Goal: Transaction & Acquisition: Purchase product/service

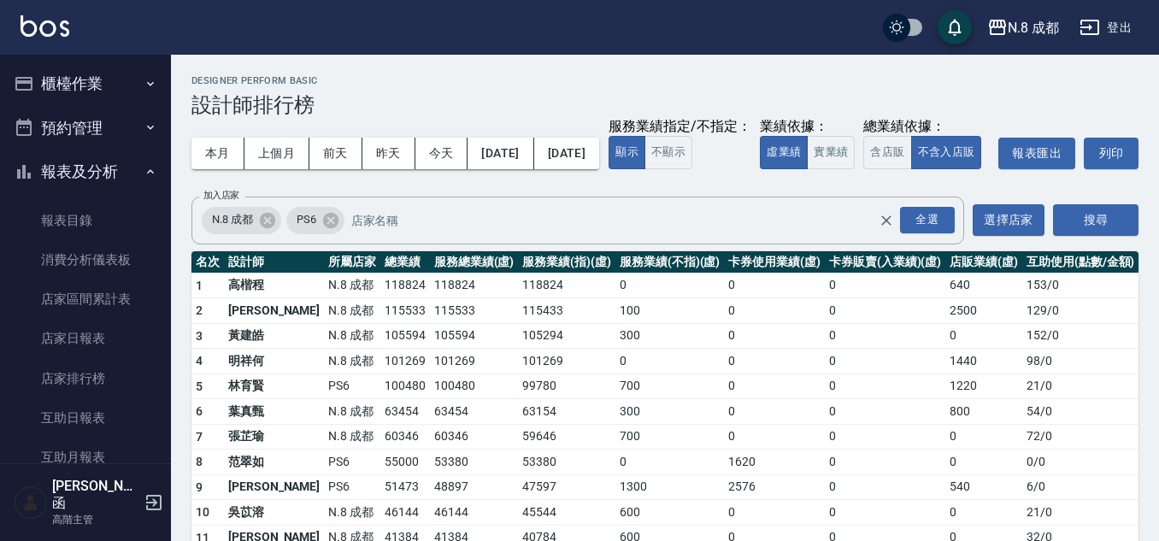
click at [109, 91] on button "櫃檯作業" at bounding box center [85, 84] width 157 height 44
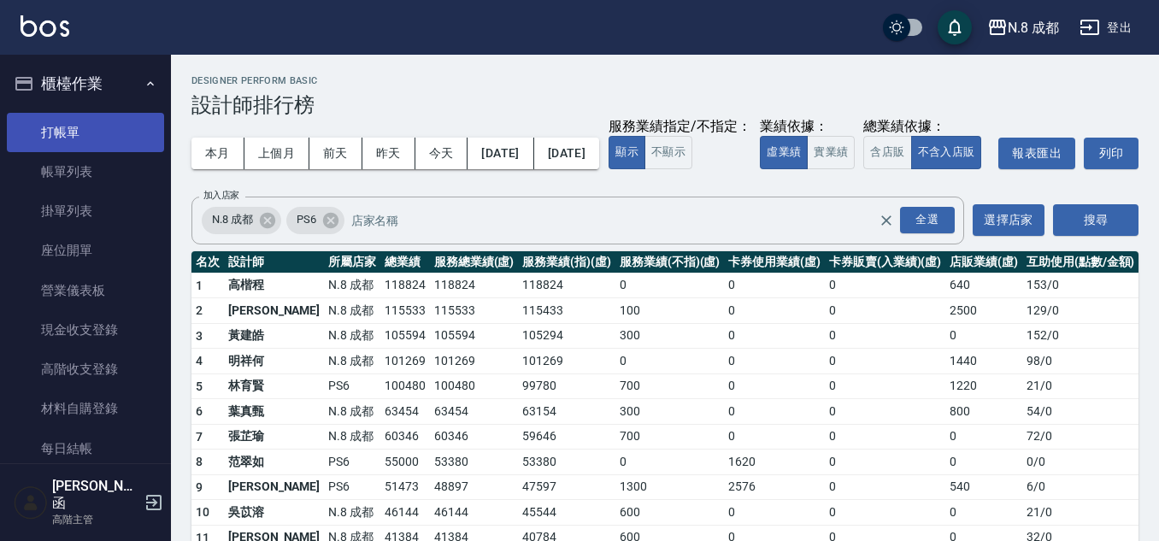
click at [105, 126] on link "打帳單" at bounding box center [85, 132] width 157 height 39
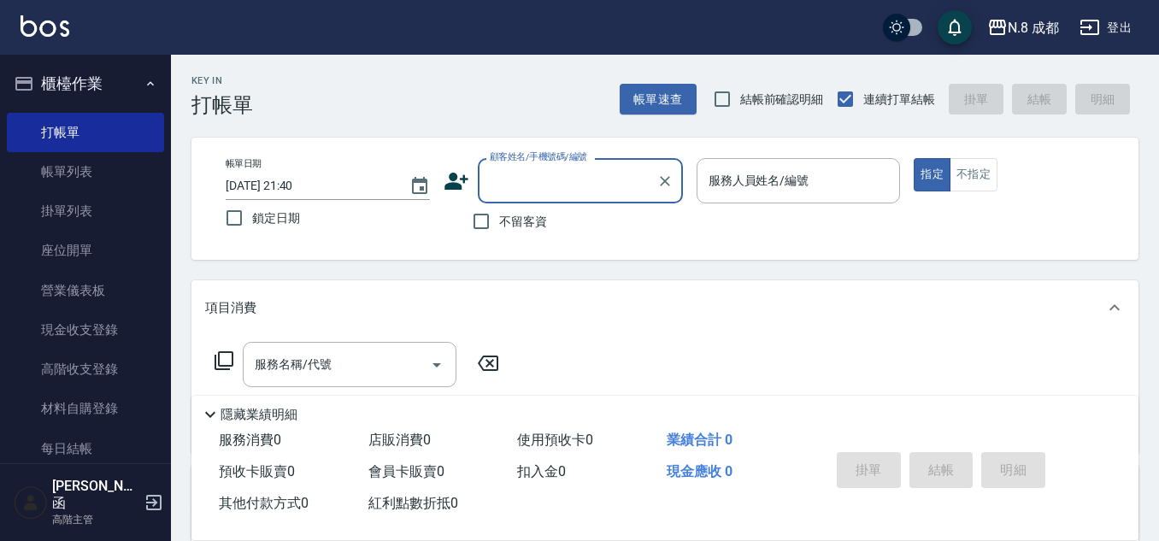
click at [534, 160] on label "顧客姓名/手機號碼/編號" at bounding box center [538, 156] width 97 height 13
click at [534, 166] on input "顧客姓名/手機號碼/編號" at bounding box center [567, 181] width 164 height 30
click at [521, 215] on span "不留客資" at bounding box center [523, 222] width 48 height 18
click at [499, 215] on input "不留客資" at bounding box center [481, 221] width 36 height 36
checkbox input "true"
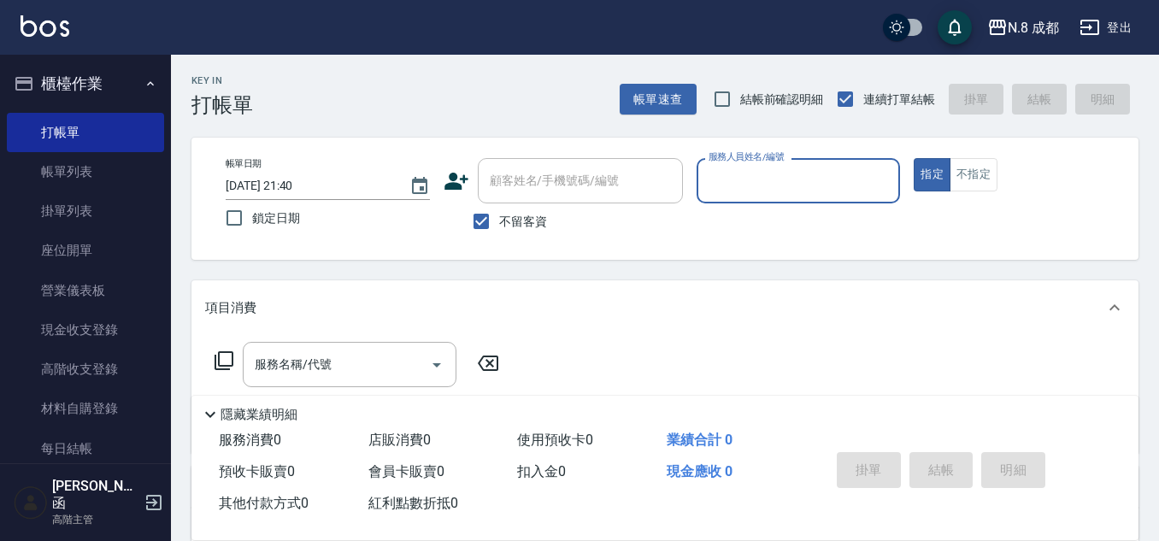
click at [806, 155] on div "帳單日期 [DATE] 21:40 鎖定日期 顧客姓名/手機號碼/編號 顧客姓名/手機號碼/編號 不留客資 服務人員姓名/編號 服務人員姓名/編號 指定 不指定" at bounding box center [664, 199] width 947 height 122
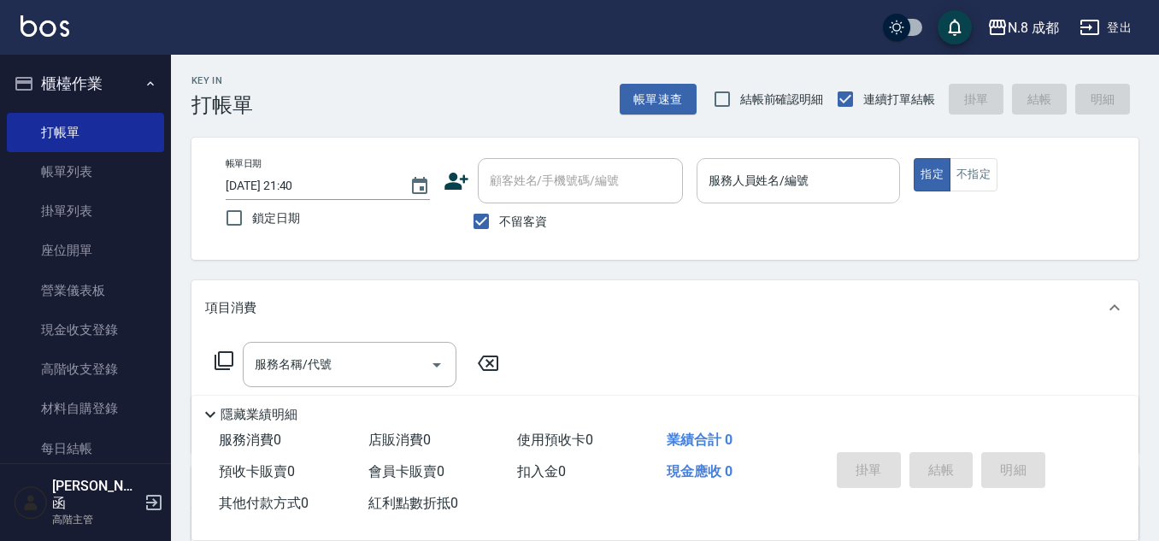
click at [782, 187] on input "服務人員姓名/編號" at bounding box center [798, 181] width 189 height 30
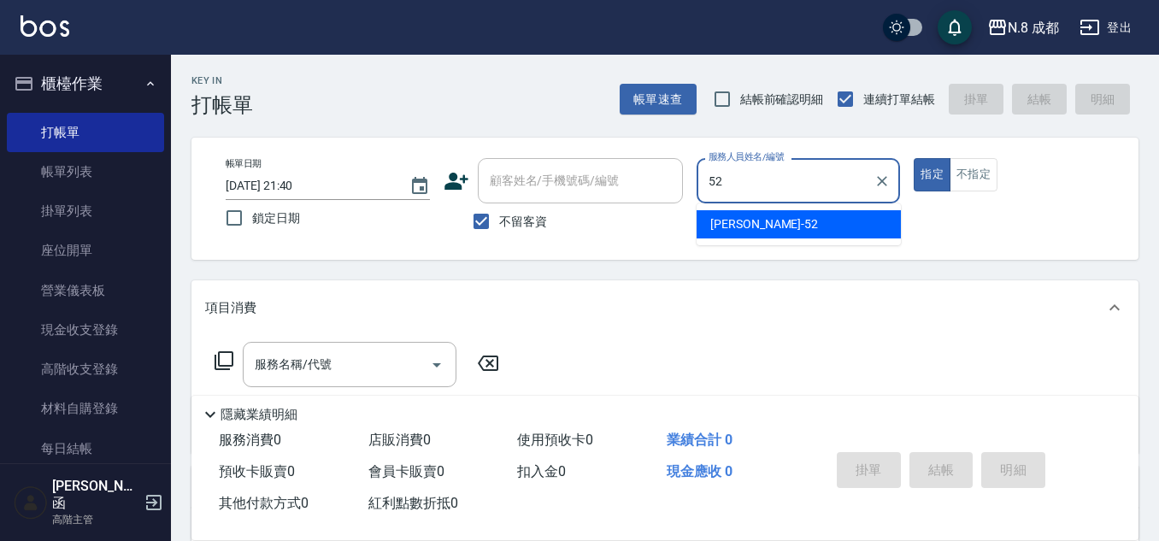
click at [723, 215] on span "[PERSON_NAME]-52" at bounding box center [764, 224] width 108 height 18
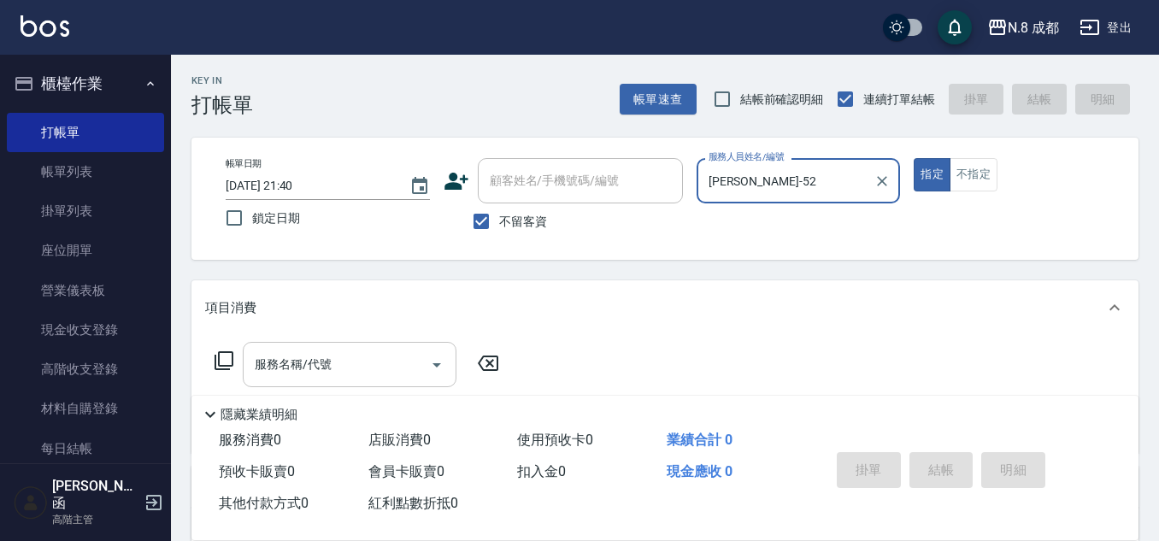
type input "[PERSON_NAME]-52"
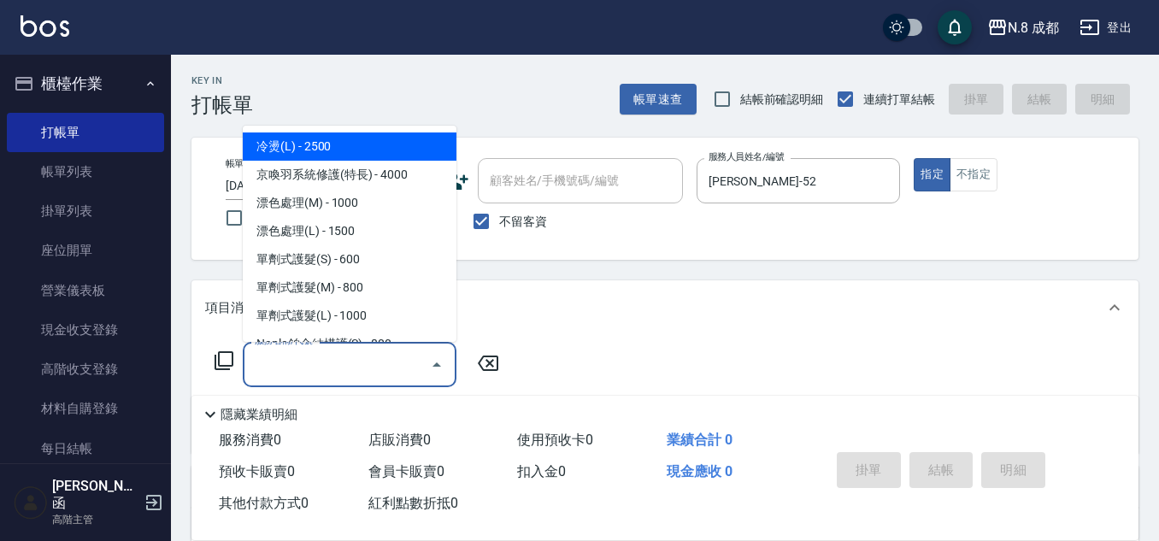
click at [381, 362] on input "服務名稱/代號" at bounding box center [336, 365] width 173 height 30
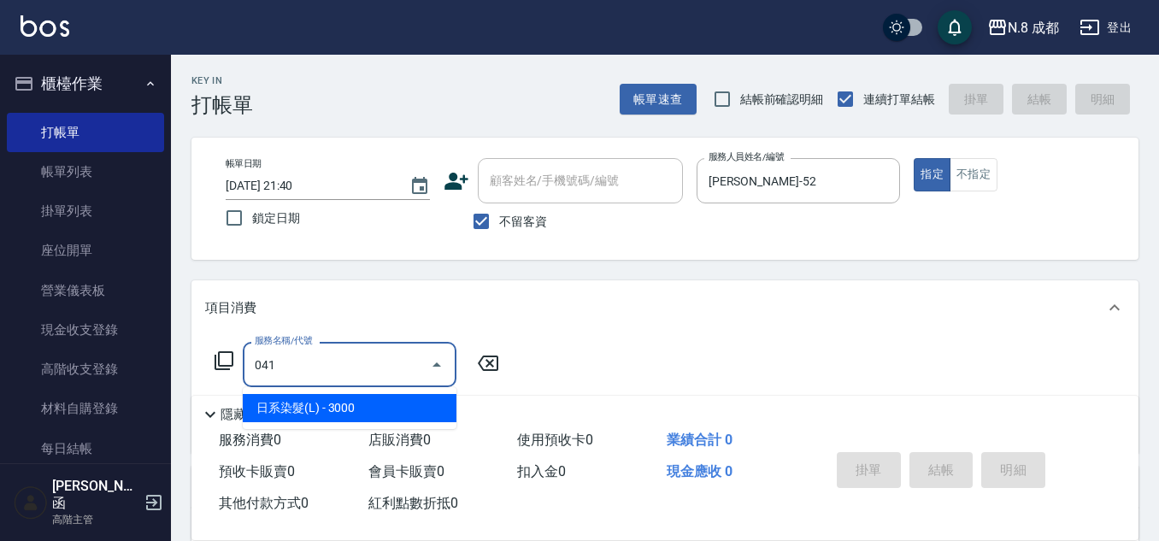
drag, startPoint x: 366, startPoint y: 405, endPoint x: 526, endPoint y: 371, distance: 163.4
click at [366, 406] on span "日系染髮(L) - 3000" at bounding box center [350, 408] width 214 height 28
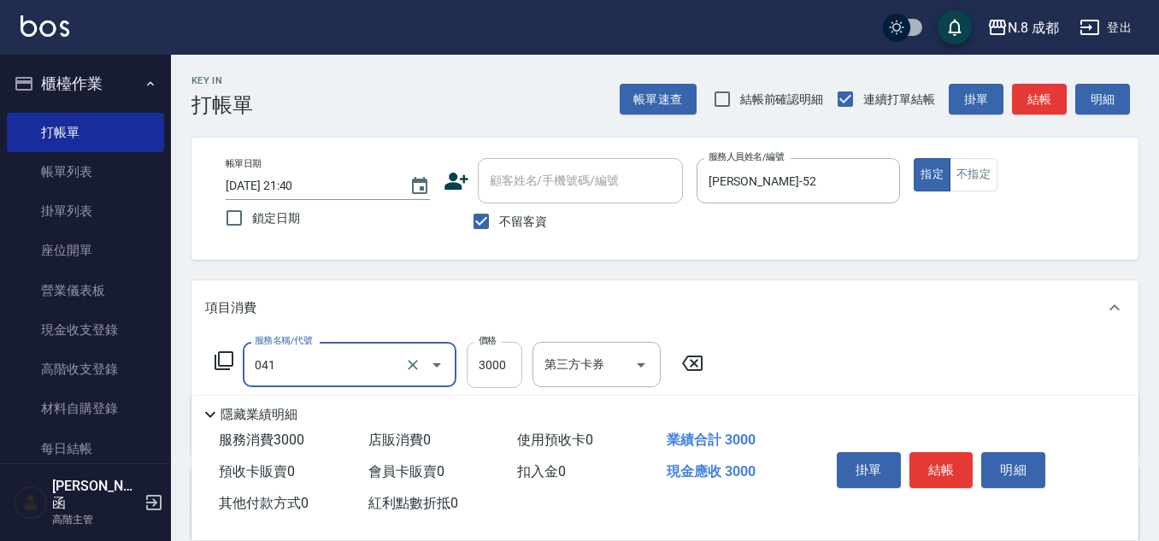
type input "日系染髮(L)(041)"
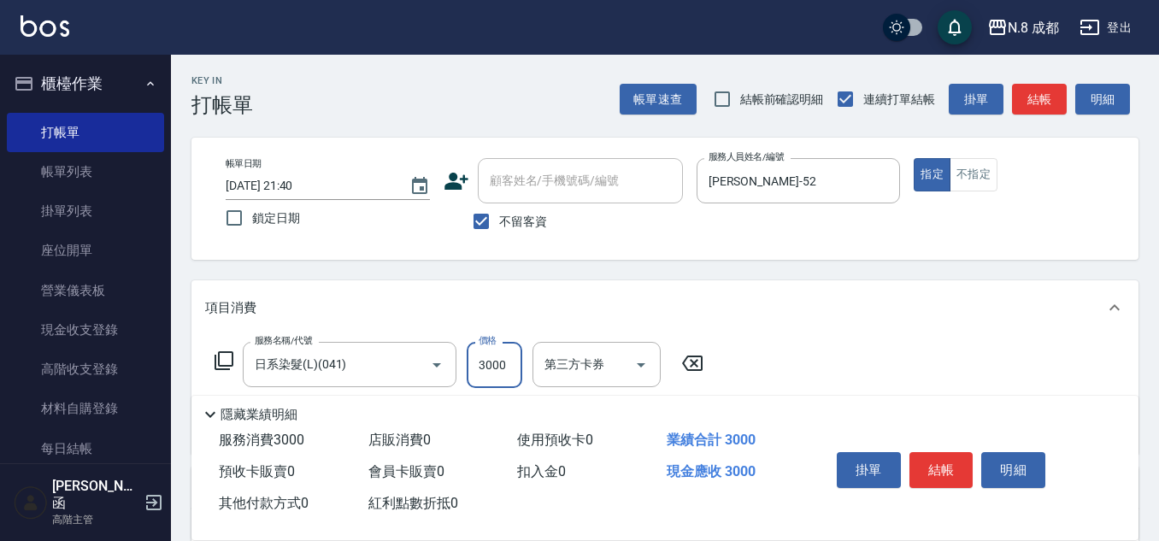
click at [506, 365] on input "3000" at bounding box center [495, 365] width 56 height 46
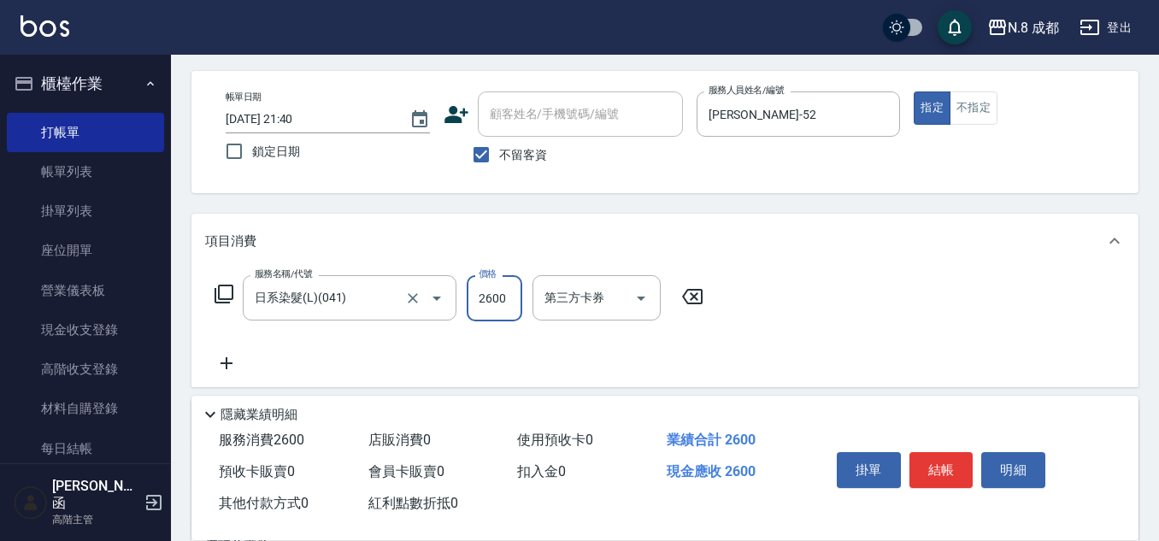
scroll to position [85, 0]
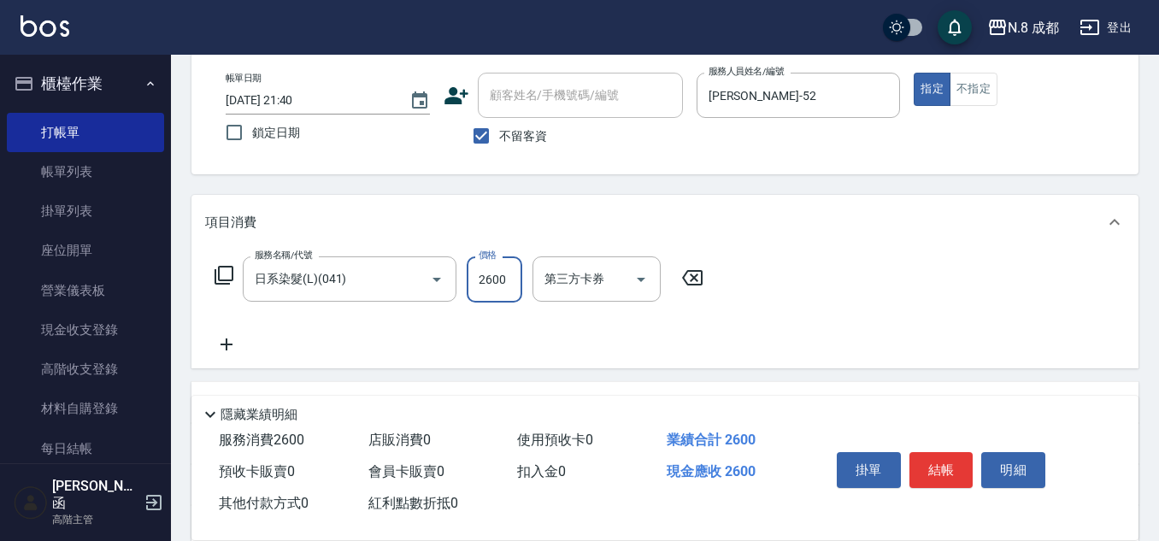
type input "2600"
click at [226, 325] on div "服務名稱/代號 日系染髮(L)(041) 服務名稱/代號 價格 2600 價格 第三方卡券 第三方卡券" at bounding box center [459, 305] width 508 height 98
click at [235, 338] on icon at bounding box center [226, 344] width 43 height 21
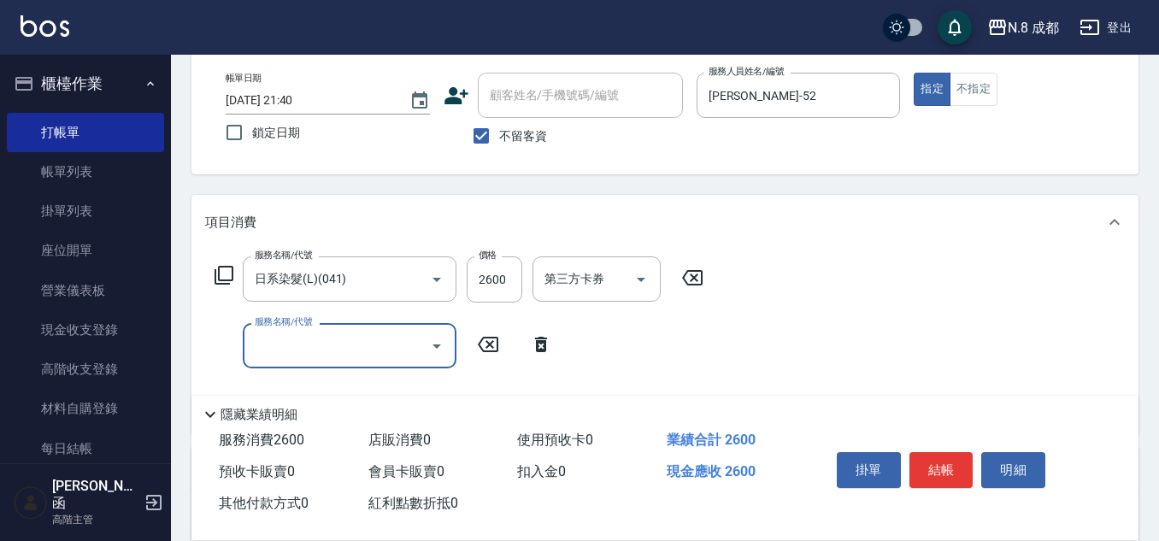
click at [283, 341] on input "服務名稱/代號" at bounding box center [336, 346] width 173 height 30
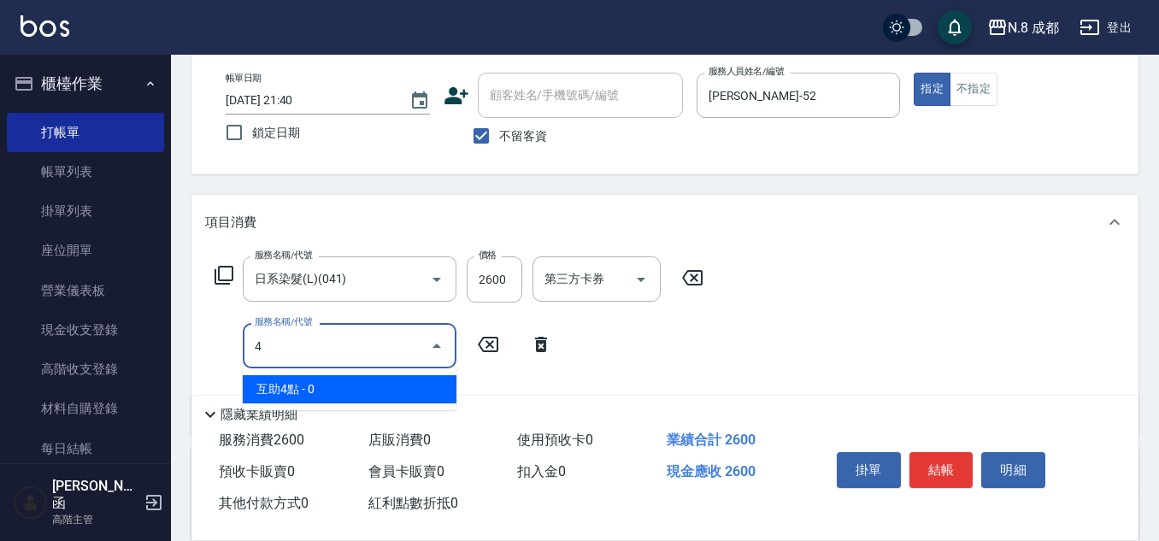
click at [333, 384] on span "互助4點 - 0" at bounding box center [350, 389] width 214 height 28
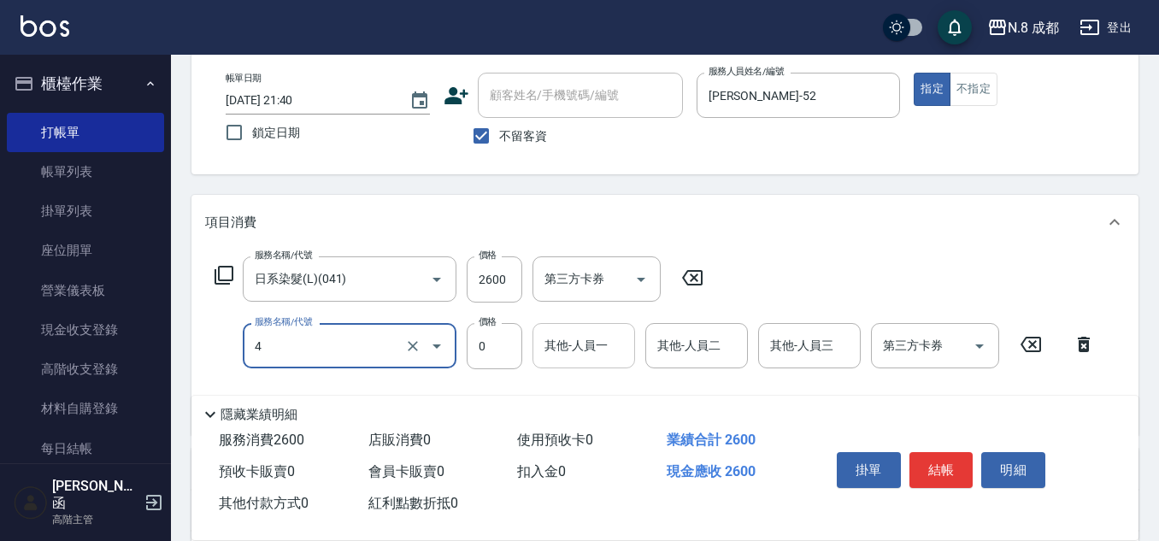
type input "互助4點(4)"
click at [540, 344] on input "其他-人員一" at bounding box center [583, 346] width 87 height 30
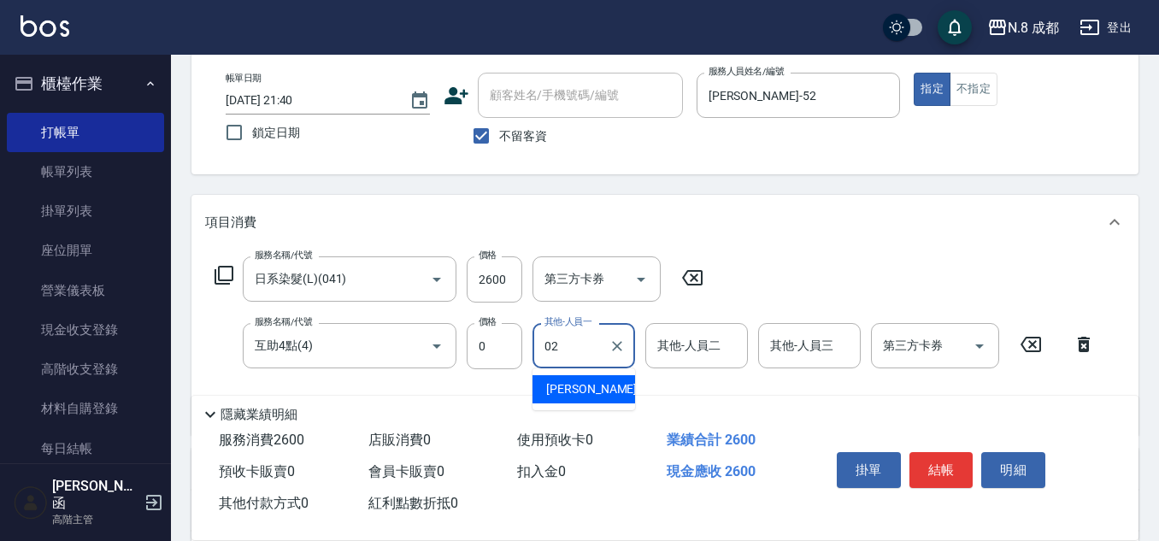
click at [589, 376] on div "[PERSON_NAME]-02" at bounding box center [583, 389] width 103 height 28
type input "[PERSON_NAME]-02"
click at [943, 452] on button "結帳" at bounding box center [941, 470] width 64 height 36
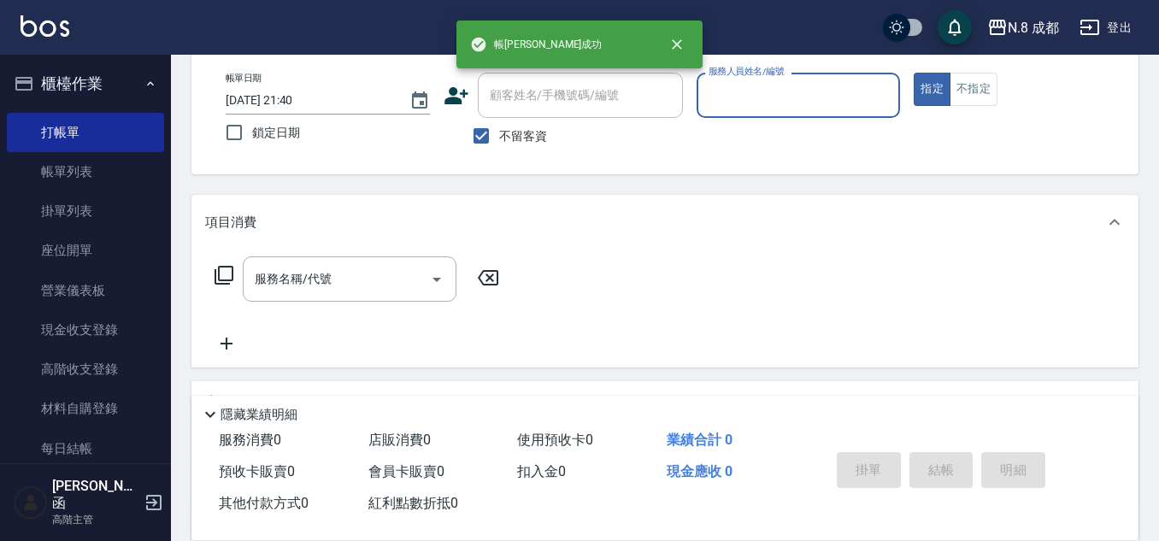
click at [762, 103] on input "服務人員姓名/編號" at bounding box center [798, 95] width 189 height 30
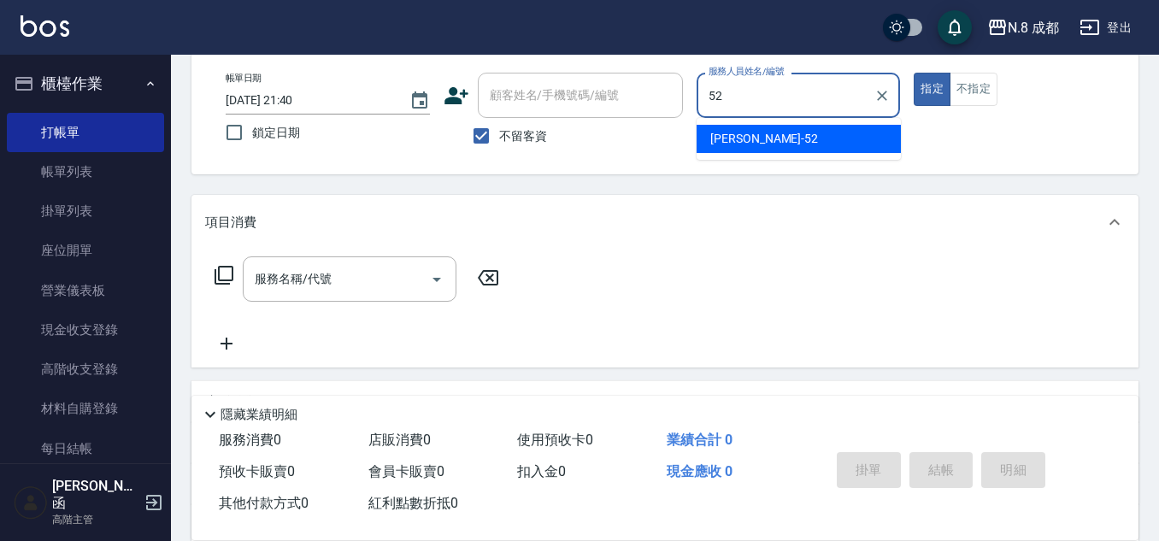
click at [753, 140] on span "[PERSON_NAME]-52" at bounding box center [764, 139] width 108 height 18
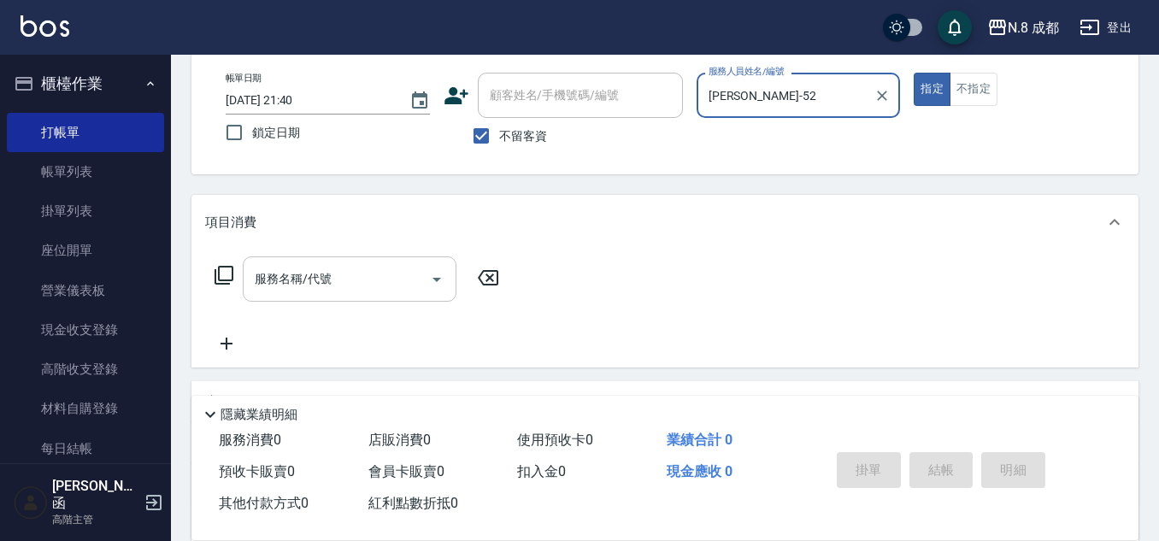
type input "[PERSON_NAME]-52"
click at [388, 285] on input "服務名稱/代號" at bounding box center [336, 279] width 173 height 30
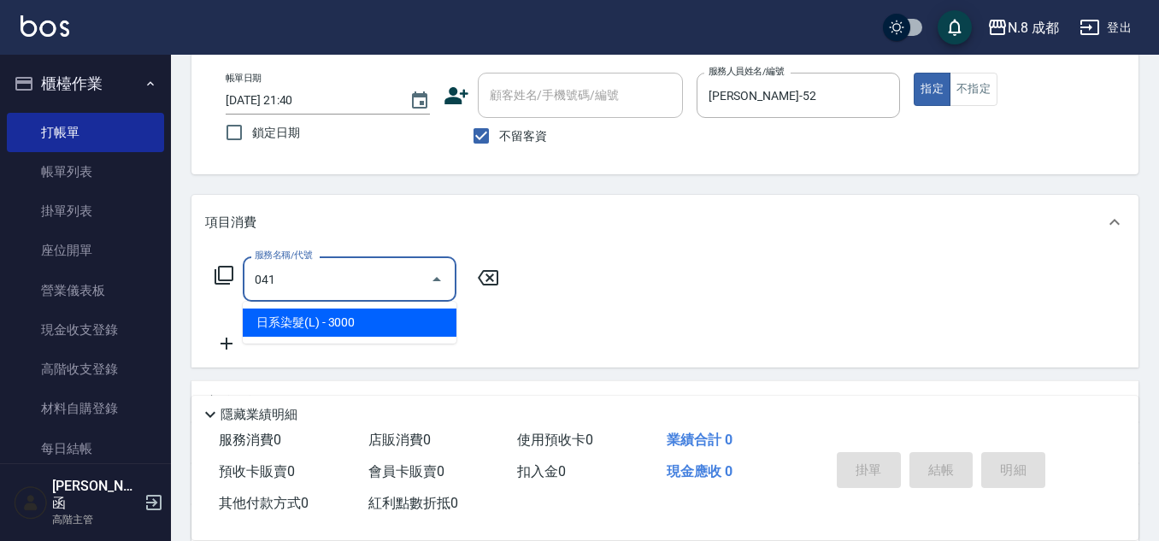
click at [356, 314] on span "日系染髮(L) - 3000" at bounding box center [350, 323] width 214 height 28
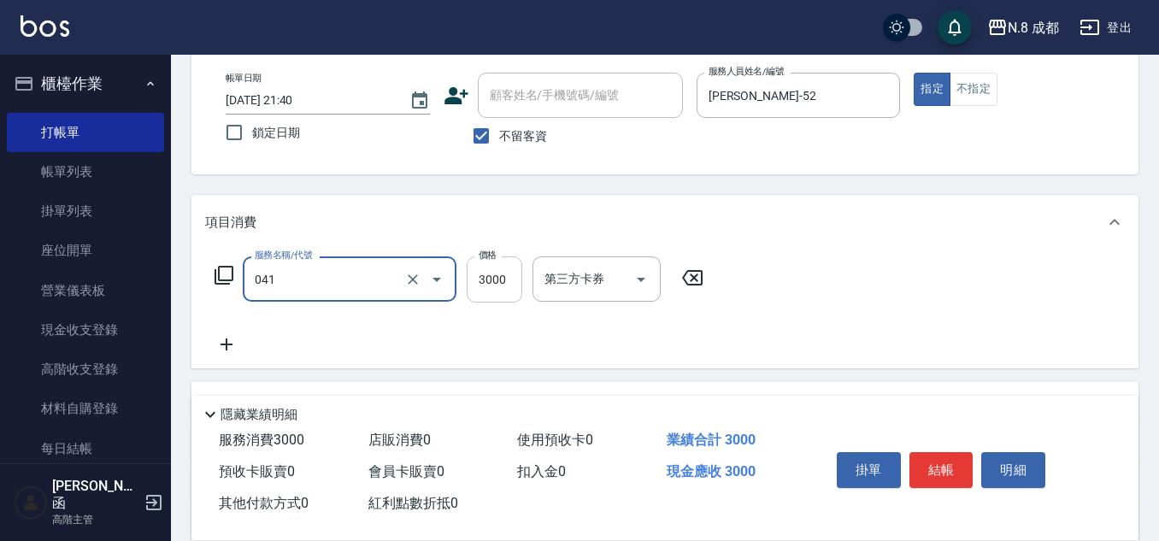
type input "日系染髮(L)(041)"
click at [481, 280] on input "3000" at bounding box center [495, 279] width 56 height 46
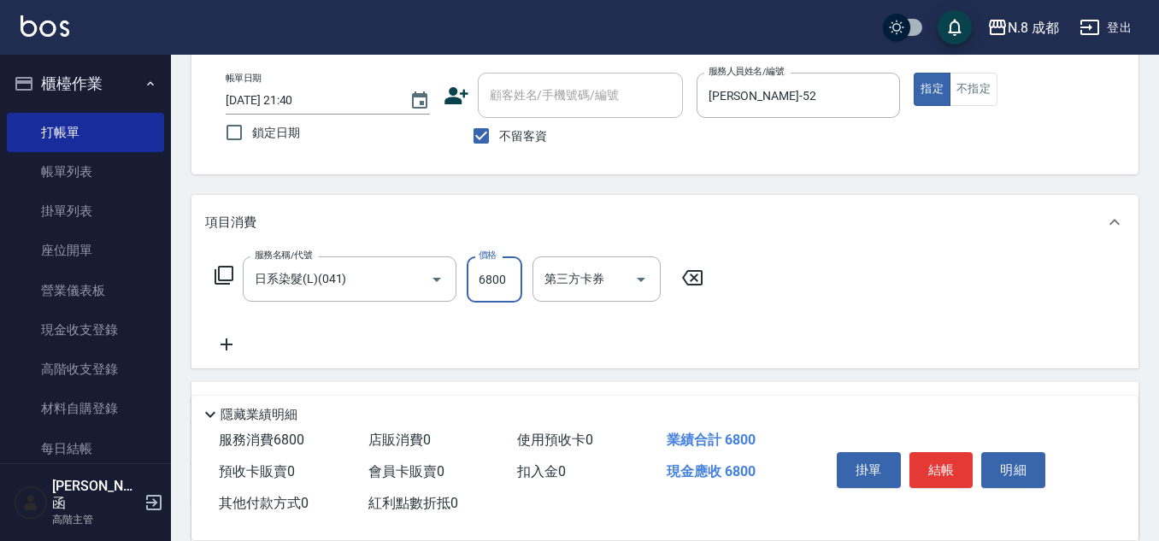
type input "6800"
click at [232, 332] on div "服務名稱/代號 日系染髮(L)(041) 服務名稱/代號 價格 6800 價格 第三方卡券 第三方卡券" at bounding box center [459, 305] width 508 height 98
click at [232, 342] on icon at bounding box center [226, 344] width 43 height 21
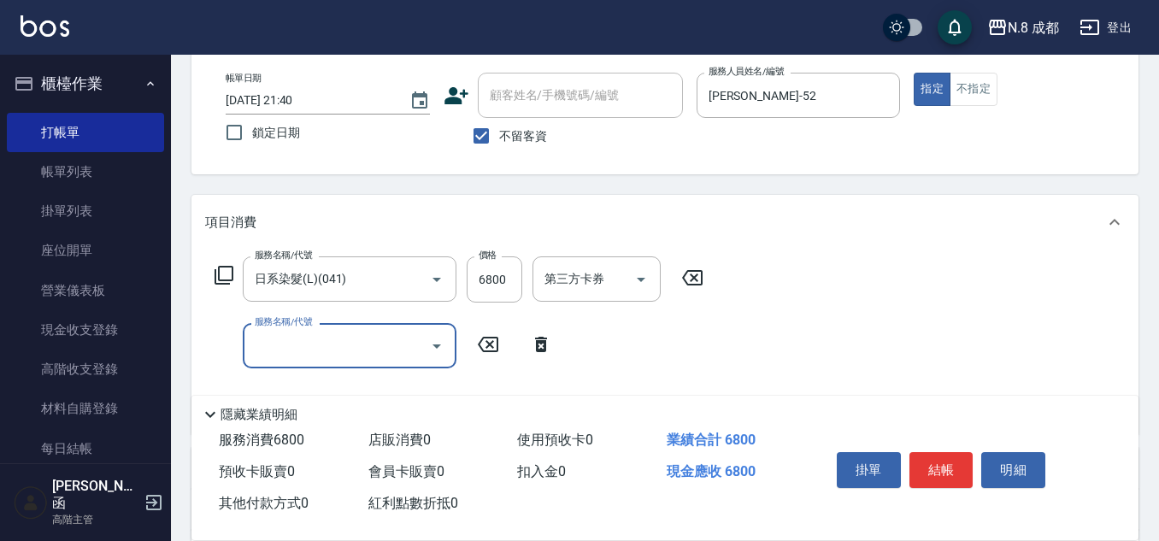
click at [281, 347] on input "服務名稱/代號" at bounding box center [336, 346] width 173 height 30
type input "4"
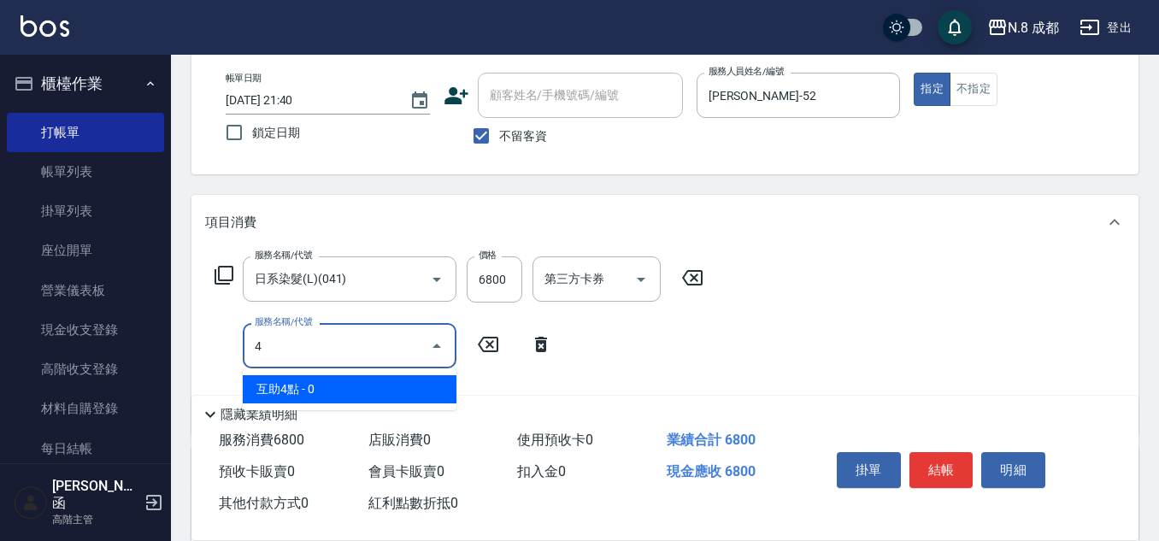
click at [229, 355] on div "服務名稱/代號 4 服務名稱/代號" at bounding box center [383, 345] width 357 height 45
click at [350, 355] on input "4" at bounding box center [336, 346] width 173 height 30
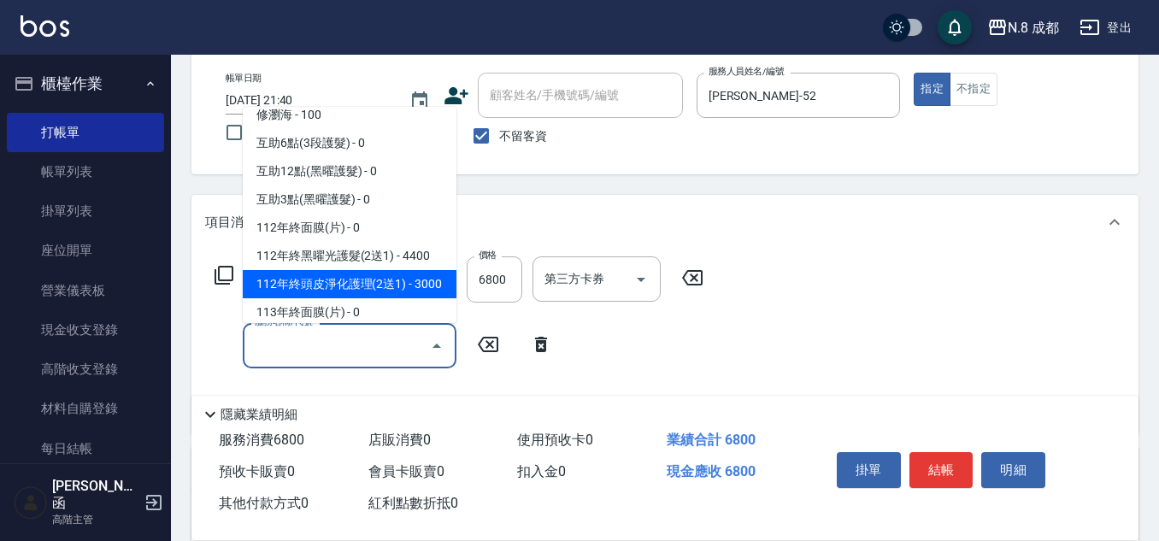
scroll to position [2305, 0]
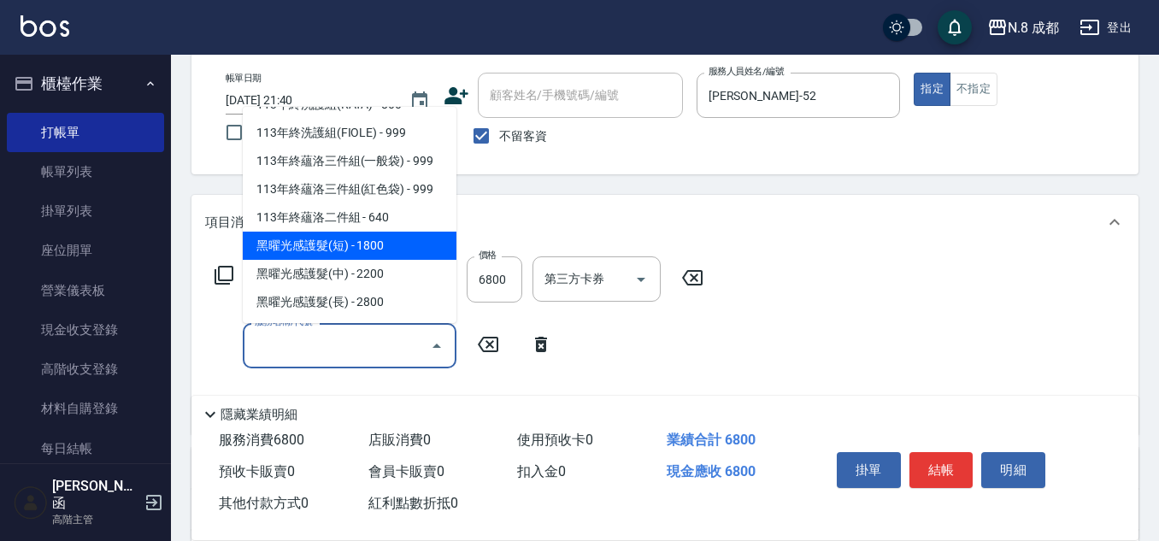
click at [344, 239] on span "黑曜光感護髮(短) - 1800" at bounding box center [350, 246] width 214 height 28
type input "黑曜光感護髮(短)(黑1)"
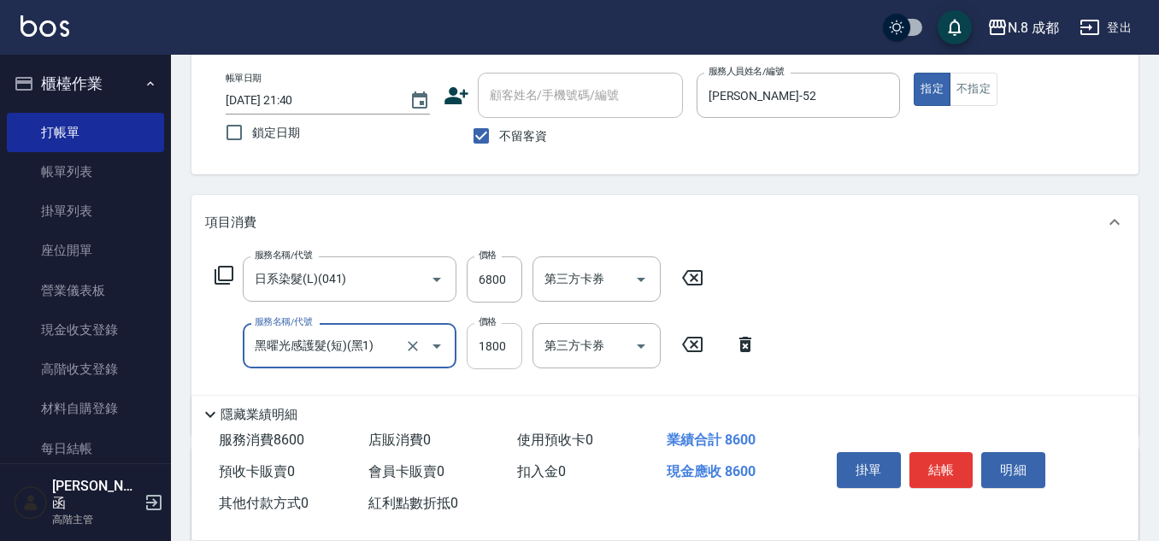
click at [479, 350] on input "1800" at bounding box center [495, 346] width 56 height 46
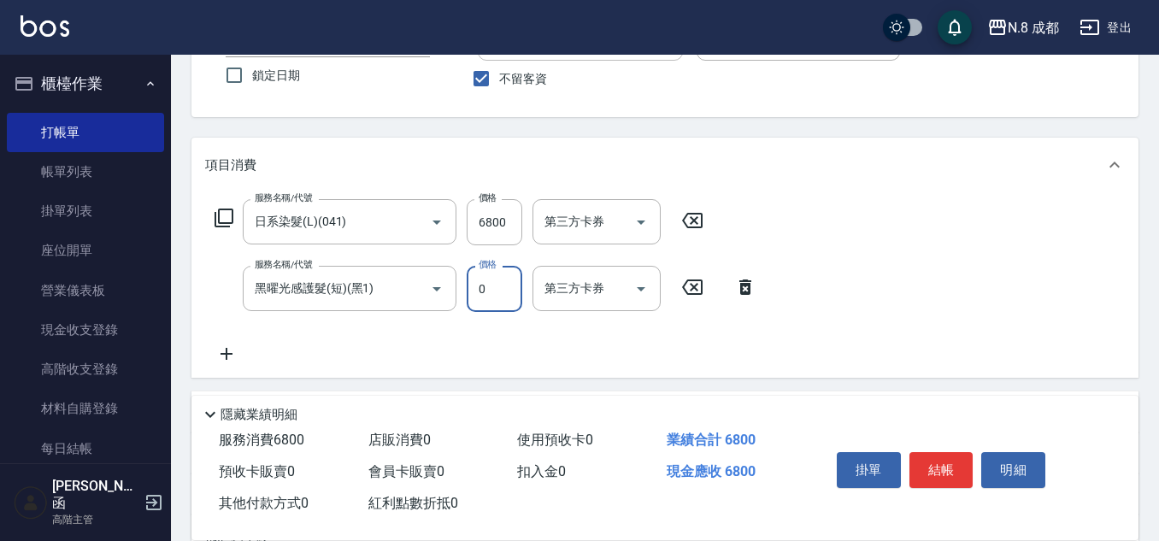
scroll to position [171, 0]
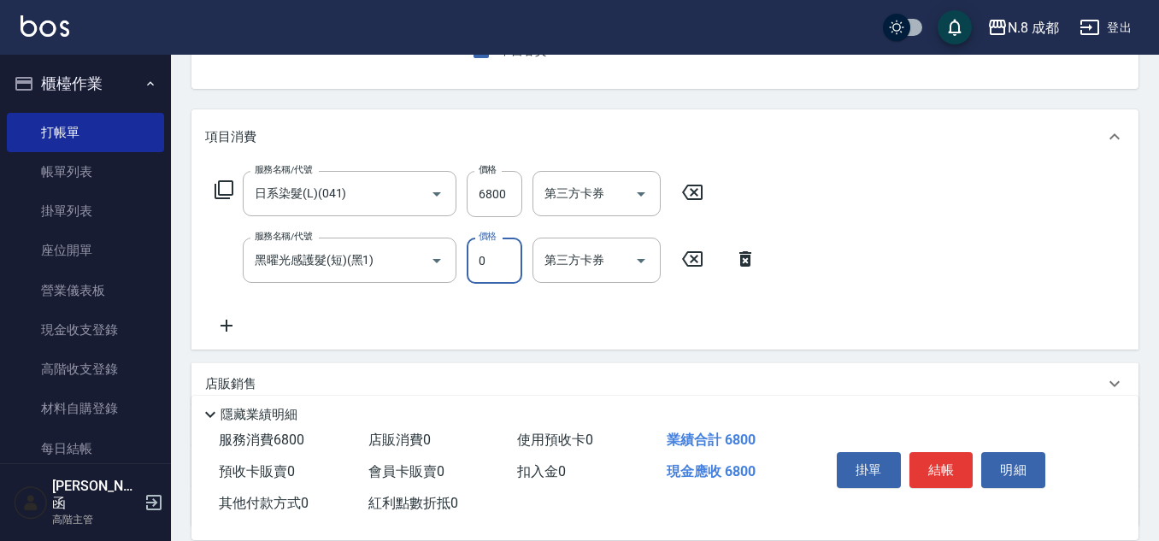
type input "0"
click at [227, 326] on icon at bounding box center [226, 326] width 12 height 12
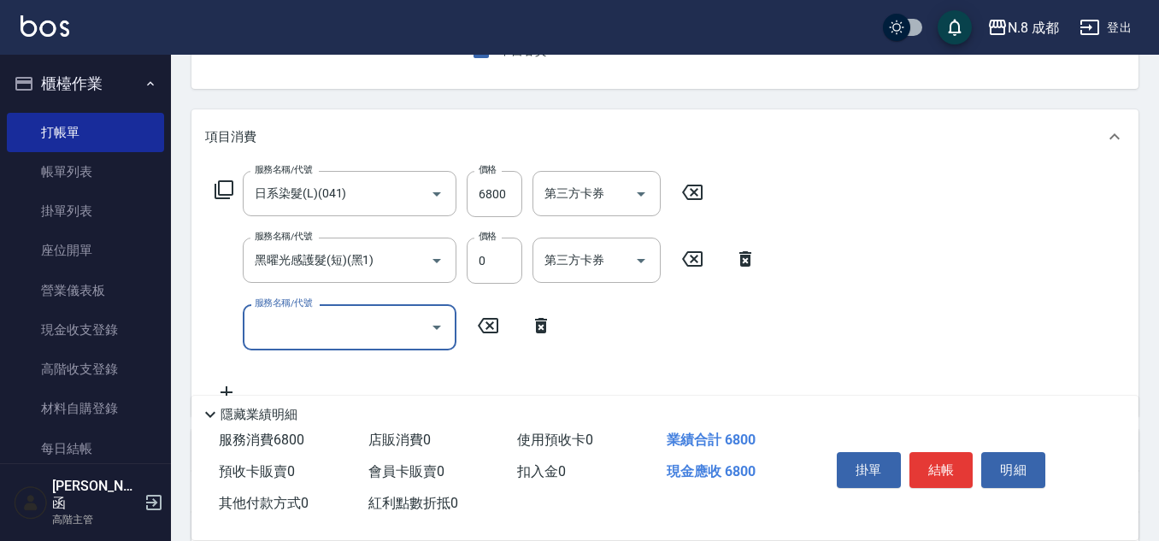
click at [318, 324] on input "服務名稱/代號" at bounding box center [336, 327] width 173 height 30
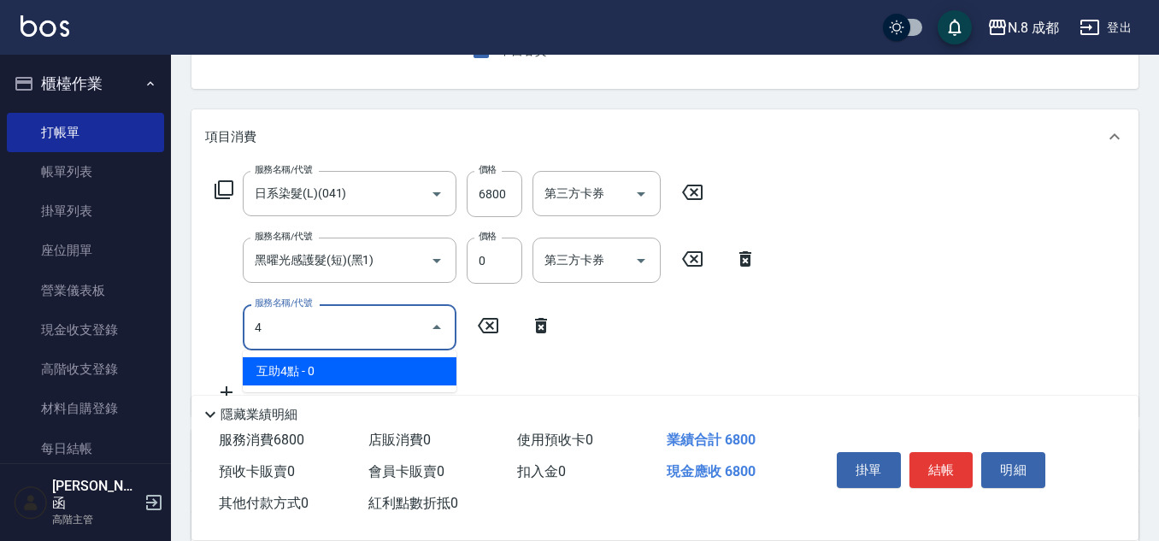
drag, startPoint x: 333, startPoint y: 326, endPoint x: 190, endPoint y: 324, distance: 143.6
click at [190, 324] on div "Key In 打帳單 上一筆訂單:#1 帳單速查 結帳前確認明細 連續打單結帳 掛單 結帳 明細 帳單日期 [DATE] 21:40 鎖定日期 顧客姓名/手機…" at bounding box center [665, 321] width 988 height 874
click at [316, 369] on span "互助6點 - 0" at bounding box center [350, 371] width 214 height 28
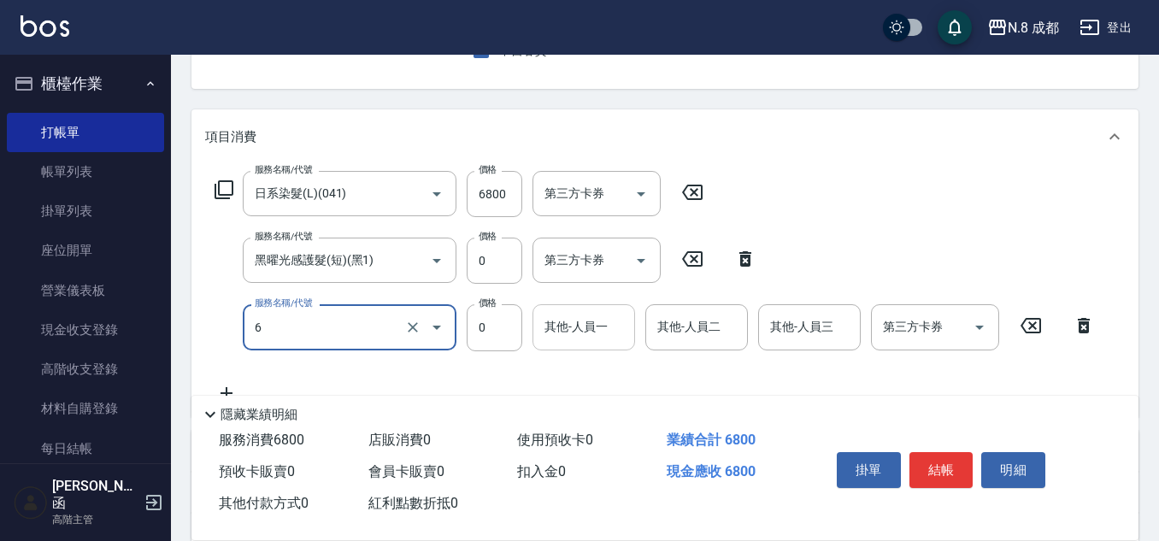
type input "互助6點(6)"
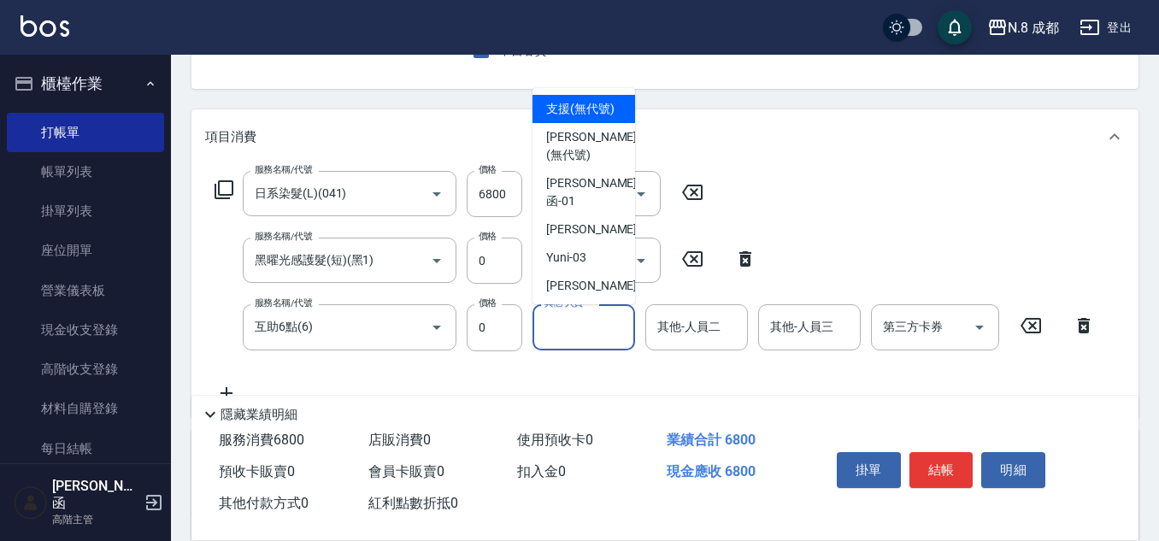
click at [612, 329] on input "其他-人員一" at bounding box center [583, 327] width 87 height 30
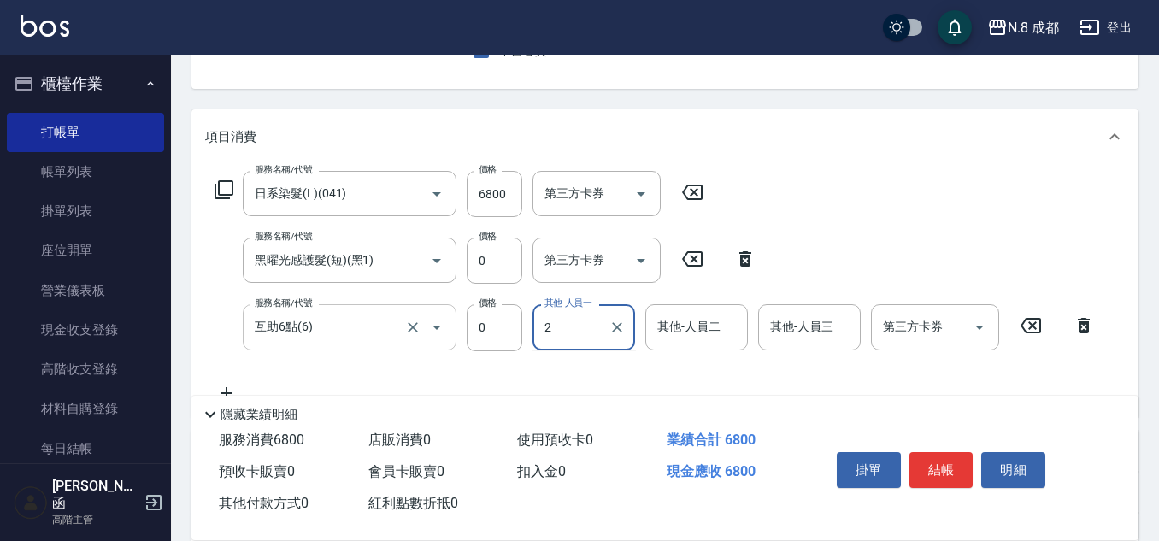
drag, startPoint x: 588, startPoint y: 318, endPoint x: 455, endPoint y: 323, distance: 133.4
click at [455, 323] on div "服務名稱/代號 互助6點(6) 服務名稱/代號 價格 0 價格 其他-人員一 2 其他-人員一 其他-人員二 其他-人員二 其他-人員三 其他-人員三 第三方…" at bounding box center [655, 327] width 900 height 46
click at [603, 364] on div "[PERSON_NAME]-02" at bounding box center [583, 371] width 103 height 28
type input "[PERSON_NAME]-02"
click at [936, 452] on button "結帳" at bounding box center [941, 470] width 64 height 36
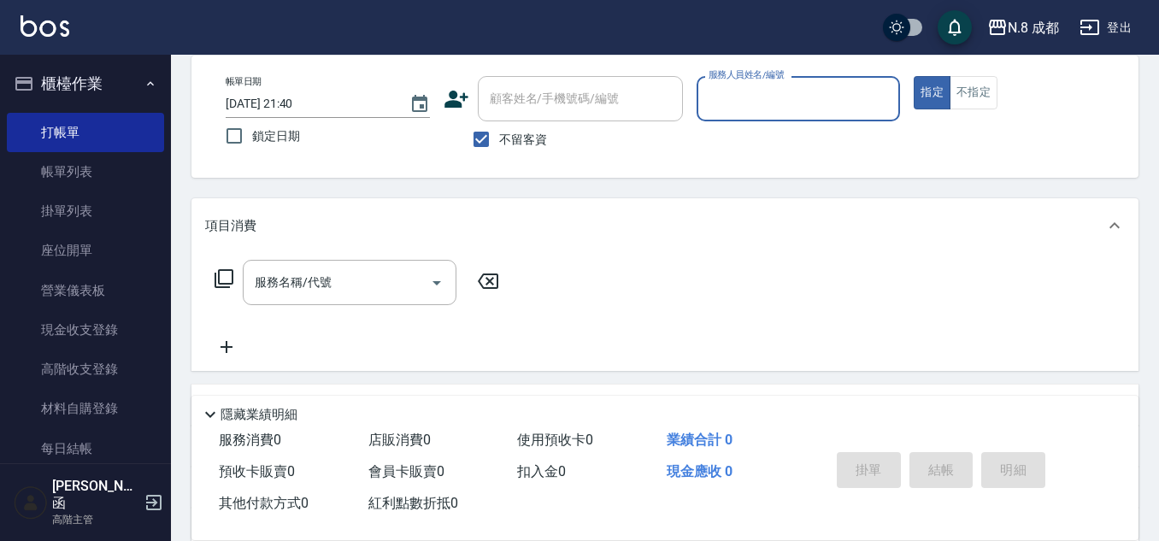
scroll to position [0, 0]
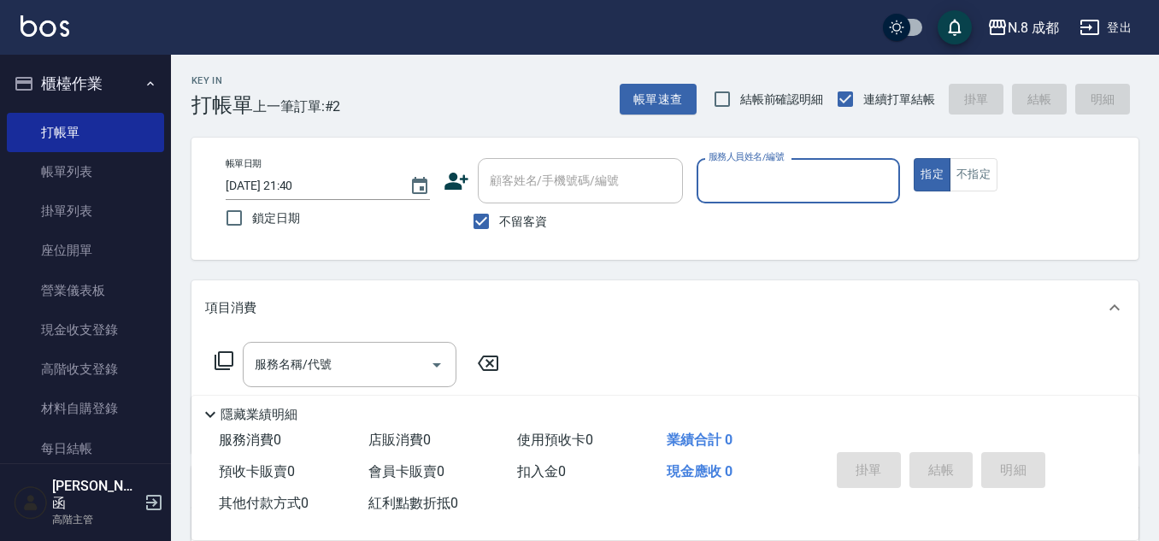
click at [741, 186] on input "服務人員姓名/編號" at bounding box center [798, 181] width 189 height 30
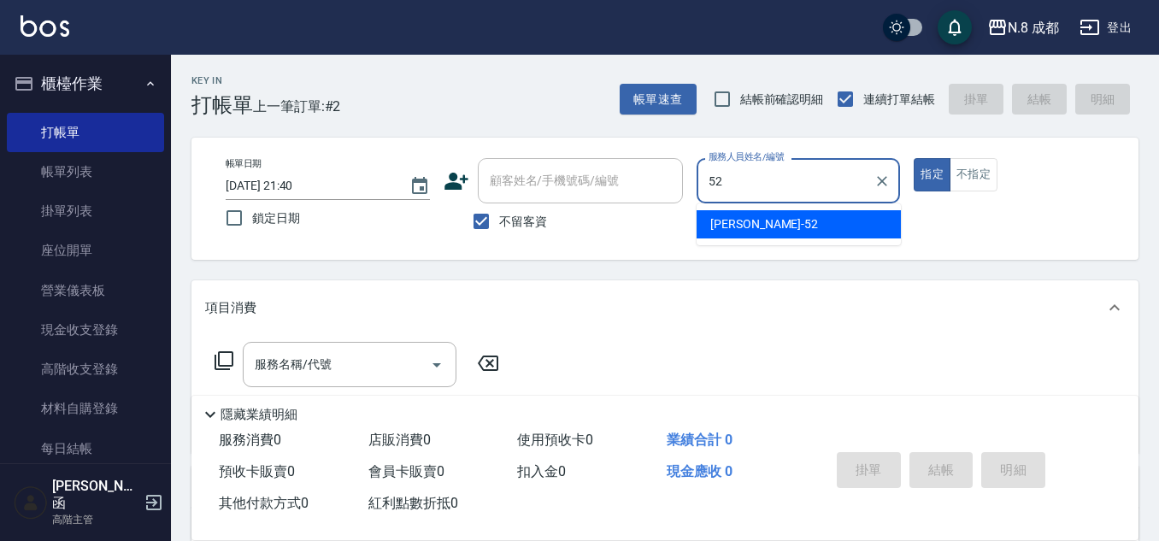
click at [745, 227] on span "[PERSON_NAME]-52" at bounding box center [764, 224] width 108 height 18
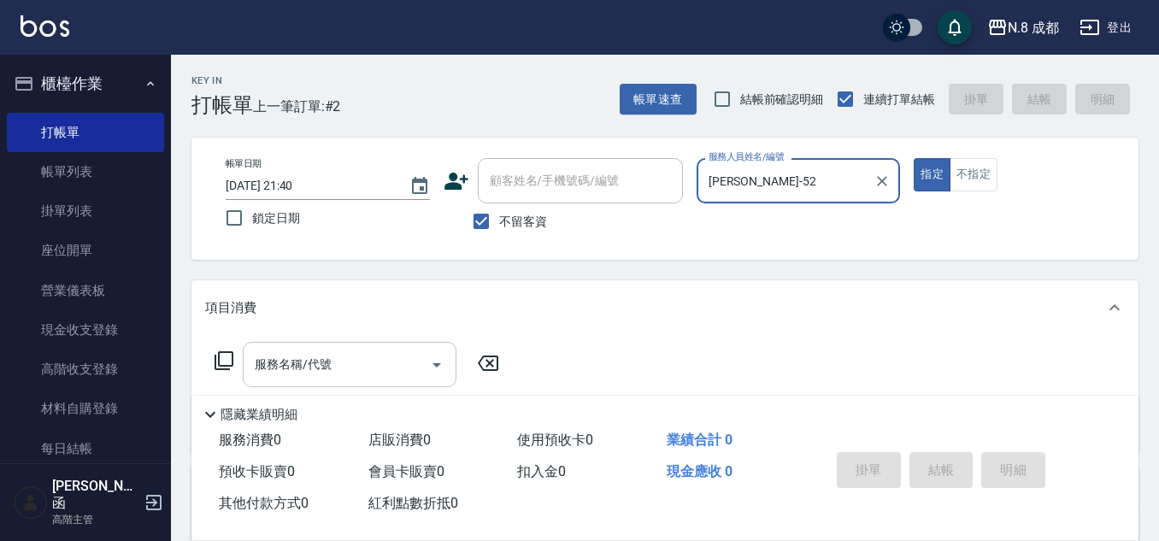
type input "[PERSON_NAME]-52"
click at [328, 351] on input "服務名稱/代號" at bounding box center [336, 365] width 173 height 30
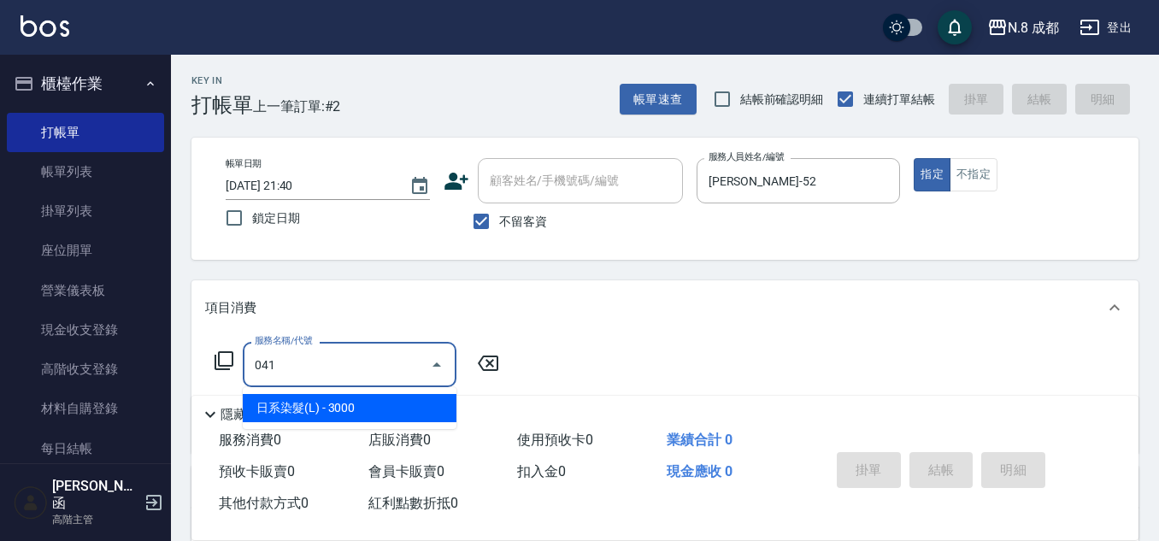
click at [361, 410] on span "日系染髮(L) - 3000" at bounding box center [350, 408] width 214 height 28
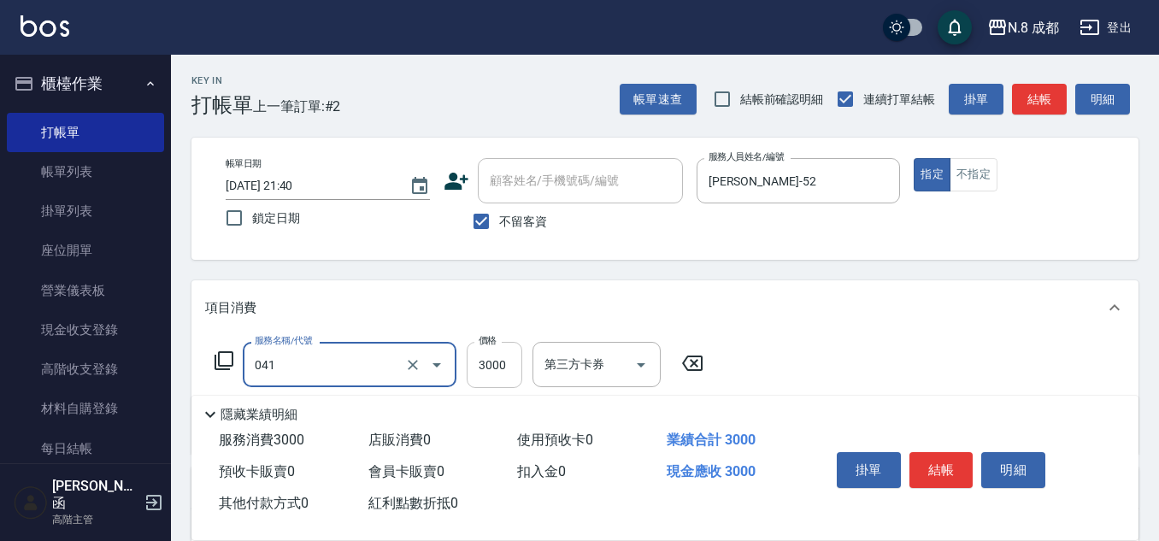
type input "日系染髮(L)(041)"
click at [479, 364] on input "3000" at bounding box center [495, 365] width 56 height 46
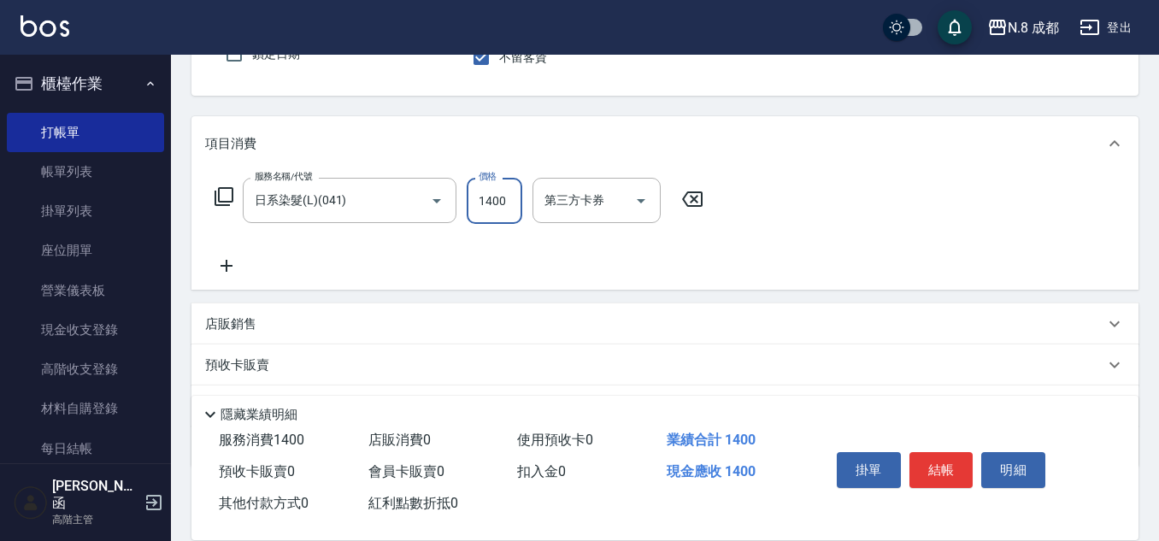
scroll to position [171, 0]
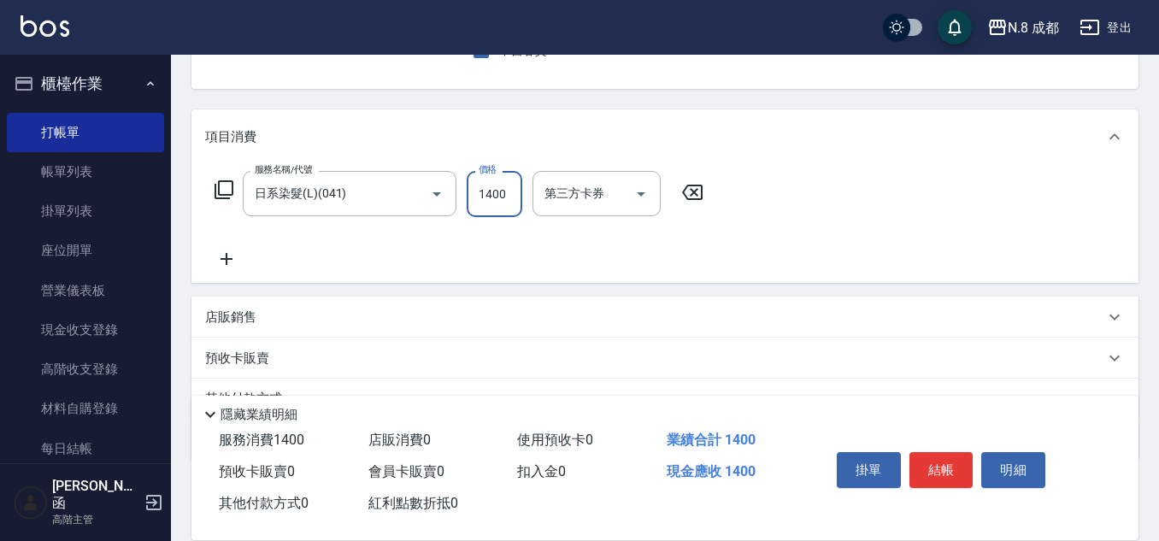
type input "1400"
click at [231, 259] on icon at bounding box center [226, 259] width 12 height 12
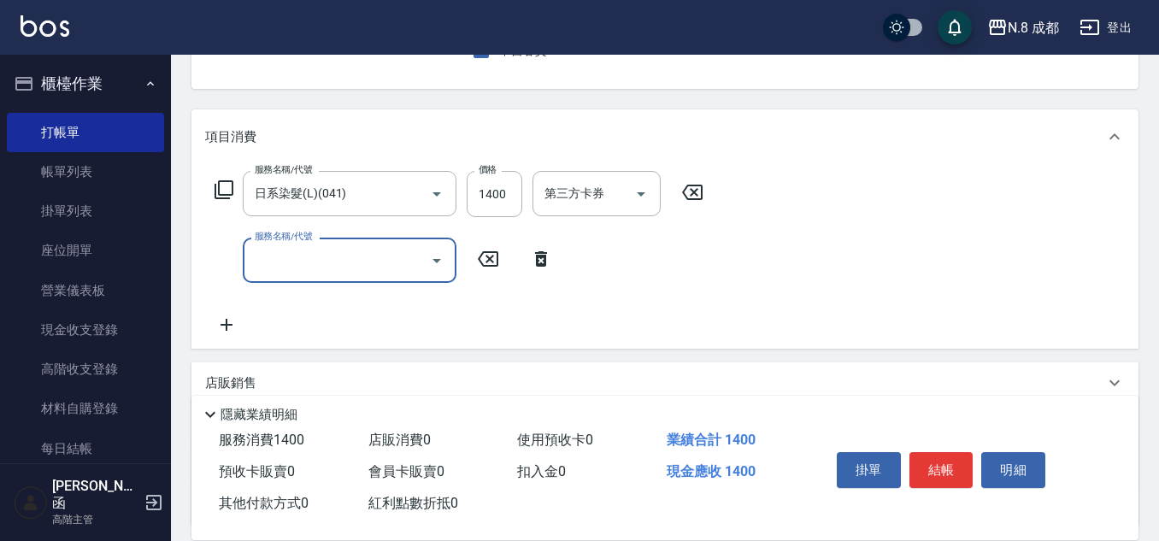
click at [303, 262] on input "服務名稱/代號" at bounding box center [336, 260] width 173 height 30
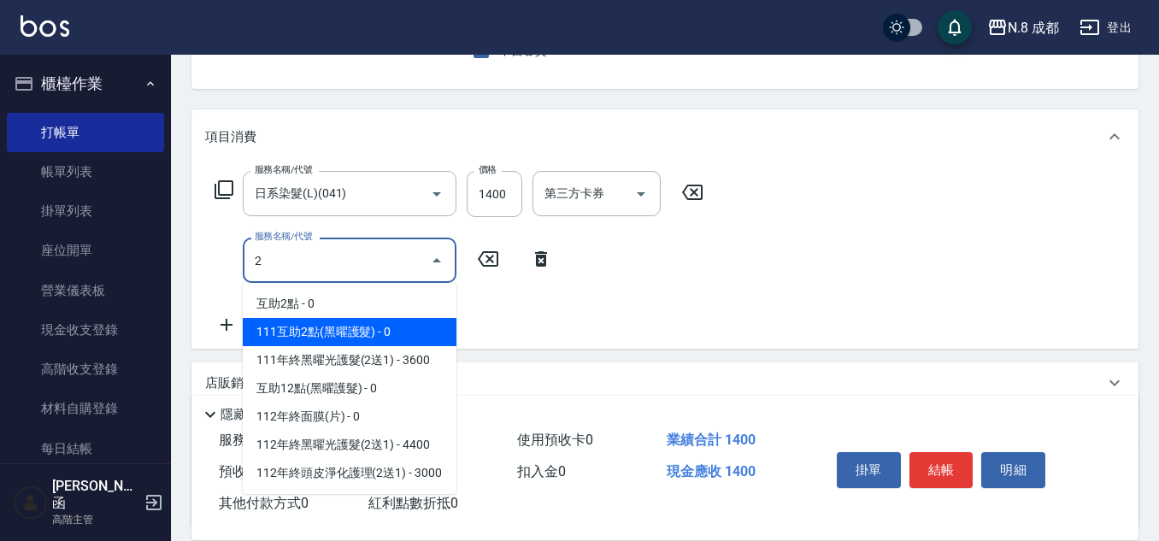
click at [336, 327] on span "111互助2點(黑曜護髮) - 0" at bounding box center [350, 332] width 214 height 28
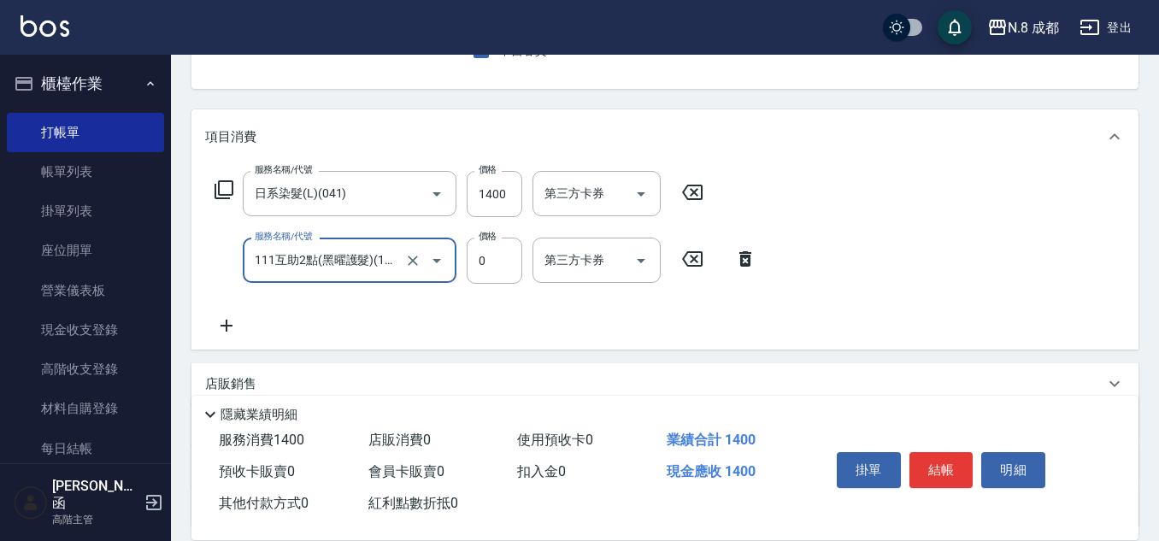
click at [332, 258] on input "111互助2點(黑曜護髮)(111互助01)" at bounding box center [325, 260] width 150 height 30
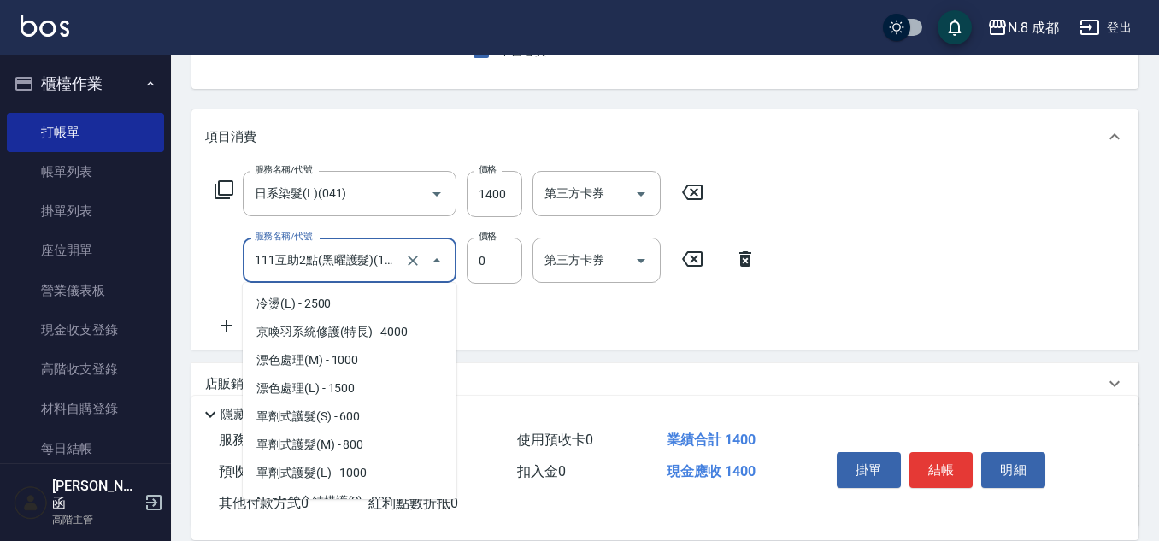
scroll to position [1444, 0]
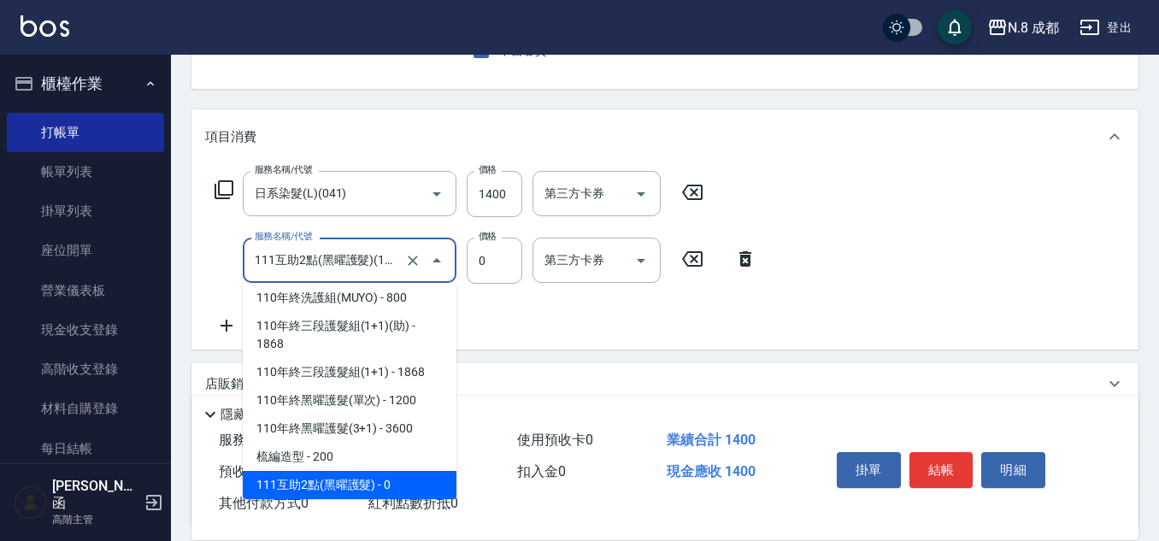
click at [332, 258] on input "111互助2點(黑曜護髮)(111互助01)" at bounding box center [325, 260] width 150 height 30
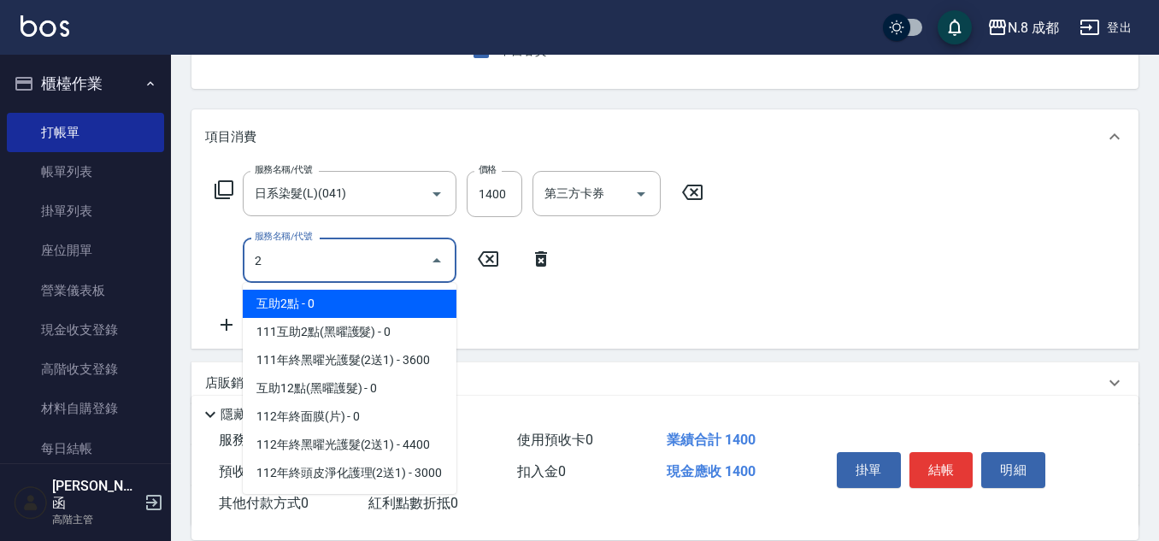
scroll to position [0, 0]
click at [342, 302] on span "互助2點 - 0" at bounding box center [350, 304] width 214 height 28
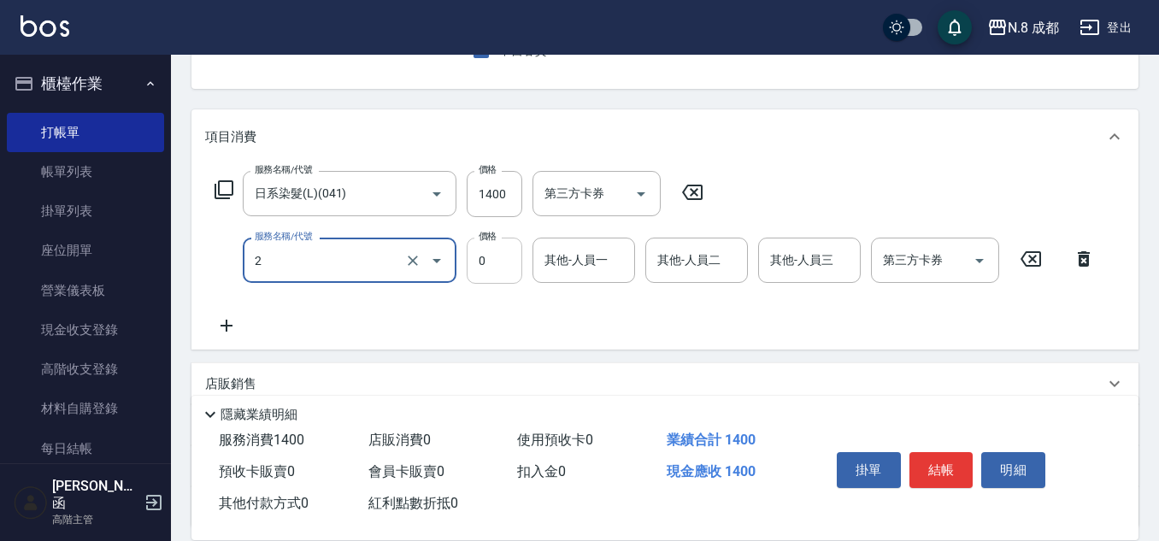
type input "互助2點(2)"
drag, startPoint x: 520, startPoint y: 266, endPoint x: 588, endPoint y: 280, distance: 69.1
click at [585, 257] on input "其他-人員一" at bounding box center [583, 260] width 87 height 30
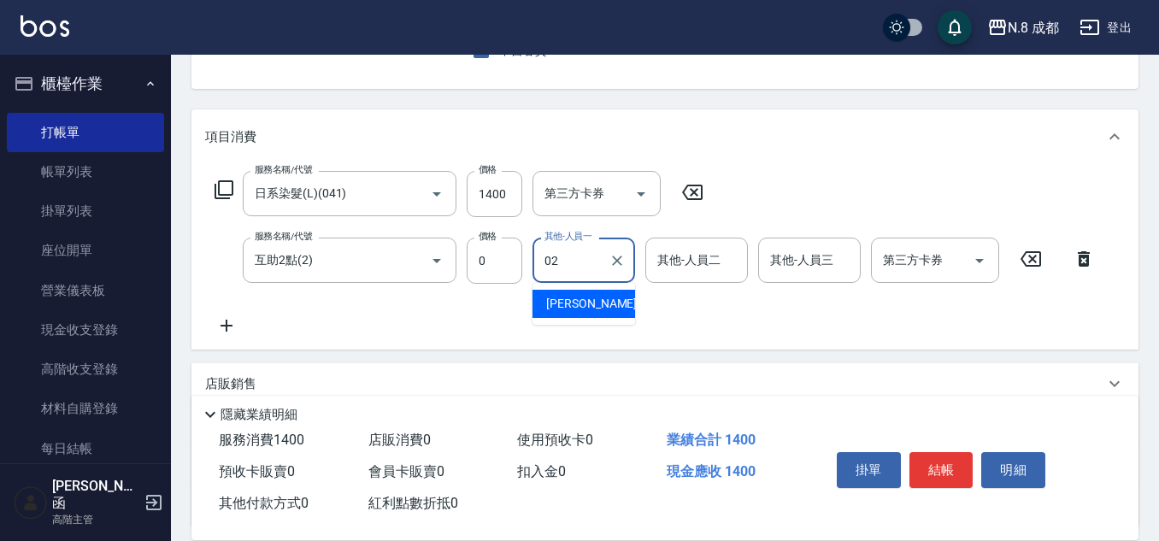
click at [594, 310] on span "[PERSON_NAME]-02" at bounding box center [600, 304] width 108 height 18
type input "[PERSON_NAME]-02"
click at [929, 455] on button "結帳" at bounding box center [941, 470] width 64 height 36
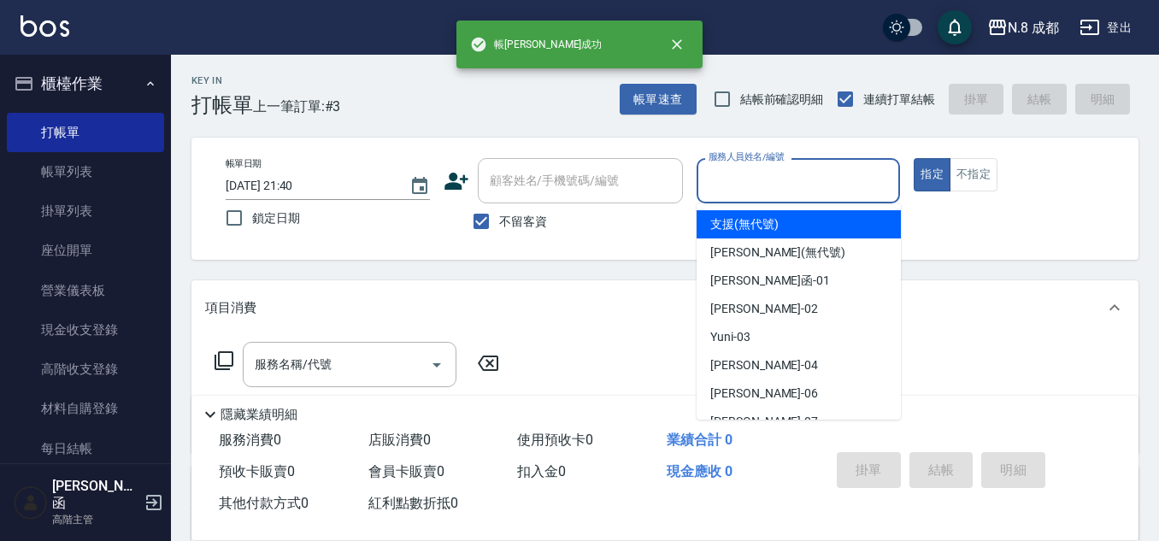
click at [777, 173] on input "服務人員姓名/編號" at bounding box center [798, 181] width 189 height 30
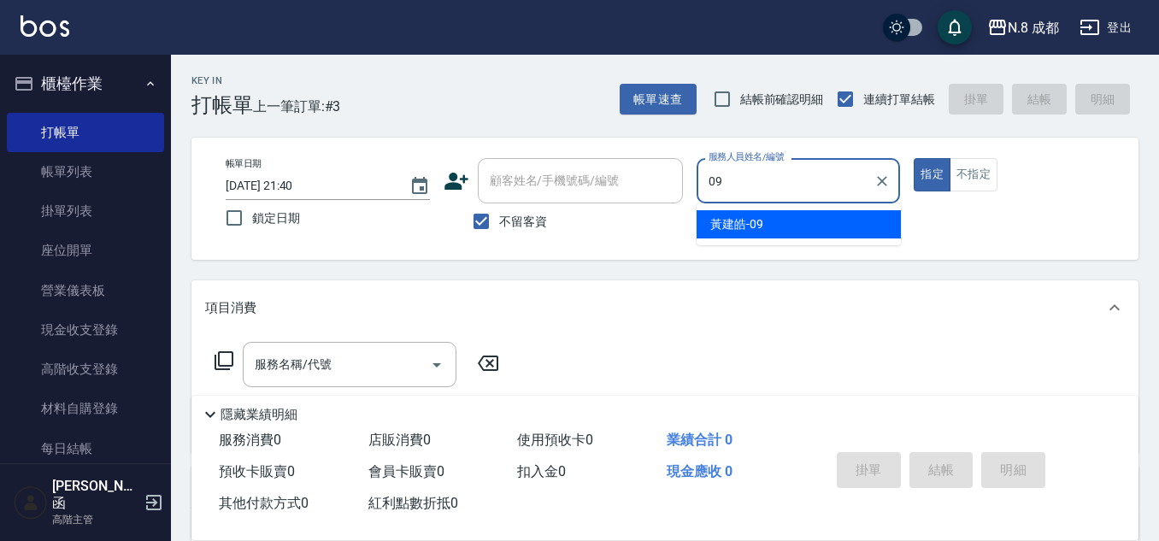
click at [618, 188] on div "帳單日期 [DATE] 21:40 鎖定日期 顧客姓名/手機號碼/編號 顧客姓名/手機號碼/編號 不留客資 服務人員姓名/編號 09 服務人員姓名/編號 指定…" at bounding box center [665, 198] width 906 height 81
click at [635, 191] on div "帳單日期 [DATE] 21:40 鎖定日期 顧客姓名/手機號碼/編號 顧客姓名/手機號碼/編號 不留客資 服務人員姓名/編號 5 服務人員姓名/編號 指定 …" at bounding box center [665, 198] width 906 height 81
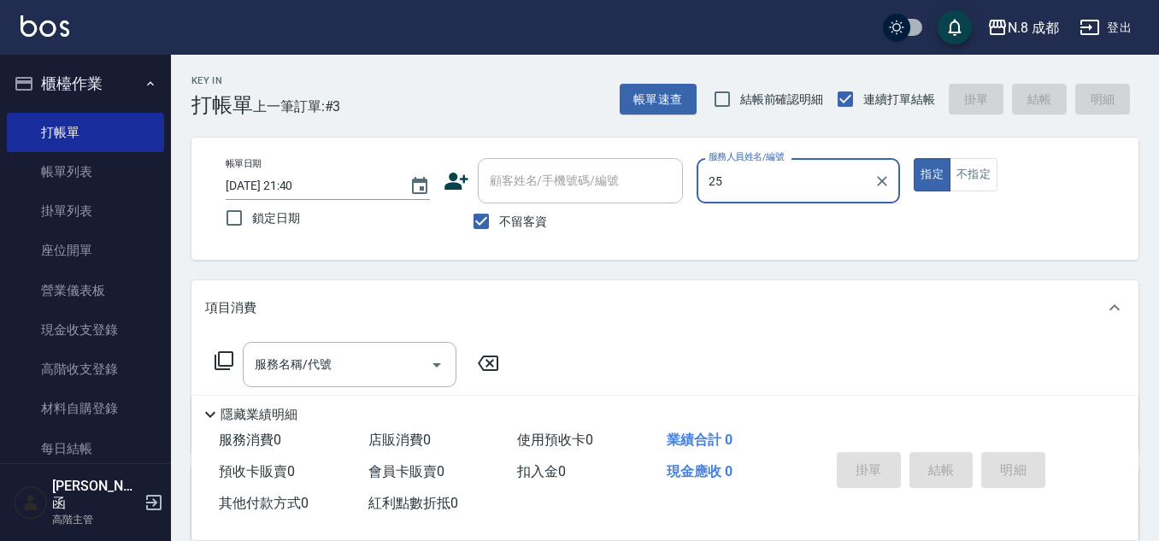
click at [745, 198] on div "25 服務人員姓名/編號" at bounding box center [799, 180] width 204 height 45
click at [607, 180] on div "帳單日期 [DATE] 21:40 鎖定日期 顧客姓名/手機號碼/編號 顧客姓名/手機號碼/編號 不留客資 服務人員姓名/編號 25 服務人員姓名/編號 指定…" at bounding box center [665, 198] width 906 height 81
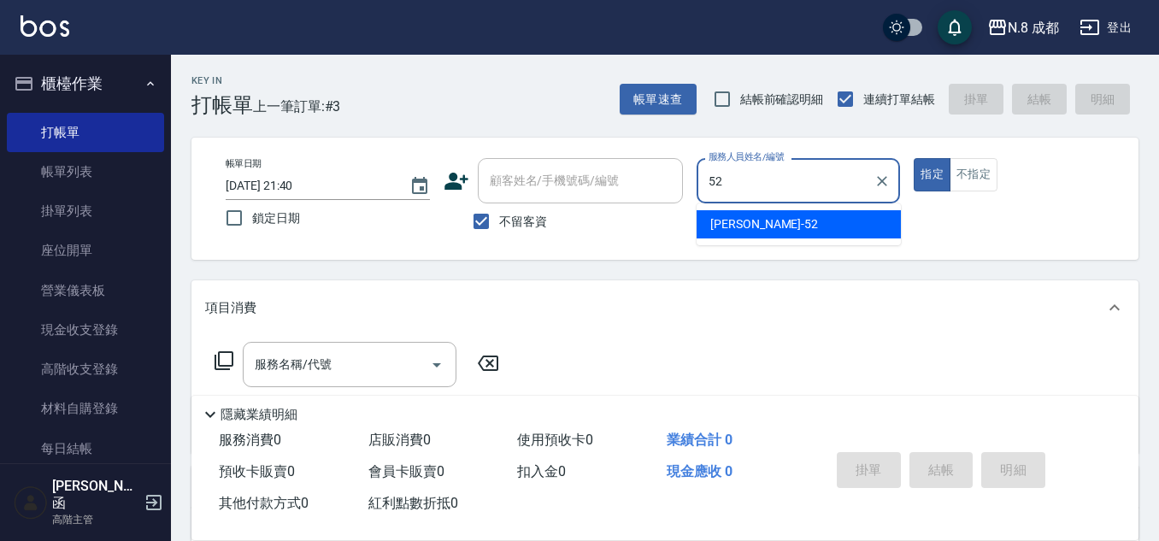
click at [757, 219] on span "[PERSON_NAME]-52" at bounding box center [764, 224] width 108 height 18
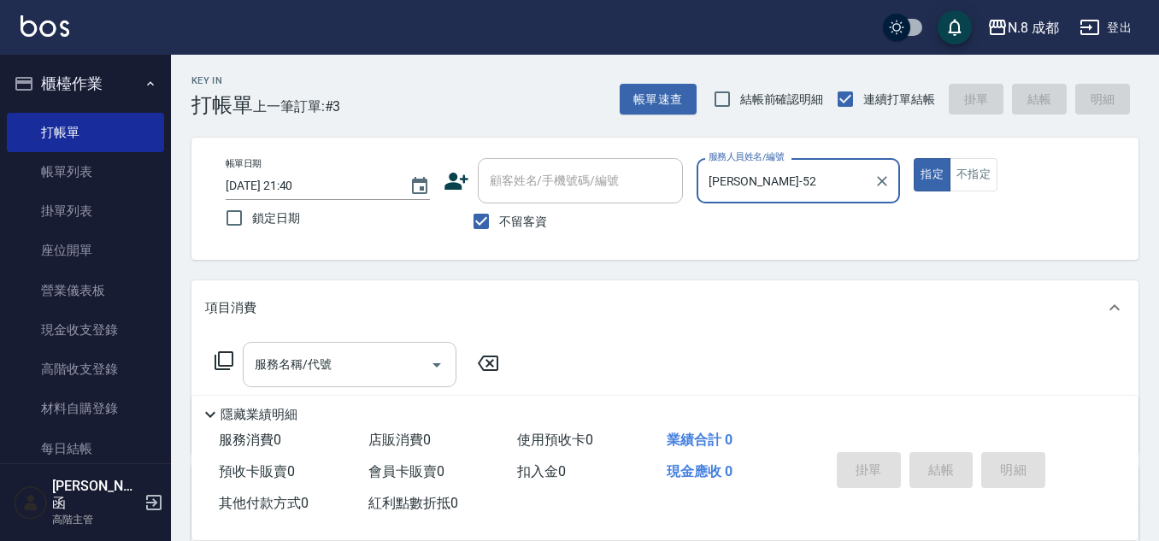
type input "[PERSON_NAME]-52"
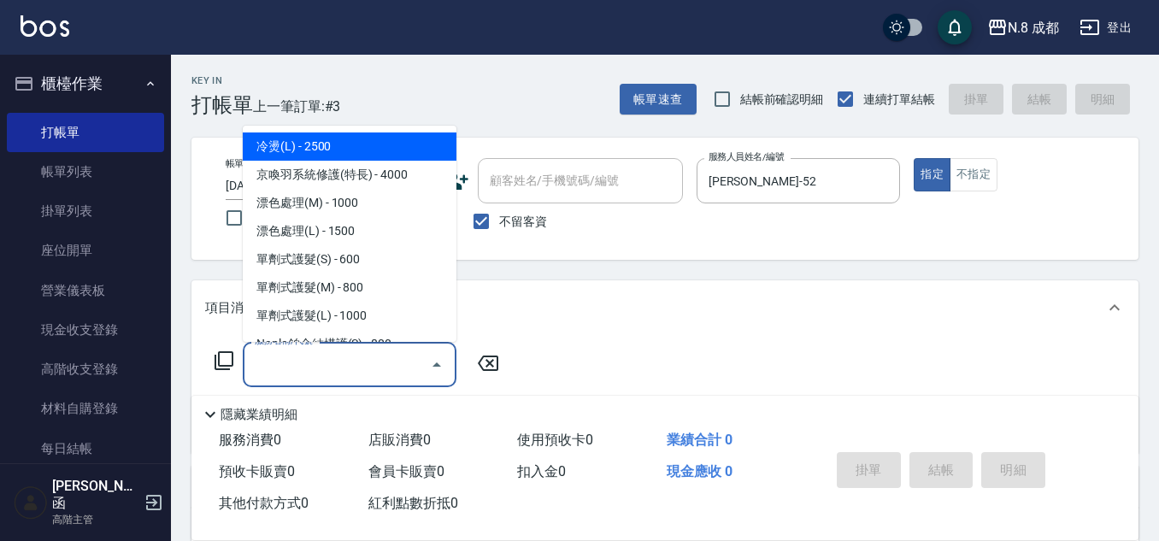
click at [390, 359] on input "服務名稱/代號" at bounding box center [336, 365] width 173 height 30
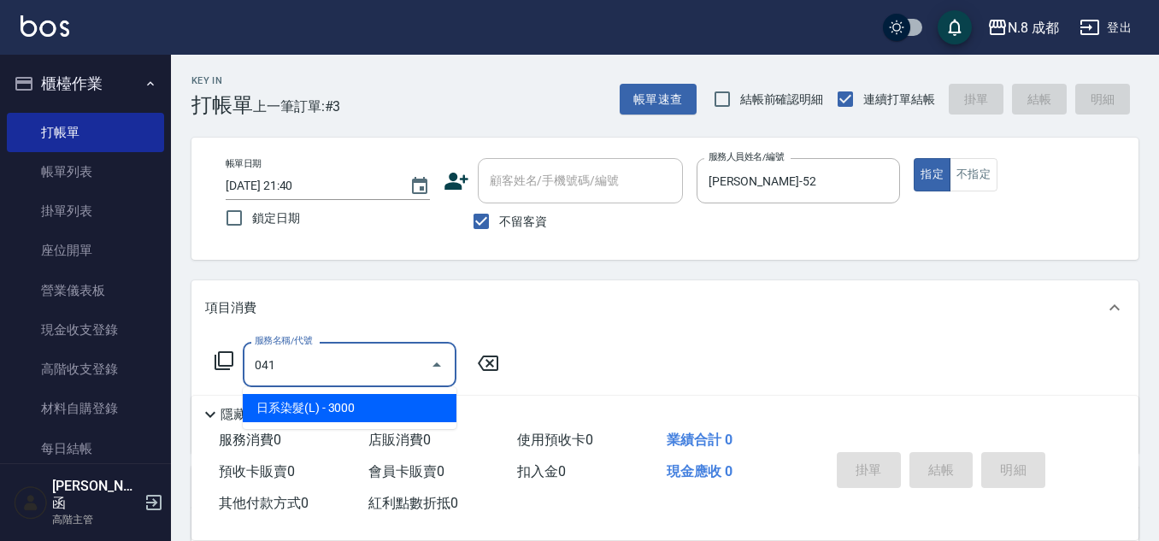
click at [391, 397] on span "日系染髮(L) - 3000" at bounding box center [350, 408] width 214 height 28
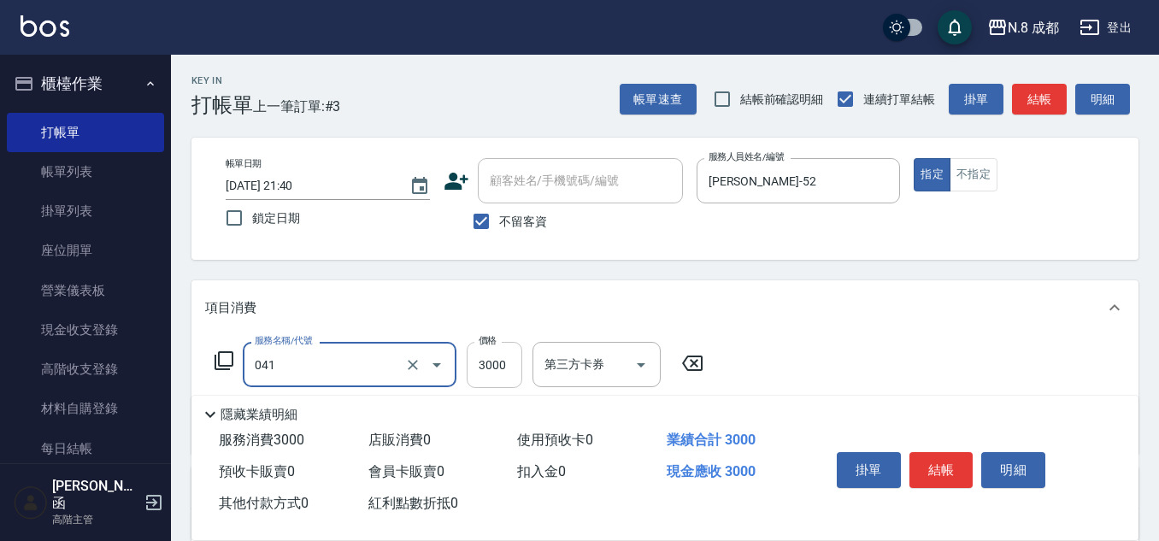
drag, startPoint x: 532, startPoint y: 370, endPoint x: 495, endPoint y: 369, distance: 37.6
click at [532, 369] on div "服務名稱/代號 041 服務名稱/代號 價格 3000 價格 第三方卡券 第三方卡券" at bounding box center [459, 365] width 508 height 46
type input "日系染髮(L)(041)"
click at [495, 369] on input "3000" at bounding box center [495, 365] width 56 height 46
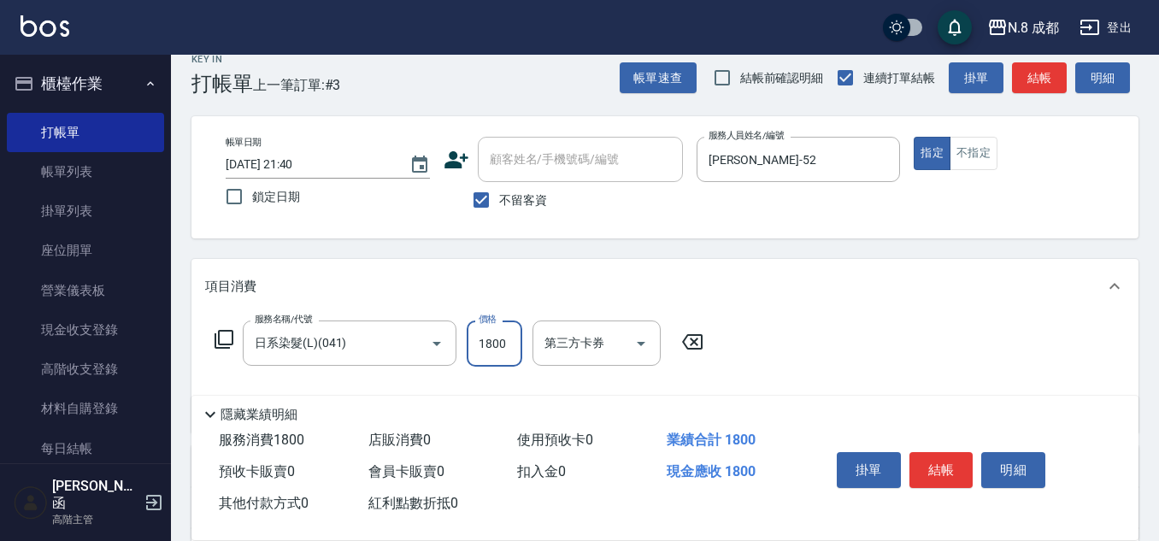
scroll to position [85, 0]
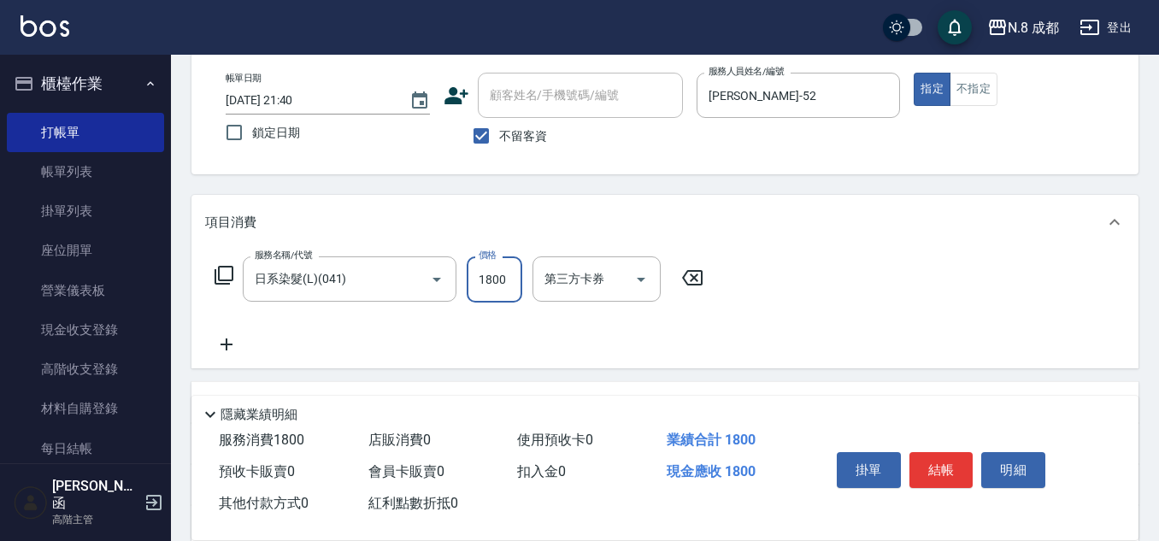
type input "1800"
click at [223, 345] on icon at bounding box center [226, 344] width 12 height 12
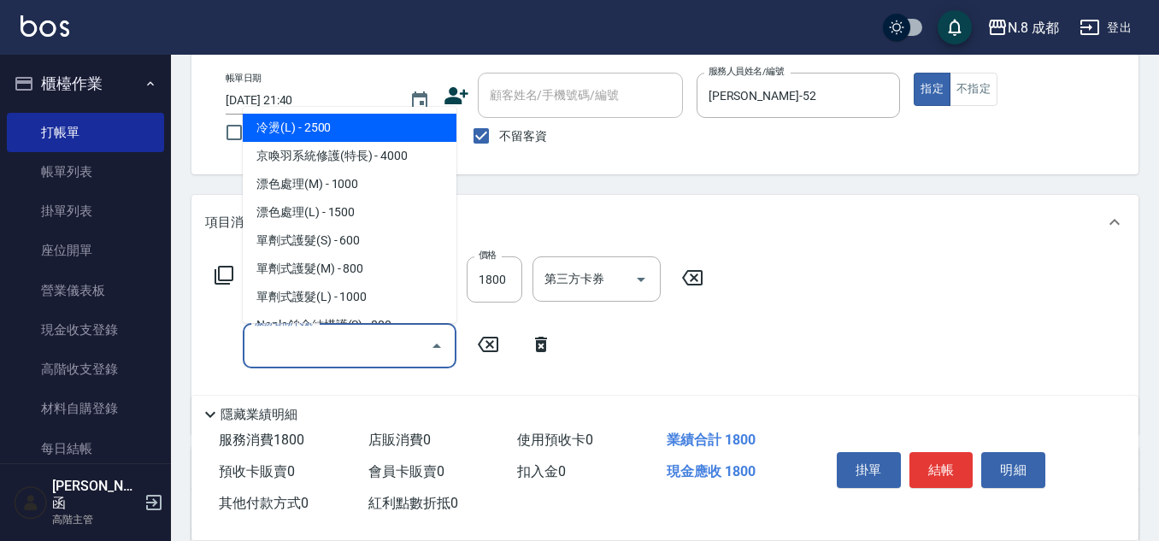
click at [337, 348] on input "服務名稱/代號" at bounding box center [336, 346] width 173 height 30
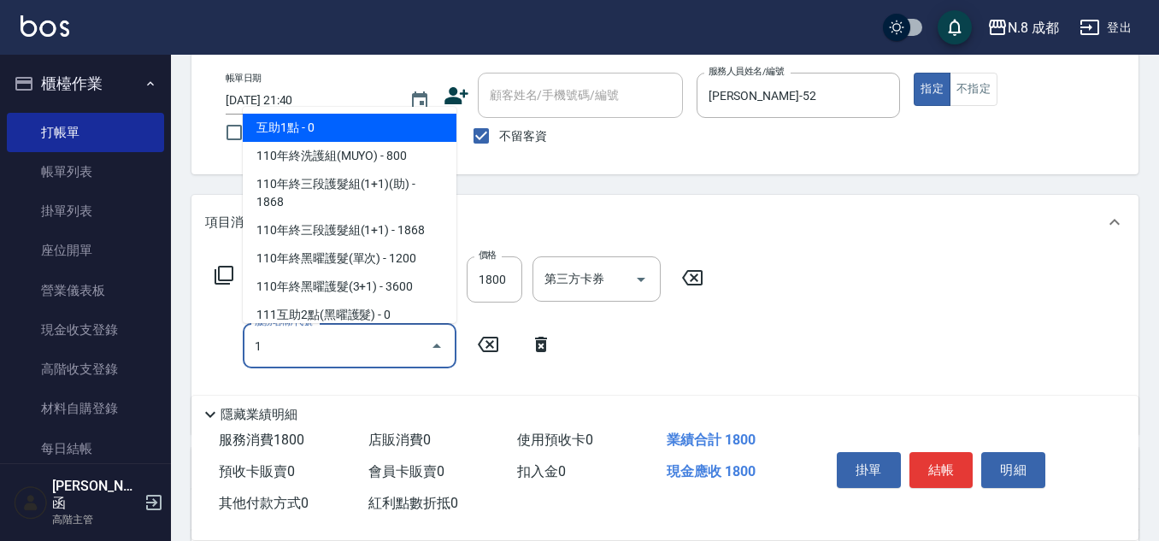
click at [321, 120] on span "互助1點 - 0" at bounding box center [350, 128] width 214 height 28
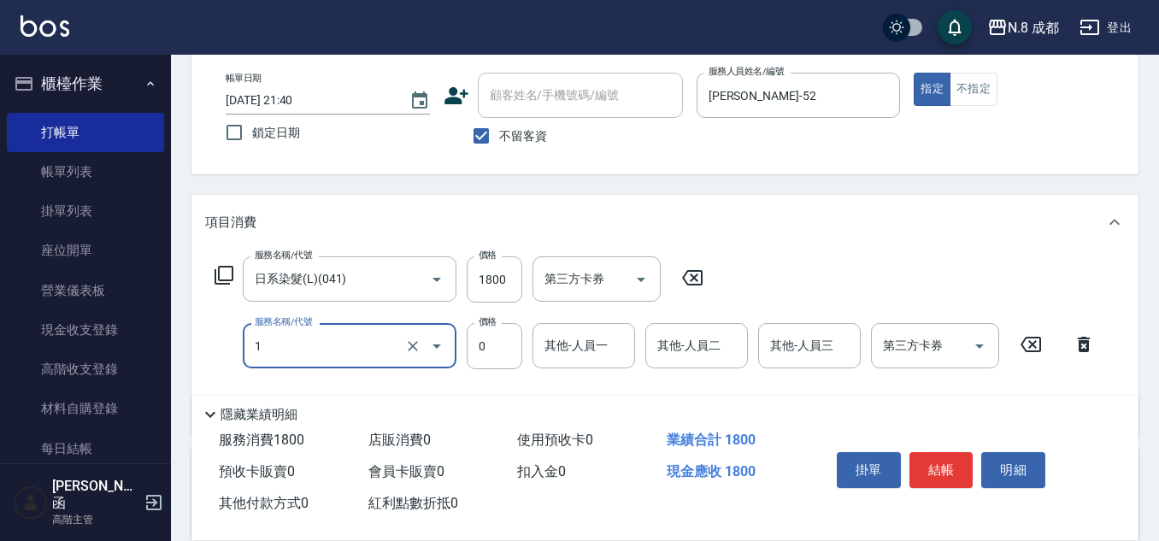
type input "互助1點(1)"
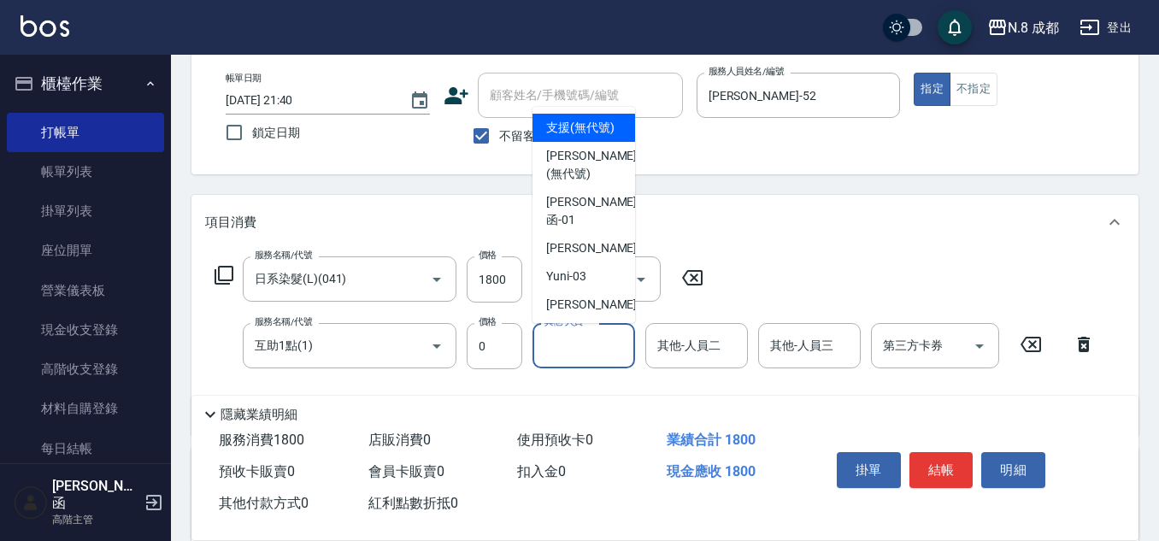
click at [561, 350] on input "其他-人員一" at bounding box center [583, 346] width 87 height 30
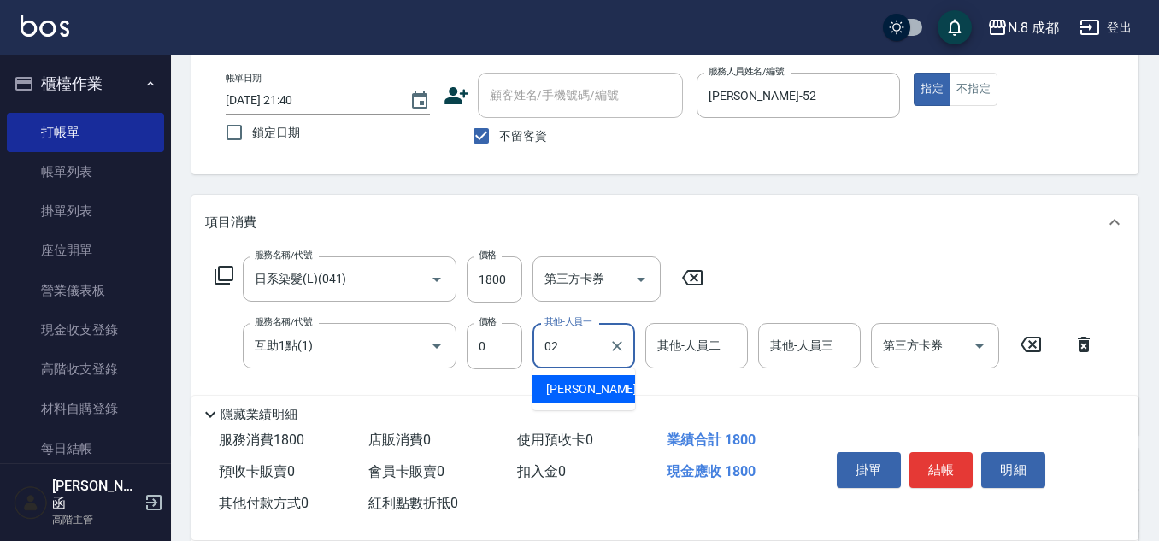
click at [579, 386] on span "[PERSON_NAME]-02" at bounding box center [600, 389] width 108 height 18
type input "[PERSON_NAME]-02"
click at [929, 462] on button "結帳" at bounding box center [941, 470] width 64 height 36
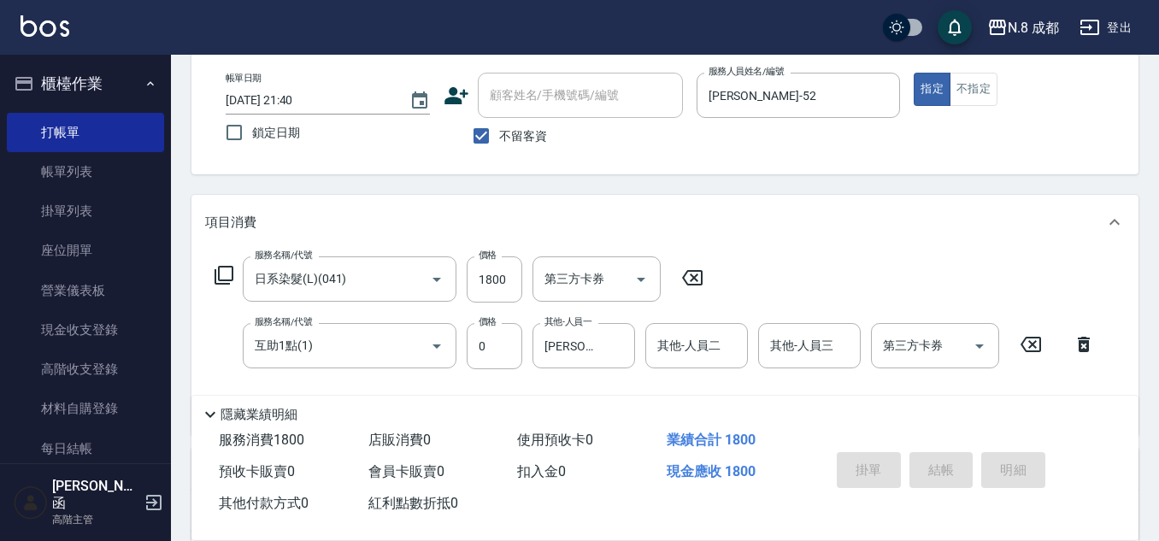
type input "[DATE] 21:41"
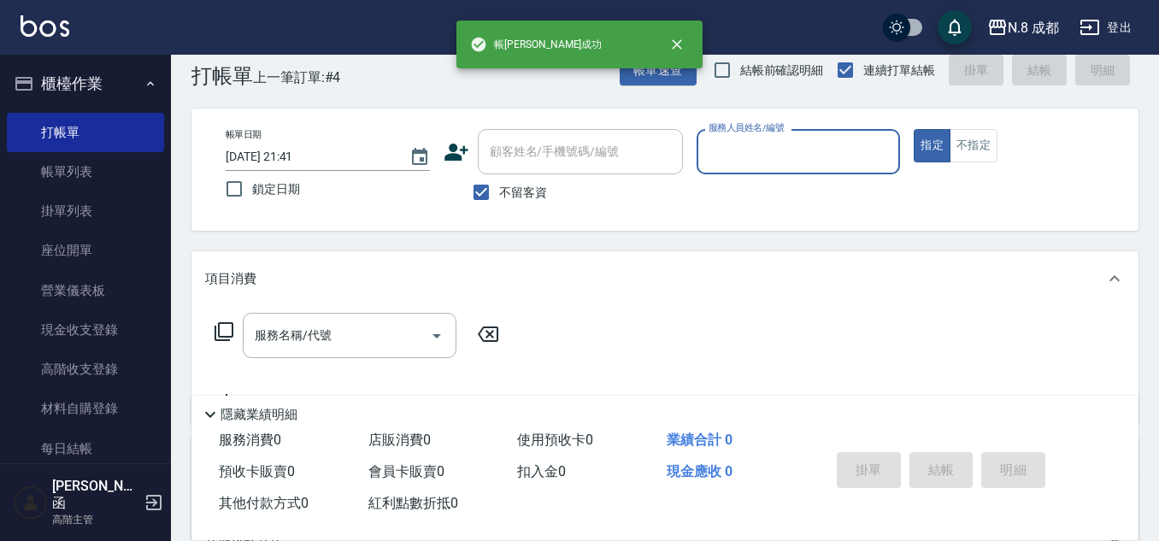
scroll to position [0, 0]
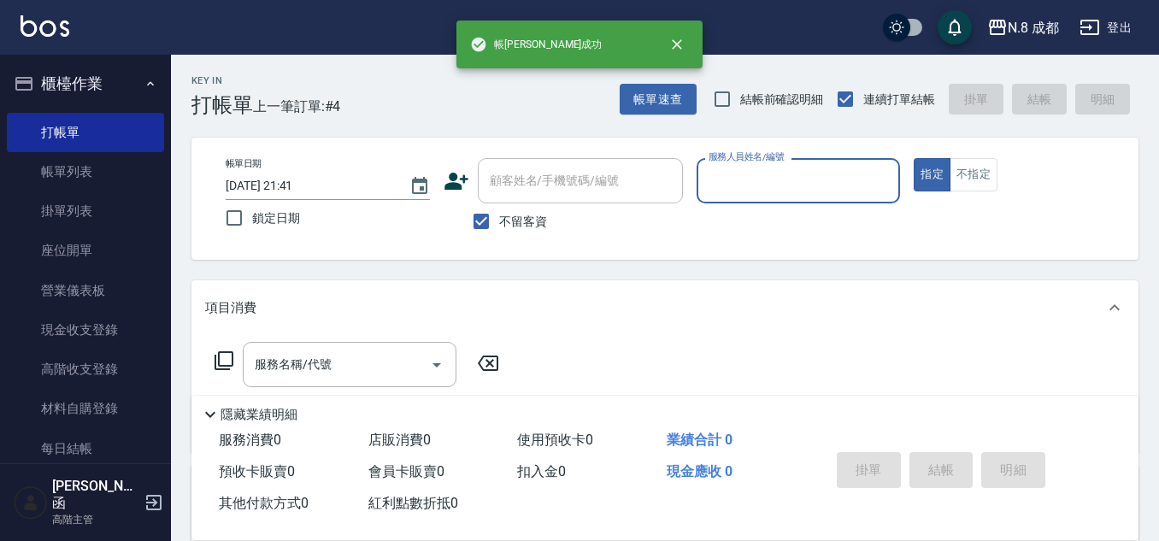
click at [761, 193] on input "服務人員姓名/編號" at bounding box center [798, 181] width 189 height 30
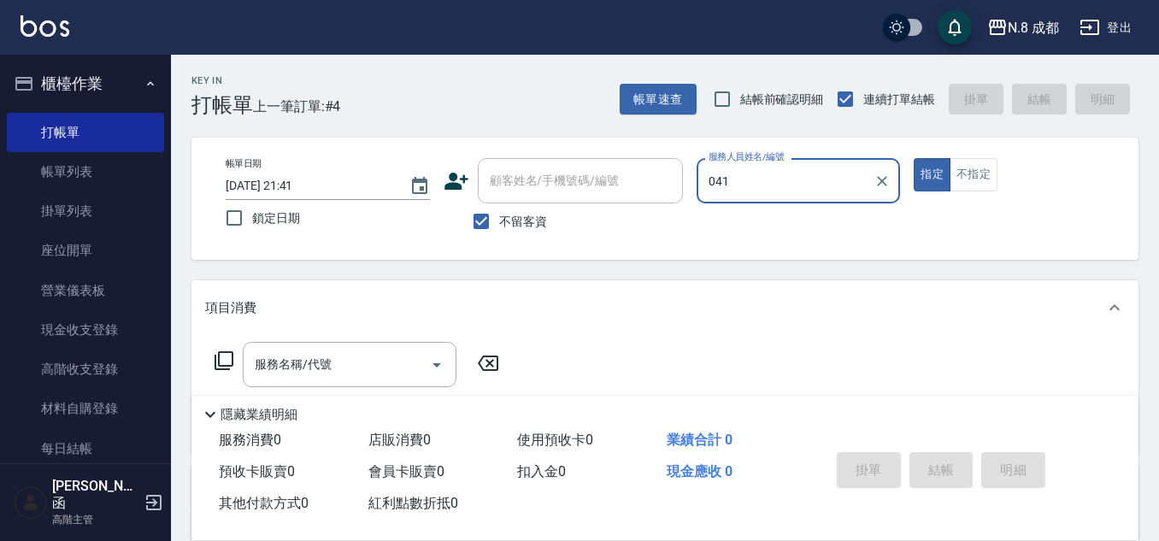
click at [650, 185] on div "帳單日期 [DATE] 21:41 鎖定日期 顧客姓名/手機號碼/編號 顧客姓名/手機號碼/編號 不留客資 服務人員姓名/編號 041 服務人員姓名/編號 指…" at bounding box center [665, 198] width 906 height 81
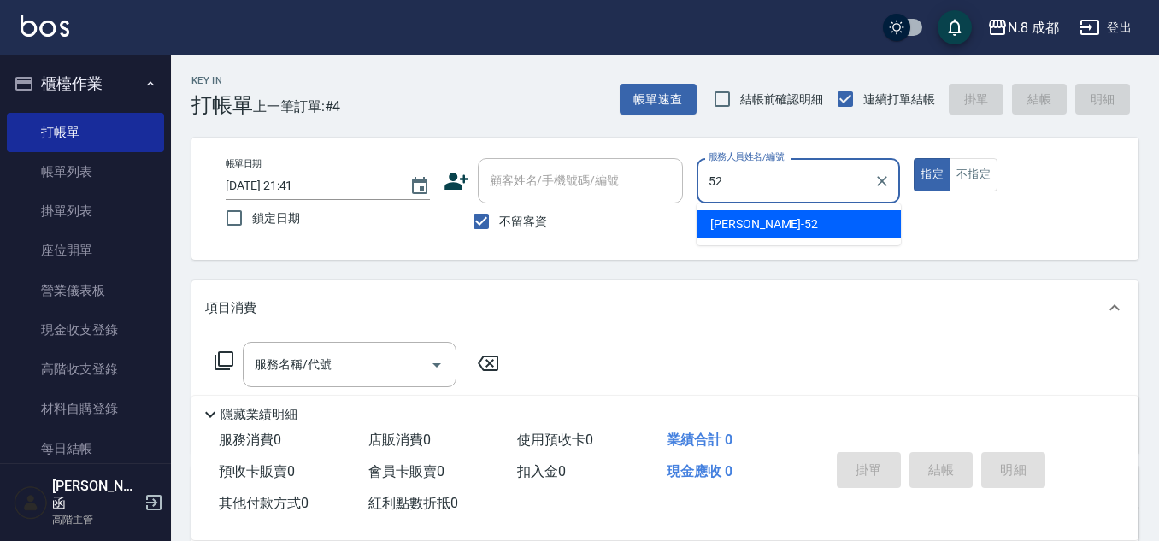
drag, startPoint x: 675, startPoint y: 185, endPoint x: 755, endPoint y: 202, distance: 81.1
click at [766, 220] on div "[PERSON_NAME]-52" at bounding box center [799, 224] width 204 height 28
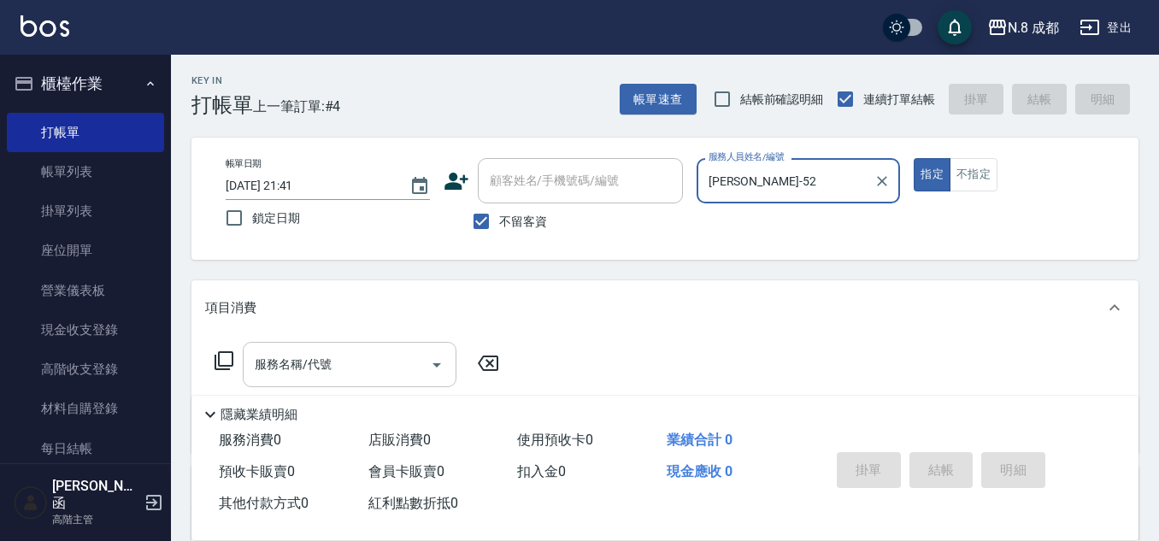
type input "[PERSON_NAME]-52"
click at [355, 372] on input "服務名稱/代號" at bounding box center [336, 365] width 173 height 30
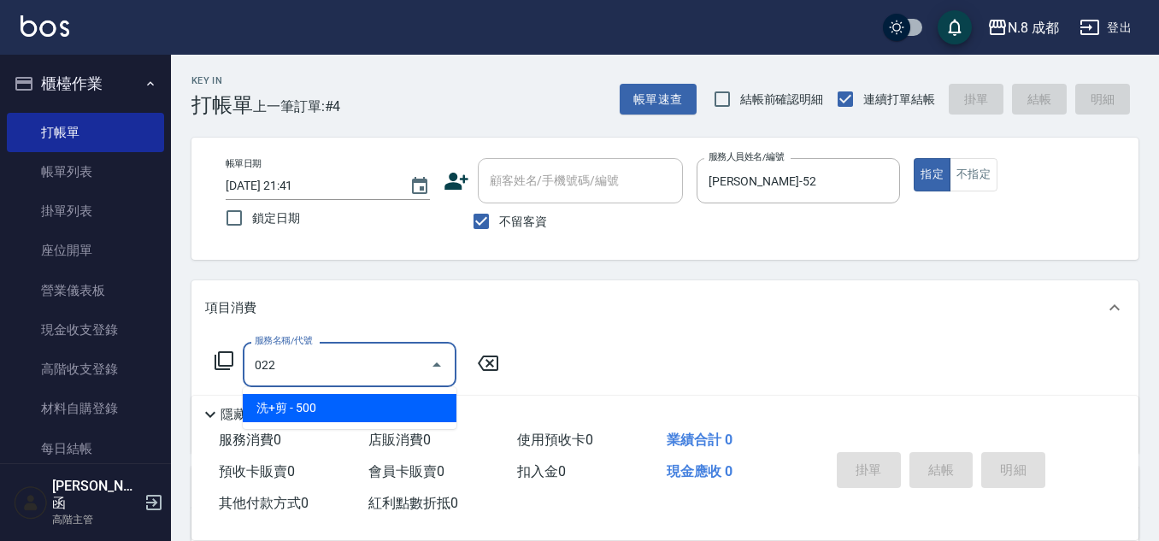
drag, startPoint x: 359, startPoint y: 409, endPoint x: 439, endPoint y: 377, distance: 86.3
click at [362, 409] on span "洗+剪 - 500" at bounding box center [350, 408] width 214 height 28
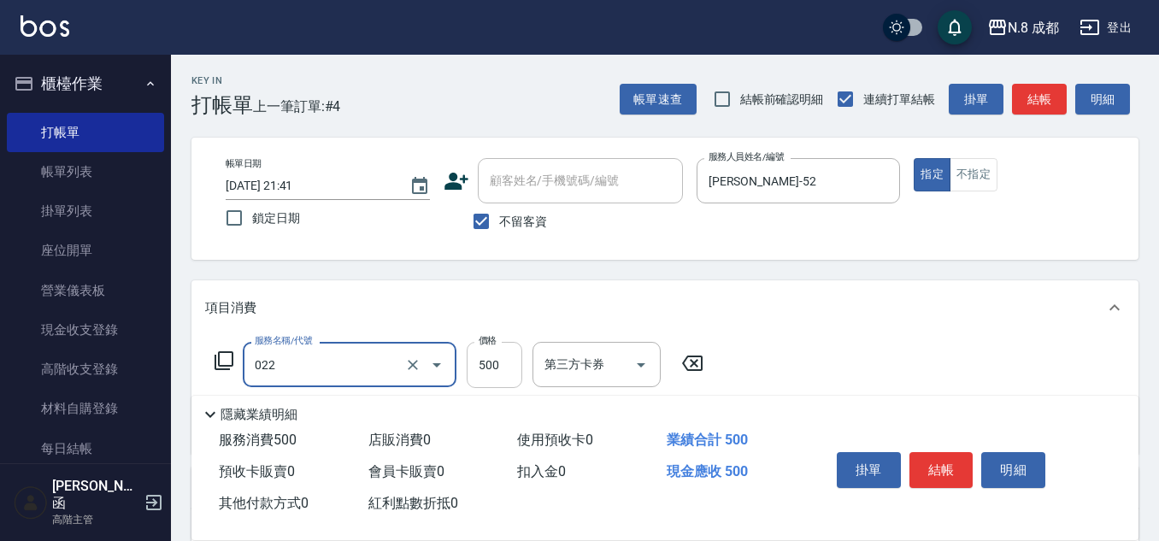
type input "洗+剪(022)"
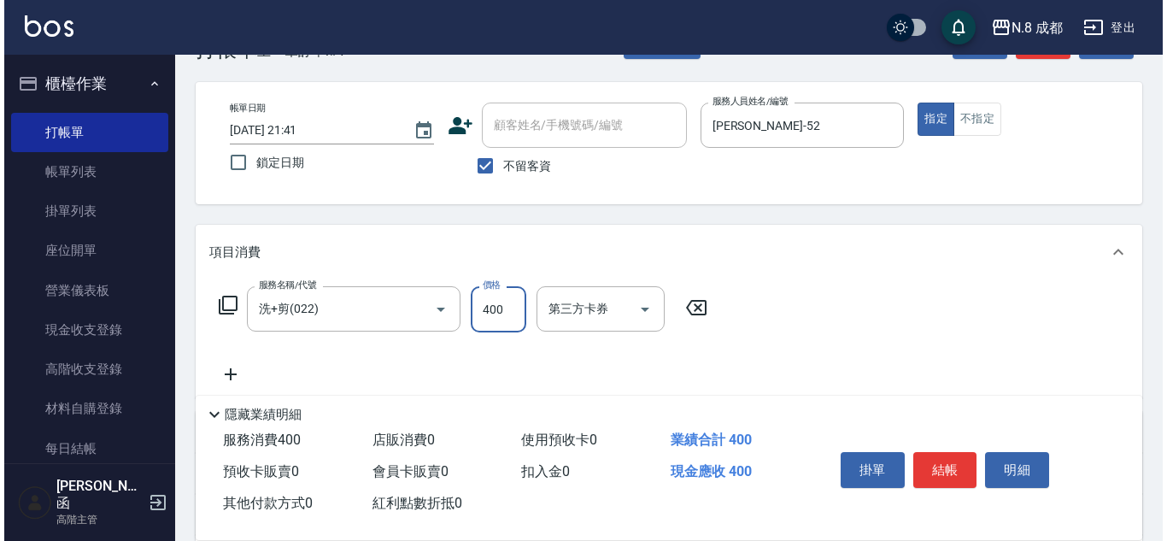
scroll to position [85, 0]
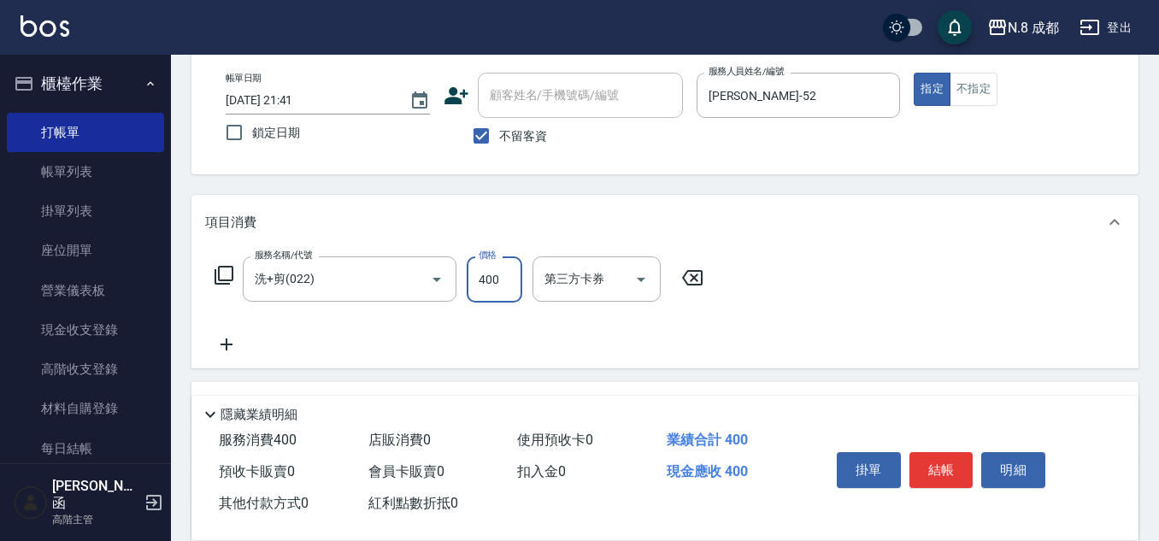
type input "400"
click at [232, 345] on icon at bounding box center [226, 344] width 12 height 12
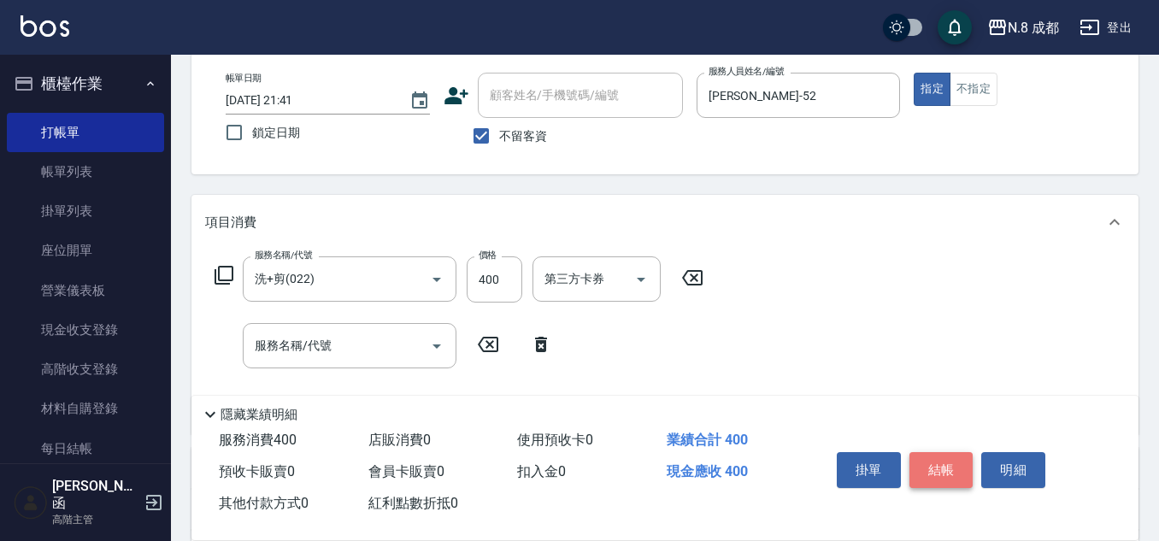
click at [936, 465] on button "結帳" at bounding box center [941, 470] width 64 height 36
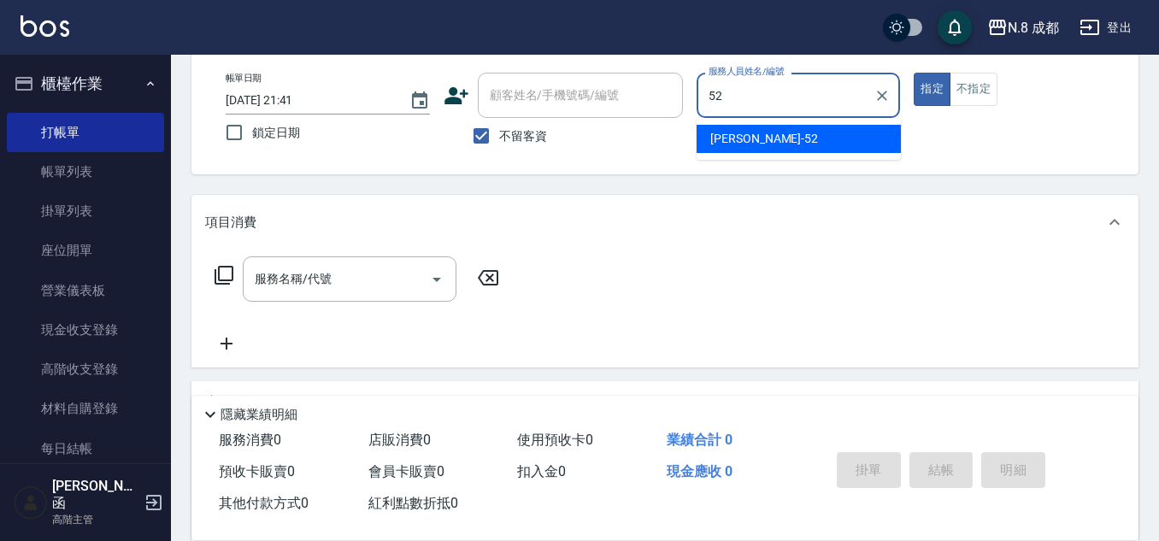
type input "[PERSON_NAME]-52"
type button "true"
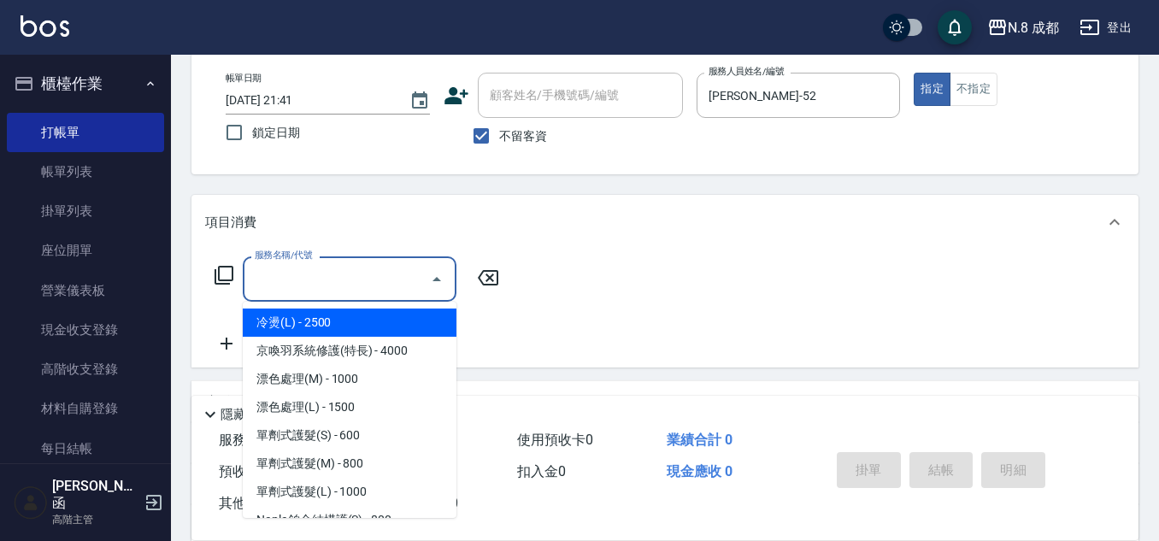
click at [361, 271] on input "服務名稱/代號" at bounding box center [336, 279] width 173 height 30
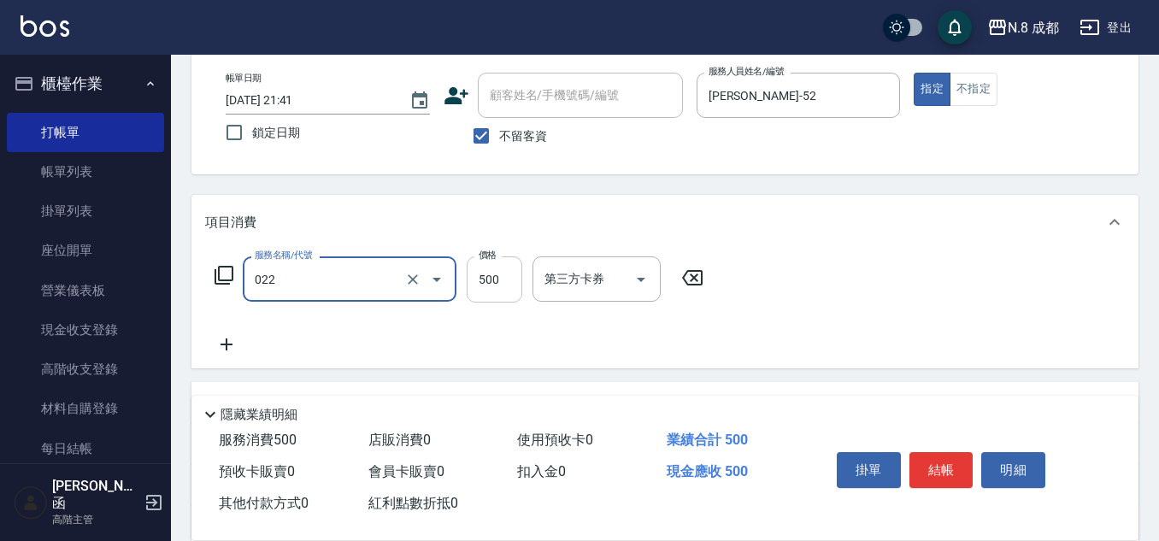
type input "洗+剪(022)"
click at [507, 292] on input "500" at bounding box center [495, 279] width 56 height 46
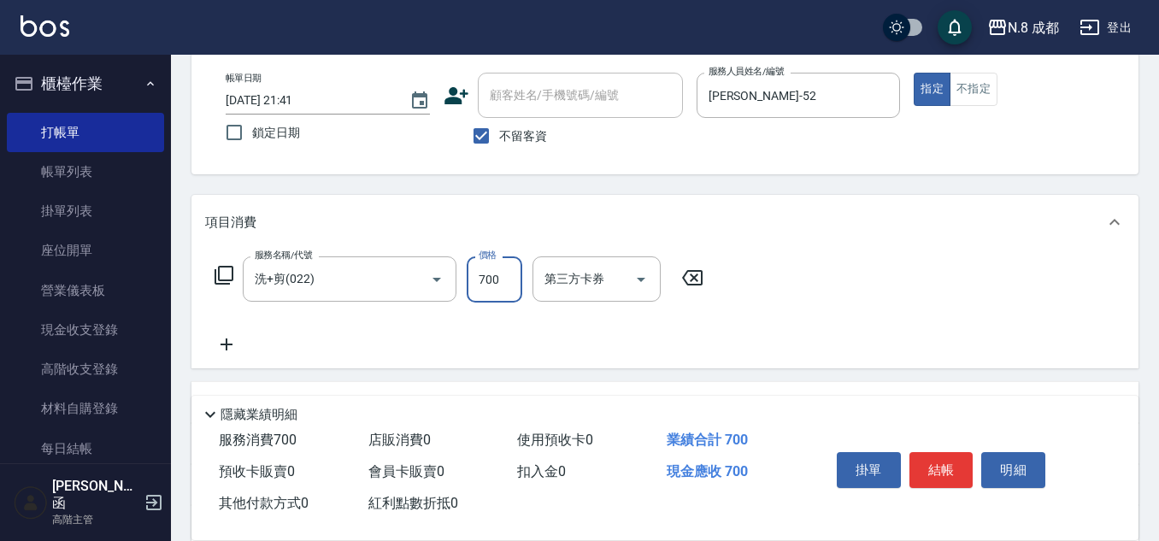
type input "700"
drag, startPoint x: 215, startPoint y: 344, endPoint x: 225, endPoint y: 344, distance: 9.4
click at [225, 344] on icon at bounding box center [226, 344] width 43 height 21
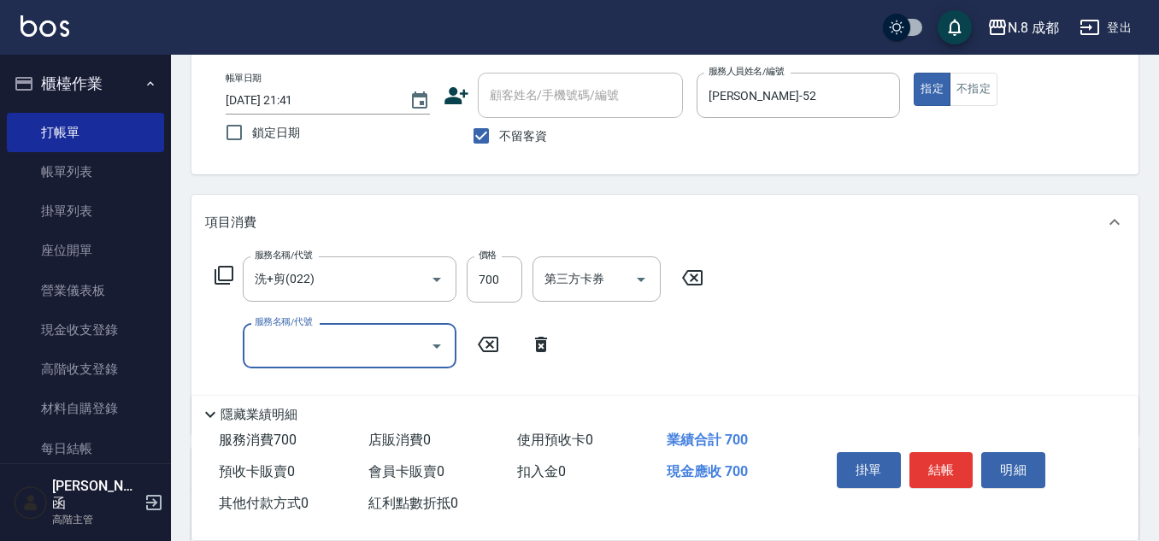
drag, startPoint x: 225, startPoint y: 344, endPoint x: 287, endPoint y: 336, distance: 63.0
click at [287, 336] on input "服務名稱/代號" at bounding box center [336, 346] width 173 height 30
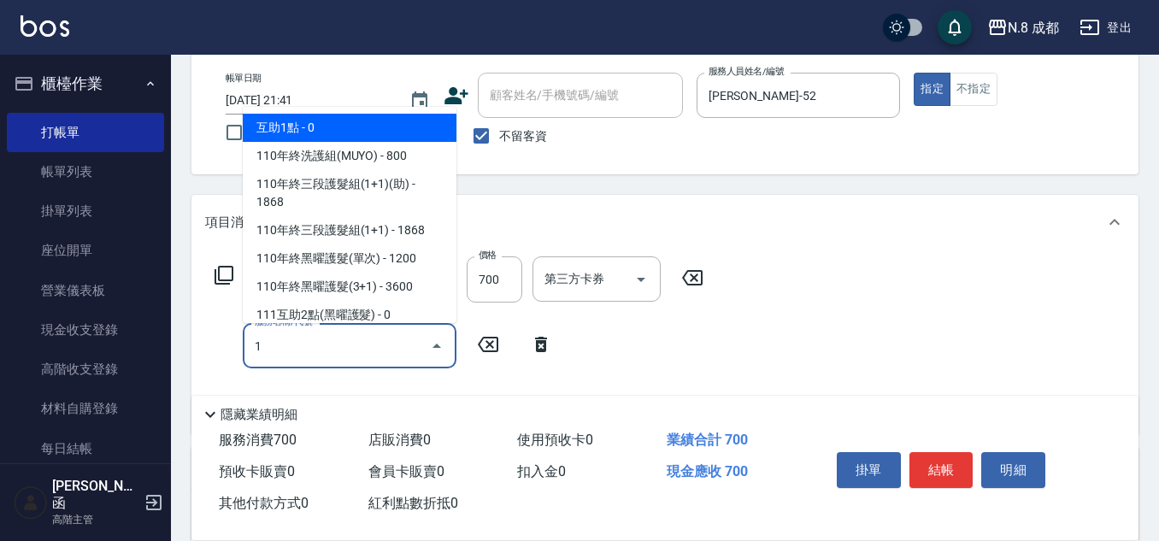
click at [376, 130] on span "互助1點 - 0" at bounding box center [350, 128] width 214 height 28
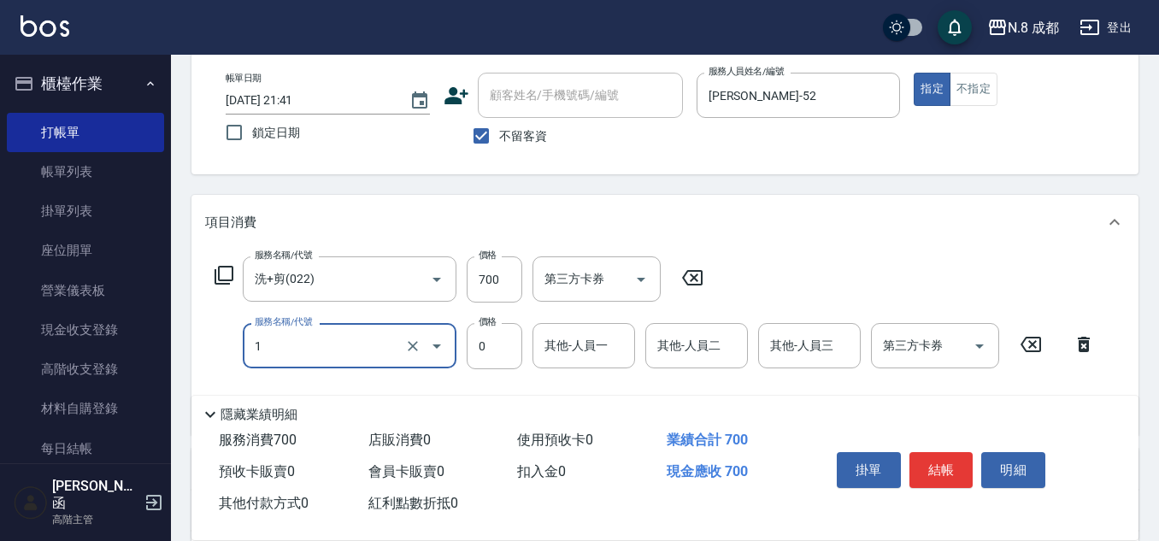
type input "互助1點(1)"
click at [583, 355] on input "其他-人員一" at bounding box center [583, 346] width 87 height 30
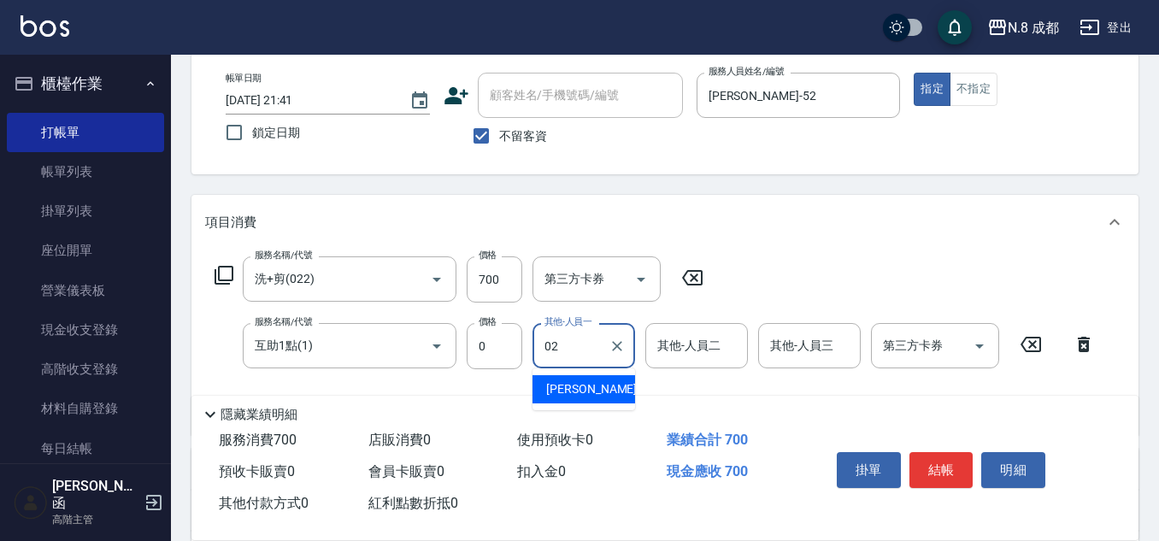
click at [600, 382] on div "[PERSON_NAME]-02" at bounding box center [583, 389] width 103 height 28
type input "[PERSON_NAME]-02"
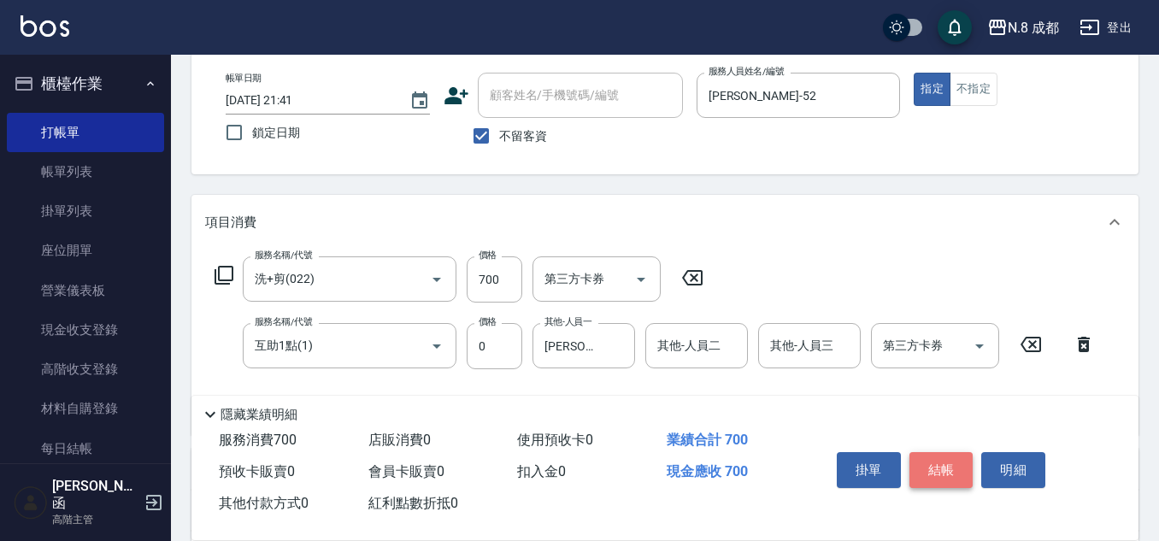
click at [942, 456] on button "結帳" at bounding box center [941, 470] width 64 height 36
type input "[DATE] 21:42"
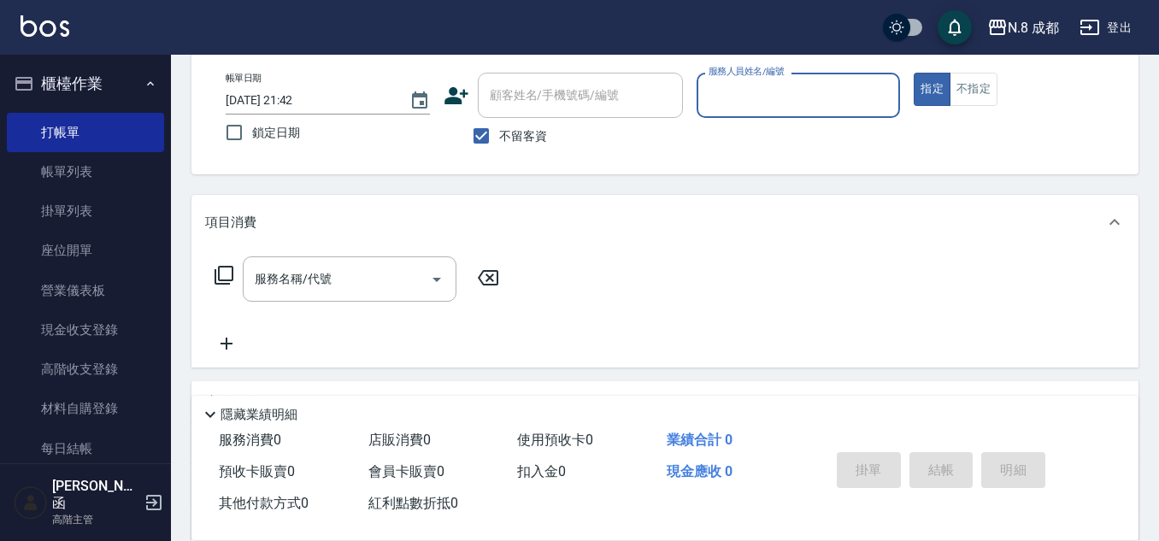
click at [778, 82] on input "服務人員姓名/編號" at bounding box center [798, 95] width 189 height 30
type input "[PERSON_NAME]-52"
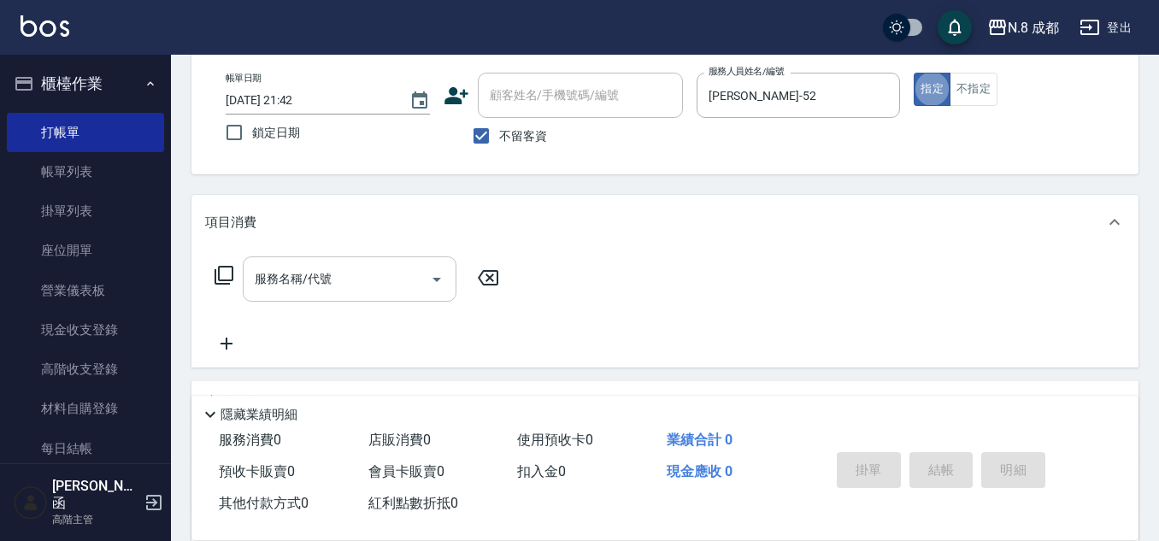
click at [341, 283] on input "服務名稱/代號" at bounding box center [336, 279] width 173 height 30
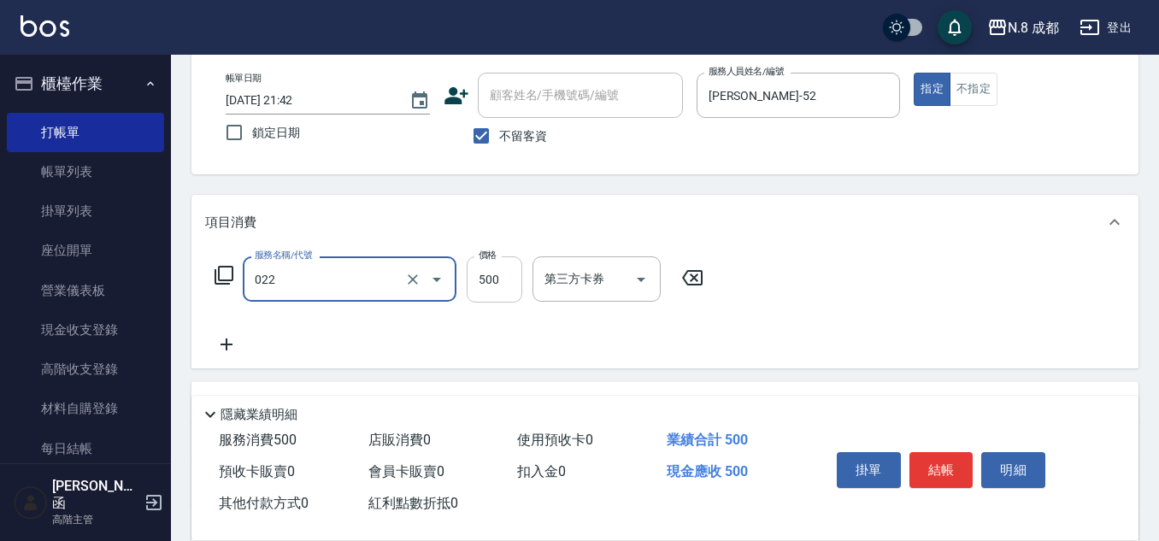
type input "洗+剪(022)"
click at [499, 272] on input "500" at bounding box center [495, 279] width 56 height 46
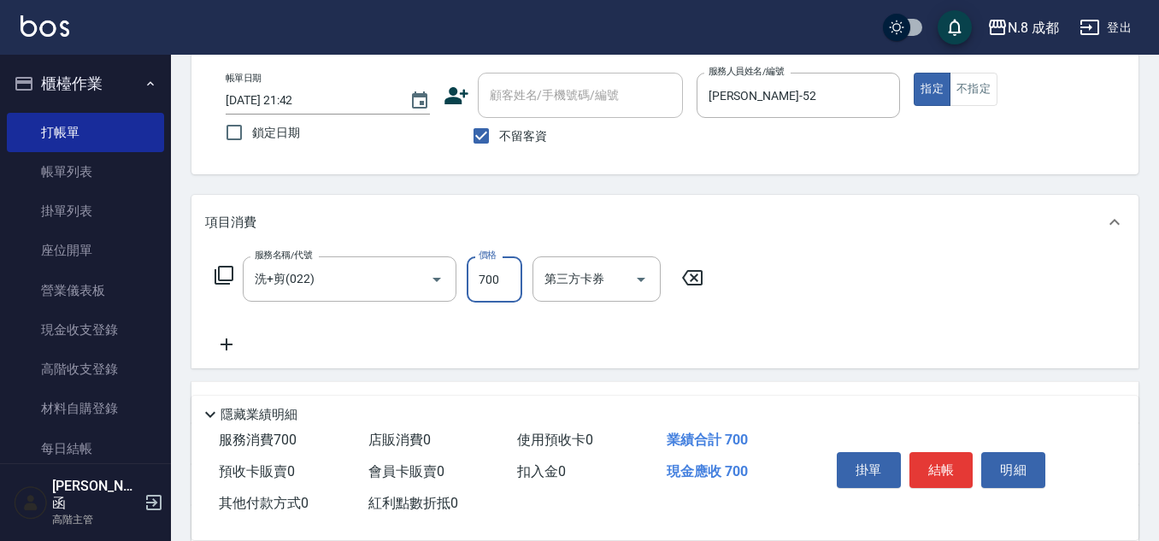
type input "700"
click at [947, 464] on button "結帳" at bounding box center [941, 470] width 64 height 36
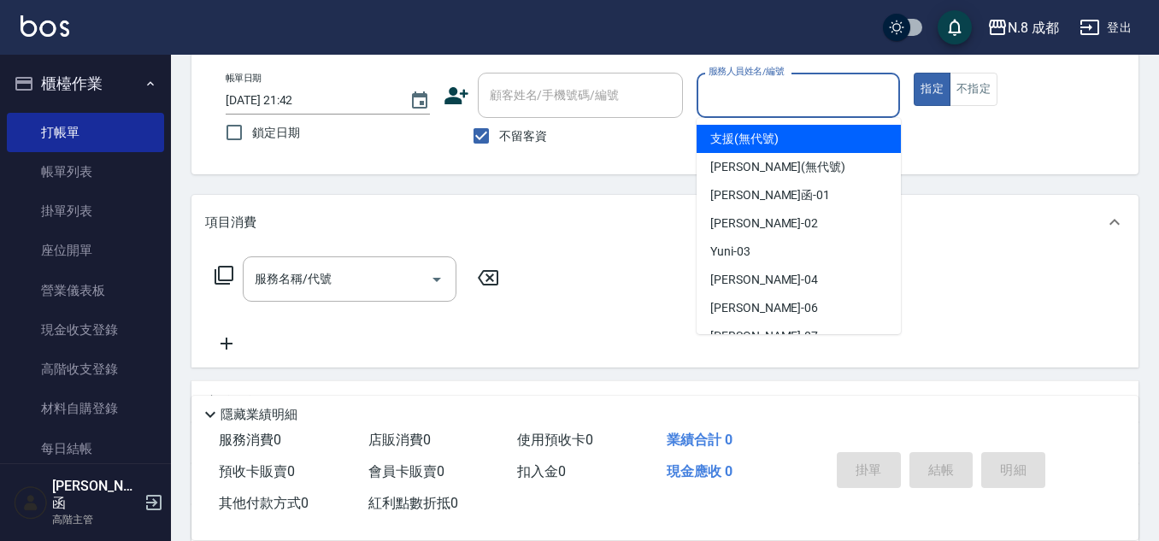
click at [772, 96] on input "服務人員姓名/編號" at bounding box center [798, 95] width 189 height 30
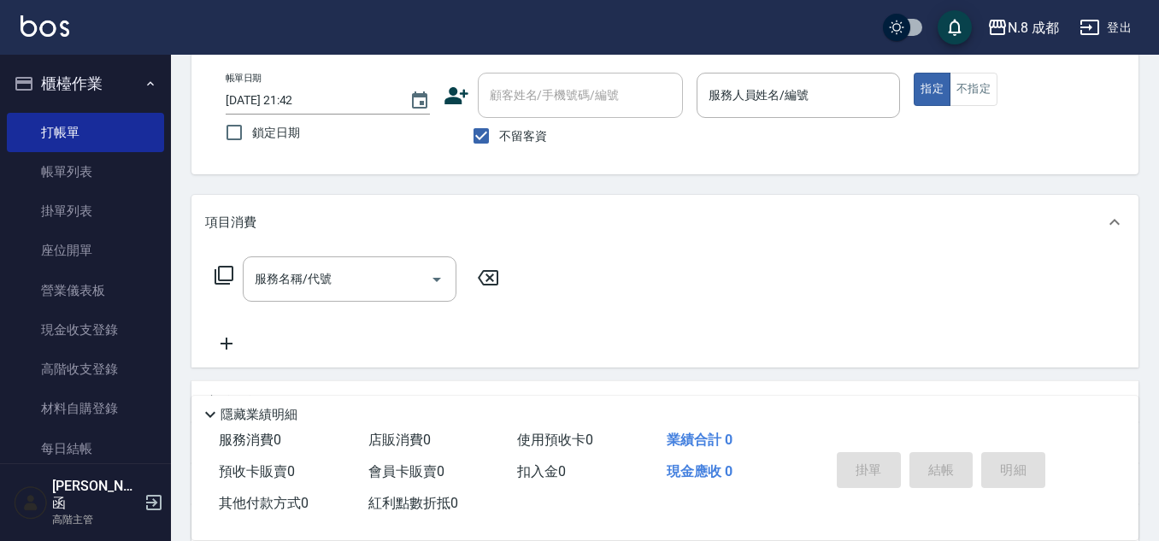
click at [547, 129] on div "不留客資" at bounding box center [563, 136] width 239 height 36
click at [535, 133] on span "不留客資" at bounding box center [523, 136] width 48 height 18
click at [499, 133] on input "不留客資" at bounding box center [481, 136] width 36 height 36
checkbox input "false"
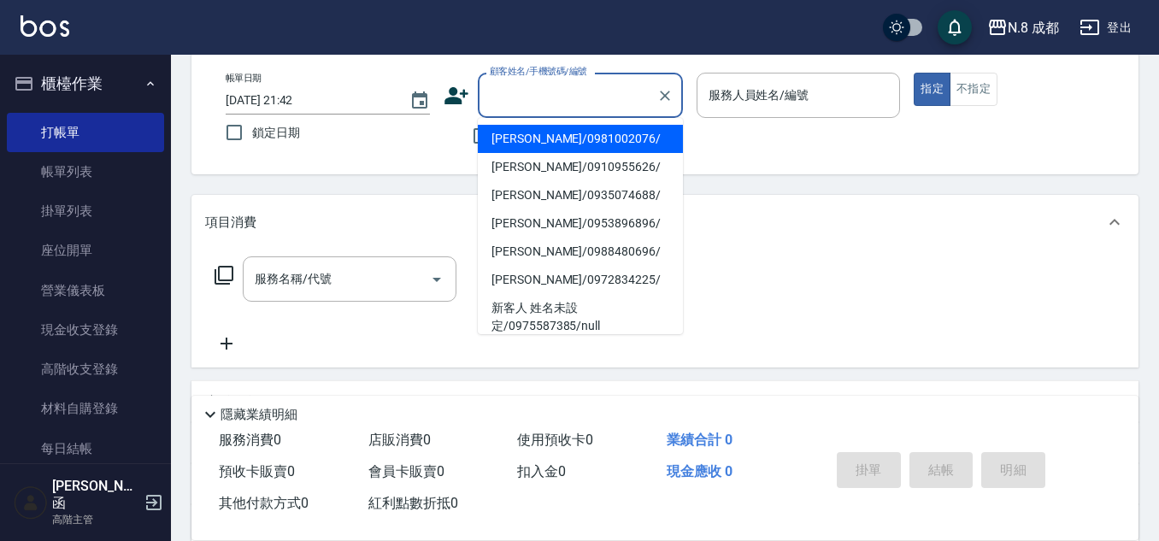
click at [563, 104] on input "顧客姓名/手機號碼/編號" at bounding box center [567, 95] width 164 height 30
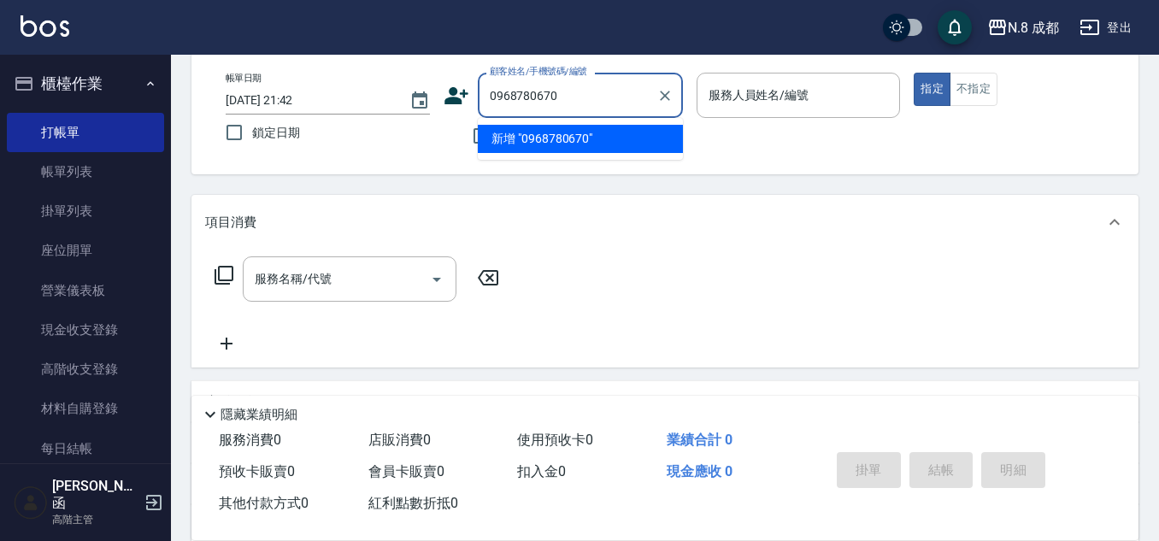
type input "0968780670"
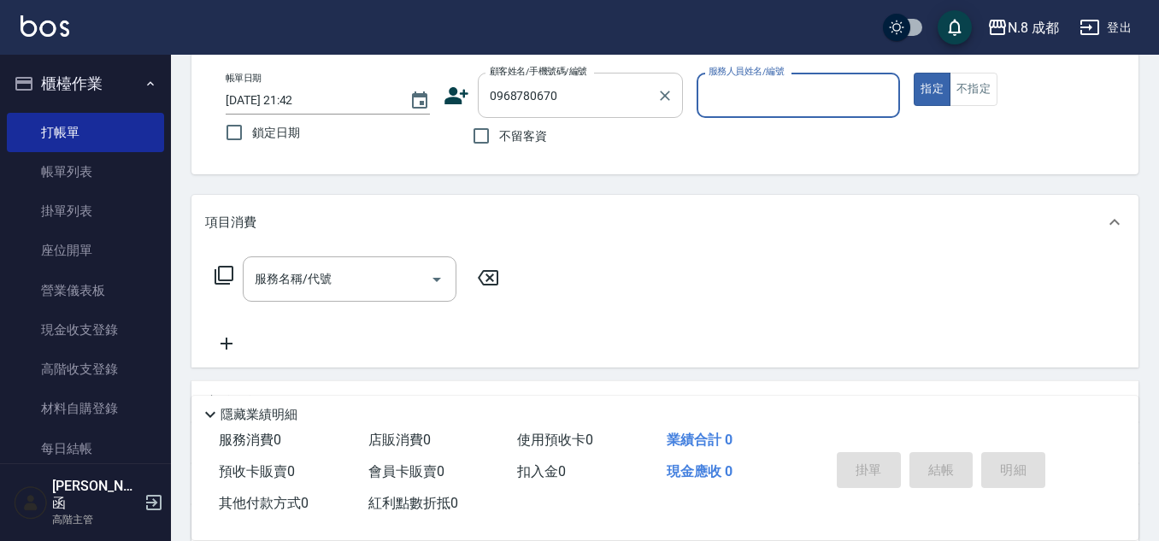
click at [598, 118] on div "0968780670 顧客姓名/手機號碼/編號" at bounding box center [580, 95] width 205 height 45
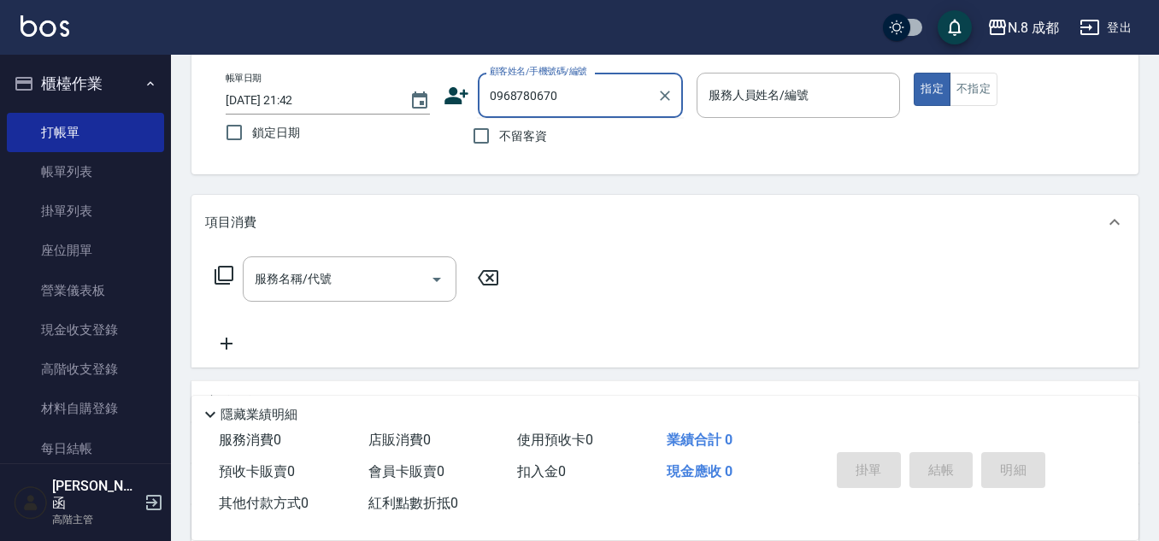
click at [455, 87] on icon at bounding box center [457, 96] width 26 height 26
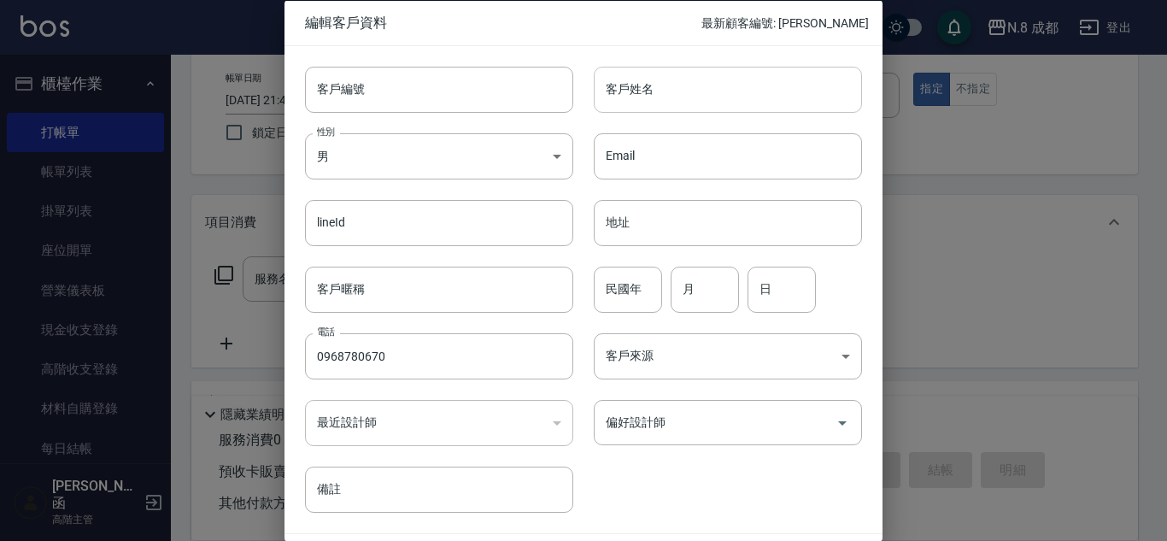
click at [755, 81] on input "客戶姓名" at bounding box center [728, 89] width 268 height 46
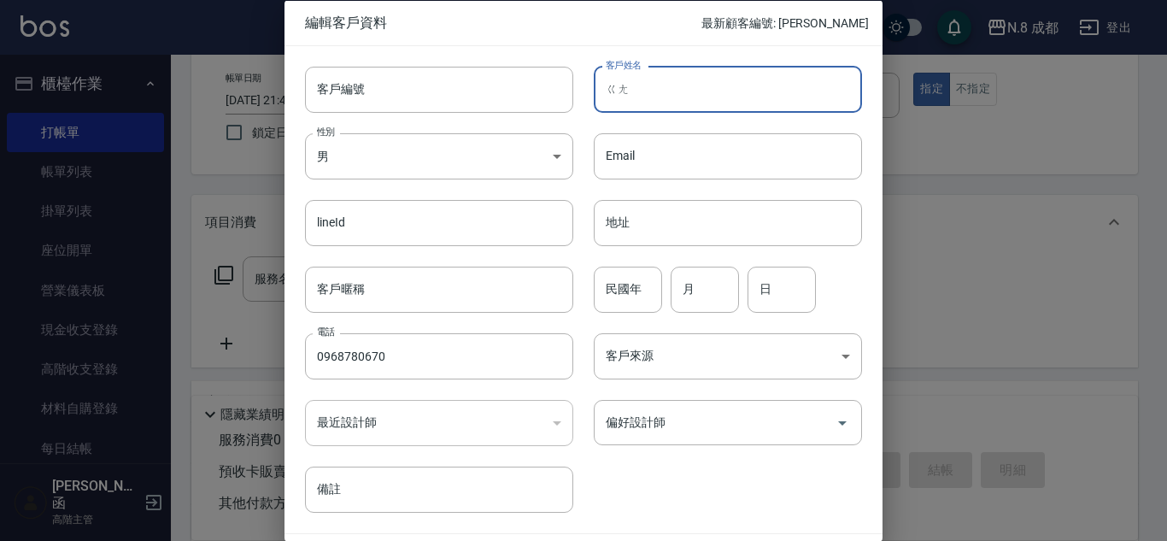
type input "剛"
type input "歌"
type input "[PERSON_NAME]"
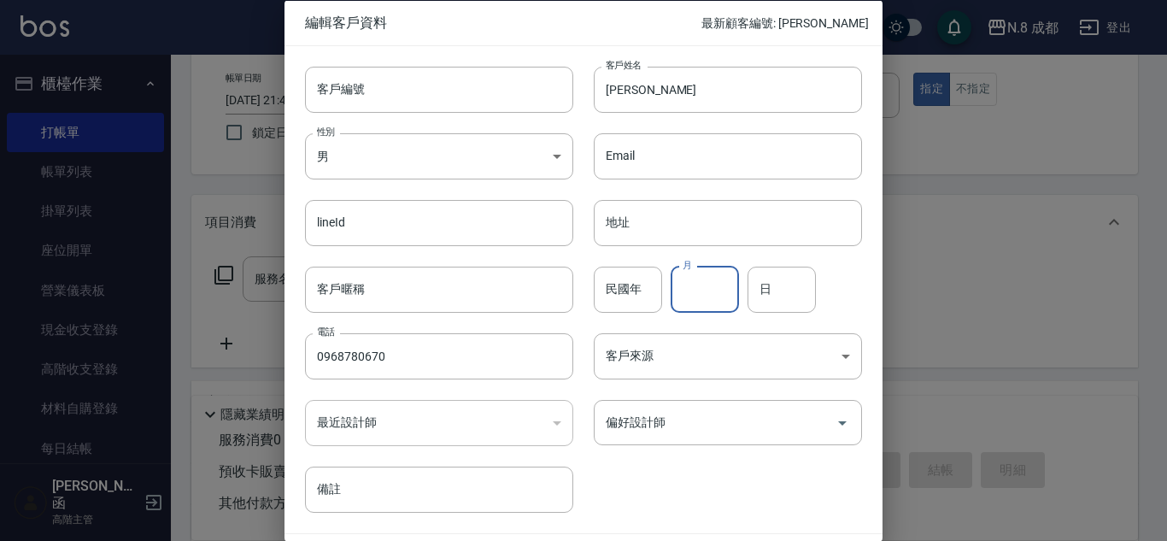
drag, startPoint x: 685, startPoint y: 296, endPoint x: 691, endPoint y: 287, distance: 10.9
click at [691, 288] on input "月" at bounding box center [705, 289] width 68 height 46
type input "08"
type input "24"
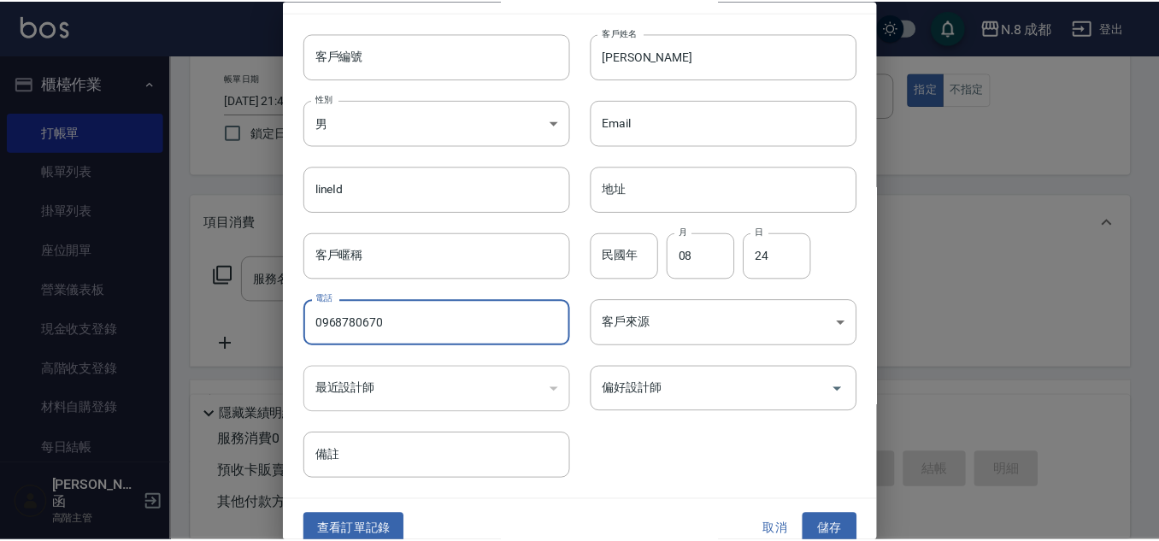
scroll to position [51, 0]
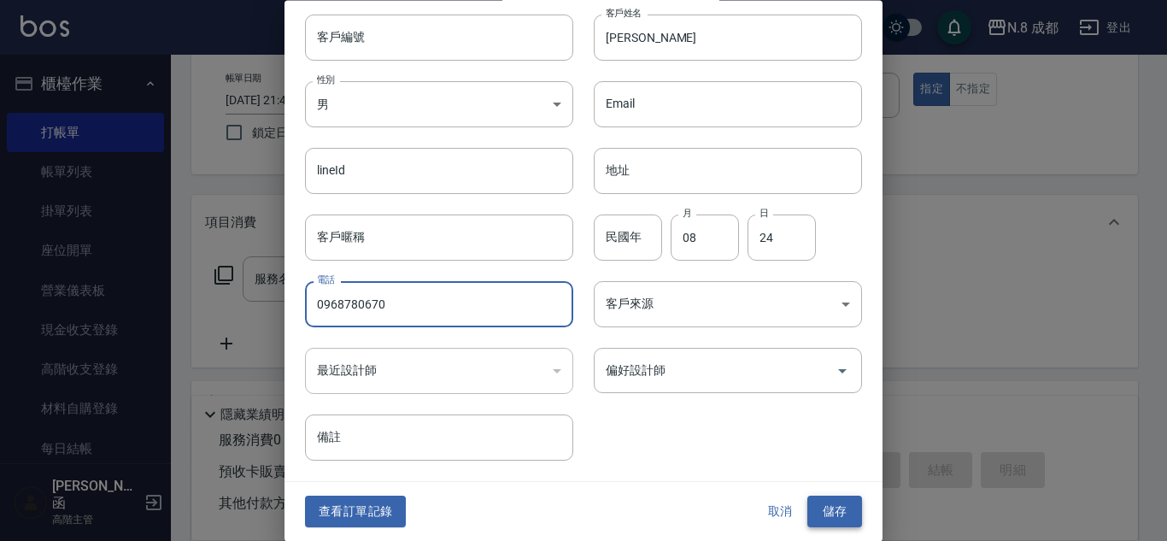
click at [827, 502] on button "儲存" at bounding box center [835, 513] width 55 height 32
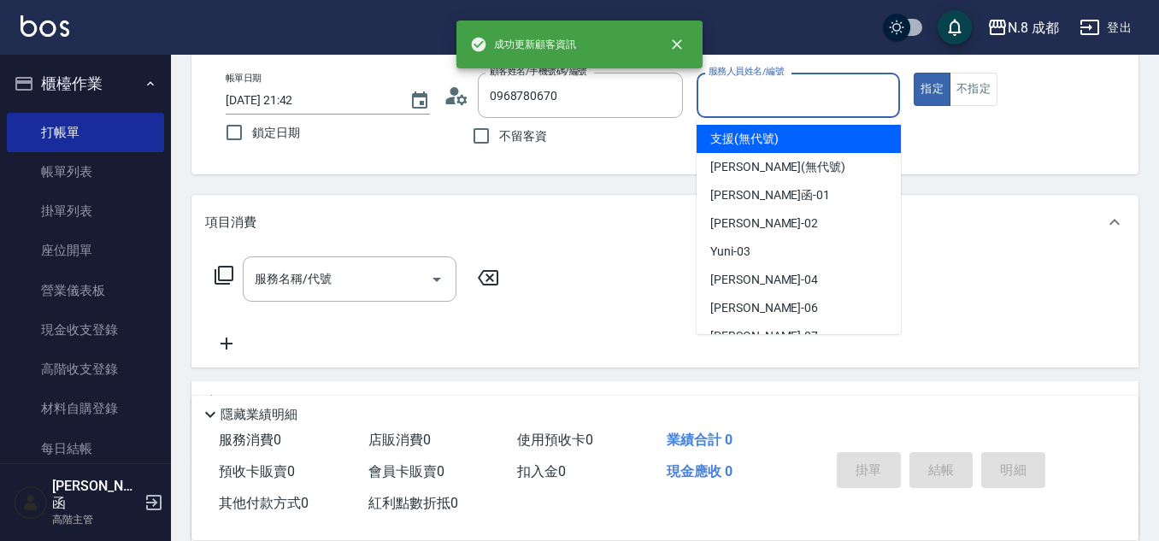
click at [824, 101] on input "服務人員姓名/編號" at bounding box center [798, 95] width 189 height 30
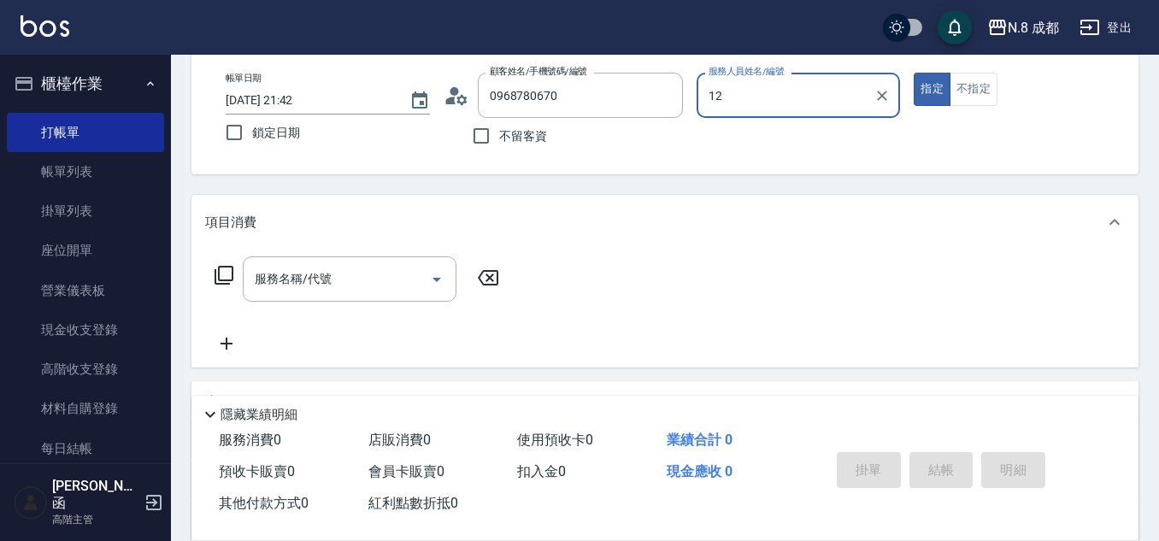
type input "[PERSON_NAME]-12"
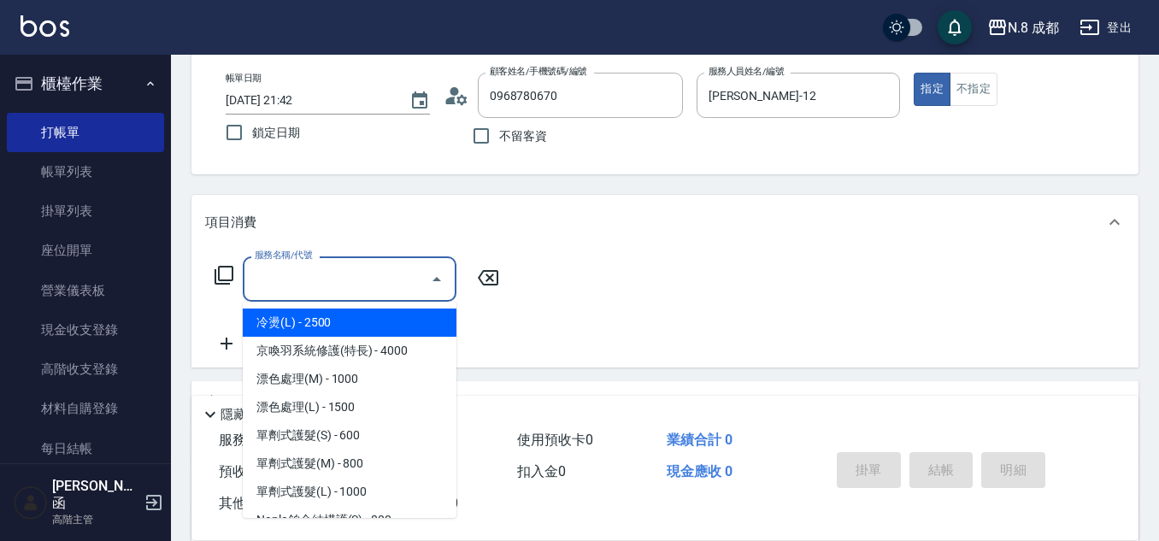
click at [306, 270] on div "服務名稱/代號 服務名稱/代號" at bounding box center [350, 278] width 214 height 45
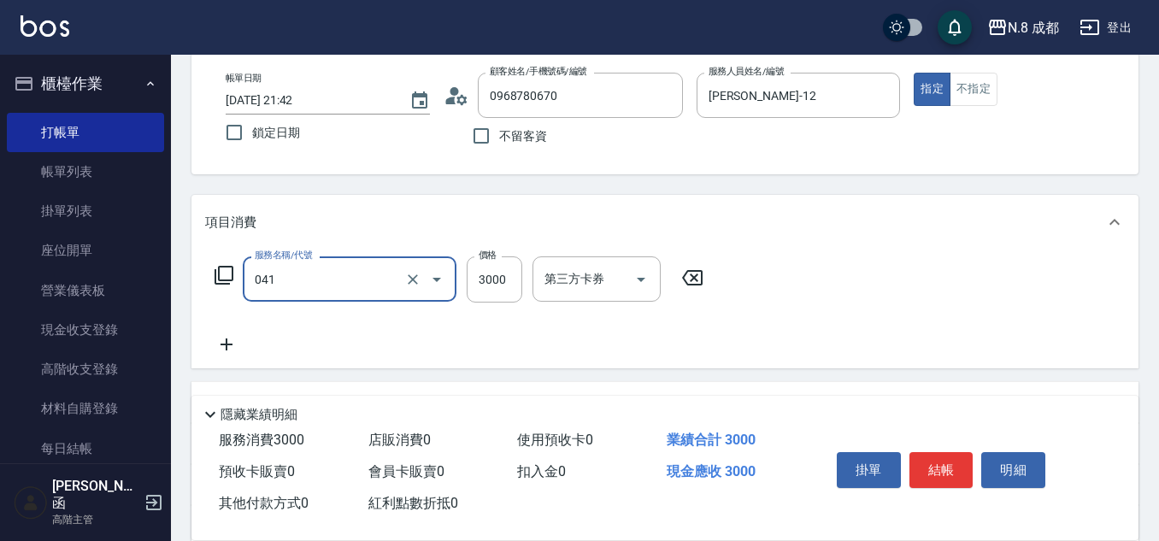
type input "日系染髮(L)(041)"
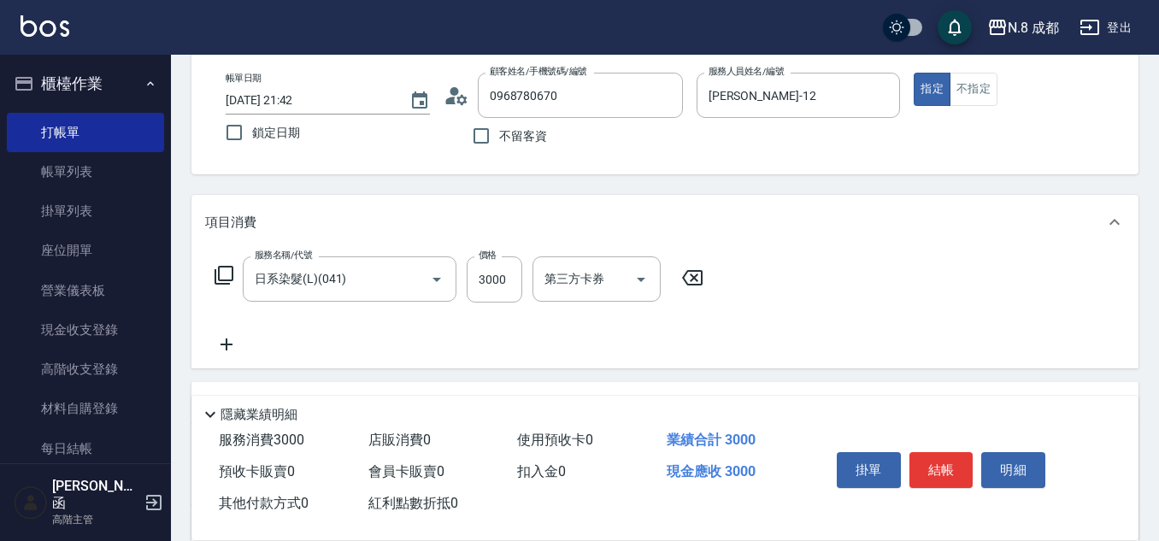
click at [307, 335] on div "服務名稱/代號 日系染髮(L)(041) 服務名稱/代號 價格 3000 價格 第三方卡券 第三方卡券" at bounding box center [459, 305] width 508 height 98
click at [208, 344] on icon at bounding box center [226, 344] width 43 height 21
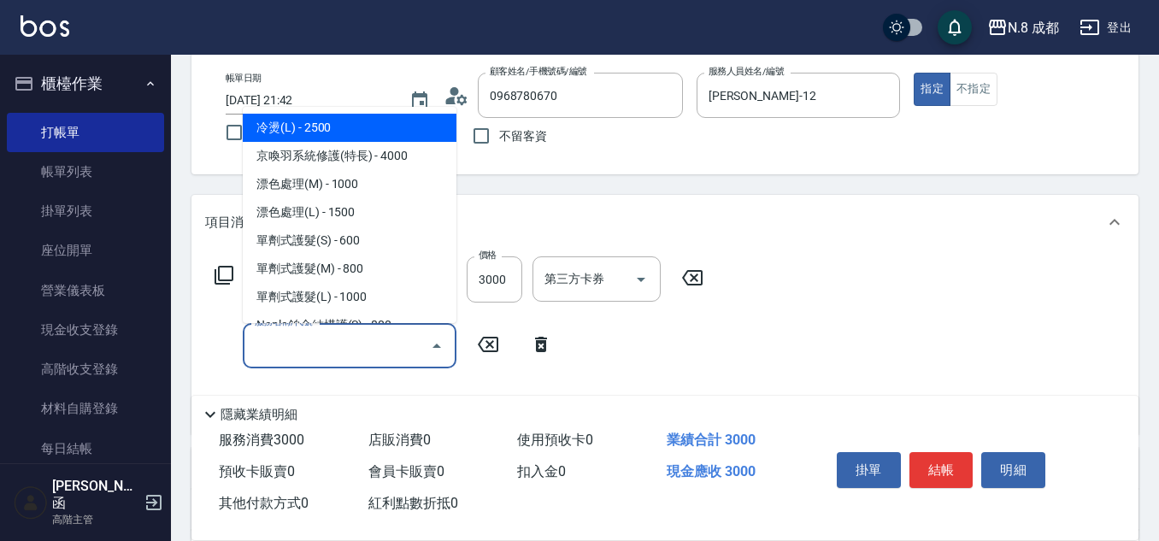
click at [303, 331] on input "服務名稱/代號" at bounding box center [336, 346] width 173 height 30
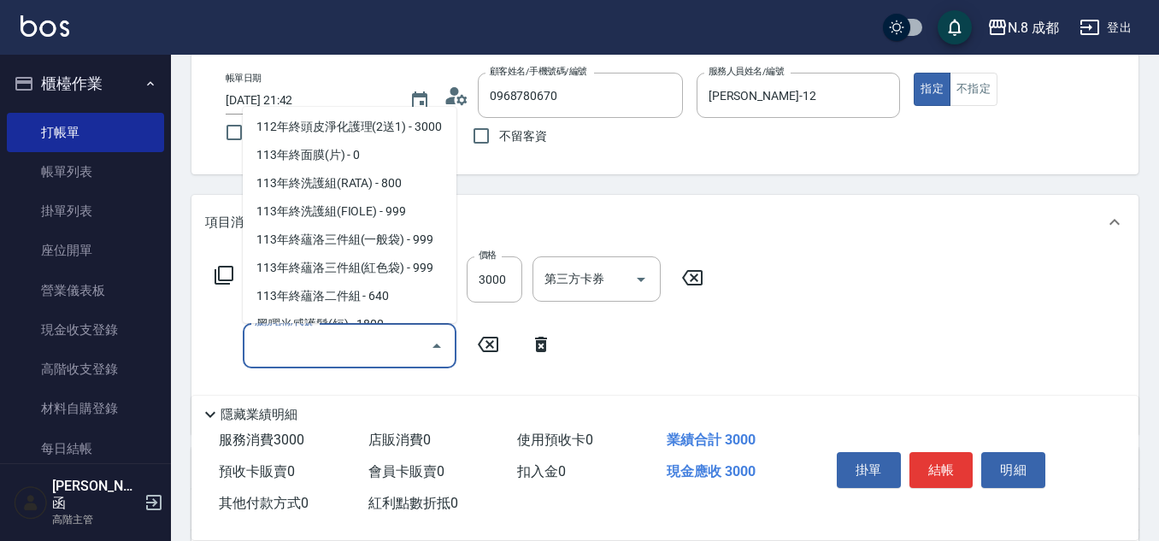
scroll to position [2305, 0]
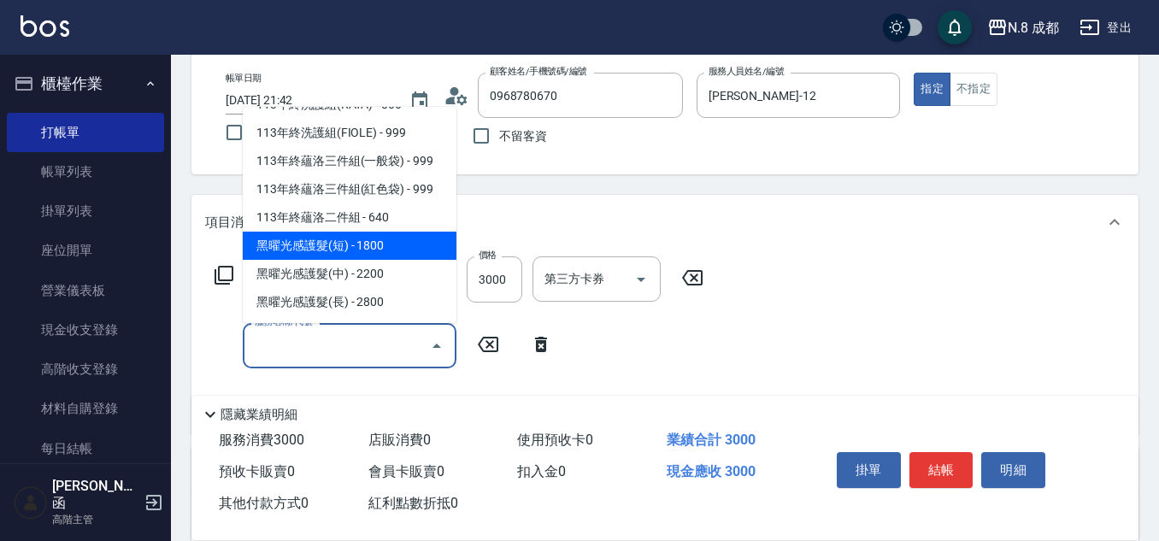
click at [356, 248] on span "黑曜光感護髮(短) - 1800" at bounding box center [350, 246] width 214 height 28
type input "黑曜光感護髮(短)(黑1)"
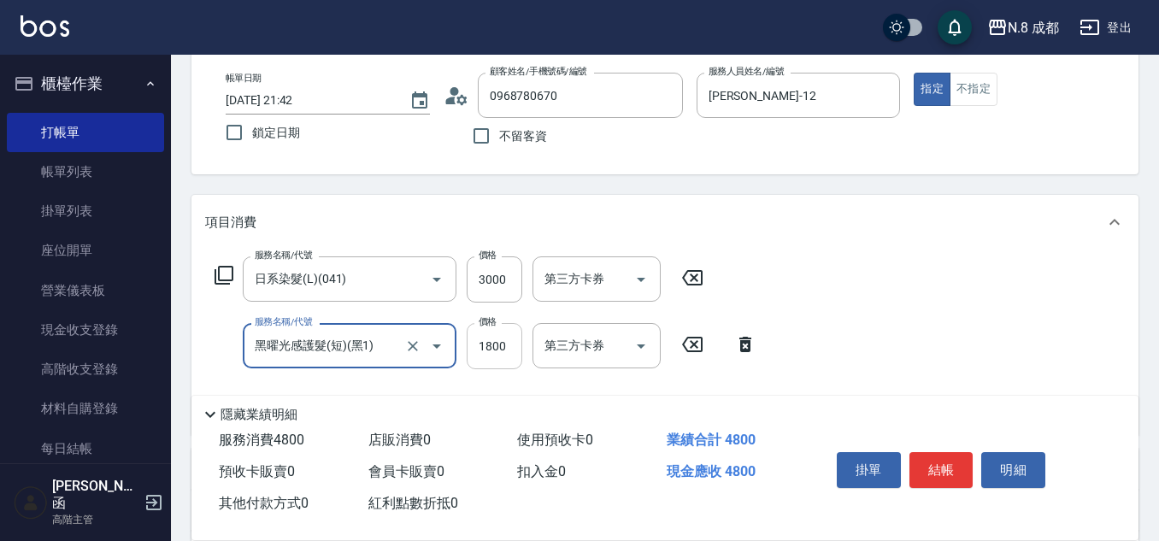
click at [507, 350] on input "1800" at bounding box center [495, 346] width 56 height 46
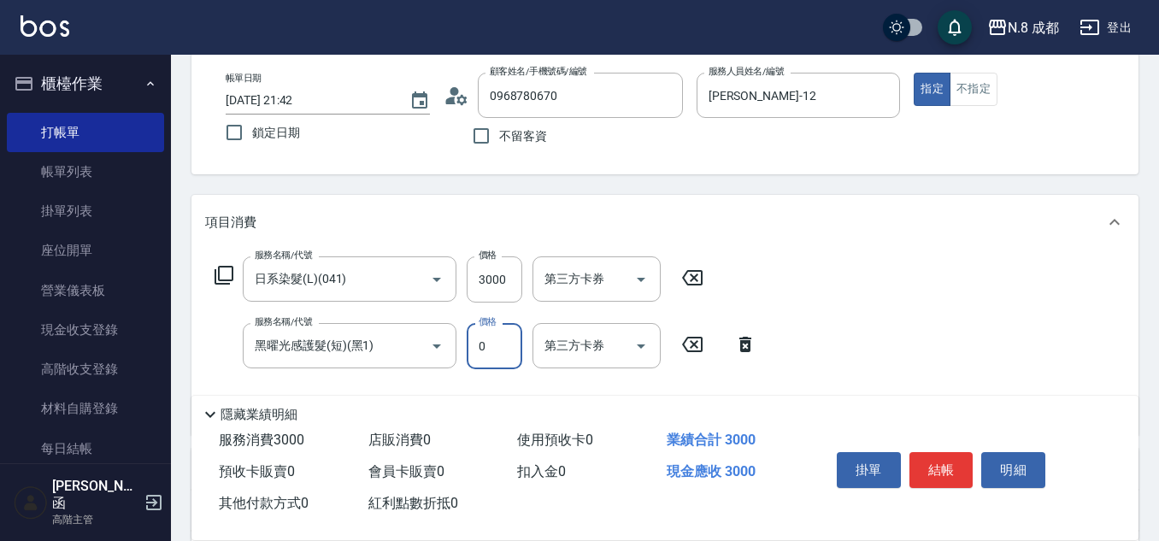
type input "0"
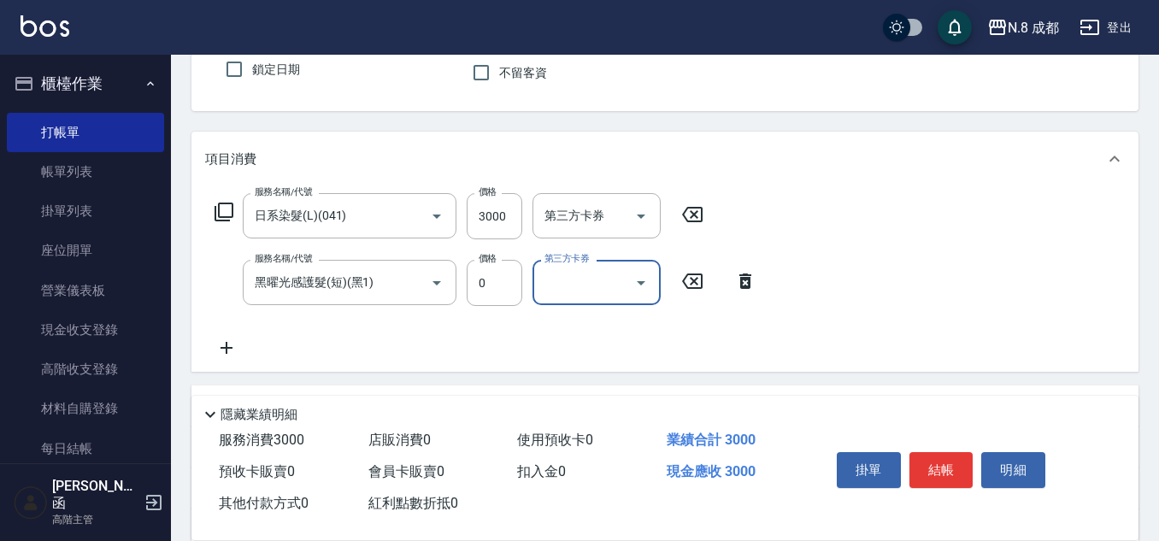
scroll to position [256, 0]
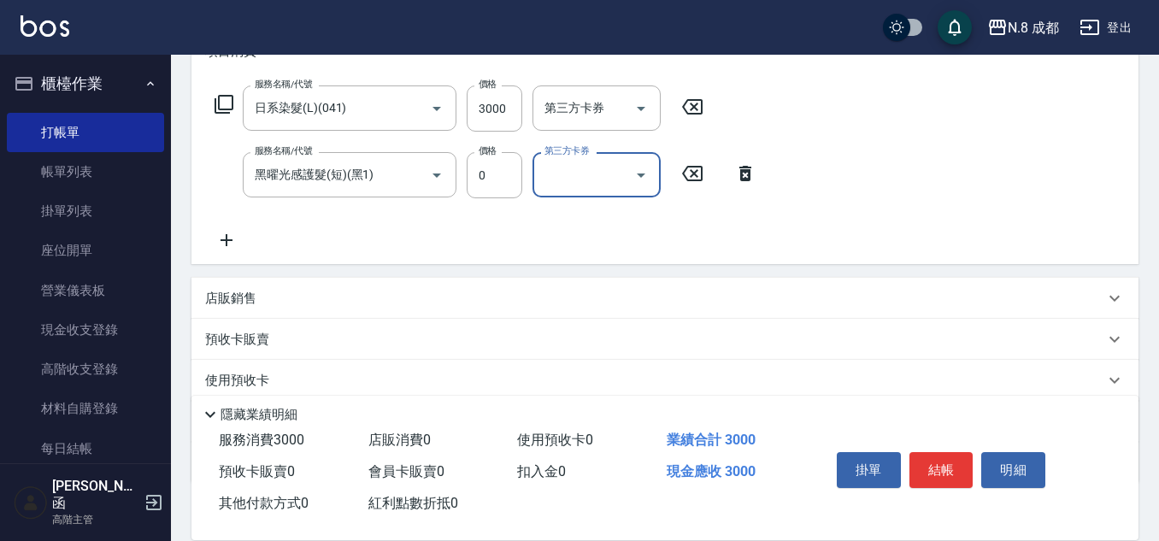
click at [234, 243] on icon at bounding box center [226, 240] width 43 height 21
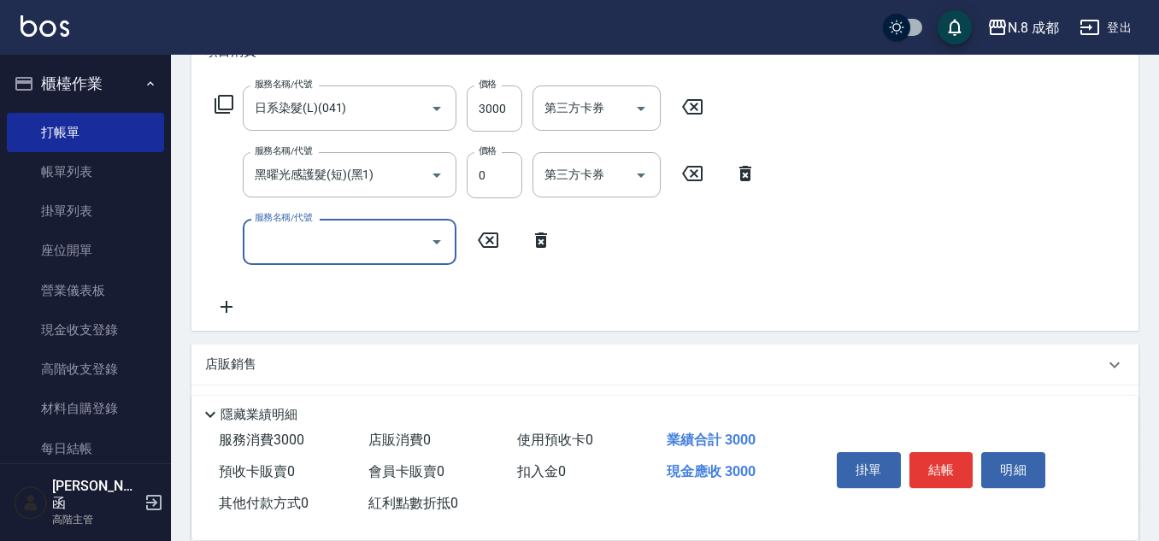
click at [291, 236] on input "服務名稱/代號" at bounding box center [336, 241] width 173 height 30
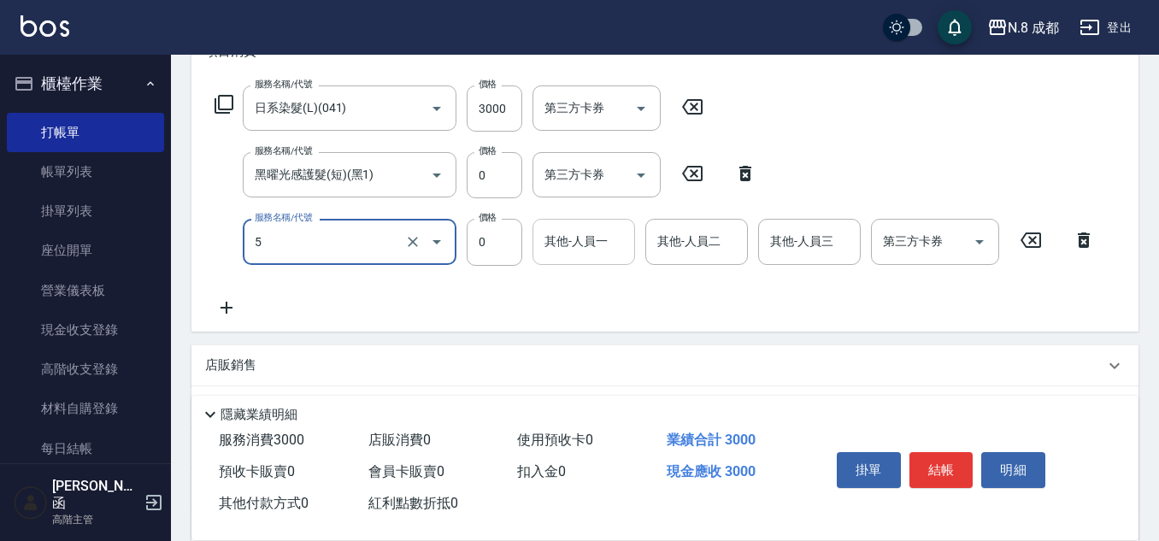
type input "互助5點(5)"
click at [574, 240] on input "其他-人員一" at bounding box center [583, 241] width 87 height 30
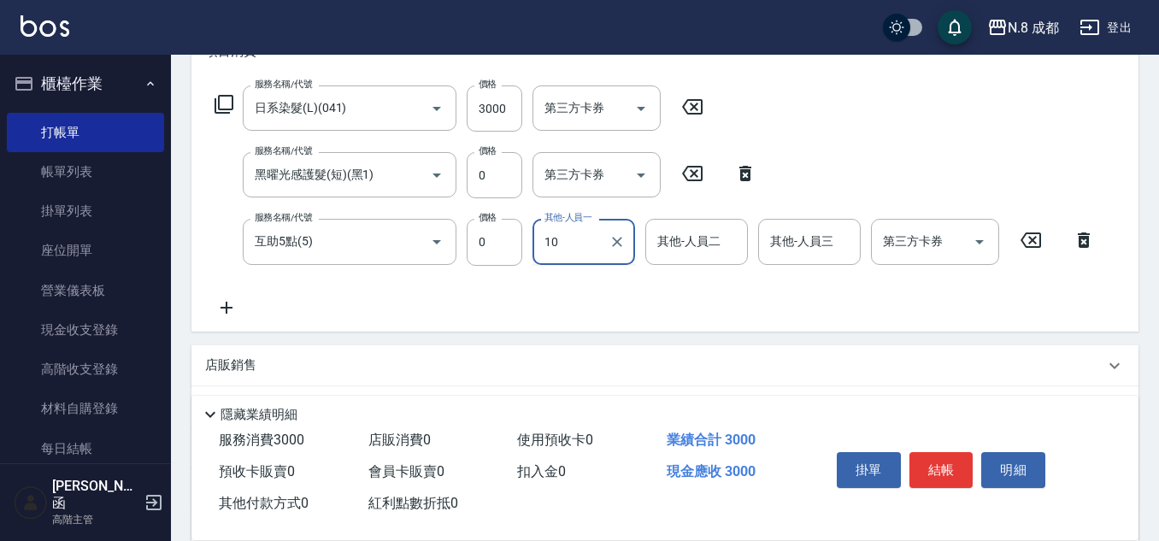
type input "[PERSON_NAME]-10"
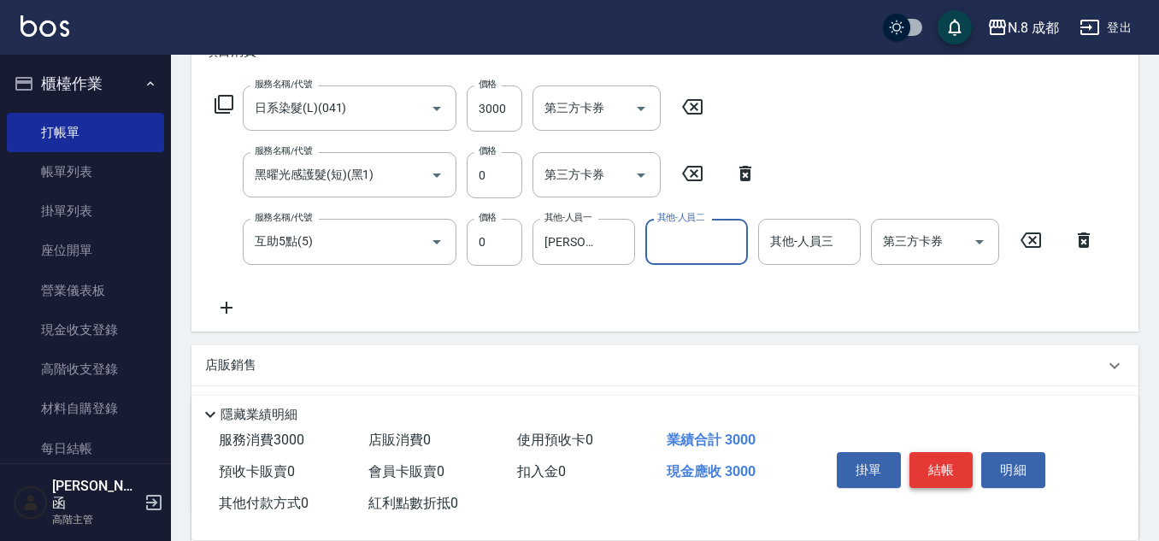
click at [940, 462] on button "結帳" at bounding box center [941, 470] width 64 height 36
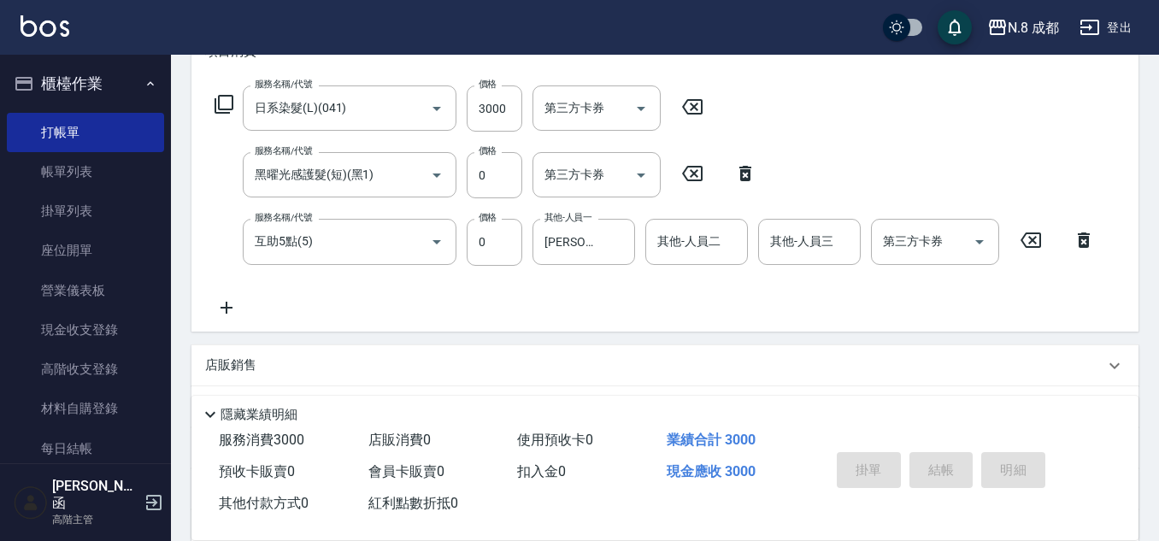
type input "[DATE] 21:44"
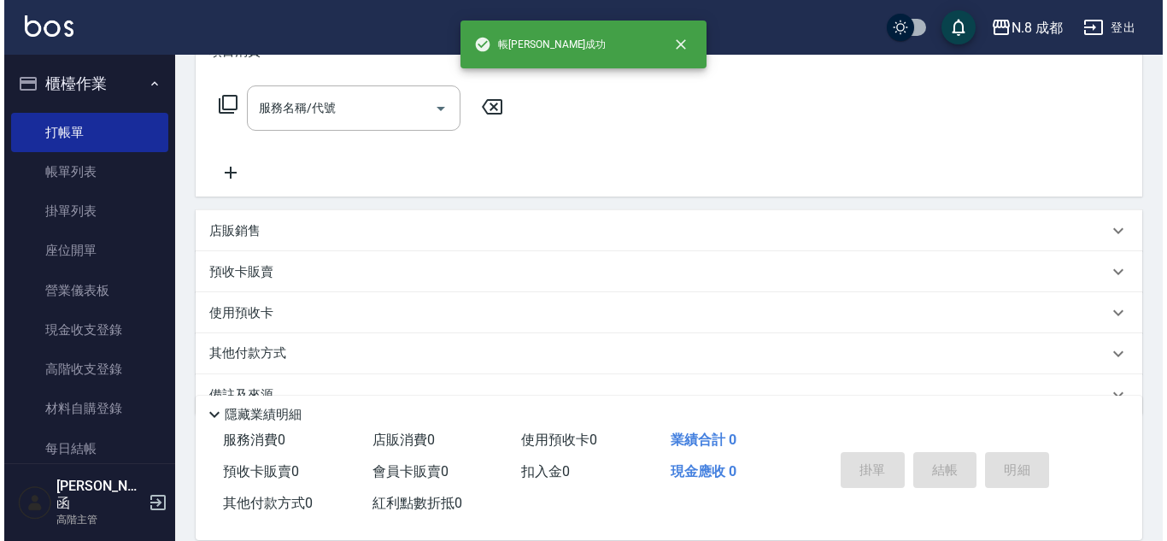
scroll to position [0, 0]
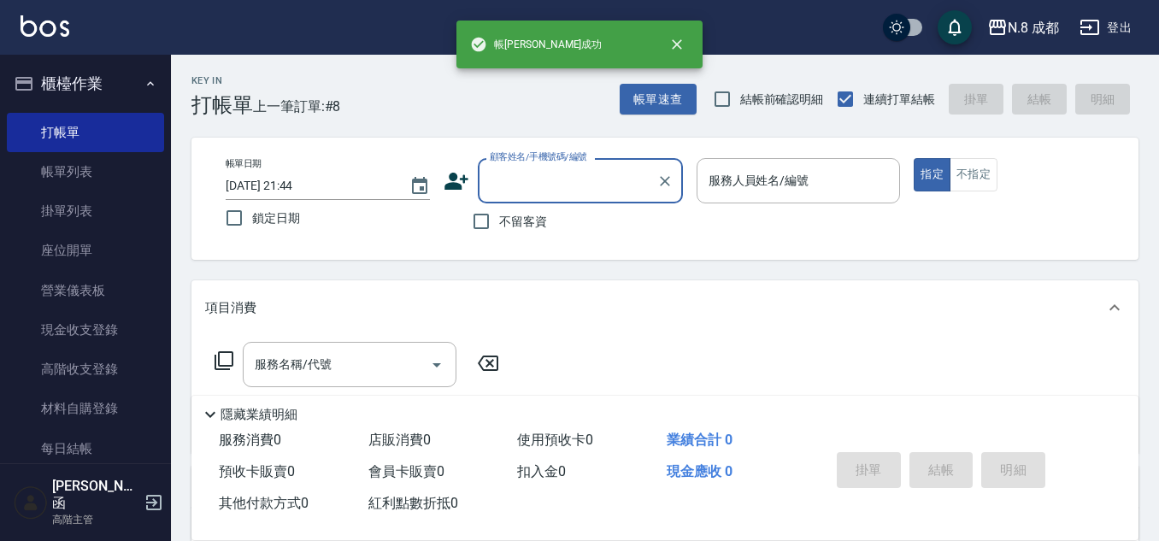
click at [603, 203] on div "顧客姓名/手機號碼/編號 顧客姓名/手機號碼/編號 不留客資" at bounding box center [563, 198] width 239 height 81
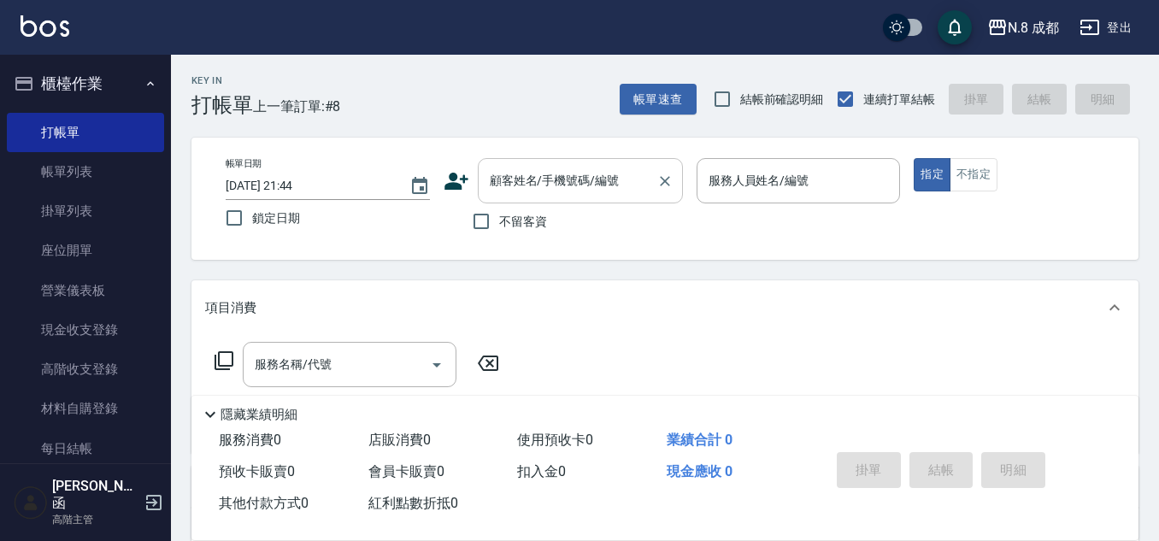
click at [595, 192] on input "顧客姓名/手機號碼/編號" at bounding box center [567, 181] width 164 height 30
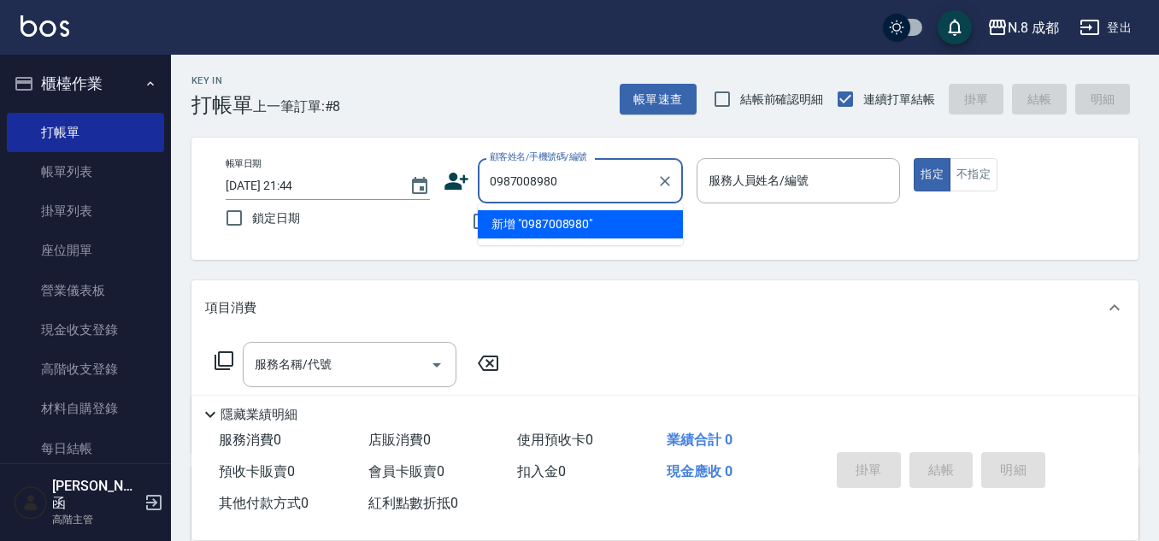
type input "0987008980"
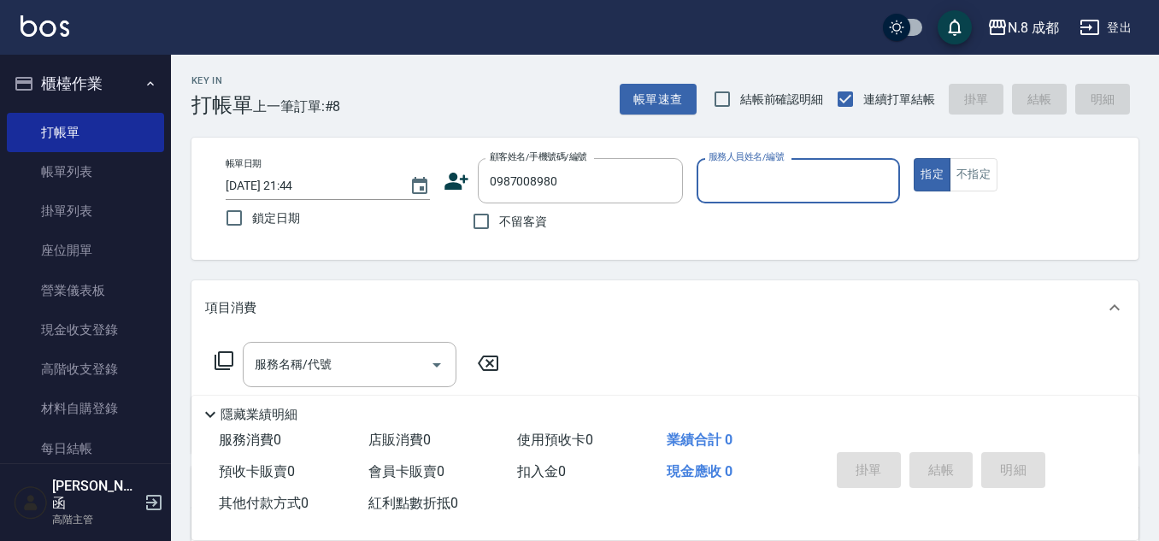
click at [449, 177] on icon at bounding box center [456, 181] width 24 height 17
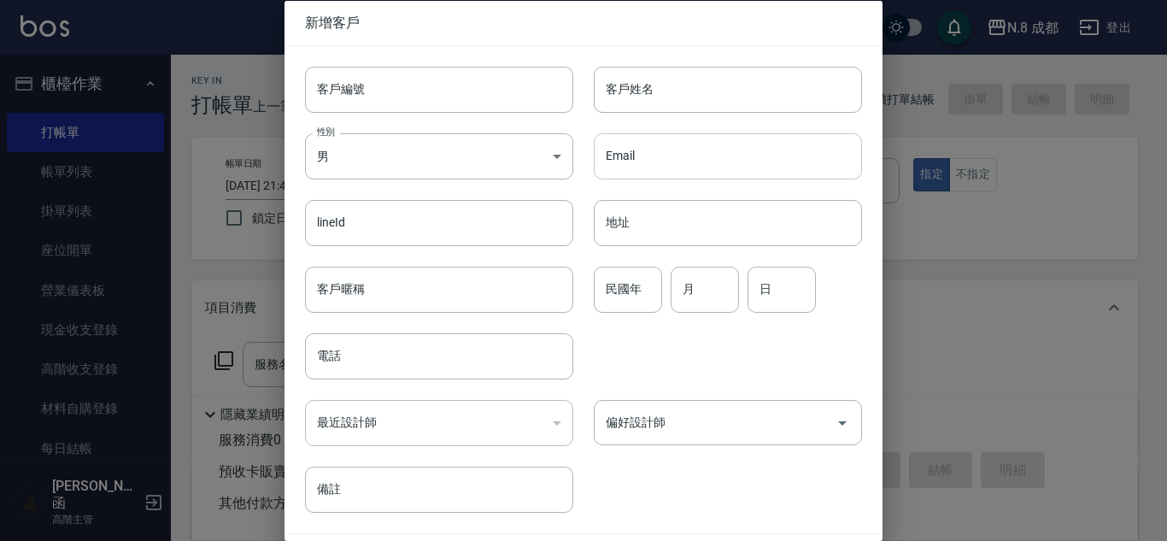
type input "0987008980"
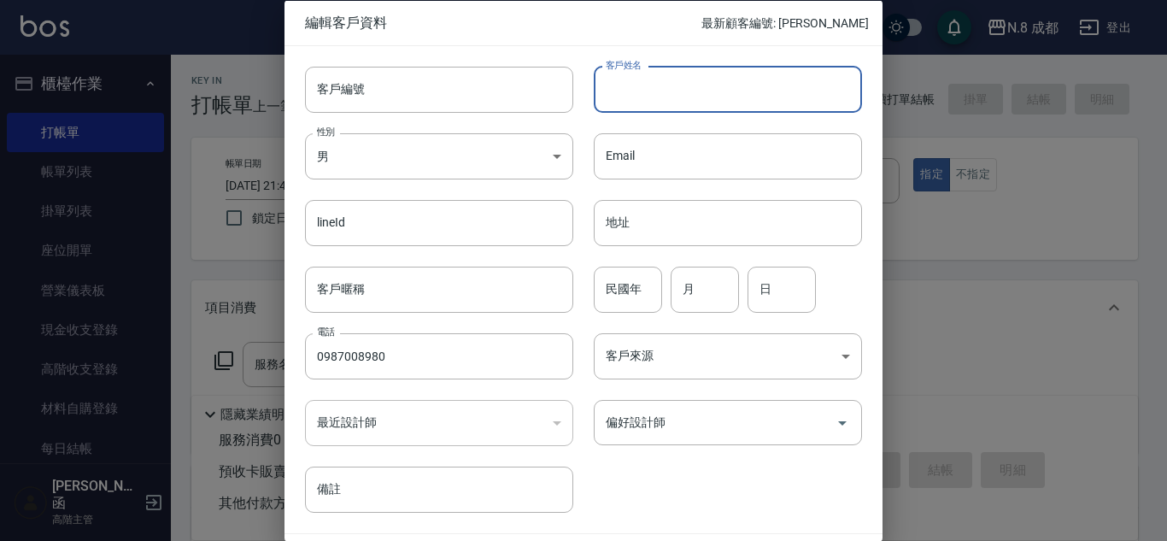
click at [662, 83] on input "客戶姓名" at bounding box center [728, 89] width 268 height 46
type input "[PERSON_NAME]"
click at [725, 279] on input "月" at bounding box center [705, 289] width 68 height 46
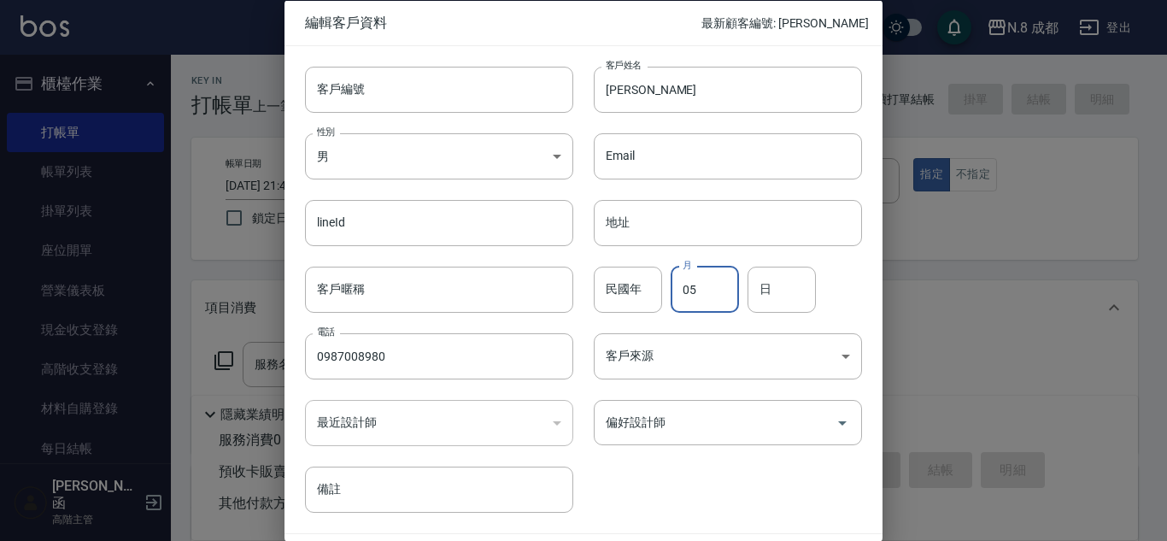
type input "0"
type input "02"
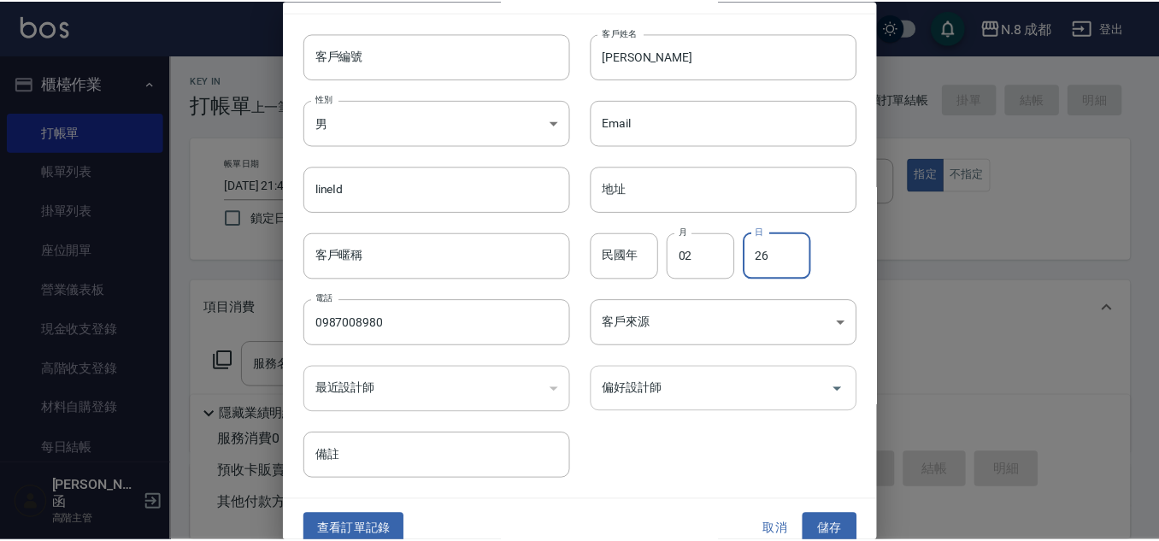
scroll to position [51, 0]
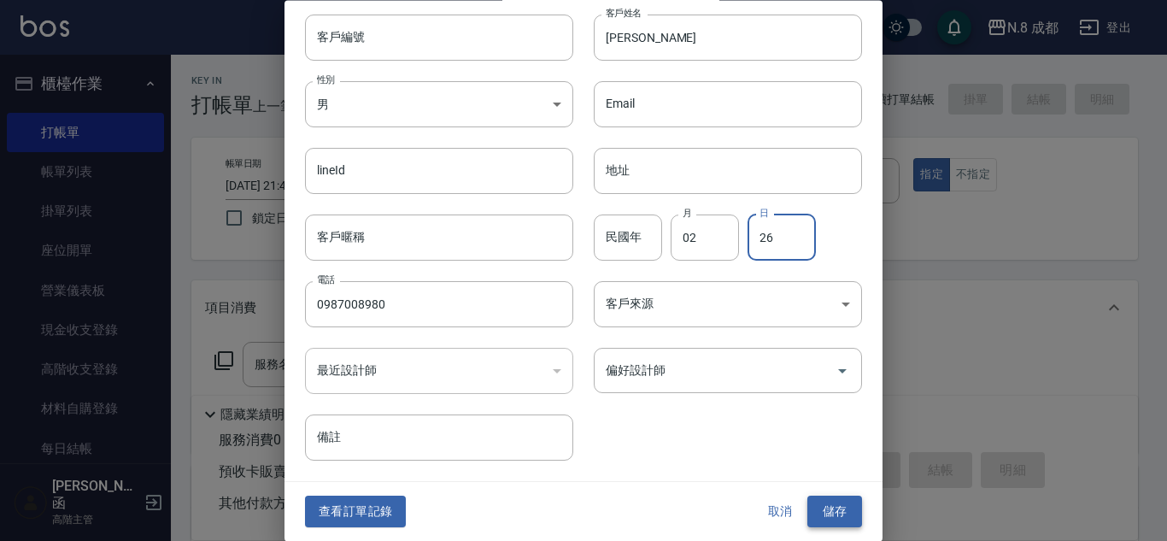
type input "26"
click at [820, 508] on button "儲存" at bounding box center [835, 513] width 55 height 32
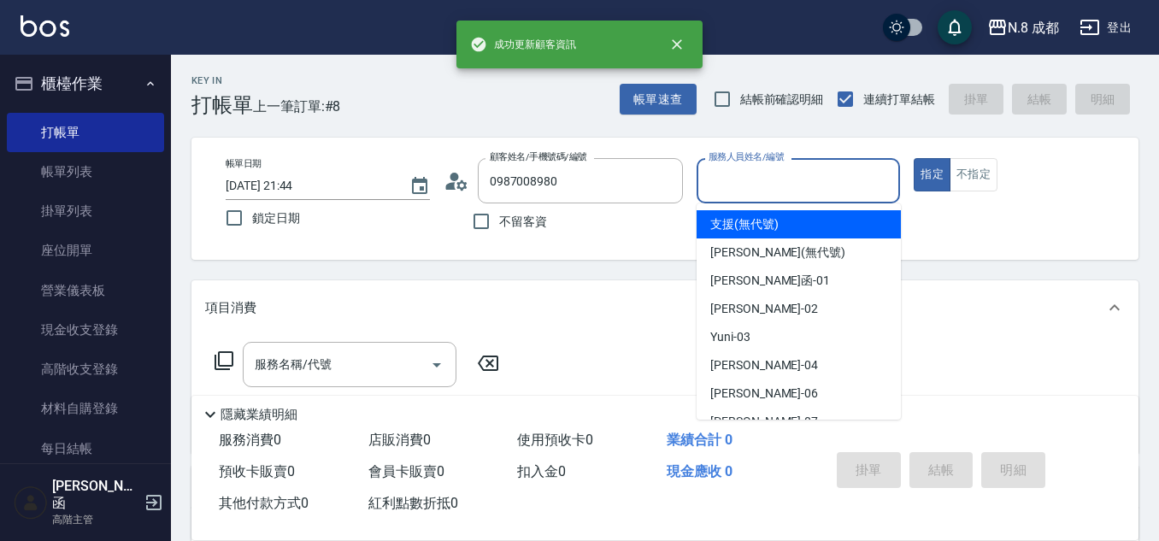
click at [785, 169] on div "服務人員姓名/編號 服務人員姓名/編號" at bounding box center [799, 180] width 204 height 45
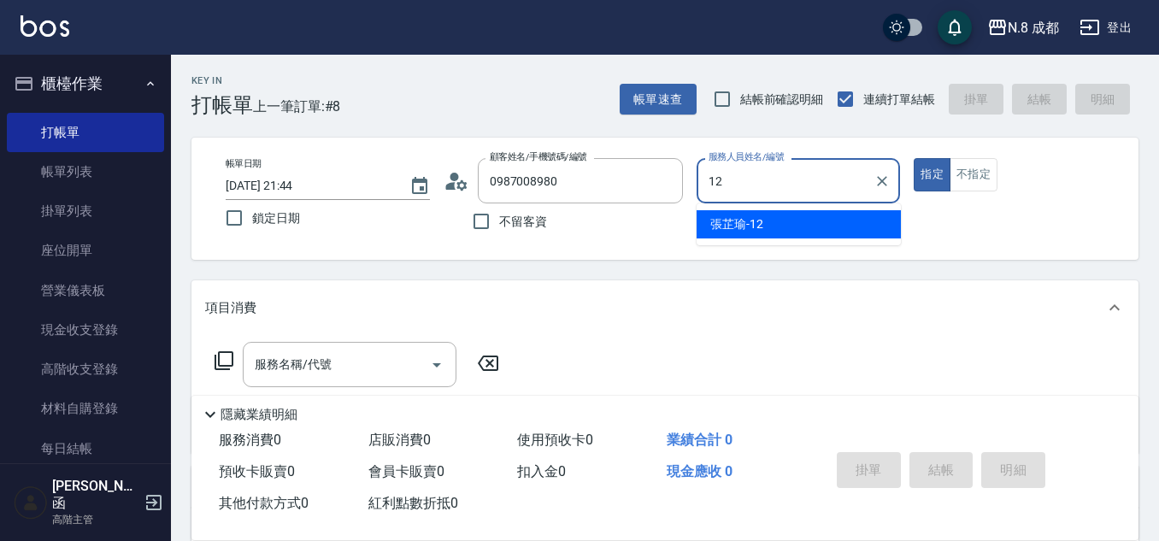
type input "[PERSON_NAME]-12"
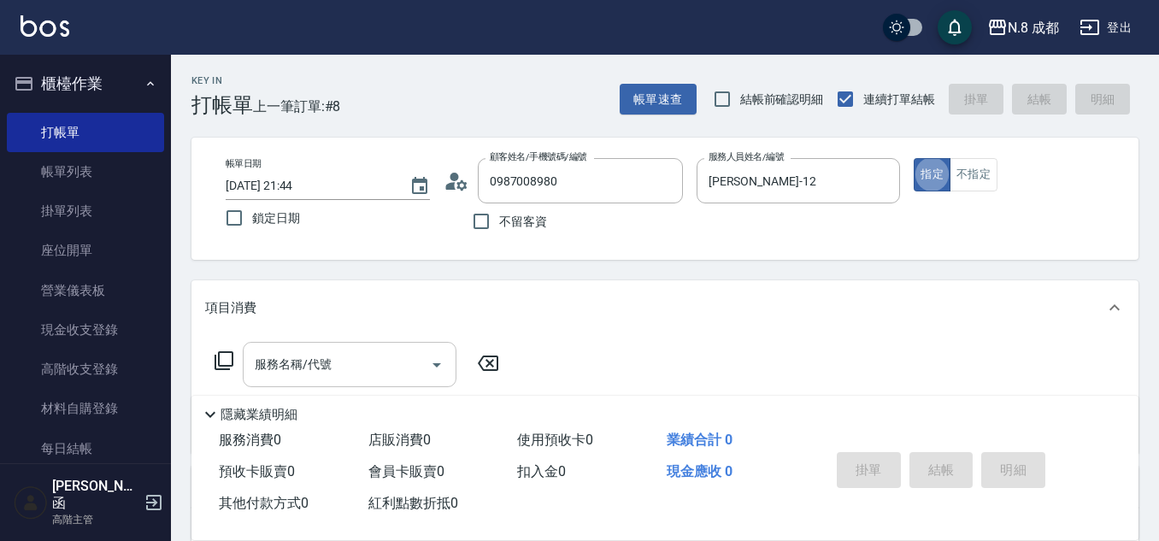
click at [339, 354] on input "服務名稱/代號" at bounding box center [336, 365] width 173 height 30
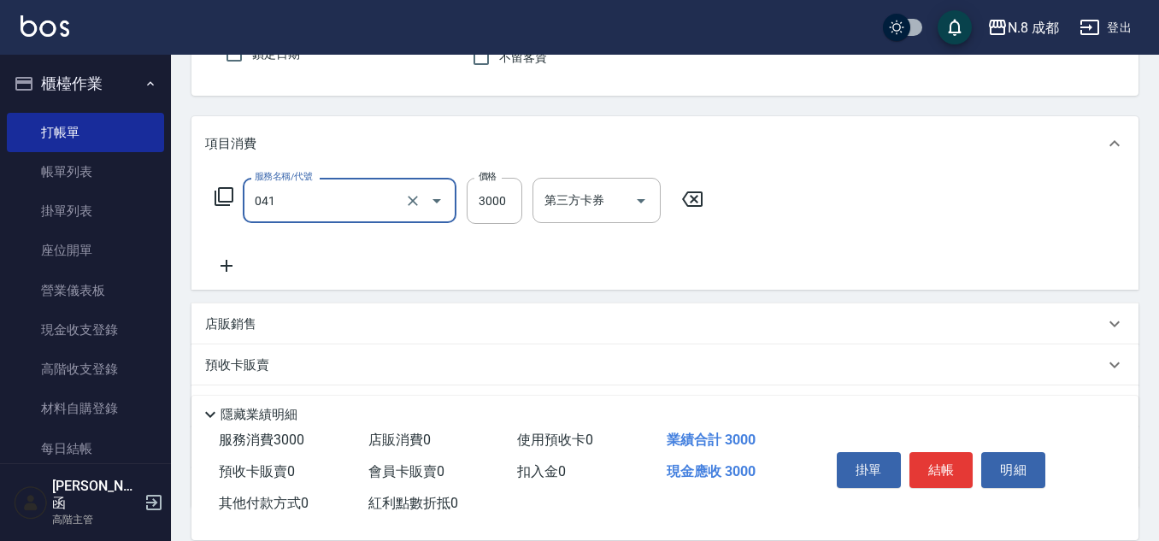
scroll to position [171, 0]
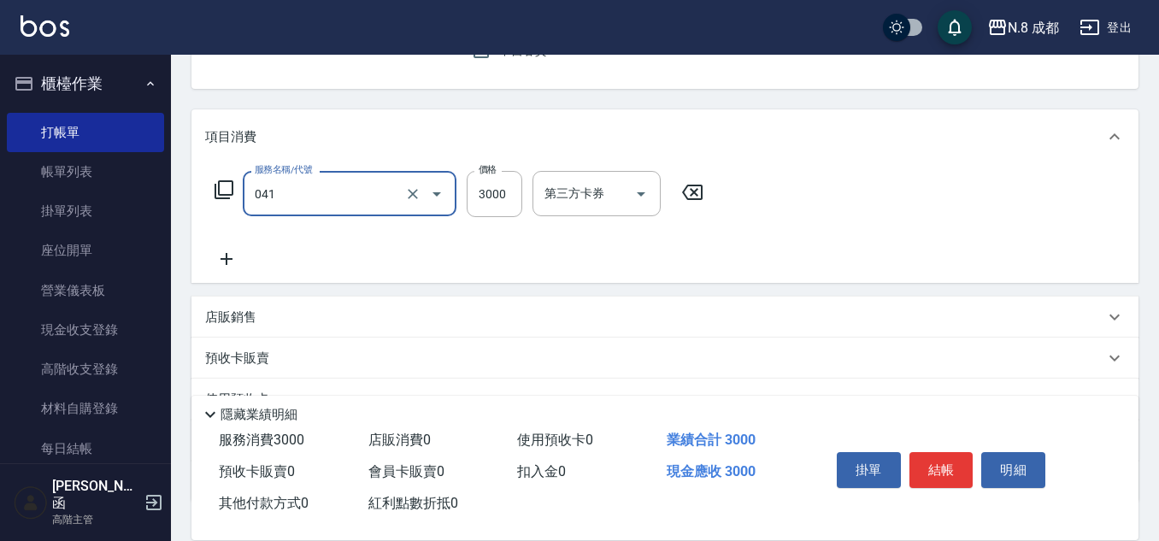
type input "日系染髮(L)(041)"
click at [223, 254] on icon at bounding box center [226, 259] width 43 height 21
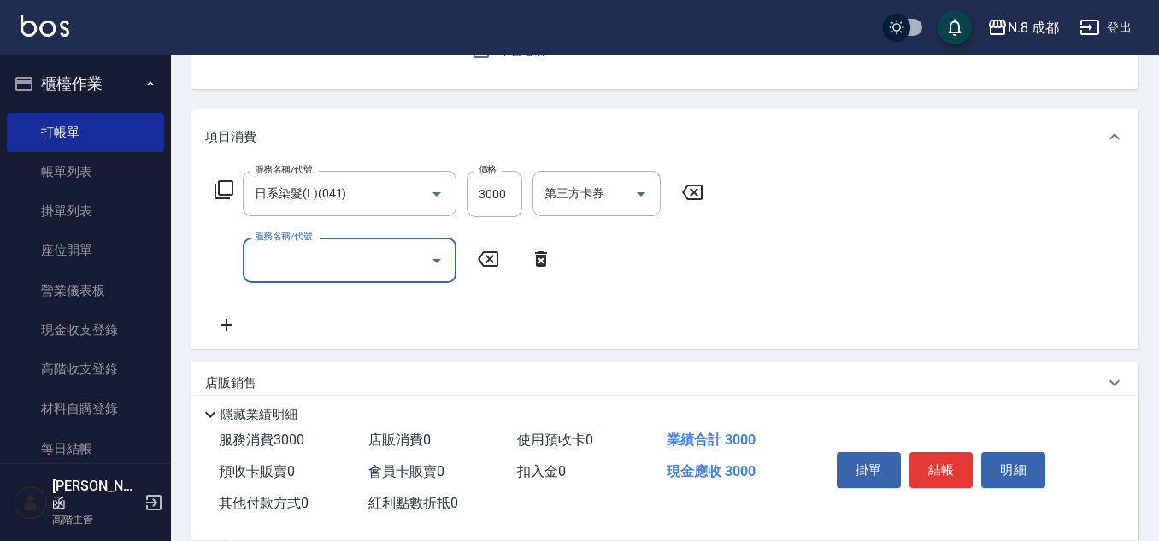
click at [303, 251] on input "服務名稱/代號" at bounding box center [336, 260] width 173 height 30
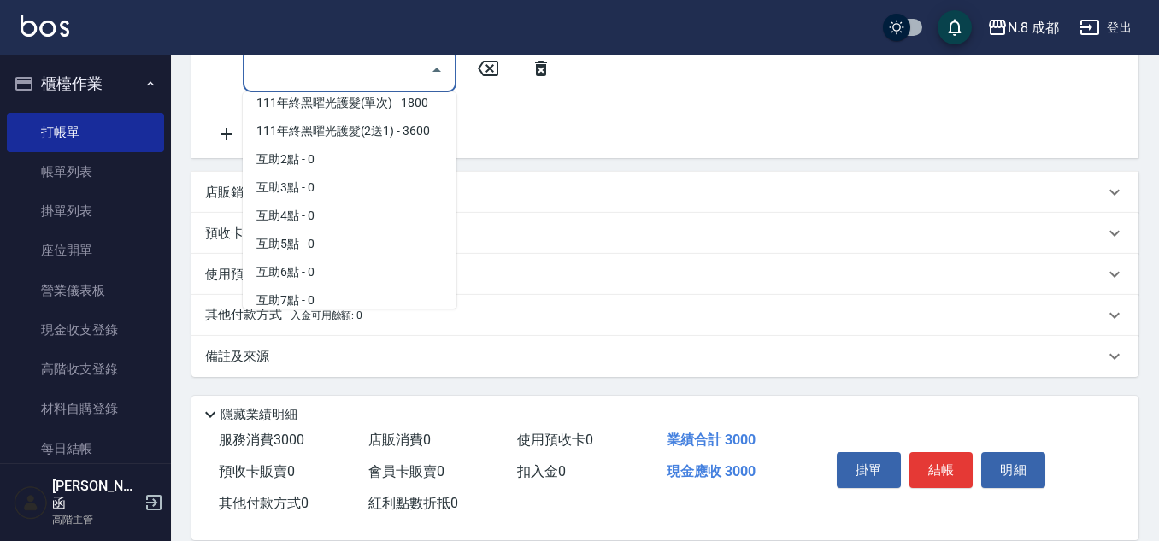
scroll to position [2305, 0]
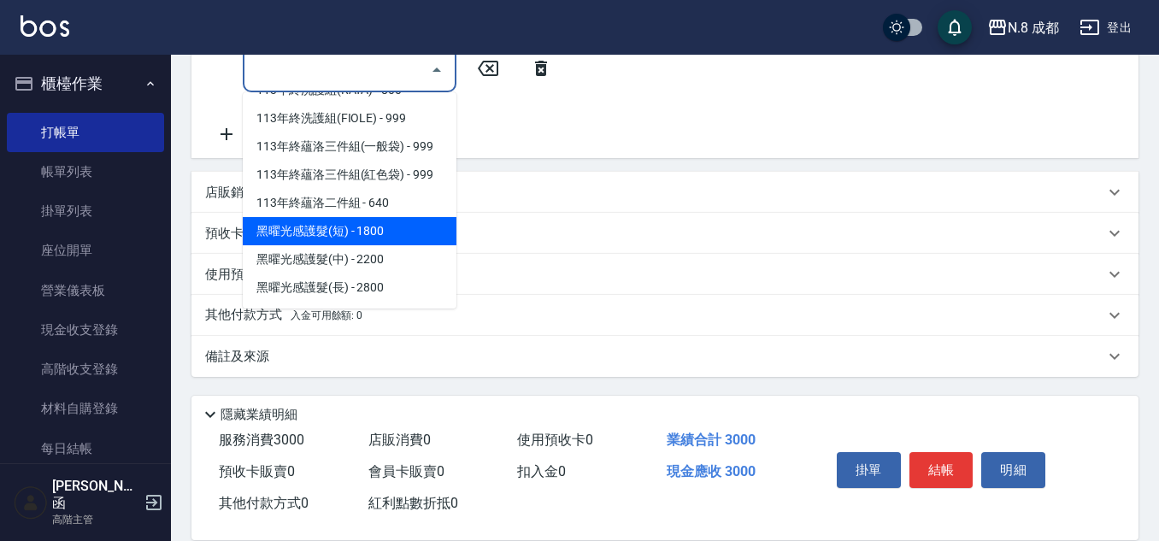
click at [381, 231] on span "黑曜光感護髮(短) - 1800" at bounding box center [350, 231] width 214 height 28
type input "黑曜光感護髮(短)(黑1)"
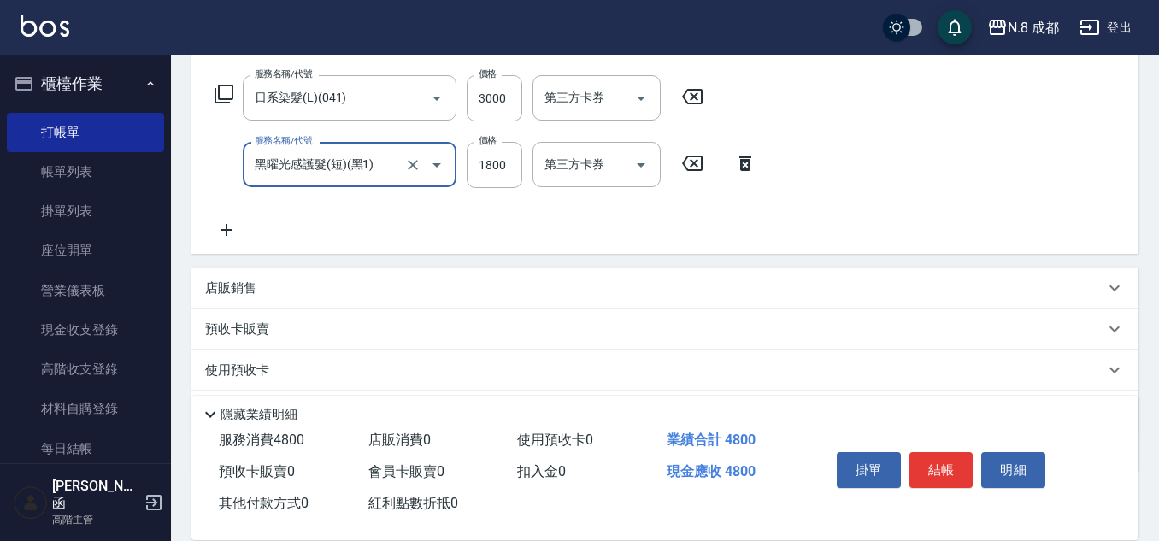
scroll to position [191, 0]
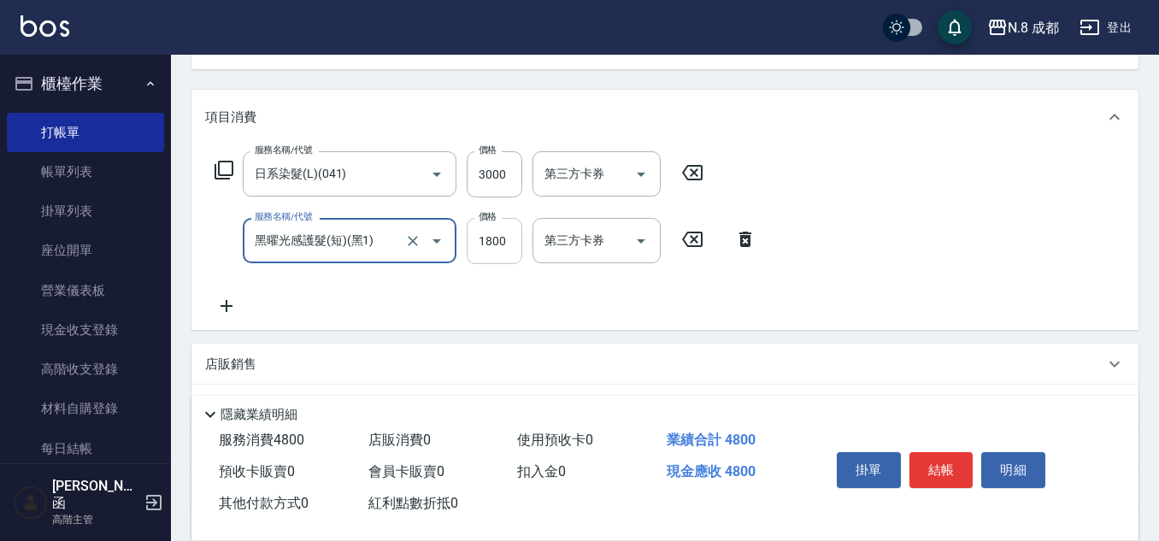
click at [512, 243] on input "1800" at bounding box center [495, 241] width 56 height 46
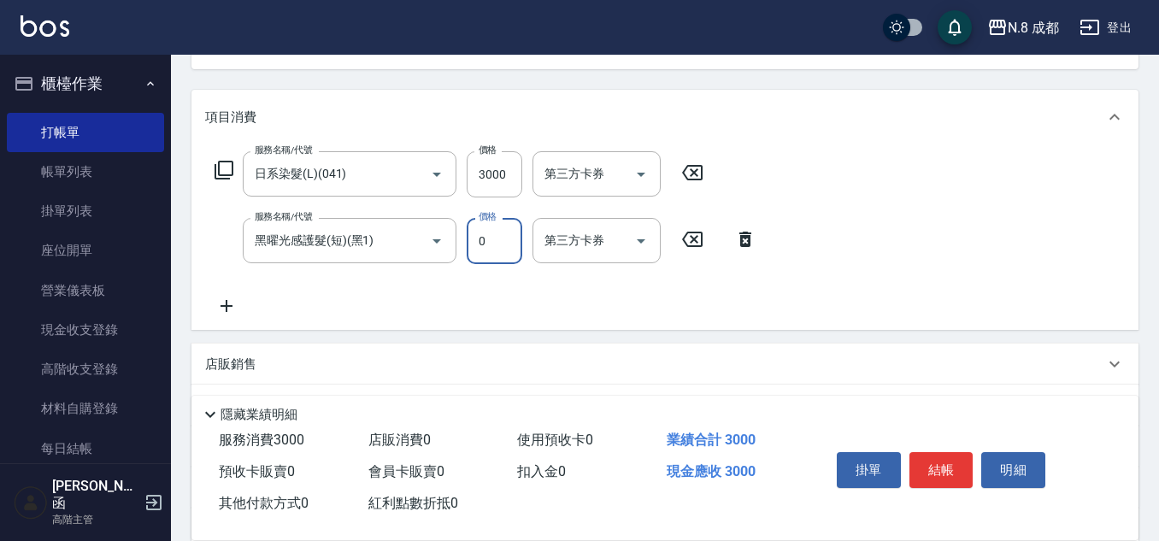
type input "0"
click at [223, 310] on icon at bounding box center [226, 306] width 43 height 21
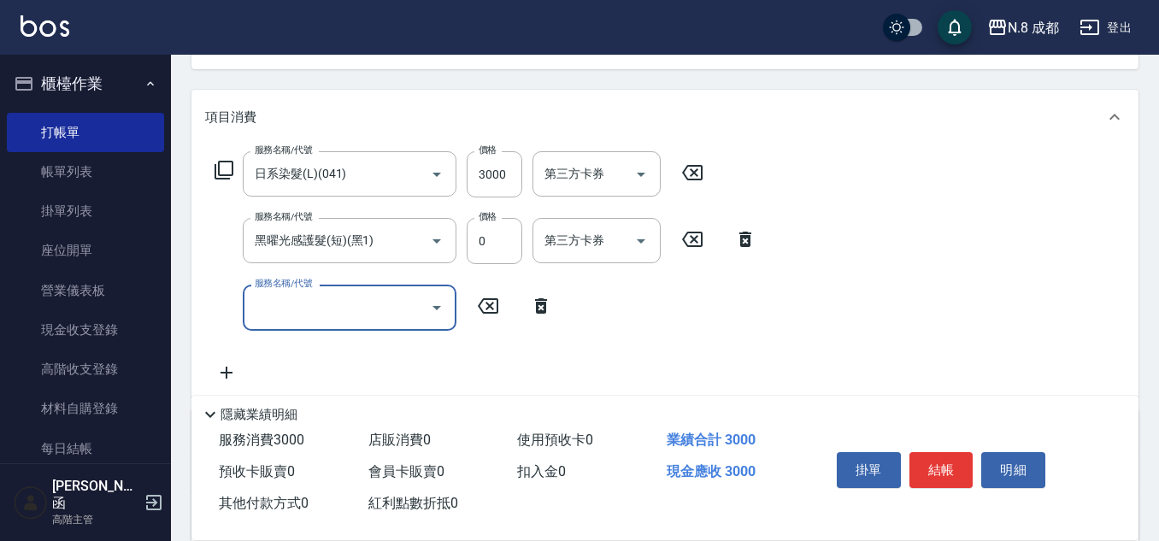
click at [287, 295] on div "服務名稱/代號 服務名稱/代號" at bounding box center [350, 307] width 214 height 45
type input "互助5點(5)"
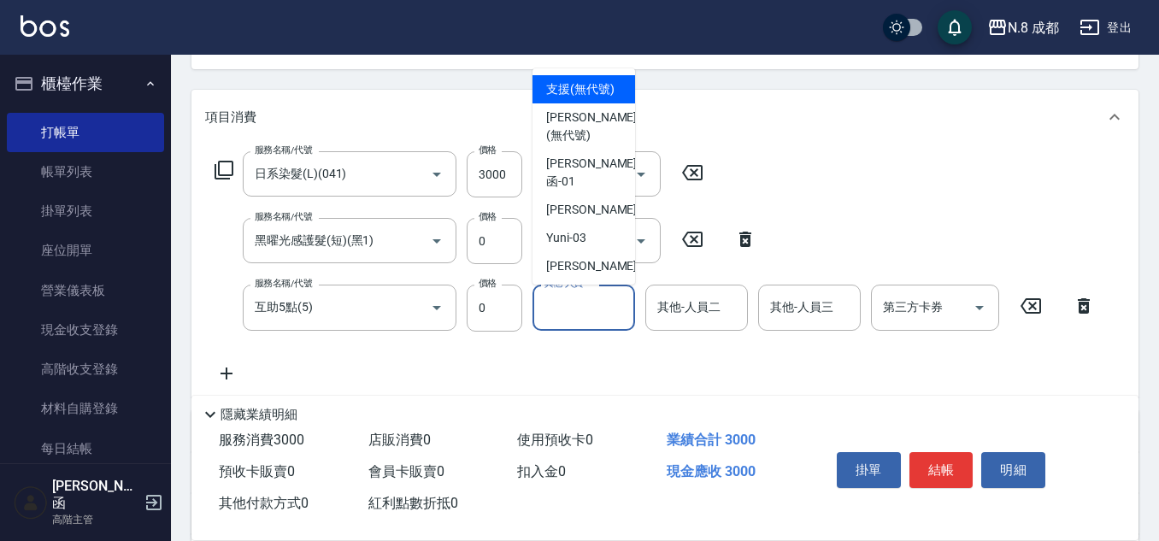
click at [558, 296] on div "其他-人員一 其他-人員一" at bounding box center [583, 307] width 103 height 45
type input "[PERSON_NAME]-10"
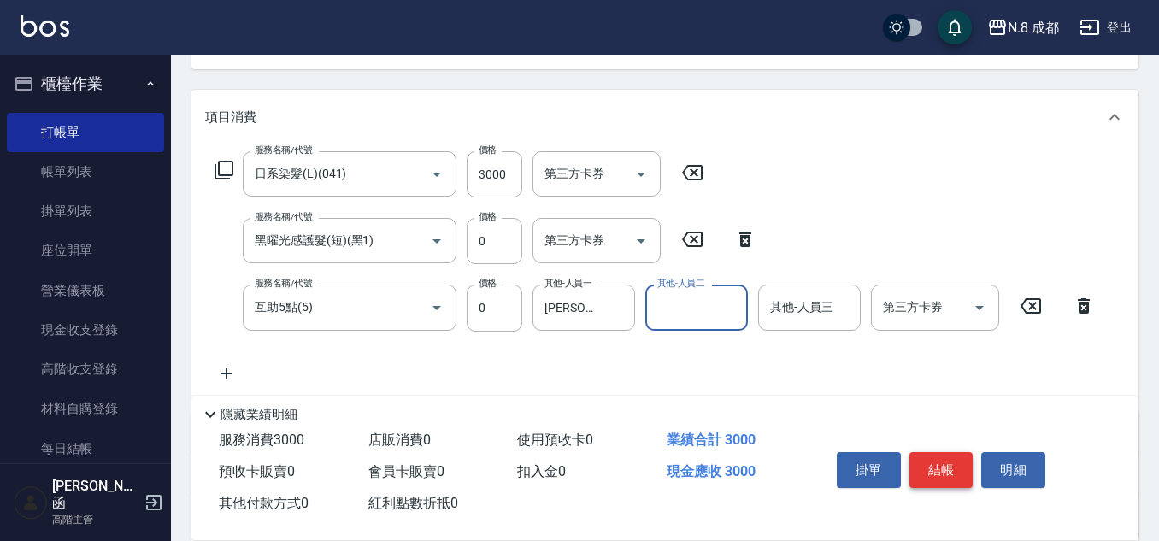
click at [943, 461] on button "結帳" at bounding box center [941, 470] width 64 height 36
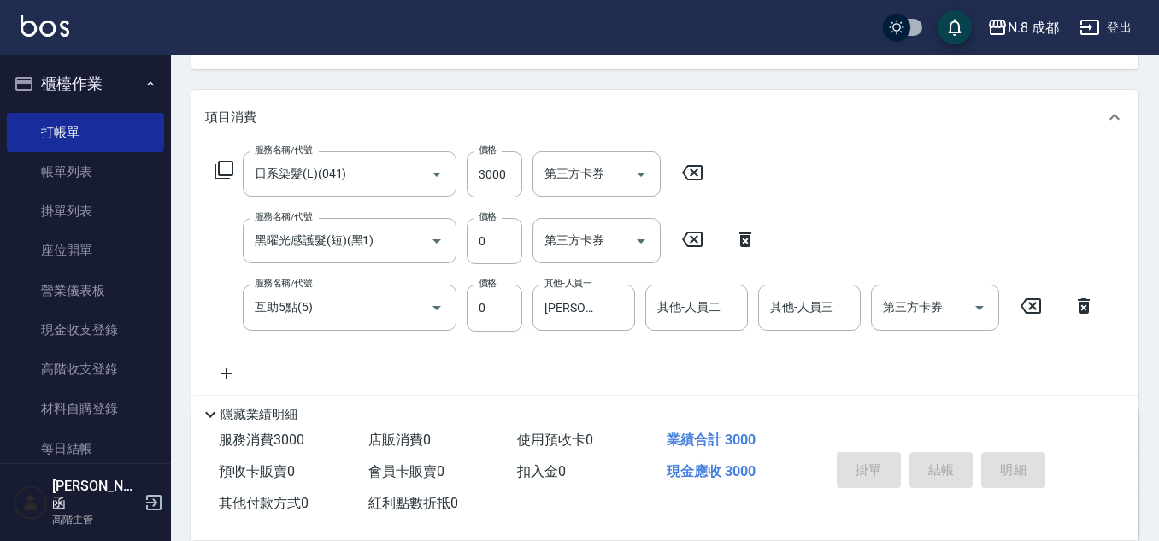
type input "[DATE] 21:45"
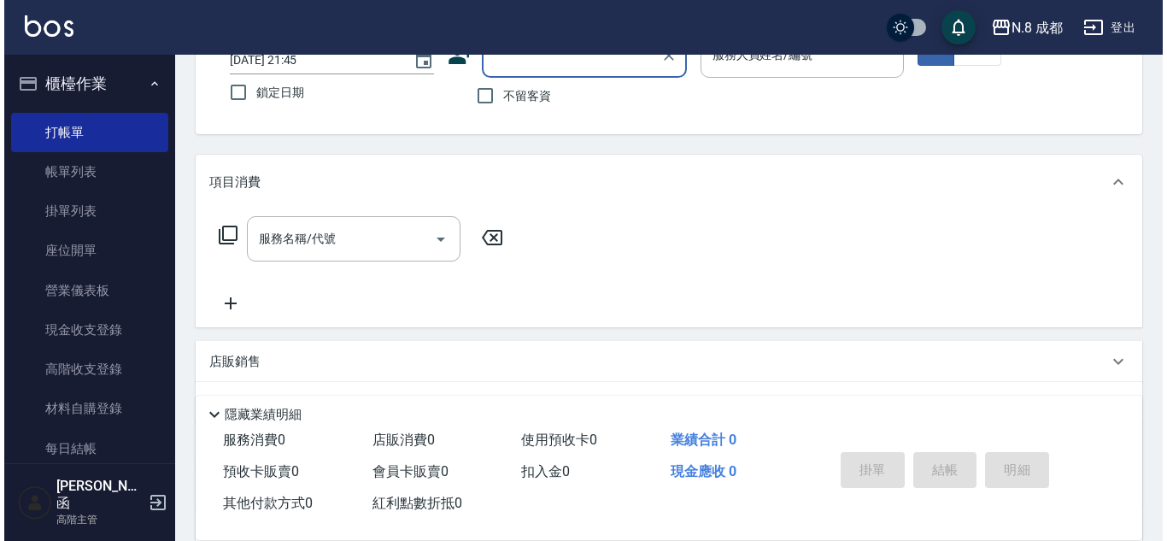
scroll to position [0, 0]
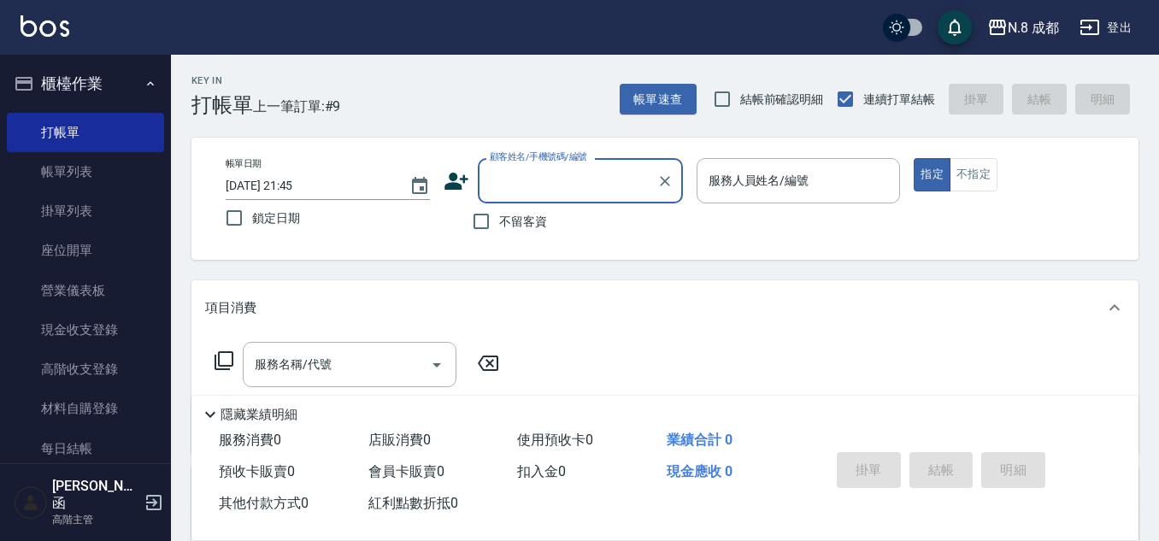
click at [619, 185] on input "顧客姓名/手機號碼/編號" at bounding box center [567, 181] width 164 height 30
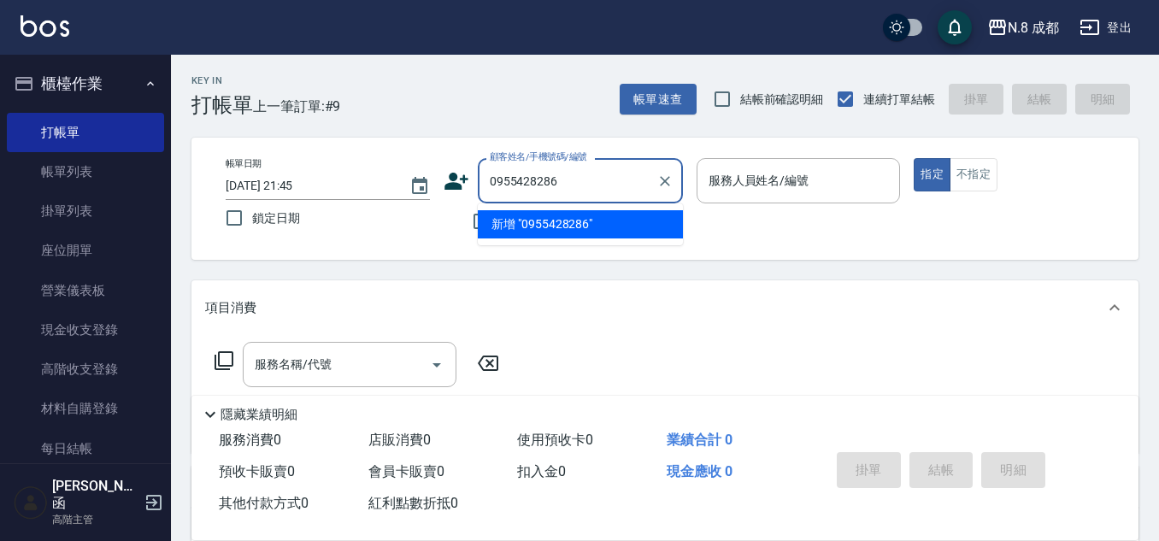
click at [565, 223] on li "新增 "0955428286"" at bounding box center [580, 224] width 205 height 28
type input "0955428286"
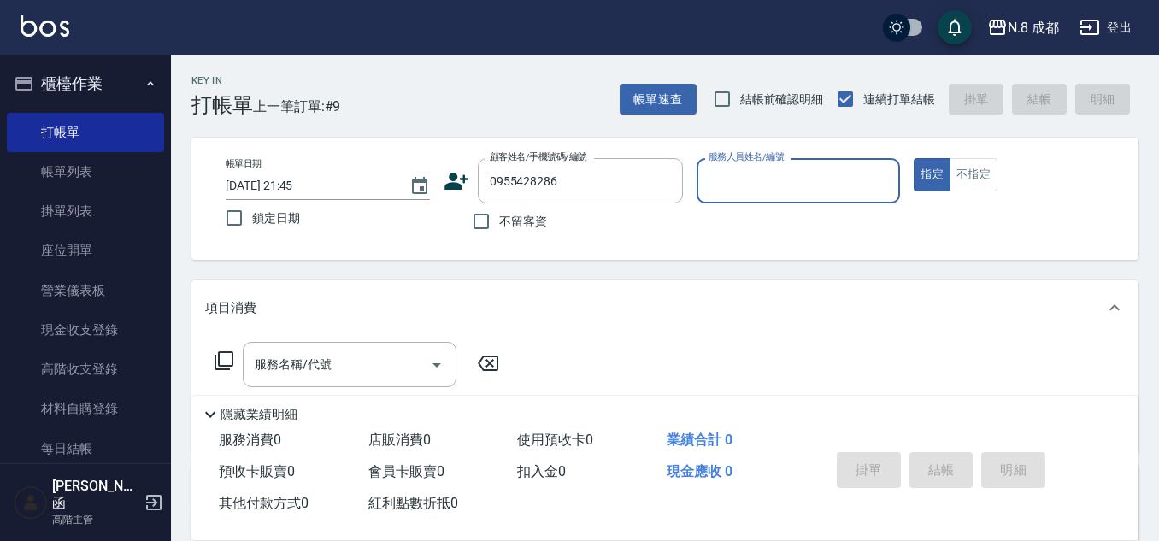
click at [465, 168] on icon at bounding box center [457, 181] width 26 height 26
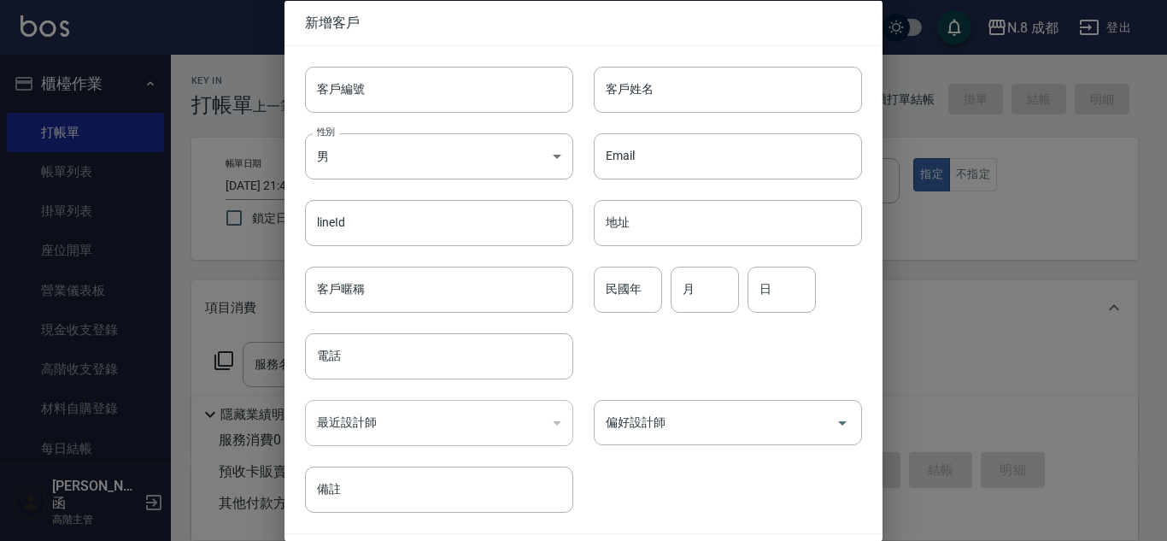
type input "0955428286"
click at [639, 101] on input "客戶姓名" at bounding box center [728, 89] width 268 height 46
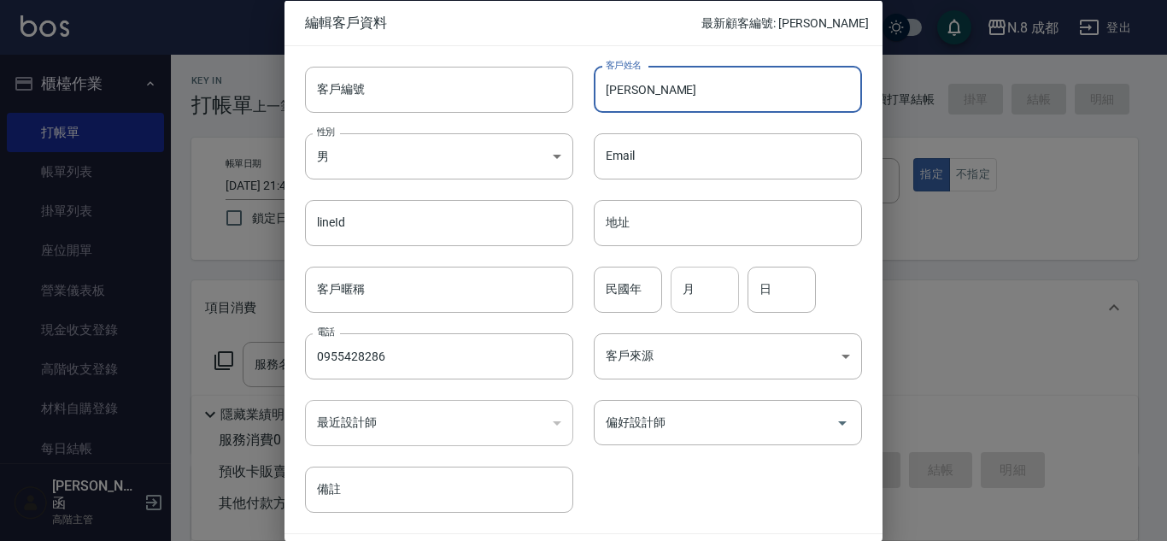
type input "[PERSON_NAME]"
click at [698, 297] on input "月" at bounding box center [705, 289] width 68 height 46
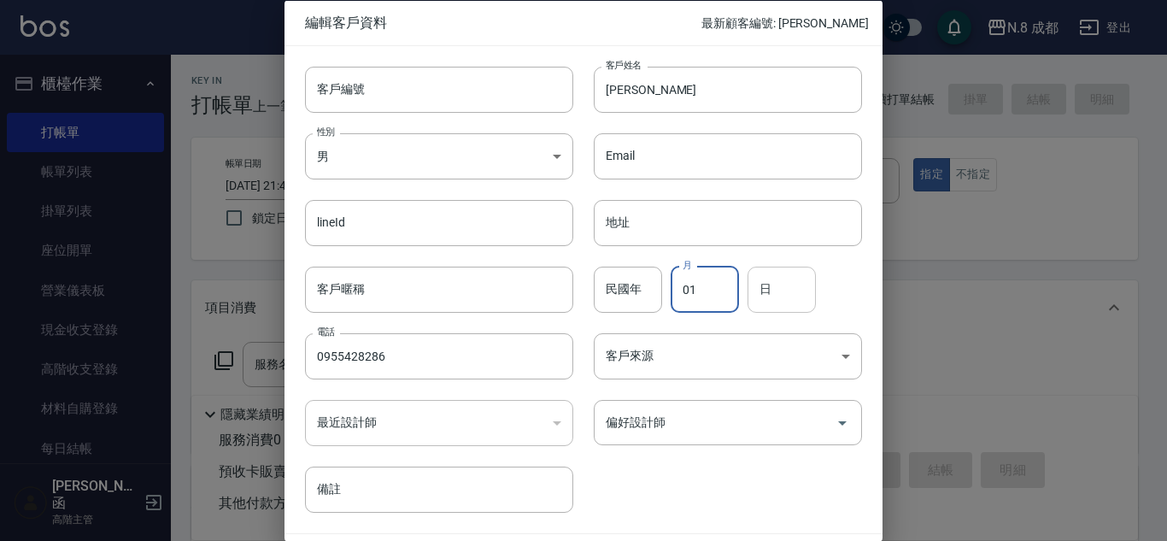
type input "01"
click at [782, 297] on input "日" at bounding box center [782, 289] width 68 height 46
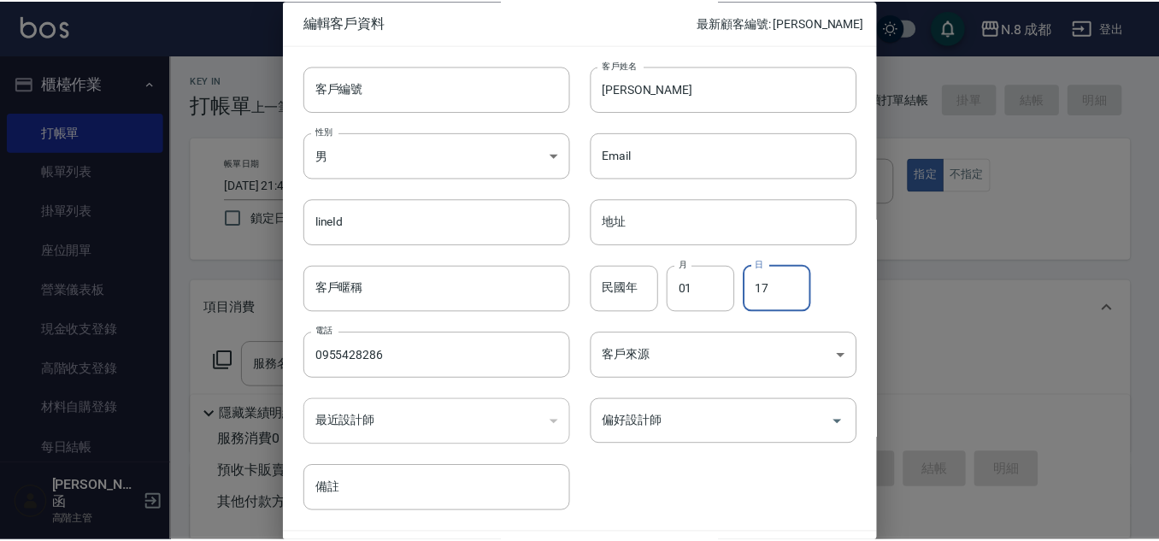
scroll to position [51, 0]
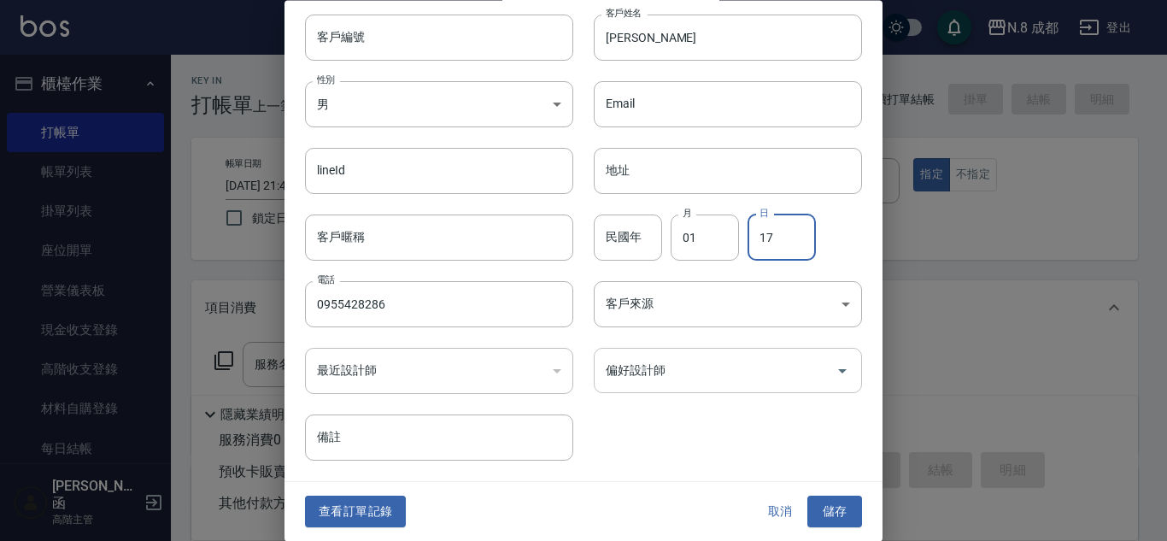
type input "17"
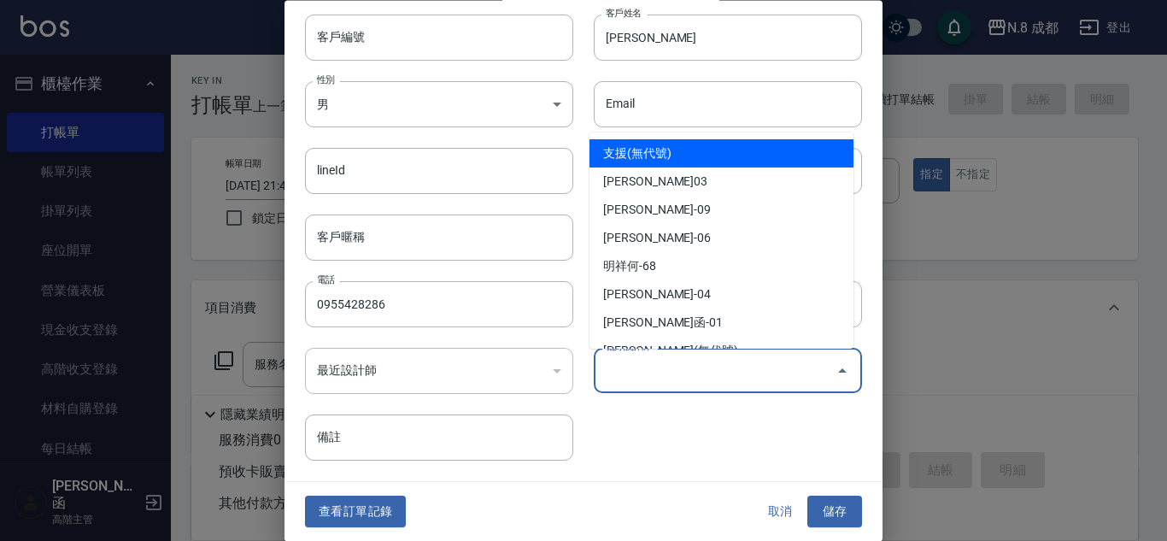
click at [668, 362] on input "偏好設計師" at bounding box center [715, 371] width 227 height 30
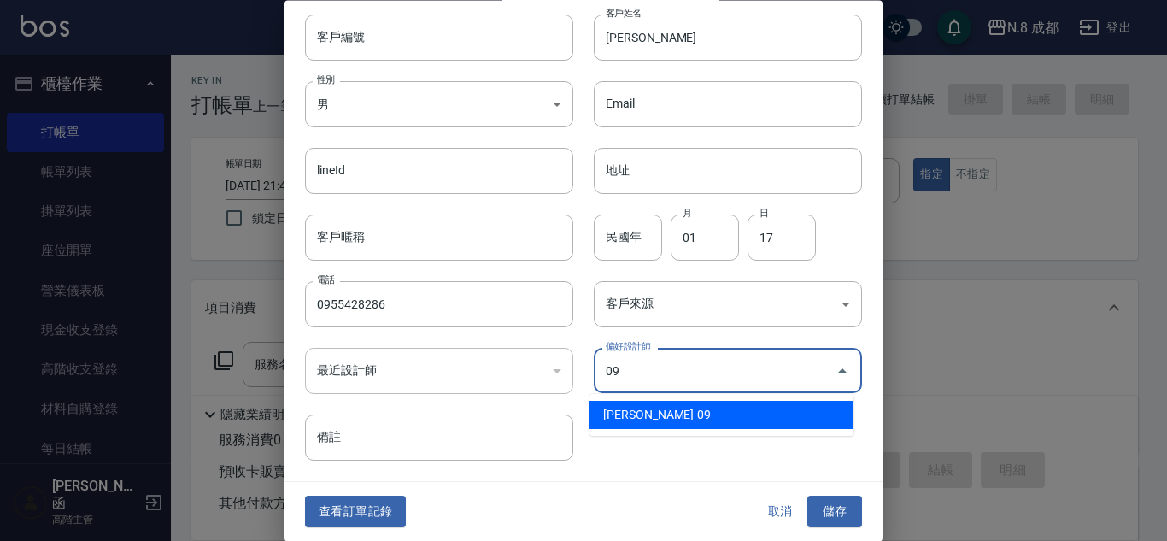
click at [696, 417] on li "[PERSON_NAME]-09" at bounding box center [722, 415] width 264 height 28
type input "黃建皓"
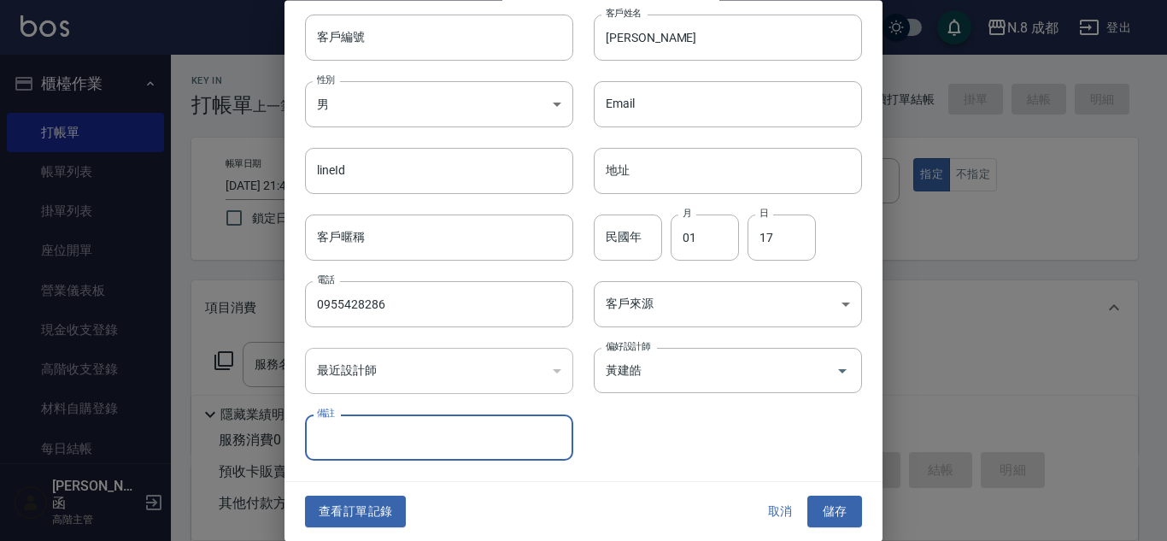
click at [844, 512] on button "儲存" at bounding box center [835, 513] width 55 height 32
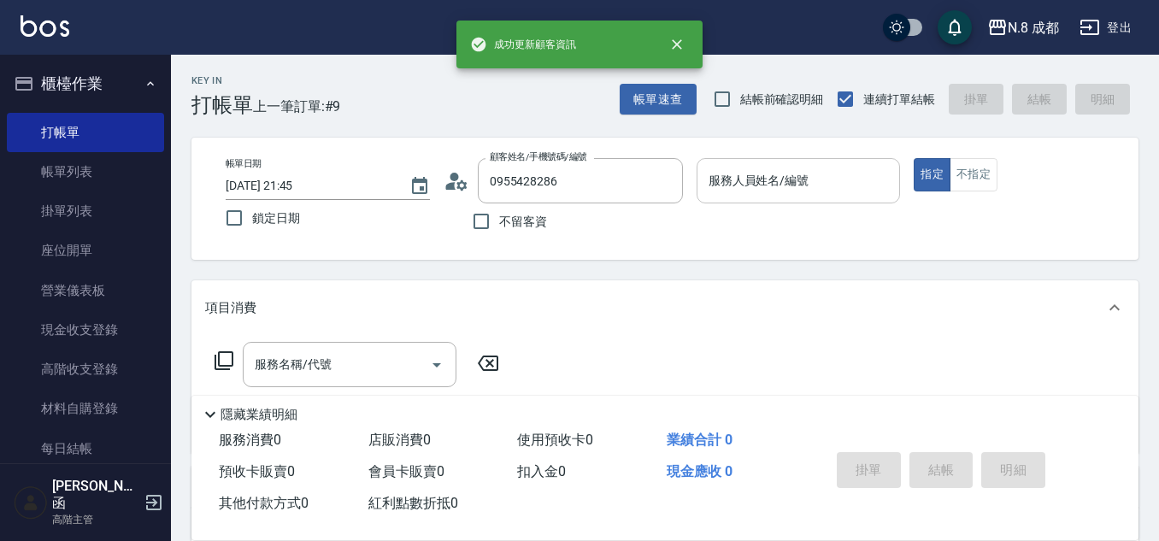
click at [854, 178] on input "服務人員姓名/編號" at bounding box center [798, 181] width 189 height 30
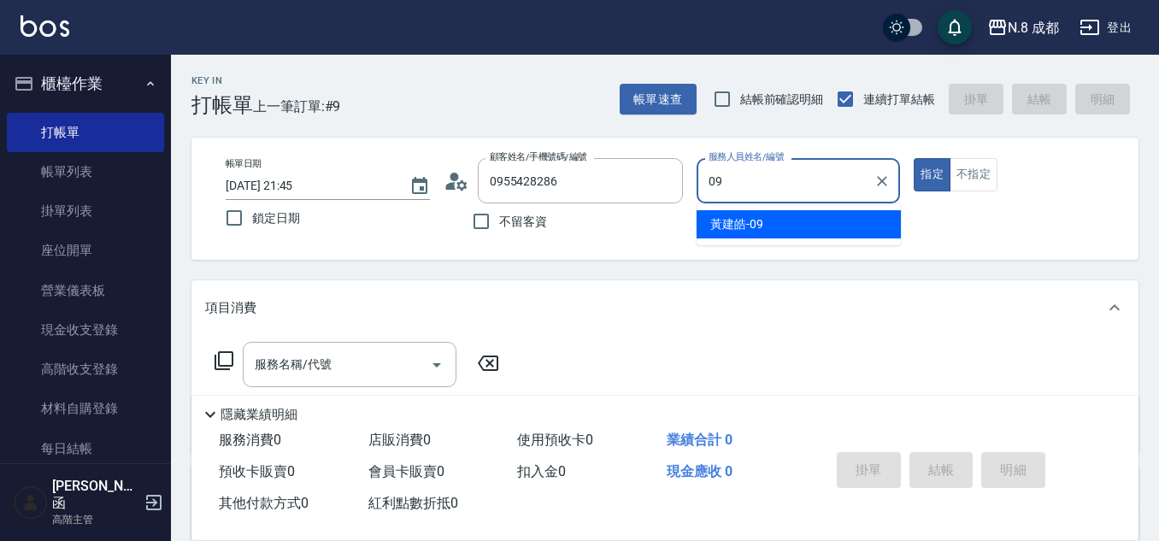
click at [786, 228] on div "[PERSON_NAME]-09" at bounding box center [799, 224] width 204 height 28
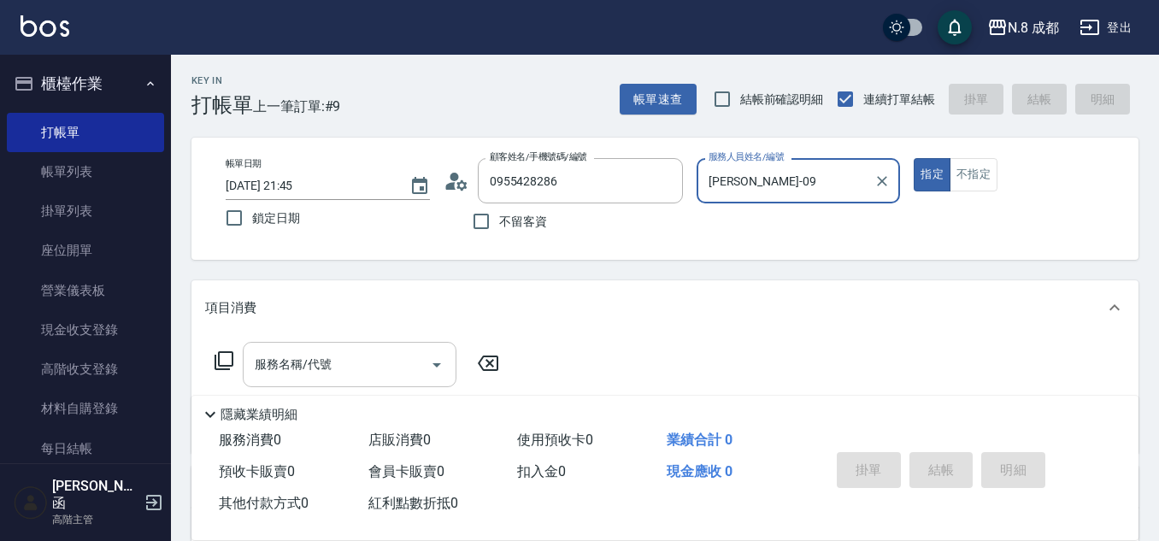
type input "[PERSON_NAME]-09"
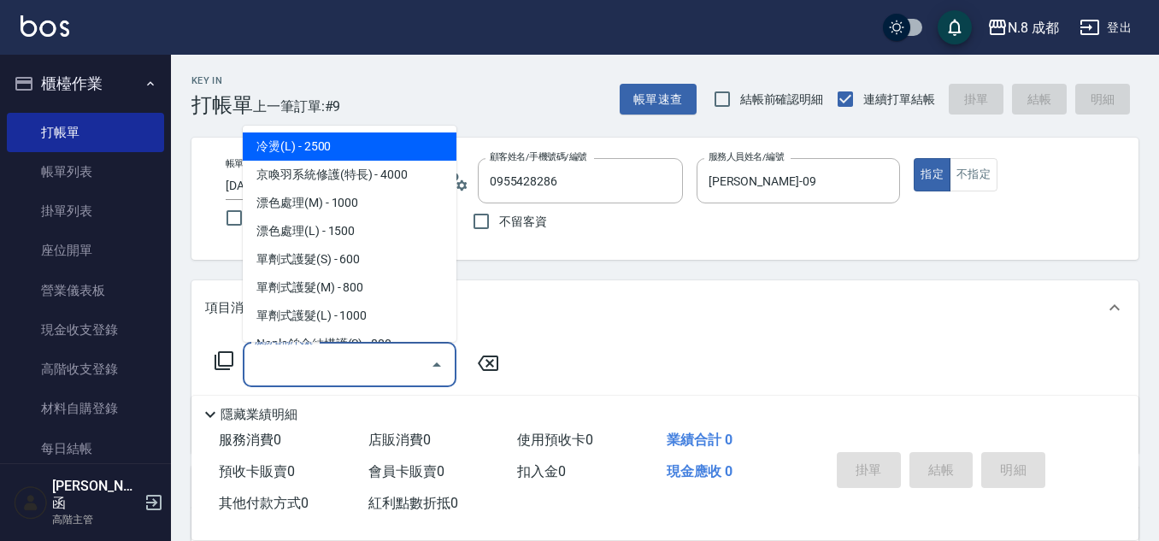
click at [322, 364] on input "服務名稱/代號" at bounding box center [336, 365] width 173 height 30
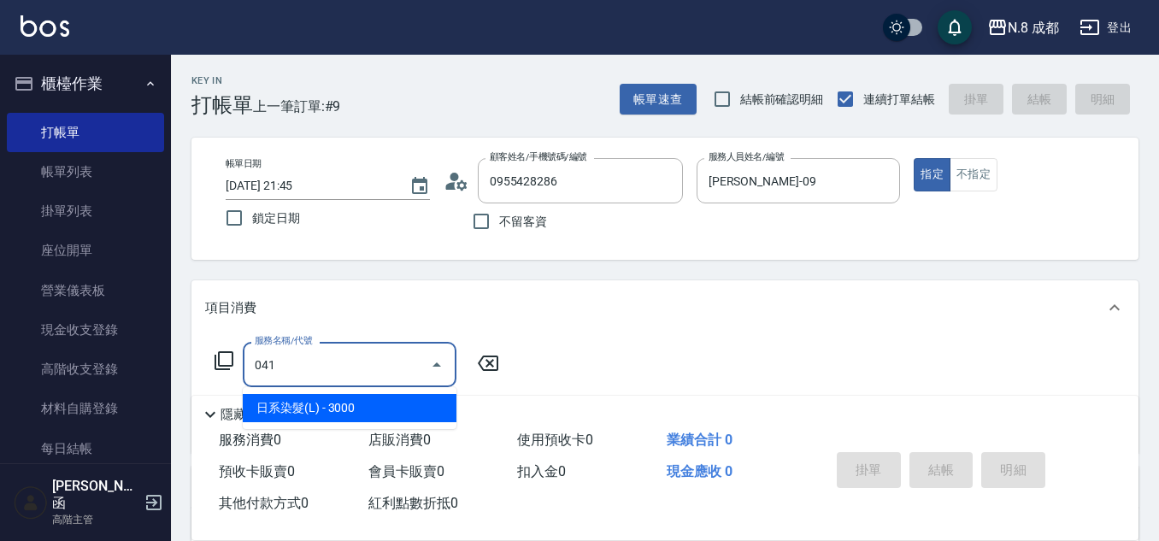
click at [335, 418] on span "日系染髮(L) - 3000" at bounding box center [350, 408] width 214 height 28
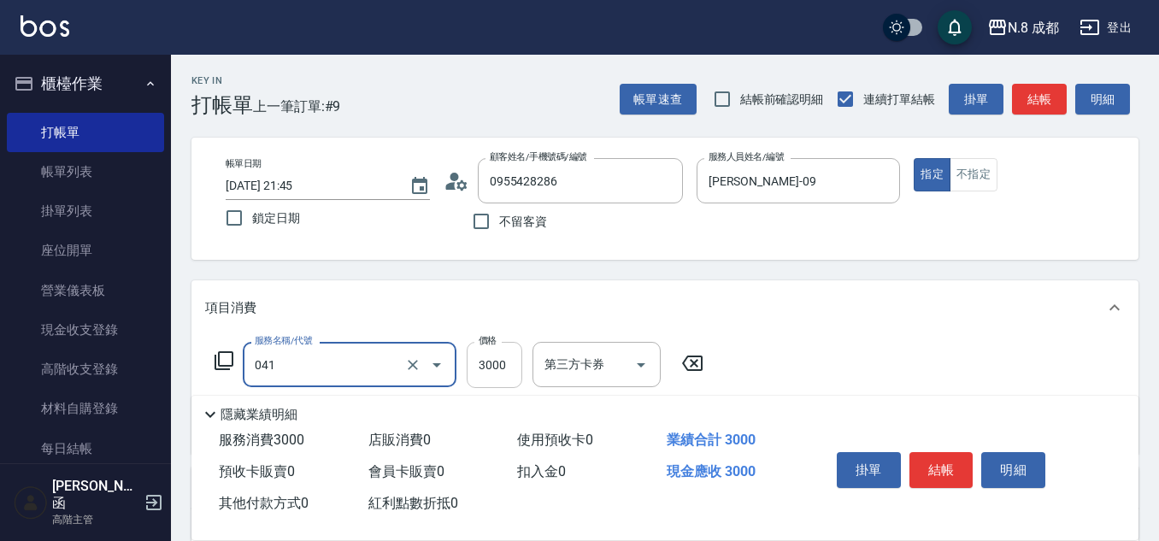
type input "日系染髮(L)(041)"
click at [508, 367] on input "3000" at bounding box center [495, 365] width 56 height 46
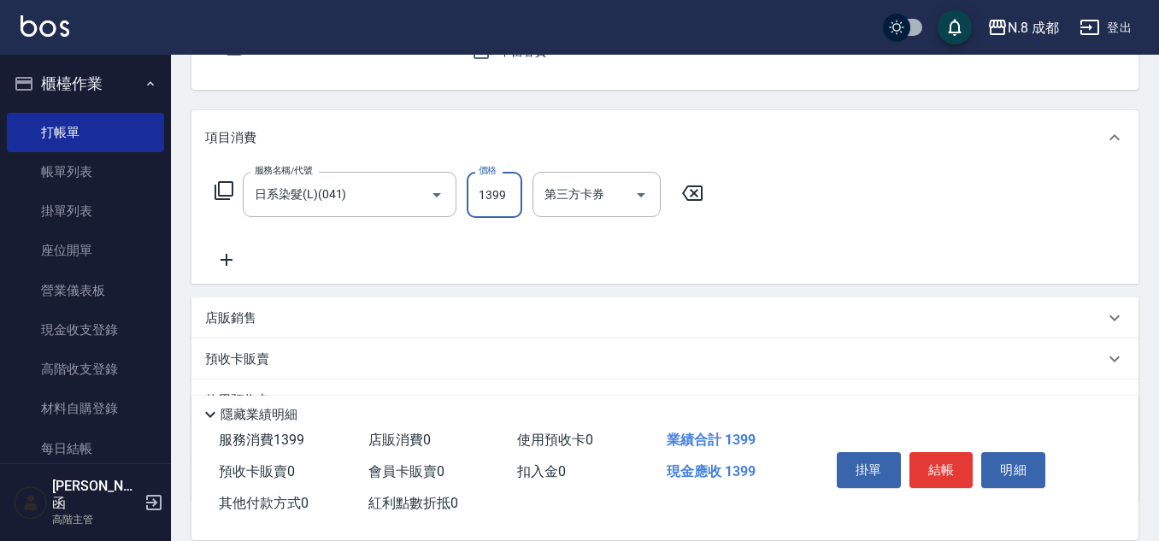
scroll to position [171, 0]
type input "1399"
click at [220, 248] on div "服務名稱/代號 日系染髮(L)(041) 服務名稱/代號 價格 1399 價格 第三方卡券 第三方卡券" at bounding box center [459, 220] width 508 height 98
click at [227, 253] on icon at bounding box center [226, 259] width 43 height 21
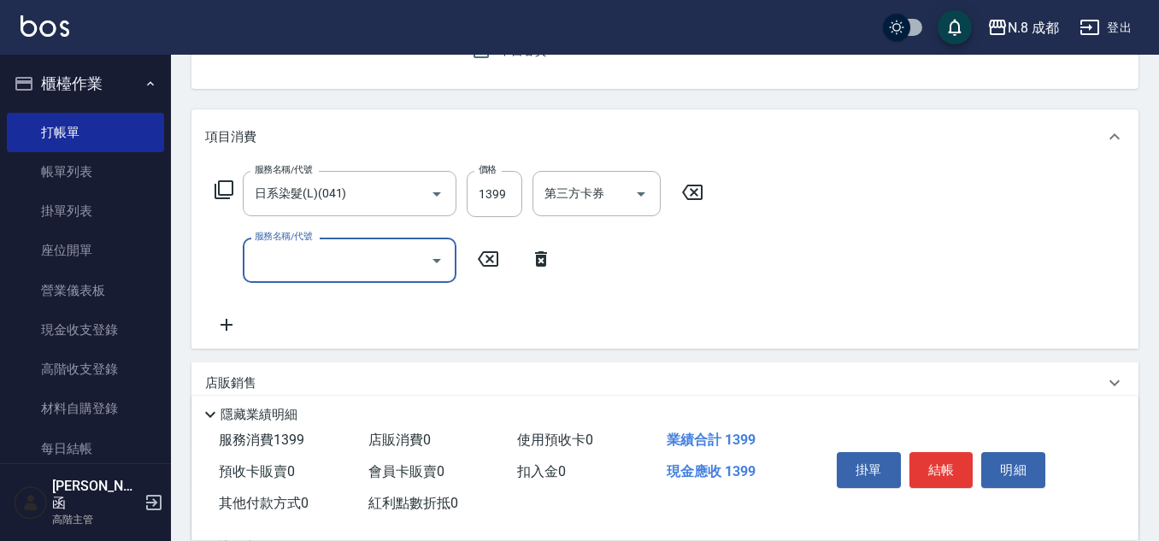
click at [285, 249] on input "服務名稱/代號" at bounding box center [336, 260] width 173 height 30
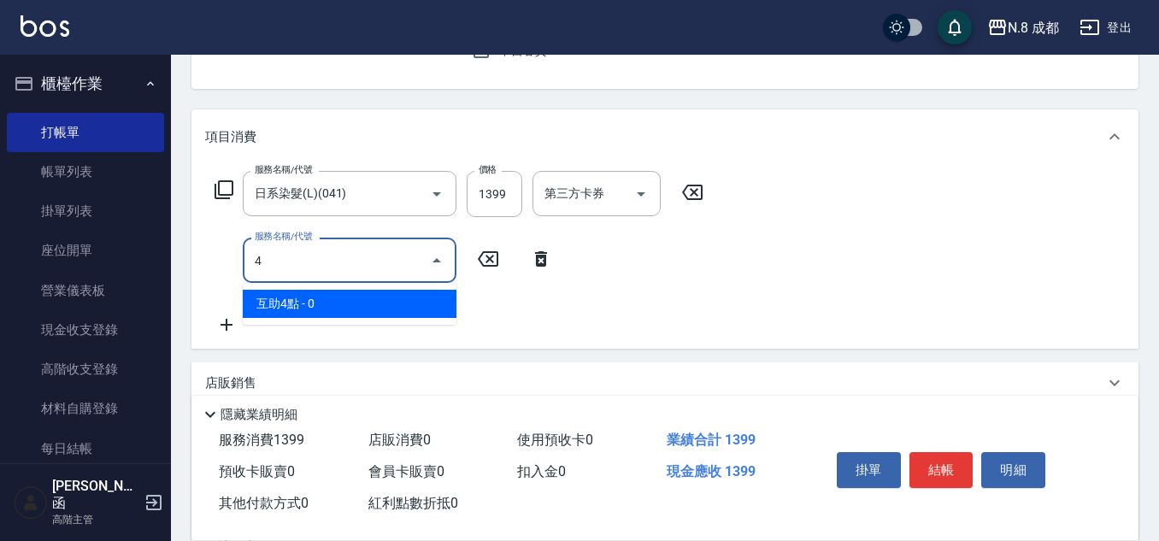
click at [330, 302] on span "互助4點 - 0" at bounding box center [350, 304] width 214 height 28
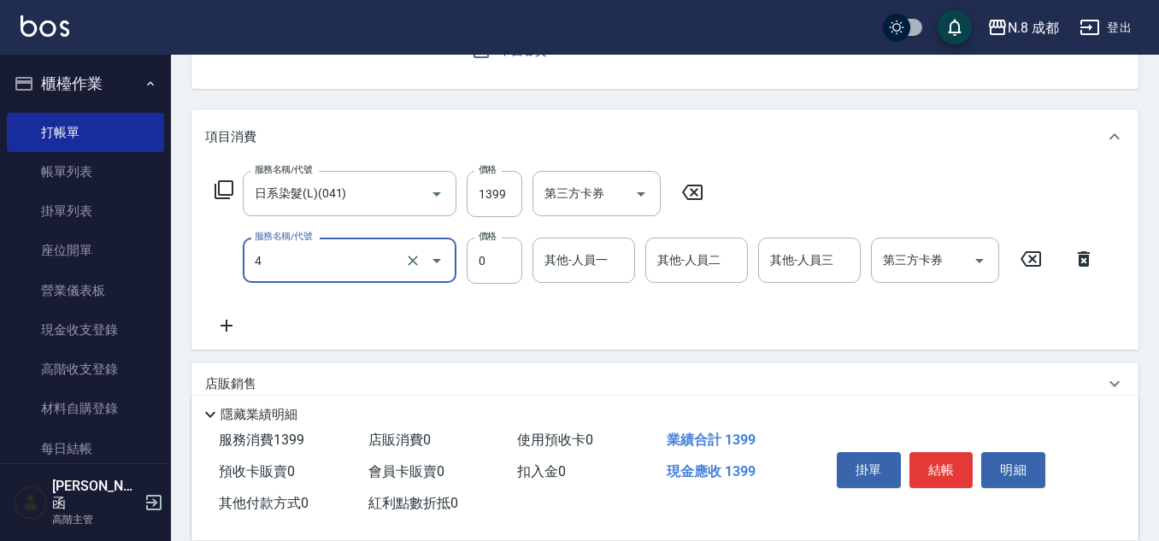
type input "互助4點(4)"
click at [519, 273] on input "0" at bounding box center [495, 261] width 56 height 46
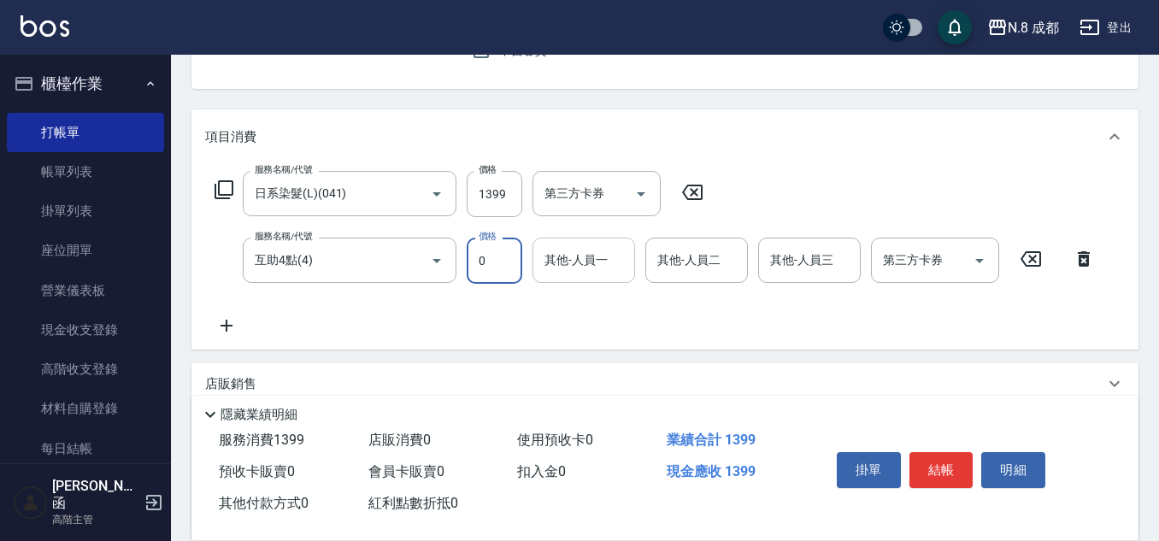
click at [572, 272] on input "其他-人員一" at bounding box center [583, 260] width 87 height 30
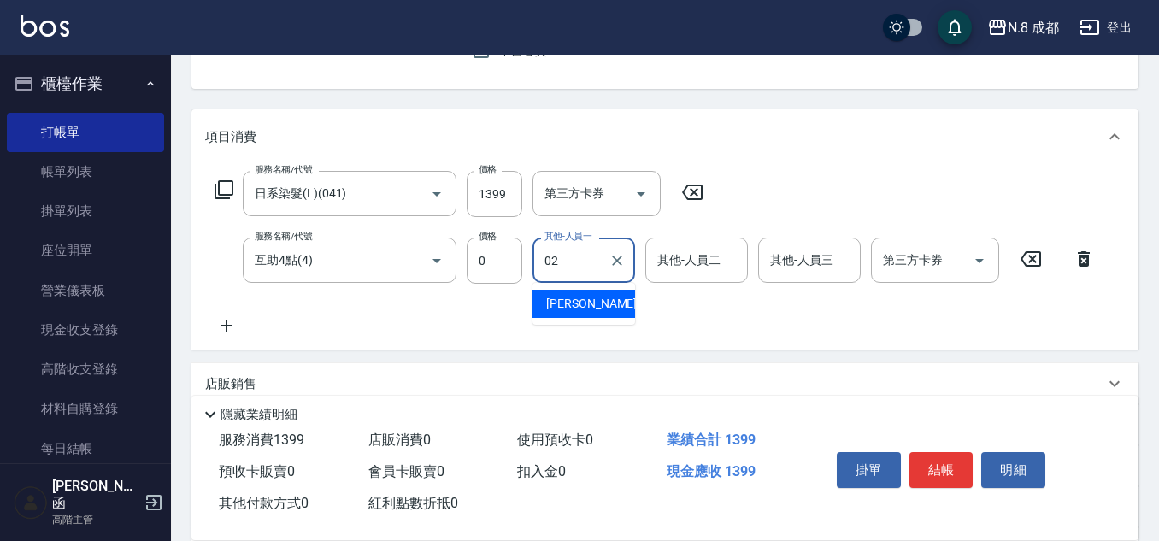
click at [591, 306] on span "[PERSON_NAME]-02" at bounding box center [600, 304] width 108 height 18
click at [589, 263] on input "[PERSON_NAME]-02" at bounding box center [571, 260] width 62 height 30
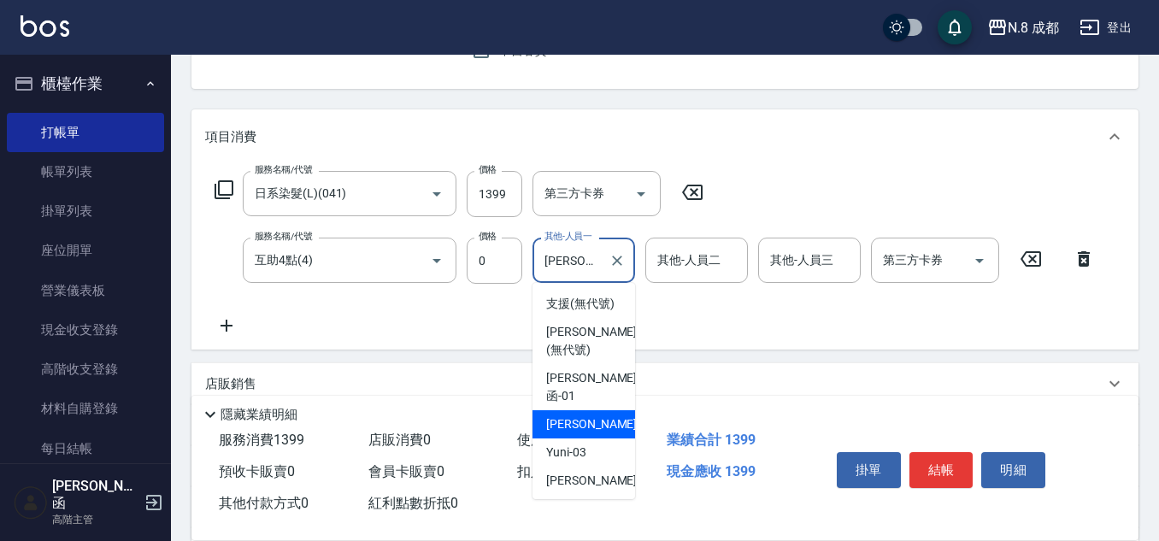
click at [587, 262] on input "[PERSON_NAME]-02" at bounding box center [571, 260] width 62 height 30
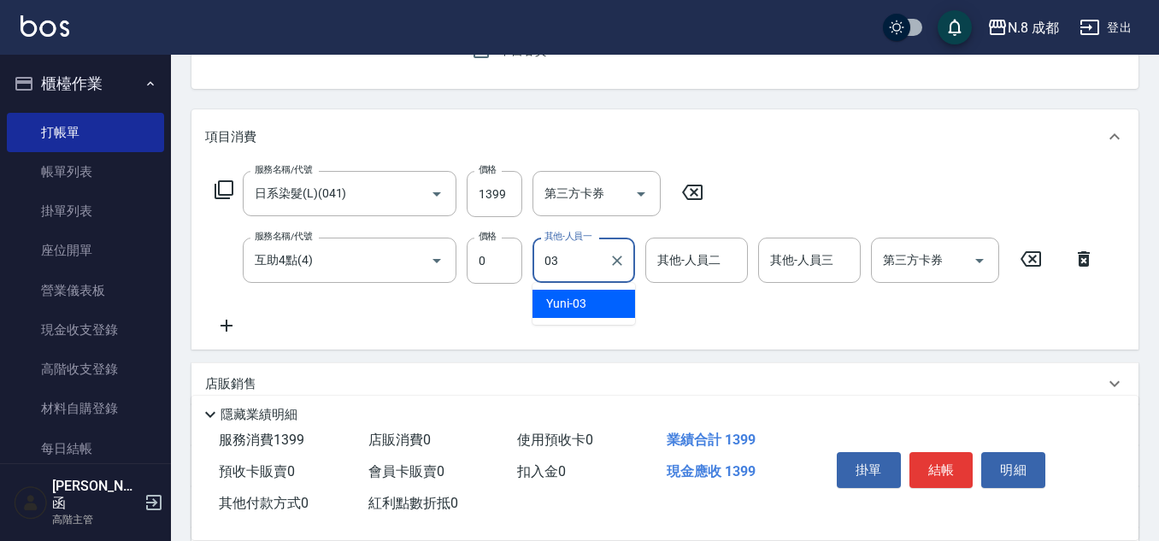
click at [591, 299] on div "Yuni -03" at bounding box center [583, 304] width 103 height 28
type input "Yuni-03"
click at [956, 470] on button "結帳" at bounding box center [941, 470] width 64 height 36
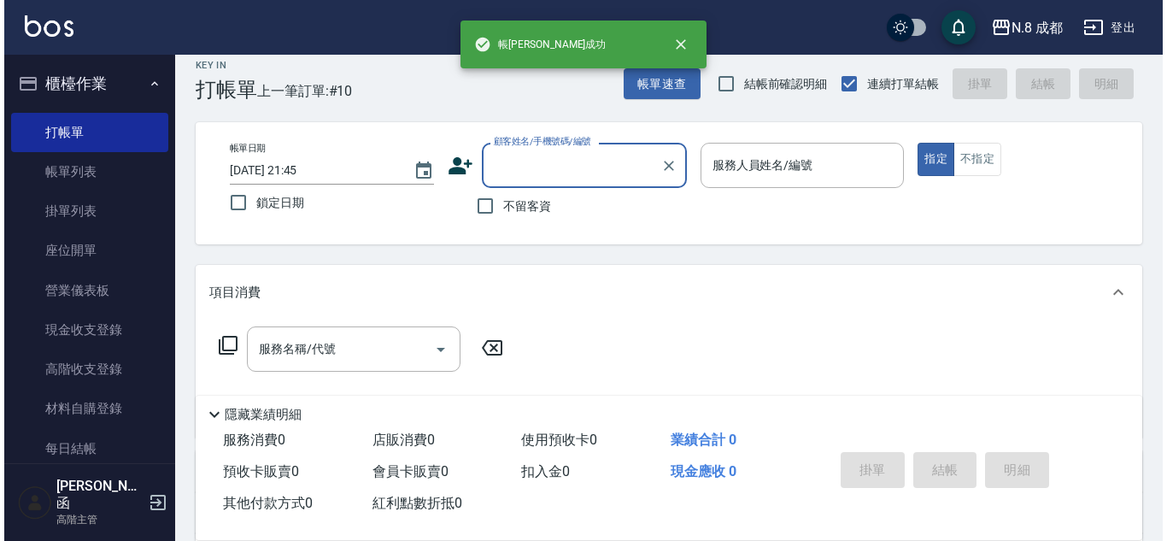
scroll to position [0, 0]
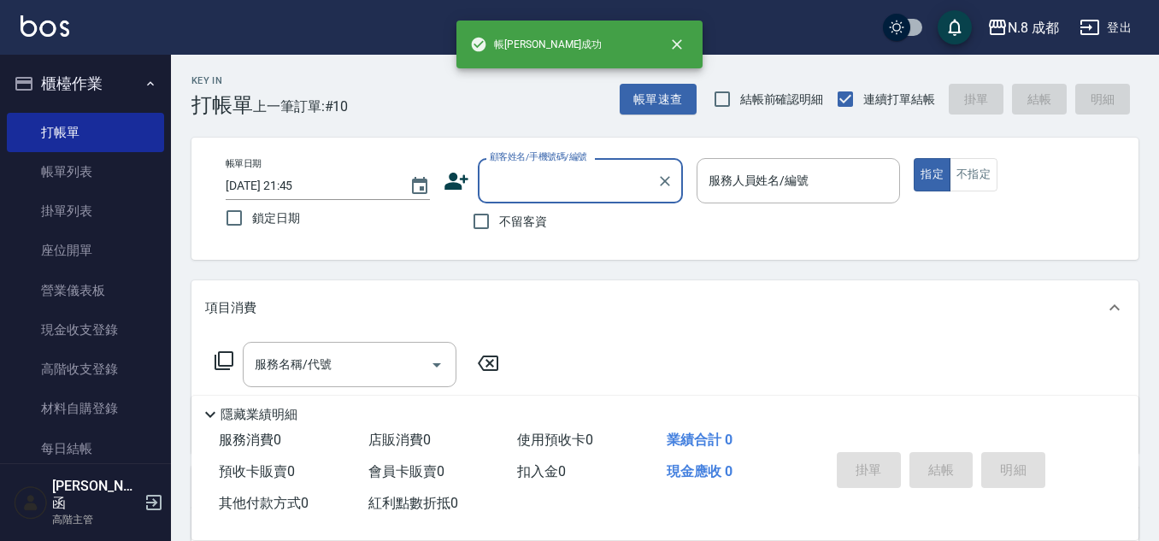
click at [614, 181] on input "顧客姓名/手機號碼/編號" at bounding box center [567, 181] width 164 height 30
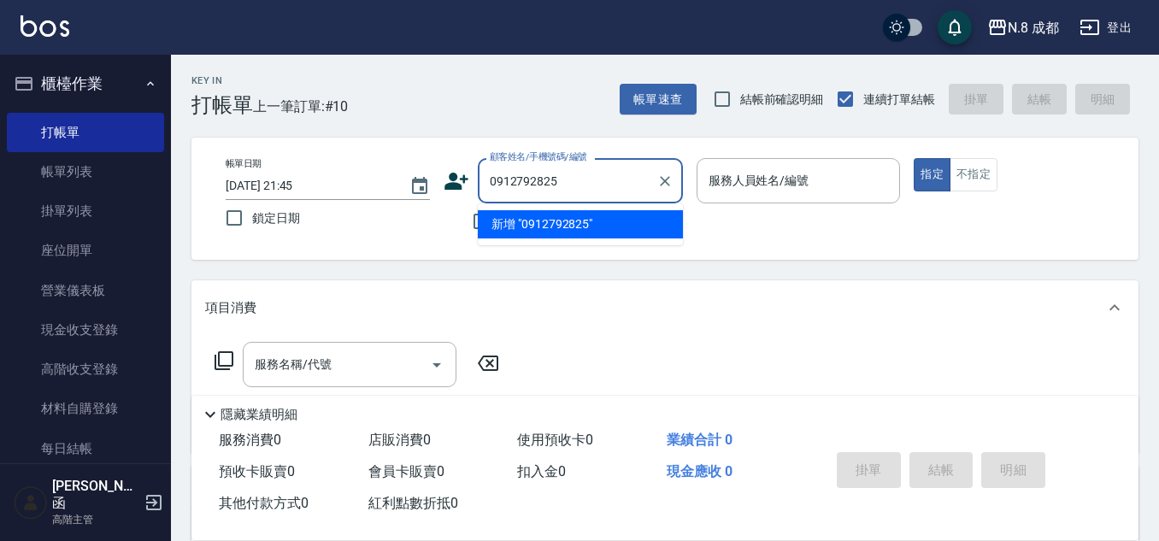
drag, startPoint x: 608, startPoint y: 201, endPoint x: 605, endPoint y: 211, distance: 10.8
click at [607, 207] on body "N.8 成都 登出 櫃檯作業 打帳單 帳單列表 掛單列表 座位開單 營業儀表板 現金收支登錄 高階收支登錄 材料自購登錄 每日結帳 排班表 現場電腦打卡 掃碼…" at bounding box center [579, 418] width 1159 height 836
click at [604, 220] on li "新增 "0912792825"" at bounding box center [580, 224] width 205 height 28
type input "0912792825"
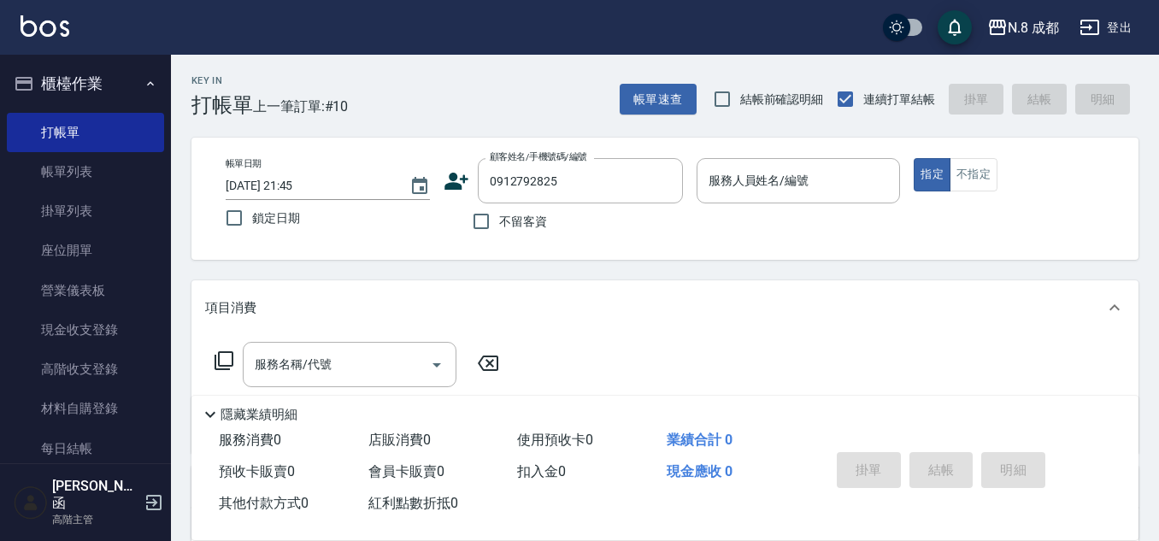
click at [466, 187] on icon at bounding box center [457, 181] width 26 height 26
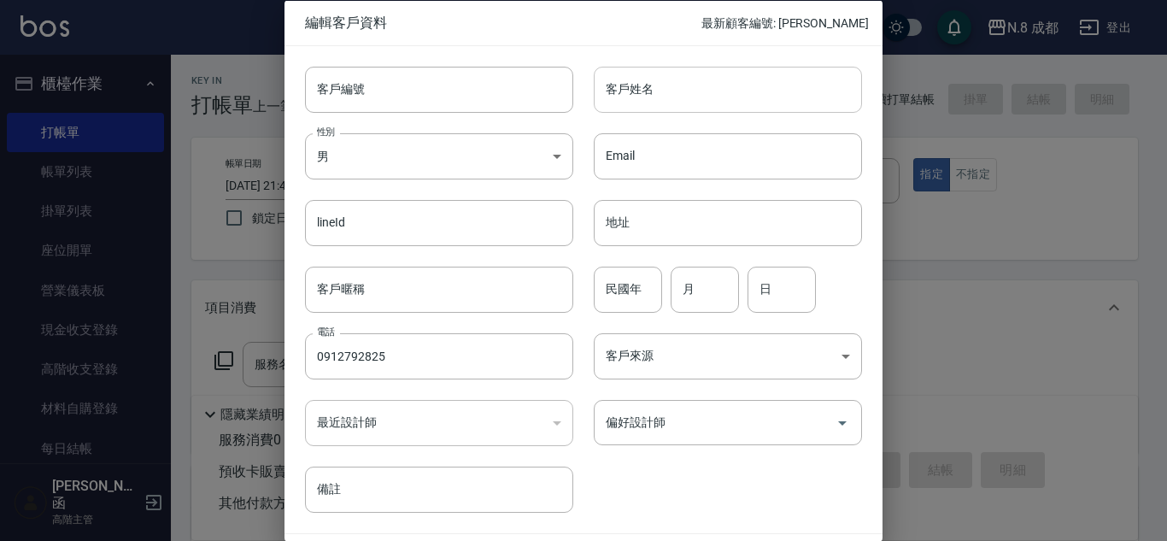
click at [630, 94] on input "客戶姓名" at bounding box center [728, 89] width 268 height 46
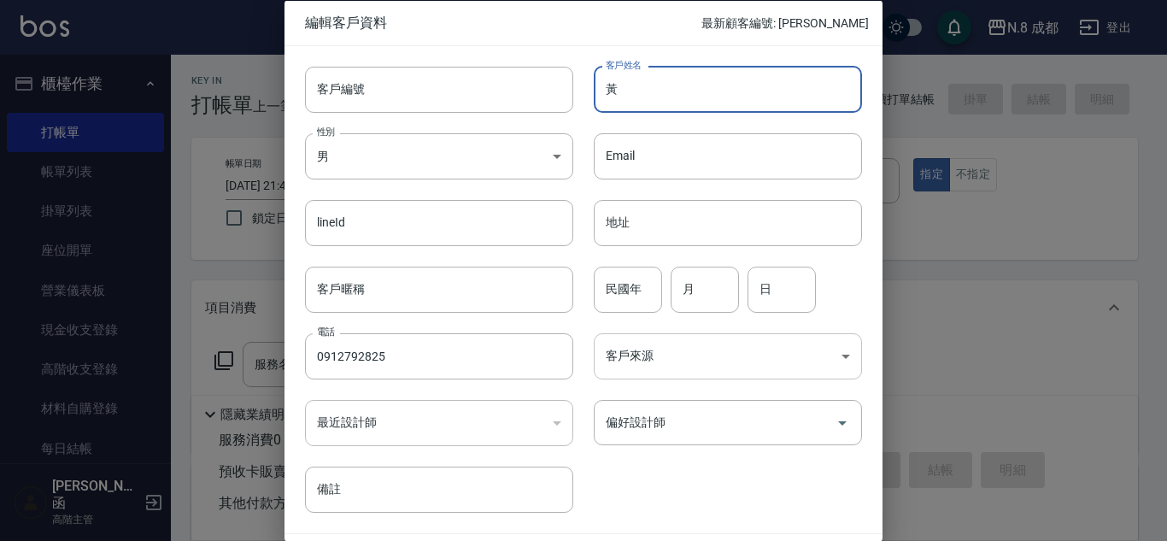
type input "黃"
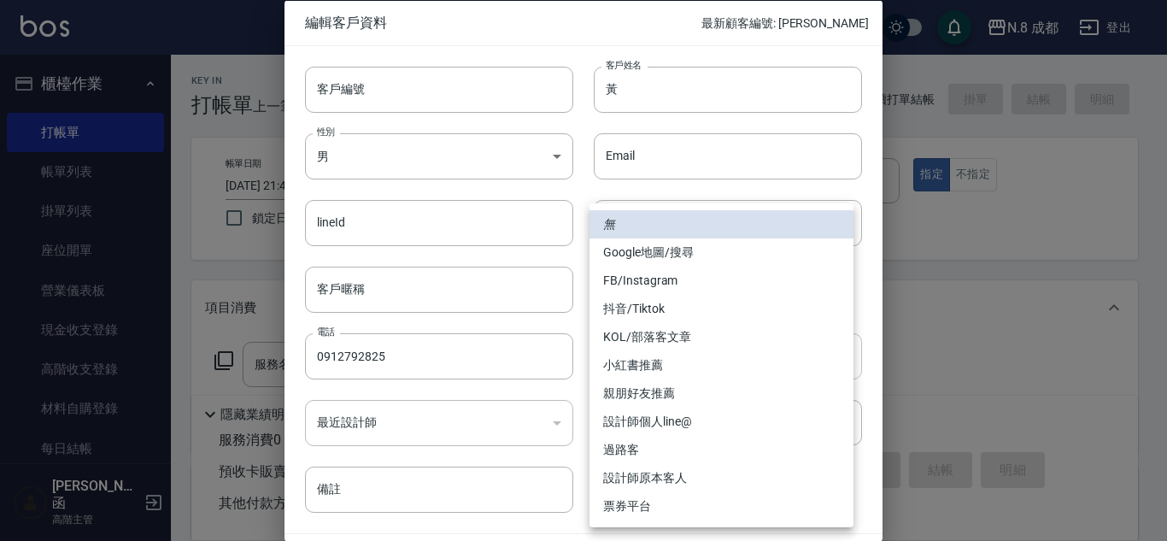
click at [751, 343] on body "N.8 成都 登出 櫃檯作業 打帳單 帳單列表 掛單列表 座位開單 營業儀表板 現金收支登錄 高階收支登錄 材料自購登錄 每日結帳 排班表 現場電腦打卡 掃碼…" at bounding box center [583, 418] width 1167 height 836
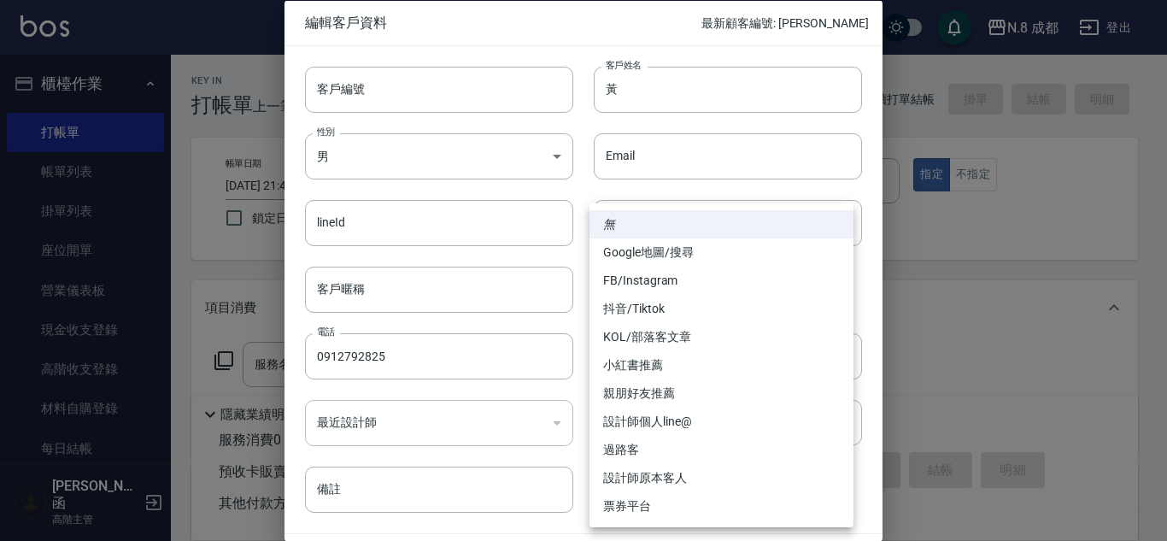
click at [702, 190] on div at bounding box center [583, 270] width 1167 height 541
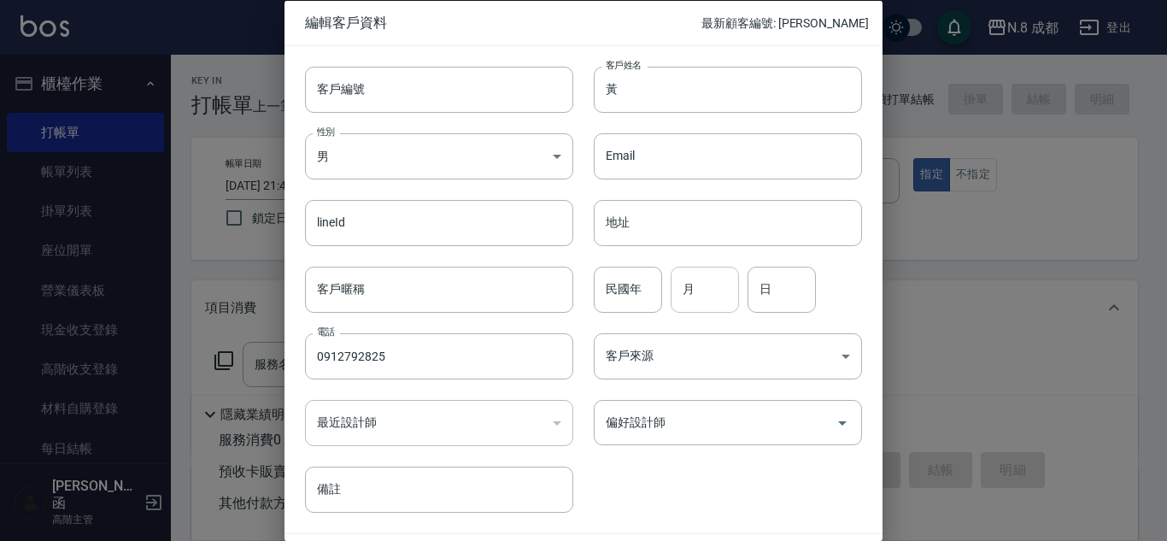
click at [717, 288] on input "月" at bounding box center [705, 289] width 68 height 46
type input "02"
click at [762, 288] on input "日" at bounding box center [782, 289] width 68 height 46
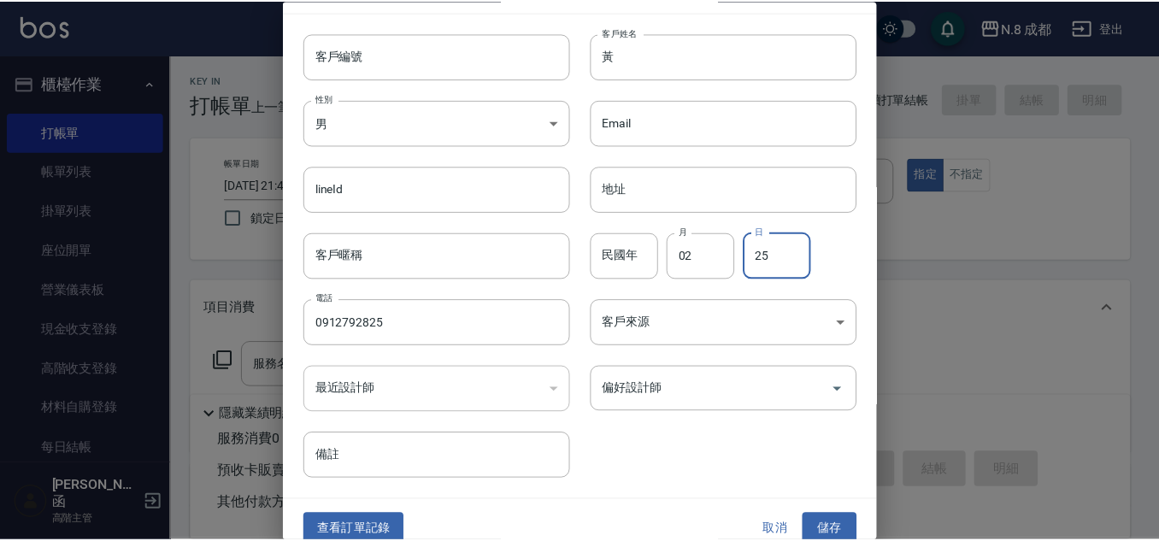
scroll to position [51, 0]
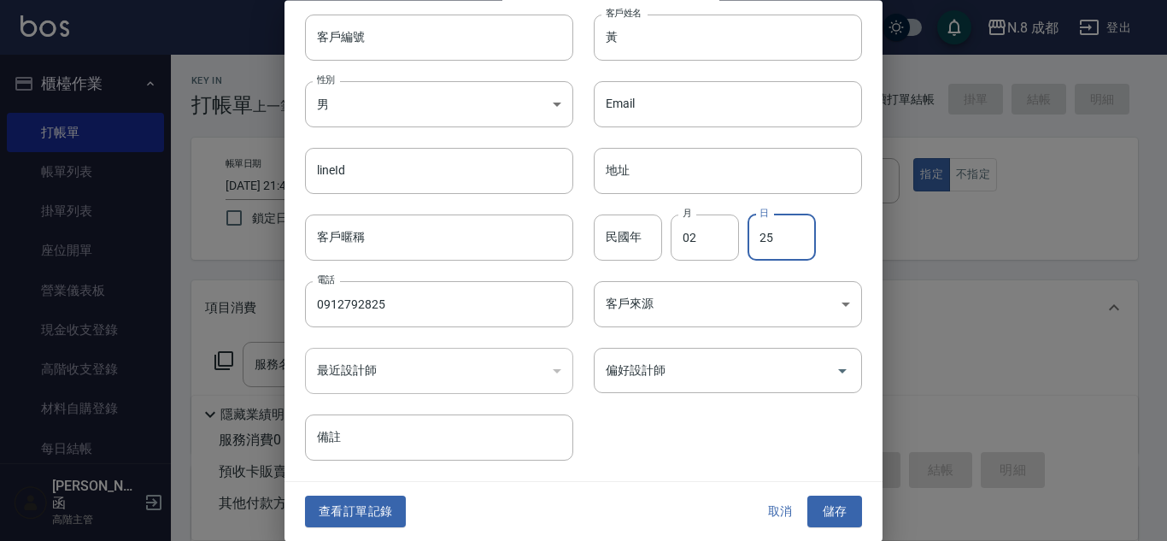
type input "25"
drag, startPoint x: 681, startPoint y: 428, endPoint x: 737, endPoint y: 454, distance: 61.2
click at [683, 430] on div "客戶編號 客戶編號 客戶姓名 黃 客戶姓名 性別 男 [DEMOGRAPHIC_DATA] 性別 Email Email lineId lineId 地址 地…" at bounding box center [574, 227] width 578 height 467
click at [843, 514] on button "儲存" at bounding box center [835, 513] width 55 height 32
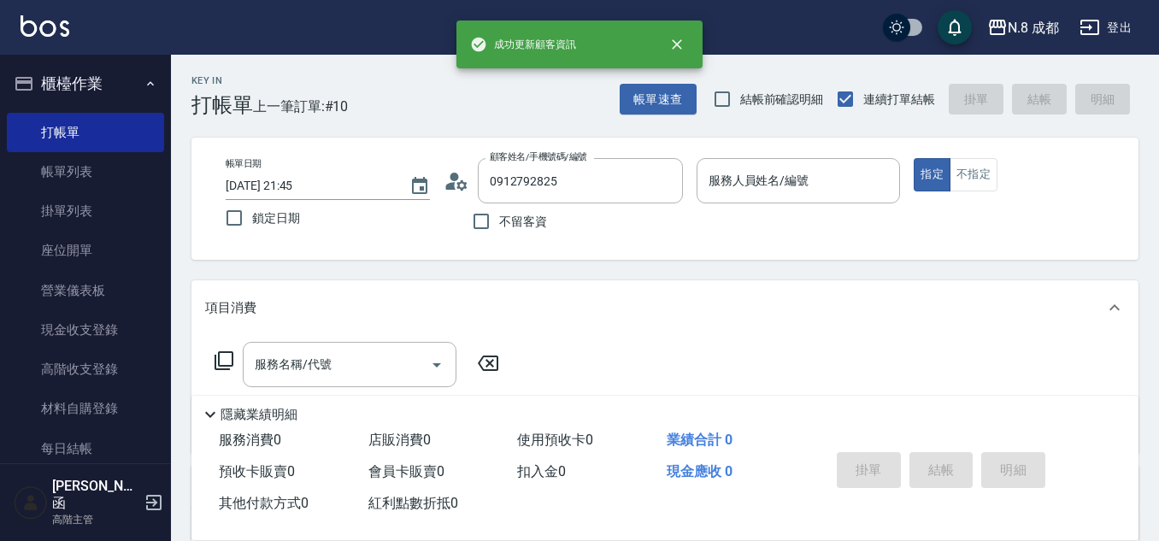
click at [788, 208] on p at bounding box center [799, 212] width 204 height 18
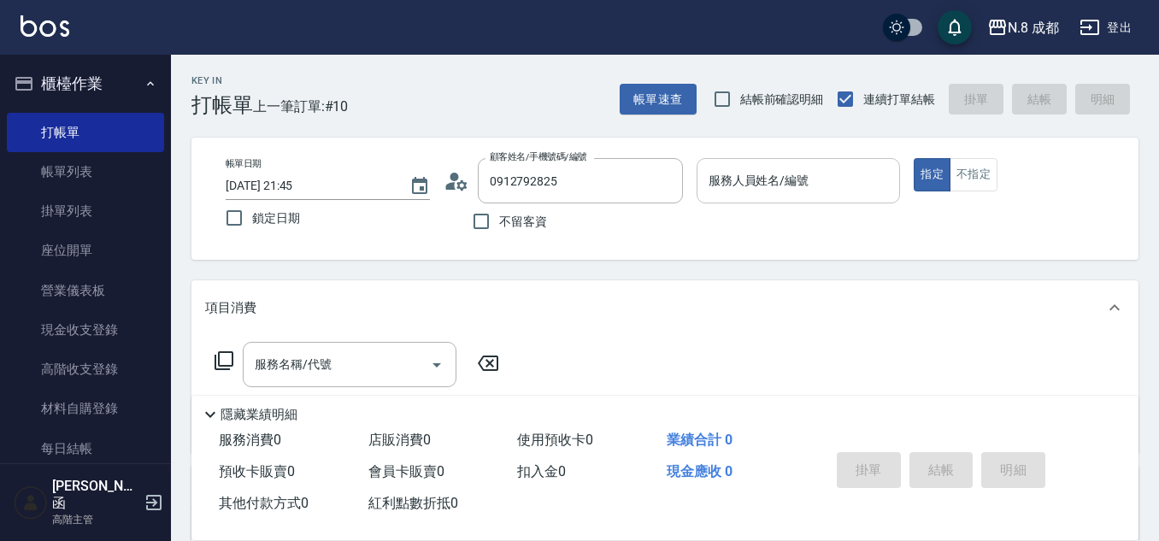
click at [779, 175] on input "服務人員姓名/編號" at bounding box center [798, 181] width 189 height 30
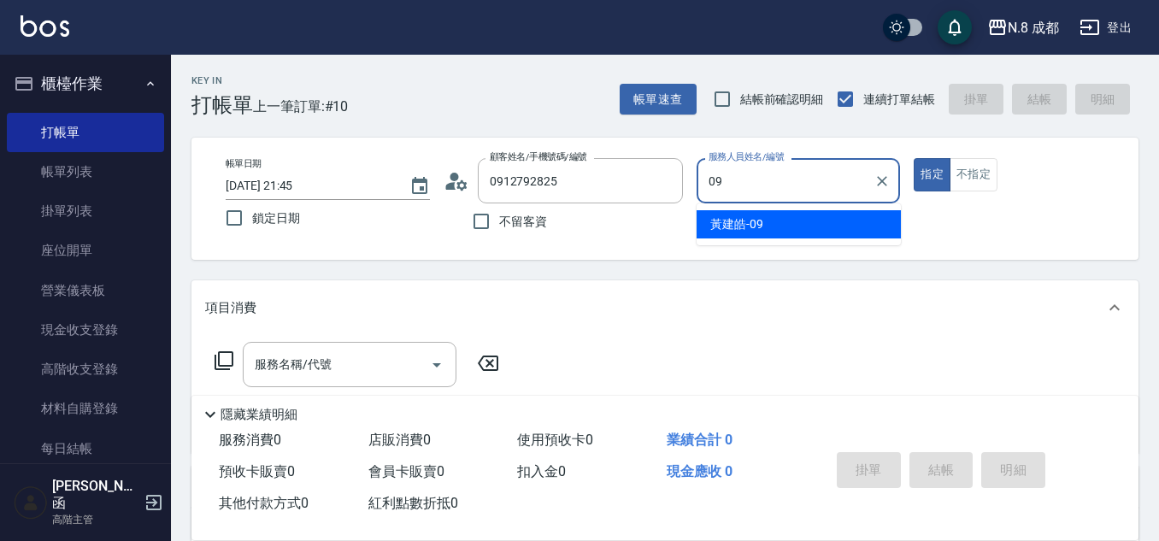
click at [773, 219] on div "[PERSON_NAME]-09" at bounding box center [799, 224] width 204 height 28
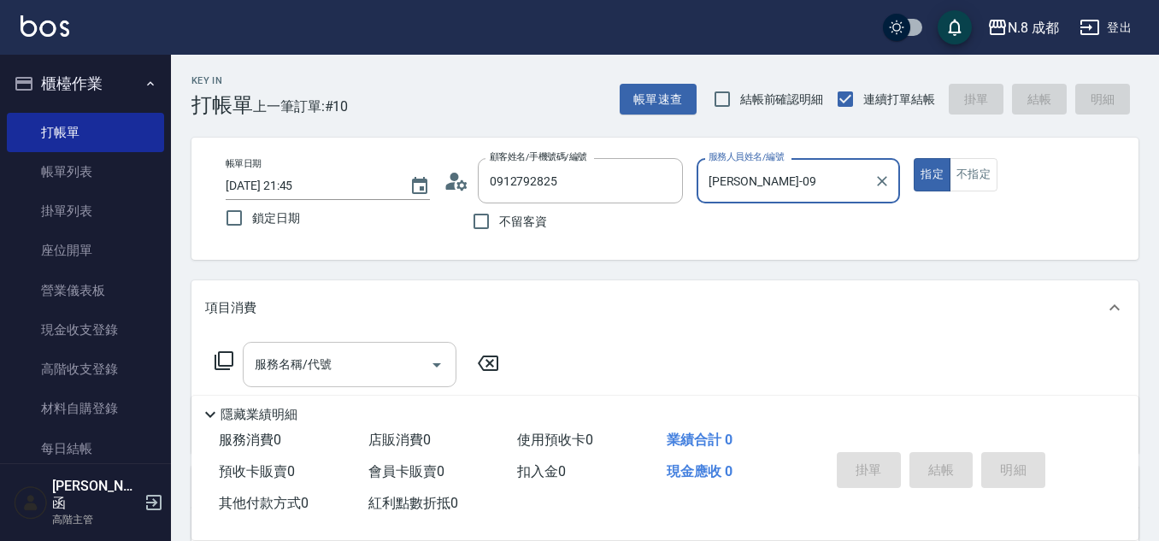
type input "[PERSON_NAME]-09"
click at [344, 372] on input "服務名稱/代號" at bounding box center [336, 365] width 173 height 30
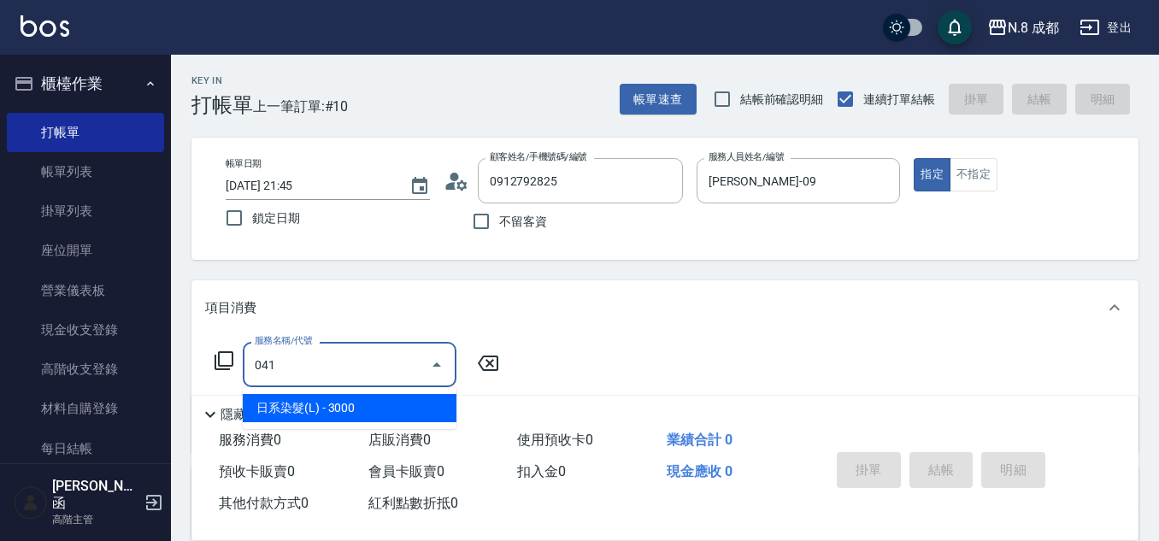
click at [365, 396] on span "日系染髮(L) - 3000" at bounding box center [350, 408] width 214 height 28
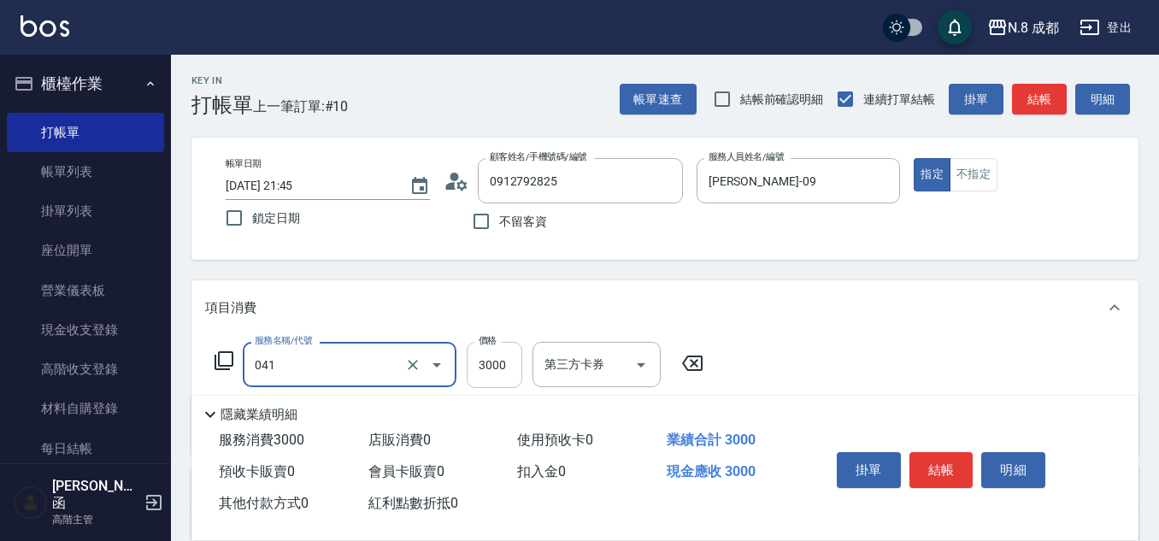
type input "日系染髮(L)(041)"
click at [482, 363] on input "3000" at bounding box center [495, 365] width 56 height 46
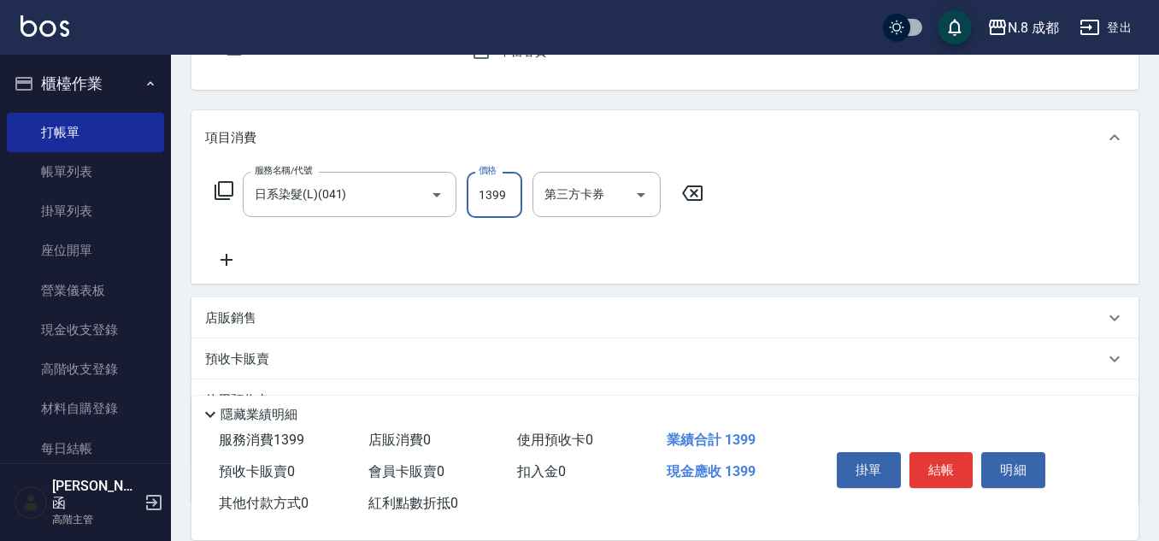
scroll to position [171, 0]
type input "1399"
click at [232, 257] on icon at bounding box center [226, 259] width 43 height 21
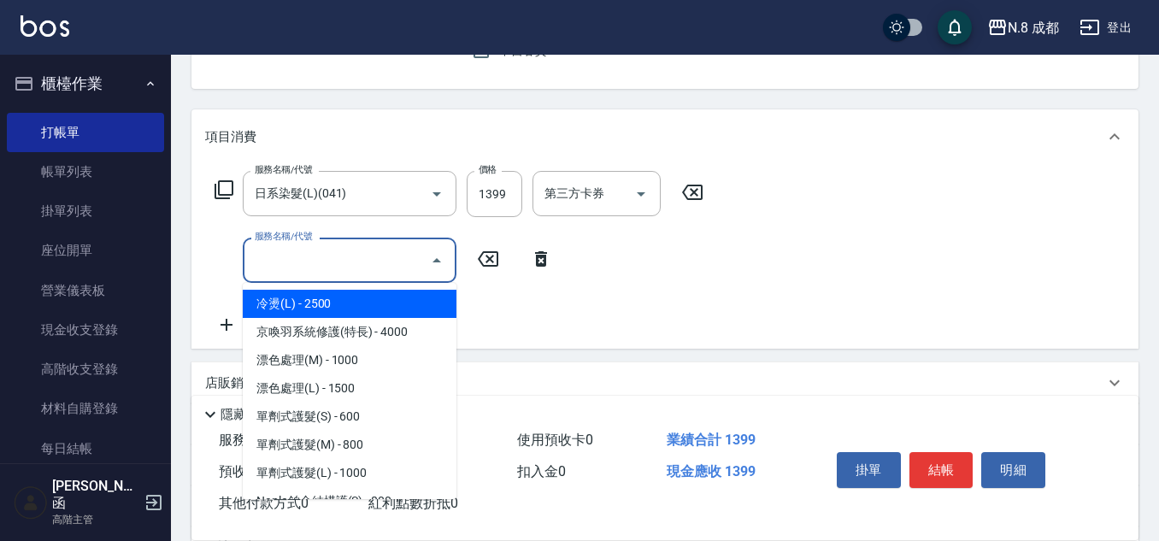
click at [298, 250] on input "服務名稱/代號" at bounding box center [336, 260] width 173 height 30
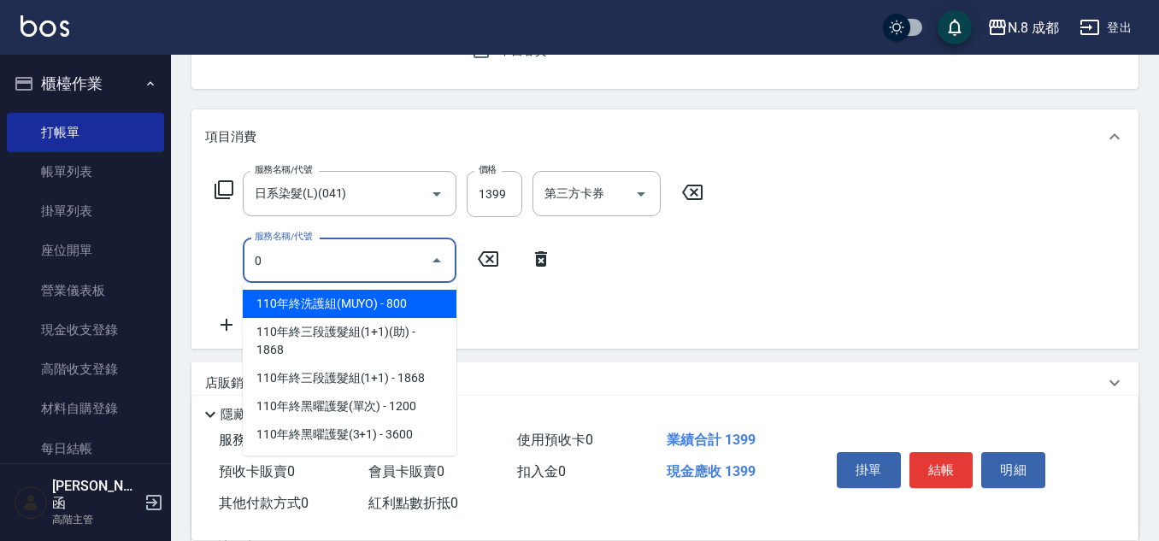
drag, startPoint x: 321, startPoint y: 253, endPoint x: 204, endPoint y: 253, distance: 117.1
click at [204, 253] on div "服務名稱/代號 日系染髮(L)(041) 服務名稱/代號 價格 1399 價格 第三方卡券 第三方卡券 服務名稱/代號 0 服務名稱/代號" at bounding box center [664, 256] width 947 height 185
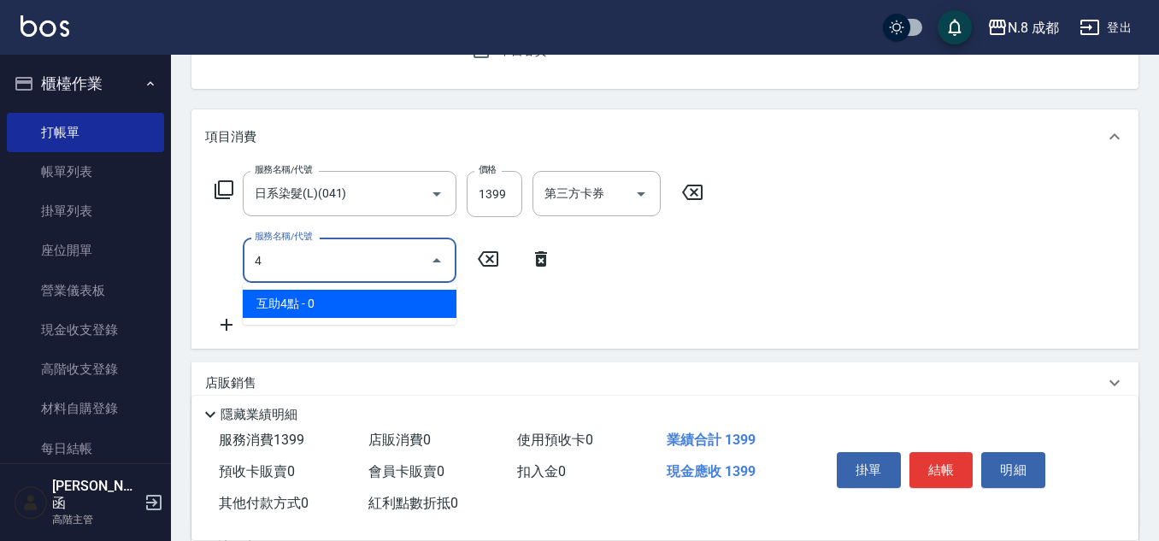
click at [338, 303] on span "互助4點 - 0" at bounding box center [350, 304] width 214 height 28
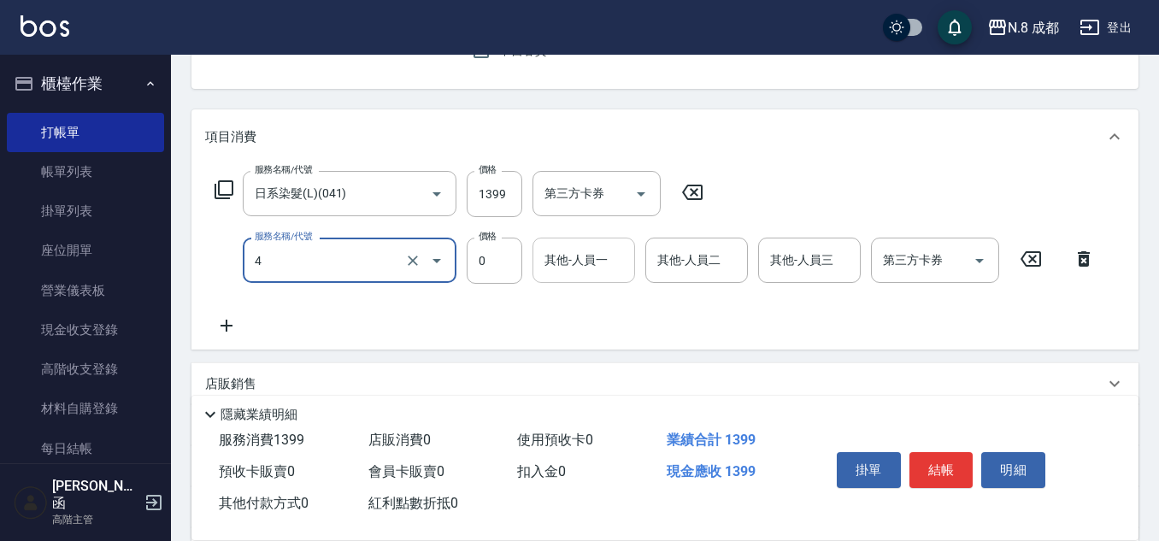
type input "互助4點(4)"
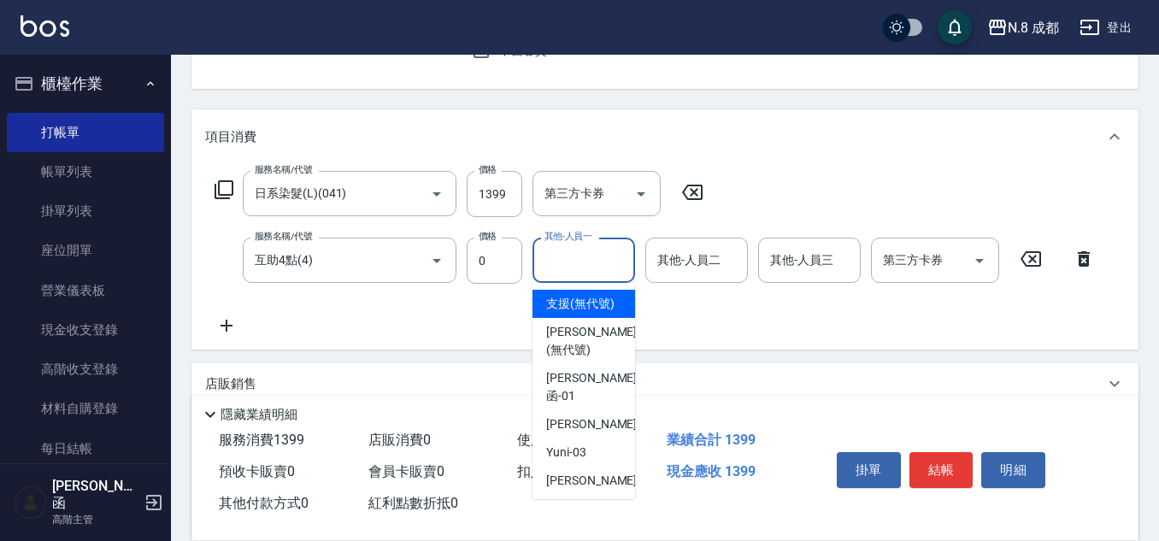
click at [599, 272] on input "其他-人員一" at bounding box center [583, 260] width 87 height 30
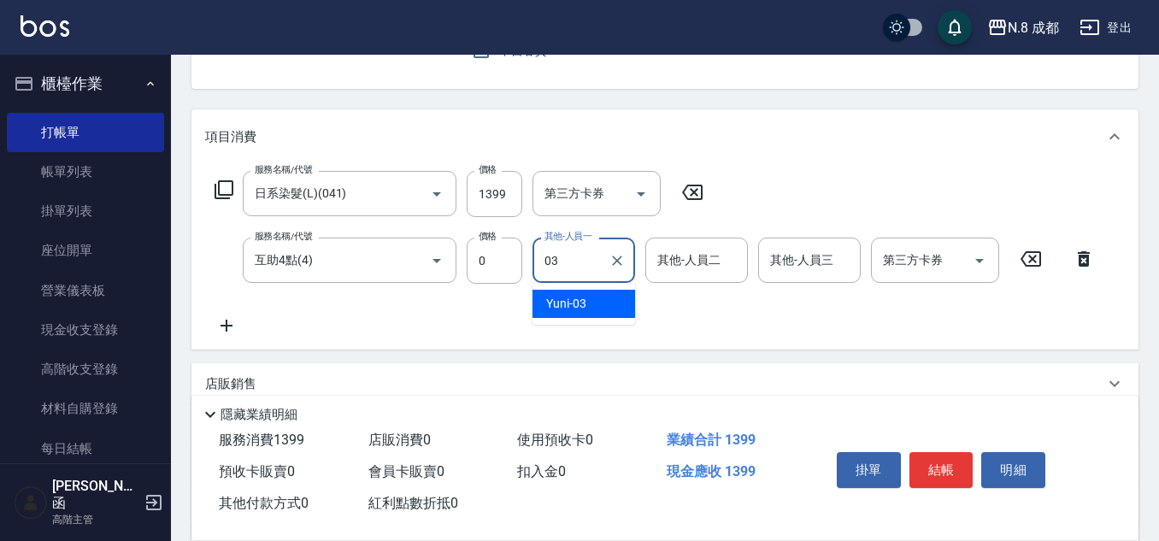
click at [594, 304] on div "Yuni -03" at bounding box center [583, 304] width 103 height 28
type input "Yuni-03"
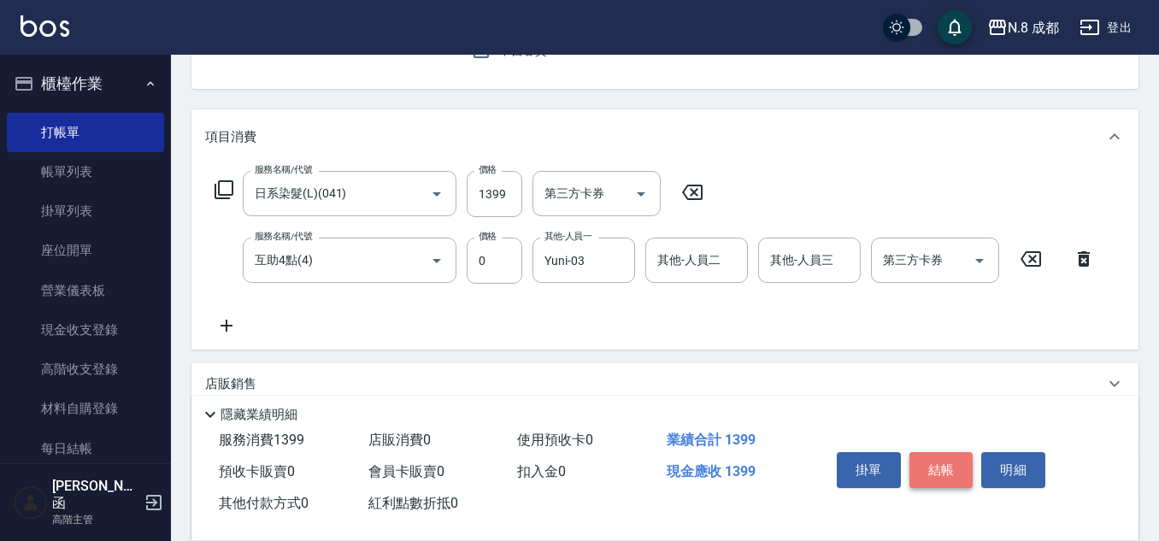
click at [961, 461] on button "結帳" at bounding box center [941, 470] width 64 height 36
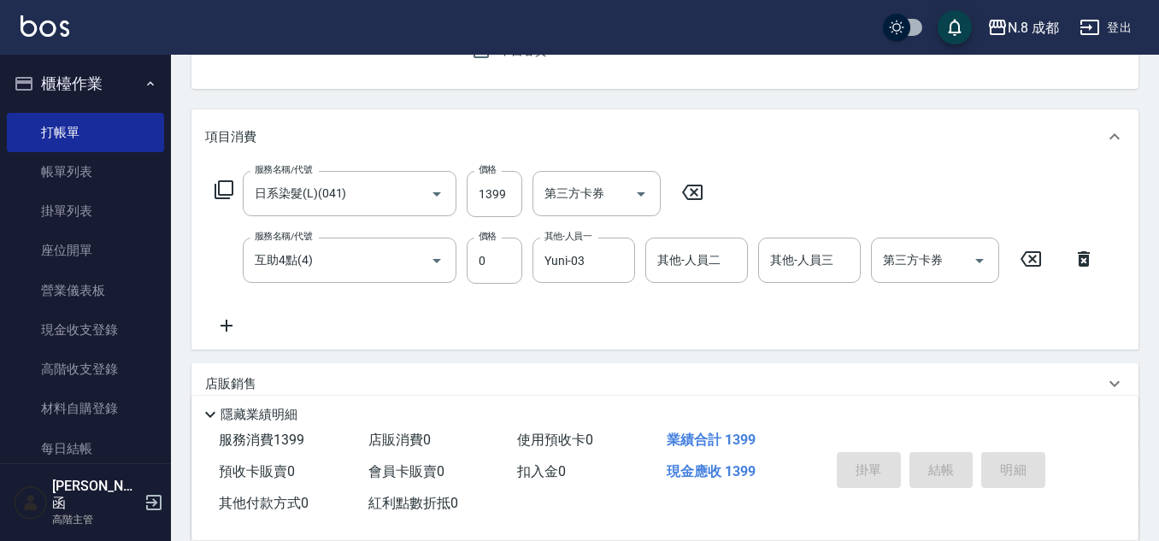
type input "[DATE] 21:46"
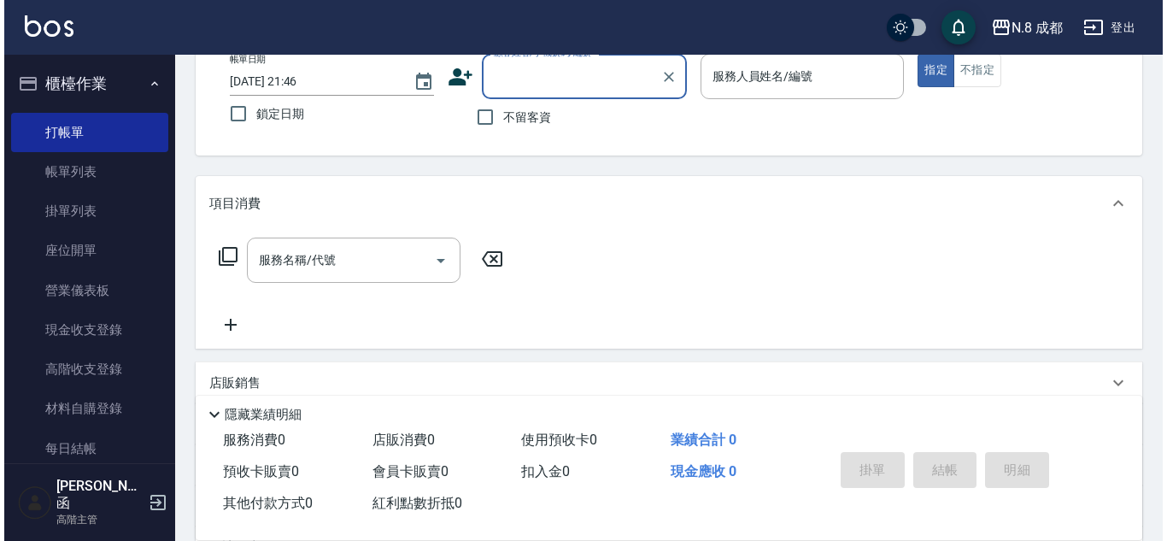
scroll to position [0, 0]
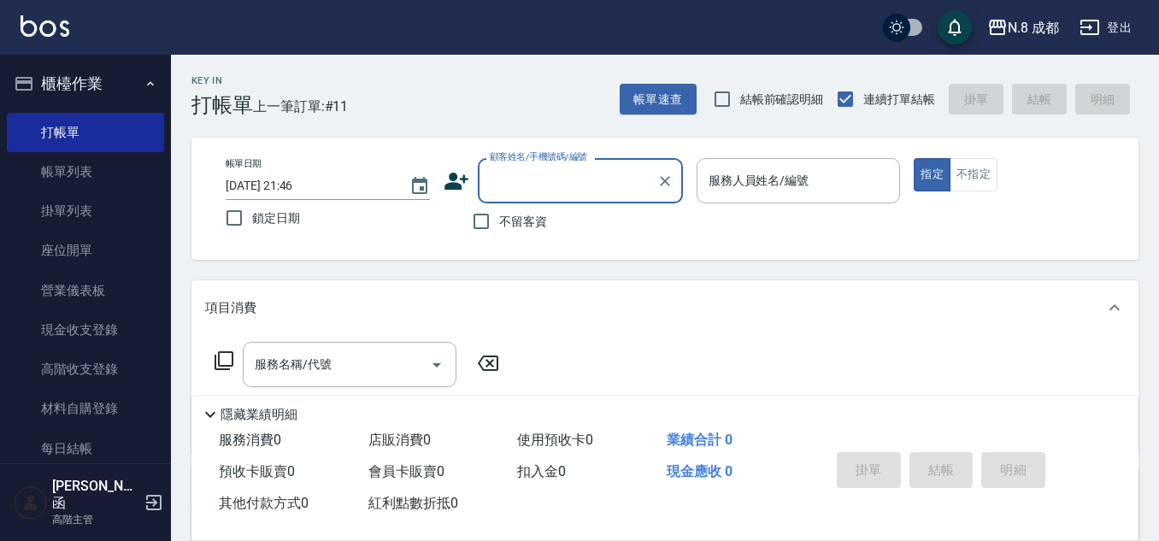
click at [535, 185] on input "顧客姓名/手機號碼/編號" at bounding box center [567, 181] width 164 height 30
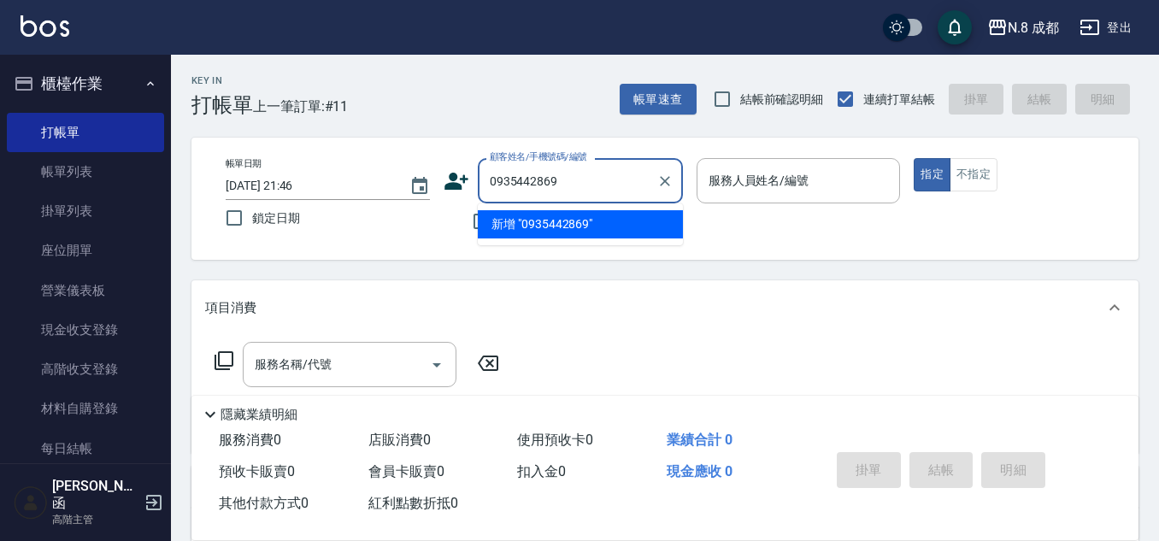
click at [579, 235] on li "新增 "0935442869"" at bounding box center [580, 224] width 205 height 28
type input "0935442869"
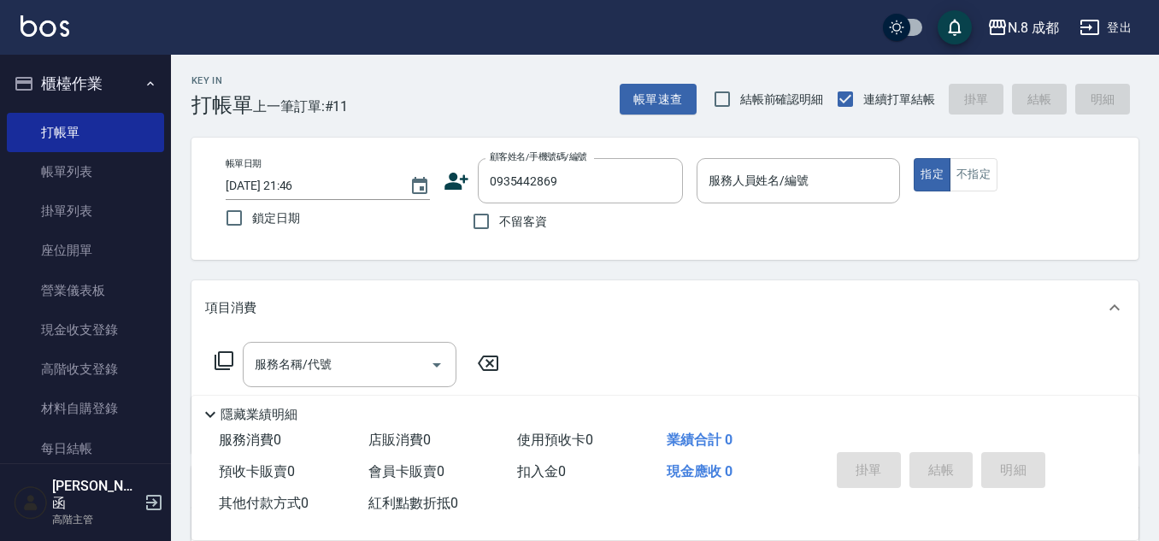
click at [463, 179] on icon at bounding box center [456, 181] width 24 height 17
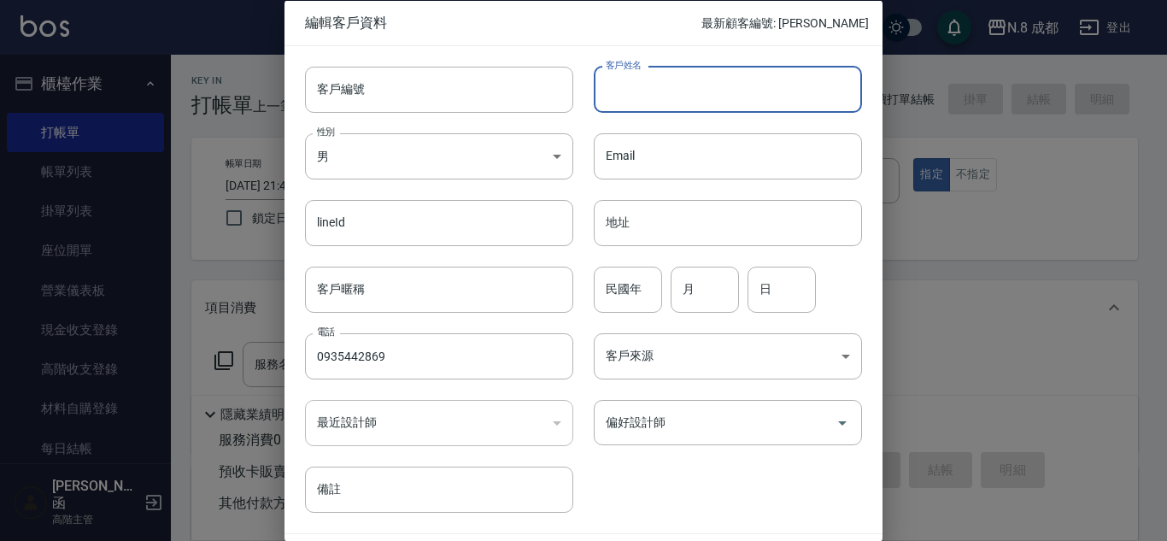
click at [655, 96] on input "客戶姓名" at bounding box center [728, 89] width 268 height 46
type input "[PERSON_NAME]"
click at [728, 302] on input "月" at bounding box center [705, 289] width 68 height 46
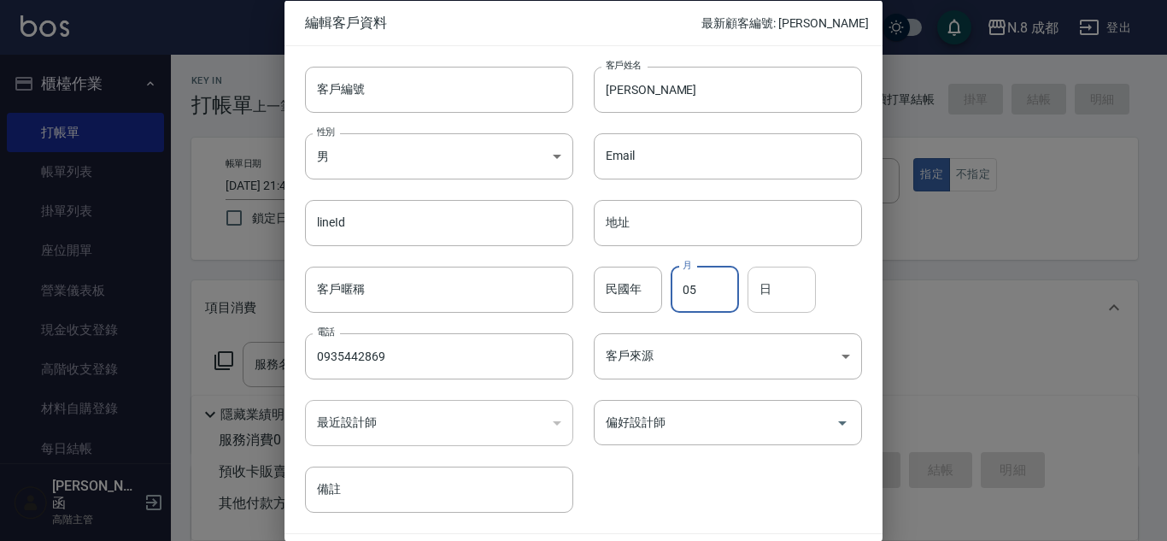
type input "05"
click at [772, 291] on input "日" at bounding box center [782, 289] width 68 height 46
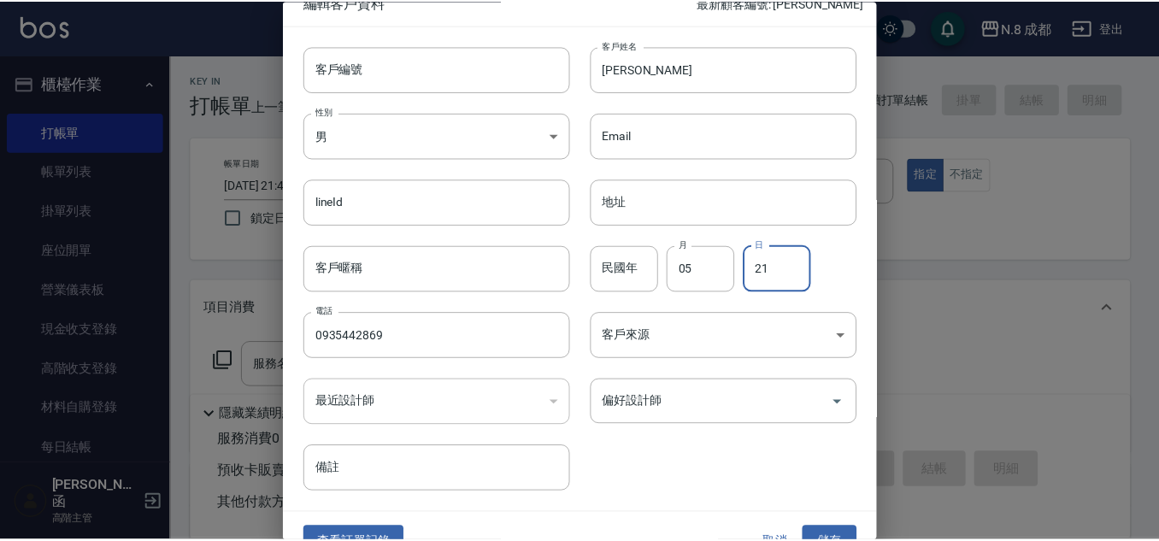
scroll to position [51, 0]
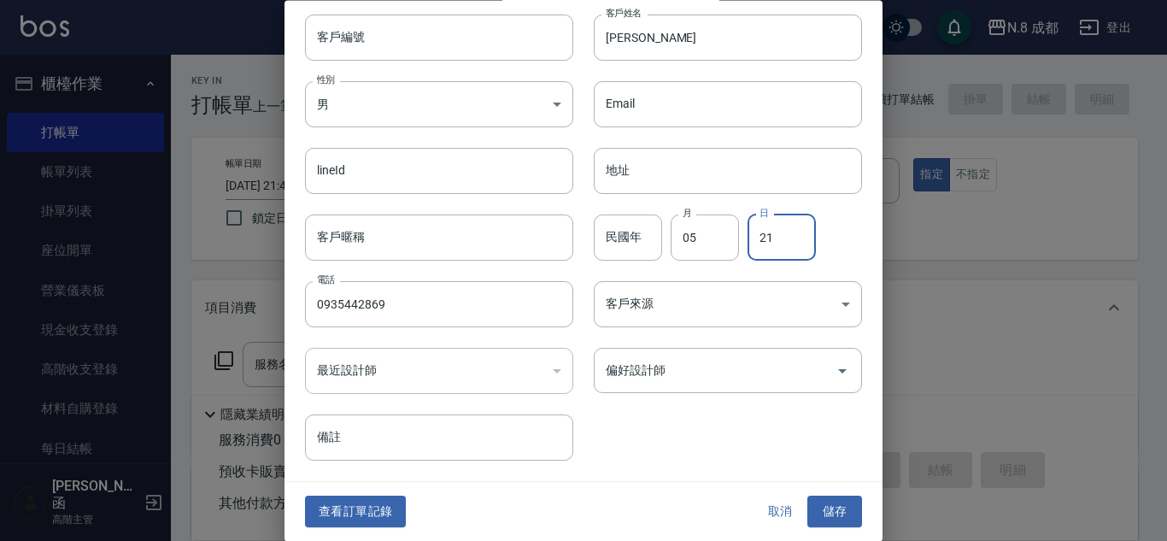
type input "21"
click at [688, 444] on div "客戶編號 客戶編號 客戶姓名 [PERSON_NAME] 客戶姓名 性別 男 [DEMOGRAPHIC_DATA] 性別 Email Email lineId…" at bounding box center [574, 227] width 578 height 467
click at [820, 493] on div "查看訂單記錄 取消 儲存" at bounding box center [584, 512] width 598 height 59
click at [826, 506] on button "儲存" at bounding box center [835, 513] width 55 height 32
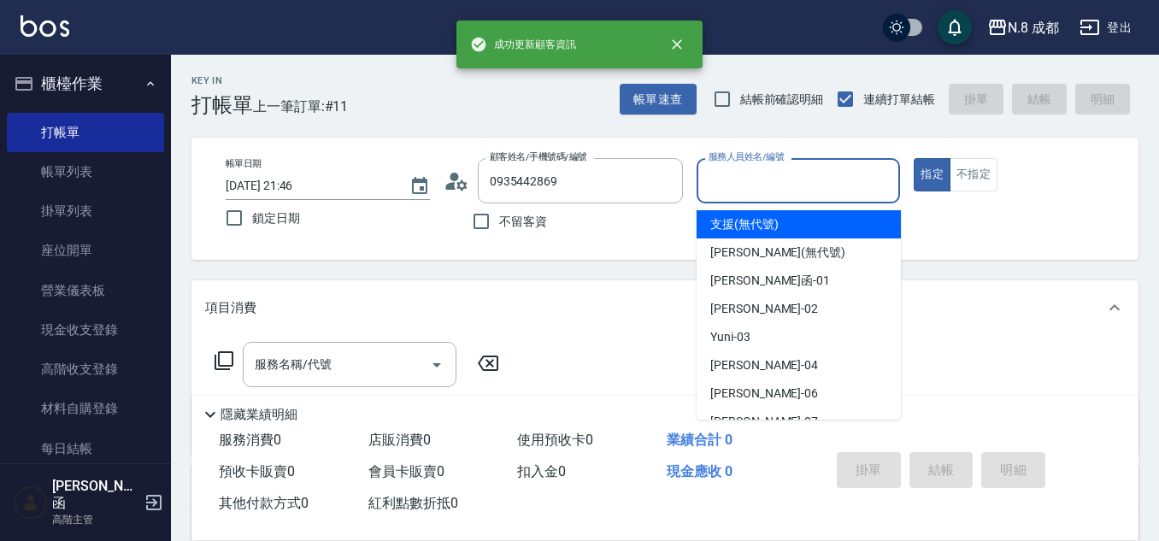
click at [788, 193] on input "服務人員姓名/編號" at bounding box center [798, 181] width 189 height 30
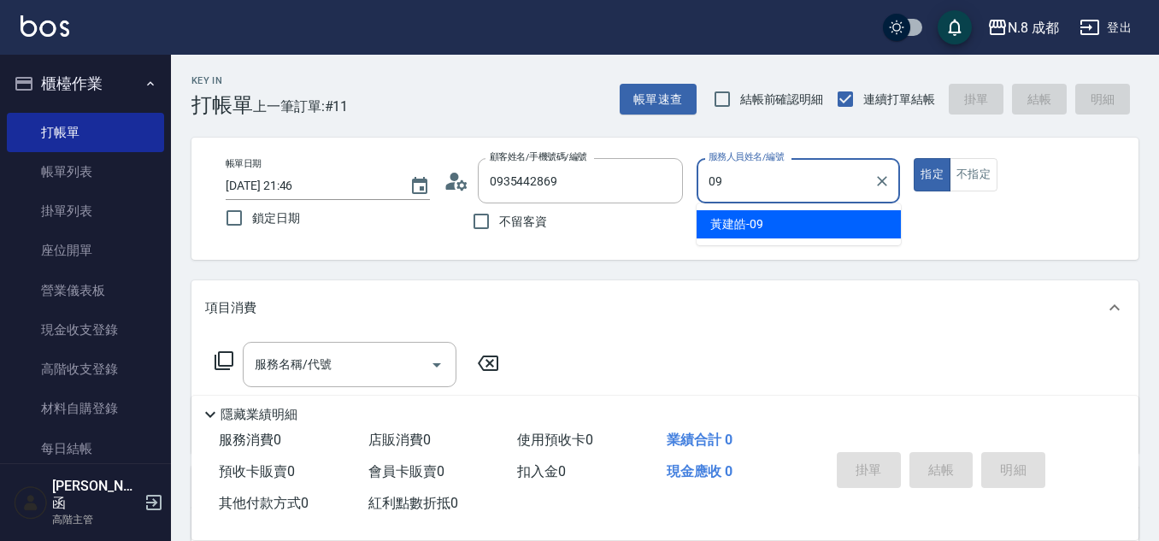
click at [785, 224] on div "[PERSON_NAME]-09" at bounding box center [799, 224] width 204 height 28
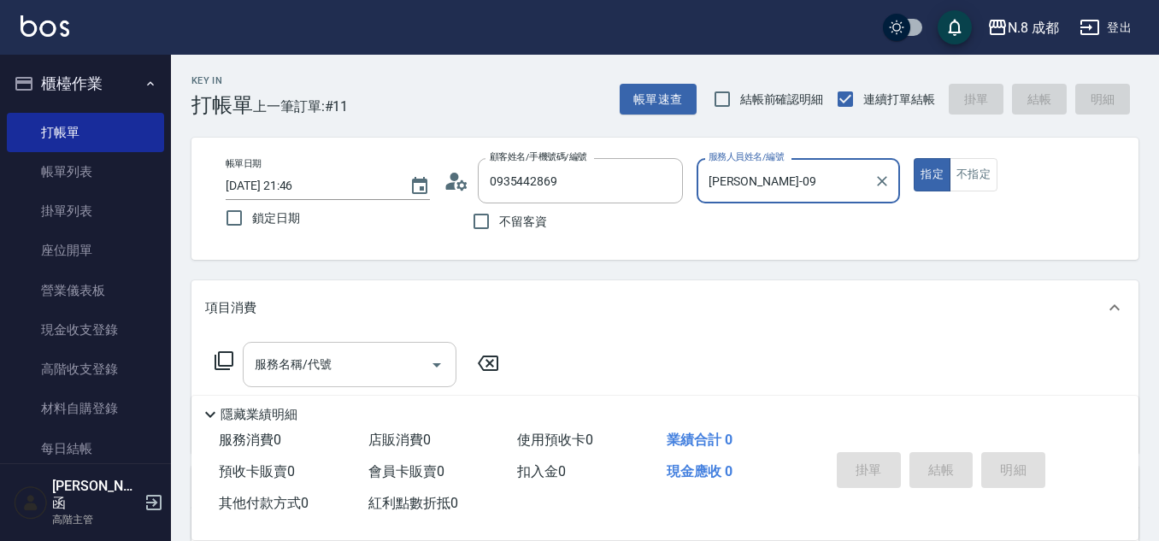
type input "[PERSON_NAME]-09"
click at [318, 370] on input "服務名稱/代號" at bounding box center [336, 365] width 173 height 30
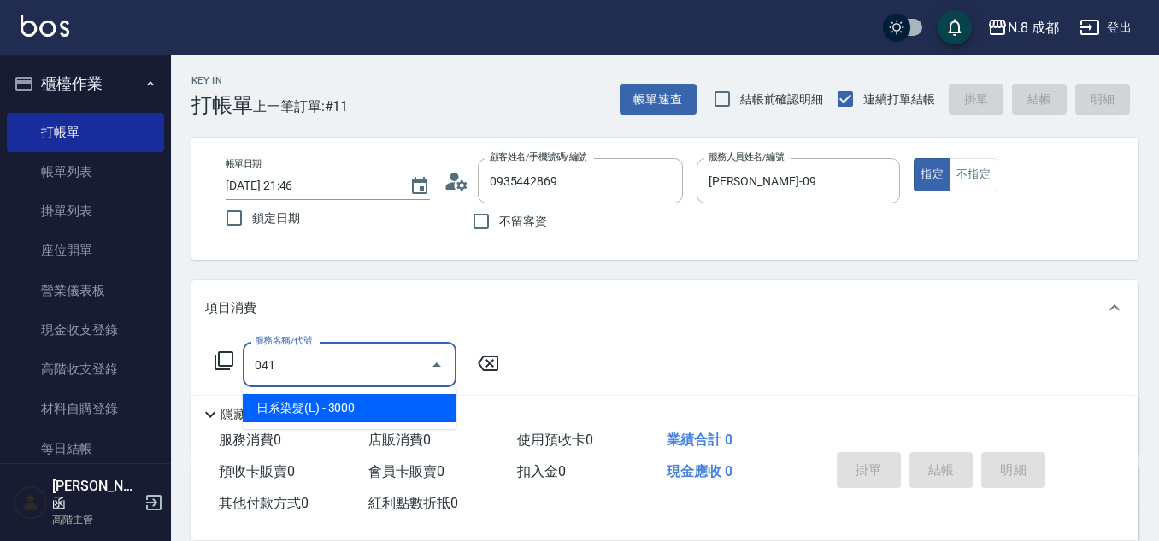
click at [341, 401] on span "日系染髮(L) - 3000" at bounding box center [350, 408] width 214 height 28
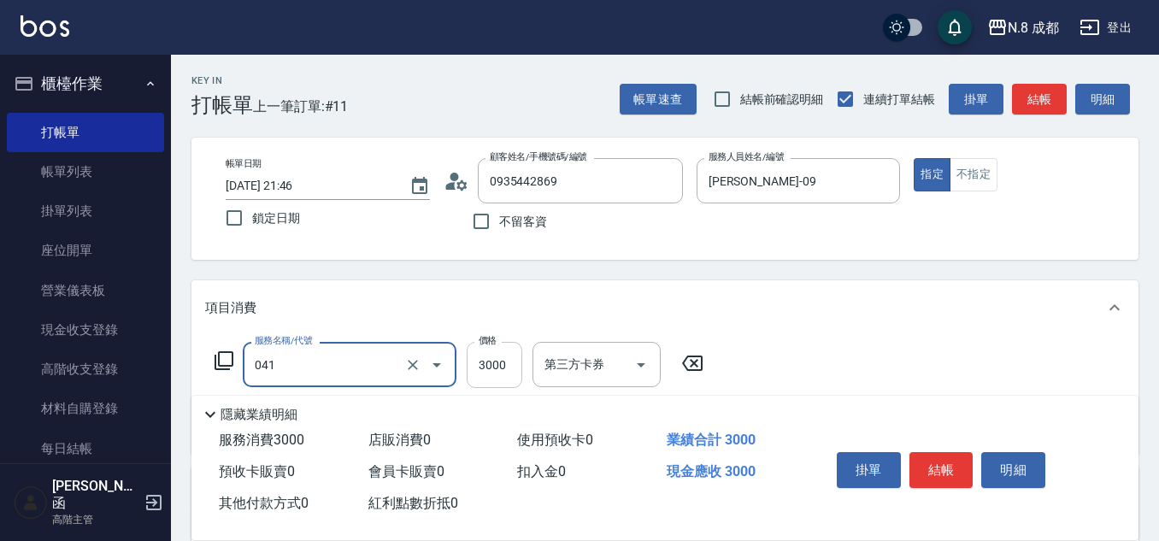
type input "日系染髮(L)(041)"
click at [512, 359] on input "3000" at bounding box center [495, 365] width 56 height 46
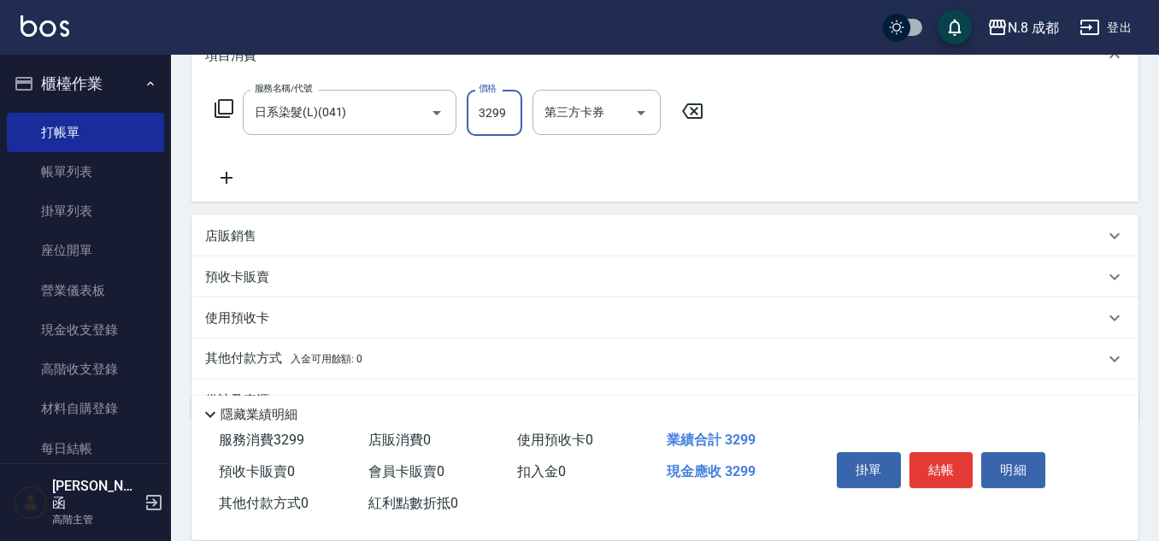
scroll to position [256, 0]
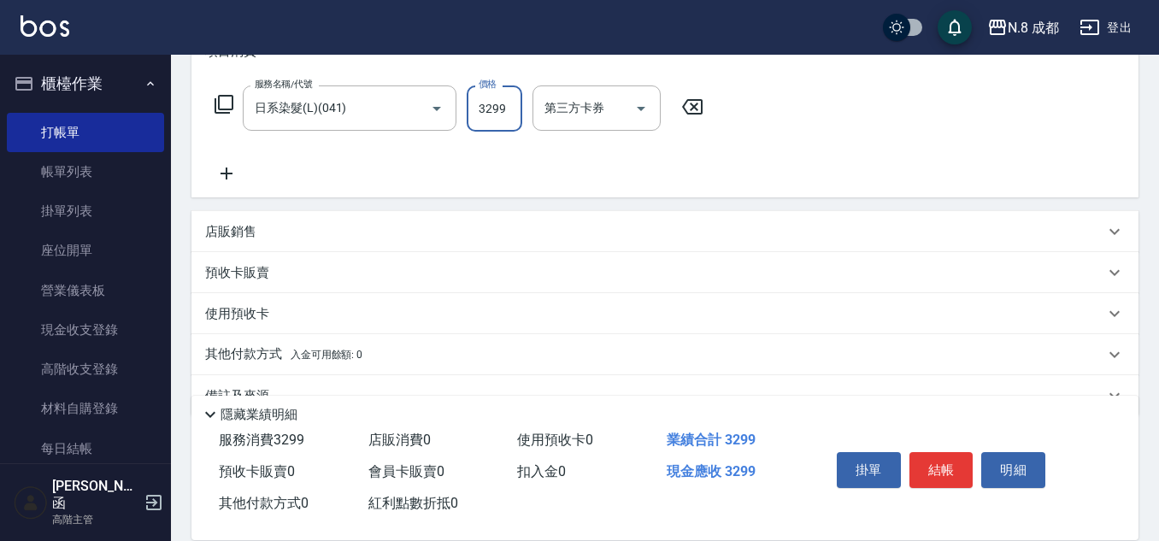
type input "3299"
click at [225, 167] on icon at bounding box center [226, 173] width 43 height 21
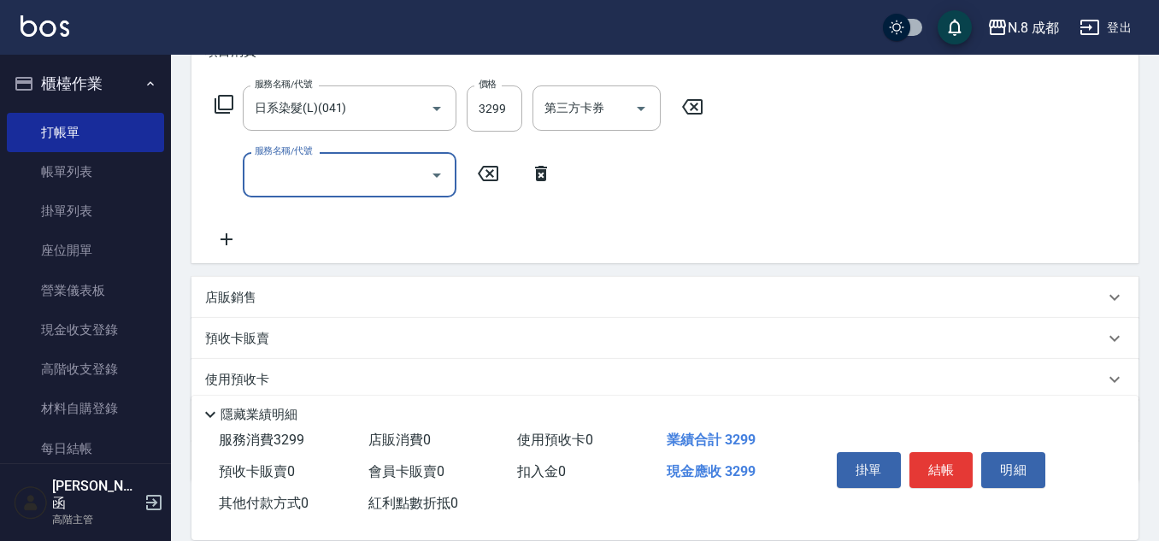
click at [297, 171] on input "服務名稱/代號" at bounding box center [336, 175] width 173 height 30
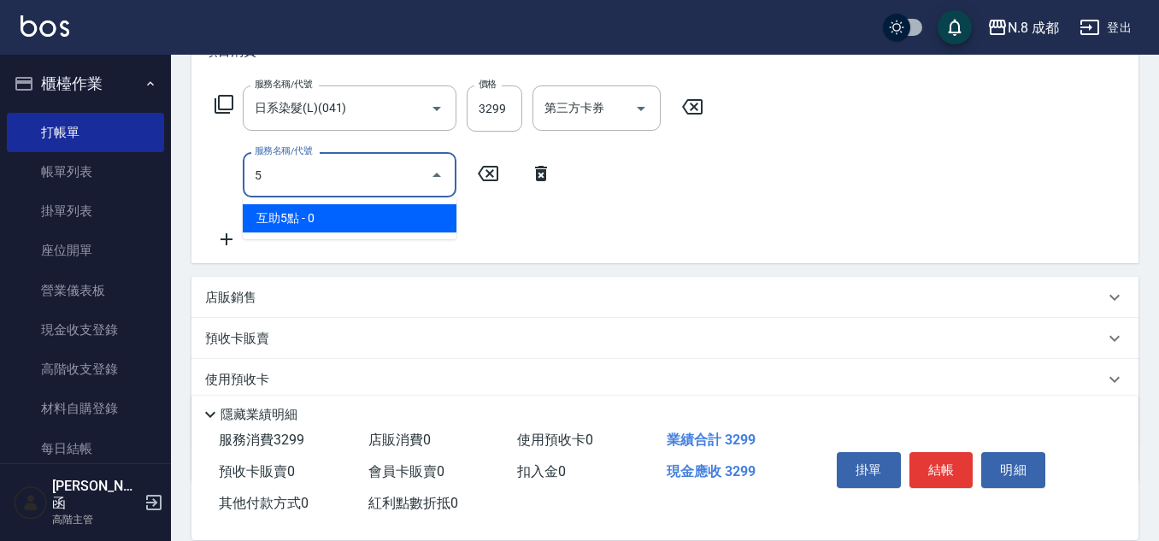
click at [331, 212] on span "互助5點 - 0" at bounding box center [350, 218] width 214 height 28
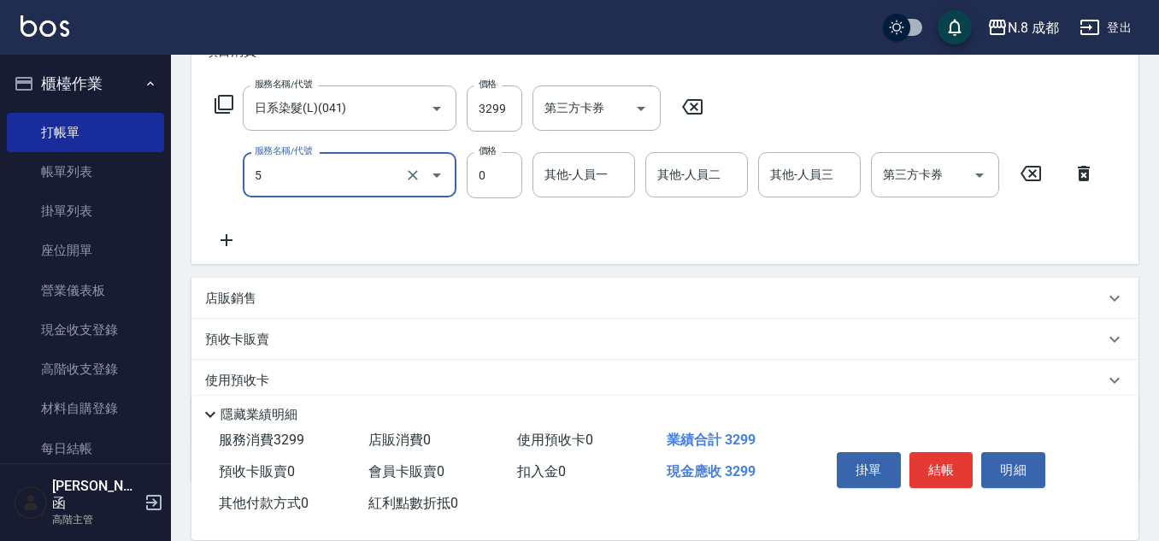
click at [550, 173] on div "其他-人員一" at bounding box center [583, 174] width 103 height 45
type input "互助5點(5)"
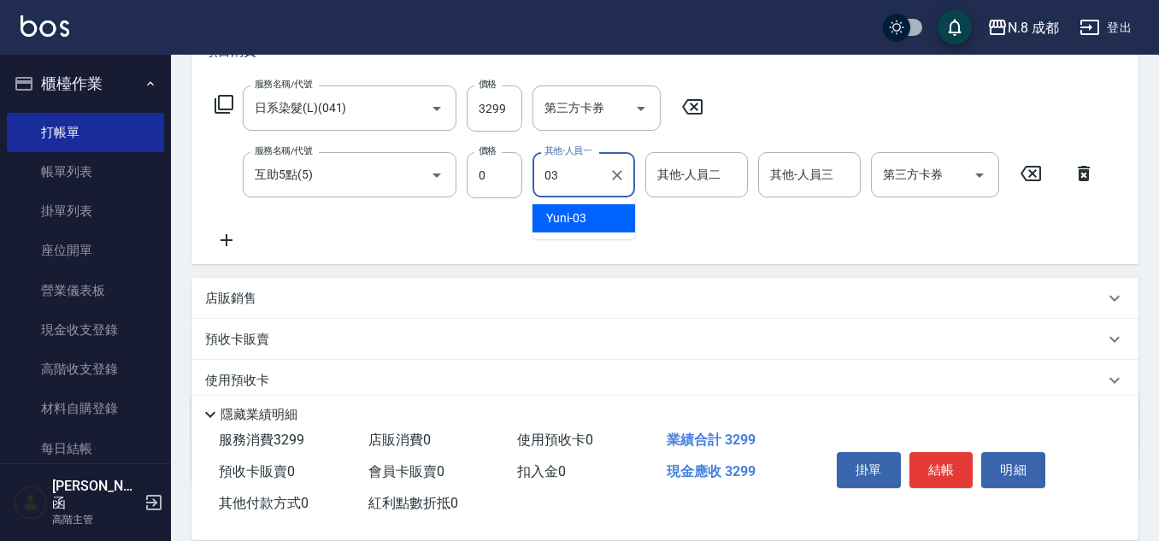
click at [582, 218] on span "Yuni -03" at bounding box center [566, 218] width 40 height 18
type input "Yuni-03"
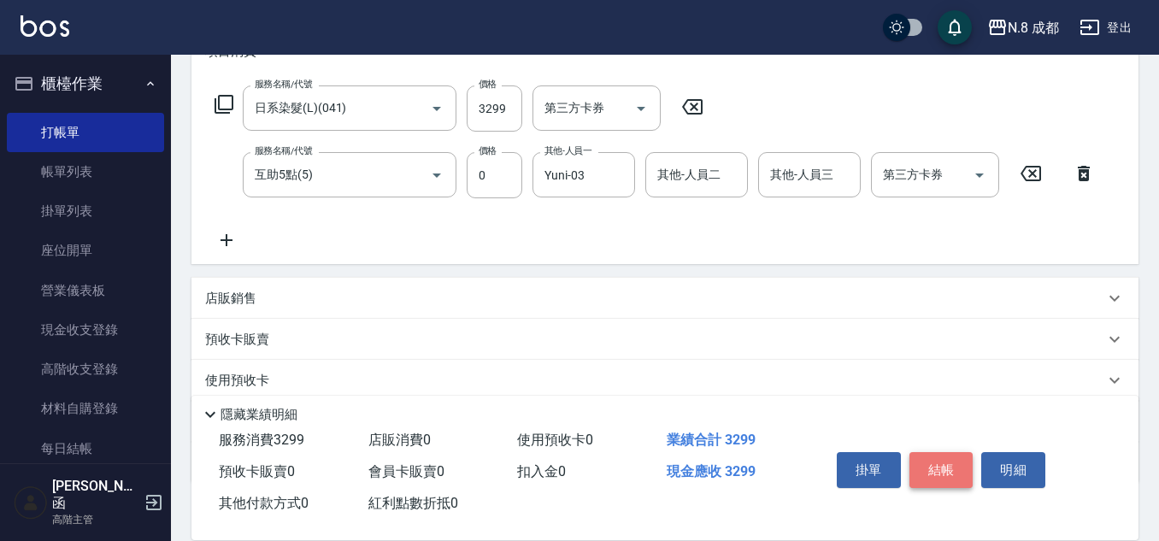
click at [945, 473] on button "結帳" at bounding box center [941, 470] width 64 height 36
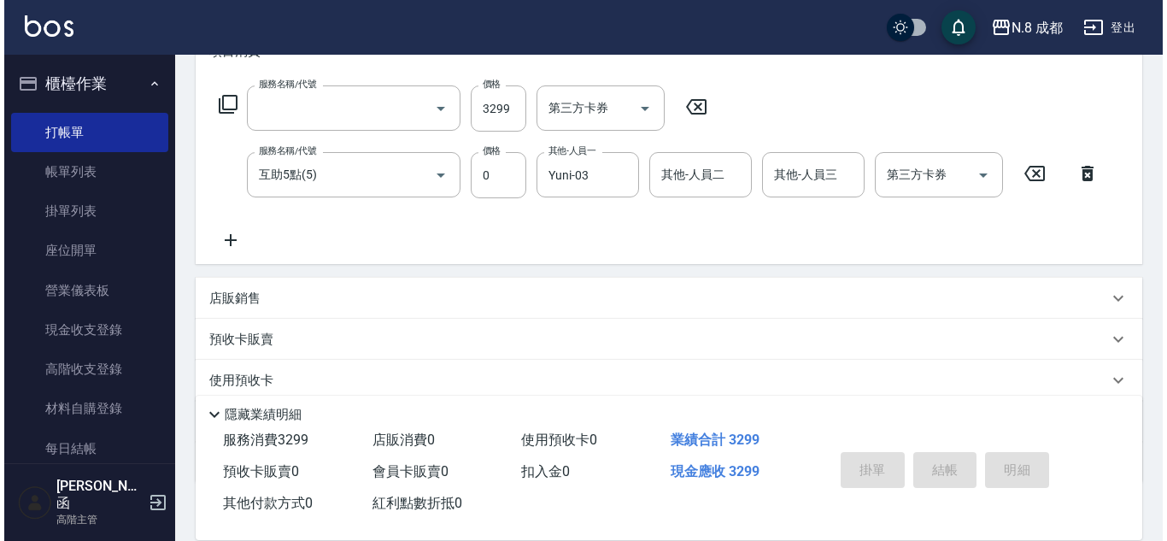
scroll to position [0, 0]
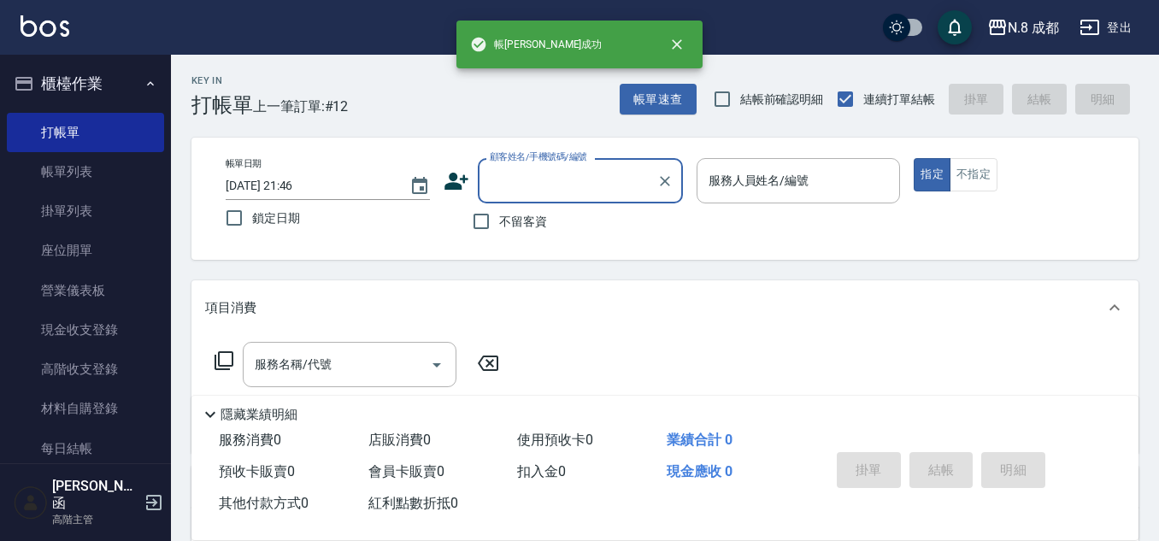
click at [584, 185] on input "顧客姓名/手機號碼/編號" at bounding box center [567, 181] width 164 height 30
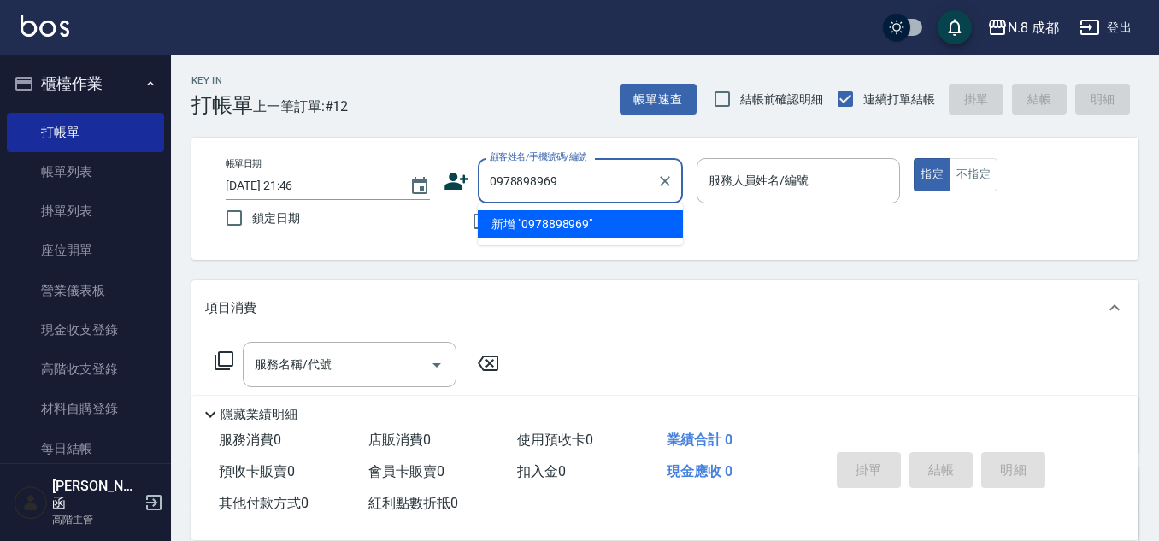
click at [601, 233] on li "新增 "0978898969"" at bounding box center [580, 224] width 205 height 28
type input "0978898969"
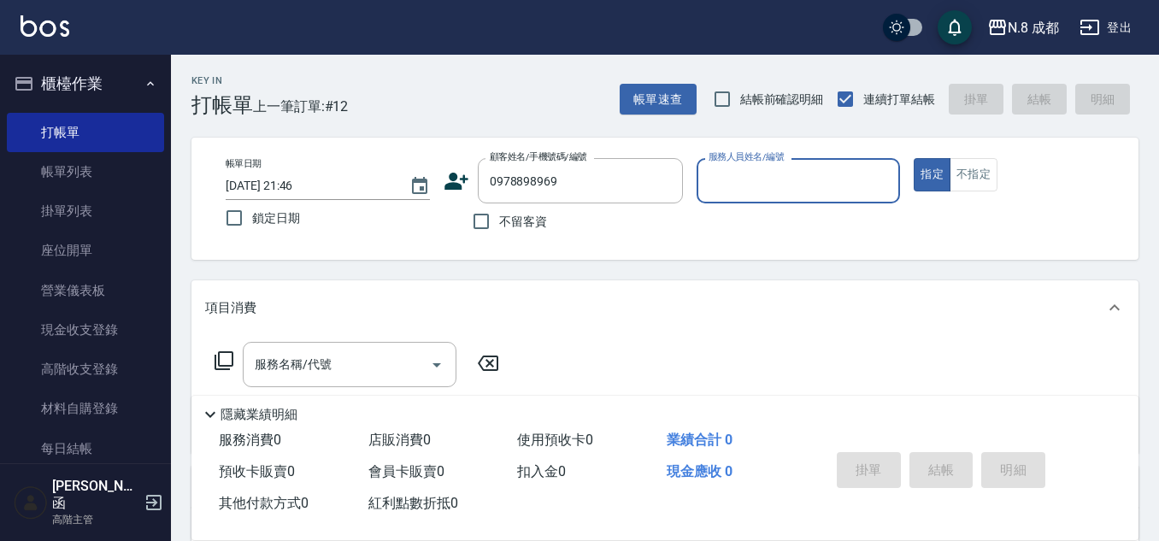
click at [453, 183] on icon at bounding box center [456, 181] width 24 height 17
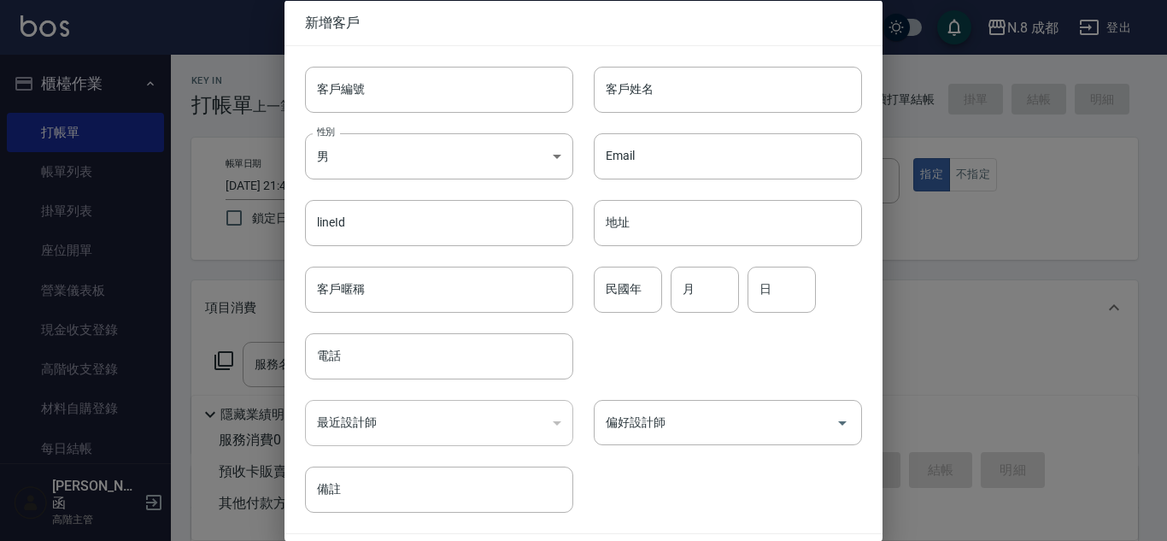
type input "0978898969"
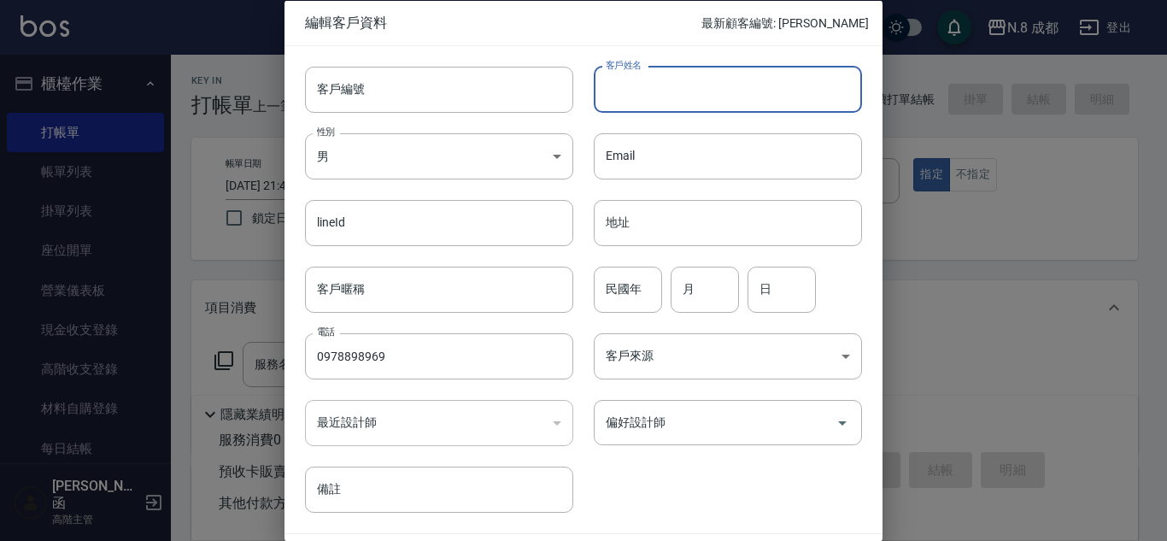
click at [615, 91] on input "客戶姓名" at bounding box center [728, 89] width 268 height 46
type input "[PERSON_NAME]還"
drag, startPoint x: 676, startPoint y: 306, endPoint x: 681, endPoint y: 297, distance: 10.0
click at [676, 306] on input "月" at bounding box center [705, 289] width 68 height 46
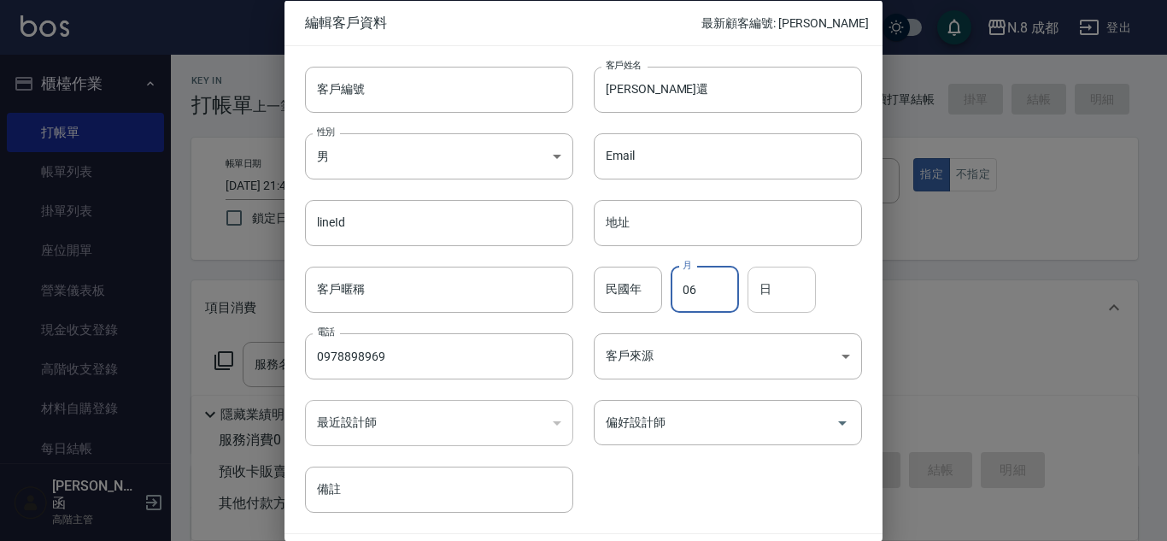
type input "06"
click at [773, 294] on input "日" at bounding box center [782, 289] width 68 height 46
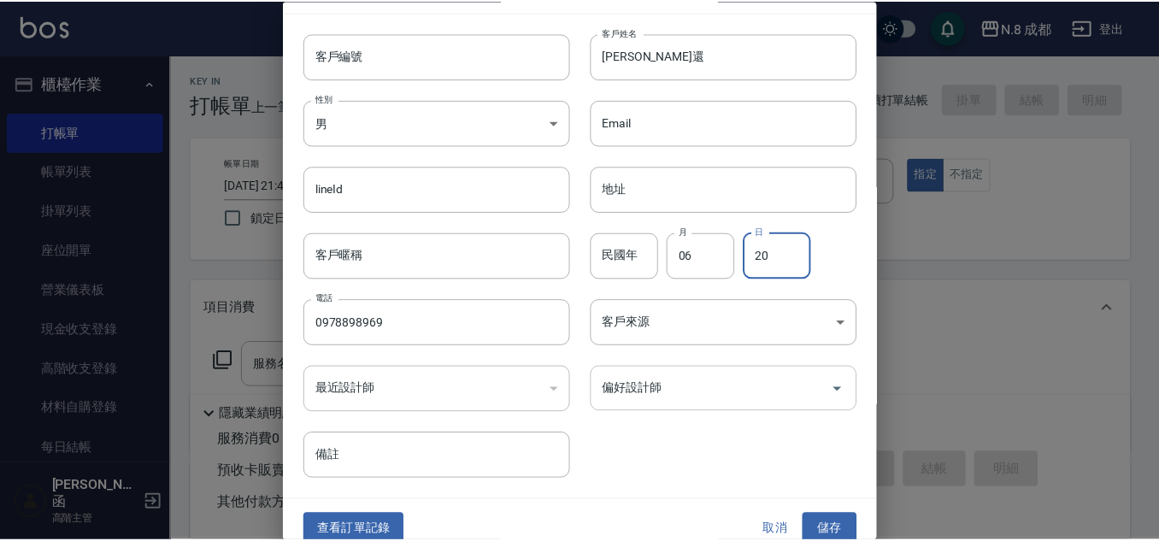
scroll to position [51, 0]
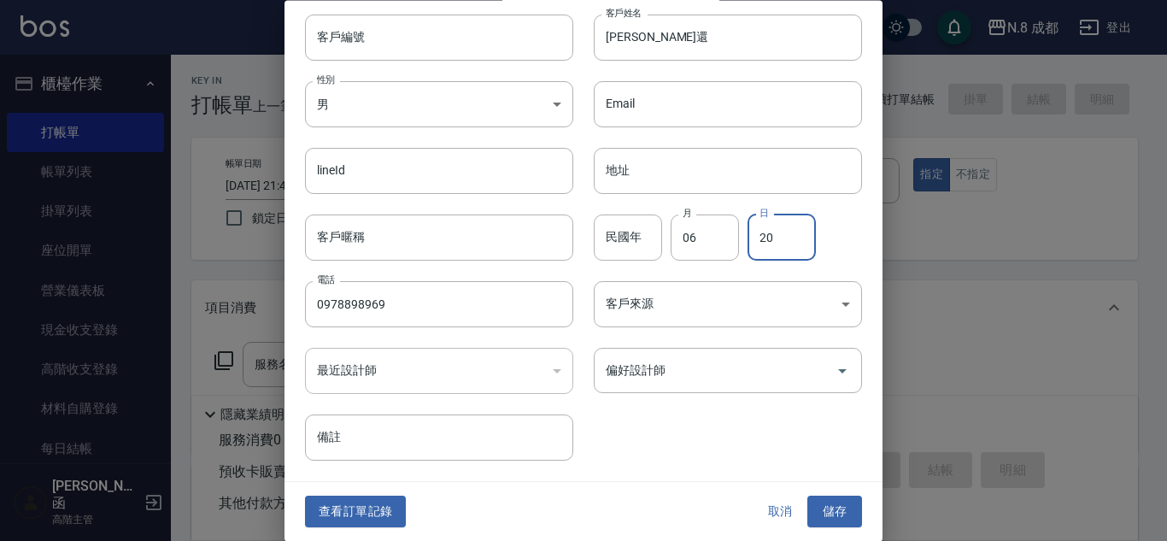
type input "20"
click at [688, 430] on div "客戶編號 客戶編號 客戶姓名 [PERSON_NAME]還 客戶姓名 性別 男 [DEMOGRAPHIC_DATA] 性別 Email Email lineI…" at bounding box center [574, 227] width 578 height 467
click at [833, 512] on button "儲存" at bounding box center [835, 513] width 55 height 32
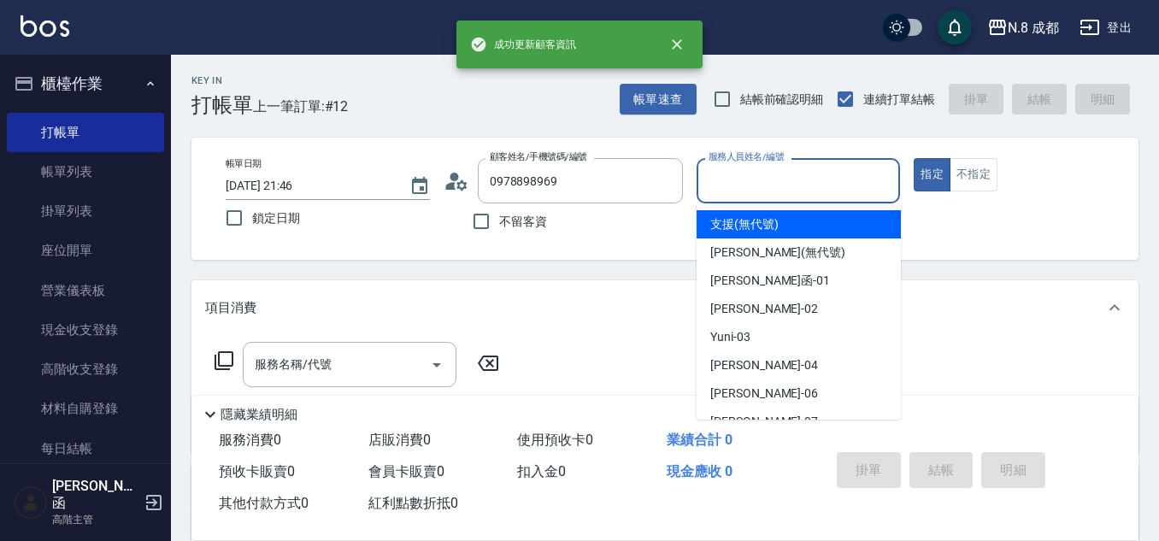
click at [821, 192] on input "服務人員姓名/編號" at bounding box center [798, 181] width 189 height 30
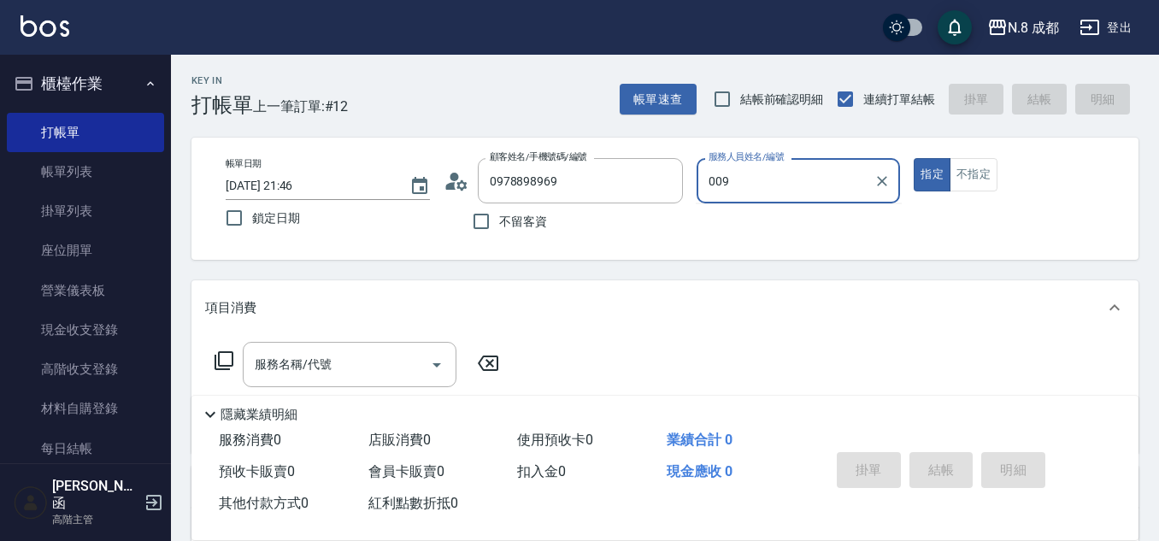
click at [725, 182] on input "009" at bounding box center [785, 181] width 163 height 30
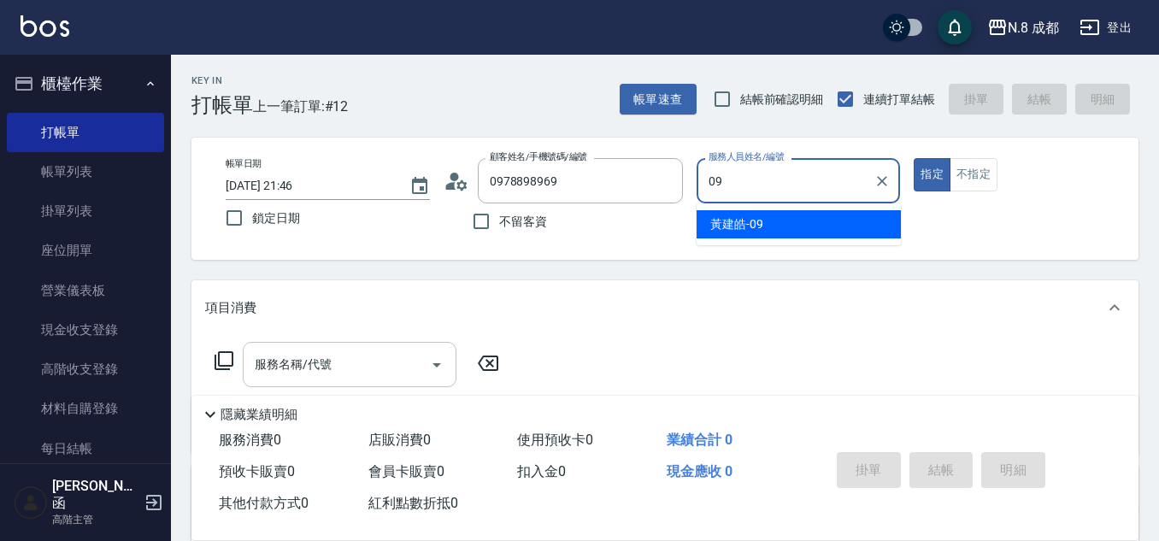
type input "[PERSON_NAME]-09"
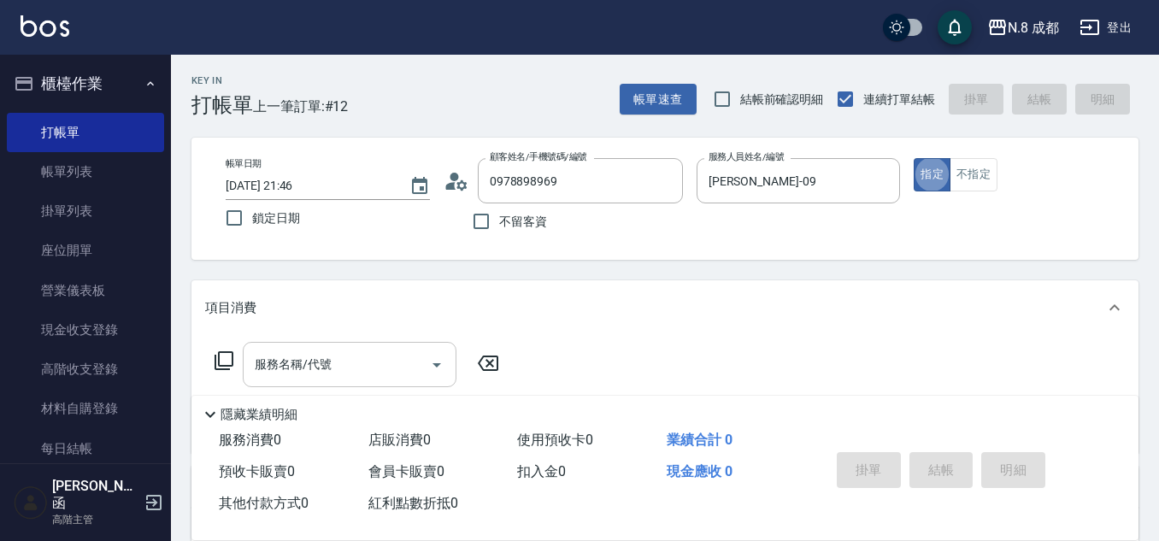
click at [345, 367] on input "服務名稱/代號" at bounding box center [336, 365] width 173 height 30
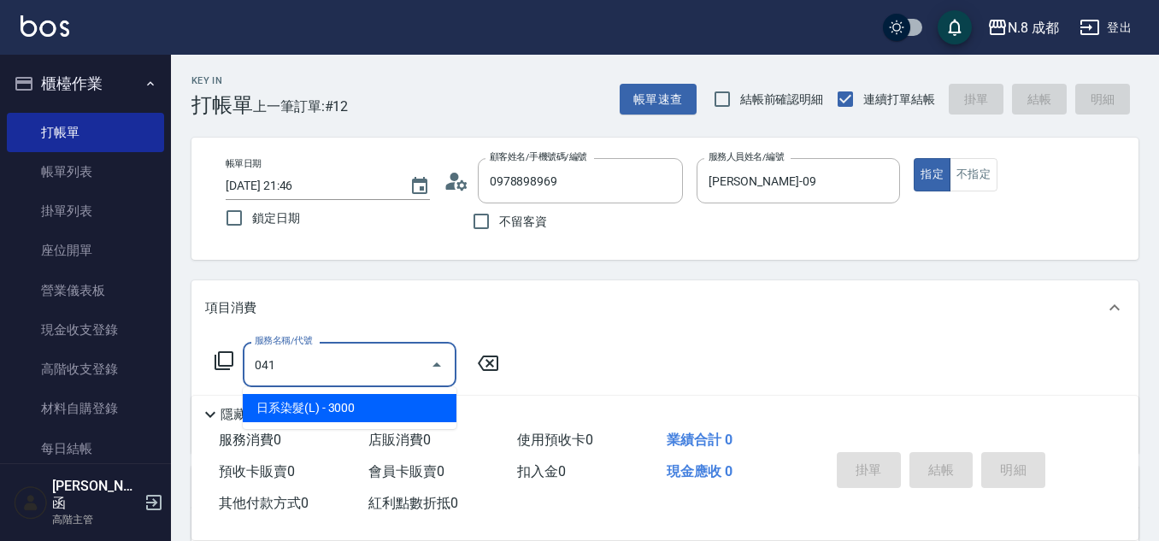
click at [362, 387] on body "N.8 成都 登出 櫃檯作業 打帳單 帳單列表 掛單列表 座位開單 營業儀表板 現金收支登錄 高階收支登錄 材料自購登錄 每日結帳 排班表 現場電腦打卡 掃碼…" at bounding box center [579, 418] width 1159 height 836
click at [380, 408] on span "日系染髮(L) - 3000" at bounding box center [350, 408] width 214 height 28
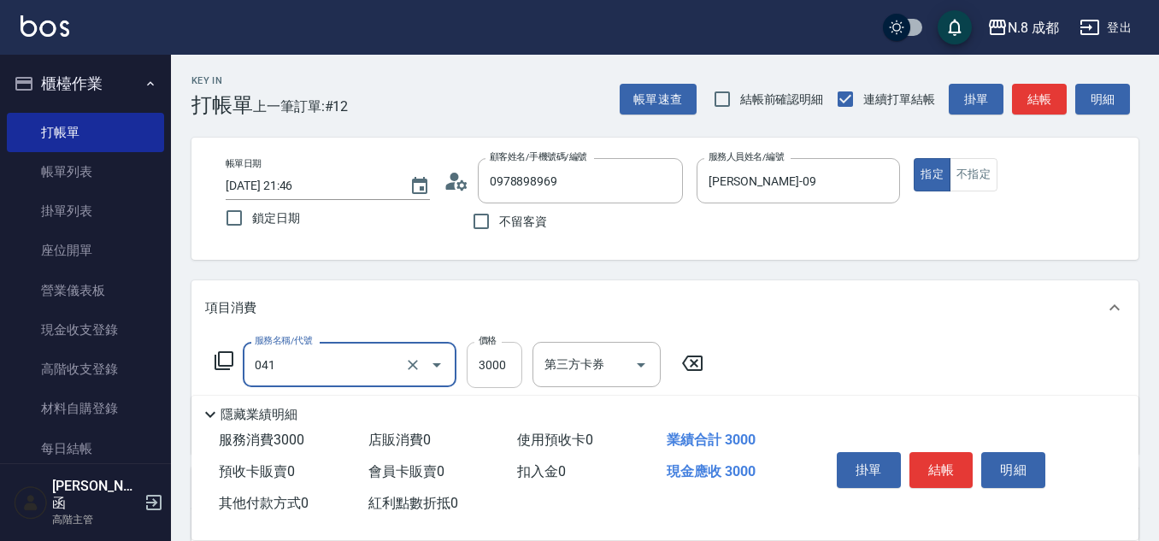
type input "日系染髮(L)(041)"
click at [515, 363] on input "3000" at bounding box center [495, 365] width 56 height 46
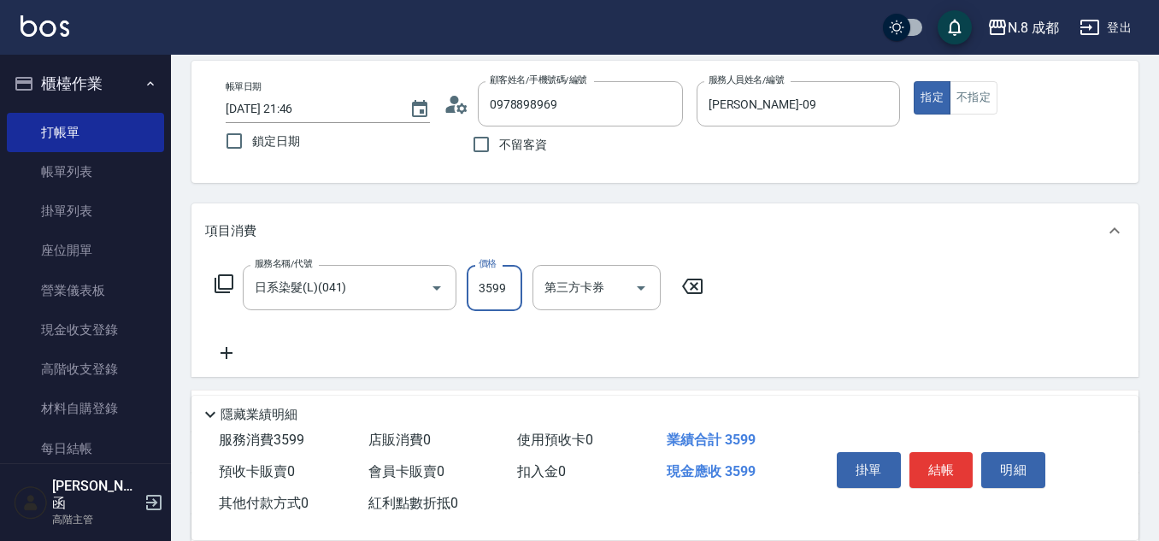
scroll to position [171, 0]
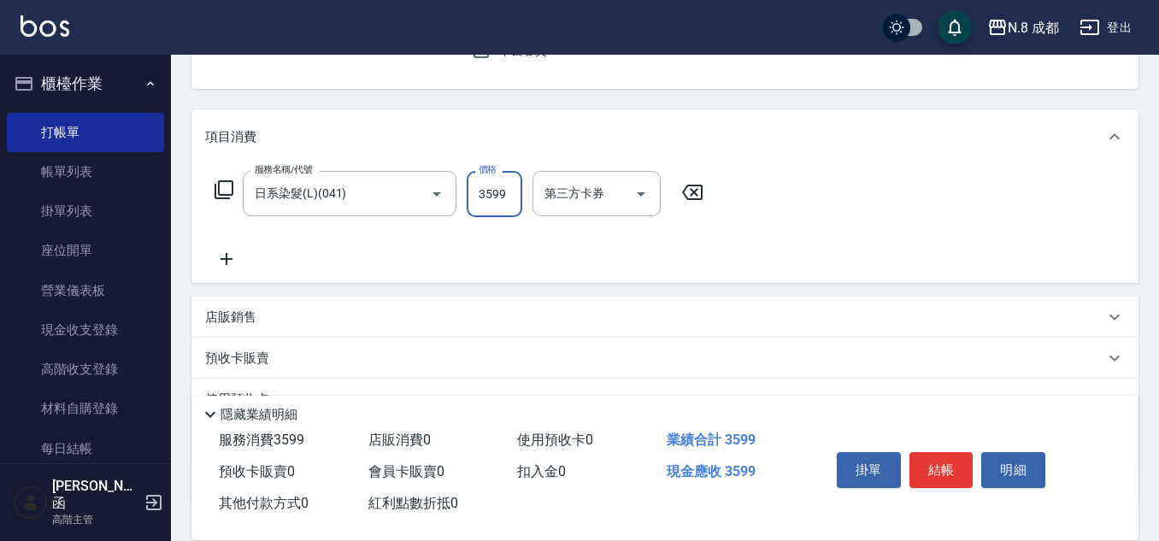
type input "3599"
click at [226, 260] on icon at bounding box center [226, 259] width 12 height 12
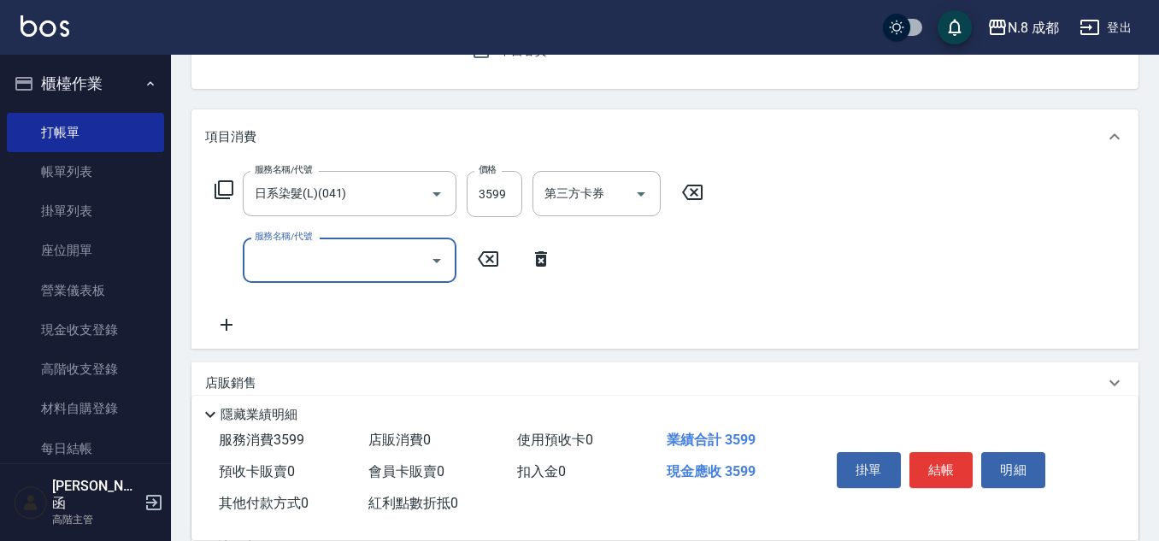
click at [306, 262] on input "服務名稱/代號" at bounding box center [336, 260] width 173 height 30
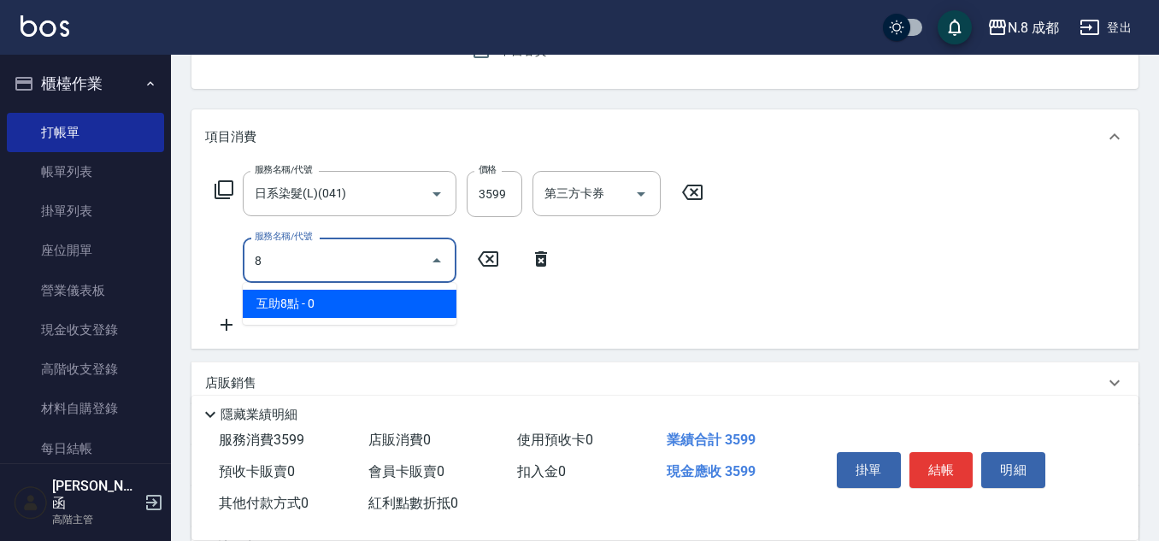
drag, startPoint x: 311, startPoint y: 276, endPoint x: 204, endPoint y: 271, distance: 106.9
click at [204, 271] on div "服務名稱/代號 日系染髮(L)(041) 服務名稱/代號 價格 3599 價格 第三方卡券 第三方卡券 服務名稱/代號 8 服務名稱/代號" at bounding box center [664, 256] width 947 height 185
drag, startPoint x: 314, startPoint y: 261, endPoint x: 273, endPoint y: 261, distance: 40.2
click at [216, 261] on div "服務名稱/代號 8 服務名稱/代號" at bounding box center [383, 260] width 357 height 45
click at [314, 304] on span "互助5點 - 0" at bounding box center [350, 304] width 214 height 28
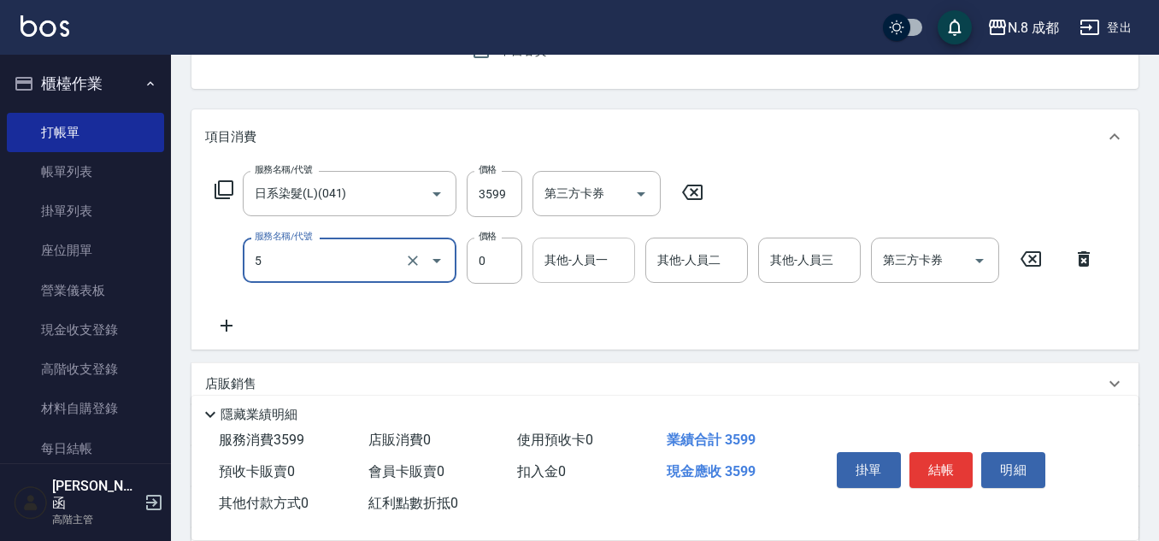
type input "互助5點(5)"
click at [579, 256] on div "其他-人員一 其他-人員一" at bounding box center [583, 260] width 103 height 45
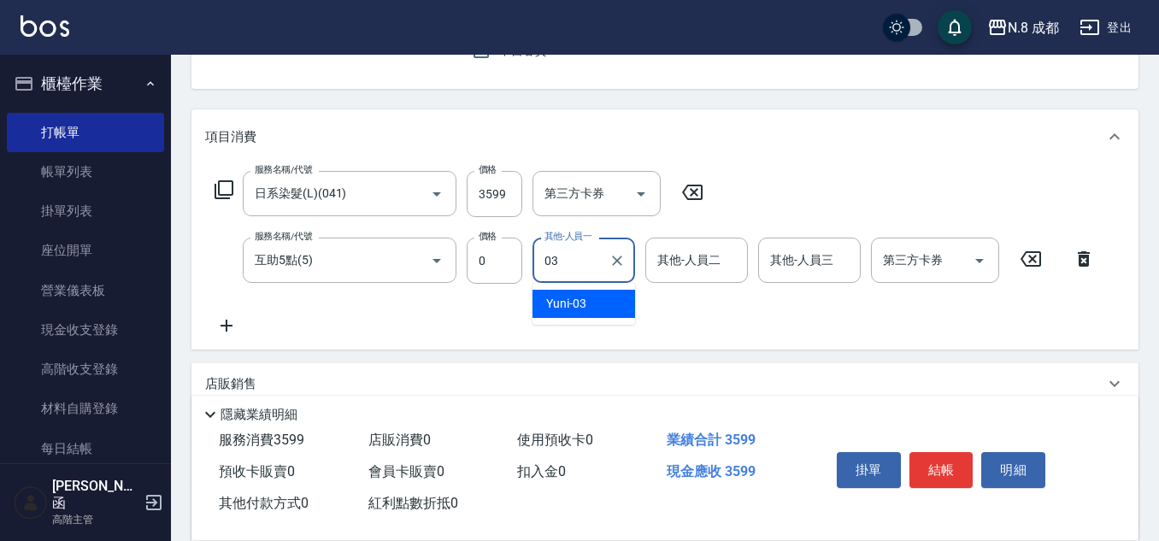
click at [596, 304] on div "Yuni -03" at bounding box center [583, 304] width 103 height 28
type input "Yuni-03"
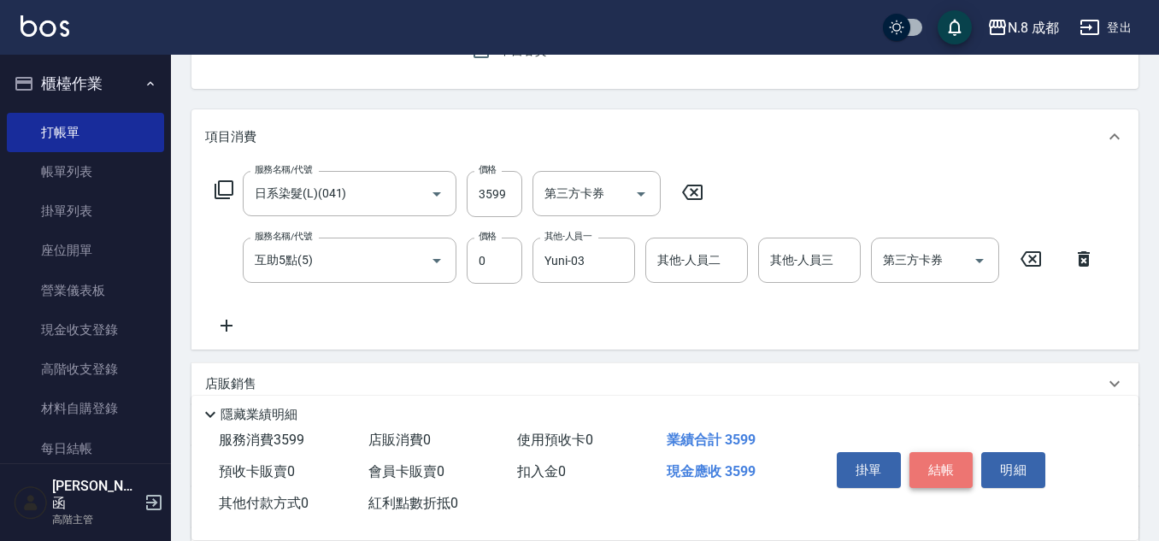
click at [945, 459] on button "結帳" at bounding box center [941, 470] width 64 height 36
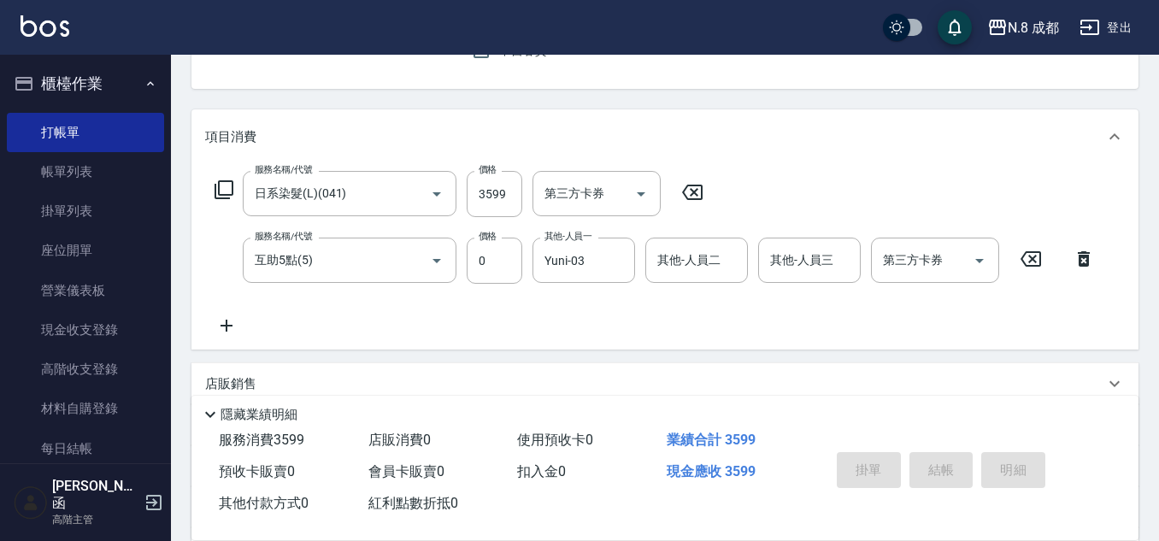
type input "[DATE] 21:47"
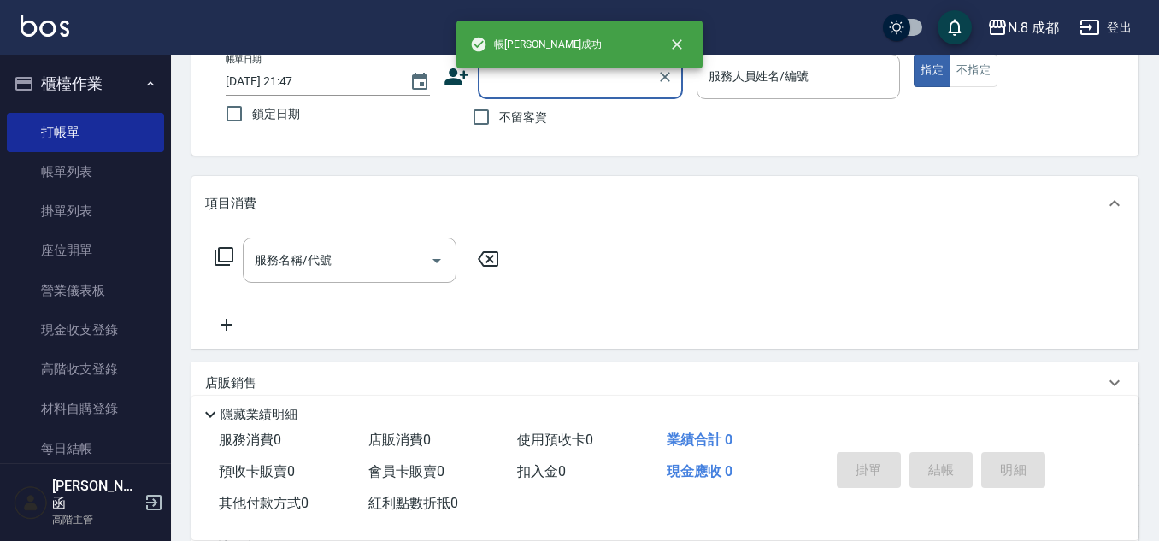
scroll to position [0, 0]
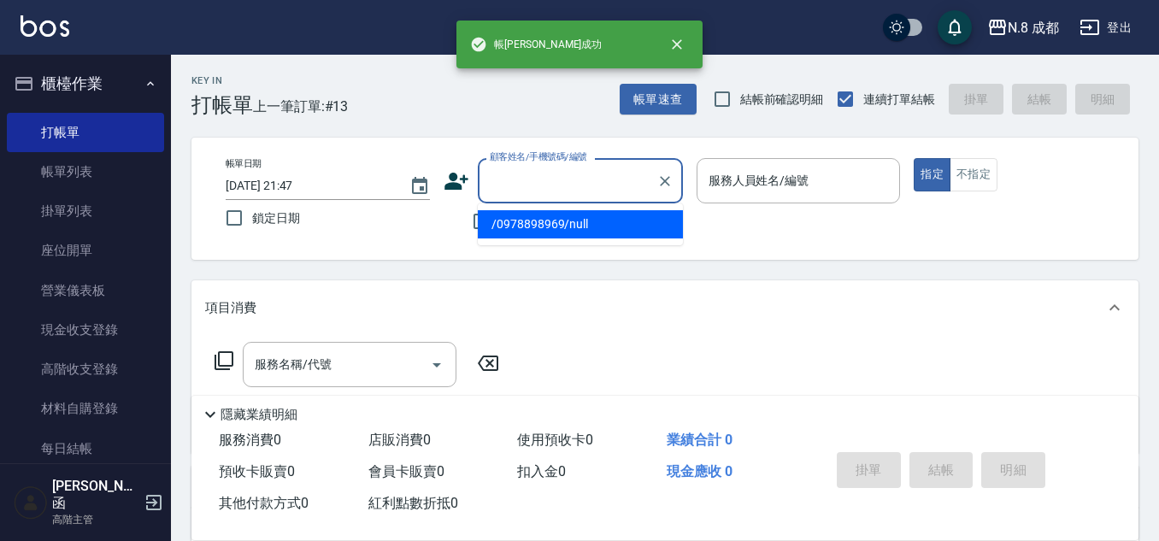
click at [577, 183] on input "顧客姓名/手機號碼/編號" at bounding box center [567, 181] width 164 height 30
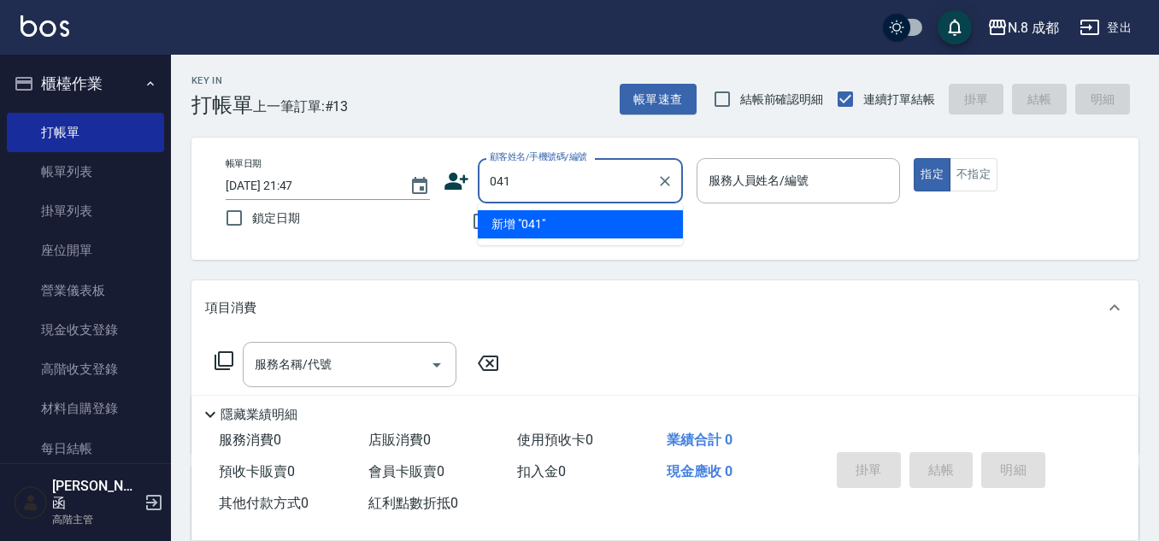
click at [584, 223] on li "新增 "041"" at bounding box center [580, 224] width 205 height 28
type input "041"
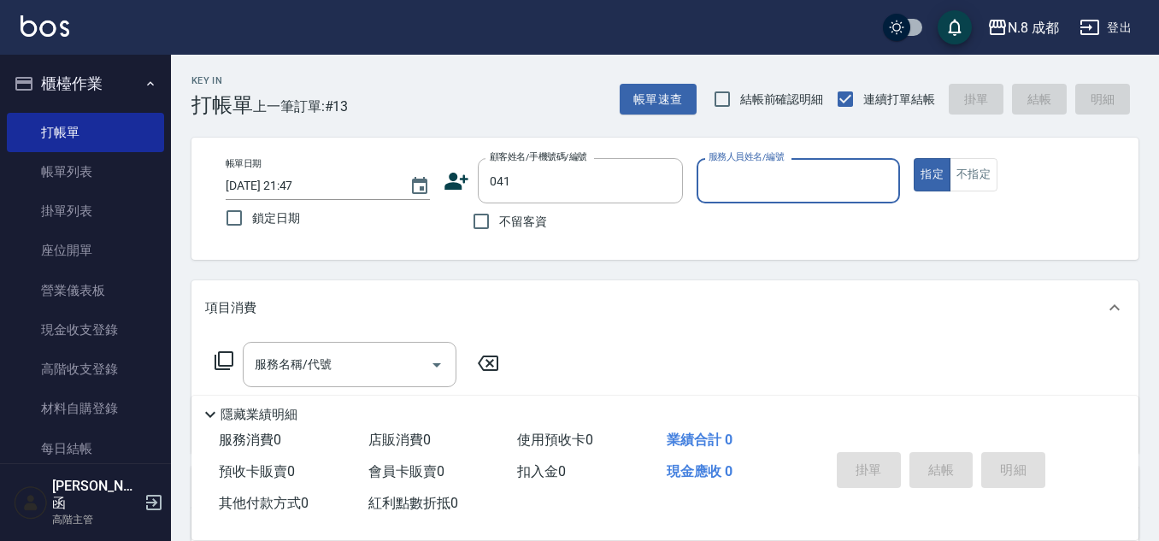
click at [726, 186] on input "服務人員姓名/編號" at bounding box center [798, 181] width 189 height 30
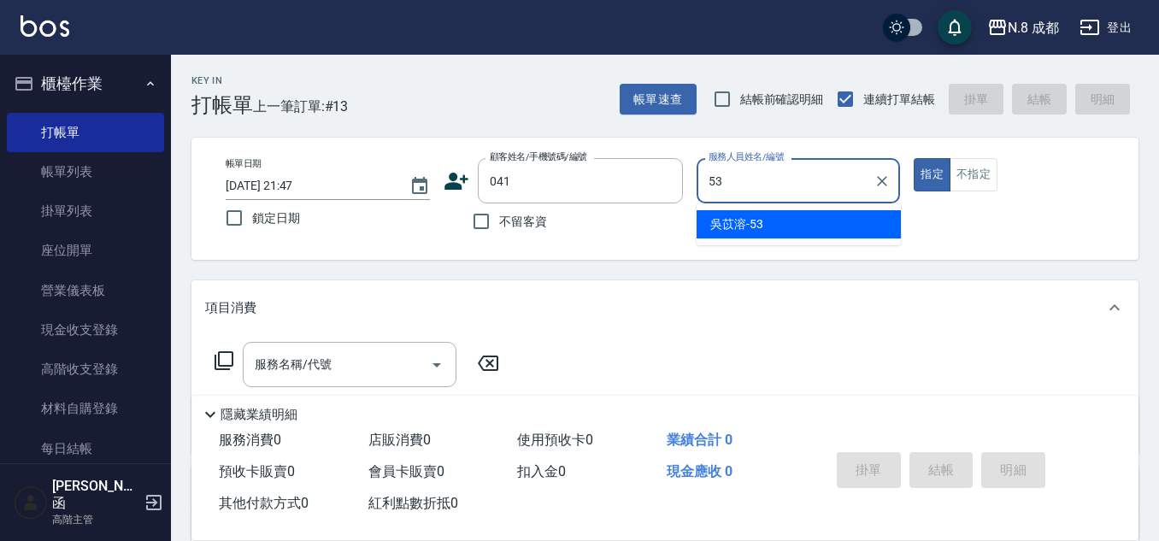
click at [748, 223] on span "[PERSON_NAME]-53" at bounding box center [736, 224] width 53 height 18
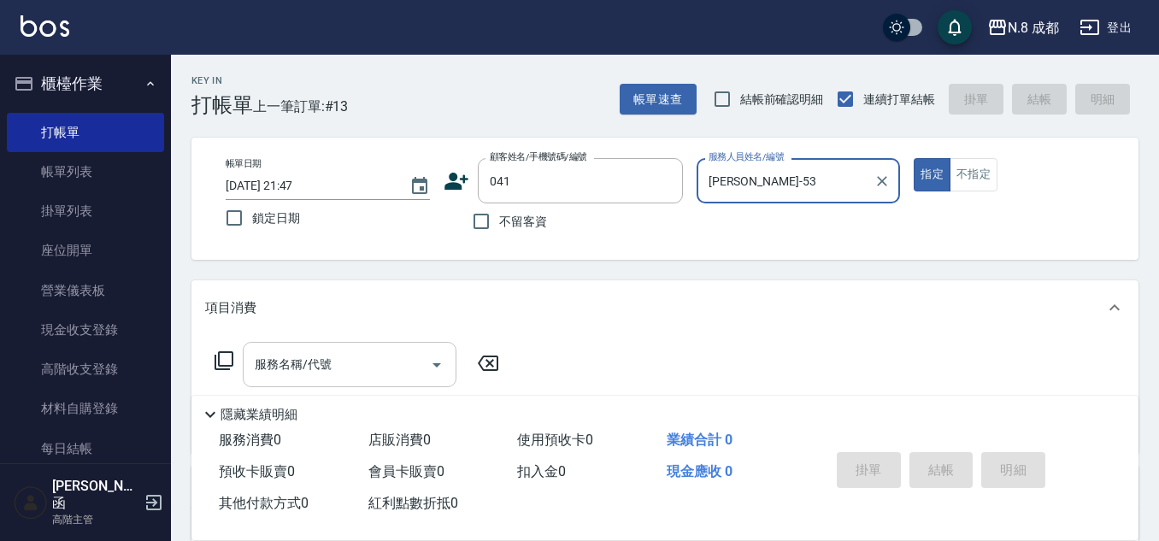
type input "[PERSON_NAME]-53"
click at [363, 367] on input "服務名稱/代號" at bounding box center [336, 365] width 173 height 30
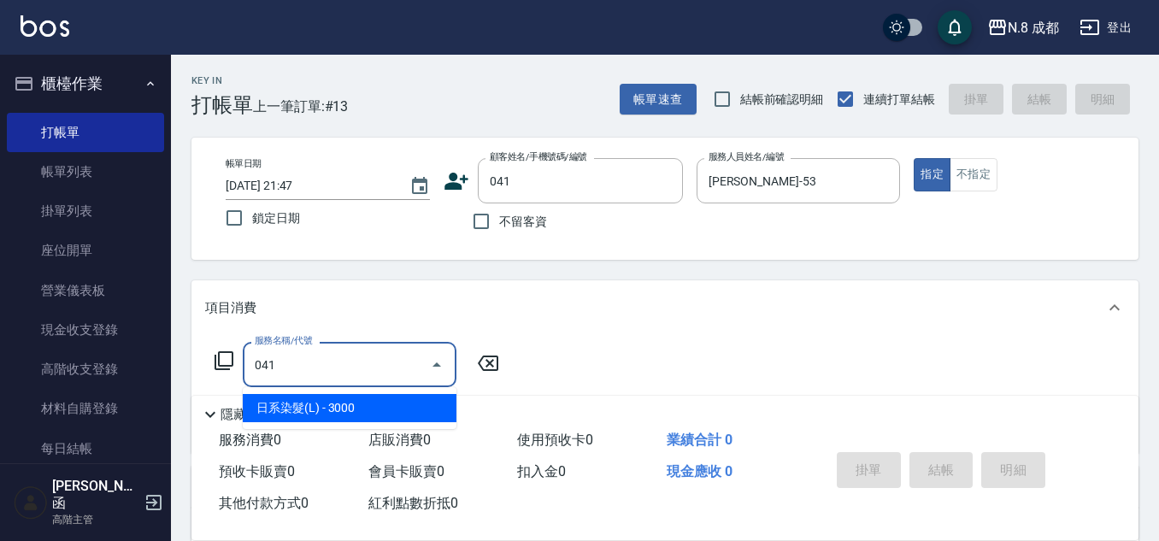
click at [370, 400] on span "日系染髮(L) - 3000" at bounding box center [350, 408] width 214 height 28
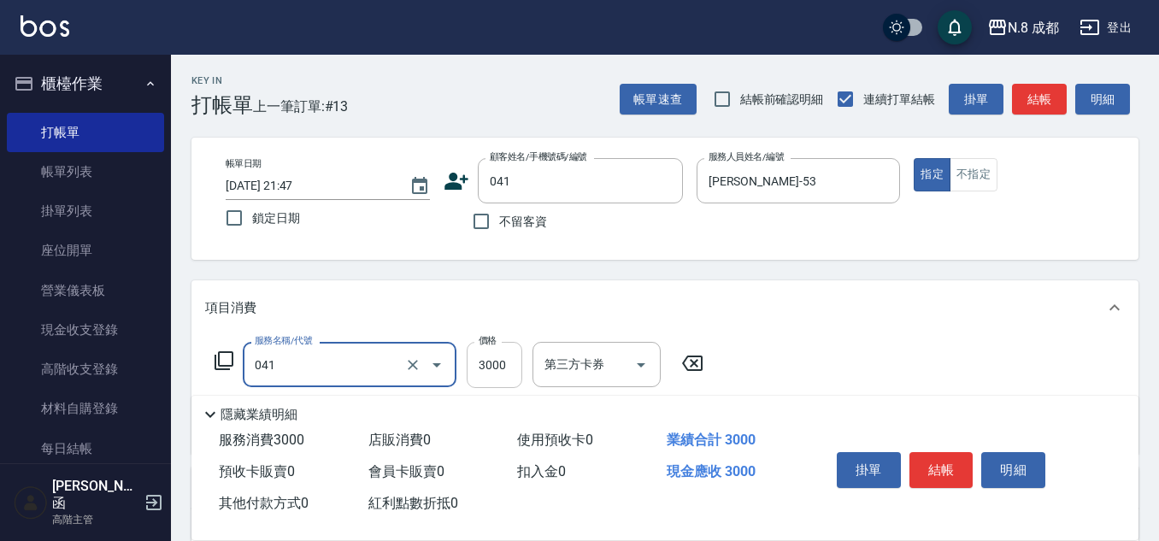
type input "日系染髮(L)(041)"
click at [505, 367] on input "3000" at bounding box center [495, 365] width 56 height 46
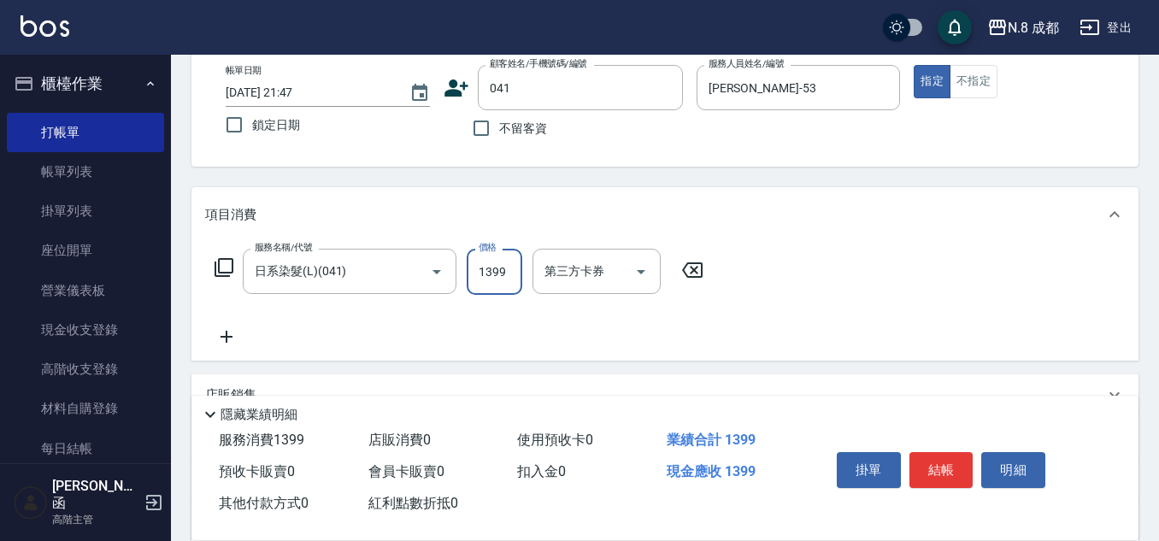
scroll to position [256, 0]
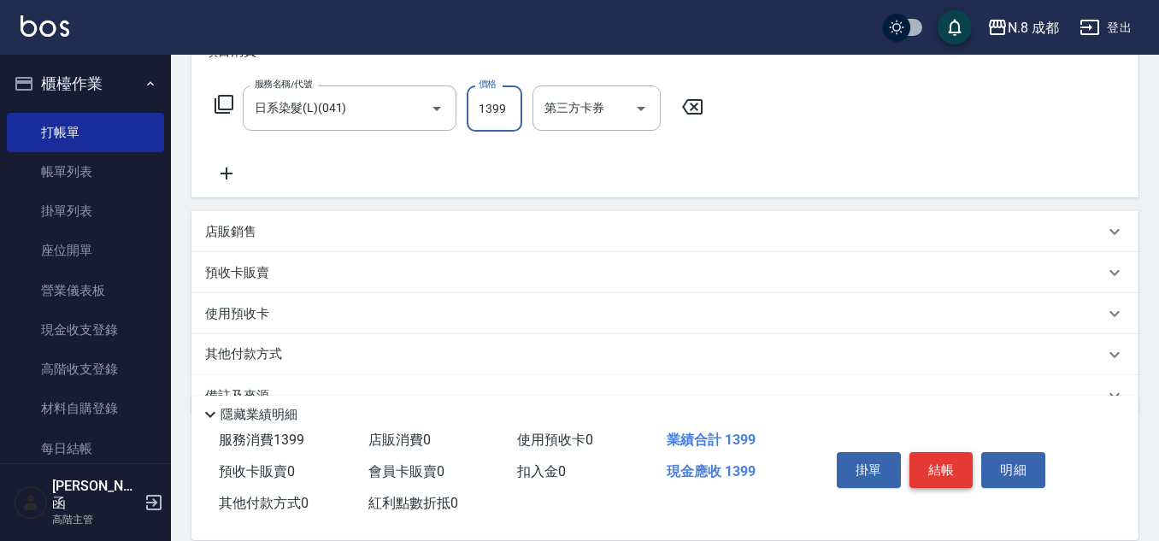
type input "1399"
click at [925, 452] on button "結帳" at bounding box center [941, 470] width 64 height 36
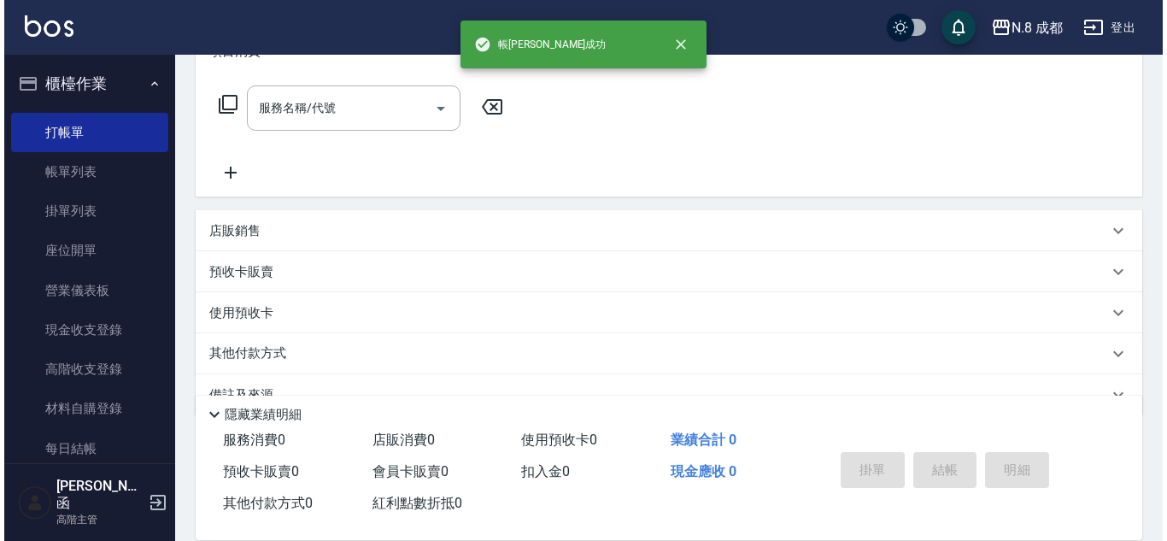
scroll to position [0, 0]
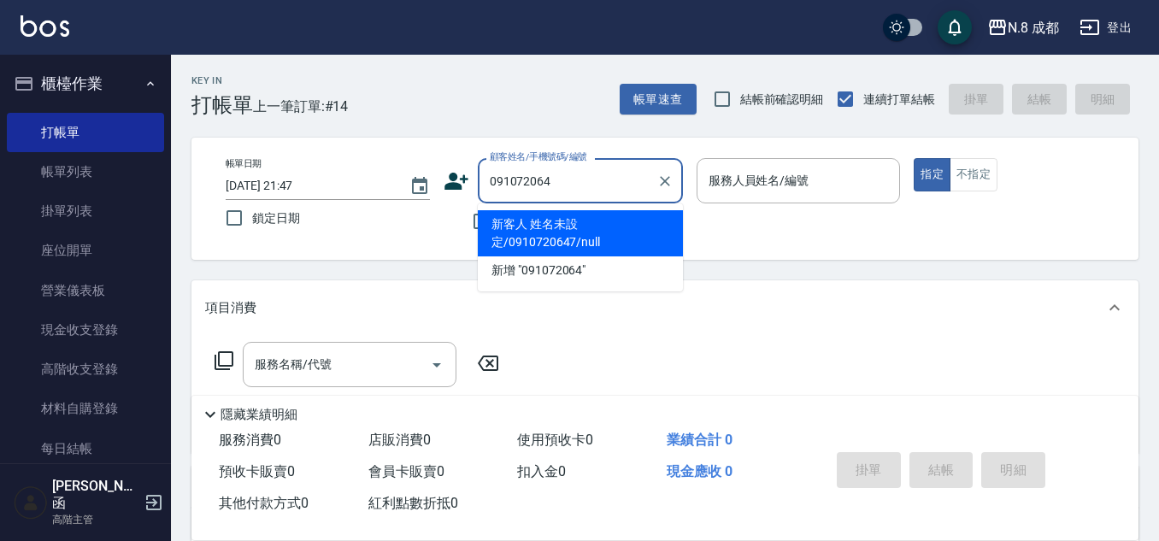
type input "0910720647"
drag, startPoint x: 591, startPoint y: 237, endPoint x: 650, endPoint y: 210, distance: 63.9
click at [591, 236] on li "新客人 姓名未設定/0910720647/null" at bounding box center [580, 233] width 205 height 46
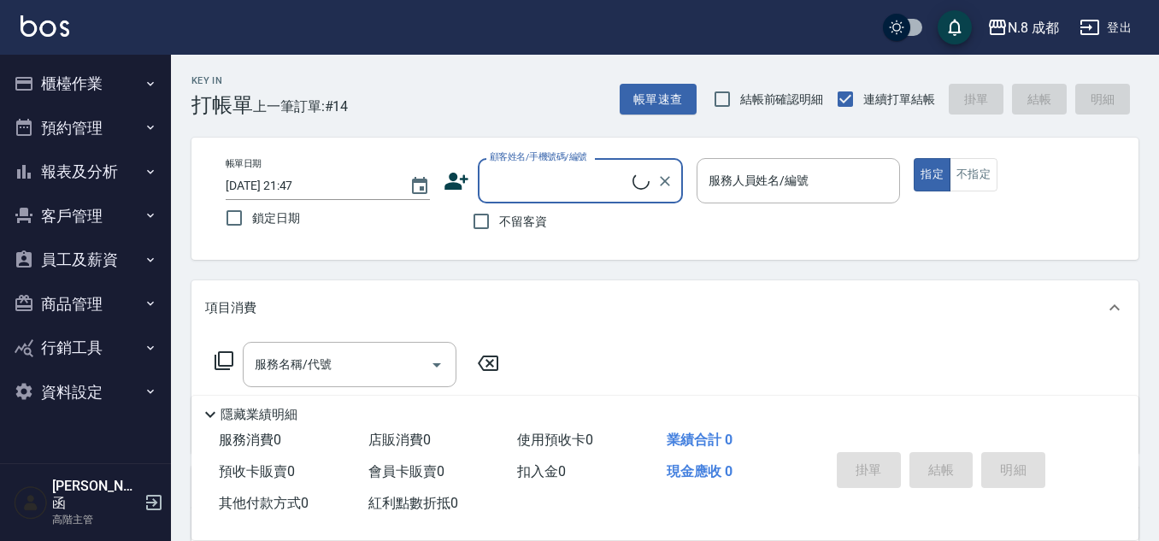
click at [535, 174] on input "顧客姓名/手機號碼/編號" at bounding box center [558, 181] width 147 height 30
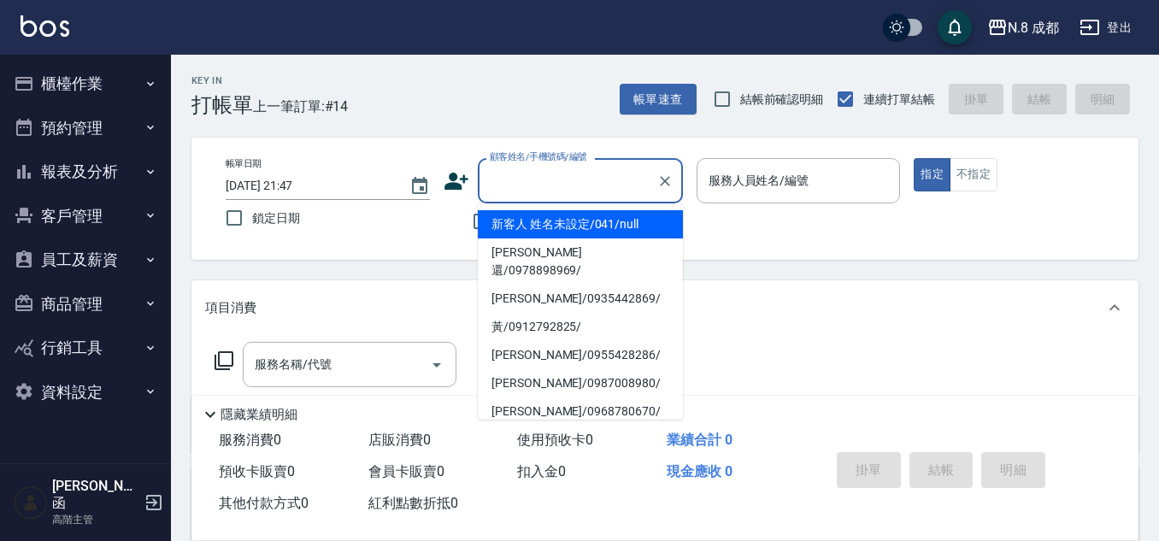
click at [593, 224] on li "新客人 姓名未設定/041/null" at bounding box center [580, 224] width 205 height 28
click at [593, 182] on input "新客人 姓名未設定/041/null" at bounding box center [567, 181] width 164 height 30
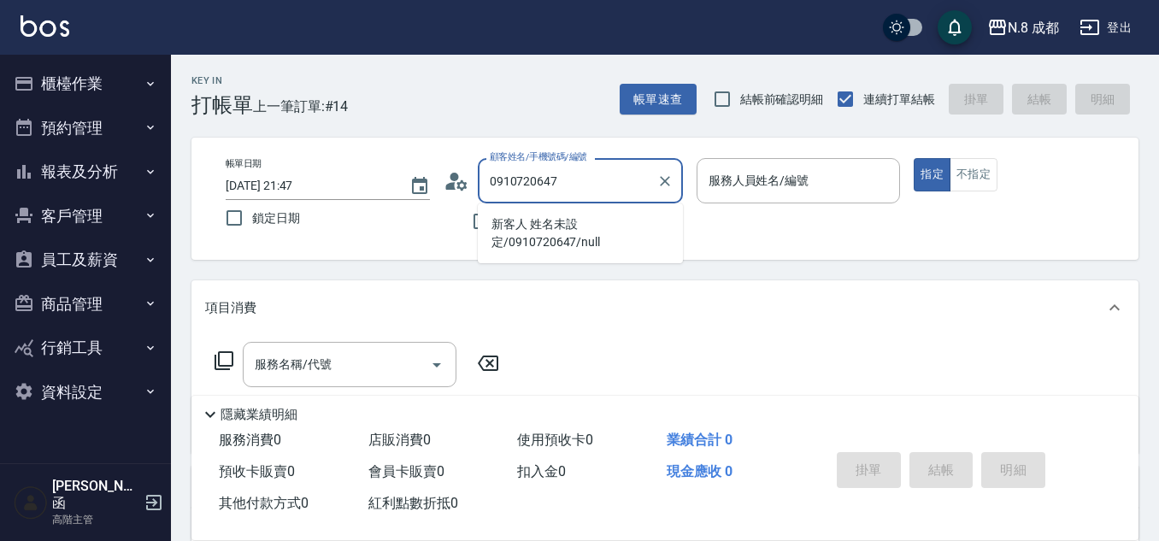
click at [599, 231] on li "新客人 姓名未設定/0910720647/null" at bounding box center [580, 233] width 205 height 46
type input "新客人 姓名未設定/0910720647/null"
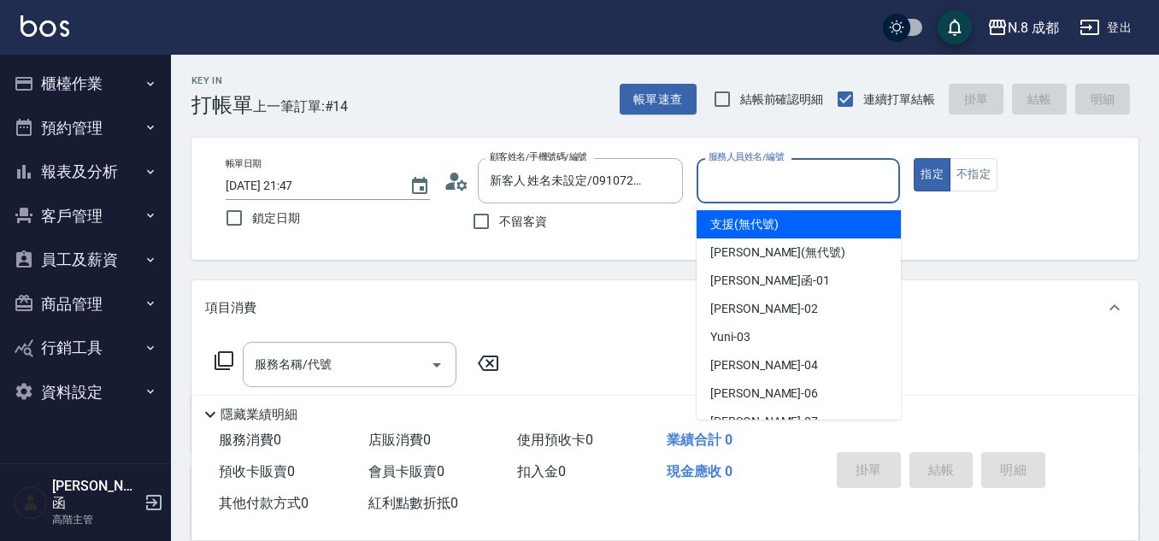
click at [779, 186] on input "服務人員姓名/編號" at bounding box center [798, 181] width 189 height 30
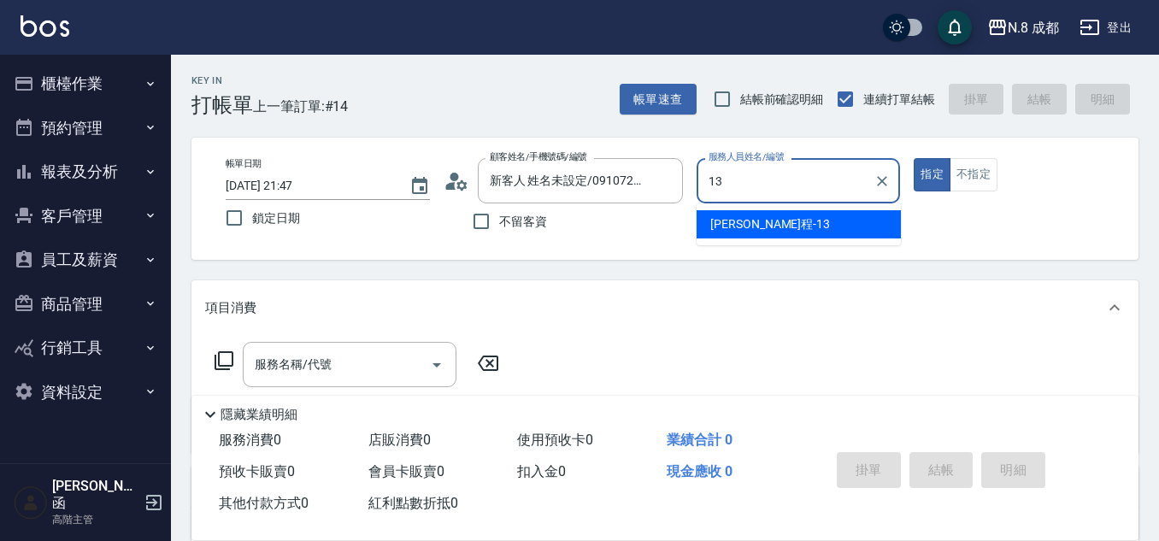
click at [773, 205] on ul "高楷程 -13" at bounding box center [799, 224] width 204 height 42
click at [758, 220] on span "高楷程 -13" at bounding box center [770, 224] width 120 height 18
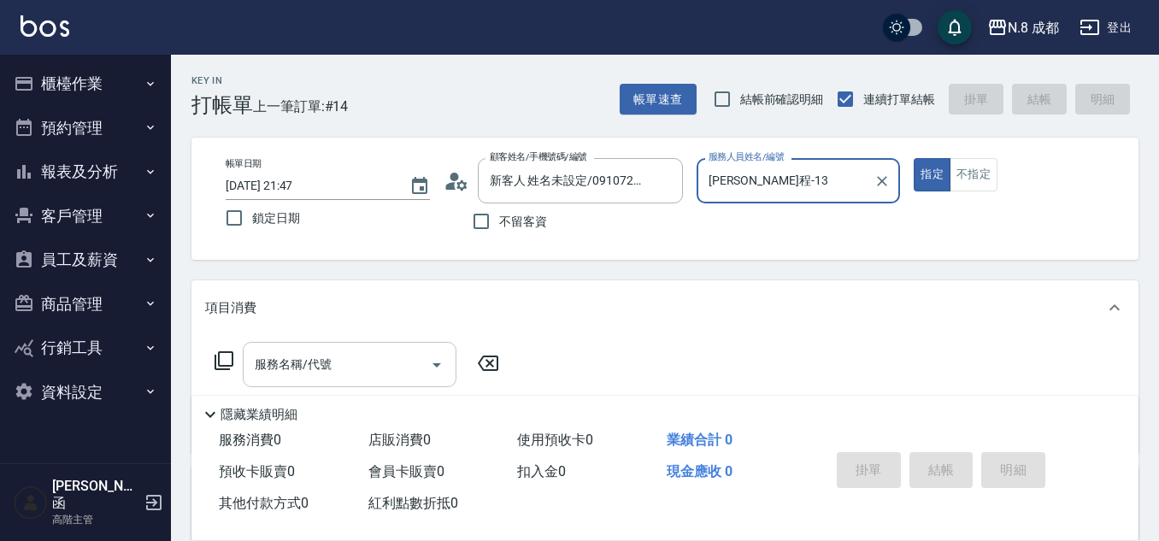
type input "[PERSON_NAME]程-13"
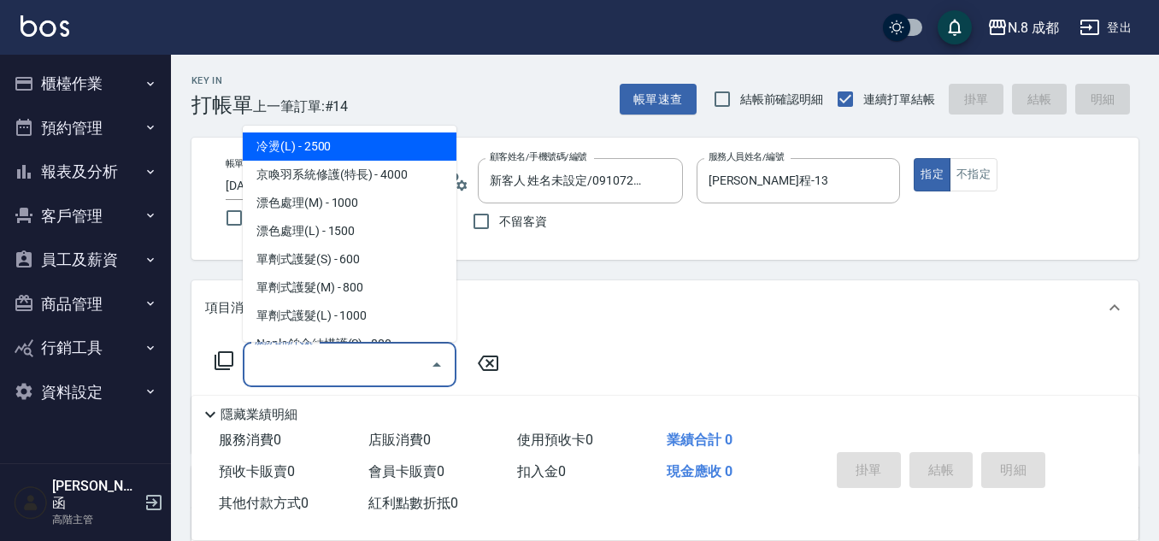
click at [358, 369] on input "服務名稱/代號" at bounding box center [336, 365] width 173 height 30
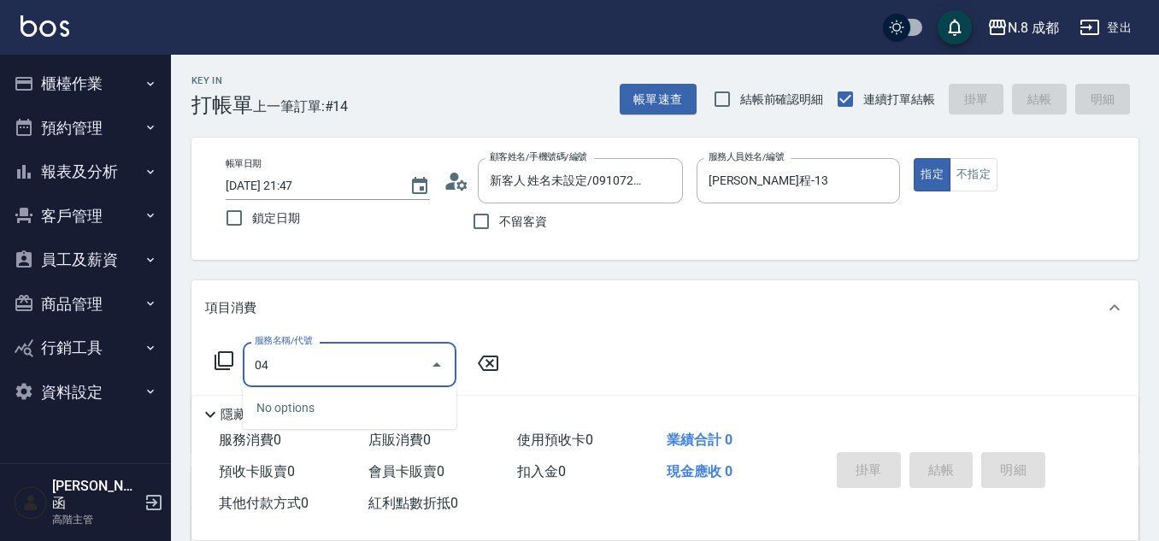
drag, startPoint x: 331, startPoint y: 375, endPoint x: 202, endPoint y: 377, distance: 129.1
click at [202, 377] on div "服務名稱/代號 04 服務名稱/代號" at bounding box center [664, 394] width 947 height 118
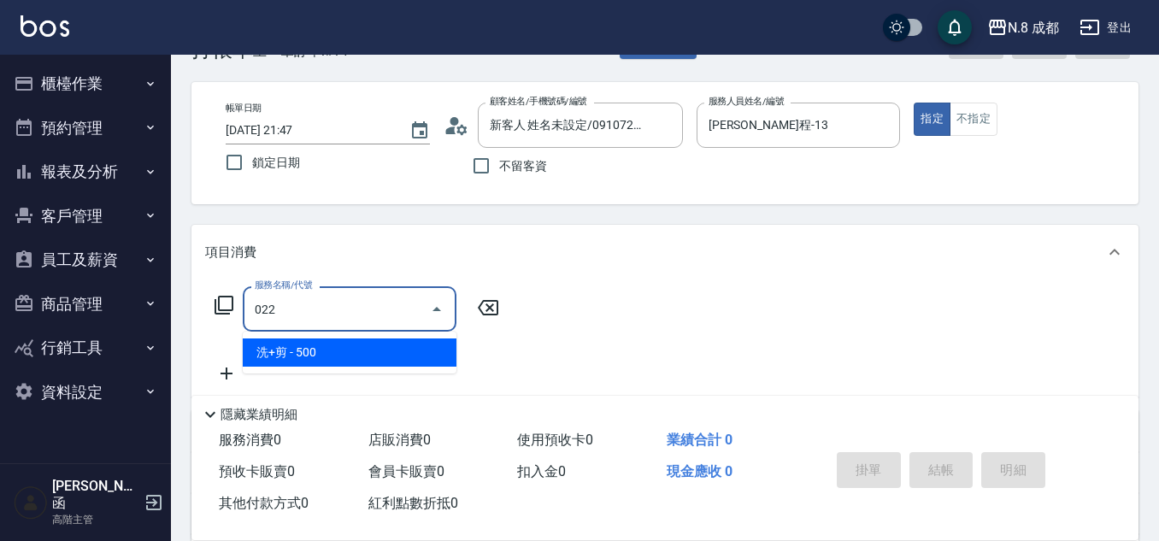
scroll to position [85, 0]
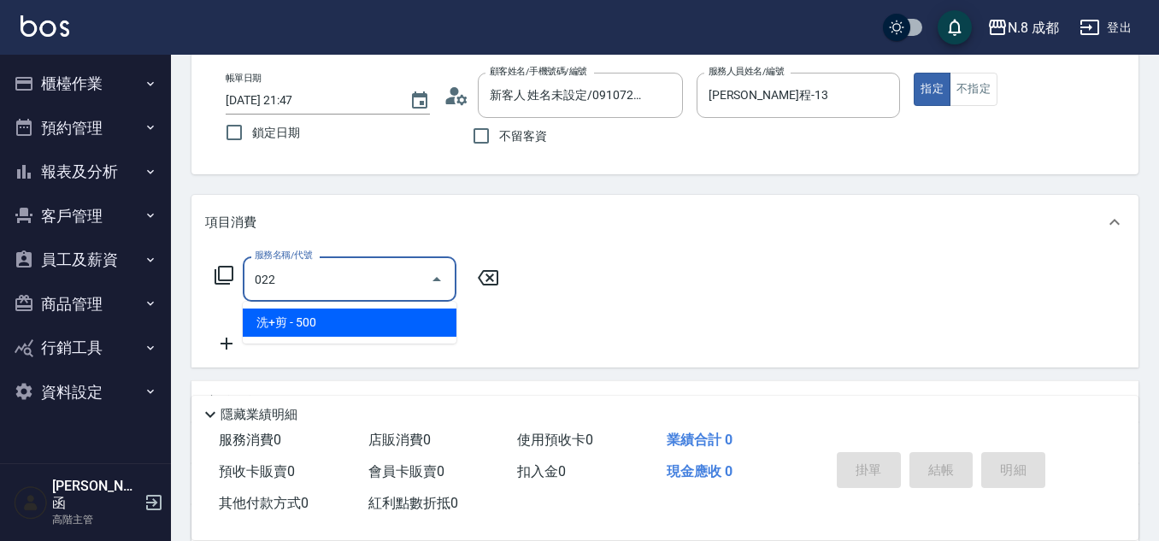
click at [343, 324] on span "洗+剪 - 500" at bounding box center [350, 323] width 214 height 28
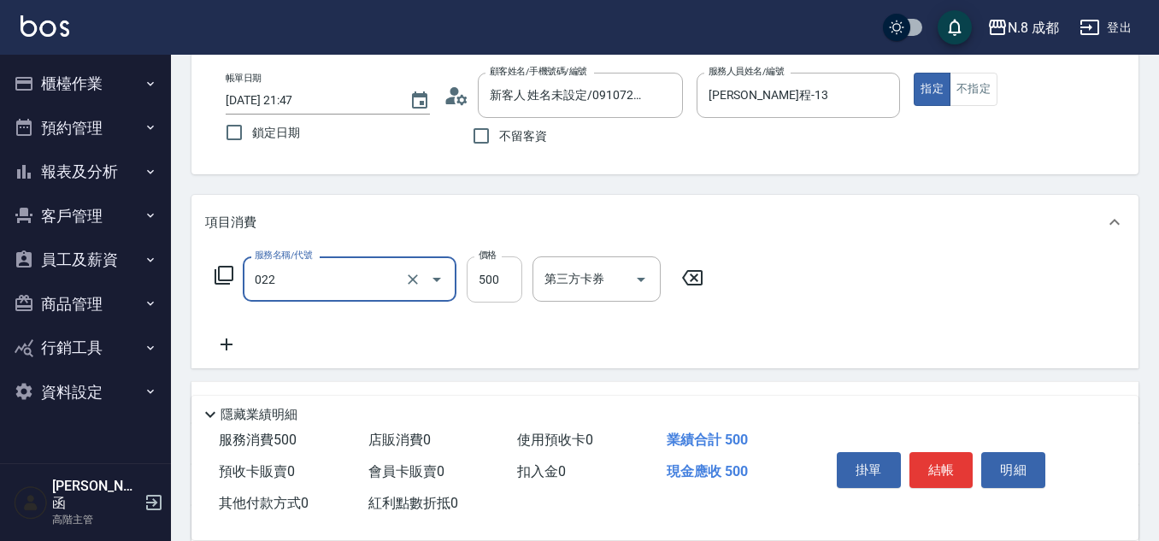
type input "洗+剪(022)"
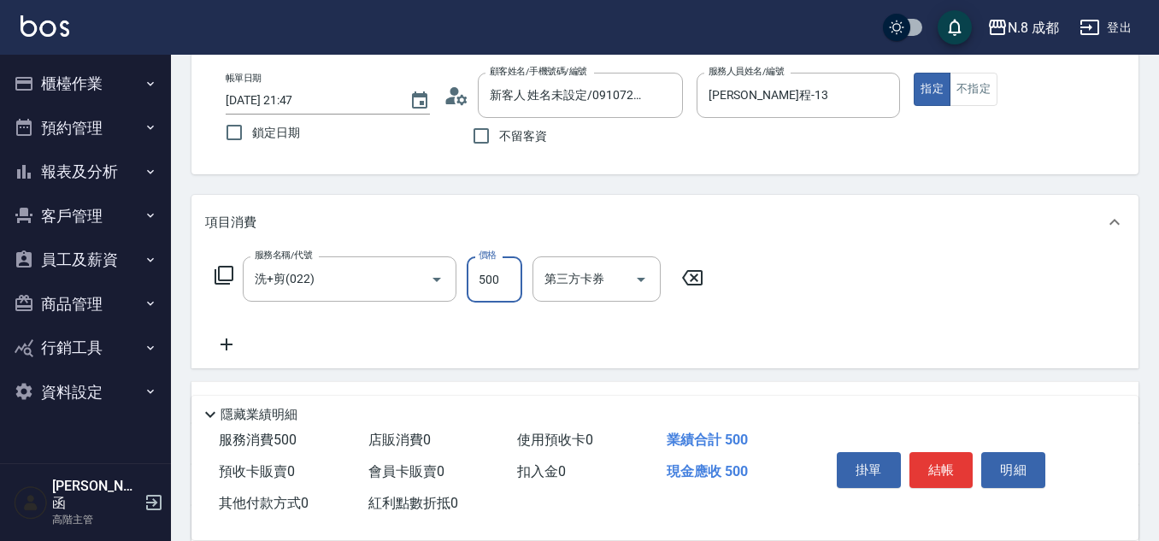
click at [487, 294] on input "500" at bounding box center [495, 279] width 56 height 46
type input "600"
click at [226, 344] on icon at bounding box center [226, 344] width 43 height 21
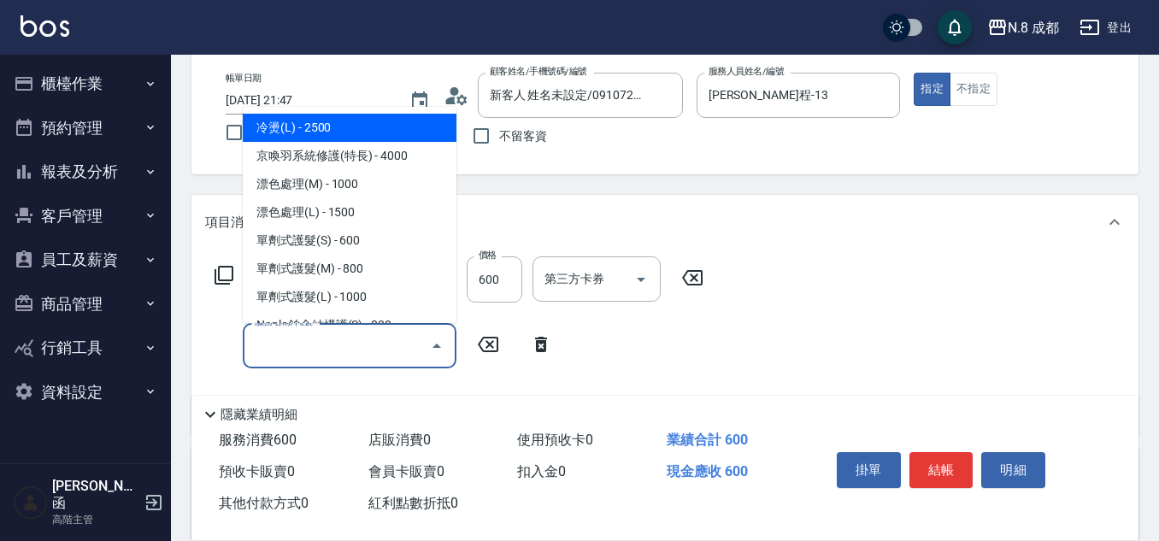
click at [324, 344] on input "服務名稱/代號" at bounding box center [336, 346] width 173 height 30
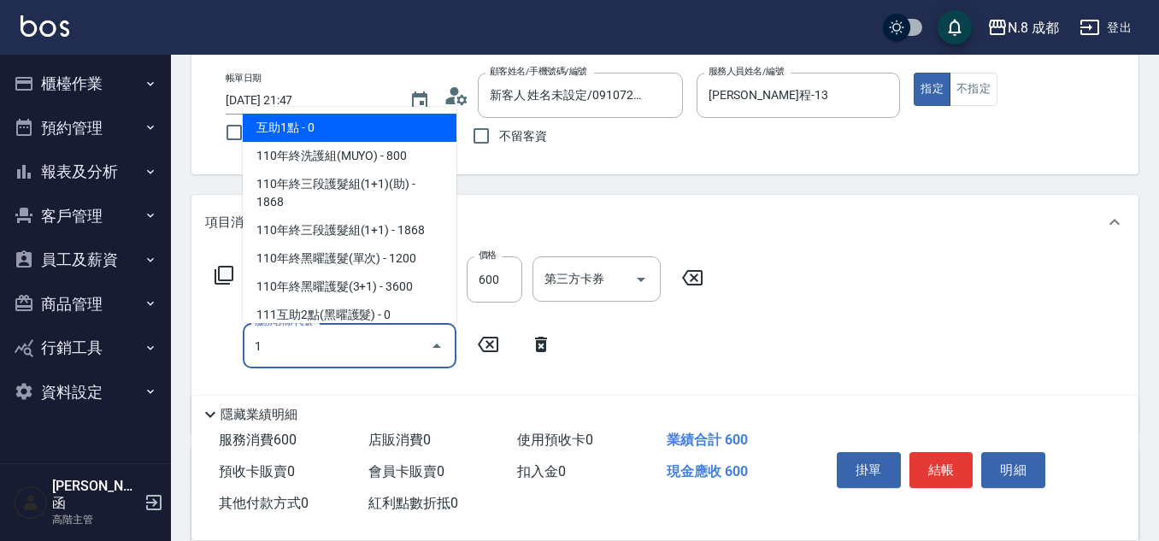
click at [342, 128] on span "互助1點 - 0" at bounding box center [350, 128] width 214 height 28
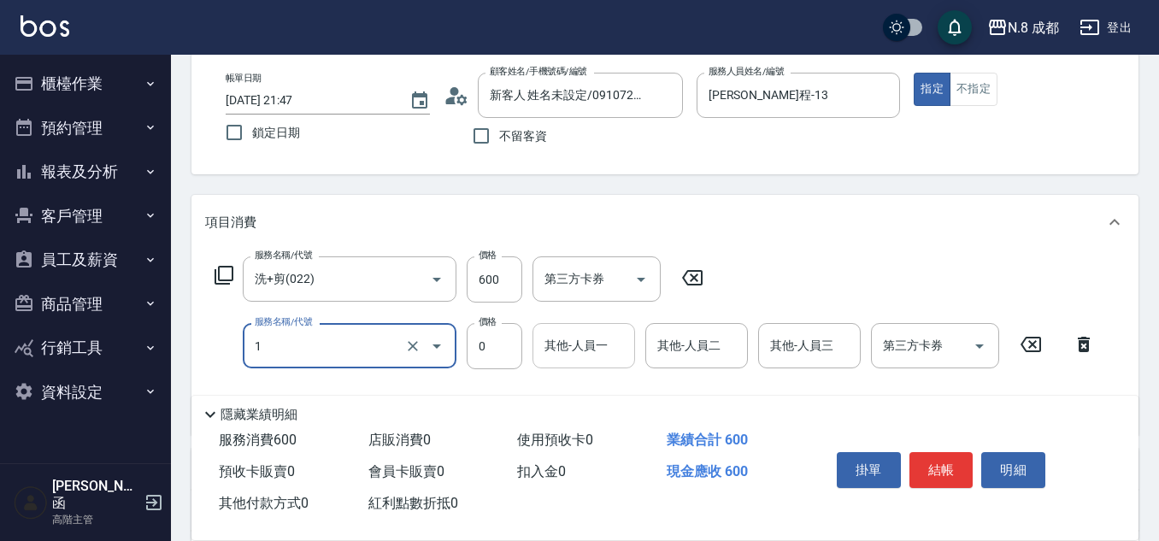
type input "互助1點(1)"
click at [599, 358] on input "其他-人員一" at bounding box center [583, 346] width 87 height 30
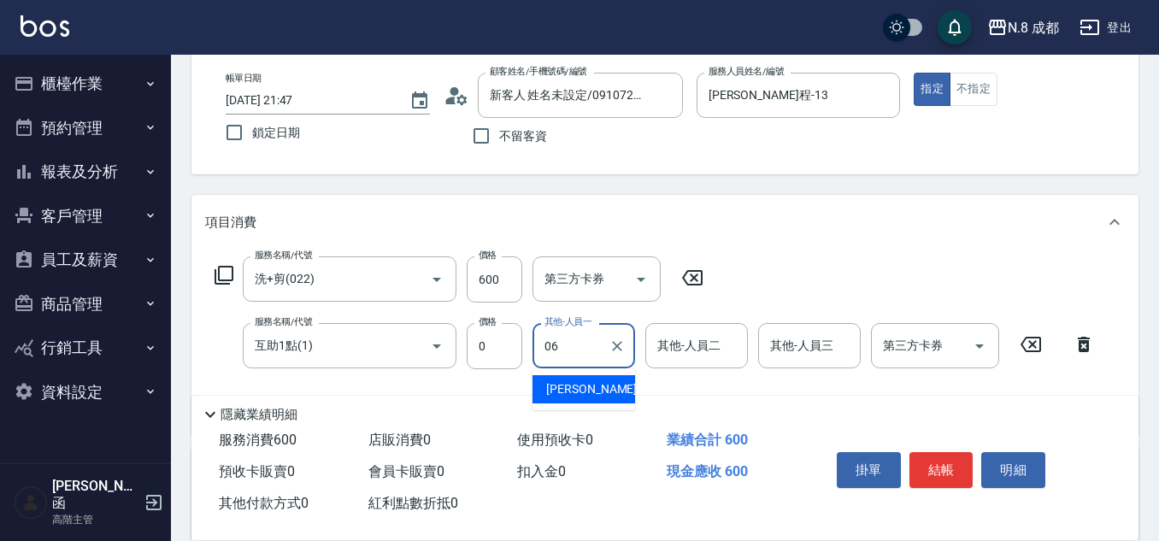
click at [599, 397] on div "王瀧彬 -06" at bounding box center [583, 389] width 103 height 28
type input "[PERSON_NAME]-06"
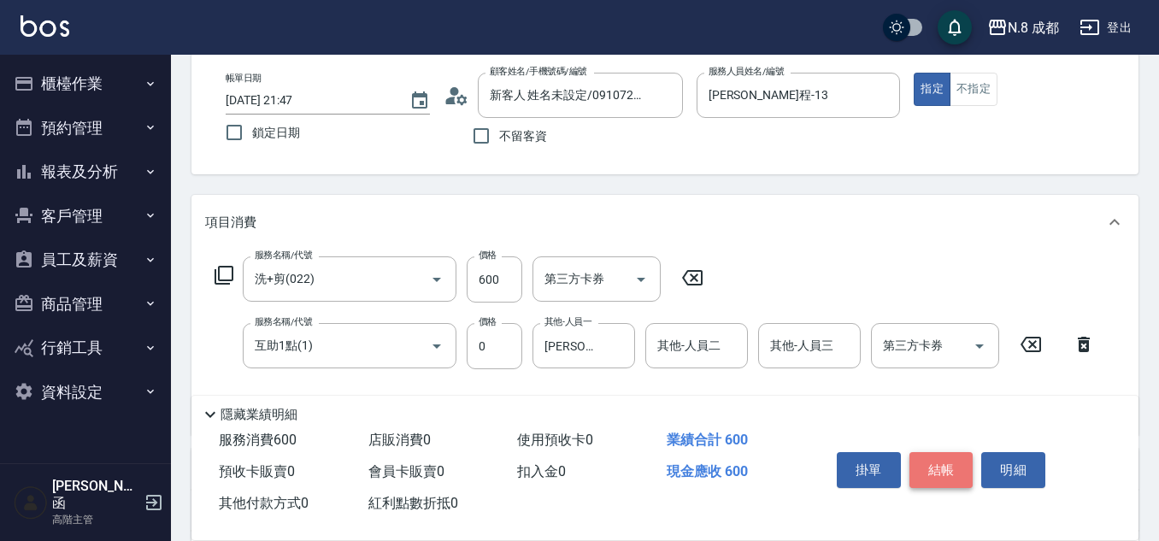
click at [944, 464] on button "結帳" at bounding box center [941, 470] width 64 height 36
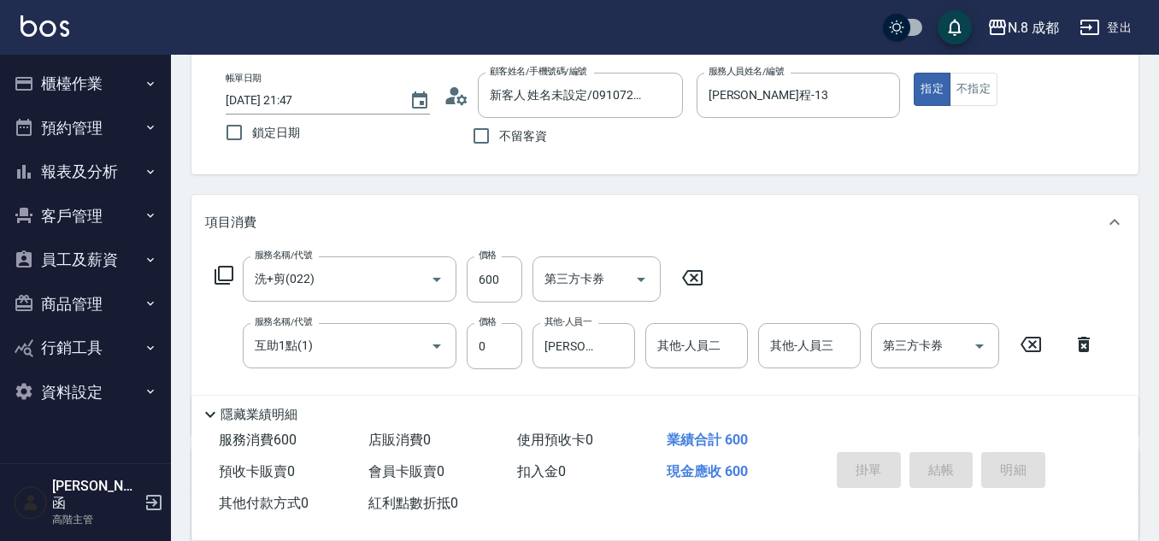
type input "2025/08/16 21:48"
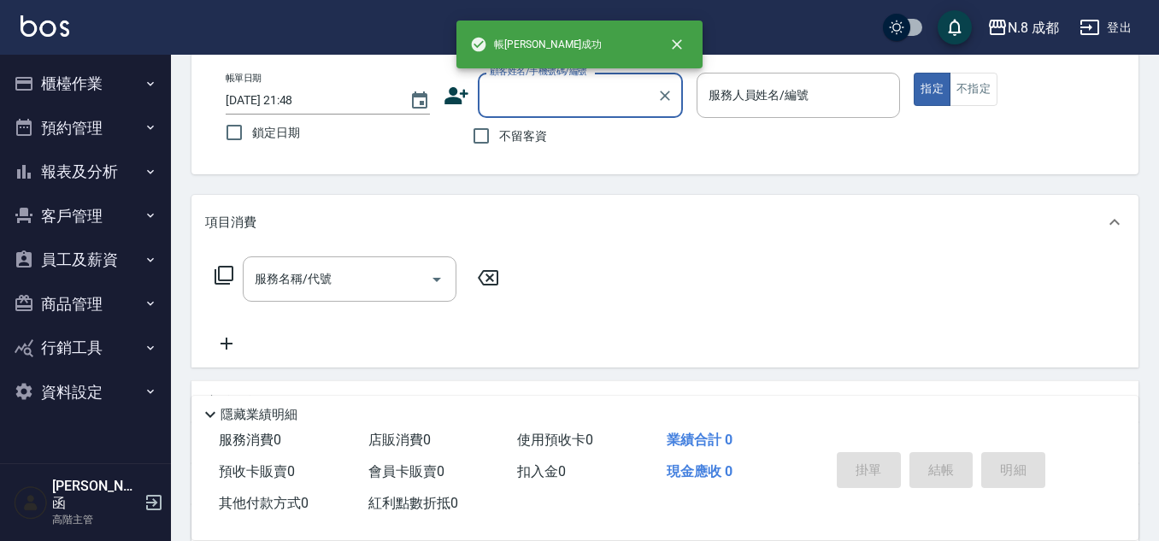
scroll to position [0, 0]
click at [555, 90] on input "顧客姓名/手機號碼/編號" at bounding box center [567, 95] width 164 height 30
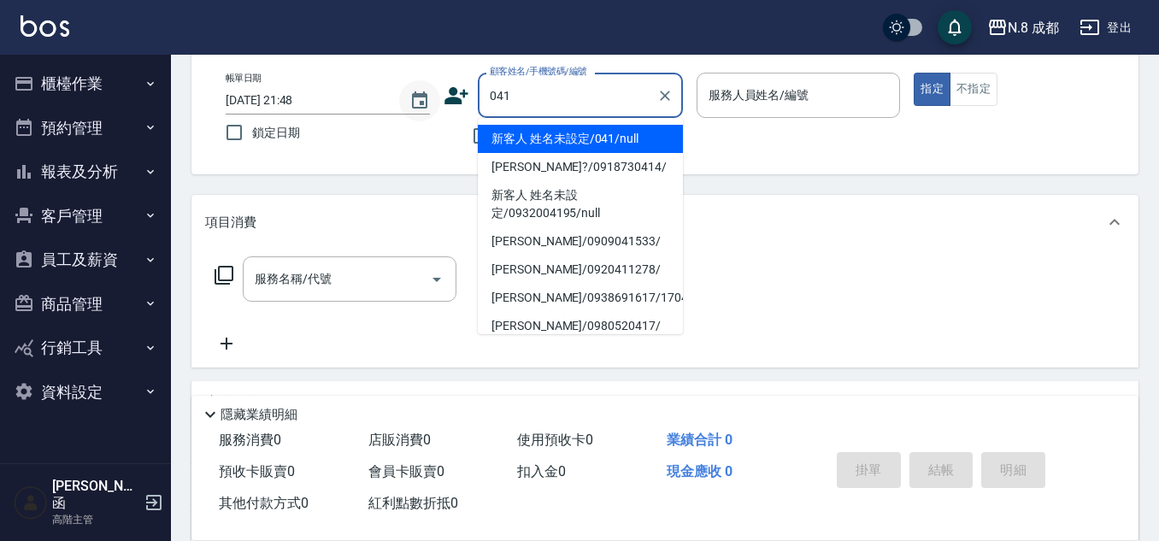
drag, startPoint x: 544, startPoint y: 92, endPoint x: 429, endPoint y: 105, distance: 115.2
click at [429, 105] on div "帳單日期 2025/08/16 21:48 鎖定日期 顧客姓名/手機號碼/編號 041 顧客姓名/手機號碼/編號 不留客資 服務人員姓名/編號 服務人員姓名/…" at bounding box center [665, 113] width 906 height 81
click at [548, 150] on li "新客人 姓名未設定/041/null" at bounding box center [580, 139] width 205 height 28
type input "新客人 姓名未設定/041/null"
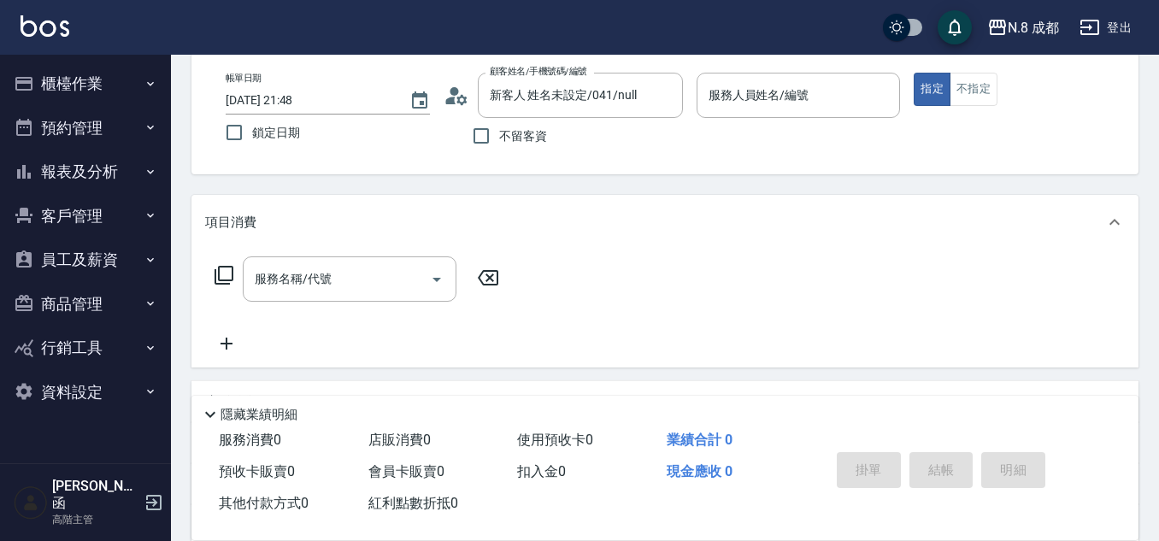
click at [743, 119] on p at bounding box center [799, 127] width 204 height 18
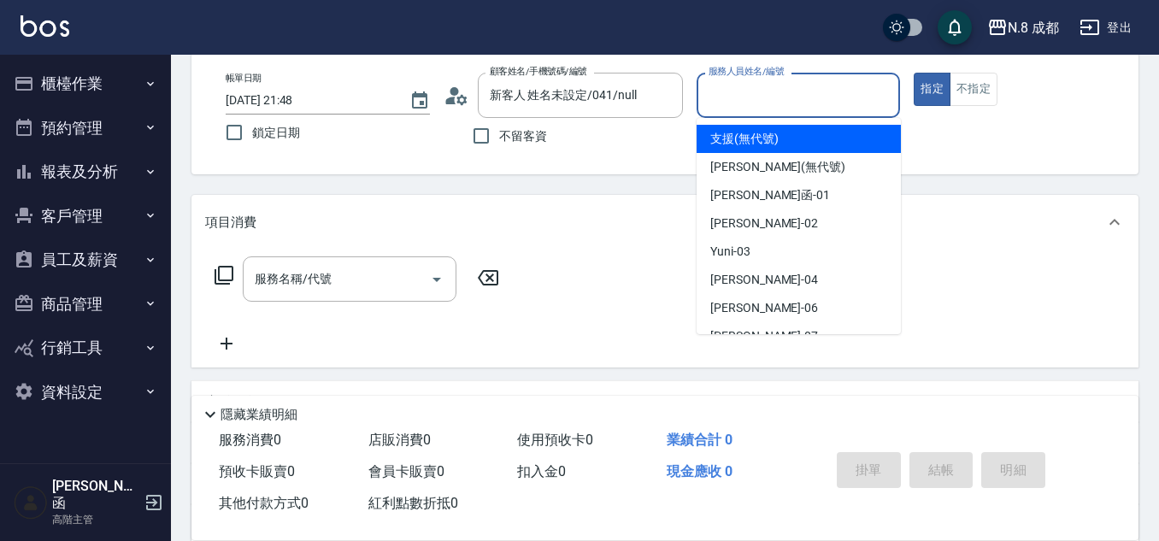
click at [743, 109] on input "服務人員姓名/編號" at bounding box center [798, 95] width 189 height 30
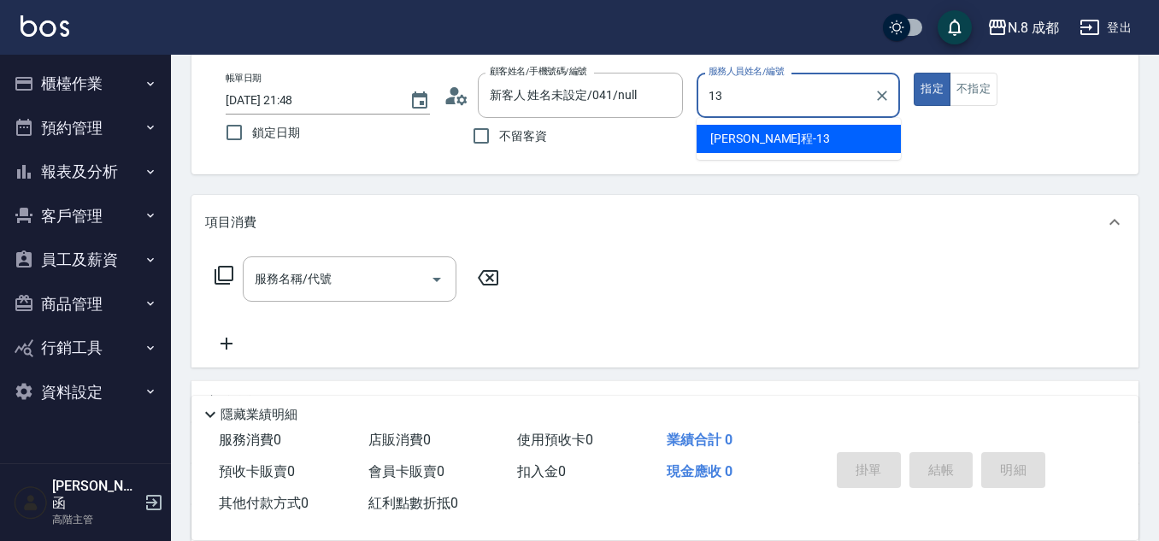
click at [745, 128] on div "高楷程 -13" at bounding box center [799, 139] width 204 height 28
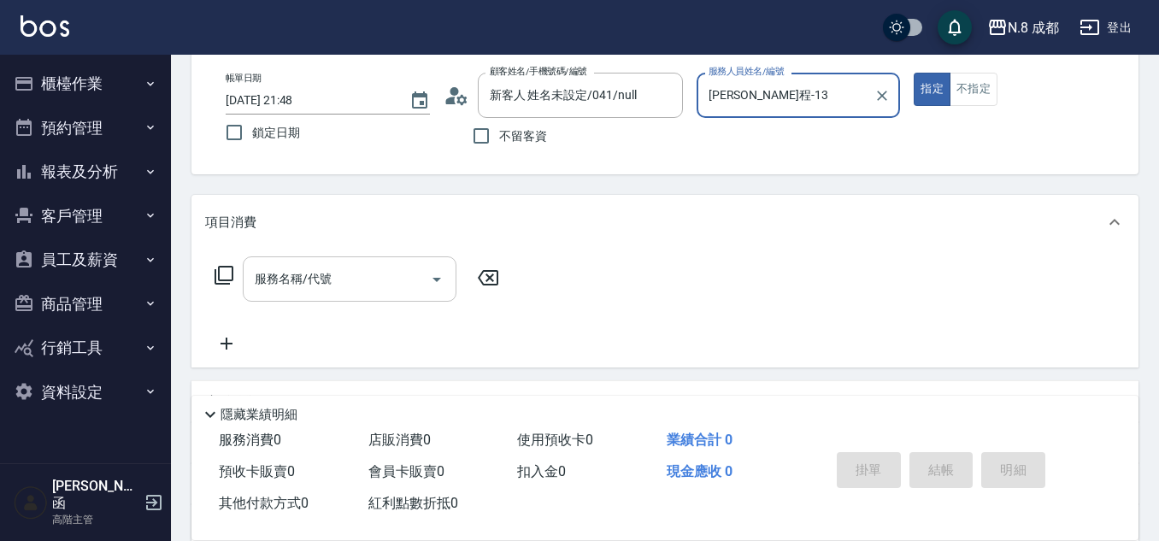
type input "[PERSON_NAME]程-13"
click at [371, 274] on input "服務名稱/代號" at bounding box center [336, 279] width 173 height 30
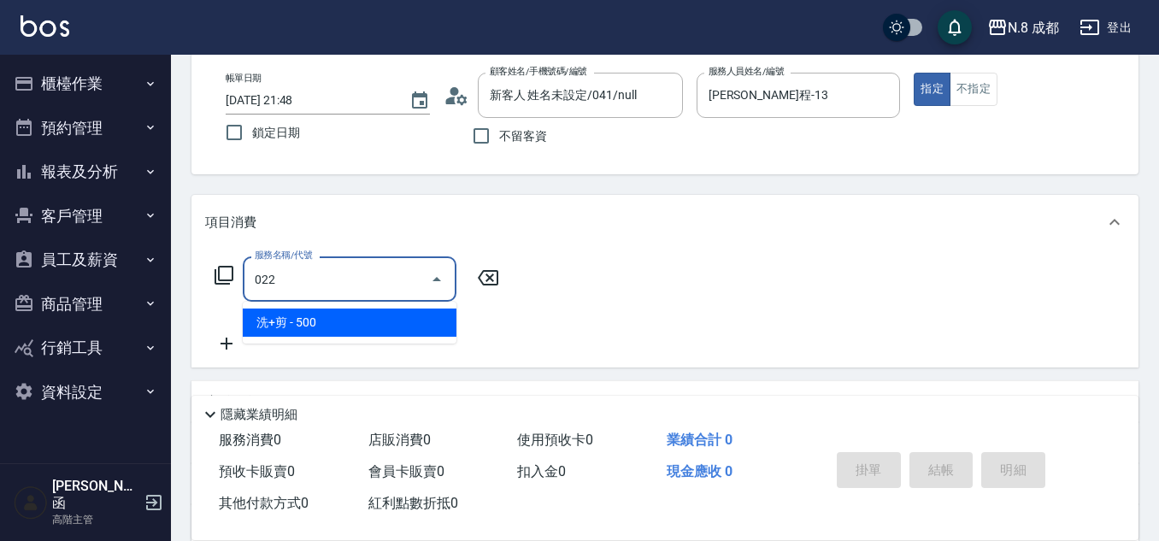
click at [362, 329] on span "洗+剪 - 500" at bounding box center [350, 323] width 214 height 28
type input "洗+剪(022)"
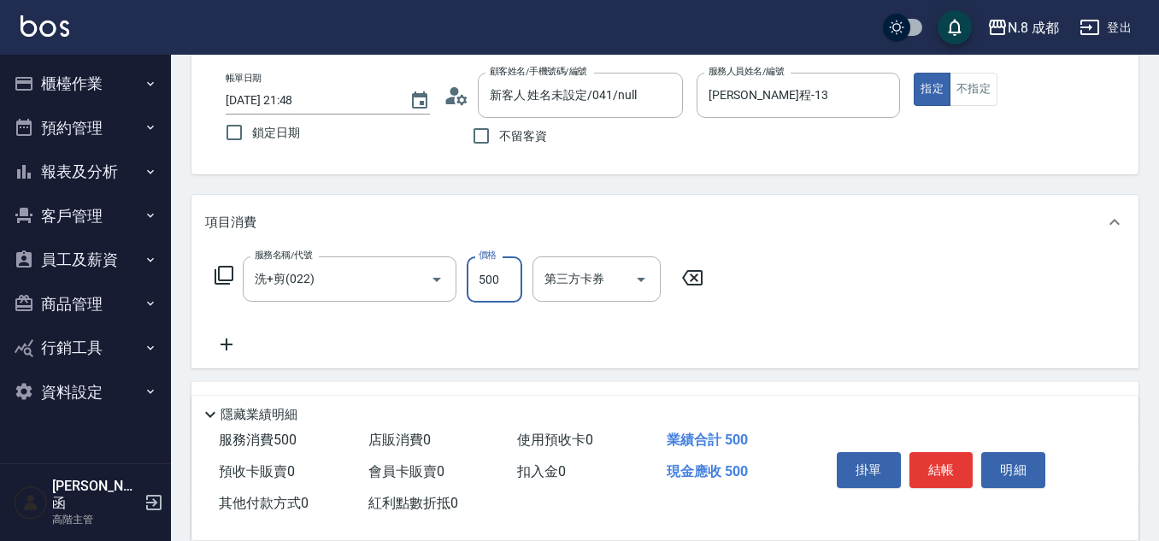
click at [476, 288] on input "500" at bounding box center [495, 279] width 56 height 46
type input "600"
click at [237, 332] on div "服務名稱/代號 洗+剪(022) 服務名稱/代號 價格 600 價格 第三方卡券 第三方卡券" at bounding box center [459, 305] width 508 height 98
click at [236, 340] on icon at bounding box center [226, 344] width 43 height 21
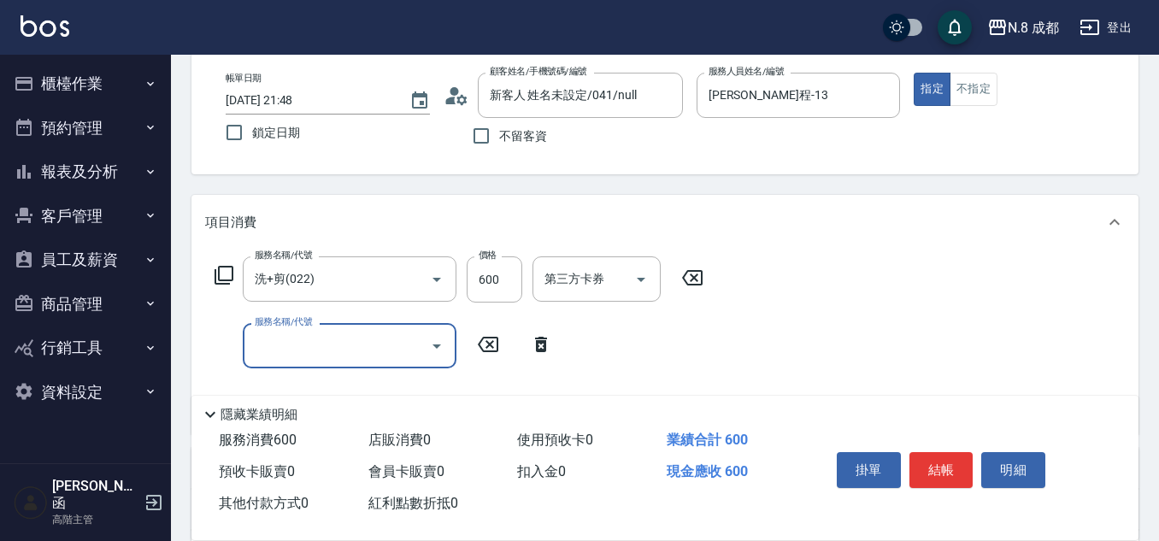
click at [316, 338] on input "服務名稱/代號" at bounding box center [336, 346] width 173 height 30
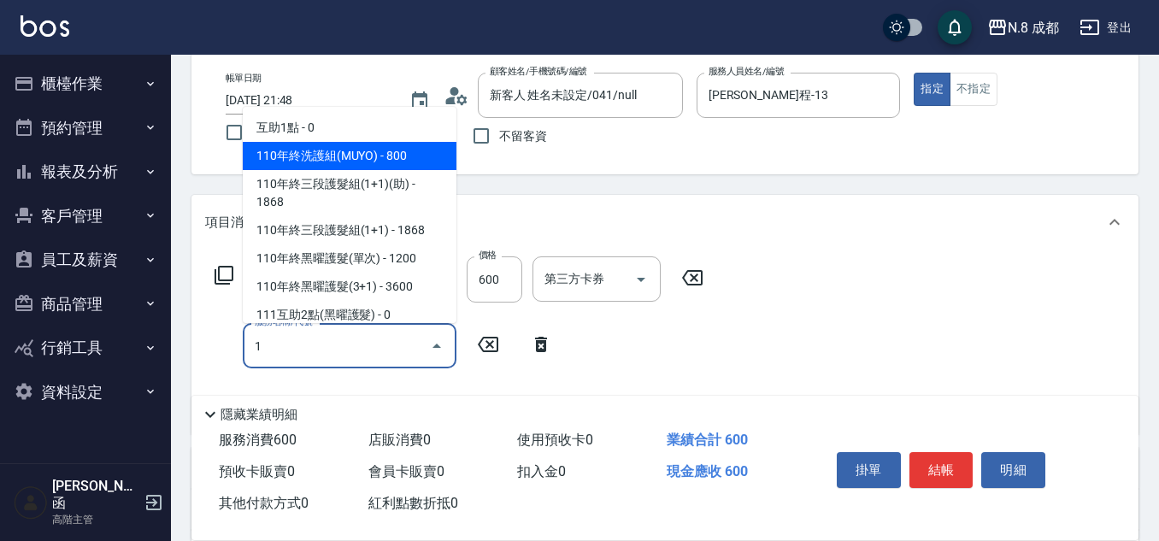
click at [336, 133] on span "互助1點 - 0" at bounding box center [350, 128] width 214 height 28
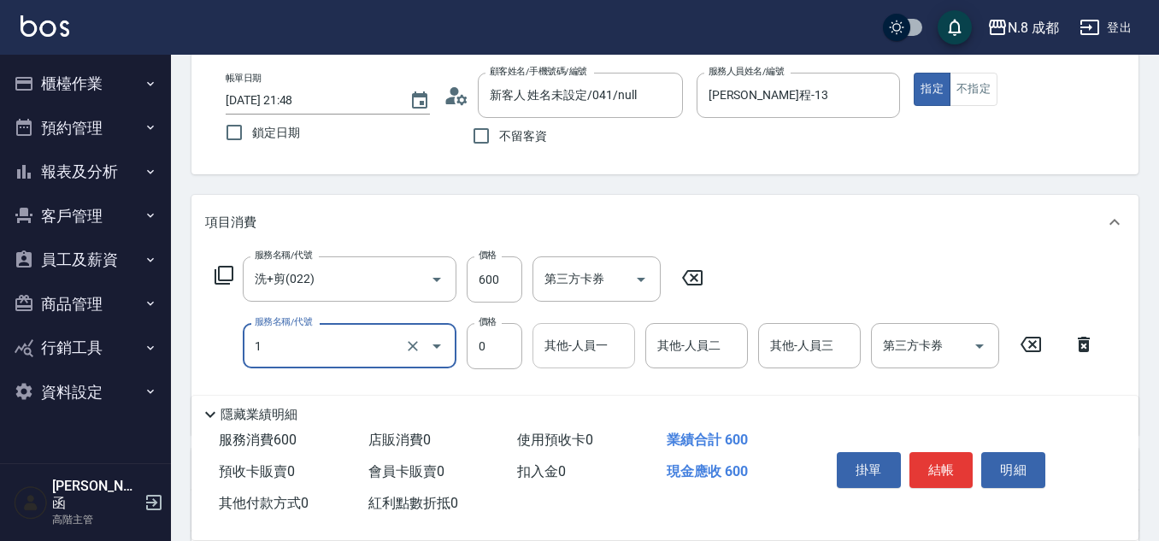
type input "互助1點(1)"
click at [573, 353] on input "其他-人員一" at bounding box center [583, 346] width 87 height 30
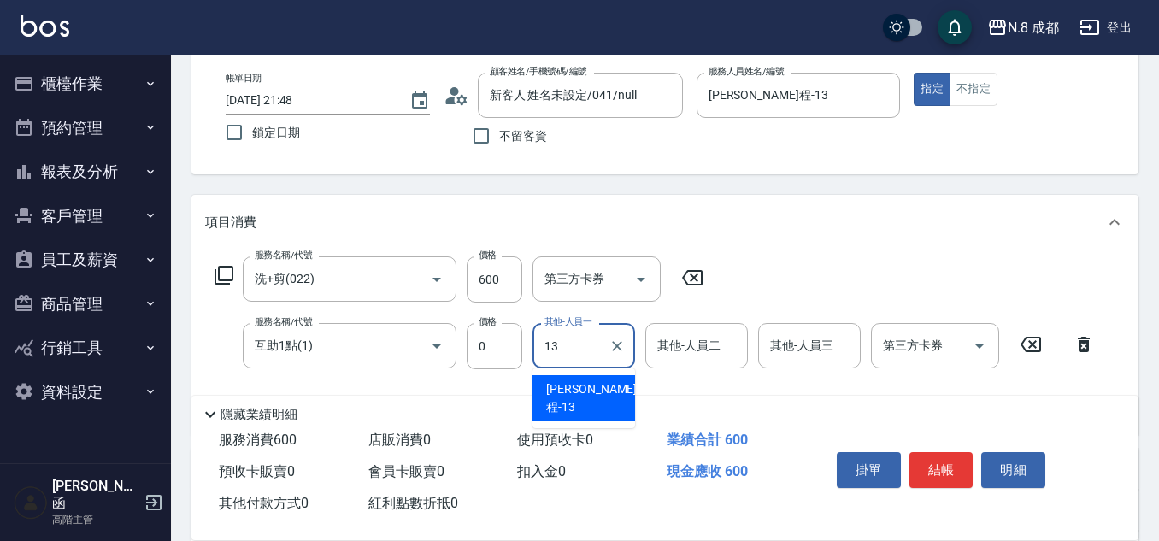
click at [599, 391] on div "高楷程 -13" at bounding box center [583, 398] width 103 height 46
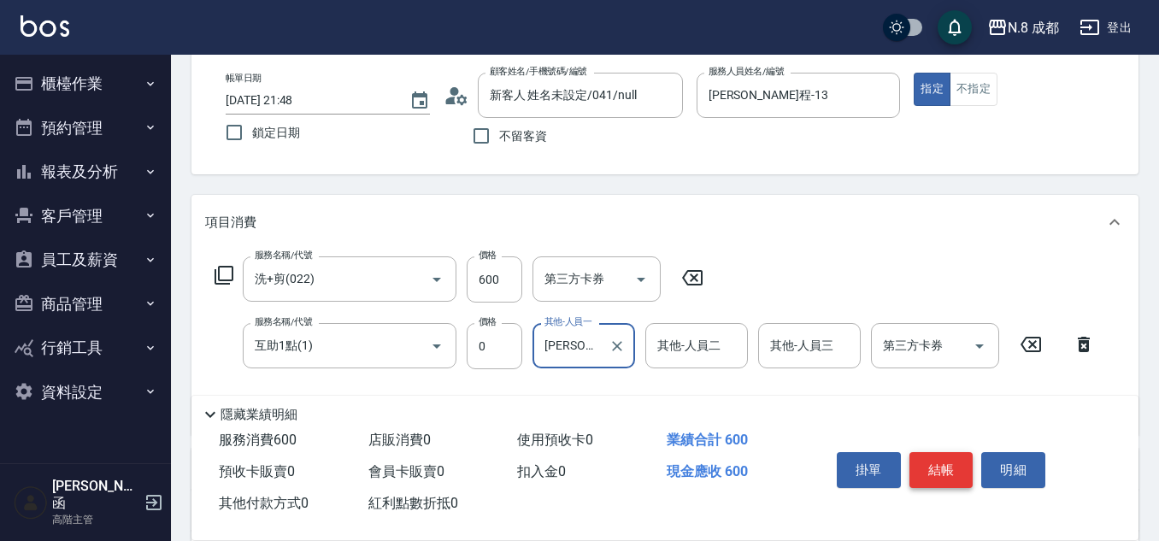
type input "[PERSON_NAME]程-13"
click at [938, 456] on button "結帳" at bounding box center [941, 470] width 64 height 36
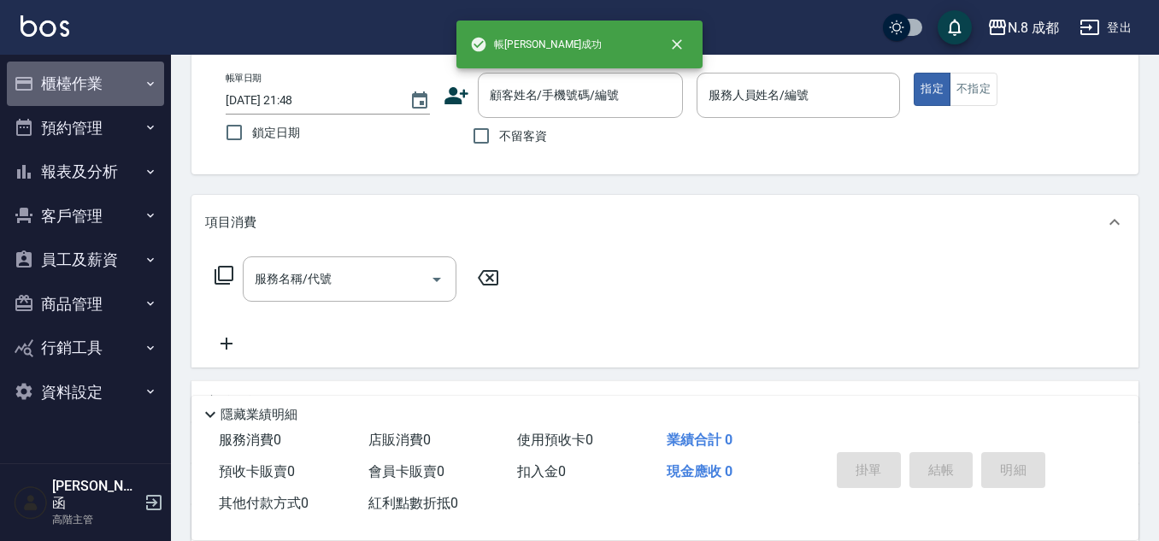
click at [119, 75] on button "櫃檯作業" at bounding box center [85, 84] width 157 height 44
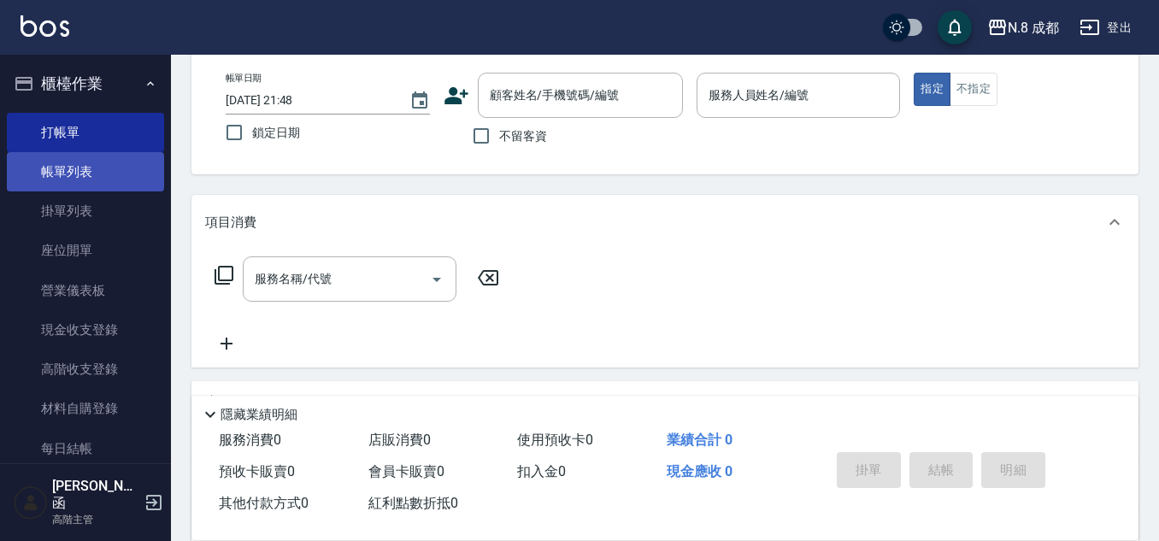
click at [124, 178] on link "帳單列表" at bounding box center [85, 171] width 157 height 39
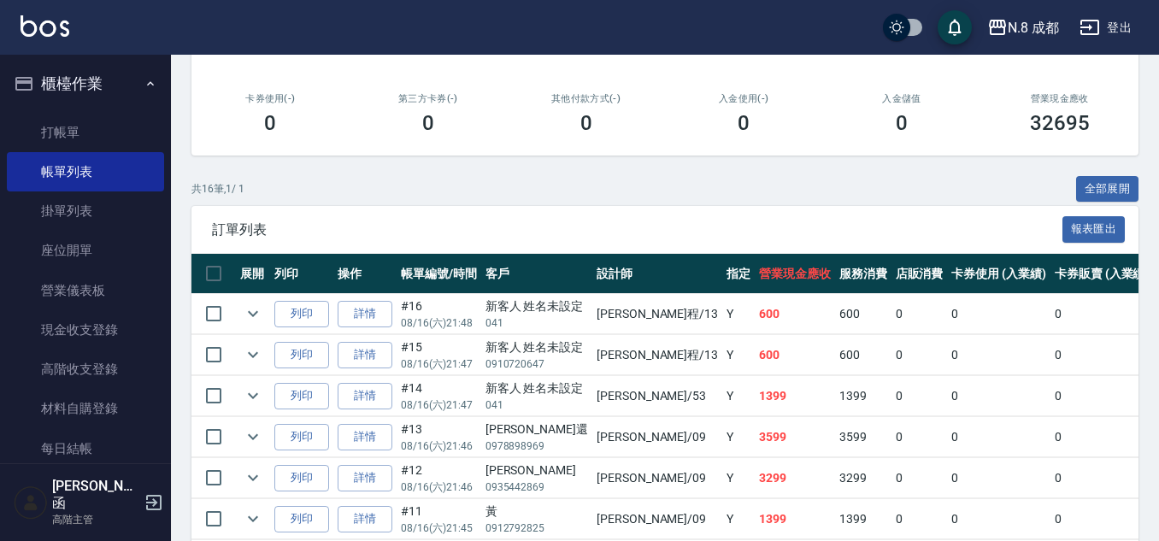
scroll to position [427, 0]
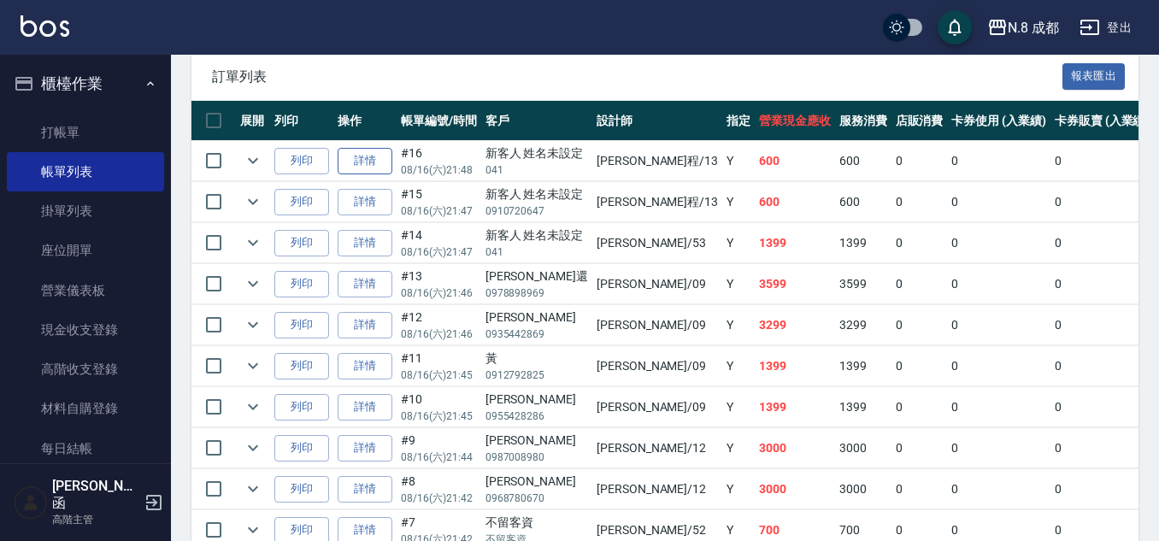
click at [364, 158] on link "詳情" at bounding box center [365, 161] width 55 height 26
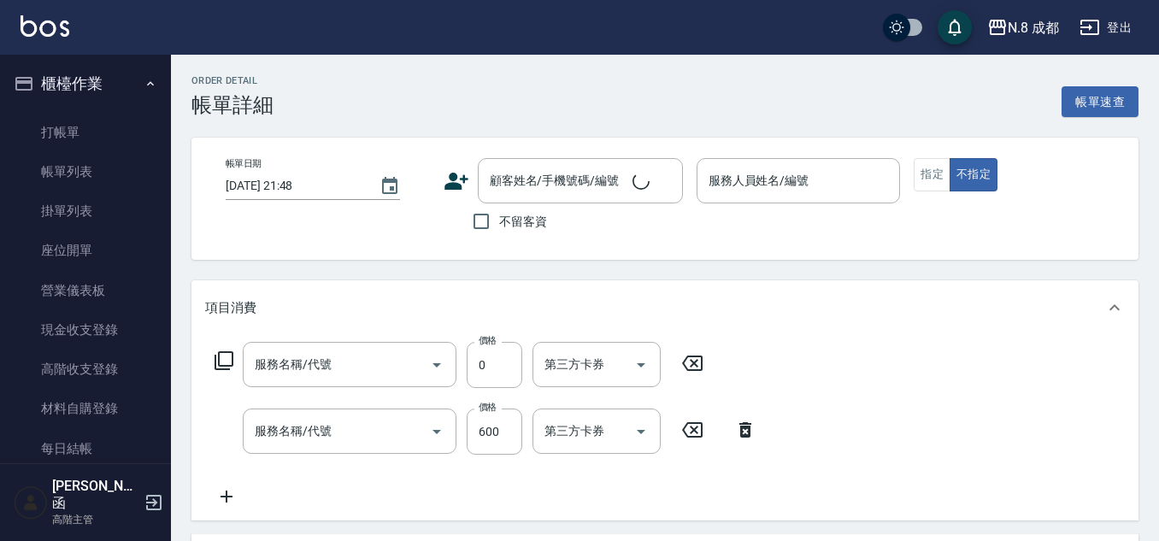
type input "[PERSON_NAME]程-13"
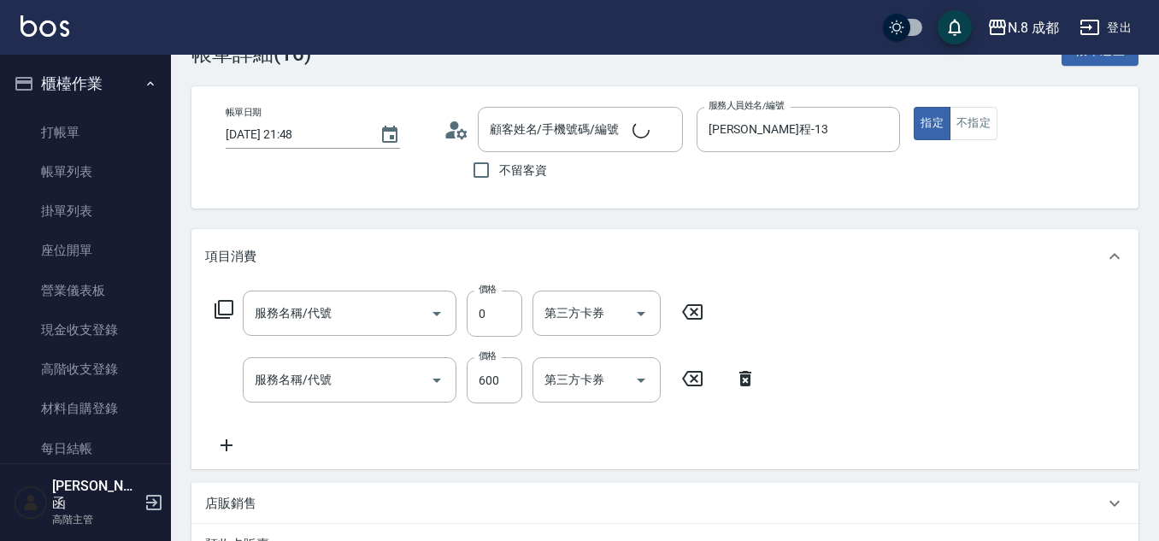
type input "互助1點(1)"
type input "洗+剪(022)"
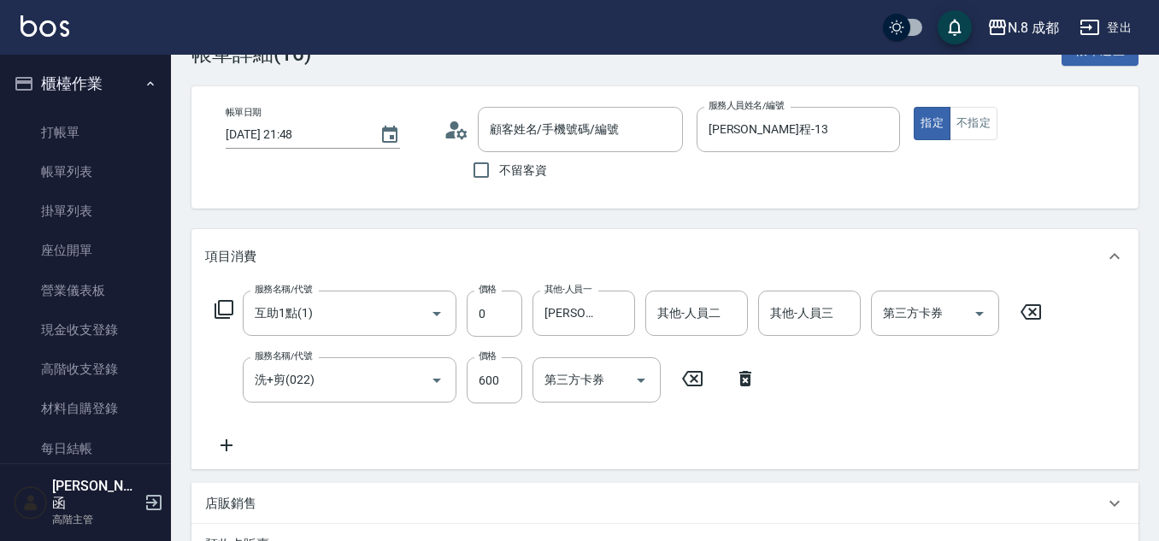
scroll to position [215, 0]
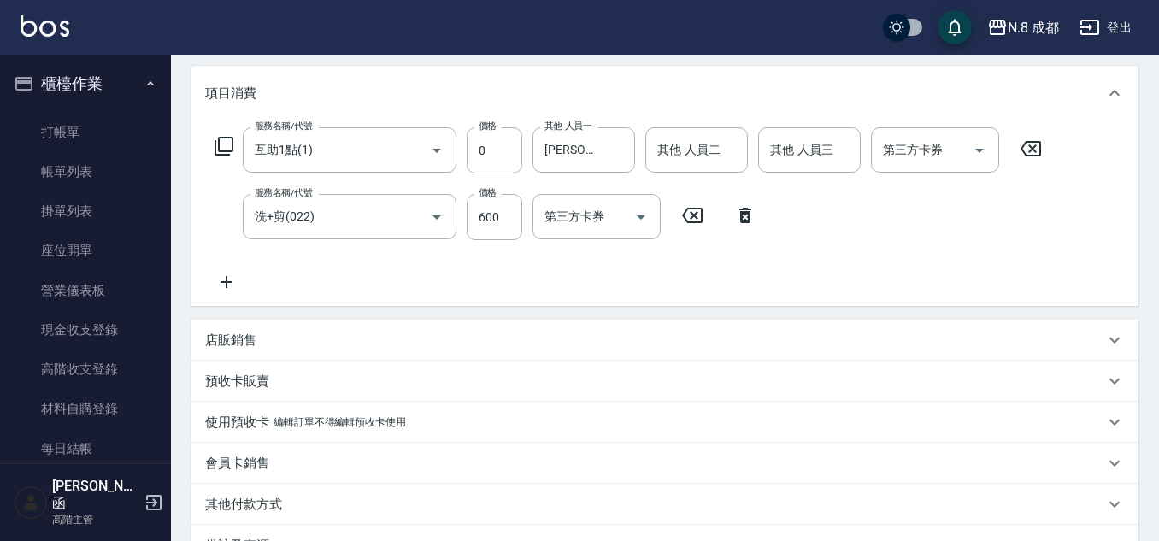
type input "新客人 姓名未設定/041/null"
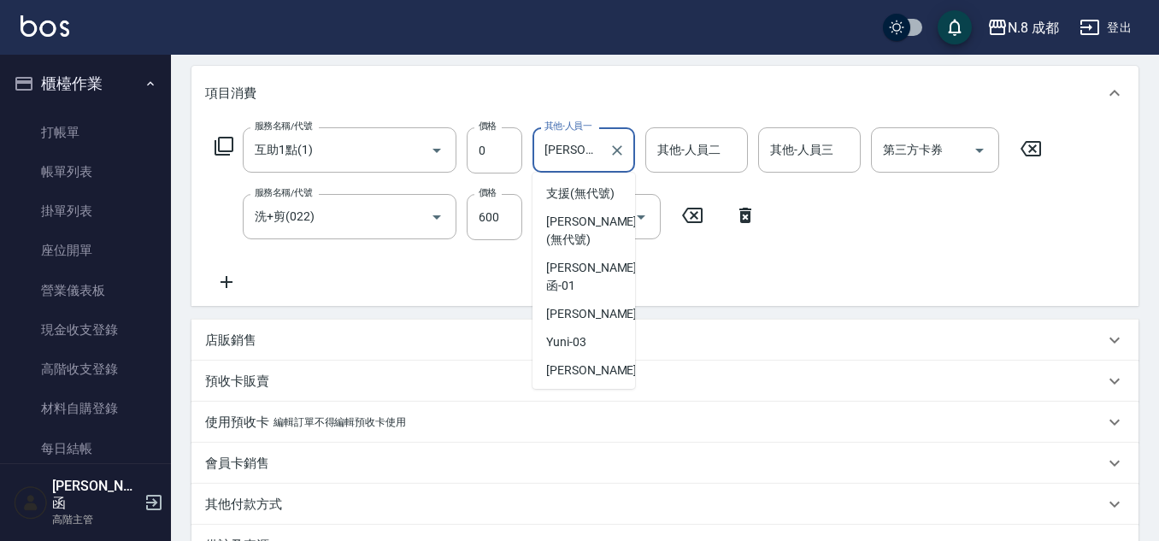
click at [582, 153] on input "[PERSON_NAME]程-13" at bounding box center [571, 150] width 62 height 30
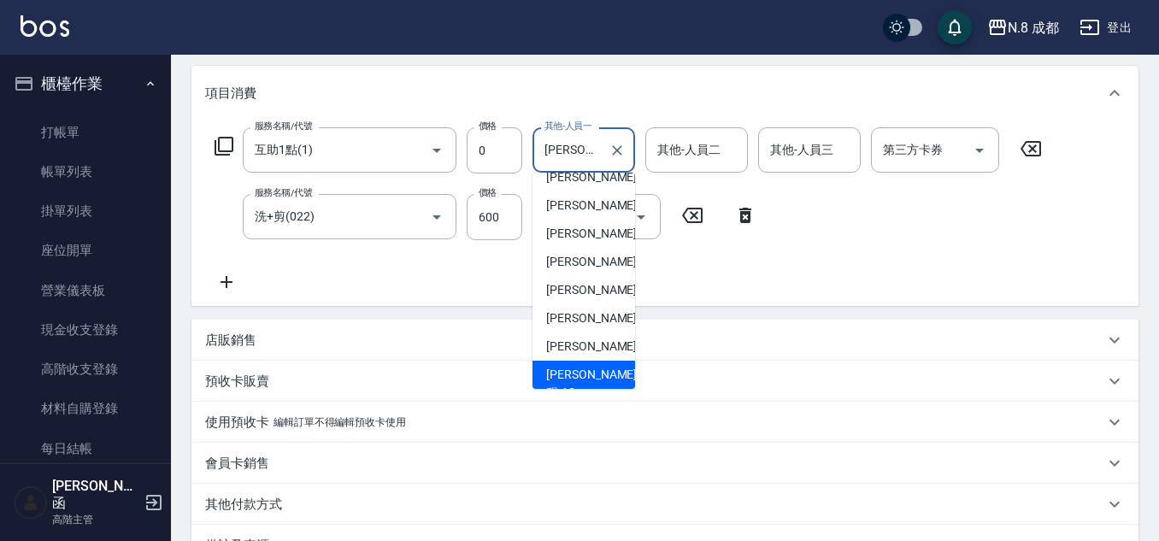
click at [582, 153] on input "[PERSON_NAME]程-13" at bounding box center [571, 150] width 62 height 30
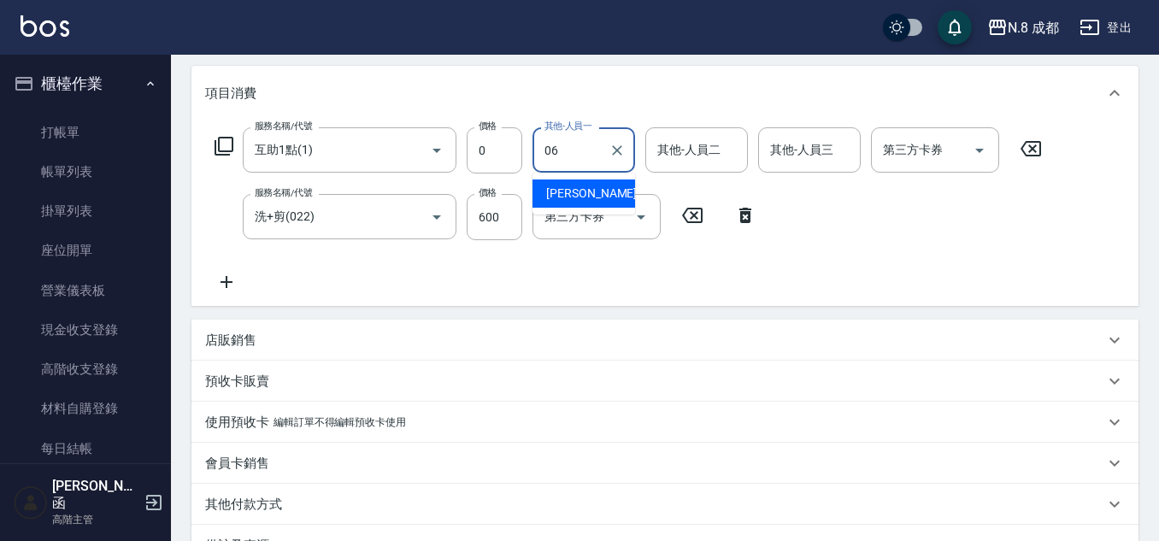
click at [596, 183] on div "王瀧彬 -06" at bounding box center [583, 193] width 103 height 28
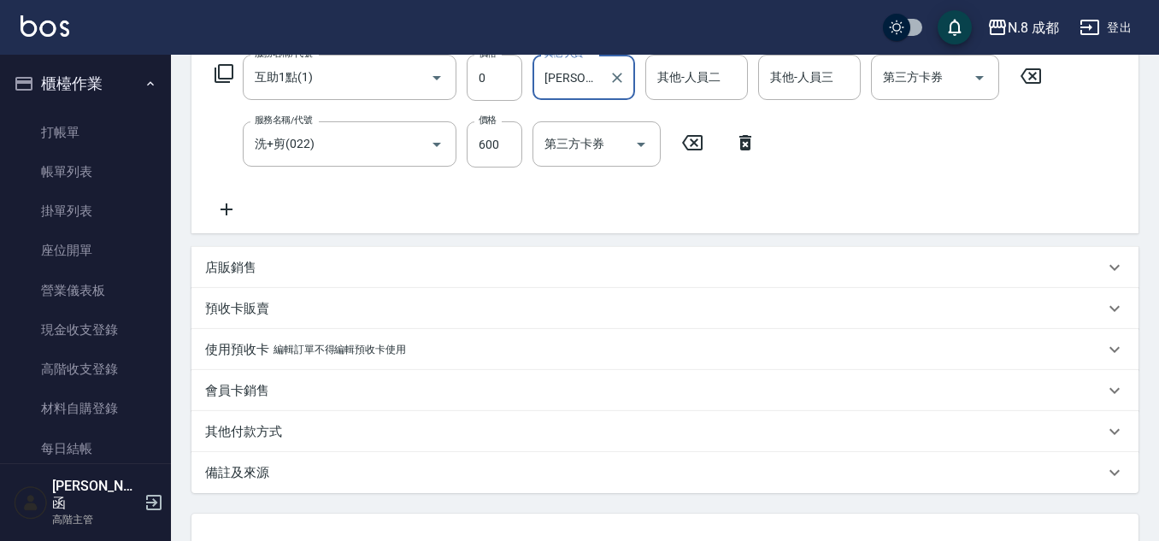
scroll to position [424, 0]
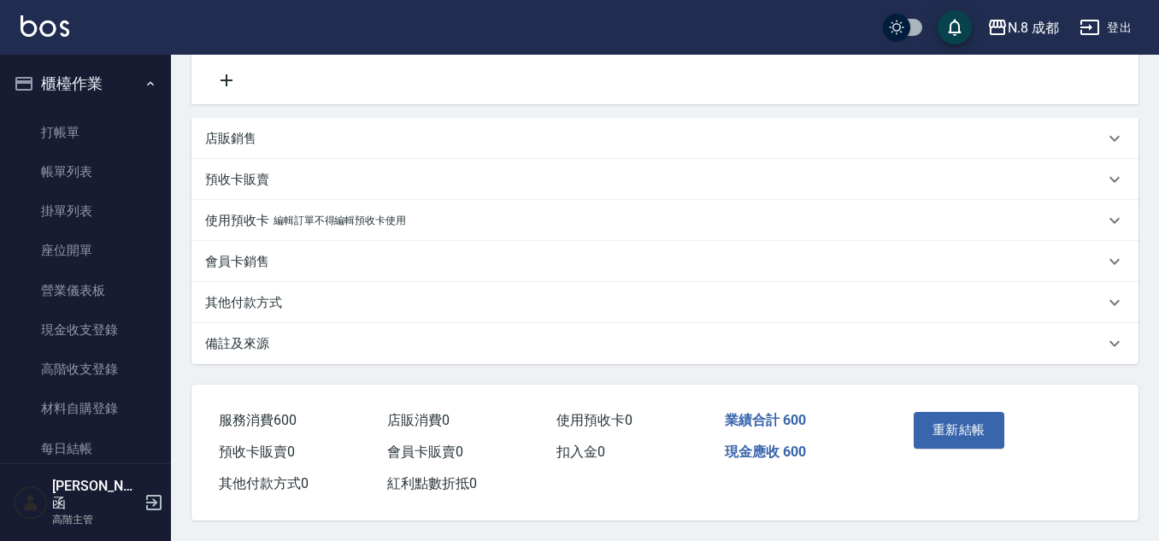
type input "[PERSON_NAME]-06"
click at [969, 429] on button "重新結帳" at bounding box center [959, 430] width 91 height 36
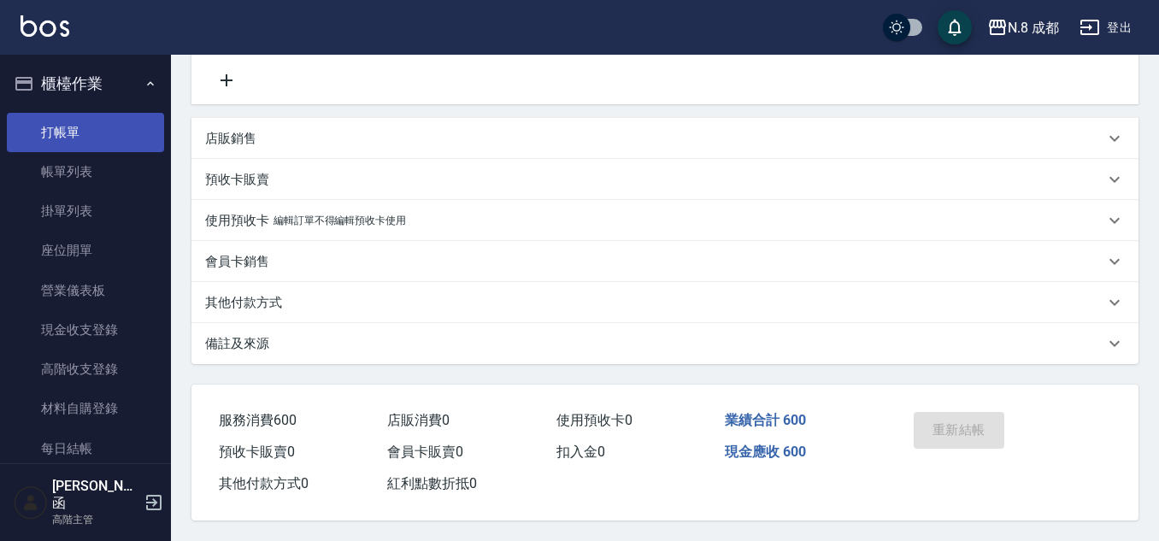
click at [126, 123] on link "打帳單" at bounding box center [85, 132] width 157 height 39
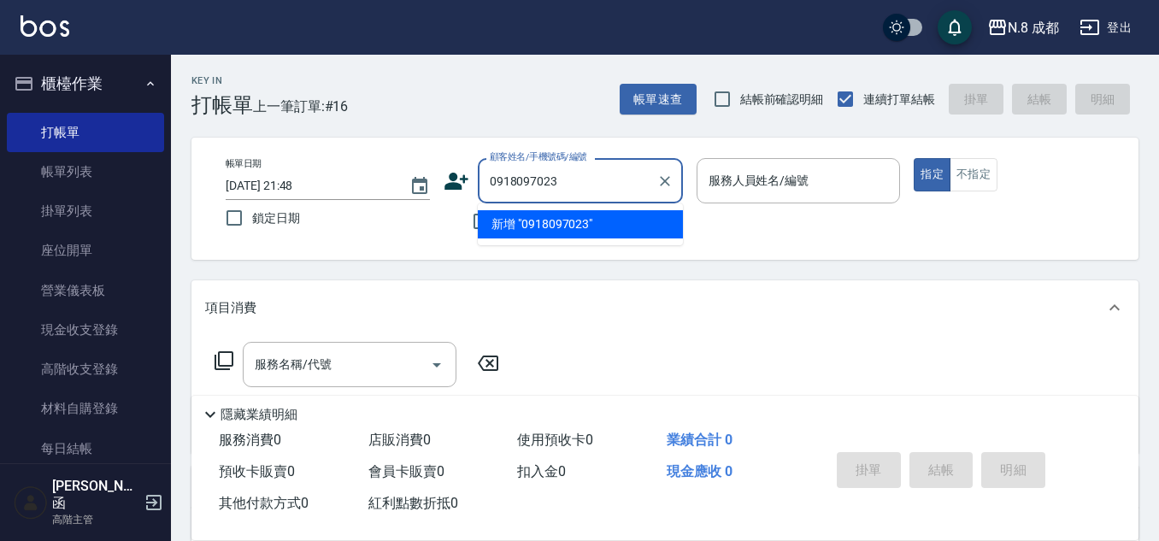
click at [547, 231] on li "新增 "0918097023"" at bounding box center [580, 224] width 205 height 28
type input "0918097023"
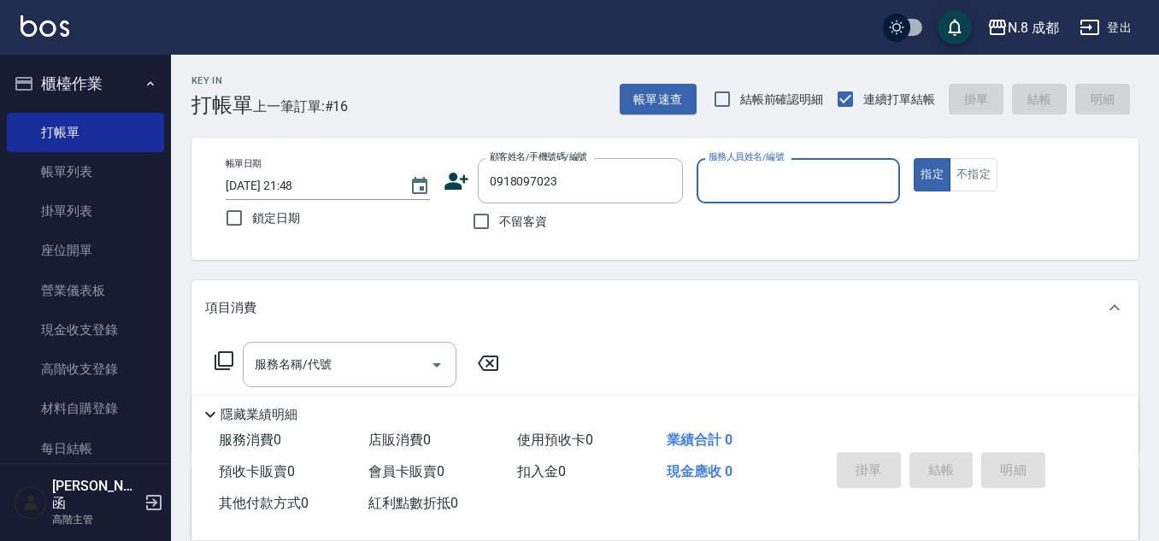
click at [706, 192] on input "服務人員姓名/編號" at bounding box center [798, 181] width 189 height 30
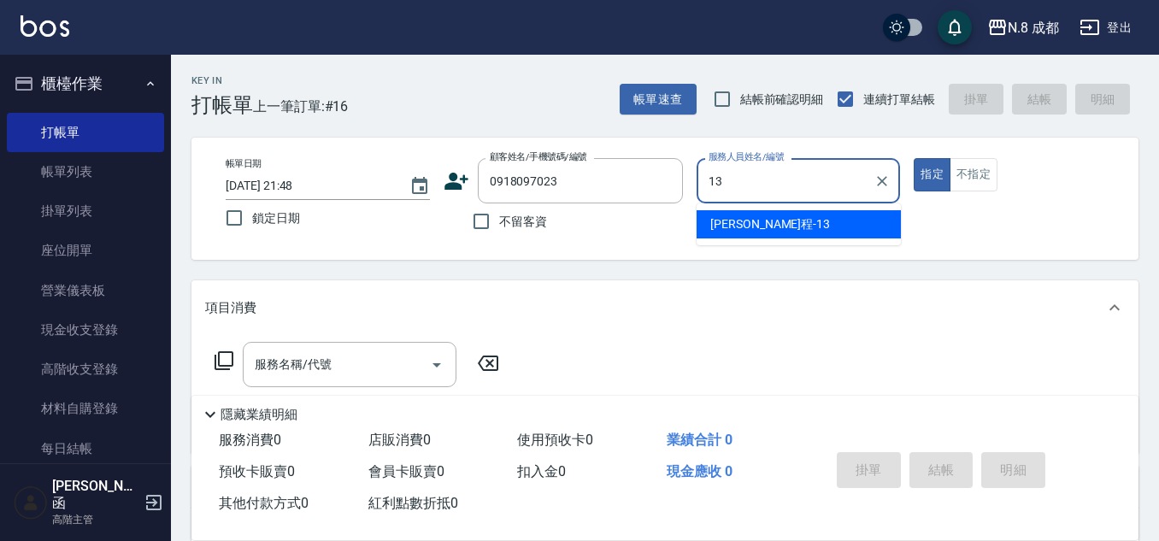
click at [779, 229] on div "高楷程 -13" at bounding box center [799, 224] width 204 height 28
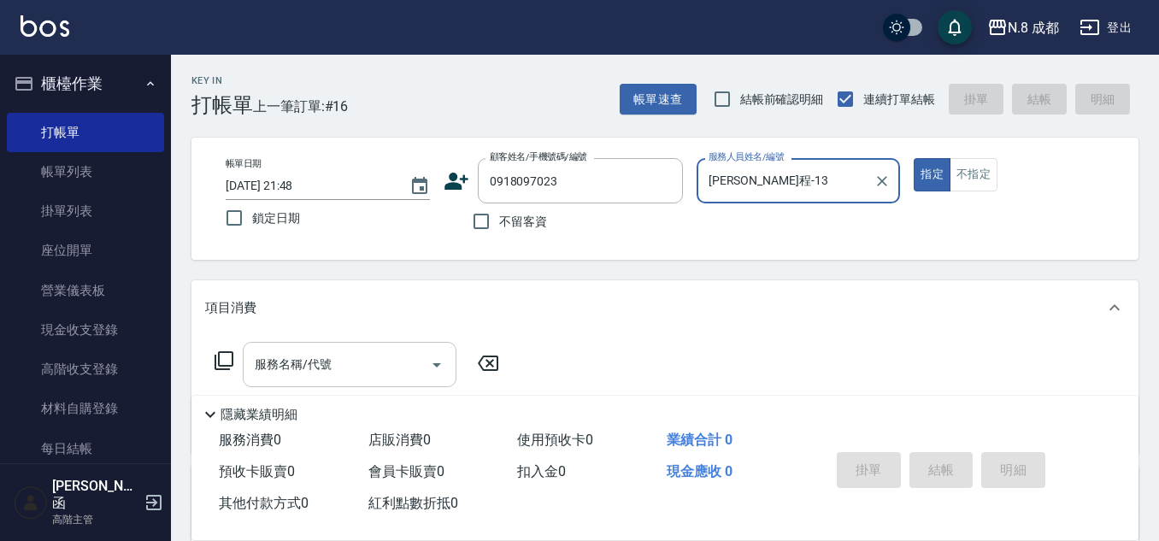
click at [355, 344] on div "服務名稱/代號" at bounding box center [350, 364] width 214 height 45
type input "[PERSON_NAME]程-13"
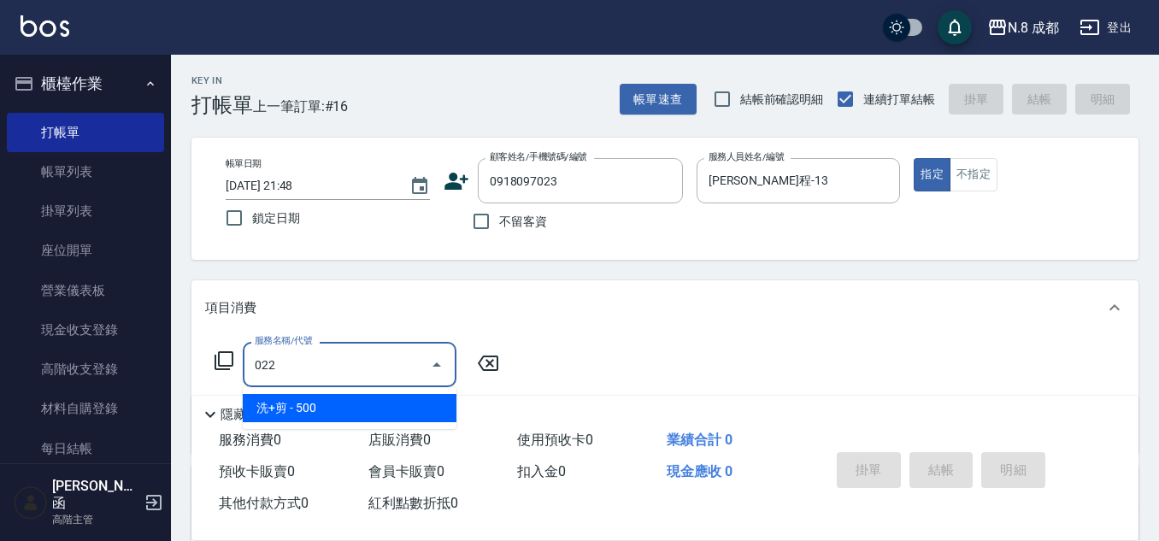
drag, startPoint x: 376, startPoint y: 417, endPoint x: 456, endPoint y: 391, distance: 84.3
click at [379, 418] on span "洗+剪 - 500" at bounding box center [350, 408] width 214 height 28
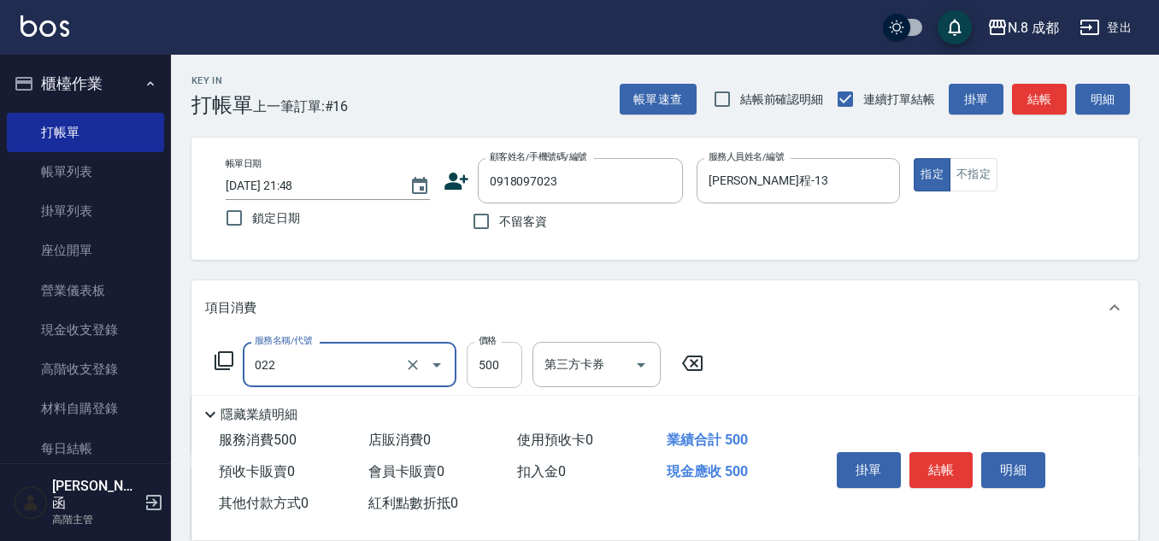
type input "洗+剪(022)"
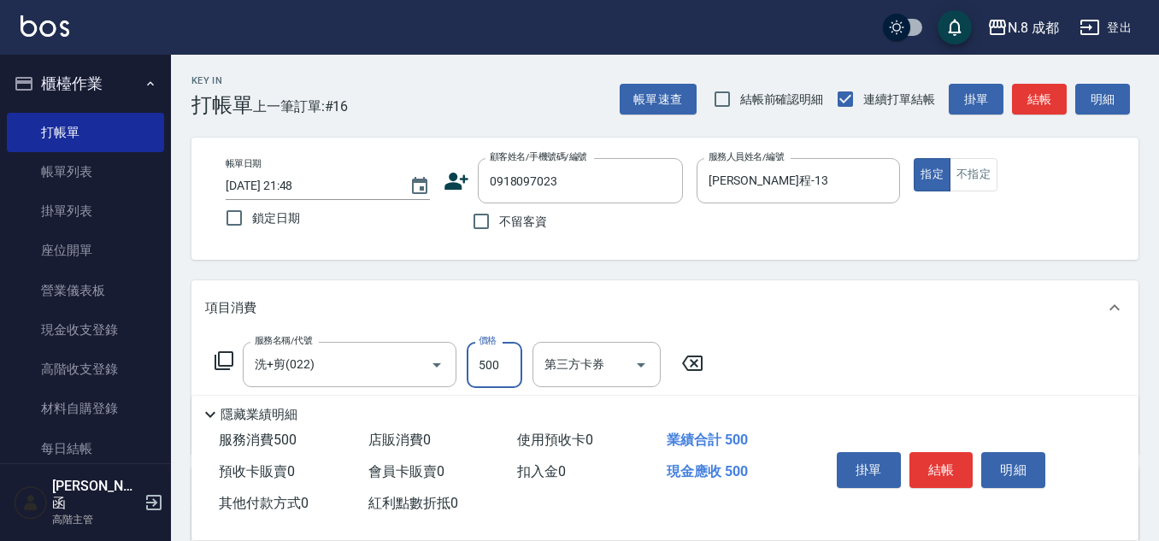
click at [484, 374] on input "500" at bounding box center [495, 365] width 56 height 46
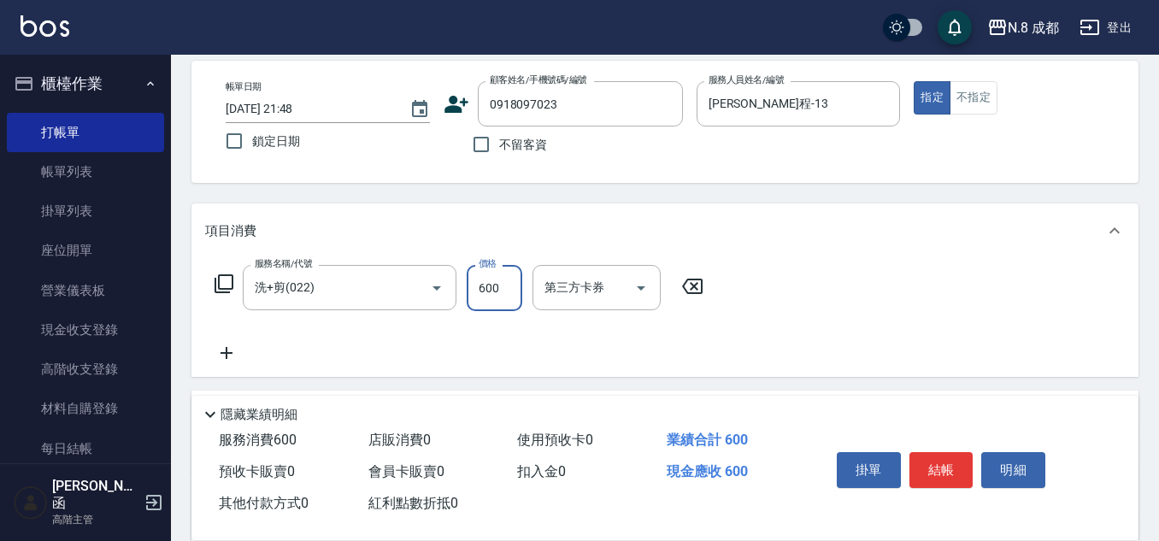
scroll to position [171, 0]
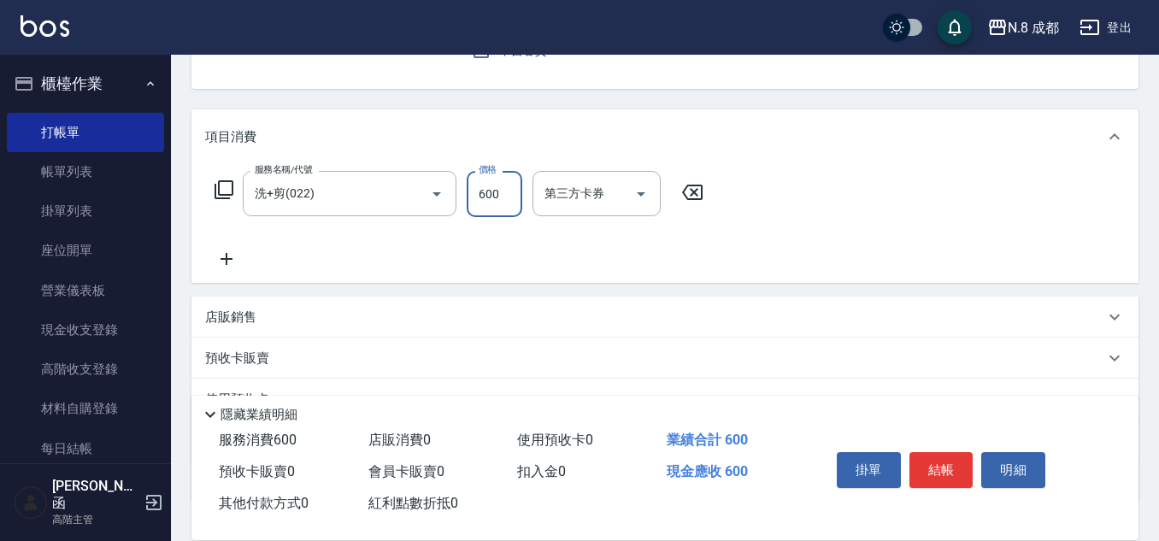
type input "600"
click at [226, 250] on icon at bounding box center [226, 259] width 43 height 21
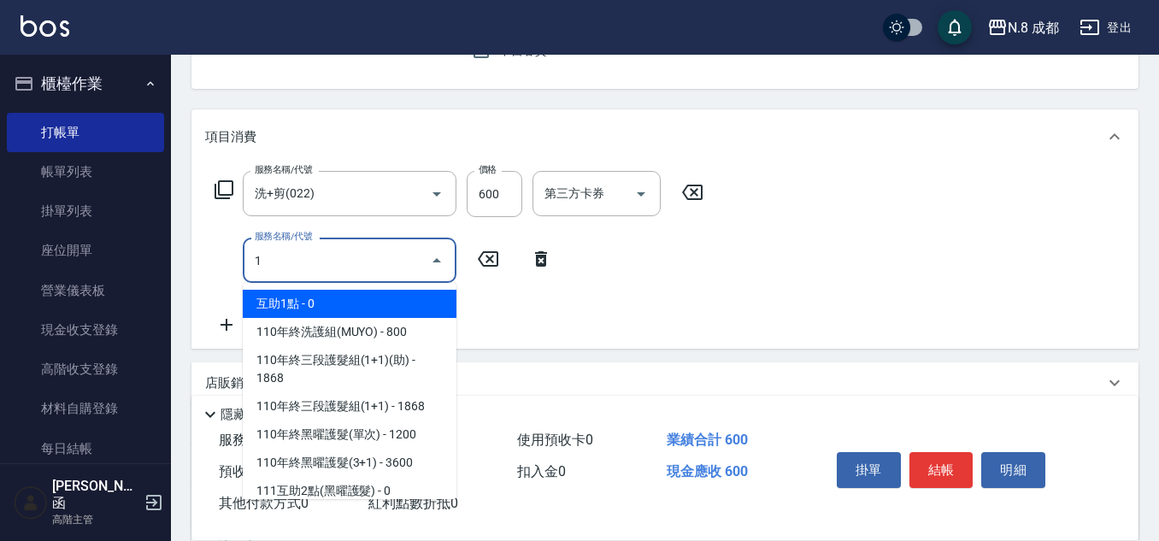
click at [325, 301] on span "互助1點 - 0" at bounding box center [350, 304] width 214 height 28
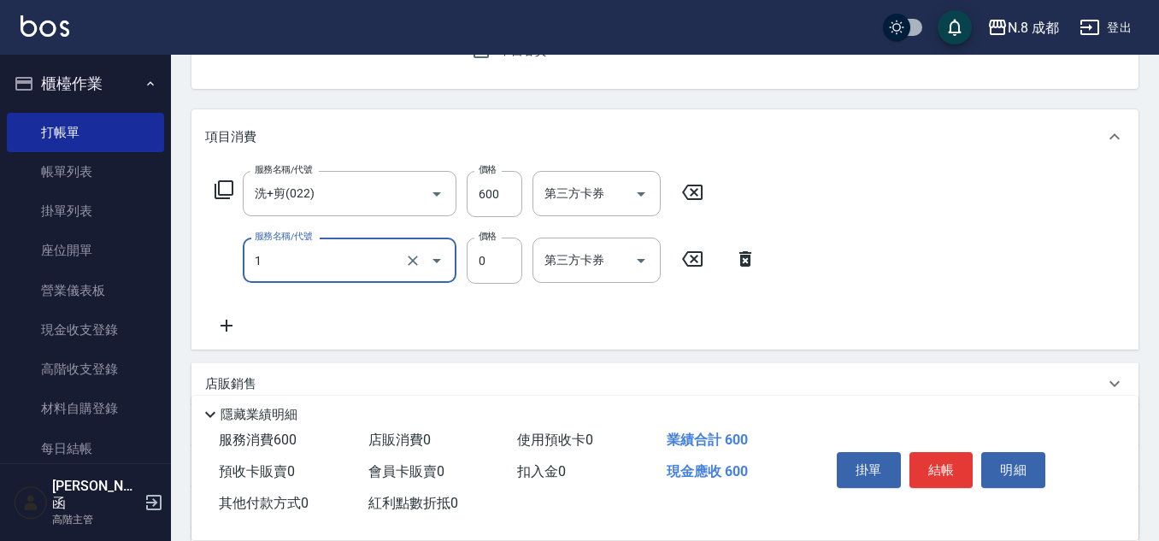
type input "互助1點(1)"
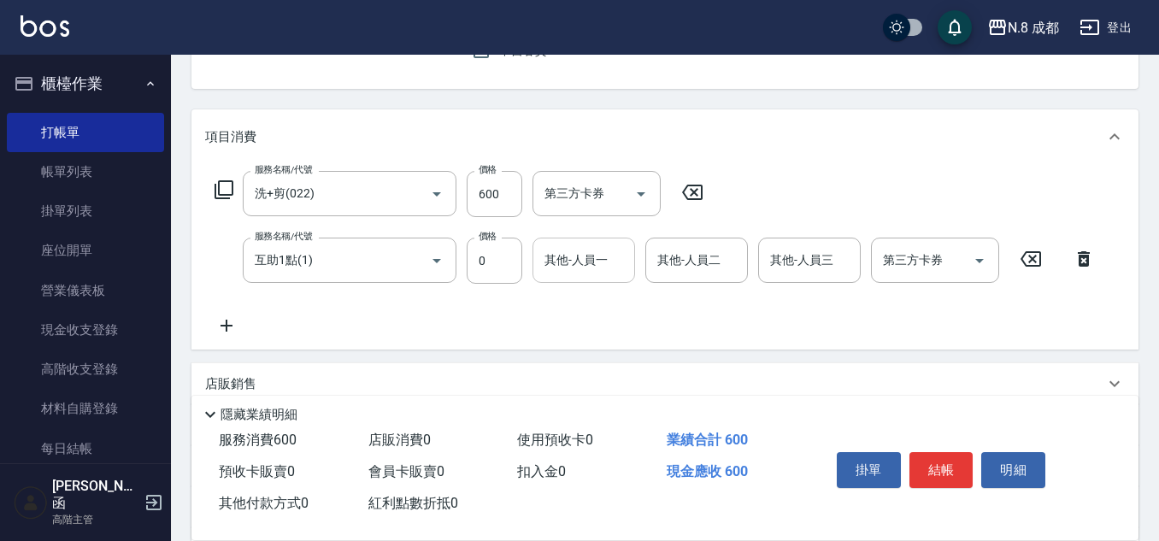
click at [585, 258] on input "其他-人員一" at bounding box center [583, 260] width 87 height 30
click at [598, 303] on span "王瀧彬 -06" at bounding box center [600, 304] width 108 height 18
type input "[PERSON_NAME]-06"
click at [960, 472] on button "結帳" at bounding box center [941, 470] width 64 height 36
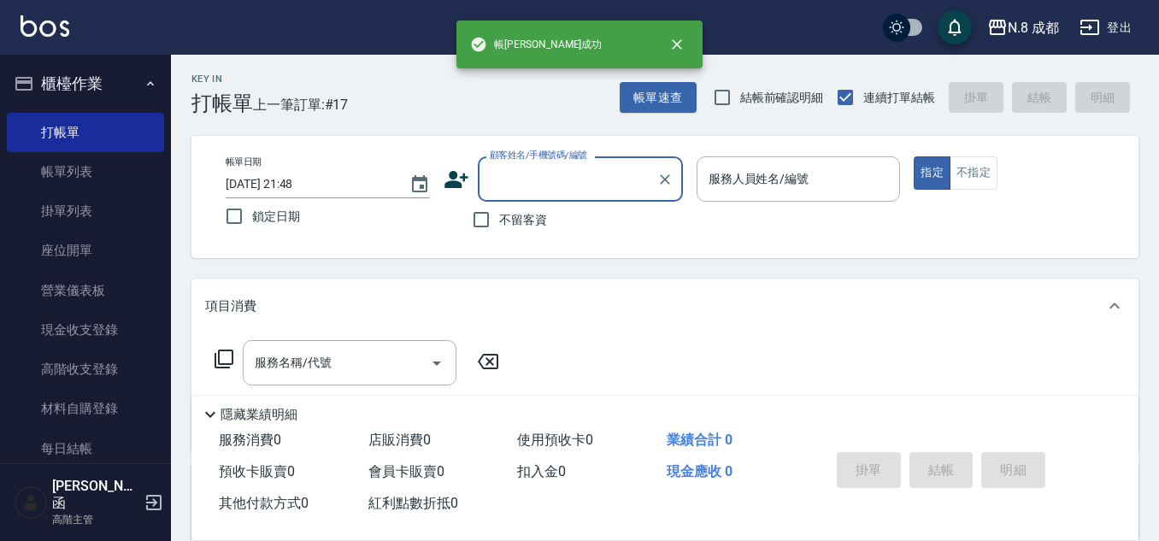
scroll to position [0, 0]
click at [594, 182] on input "顧客姓名/手機號碼/編號" at bounding box center [567, 181] width 164 height 30
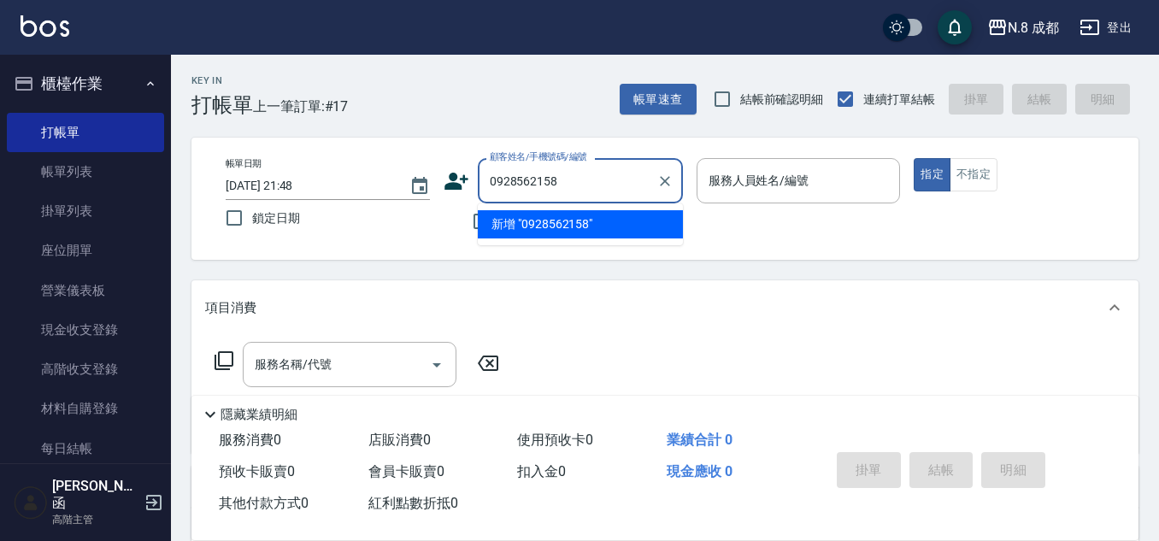
click at [586, 228] on li "新增 "0928562158"" at bounding box center [580, 224] width 205 height 28
type input "0928562158"
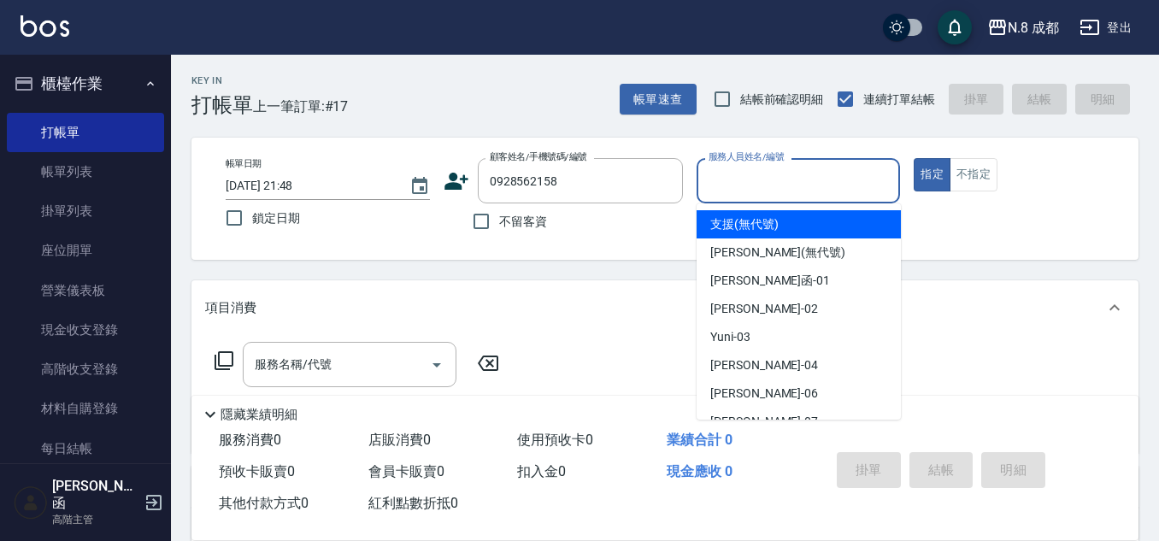
click at [814, 185] on input "服務人員姓名/編號" at bounding box center [798, 181] width 189 height 30
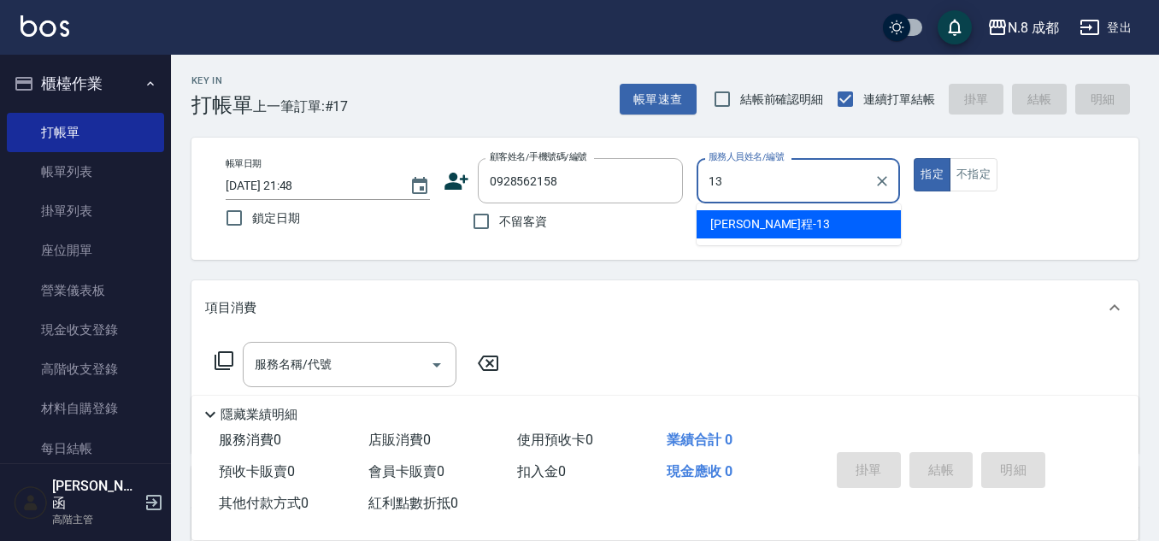
click at [786, 231] on div "高楷程 -13" at bounding box center [799, 224] width 204 height 28
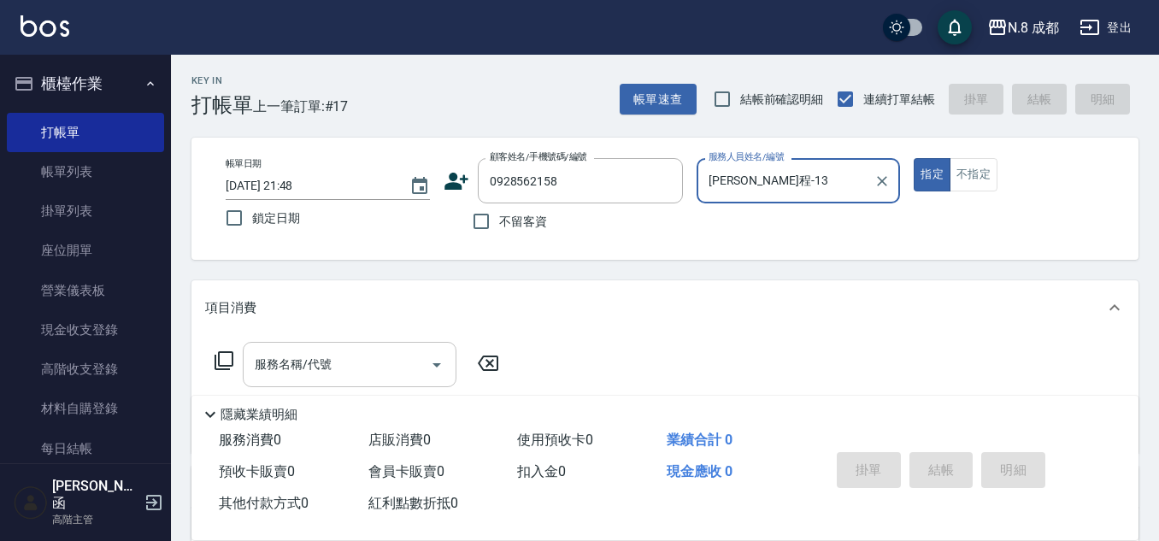
type input "[PERSON_NAME]程-13"
click at [354, 353] on input "服務名稱/代號" at bounding box center [336, 365] width 173 height 30
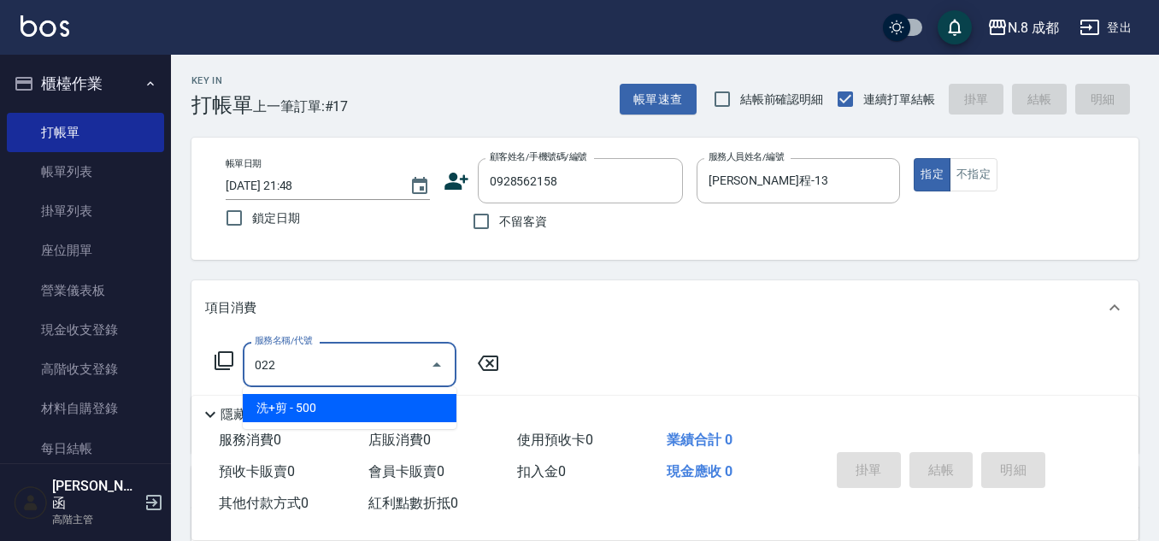
click at [356, 409] on span "洗+剪 - 500" at bounding box center [350, 408] width 214 height 28
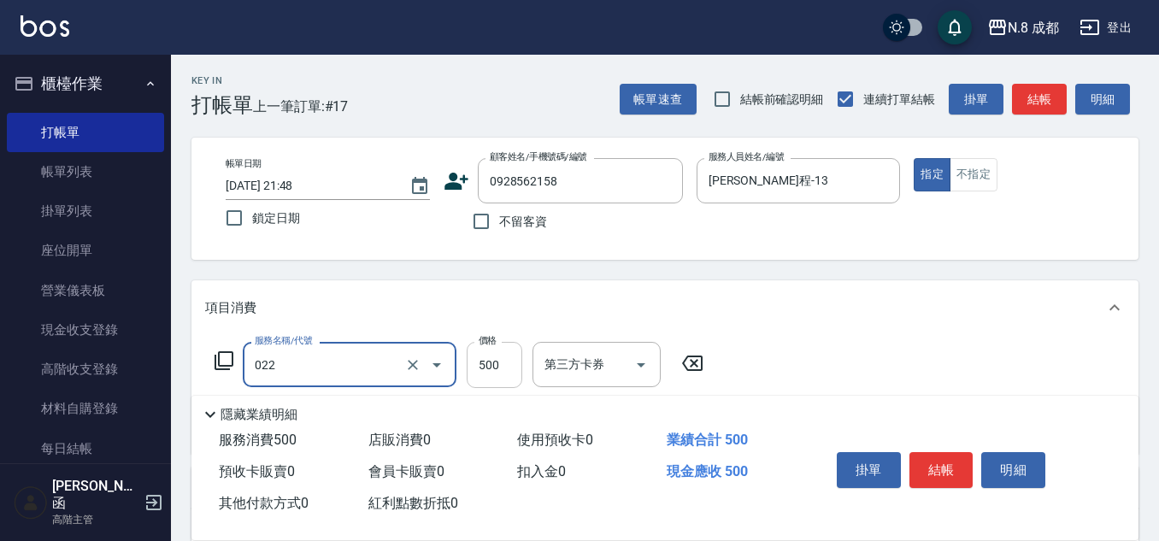
type input "洗+剪(022)"
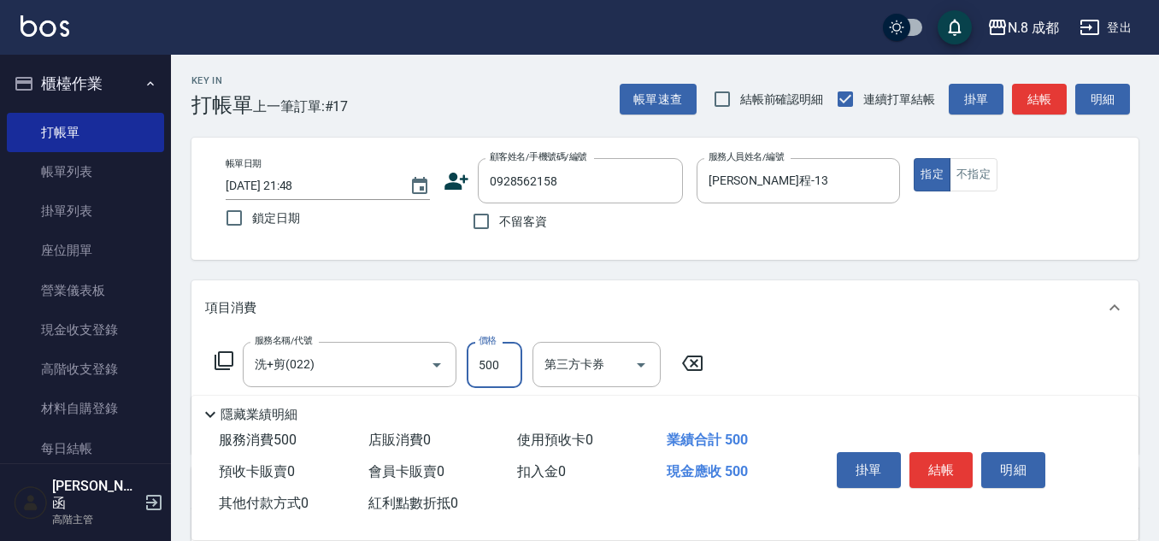
click at [473, 362] on input "500" at bounding box center [495, 365] width 56 height 46
drag, startPoint x: 506, startPoint y: 360, endPoint x: 430, endPoint y: 361, distance: 76.1
click at [430, 361] on div "服務名稱/代號 洗+剪(022) 服務名稱/代號 價格 60 價格 第三方卡券 第三方卡券" at bounding box center [459, 365] width 508 height 46
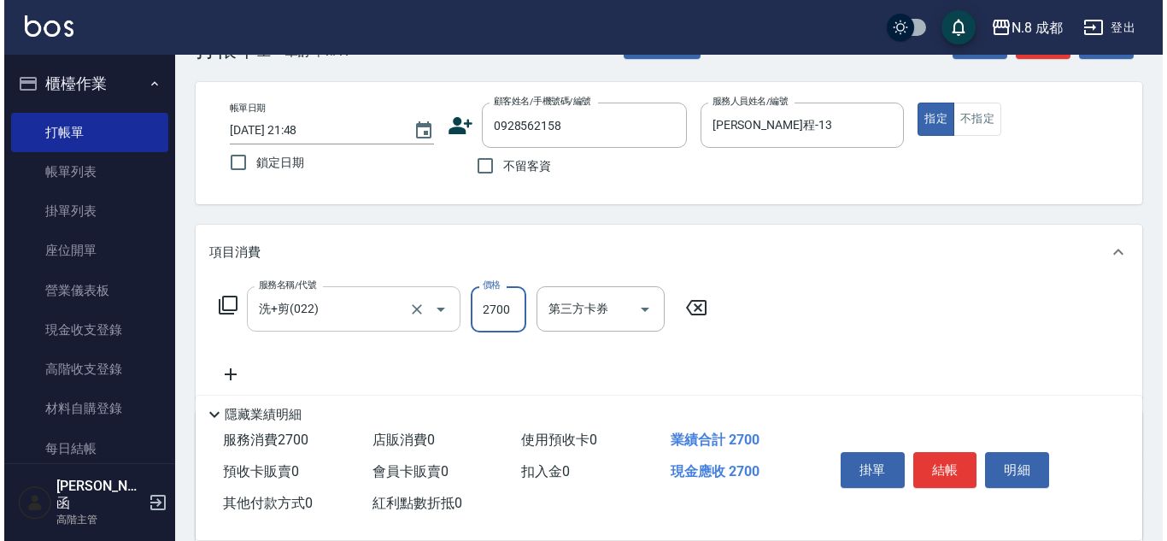
scroll to position [85, 0]
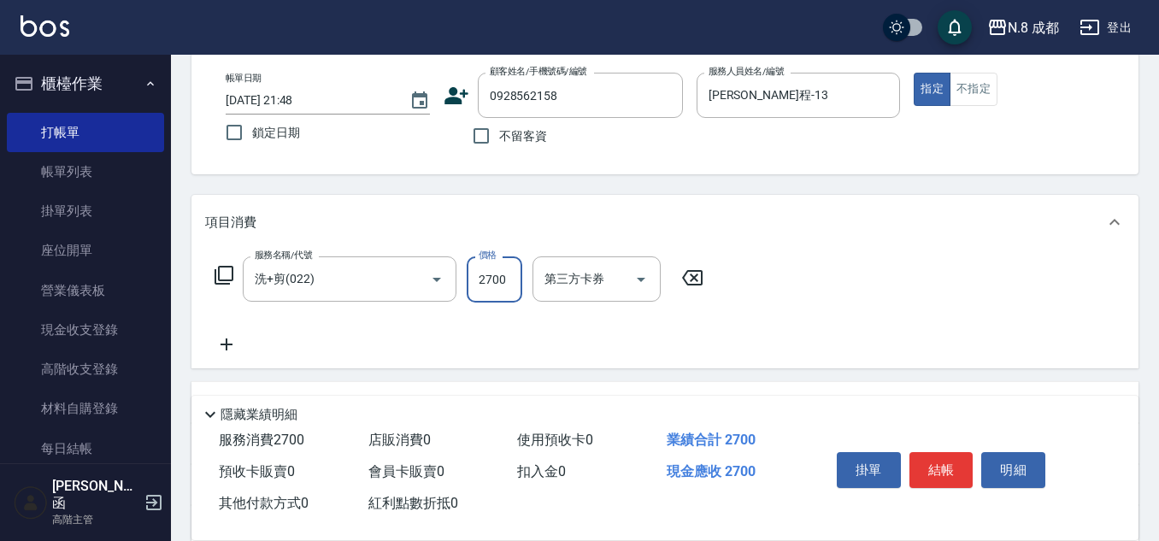
type input "2700"
click at [239, 341] on icon at bounding box center [226, 344] width 43 height 21
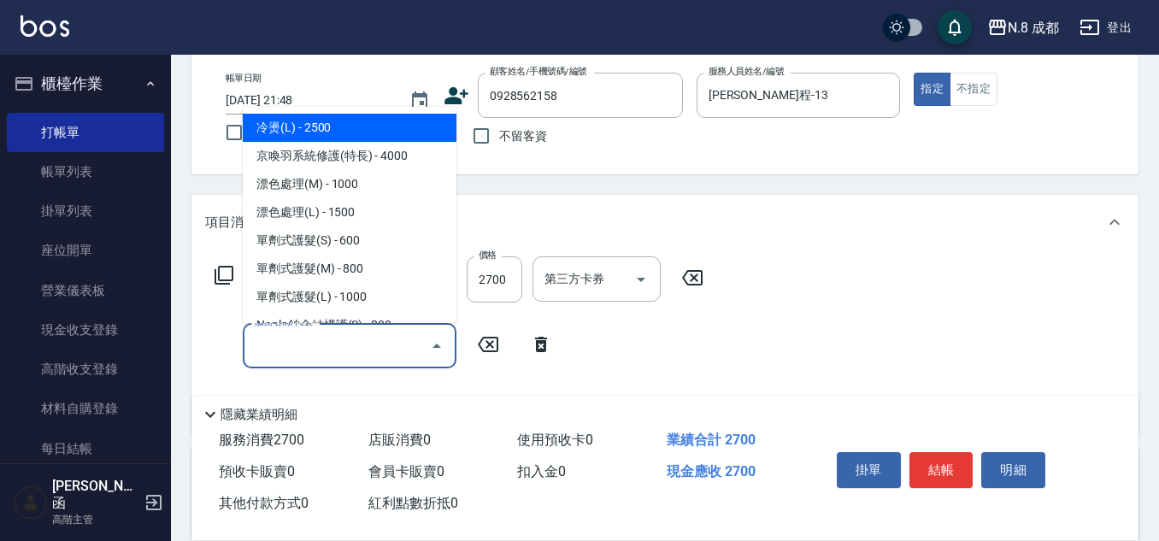
click at [303, 332] on input "服務名稱/代號" at bounding box center [336, 346] width 173 height 30
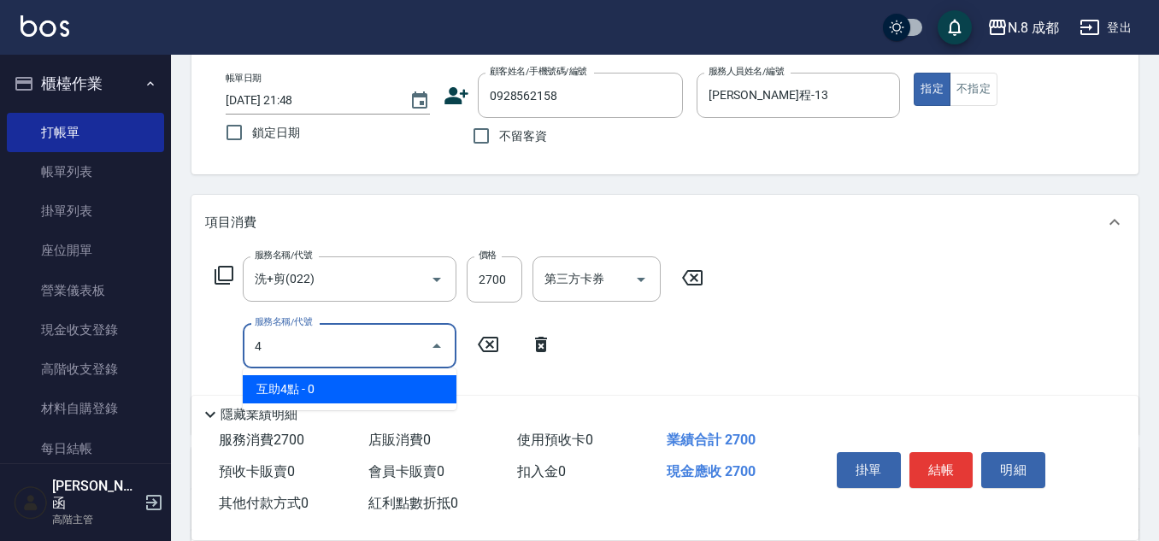
click at [327, 379] on span "互助4點 - 0" at bounding box center [350, 389] width 214 height 28
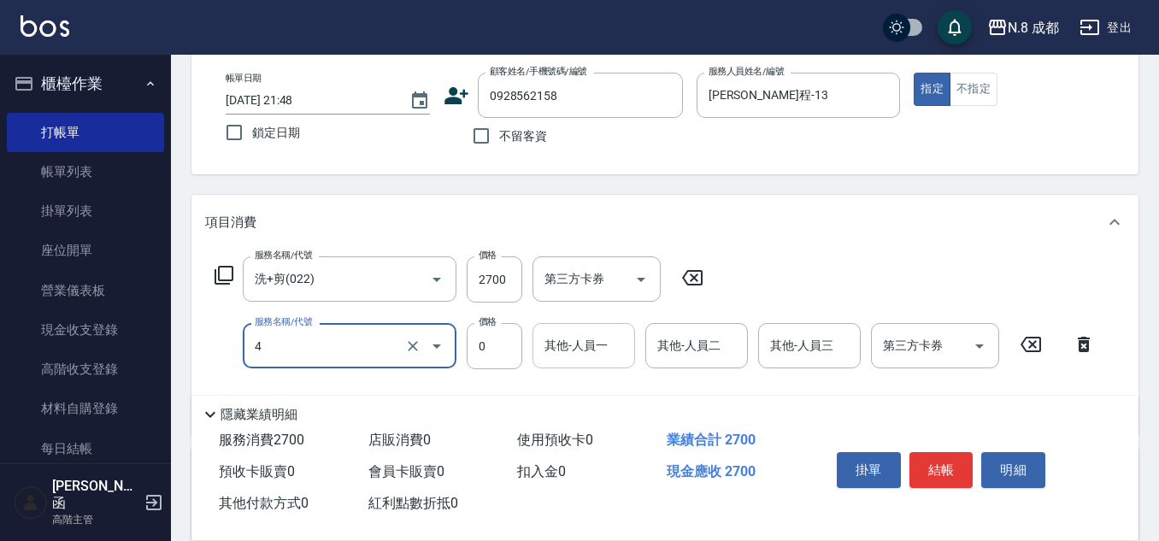
click at [542, 365] on div "其他-人員一" at bounding box center [583, 345] width 103 height 45
type input "互助4點(4)"
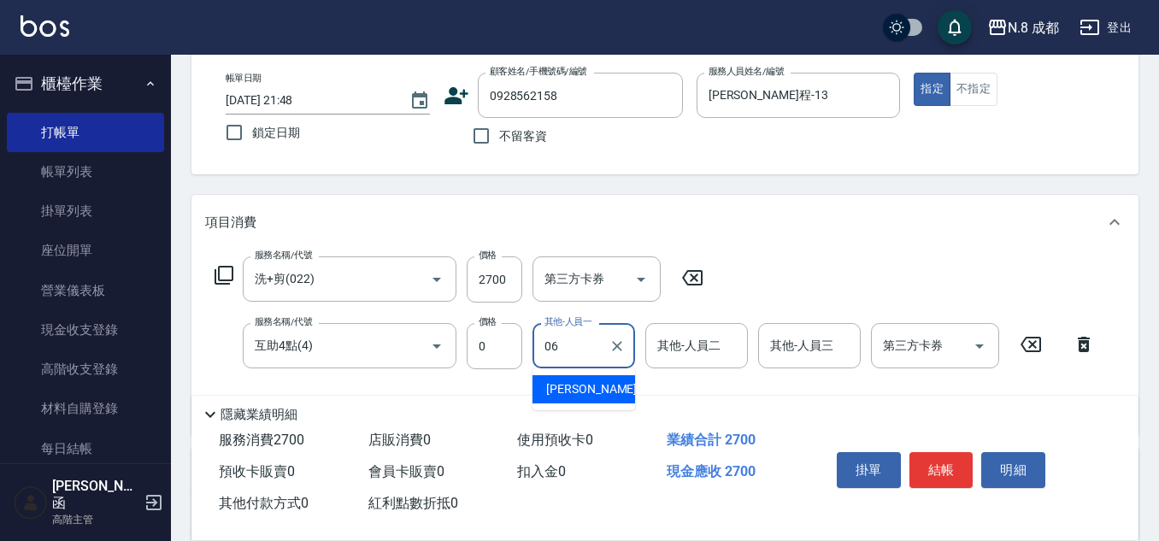
click at [583, 373] on ul "王瀧彬 -06" at bounding box center [583, 389] width 103 height 42
click at [625, 393] on div "王瀧彬 -06" at bounding box center [583, 389] width 103 height 28
type input "[PERSON_NAME]-06"
click at [973, 462] on div "掛單 結帳 明細" at bounding box center [941, 472] width 223 height 54
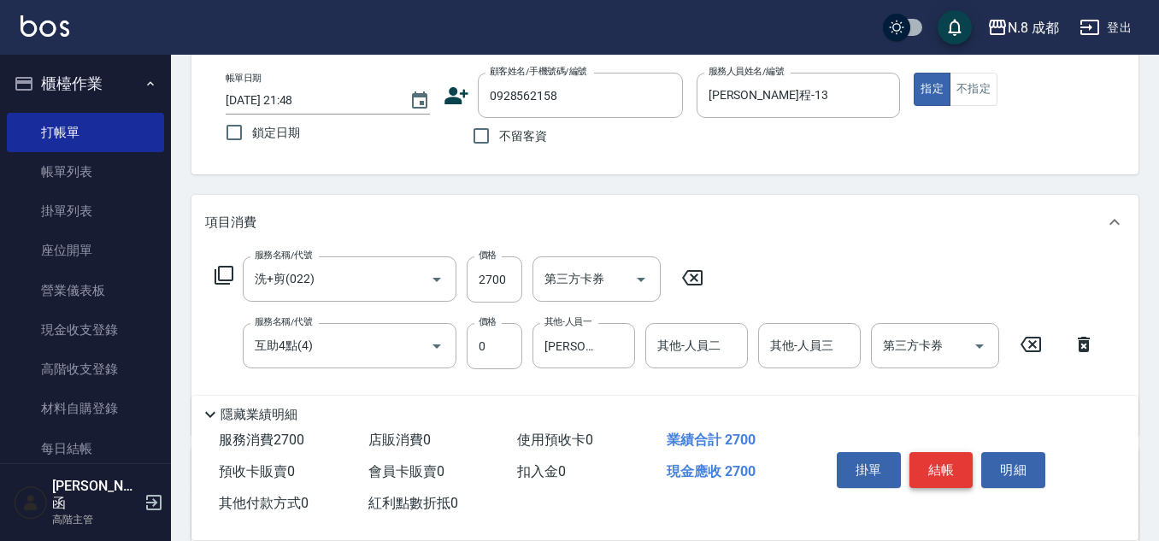
click at [958, 458] on button "結帳" at bounding box center [941, 470] width 64 height 36
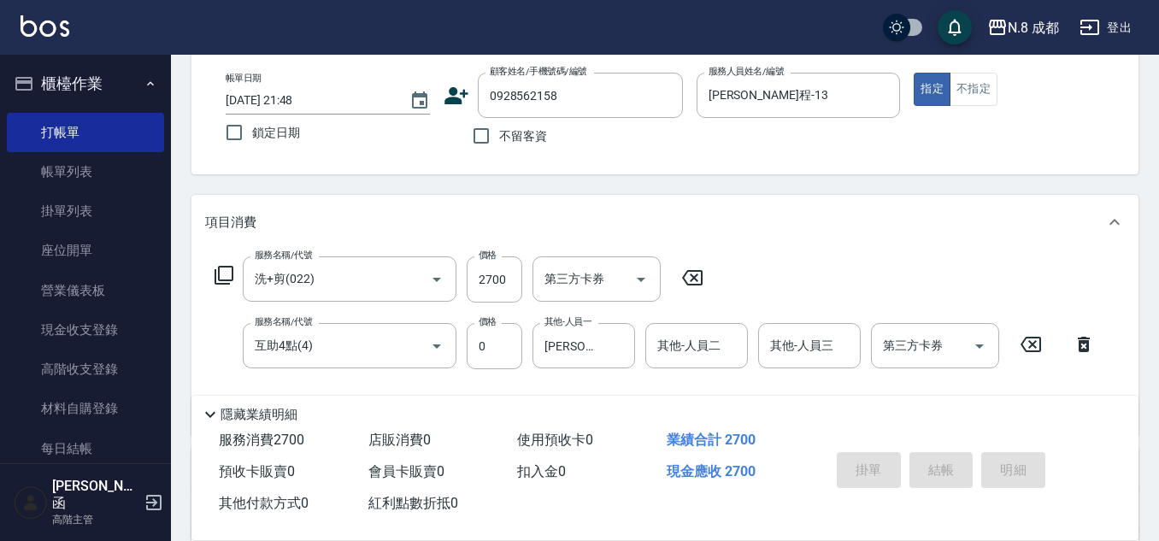
type input "2025/08/16 21:49"
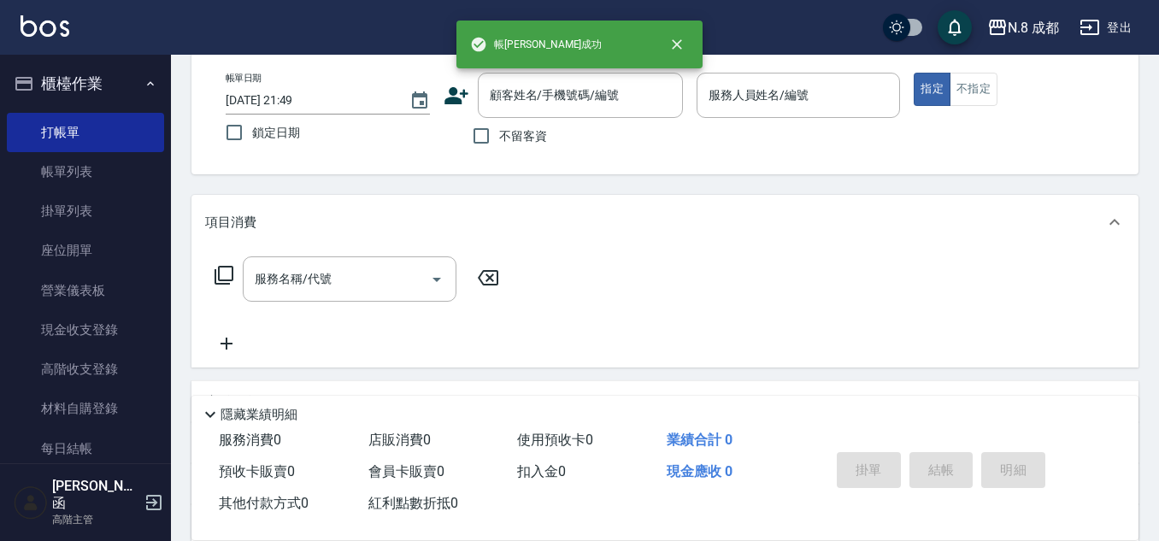
click at [607, 135] on div "不留客資" at bounding box center [563, 136] width 239 height 36
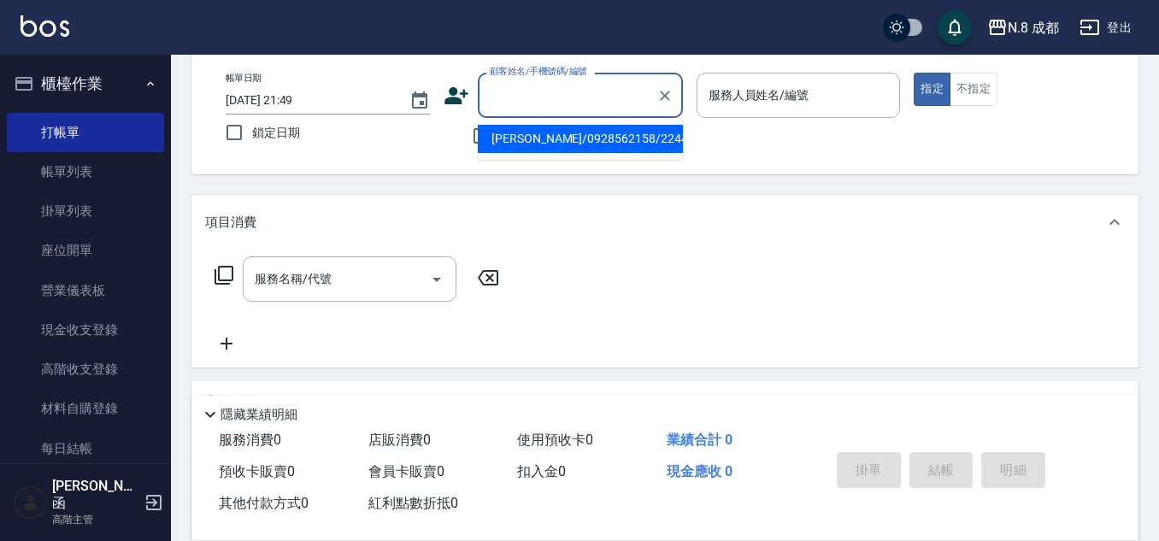
click at [596, 96] on input "顧客姓名/手機號碼/編號" at bounding box center [567, 95] width 164 height 30
click at [604, 142] on li "新增 "0960131377"" at bounding box center [580, 139] width 205 height 28
type input "0960131377"
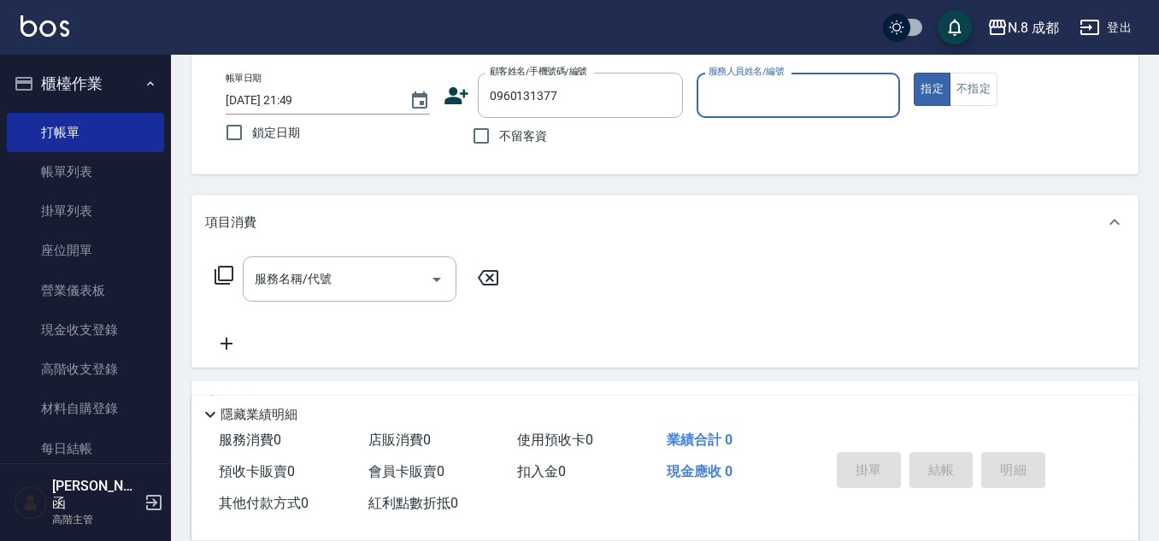
click at [451, 100] on icon at bounding box center [456, 95] width 24 height 17
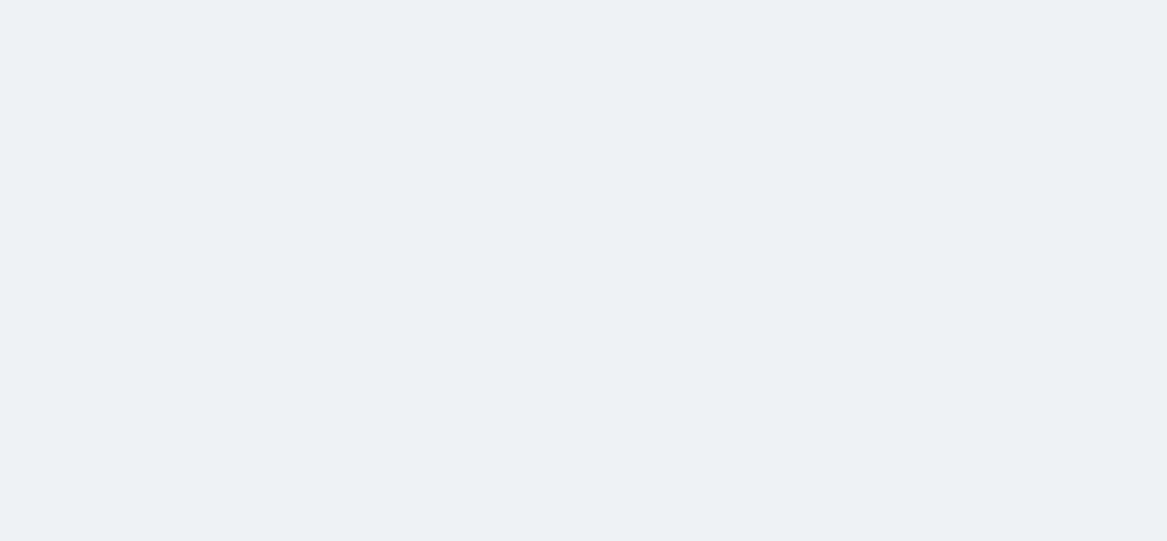
scroll to position [0, 0]
click at [630, 0] on html at bounding box center [583, 0] width 1167 height 0
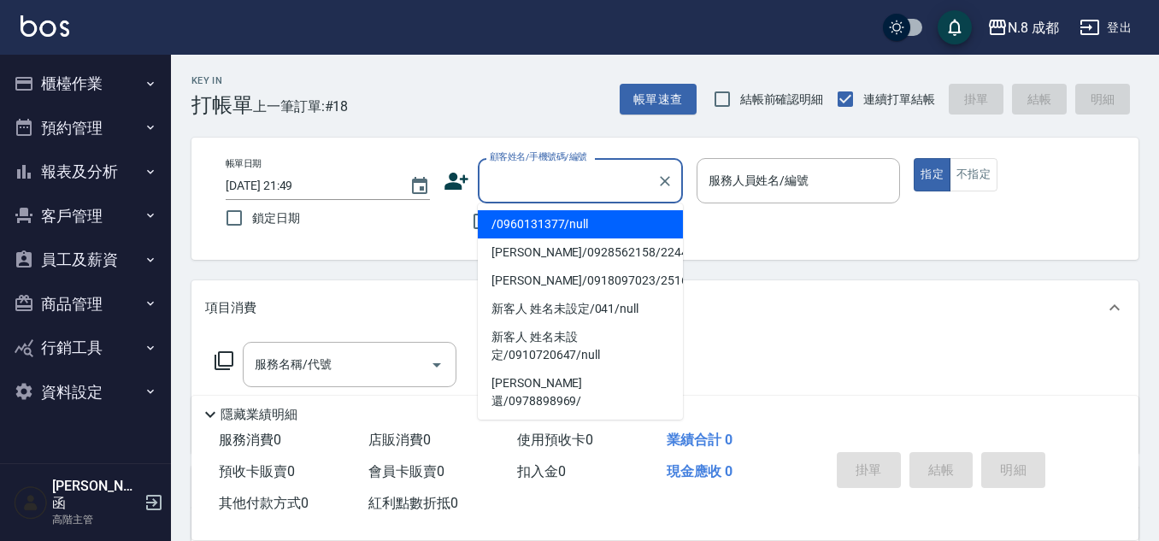
click at [514, 168] on input "顧客姓名/手機號碼/編號" at bounding box center [567, 181] width 164 height 30
drag, startPoint x: 557, startPoint y: 222, endPoint x: 521, endPoint y: 197, distance: 43.6
click at [557, 223] on li "/0960131377/null" at bounding box center [580, 224] width 205 height 28
type input "/0960131377/null"
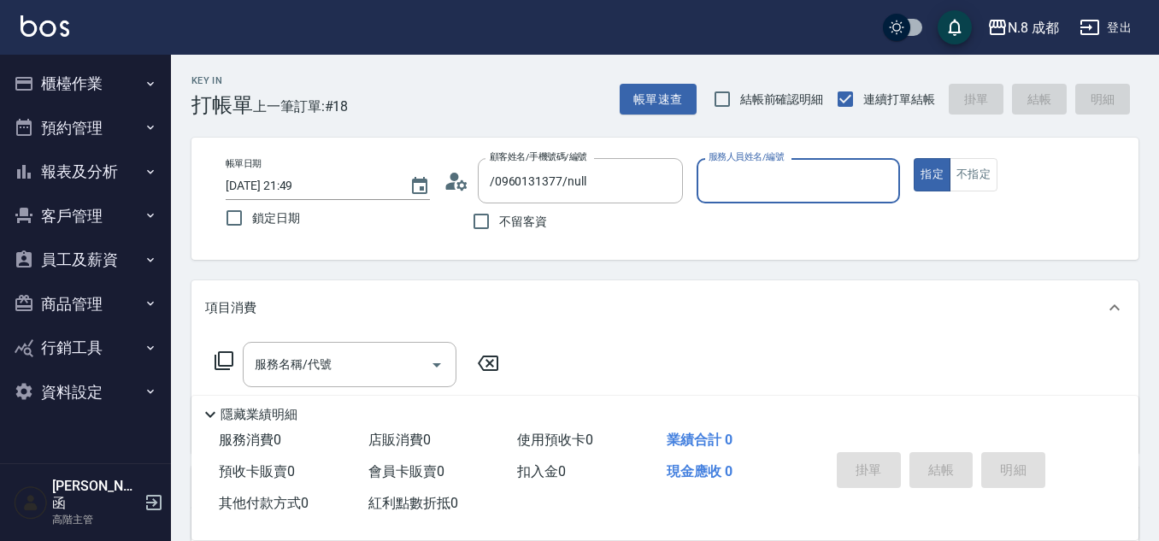
click at [466, 178] on icon at bounding box center [457, 181] width 26 height 26
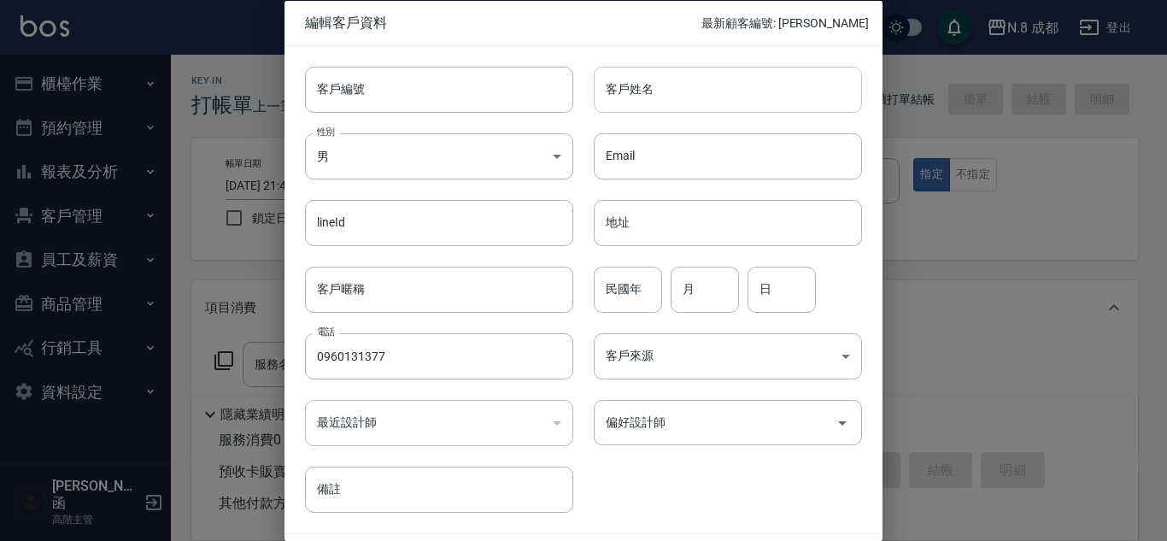
click at [669, 103] on input "客戶姓名" at bounding box center [728, 89] width 268 height 46
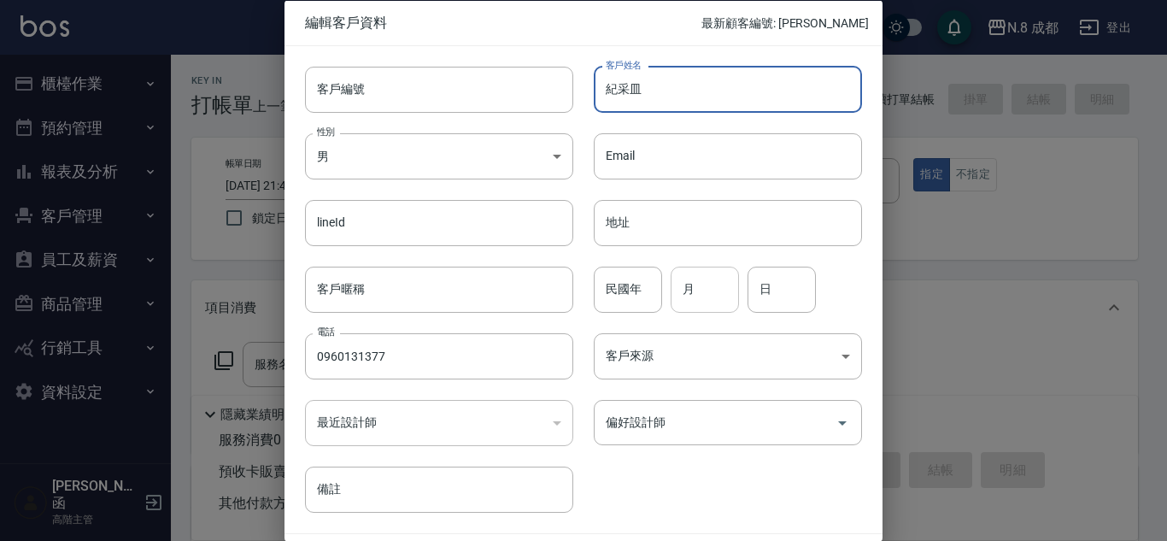
type input "紀采皿"
click at [707, 292] on input "月" at bounding box center [705, 289] width 68 height 46
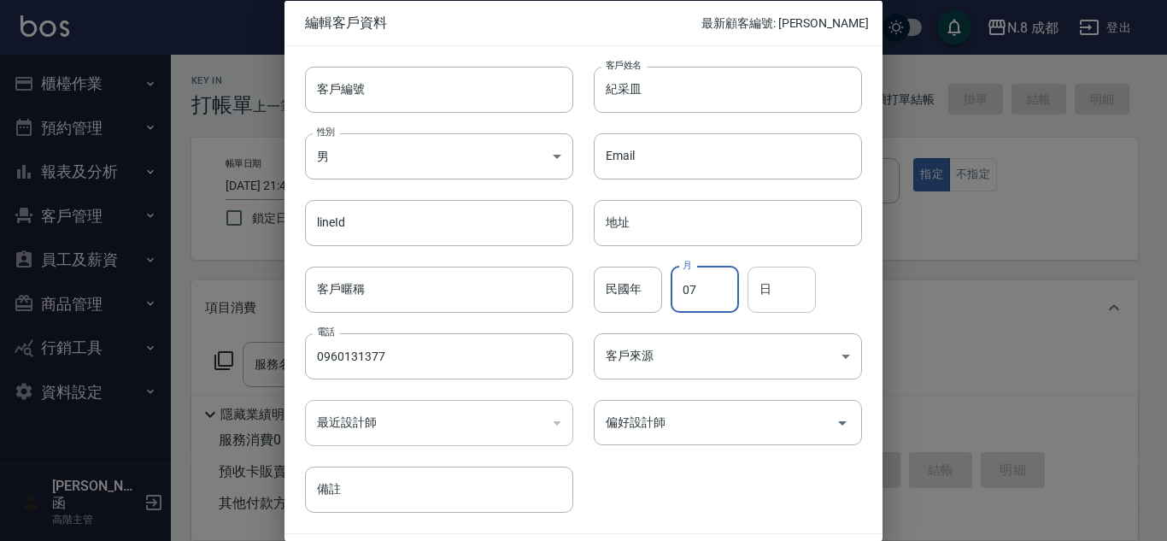
type input "07"
click at [768, 287] on input "0" at bounding box center [782, 289] width 68 height 46
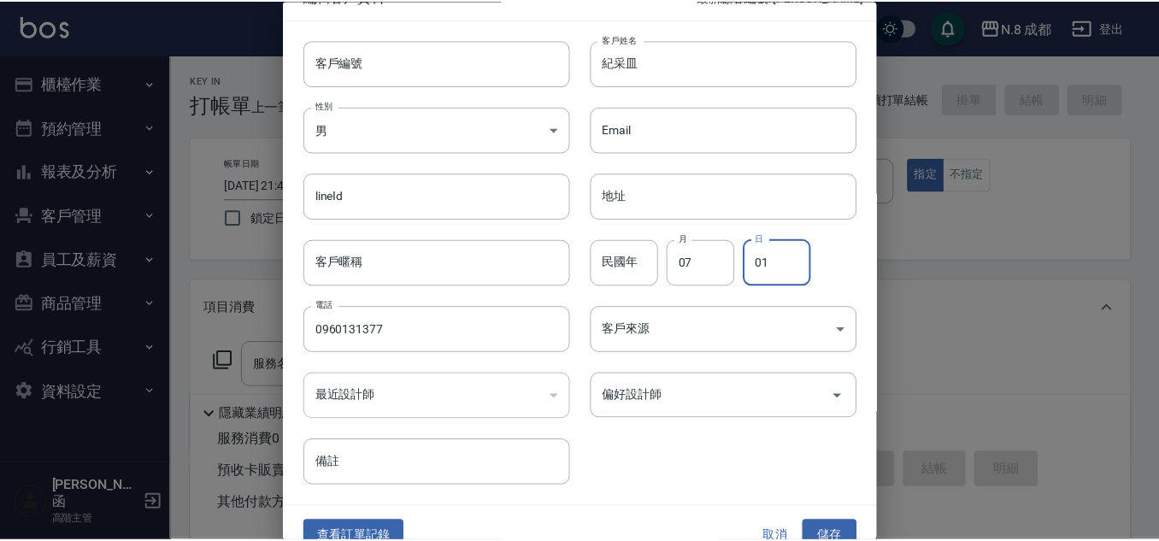
scroll to position [51, 0]
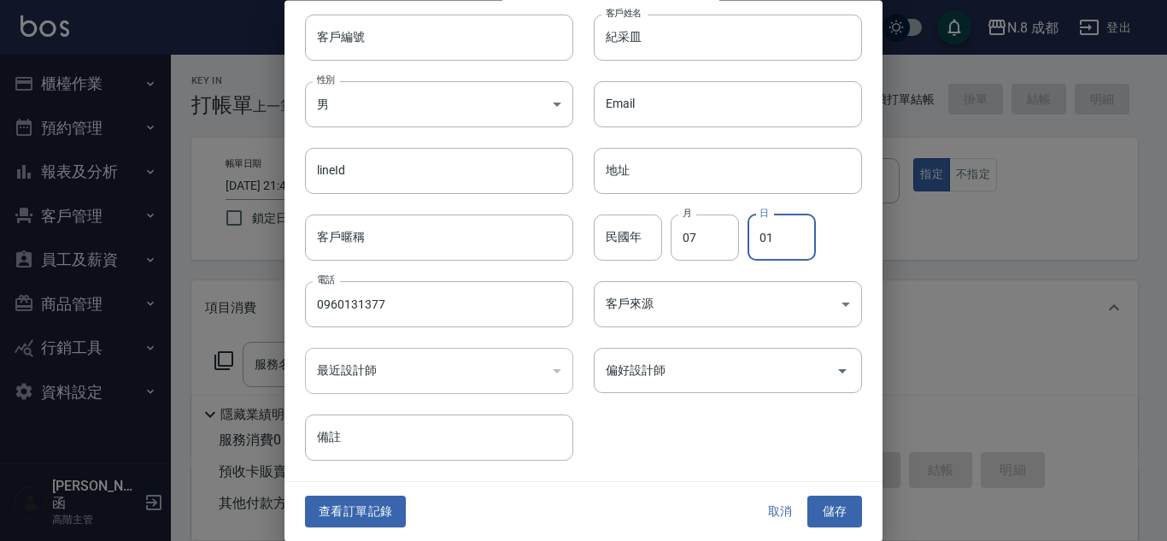
type input "01"
click at [836, 514] on button "儲存" at bounding box center [835, 513] width 55 height 32
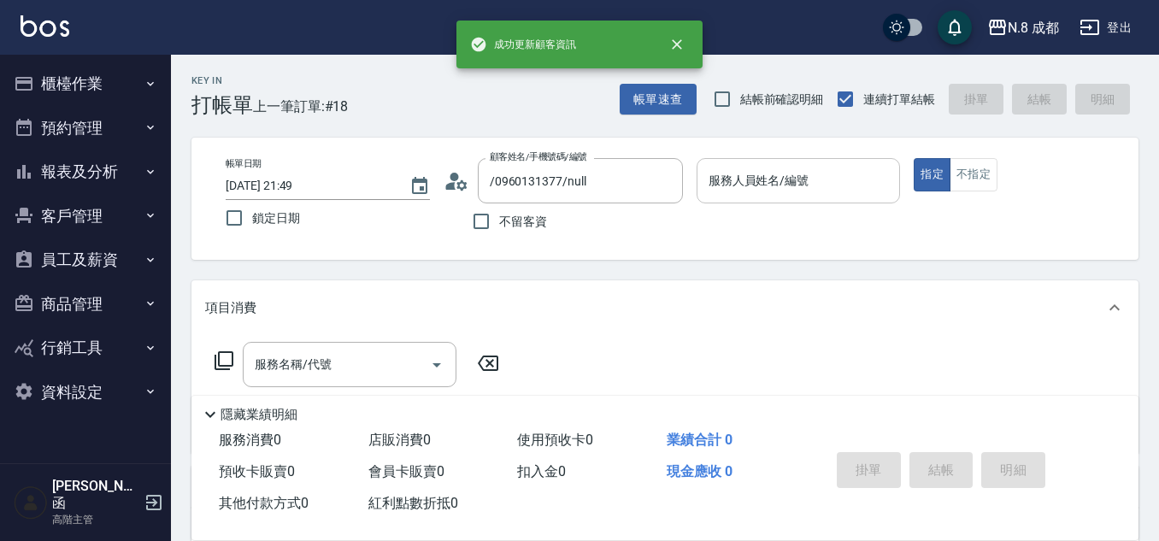
click at [815, 172] on input "服務人員姓名/編號" at bounding box center [798, 181] width 189 height 30
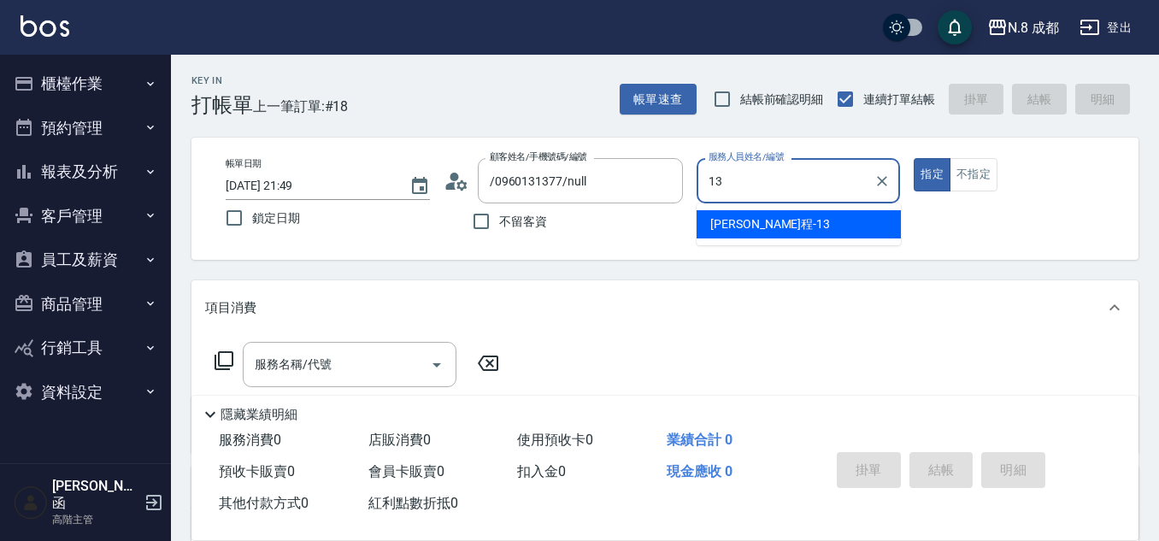
click at [816, 220] on div "高楷程 -13" at bounding box center [799, 224] width 204 height 28
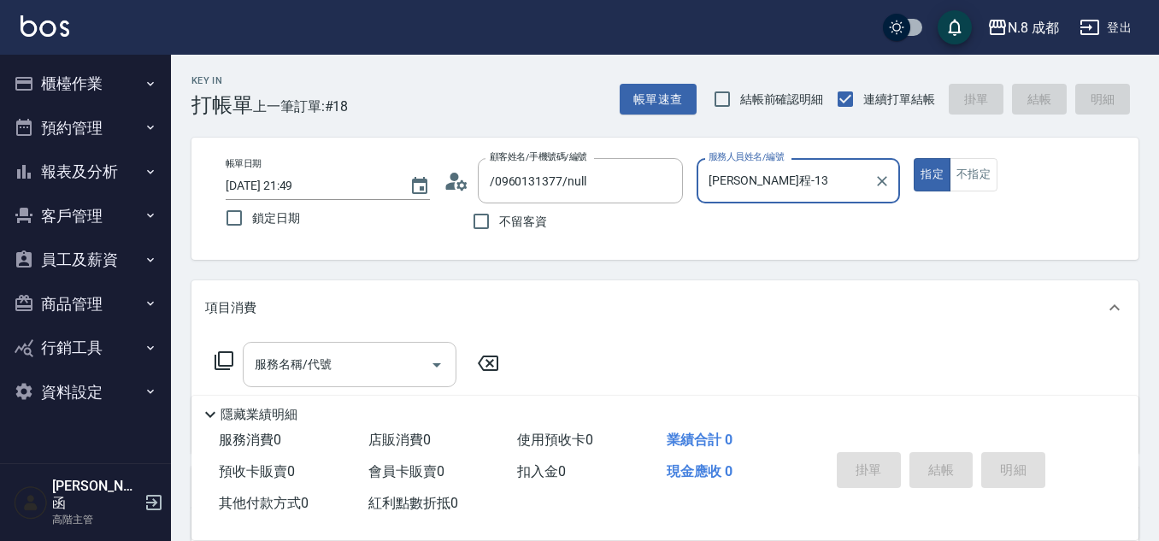
type input "[PERSON_NAME]程-13"
click at [375, 363] on input "服務名稱/代號" at bounding box center [336, 365] width 173 height 30
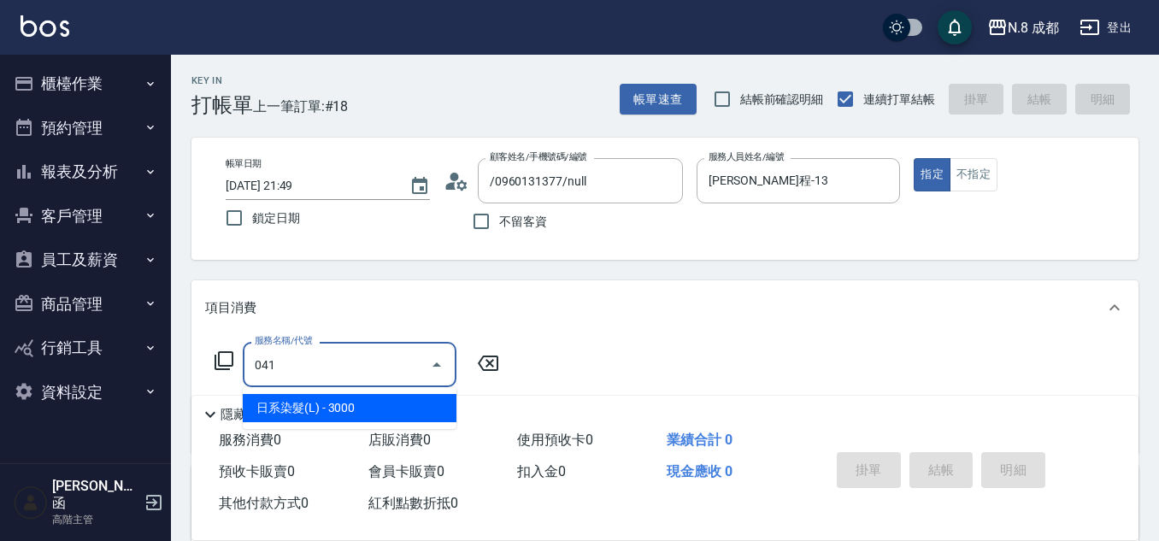
drag, startPoint x: 361, startPoint y: 406, endPoint x: 449, endPoint y: 385, distance: 90.6
click at [360, 408] on span "日系染髮(L) - 3000" at bounding box center [350, 408] width 214 height 28
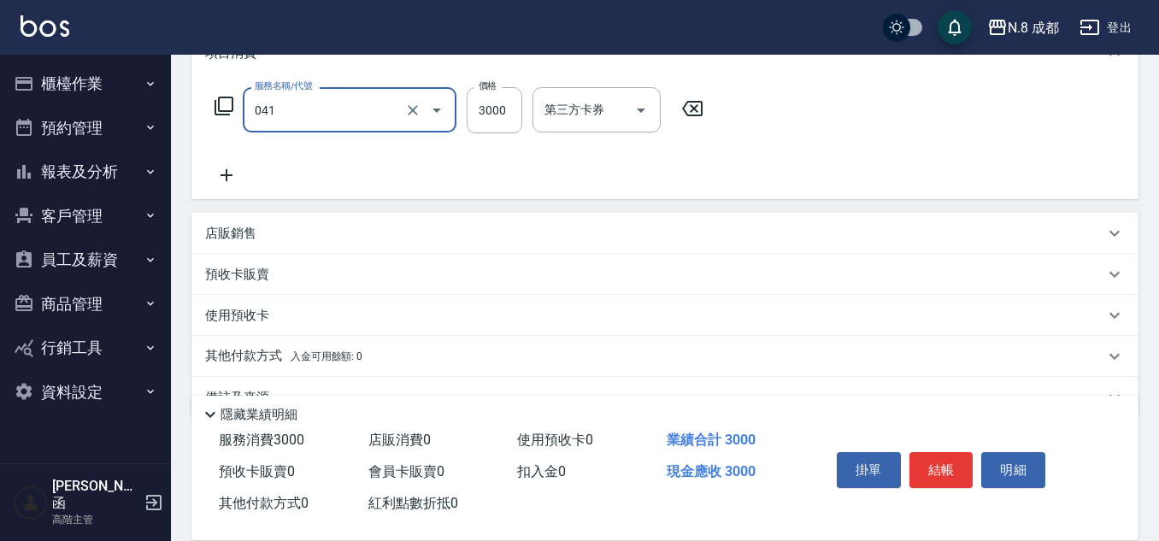
scroll to position [256, 0]
type input "日系染髮(L)(041)"
click at [235, 179] on icon at bounding box center [226, 173] width 43 height 21
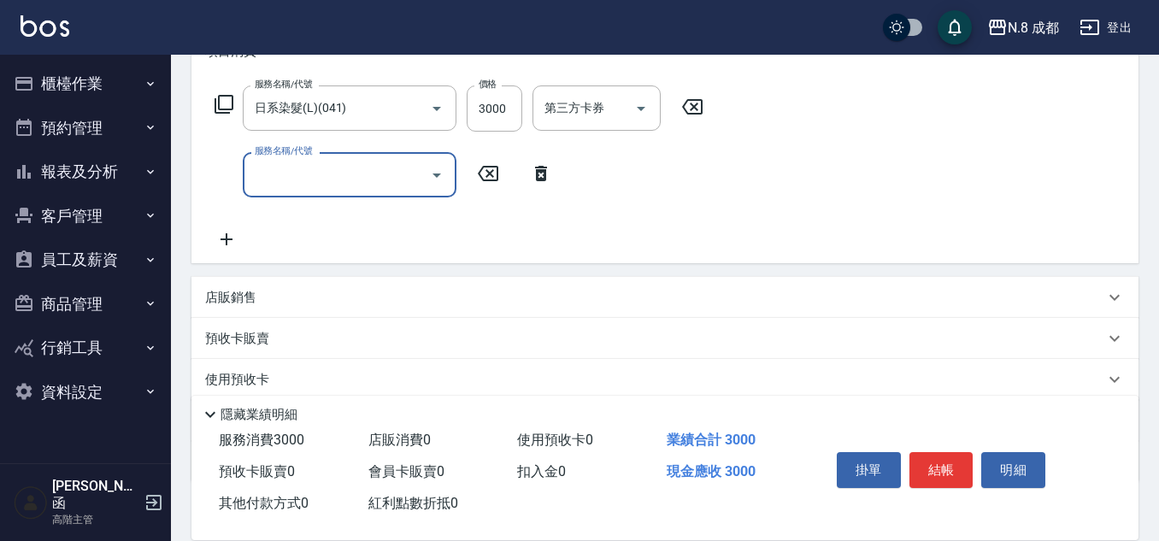
click at [300, 176] on input "服務名稱/代號" at bounding box center [336, 175] width 173 height 30
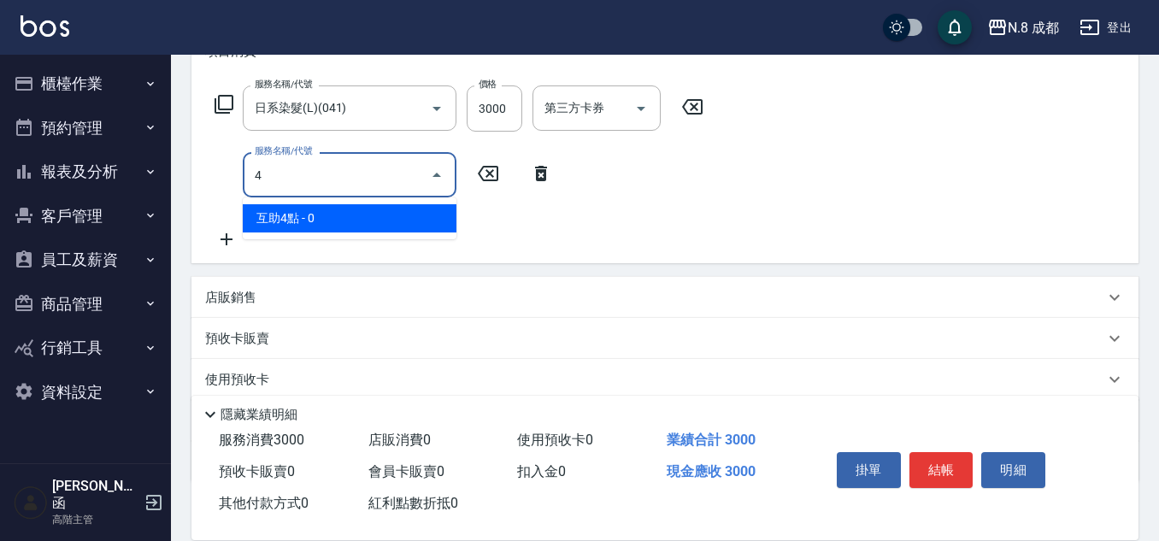
click at [324, 223] on span "互助4點 - 0" at bounding box center [350, 218] width 214 height 28
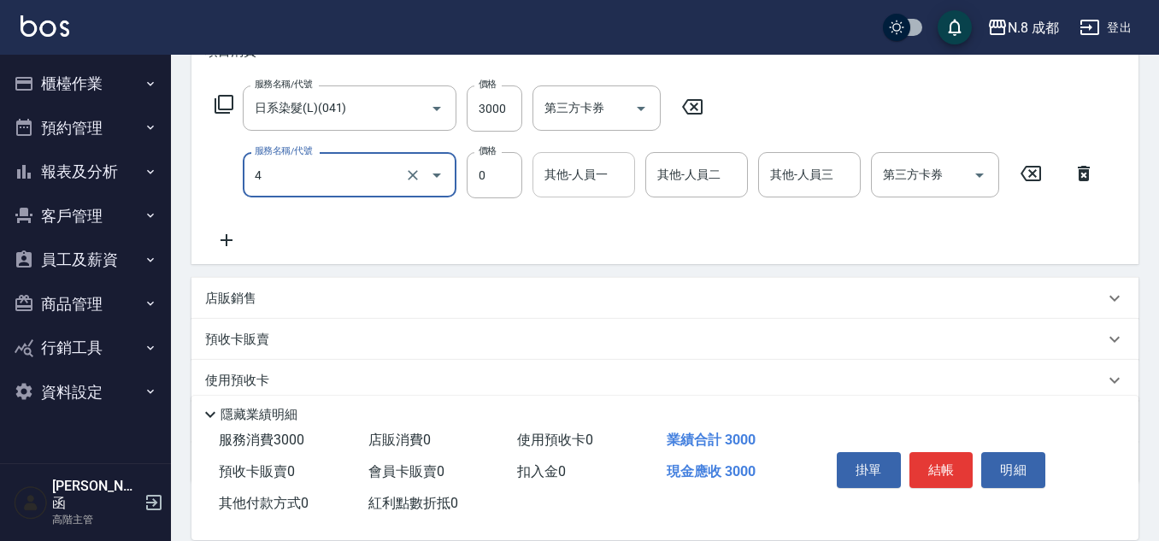
type input "互助4點(4)"
click at [527, 196] on div "服務名稱/代號 互助4點(4) 服務名稱/代號 價格 0 價格 其他-人員一 其他-人員一 其他-人員二 其他-人員二 其他-人員三 其他-人員三 第三方卡券…" at bounding box center [655, 175] width 900 height 46
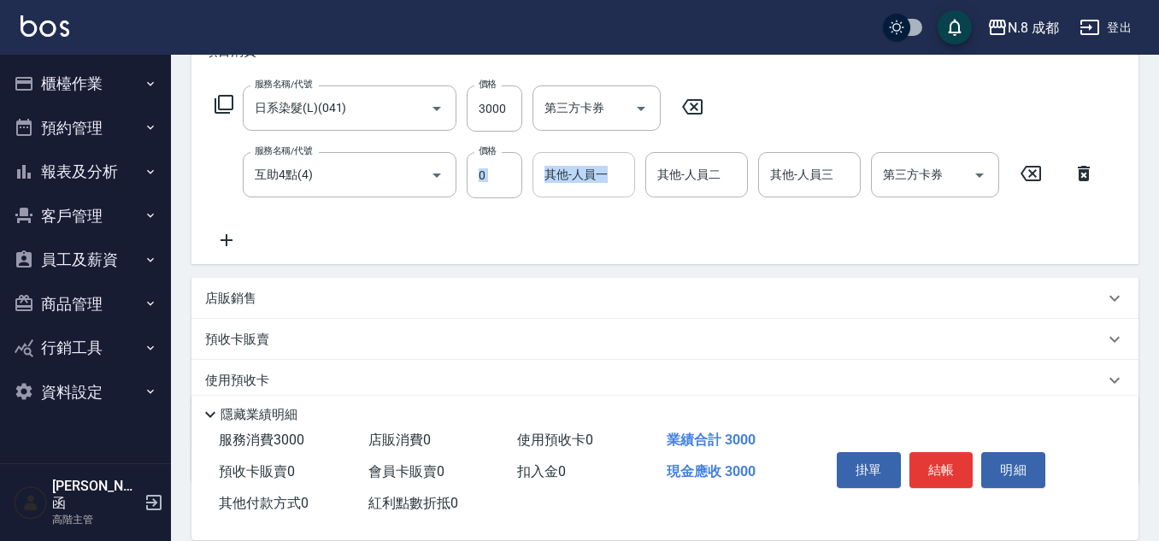
drag, startPoint x: 553, startPoint y: 195, endPoint x: 562, endPoint y: 194, distance: 9.4
click at [556, 193] on div "其他-人員一" at bounding box center [583, 174] width 103 height 45
drag, startPoint x: 573, startPoint y: 180, endPoint x: 519, endPoint y: 180, distance: 53.8
click at [519, 180] on div "服務名稱/代號 互助4點(4) 服務名稱/代號 價格 0 價格 其他-人員一 0 其他-人員一 其他-人員二 其他-人員二 其他-人員三 其他-人員三 第三方…" at bounding box center [655, 175] width 900 height 46
drag, startPoint x: 583, startPoint y: 186, endPoint x: 510, endPoint y: 185, distance: 72.6
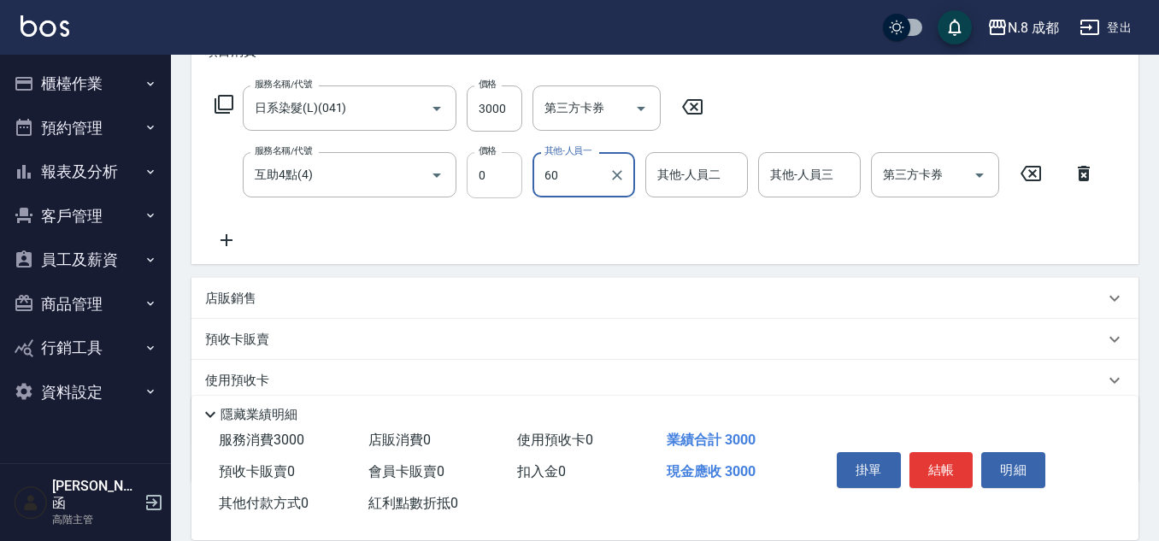
click at [510, 185] on div "服務名稱/代號 互助4點(4) 服務名稱/代號 價格 0 價格 其他-人員一 60 其他-人員一 其他-人員二 其他-人員二 其他-人員三 其他-人員三 第三…" at bounding box center [655, 175] width 900 height 46
click at [572, 222] on span "王瀧彬 -06" at bounding box center [600, 218] width 108 height 18
type input "[PERSON_NAME]-06"
click at [945, 468] on button "結帳" at bounding box center [941, 470] width 64 height 36
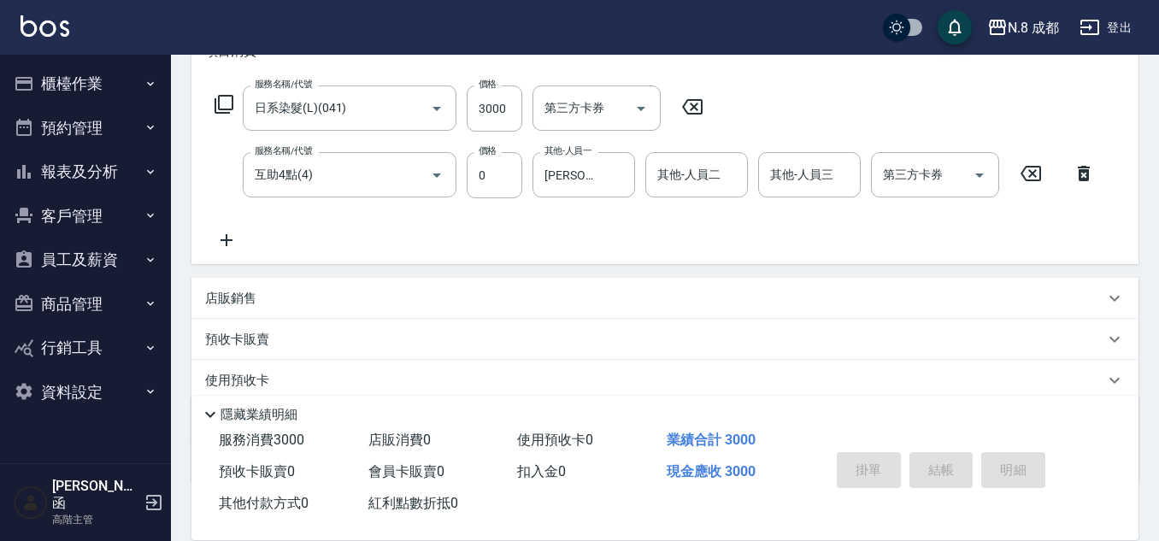
type input "2025/08/16 21:50"
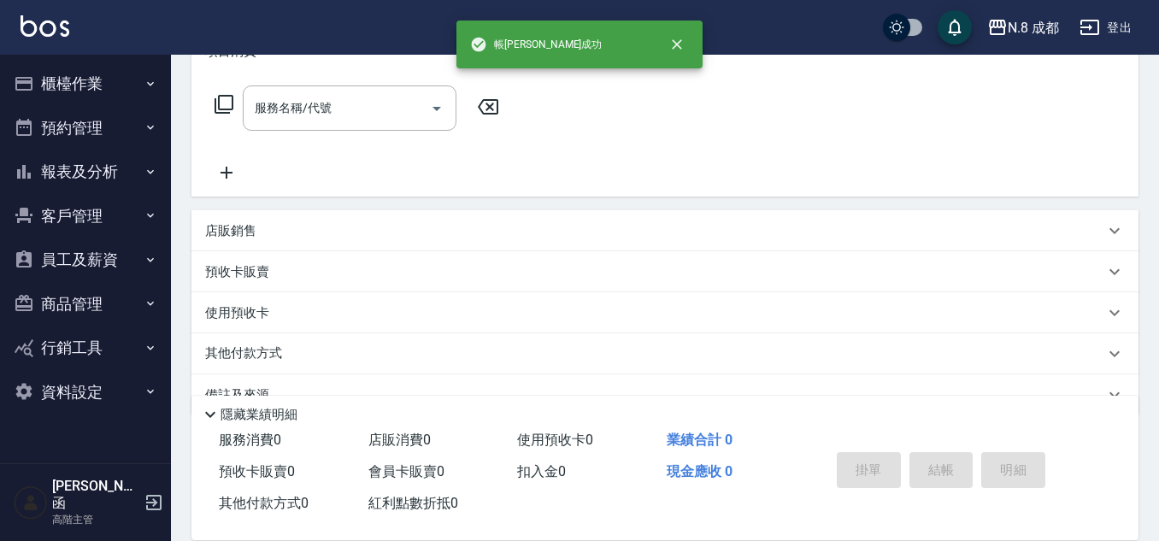
scroll to position [0, 0]
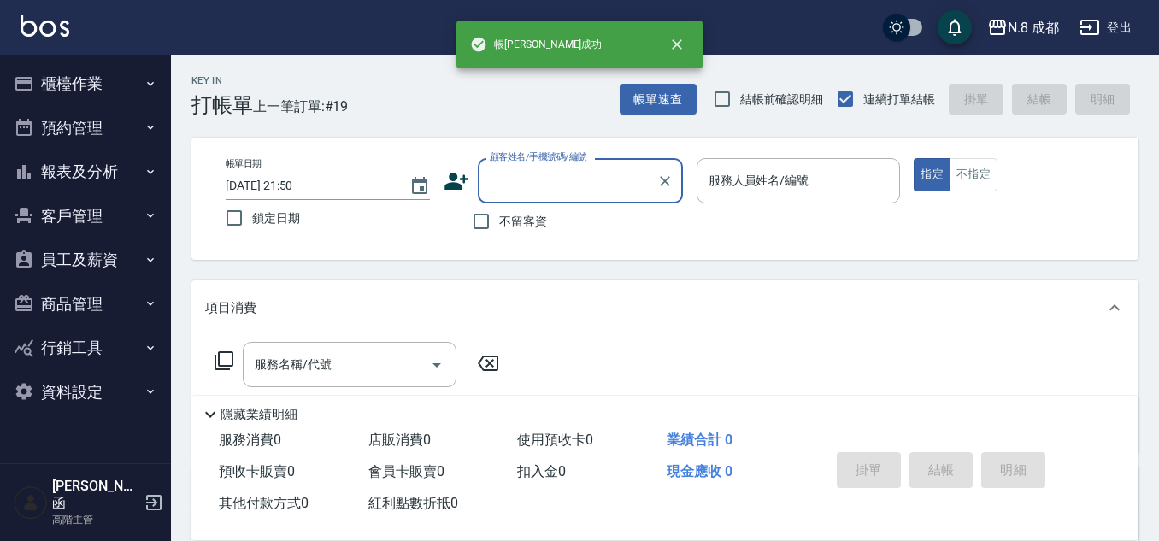
click at [608, 191] on input "顧客姓名/手機號碼/編號" at bounding box center [567, 181] width 164 height 30
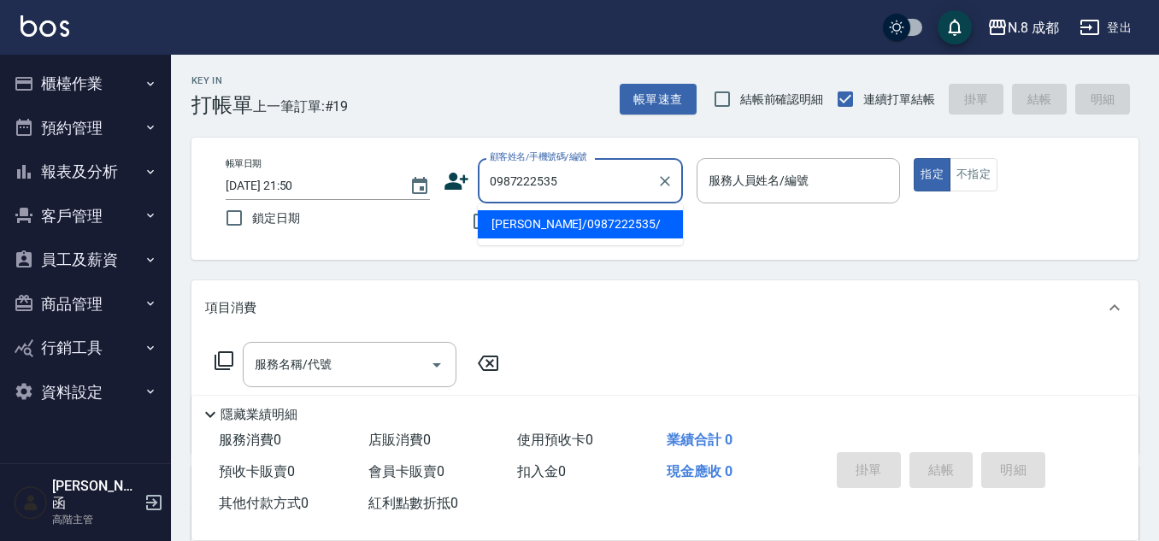
click at [606, 229] on li "[PERSON_NAME]/0987222535/" at bounding box center [580, 224] width 205 height 28
type input "[PERSON_NAME]/0987222535/"
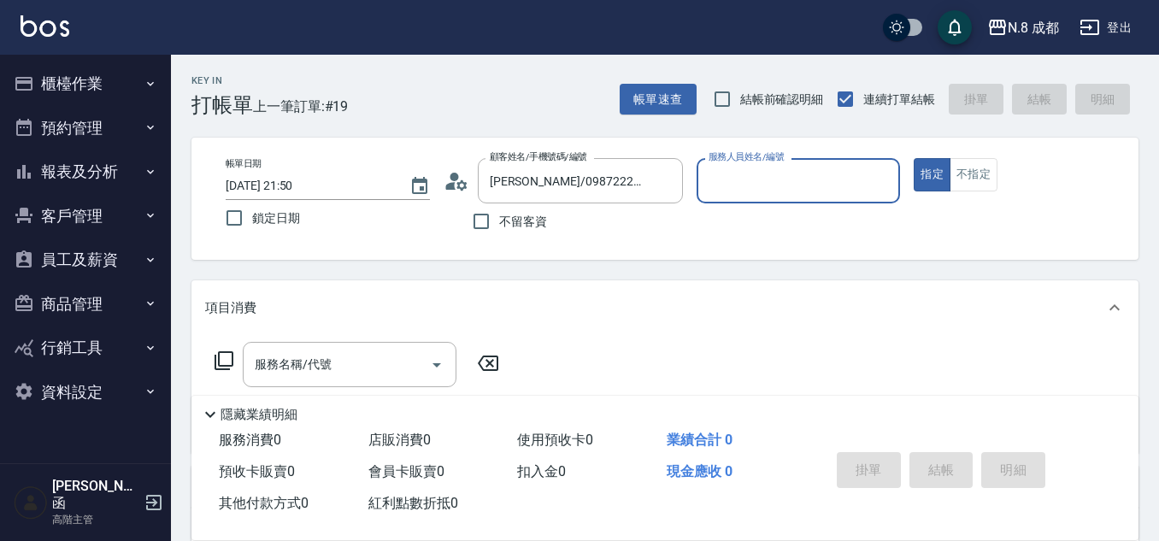
type input "[PERSON_NAME]程-13"
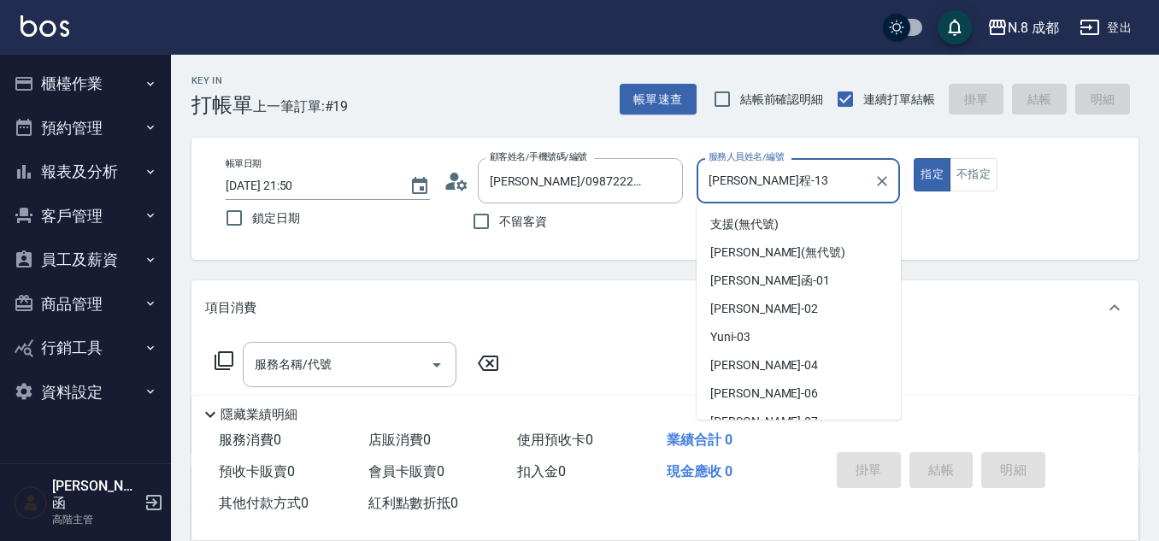
click at [755, 181] on input "[PERSON_NAME]程-13" at bounding box center [785, 181] width 163 height 30
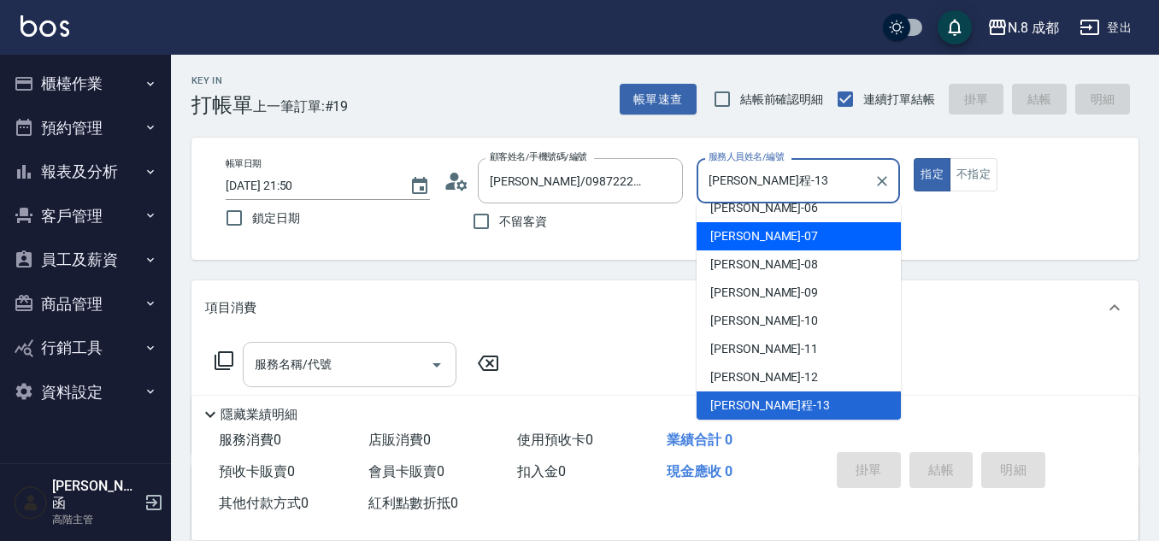
click at [302, 377] on input "服務名稱/代號" at bounding box center [336, 365] width 173 height 30
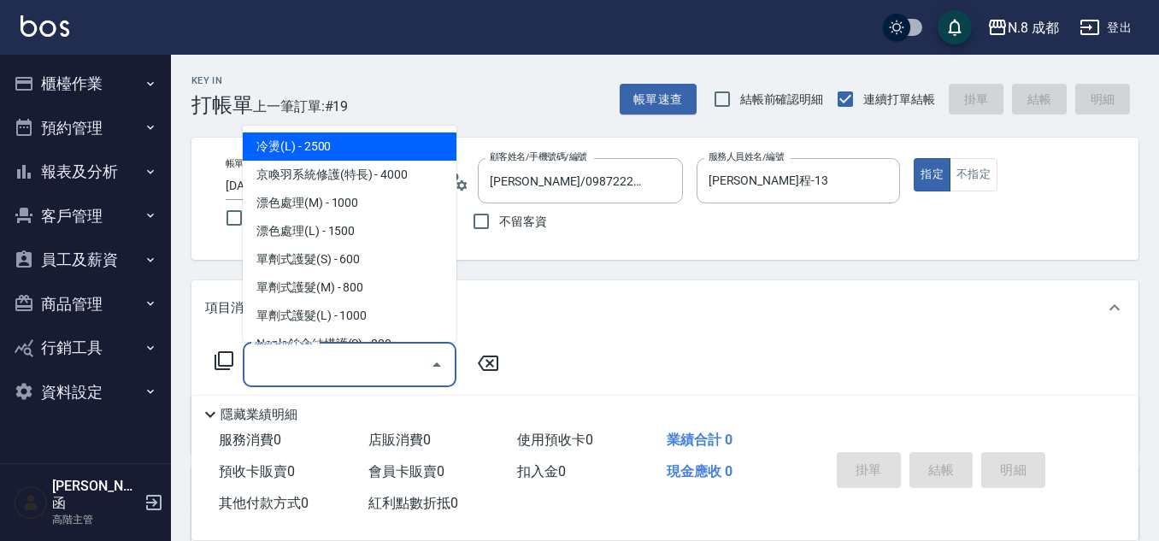
click at [326, 380] on div "服務名稱/代號" at bounding box center [350, 364] width 214 height 45
click at [326, 379] on input "服務名稱/代號" at bounding box center [336, 365] width 173 height 30
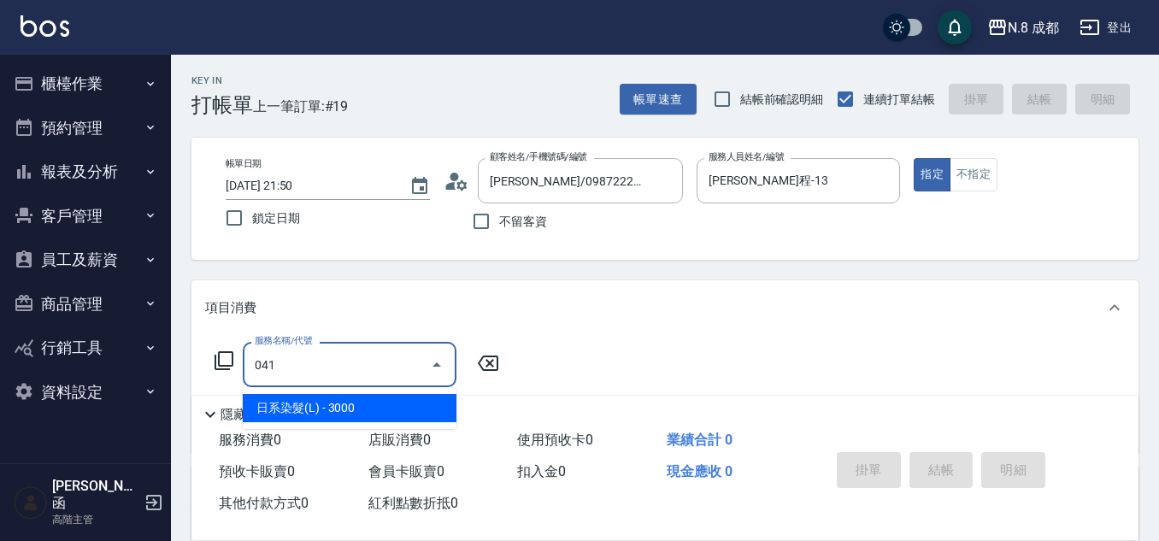
click at [332, 406] on span "日系染髮(L) - 3000" at bounding box center [350, 408] width 214 height 28
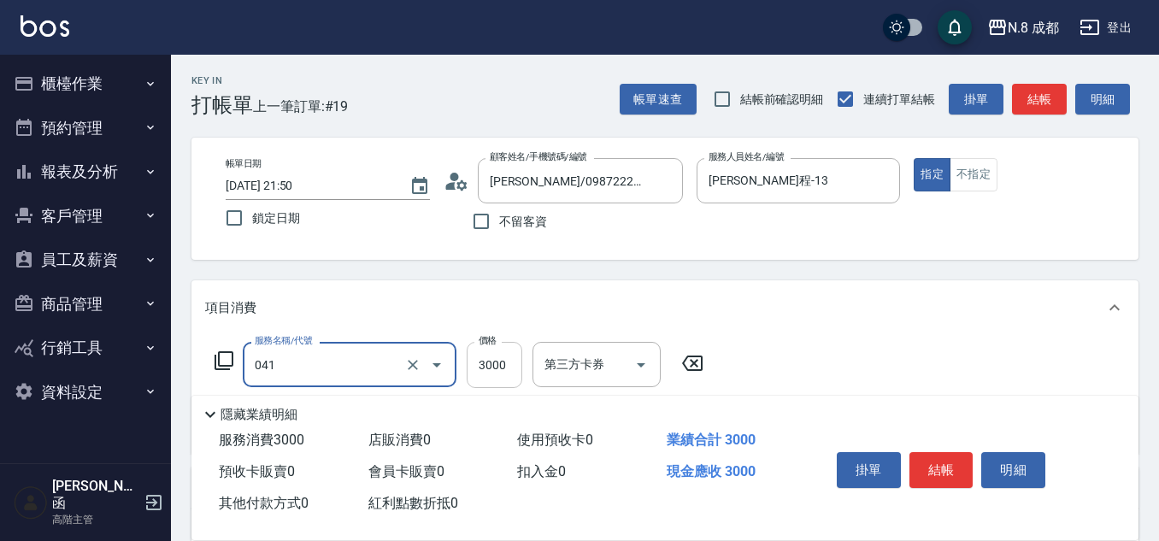
type input "日系染髮(L)(041)"
click at [507, 376] on input "3000" at bounding box center [495, 365] width 56 height 46
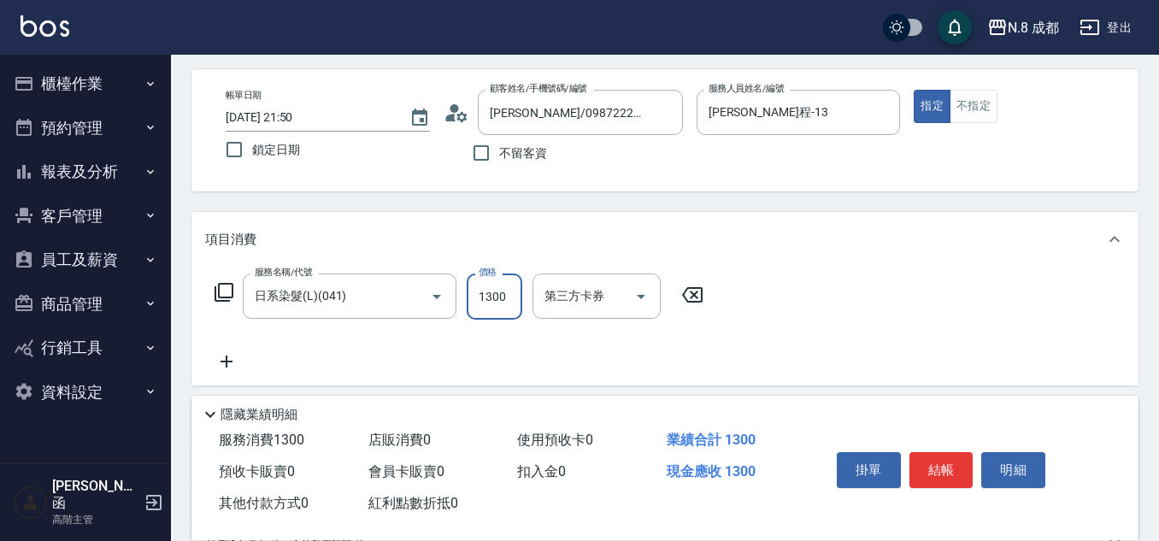
scroll to position [171, 0]
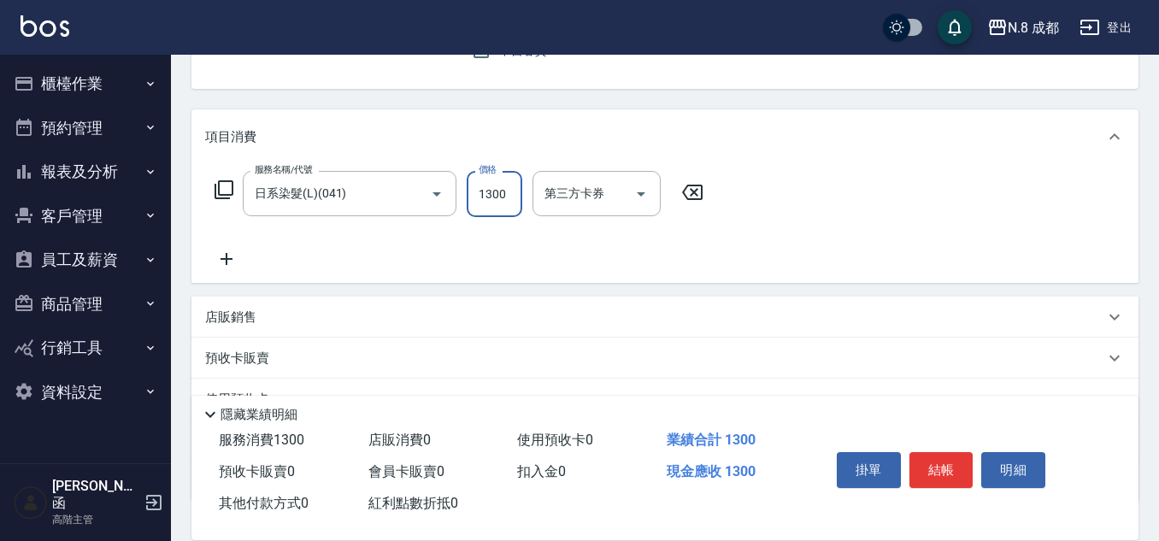
type input "1300"
click at [226, 257] on icon at bounding box center [226, 259] width 12 height 12
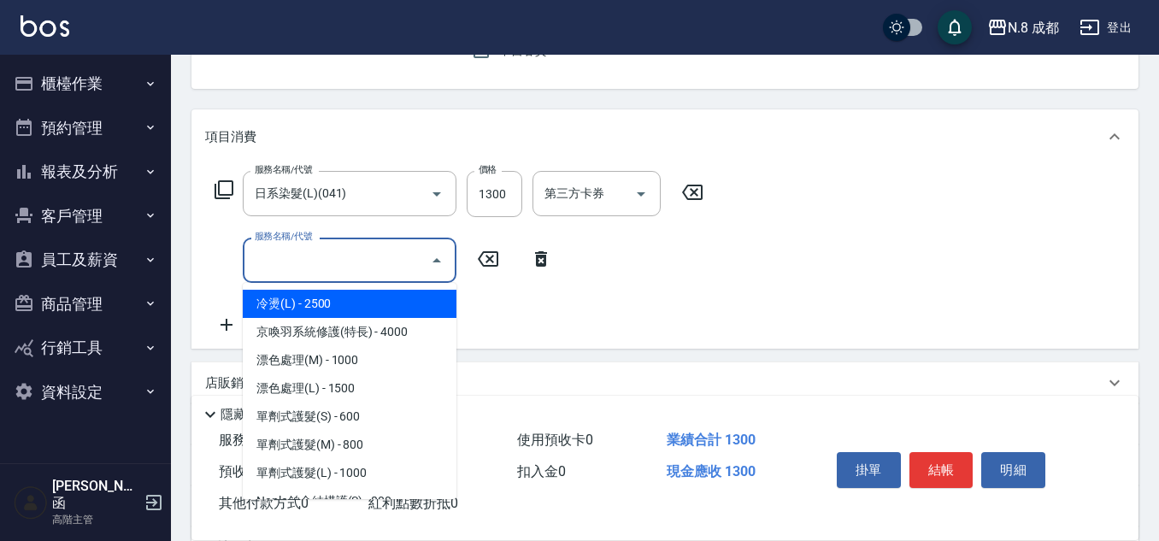
click at [303, 257] on input "服務名稱/代號" at bounding box center [336, 260] width 173 height 30
click at [327, 297] on span "互助3點 - 0" at bounding box center [350, 304] width 214 height 28
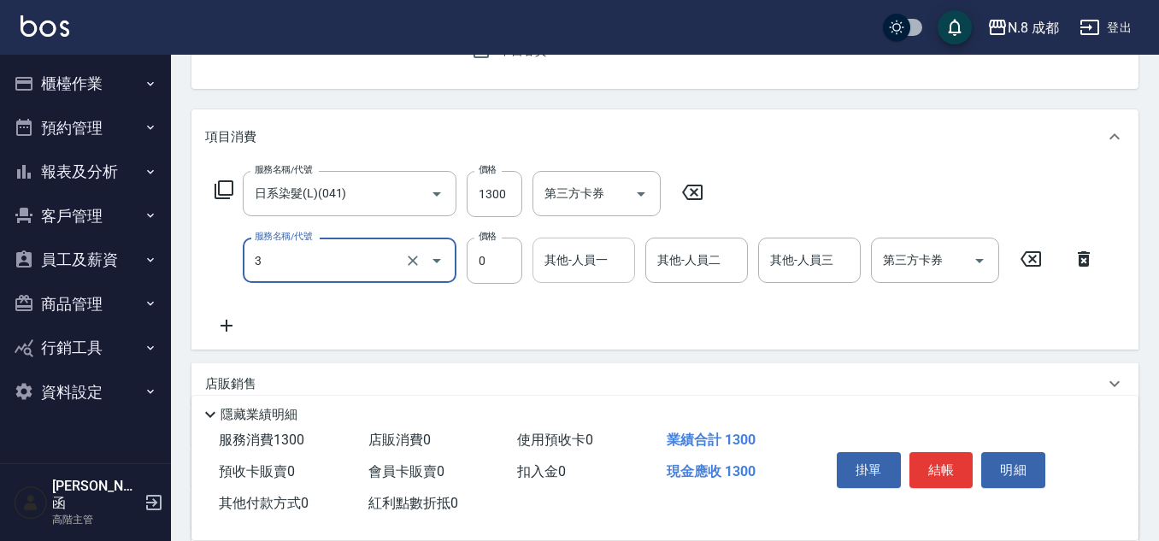
type input "互助3點(3)"
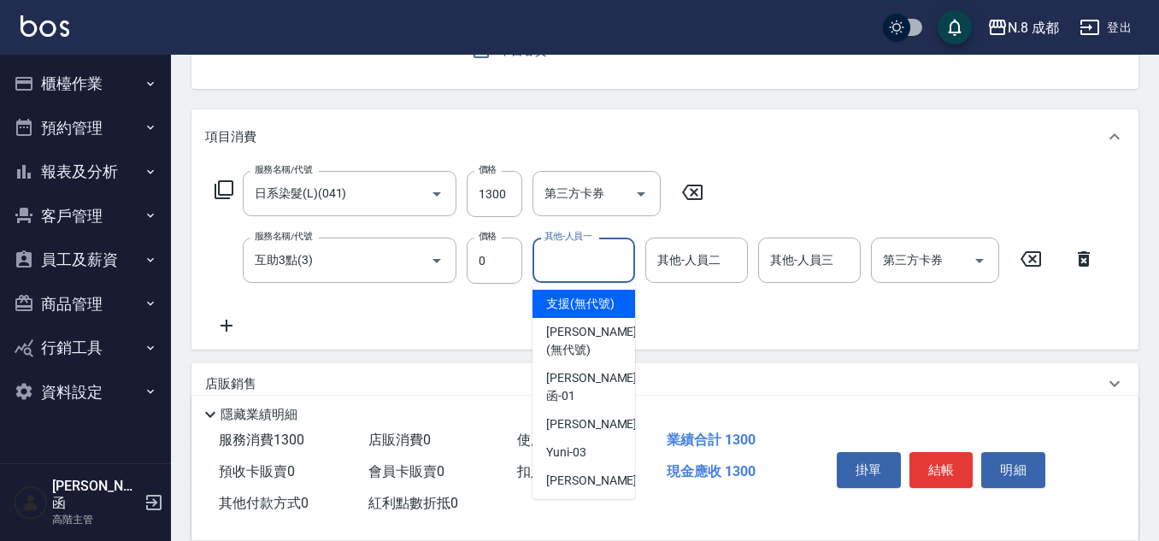
click at [608, 270] on input "其他-人員一" at bounding box center [583, 260] width 87 height 30
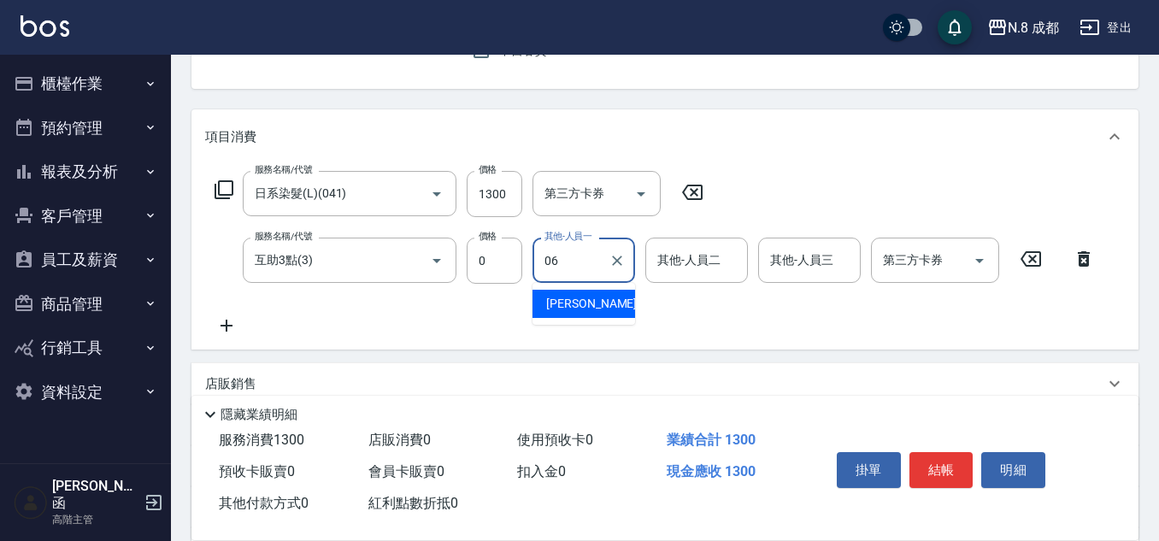
drag, startPoint x: 599, startPoint y: 303, endPoint x: 615, endPoint y: 303, distance: 16.2
click at [598, 303] on div "王瀧彬 -06" at bounding box center [583, 304] width 103 height 28
type input "[PERSON_NAME]-06"
drag, startPoint x: 972, startPoint y: 487, endPoint x: 955, endPoint y: 468, distance: 25.4
click at [972, 485] on div "掛單 結帳 明細" at bounding box center [941, 472] width 223 height 54
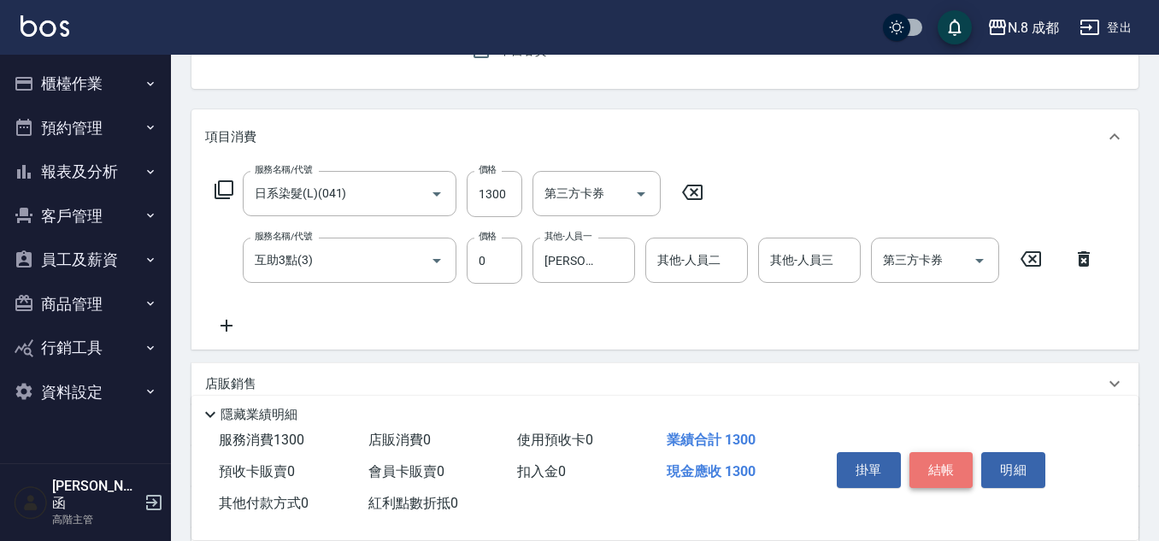
click at [954, 468] on button "結帳" at bounding box center [941, 470] width 64 height 36
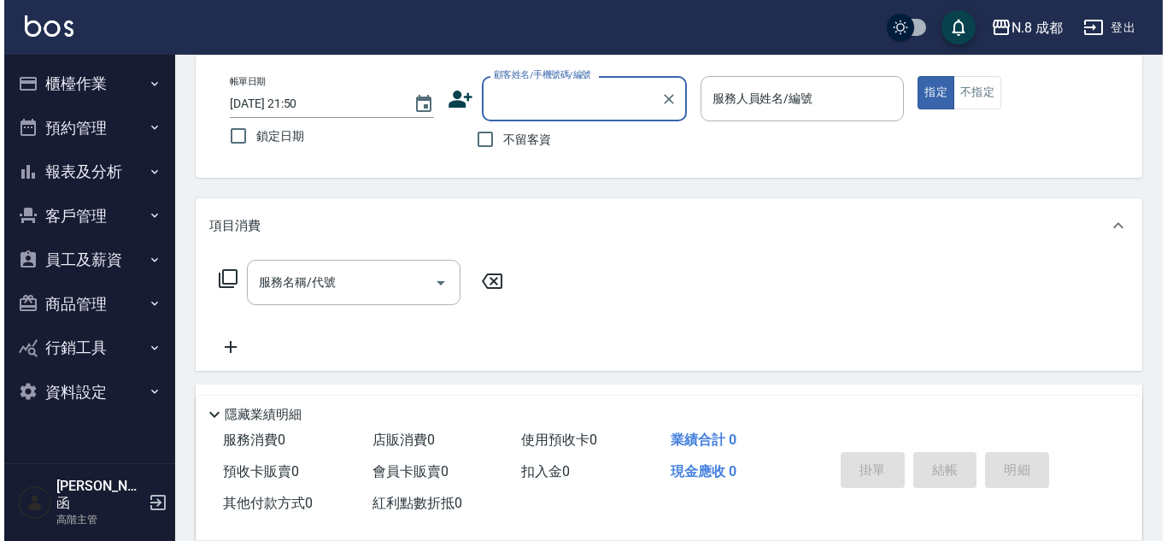
scroll to position [0, 0]
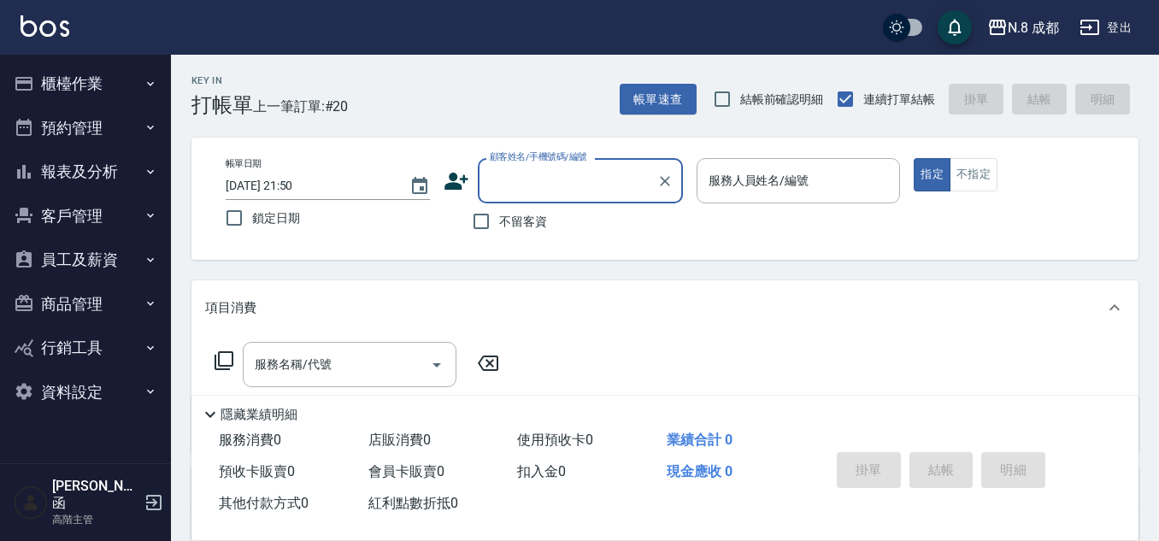
click at [596, 186] on input "顧客姓名/手機號碼/編號" at bounding box center [567, 181] width 164 height 30
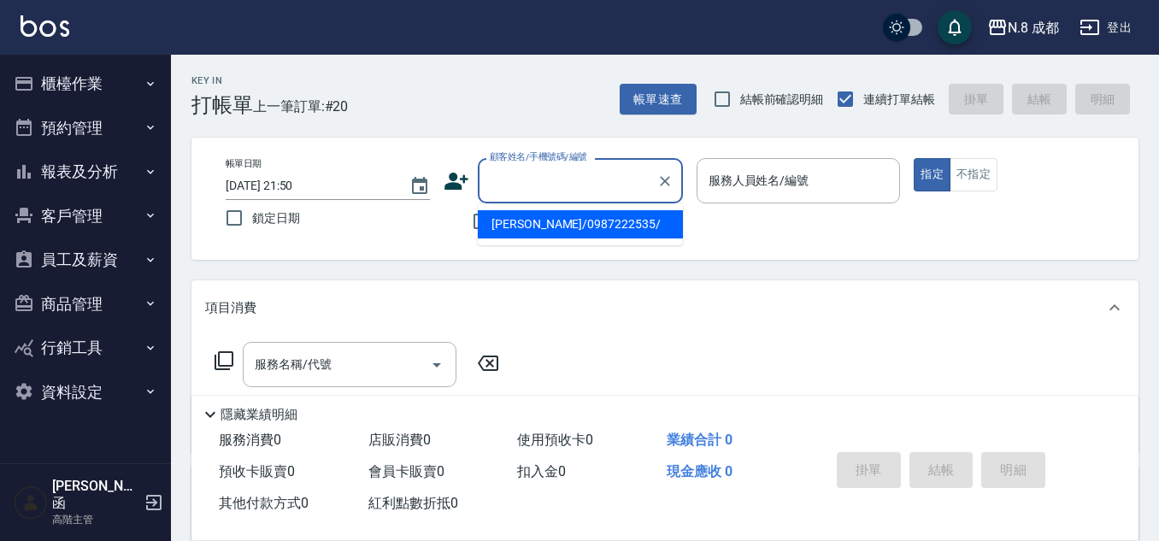
click at [583, 188] on input "顧客姓名/手機號碼/編號" at bounding box center [567, 181] width 164 height 30
click at [600, 238] on ul "新增 "0920442768"" at bounding box center [580, 224] width 205 height 42
click at [596, 226] on li "新增 "0920442768"" at bounding box center [580, 224] width 205 height 28
type input "0920442768"
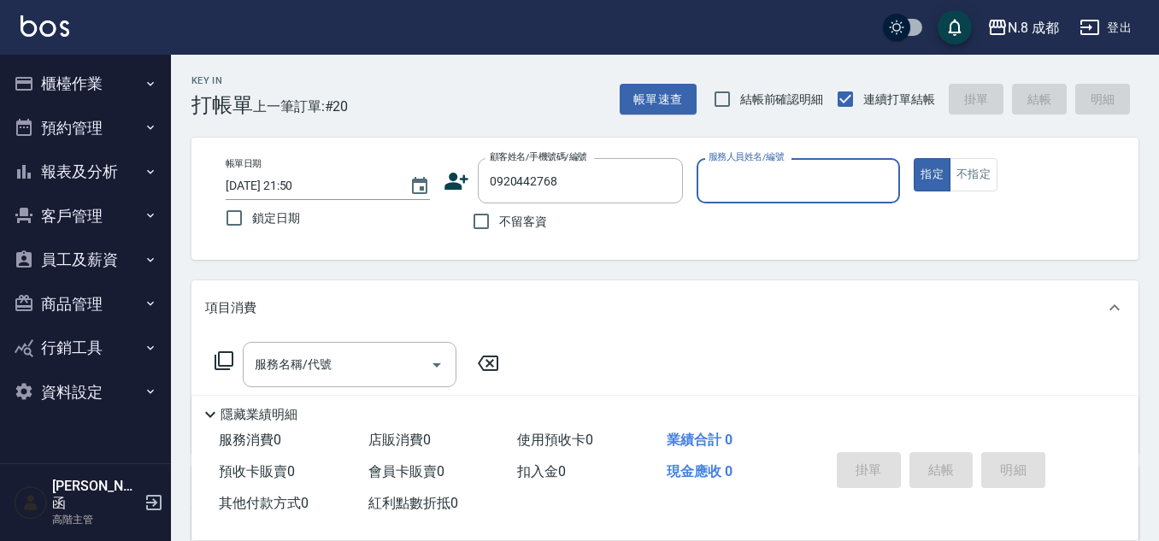
click at [451, 173] on icon at bounding box center [456, 181] width 24 height 17
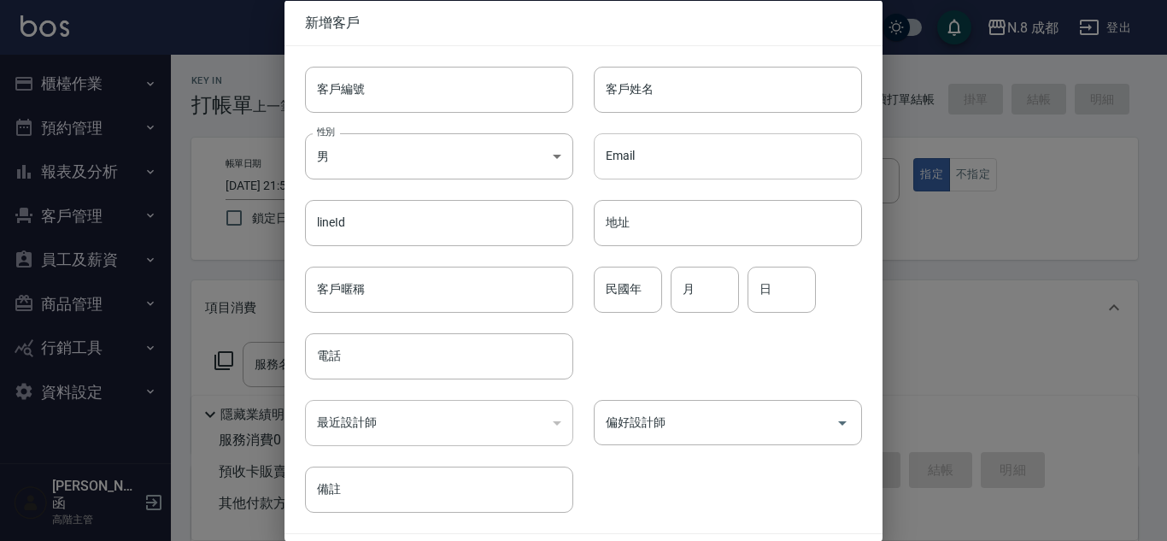
type input "0920442768"
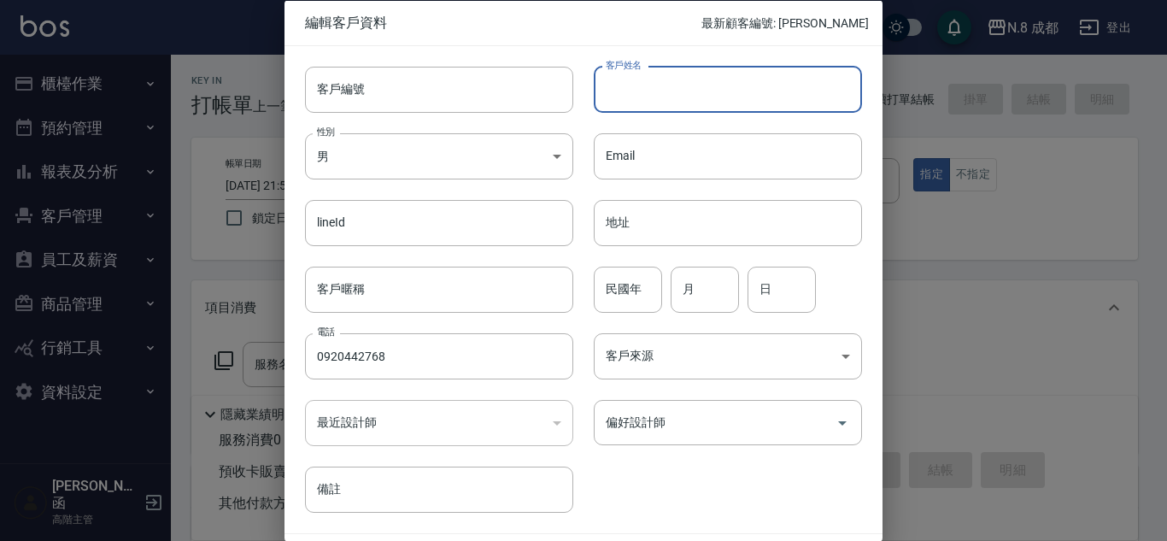
click at [655, 100] on input "客戶姓名" at bounding box center [728, 89] width 268 height 46
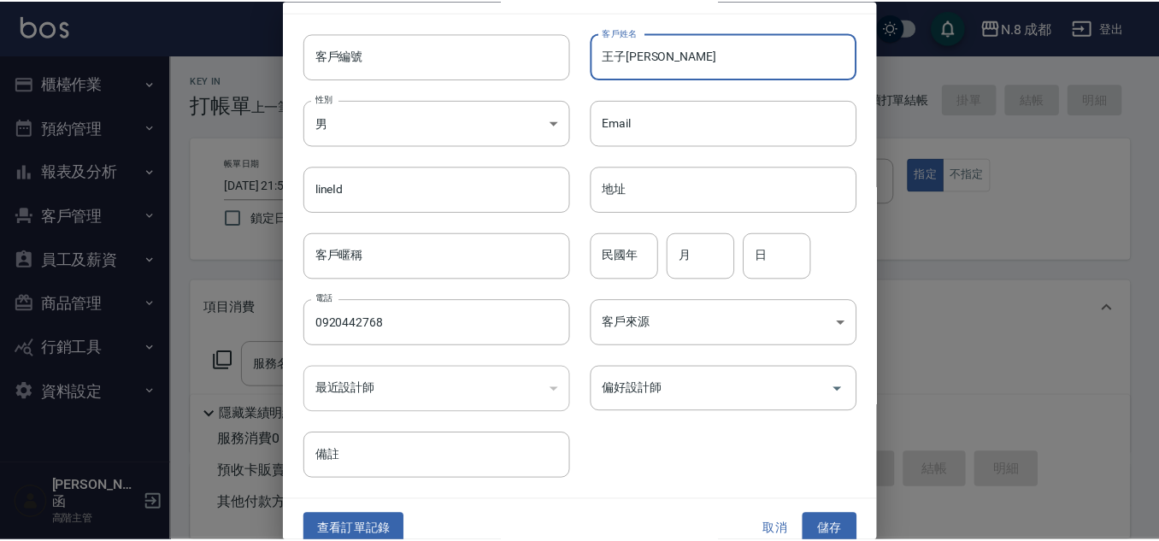
scroll to position [51, 0]
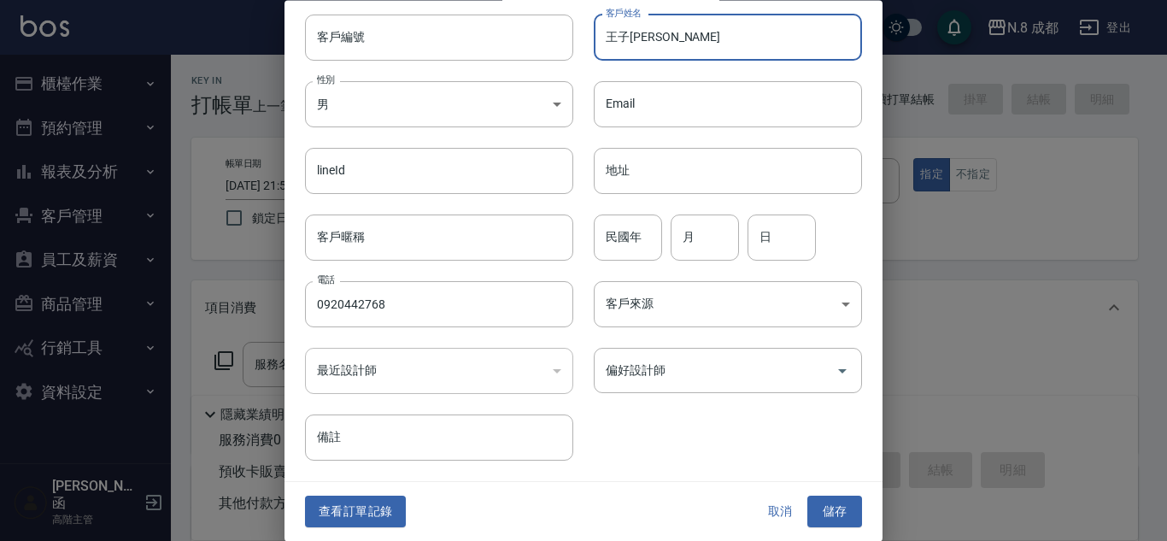
type input "王子威"
click at [819, 494] on div "查看訂單記錄 取消 儲存" at bounding box center [584, 512] width 598 height 59
click at [820, 501] on button "儲存" at bounding box center [835, 513] width 55 height 32
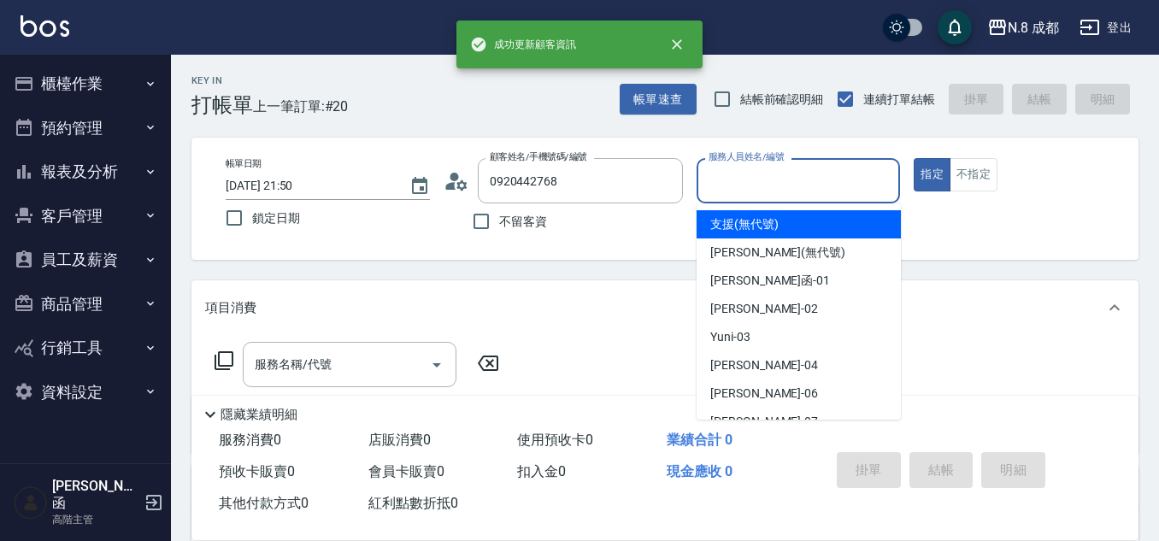
click at [806, 183] on input "服務人員姓名/編號" at bounding box center [798, 181] width 189 height 30
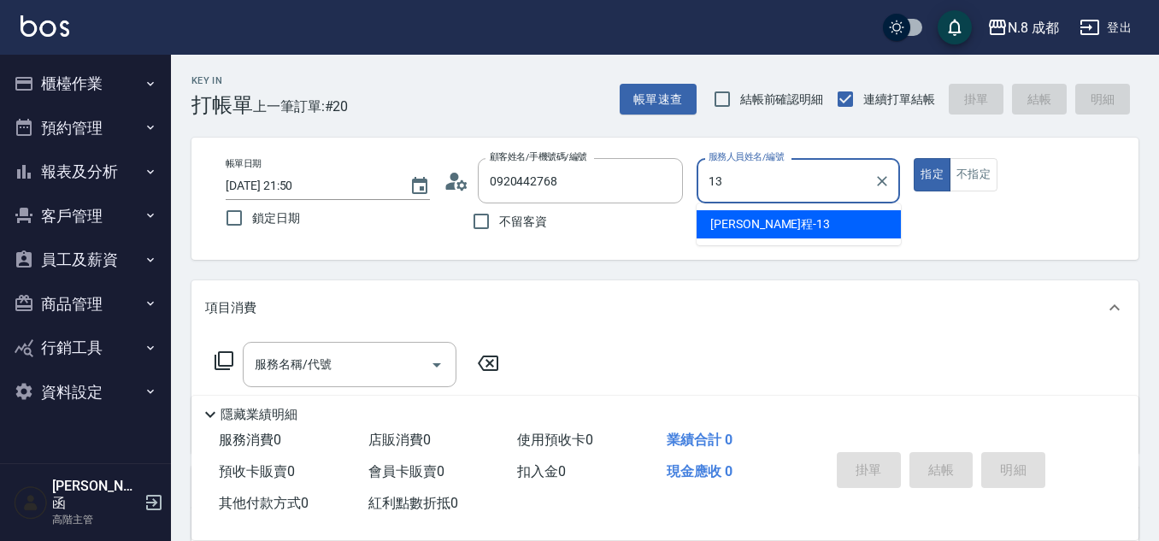
click at [819, 219] on div "高楷程 -13" at bounding box center [799, 224] width 204 height 28
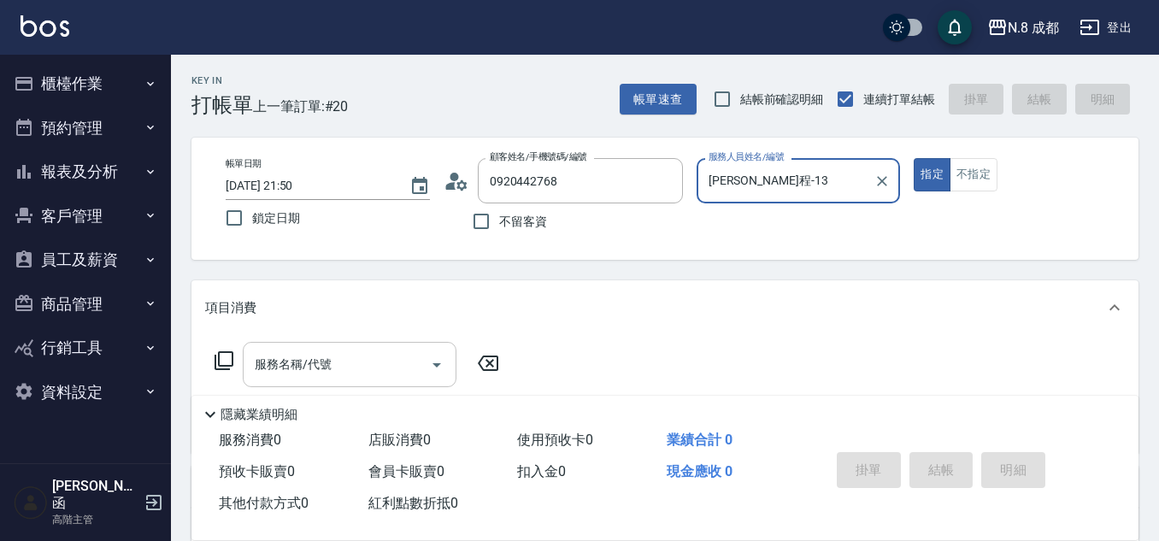
type input "[PERSON_NAME]程-13"
click at [339, 354] on input "服務名稱/代號" at bounding box center [336, 365] width 173 height 30
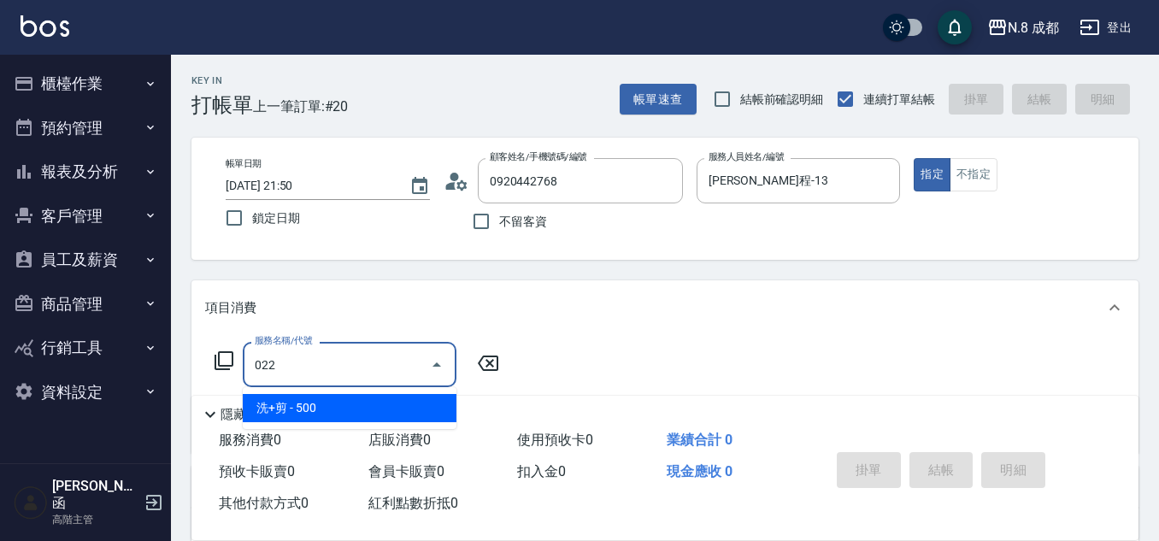
click at [338, 398] on span "洗+剪 - 500" at bounding box center [350, 408] width 214 height 28
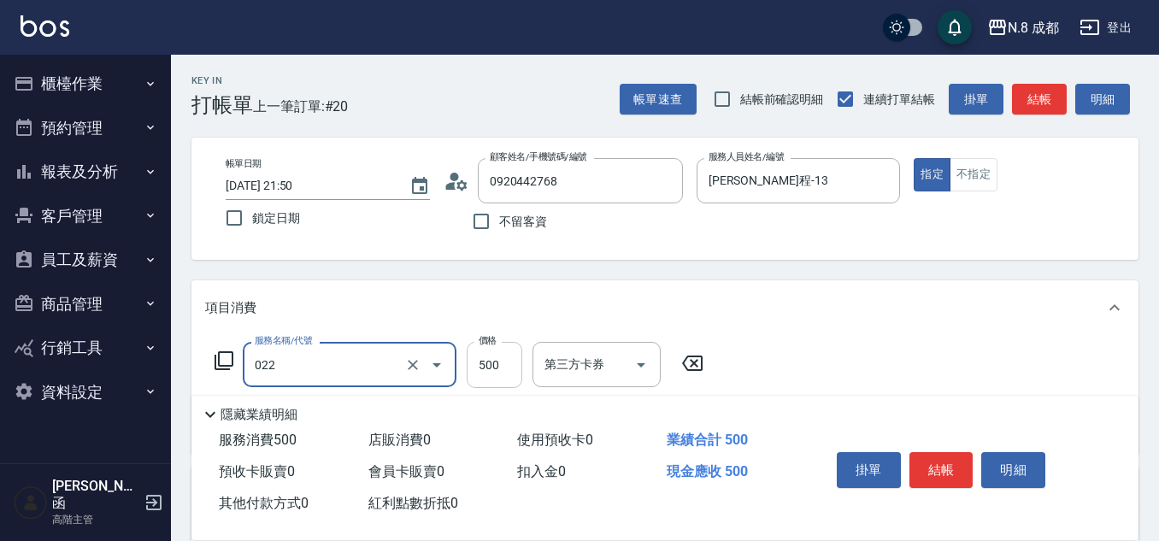
type input "洗+剪(022)"
click at [504, 362] on input "500" at bounding box center [495, 365] width 56 height 46
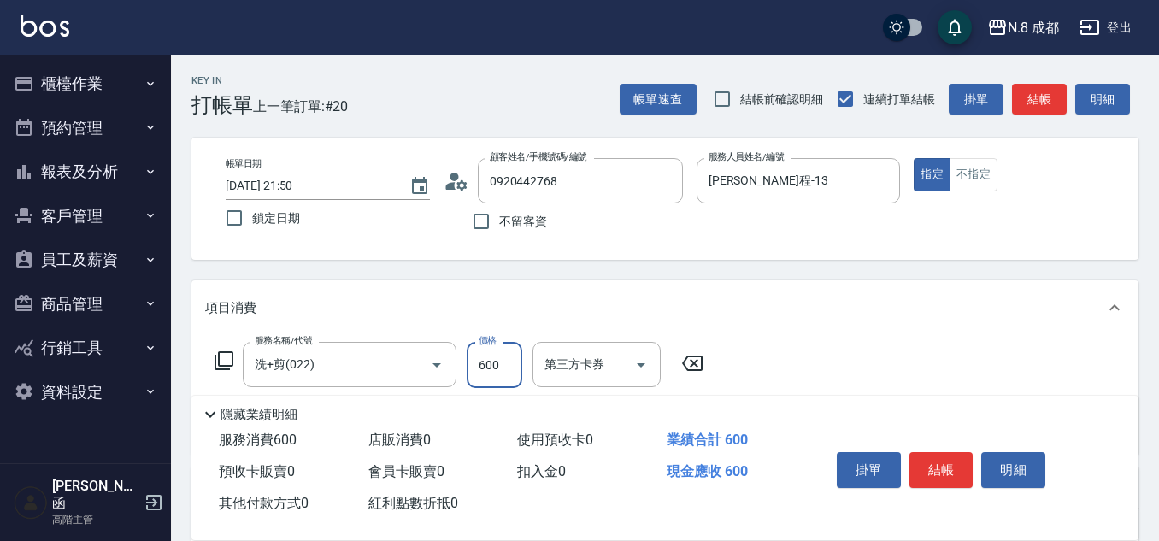
scroll to position [256, 0]
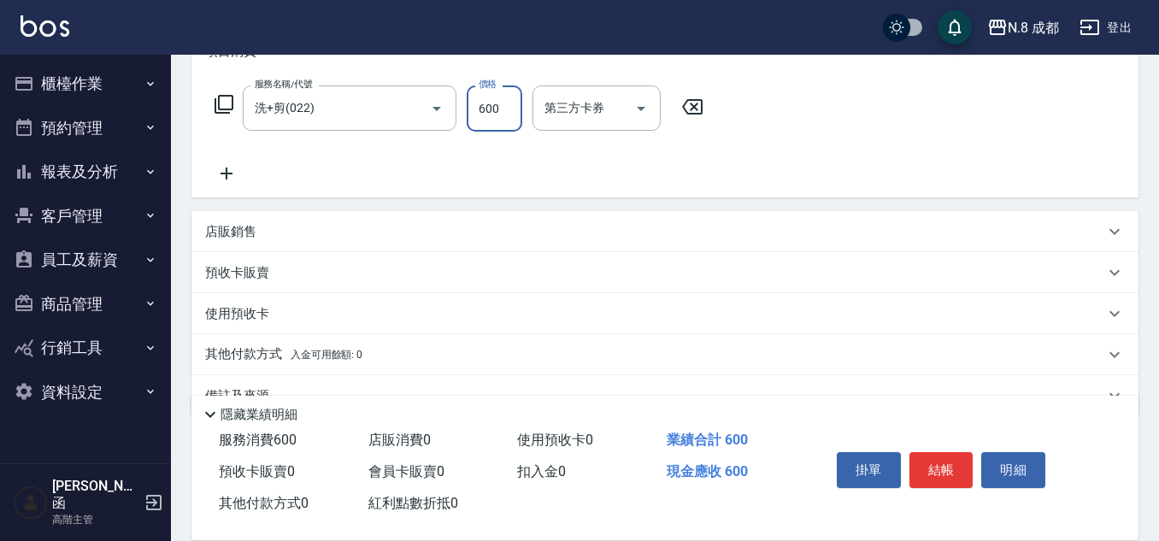
type input "600"
click at [209, 167] on icon at bounding box center [226, 173] width 43 height 21
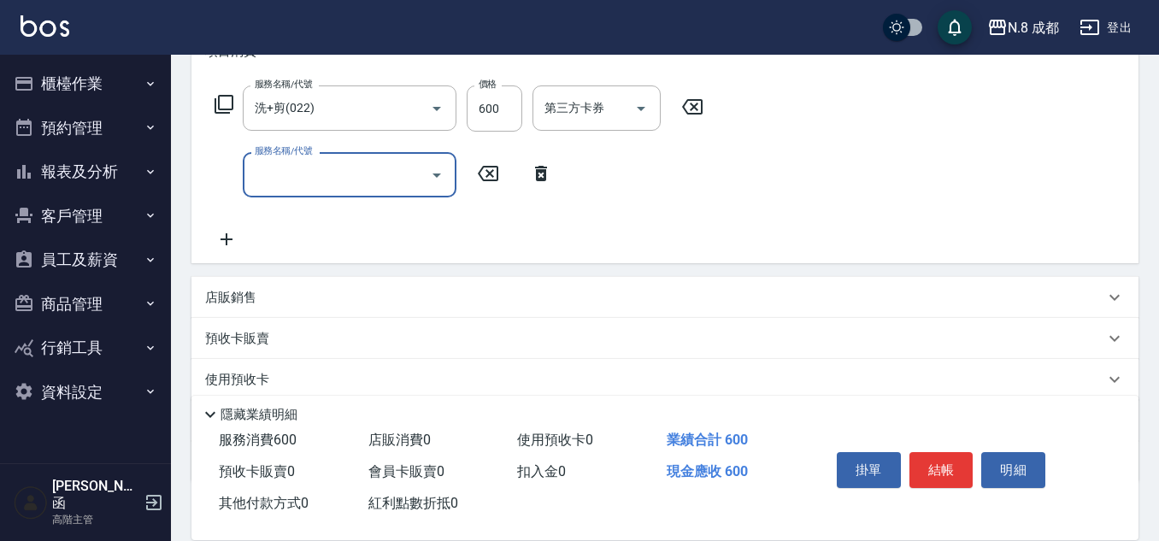
click at [279, 167] on input "服務名稱/代號" at bounding box center [336, 175] width 173 height 30
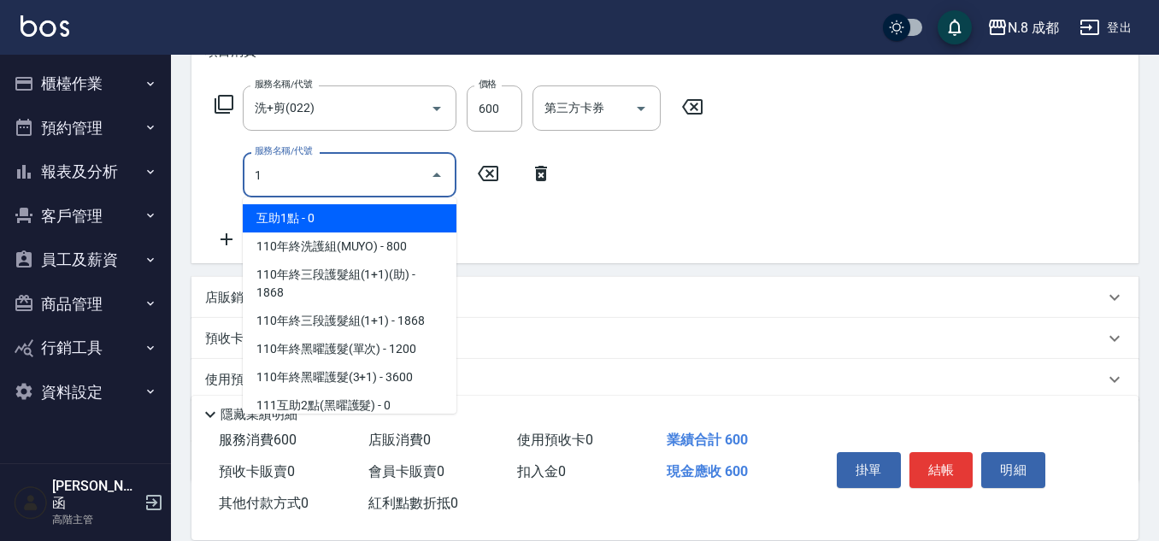
click at [359, 227] on span "互助1點 - 0" at bounding box center [350, 218] width 214 height 28
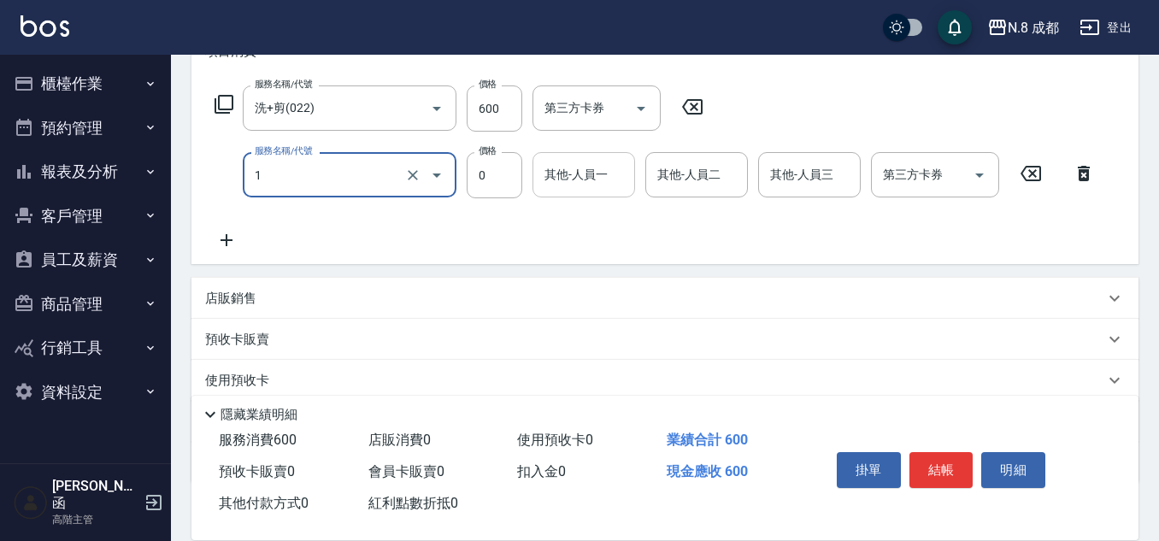
type input "互助1點(1)"
click at [599, 183] on input "其他-人員一" at bounding box center [583, 175] width 87 height 30
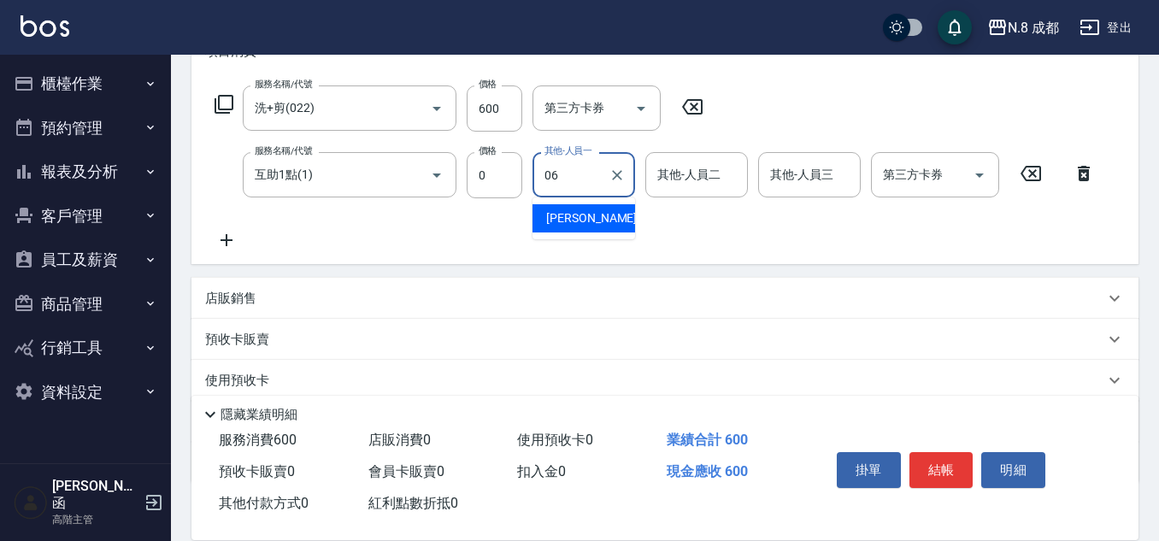
click at [602, 221] on div "王瀧彬 -06" at bounding box center [583, 218] width 103 height 28
type input "[PERSON_NAME]-06"
click at [938, 467] on button "結帳" at bounding box center [941, 470] width 64 height 36
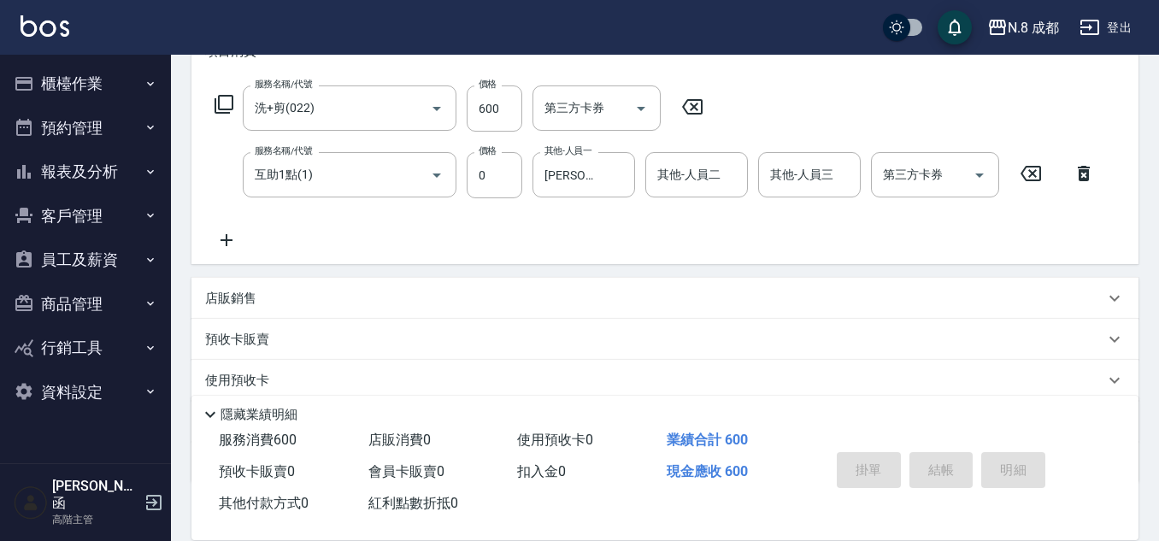
type input "2025/08/16 21:51"
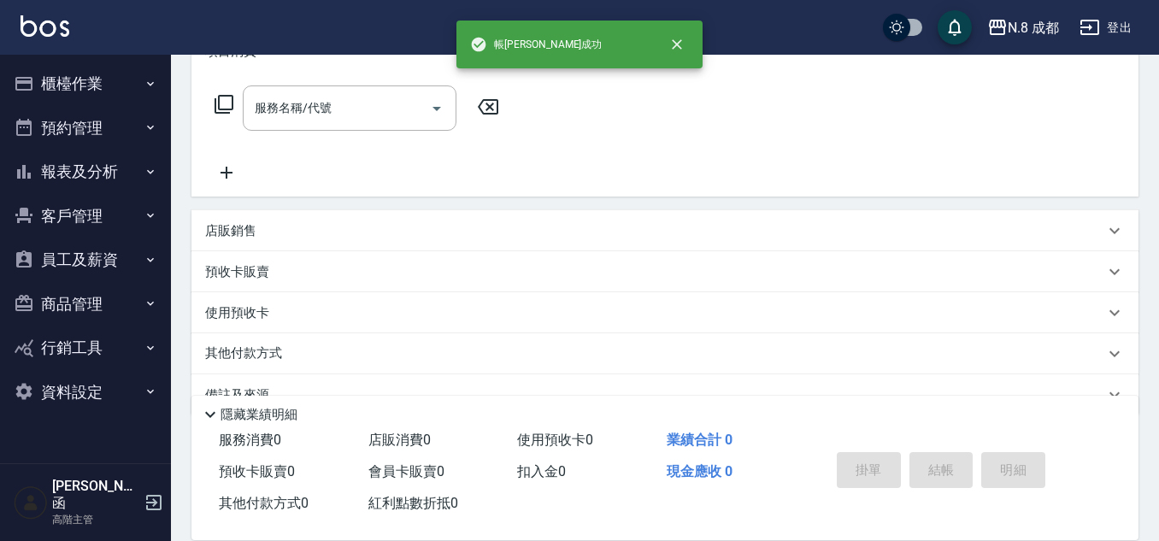
scroll to position [0, 0]
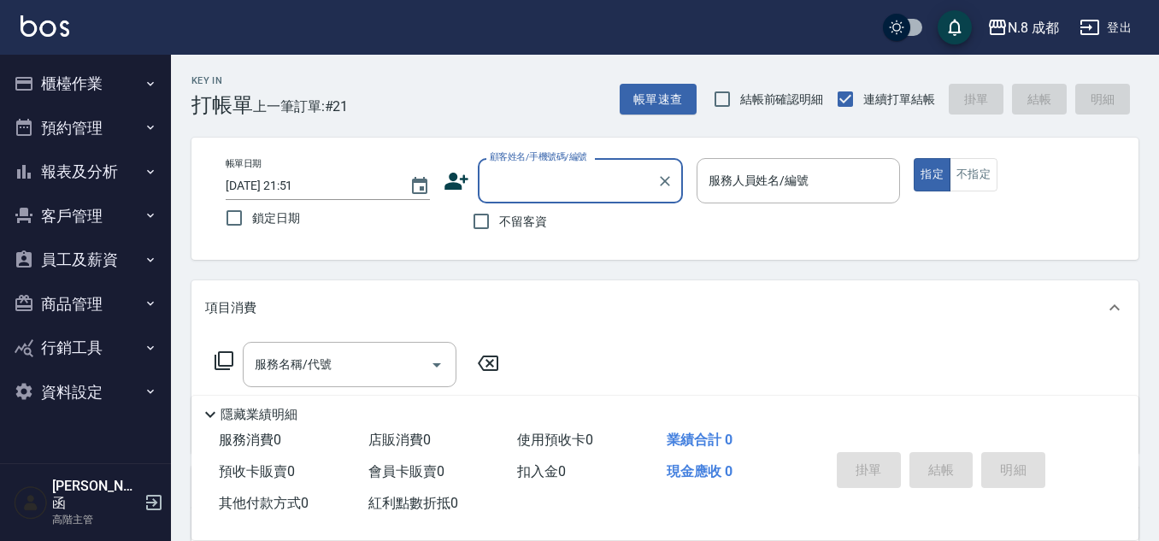
click at [638, 198] on div "顧客姓名/手機號碼/編號" at bounding box center [580, 180] width 205 height 45
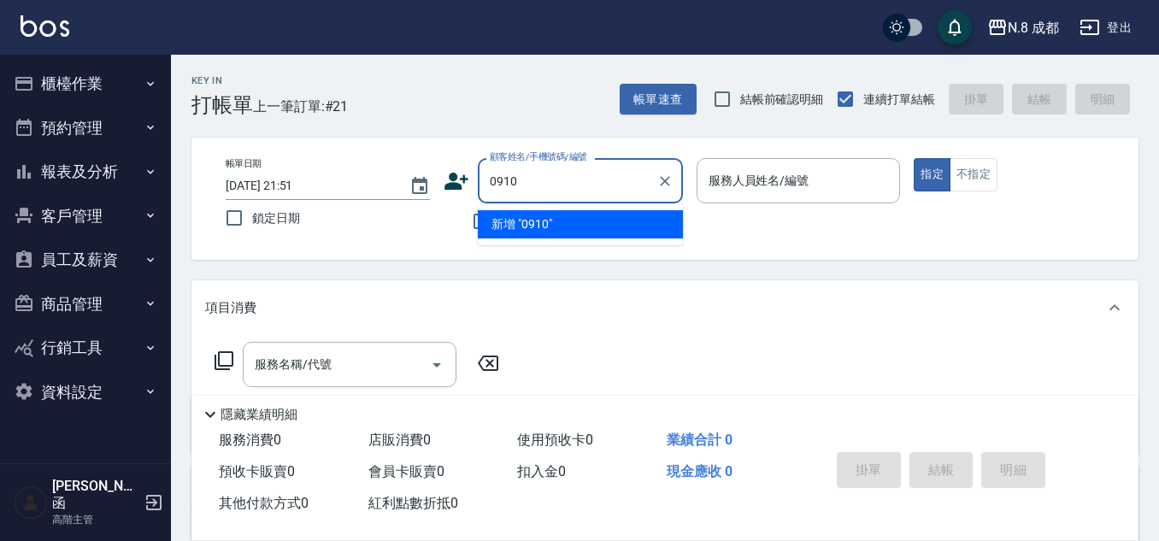
drag, startPoint x: 592, startPoint y: 186, endPoint x: 494, endPoint y: 180, distance: 98.5
click at [487, 185] on input "0910" at bounding box center [567, 181] width 164 height 30
click at [569, 222] on li "鄭凱文/0901341002/308435" at bounding box center [580, 224] width 205 height 28
type input "鄭凱文/0901341002/308435"
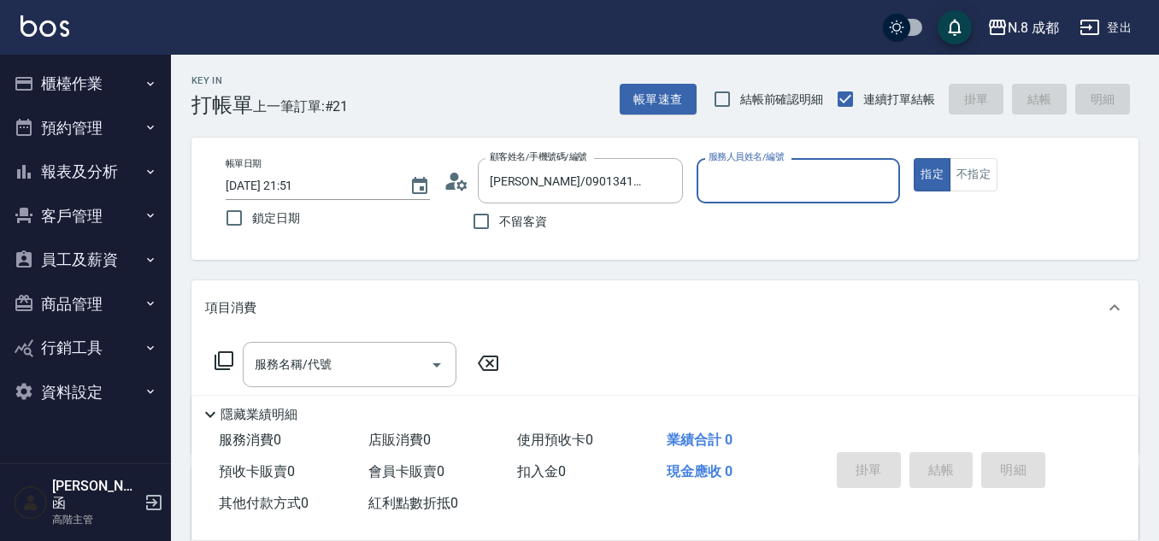
click at [716, 184] on input "服務人員姓名/編號" at bounding box center [798, 181] width 189 height 30
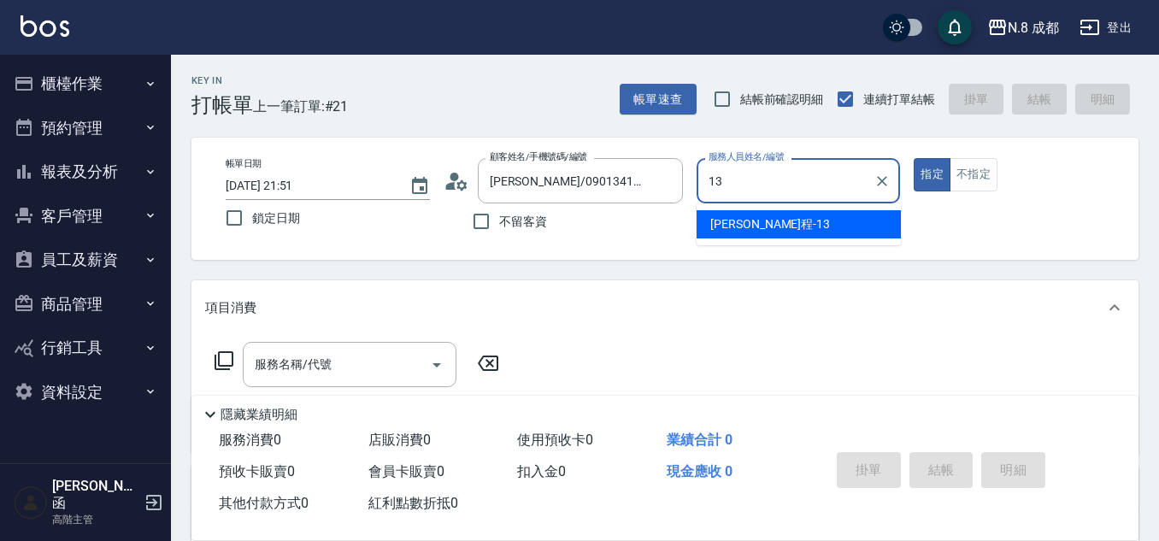
click at [744, 213] on div "高楷程 -13" at bounding box center [799, 224] width 204 height 28
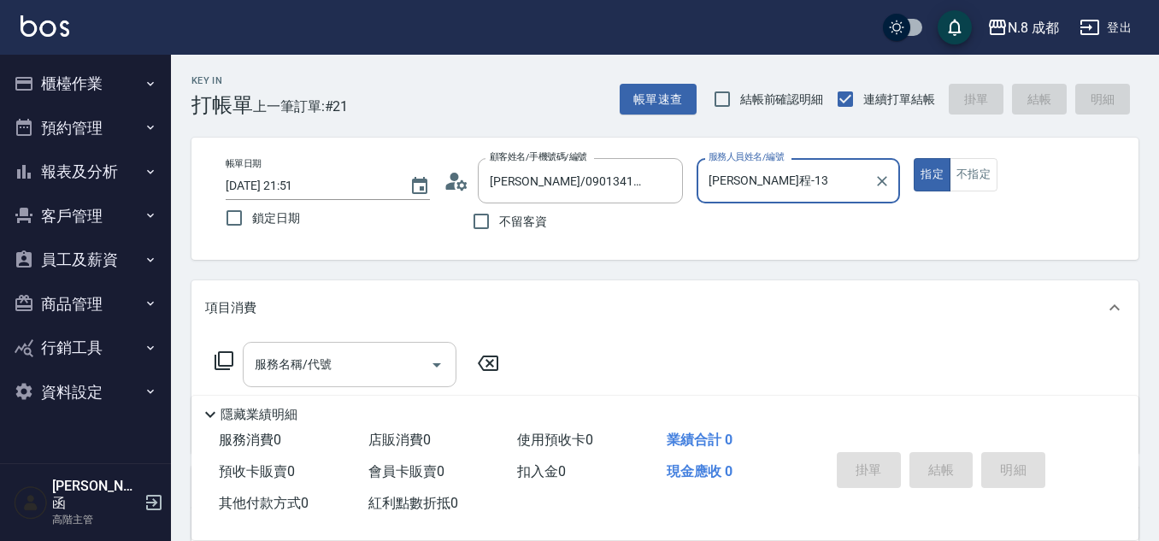
type input "[PERSON_NAME]程-13"
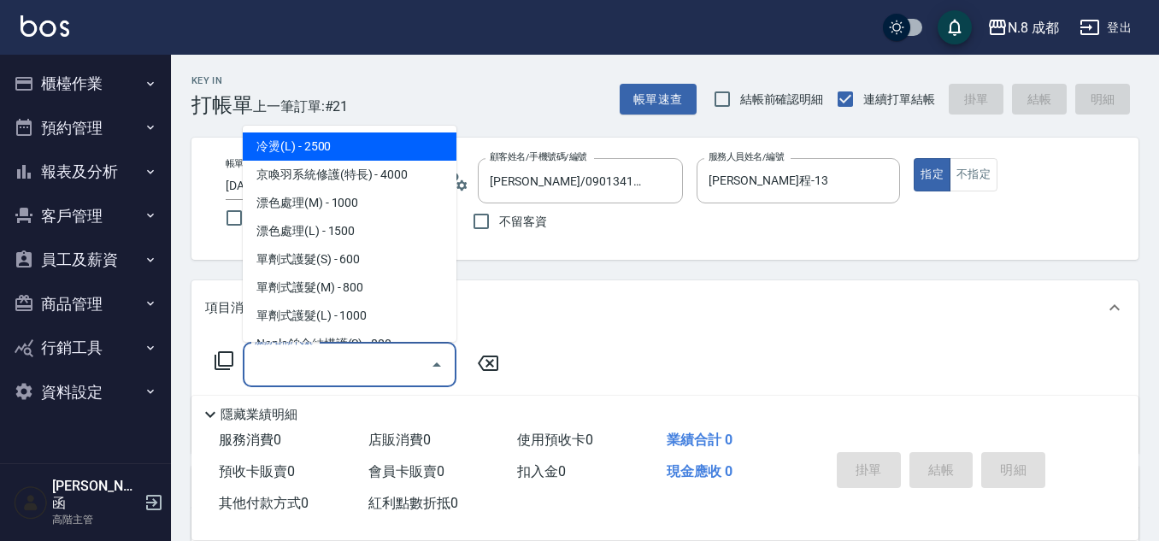
click at [325, 367] on input "服務名稱/代號" at bounding box center [336, 365] width 173 height 30
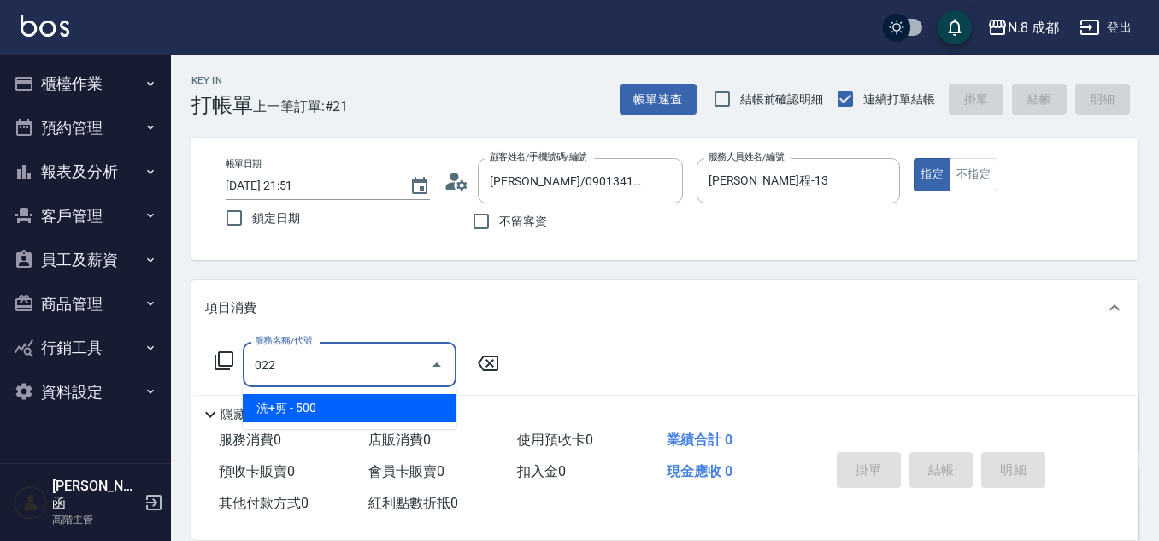
click at [338, 397] on span "洗+剪 - 500" at bounding box center [350, 408] width 214 height 28
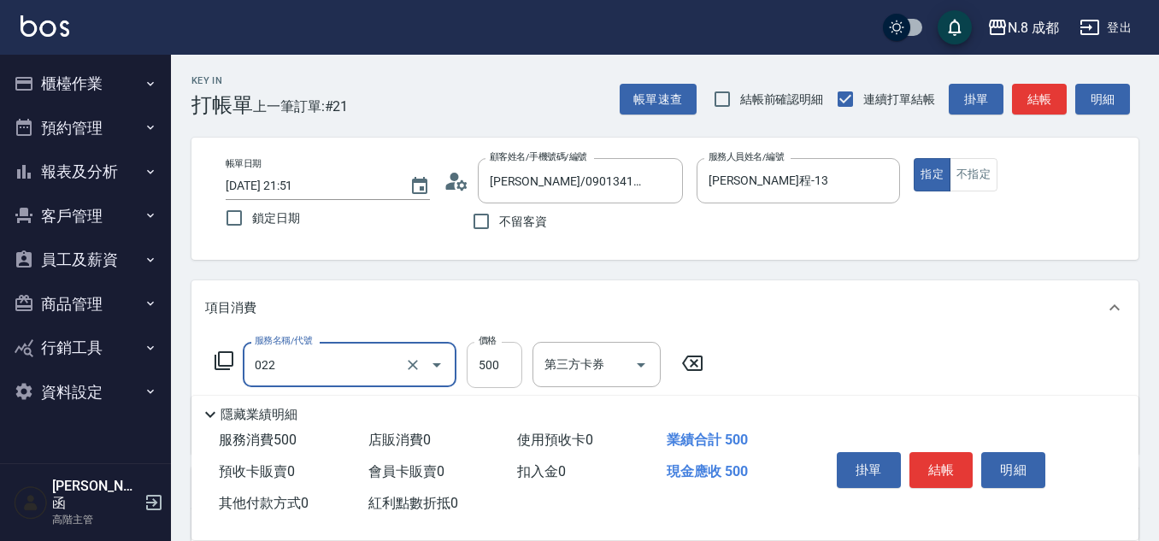
type input "洗+剪(022)"
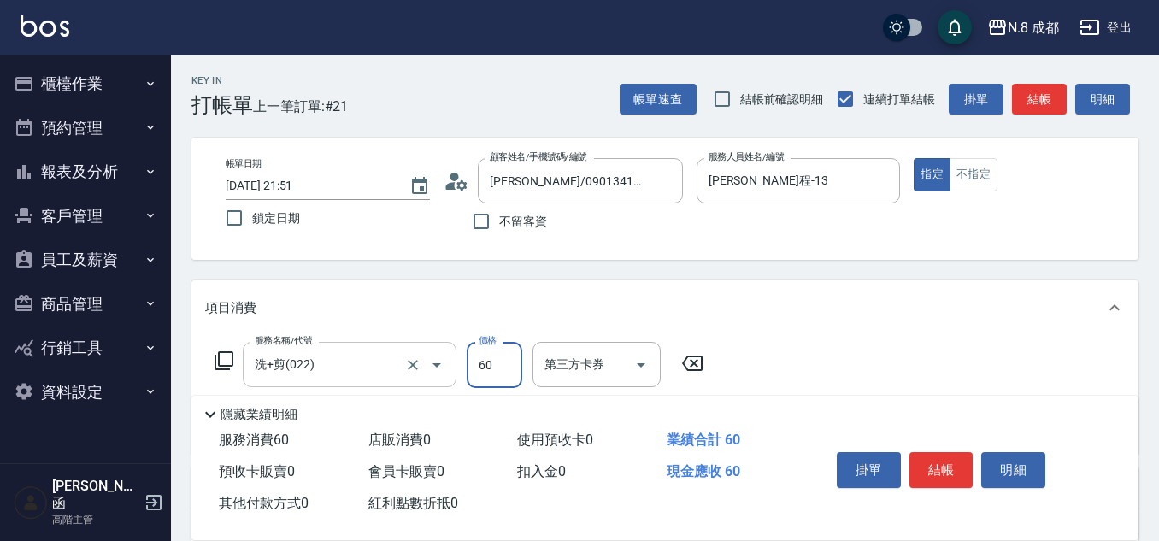
drag, startPoint x: 497, startPoint y: 354, endPoint x: 453, endPoint y: 363, distance: 45.4
click at [446, 363] on div "服務名稱/代號 洗+剪(022) 服務名稱/代號 價格 60 價格 第三方卡券 第三方卡券" at bounding box center [459, 365] width 508 height 46
drag, startPoint x: 505, startPoint y: 360, endPoint x: 449, endPoint y: 360, distance: 56.4
click at [449, 360] on div "服務名稱/代號 洗+剪(022) 服務名稱/代號 價格 774 價格 第三方卡券 第三方卡券" at bounding box center [459, 365] width 508 height 46
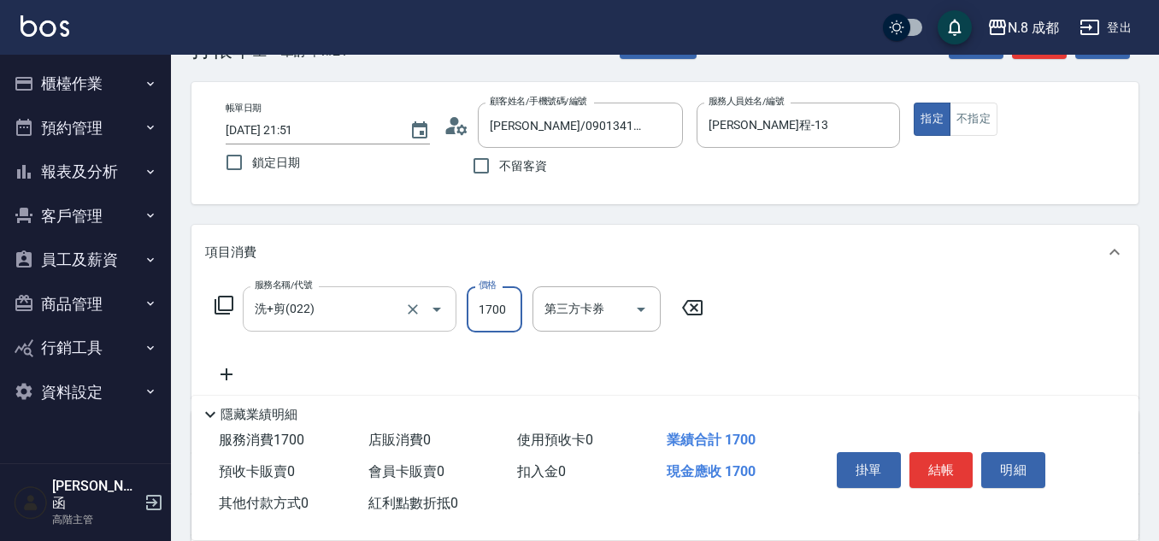
scroll to position [85, 0]
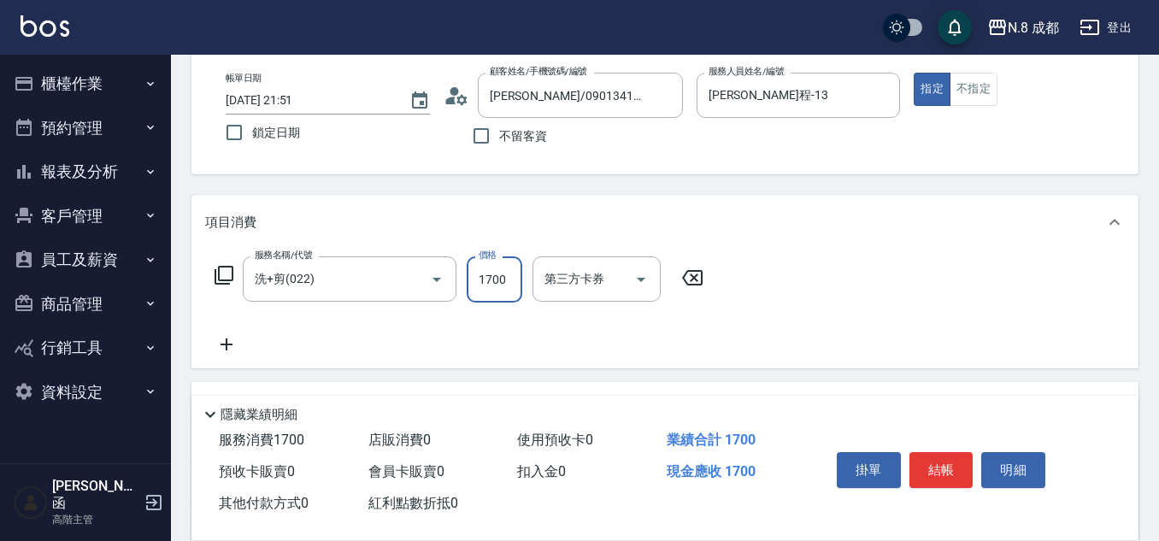
type input "1700"
click at [220, 349] on icon at bounding box center [226, 344] width 43 height 21
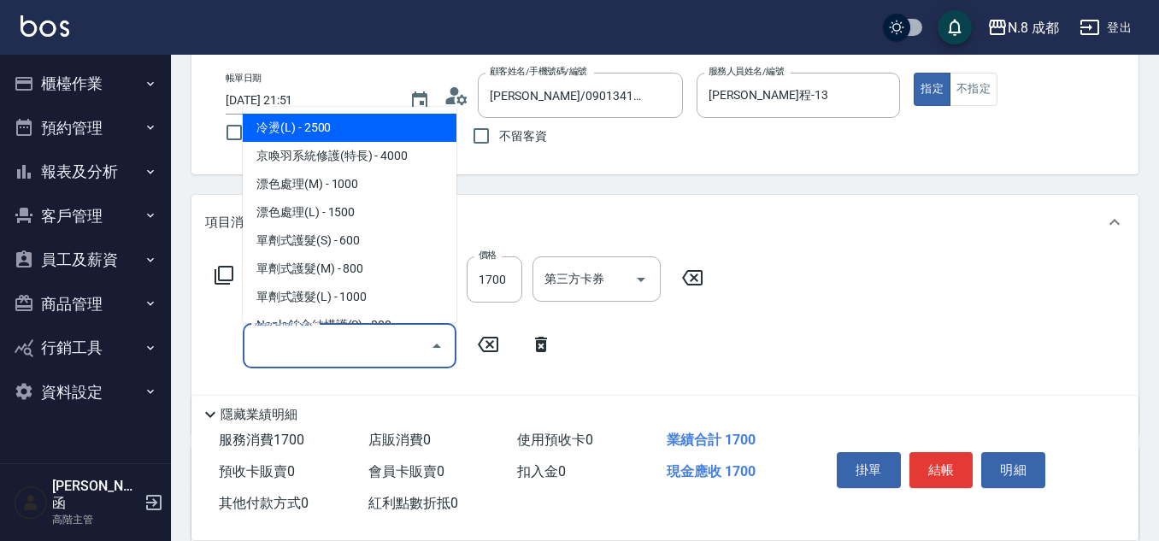
click at [294, 350] on input "服務名稱/代號" at bounding box center [336, 346] width 173 height 30
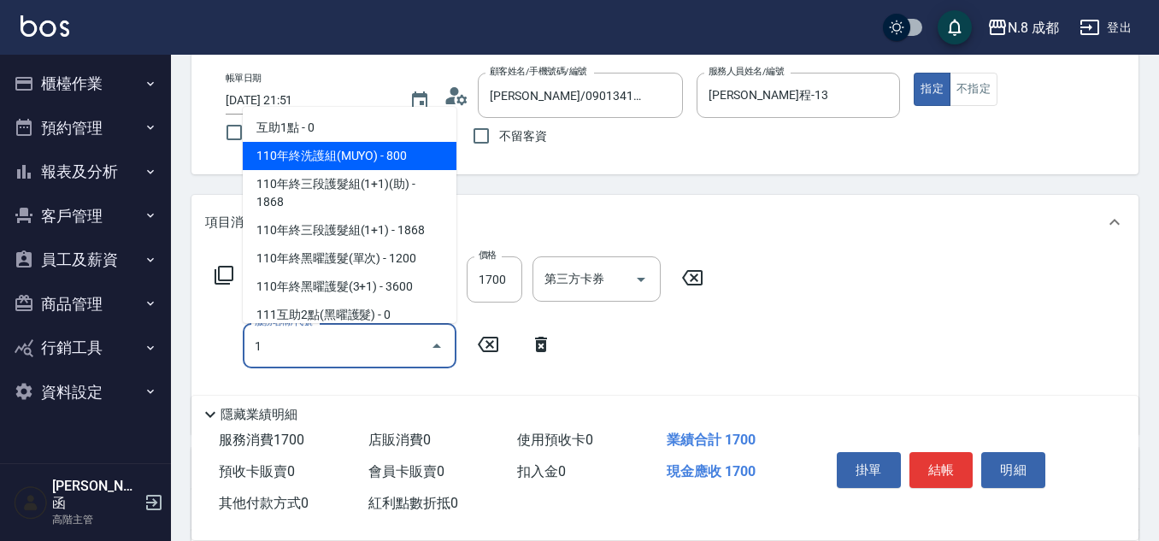
click at [331, 133] on span "互助1點 - 0" at bounding box center [350, 128] width 214 height 28
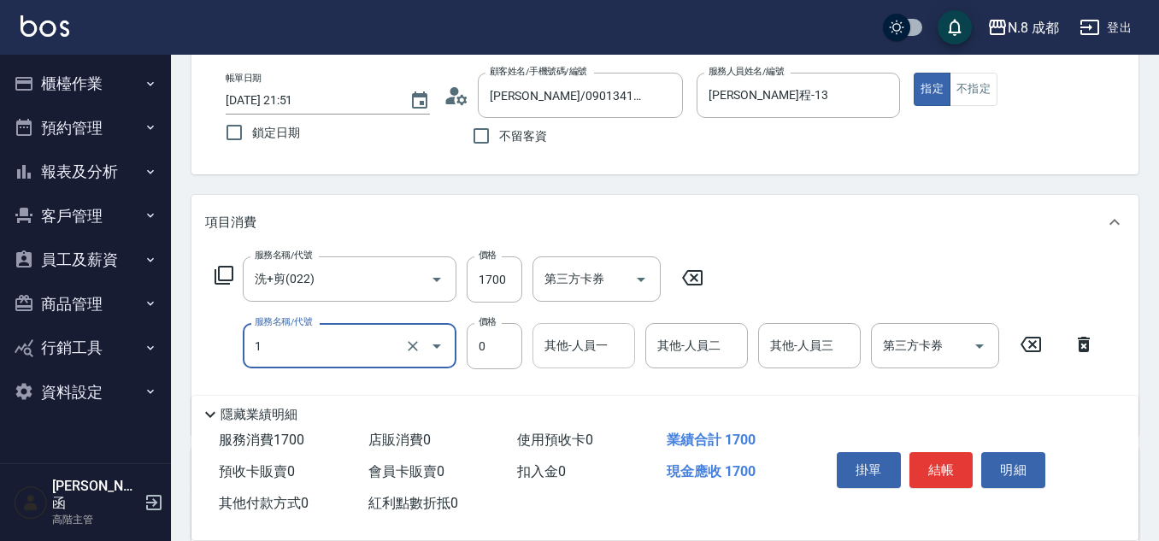
click at [572, 329] on div "其他-人員一" at bounding box center [583, 345] width 103 height 45
type input "互助1點(1)"
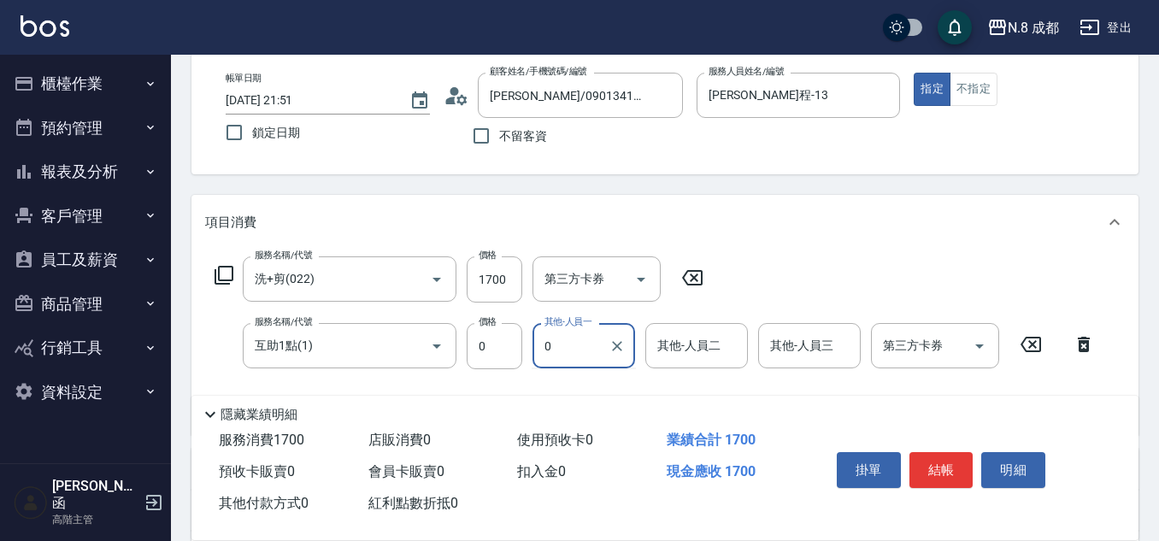
click at [580, 351] on input "0" at bounding box center [571, 346] width 62 height 30
click at [591, 385] on span "王瀧彬 -06" at bounding box center [600, 389] width 108 height 18
type input "[PERSON_NAME]-06"
click at [959, 460] on button "結帳" at bounding box center [941, 470] width 64 height 36
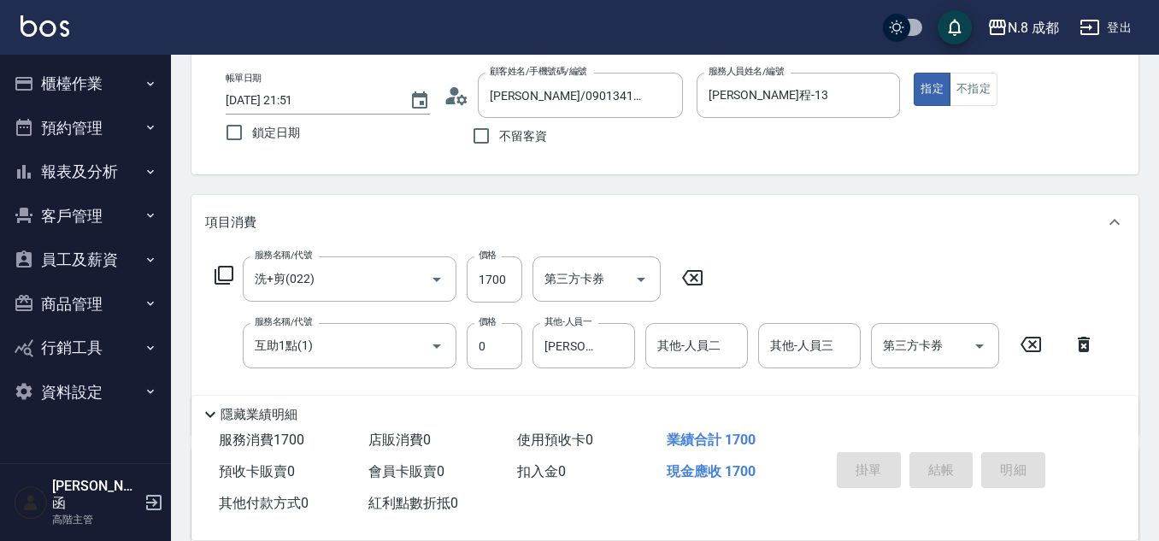
type input "2025/08/16 21:52"
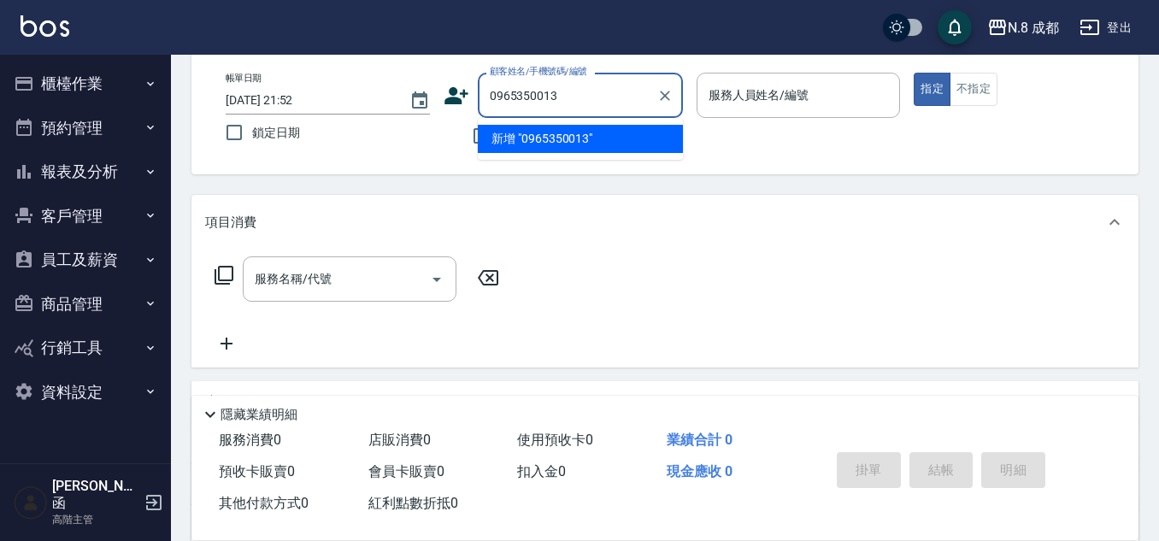
click at [579, 132] on li "新增 "0965350013"" at bounding box center [580, 139] width 205 height 28
type input "0965350013"
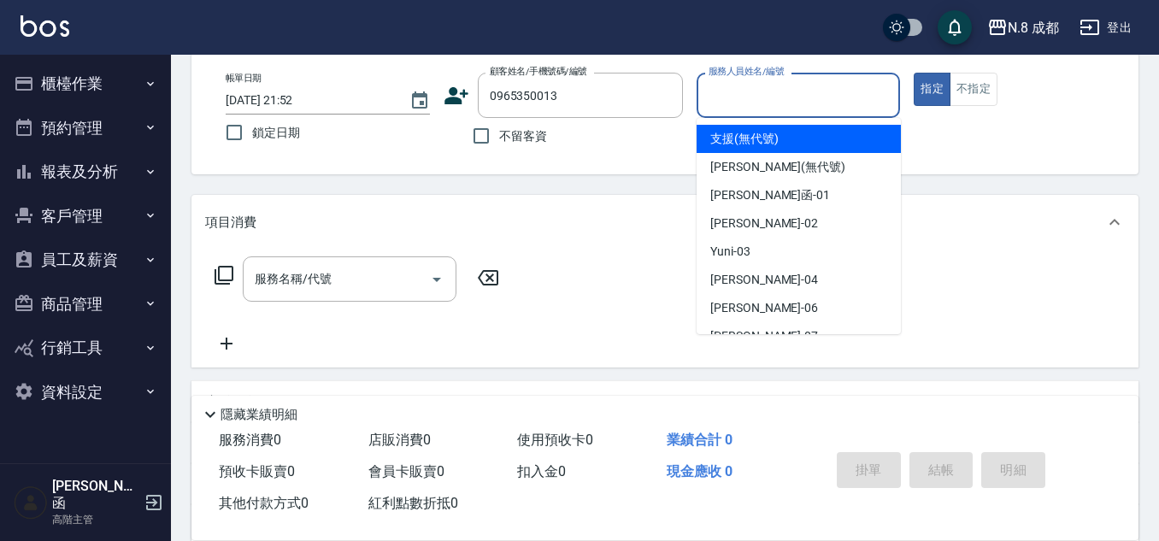
click at [766, 97] on input "服務人員姓名/編號" at bounding box center [798, 95] width 189 height 30
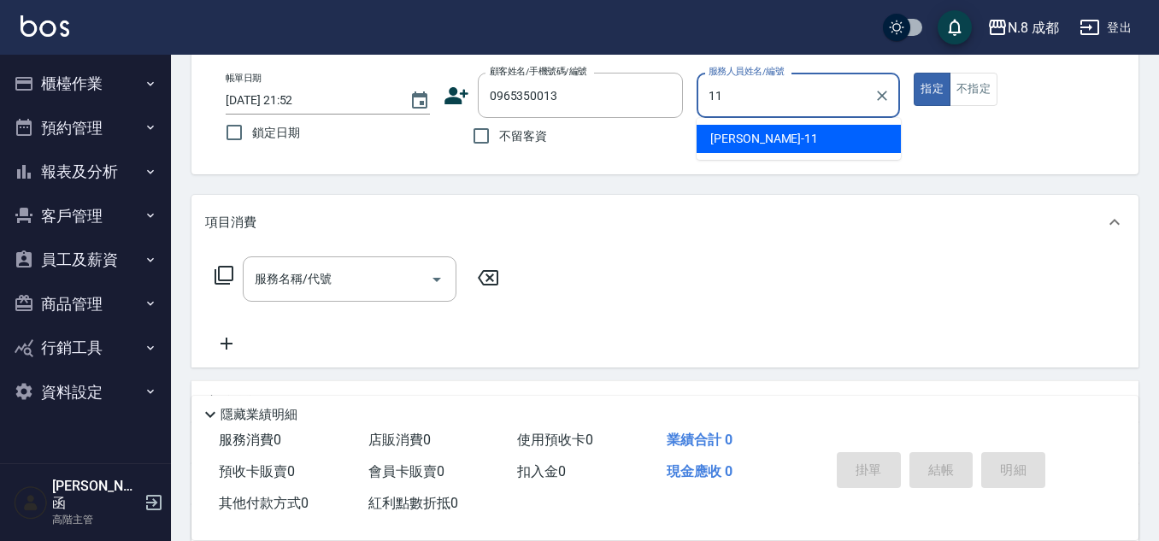
click at [770, 124] on ul "葉真甄 -11" at bounding box center [799, 139] width 204 height 42
click at [723, 134] on span "葉真甄 -11" at bounding box center [764, 139] width 108 height 18
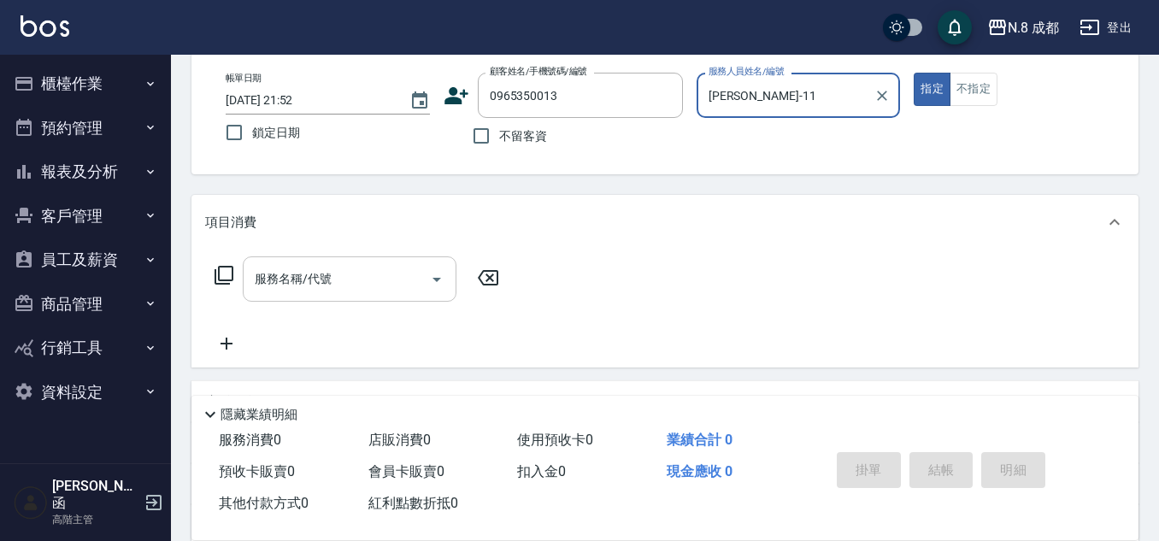
type input "[PERSON_NAME]-11"
click at [344, 284] on input "服務名稱/代號" at bounding box center [336, 279] width 173 height 30
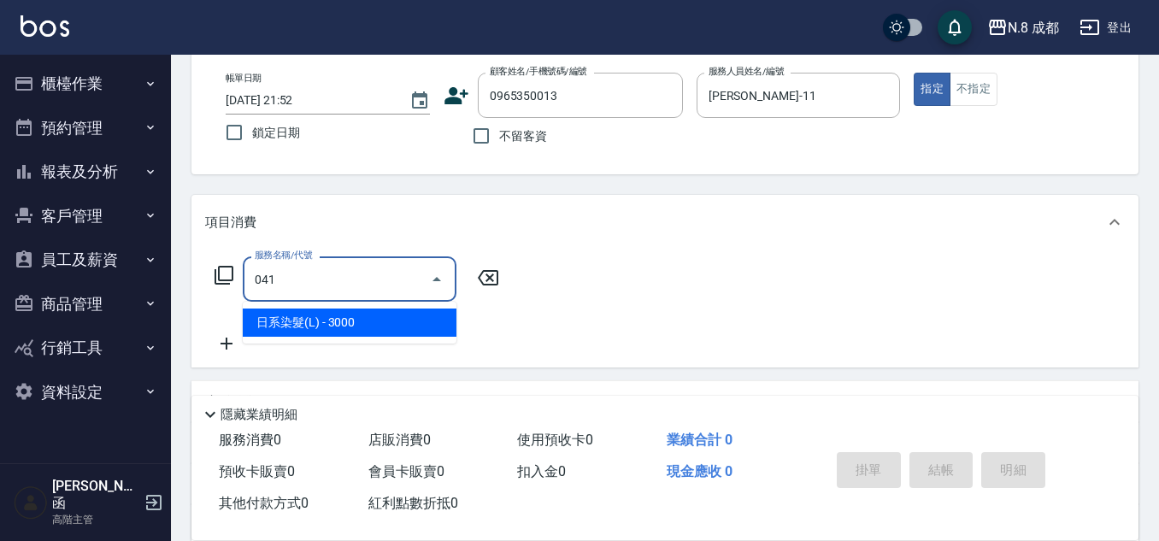
drag, startPoint x: 360, startPoint y: 308, endPoint x: 439, endPoint y: 304, distance: 79.6
click at [360, 331] on span "日系染髮(L) - 3000" at bounding box center [350, 323] width 214 height 28
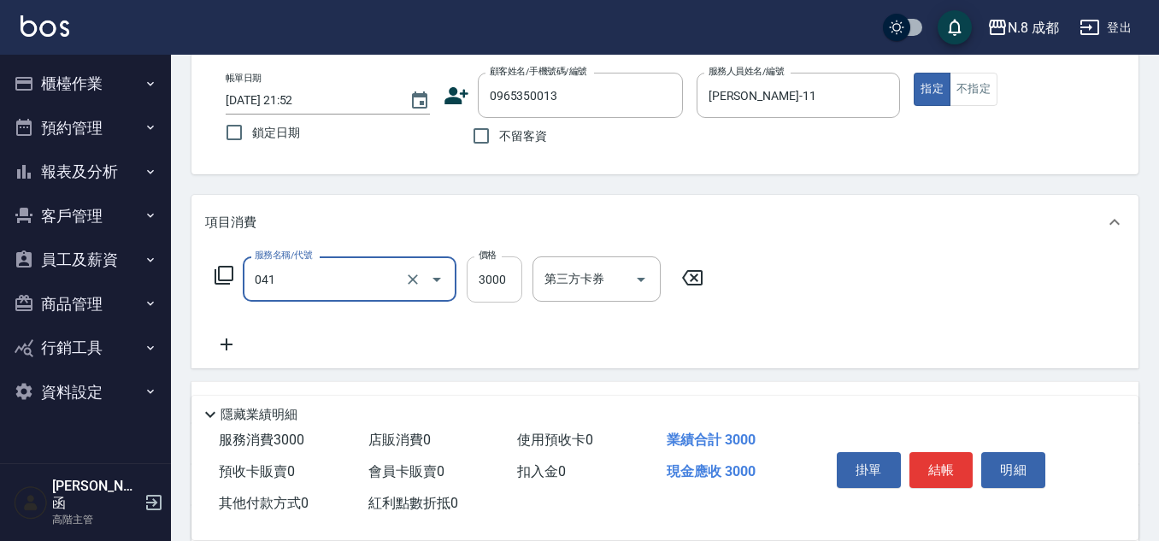
type input "日系染髮(L)(041)"
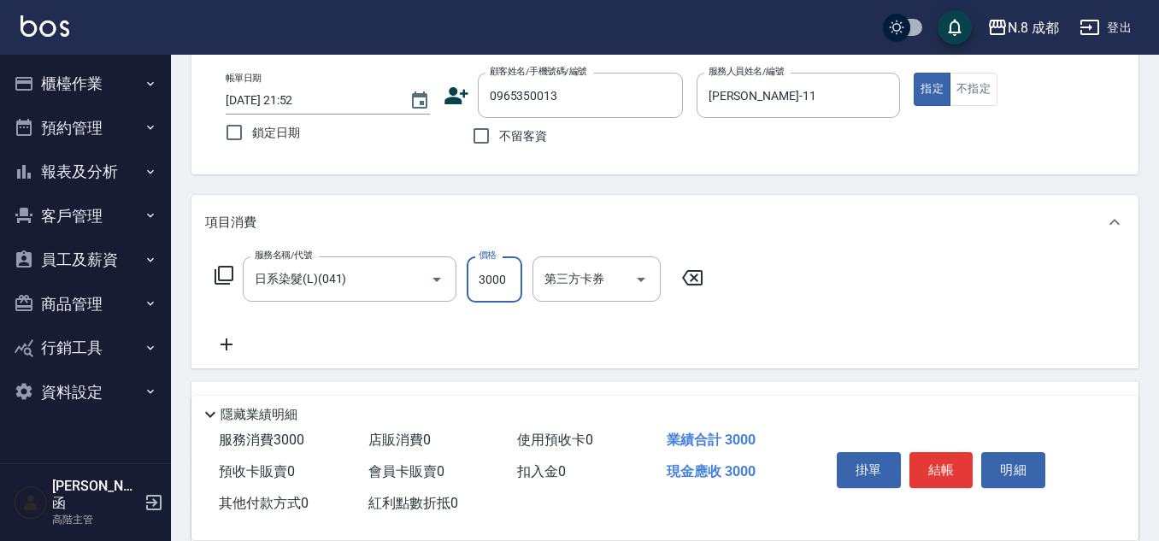
click at [502, 280] on input "3000" at bounding box center [495, 279] width 56 height 46
drag, startPoint x: 491, startPoint y: 279, endPoint x: 444, endPoint y: 282, distance: 47.1
click at [444, 282] on div "服務名稱/代號 日系染髮(L)(041) 服務名稱/代號 價格 1980 價格 第三方卡券 第三方卡券" at bounding box center [459, 279] width 508 height 46
drag, startPoint x: 514, startPoint y: 272, endPoint x: 472, endPoint y: 275, distance: 42.0
click at [472, 275] on input "0" at bounding box center [495, 279] width 56 height 46
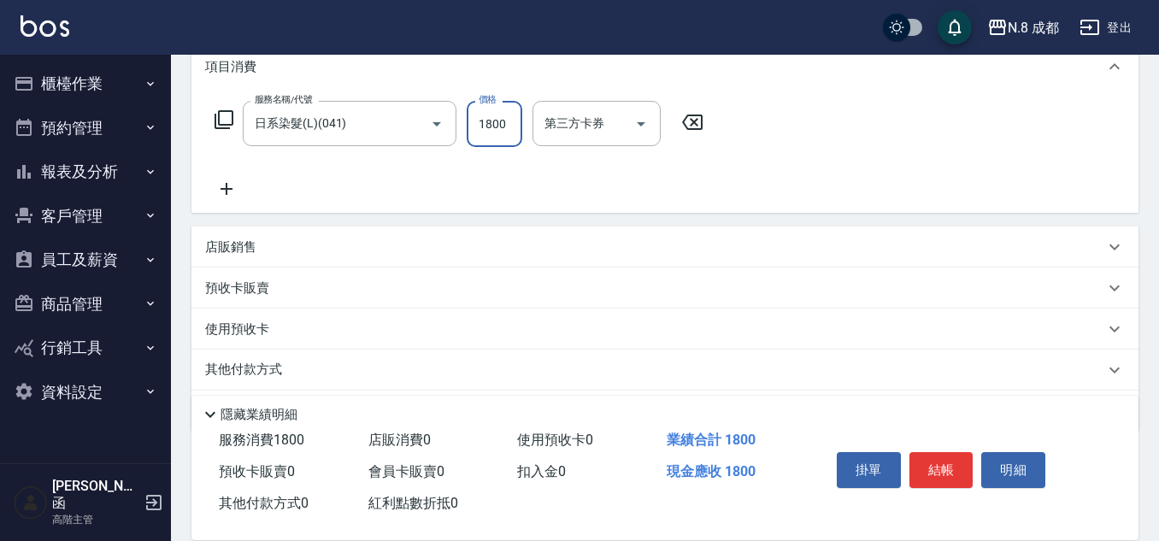
scroll to position [256, 0]
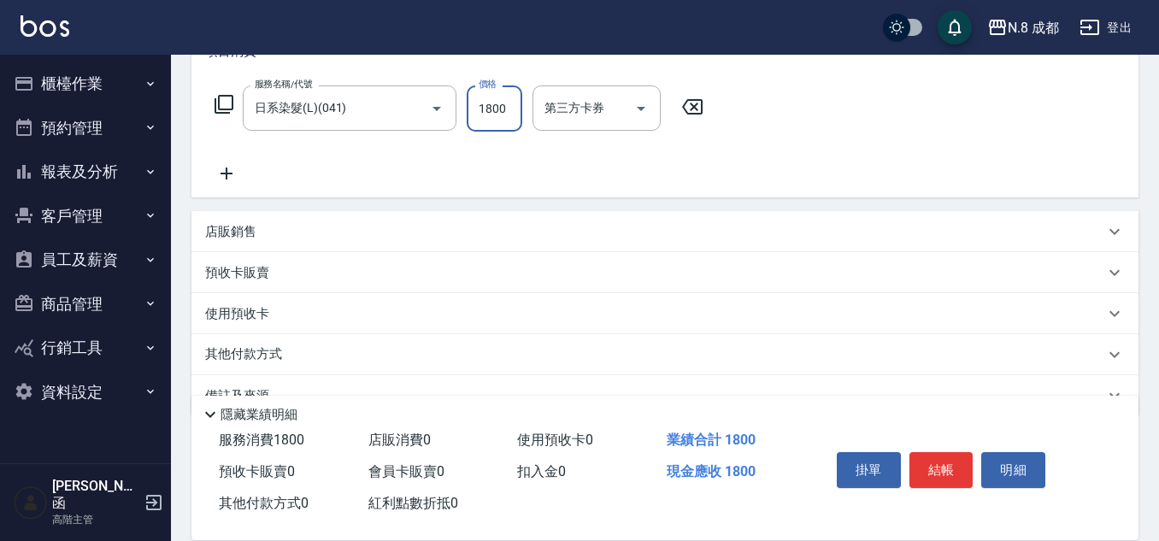
type input "1800"
click at [226, 174] on icon at bounding box center [226, 174] width 12 height 12
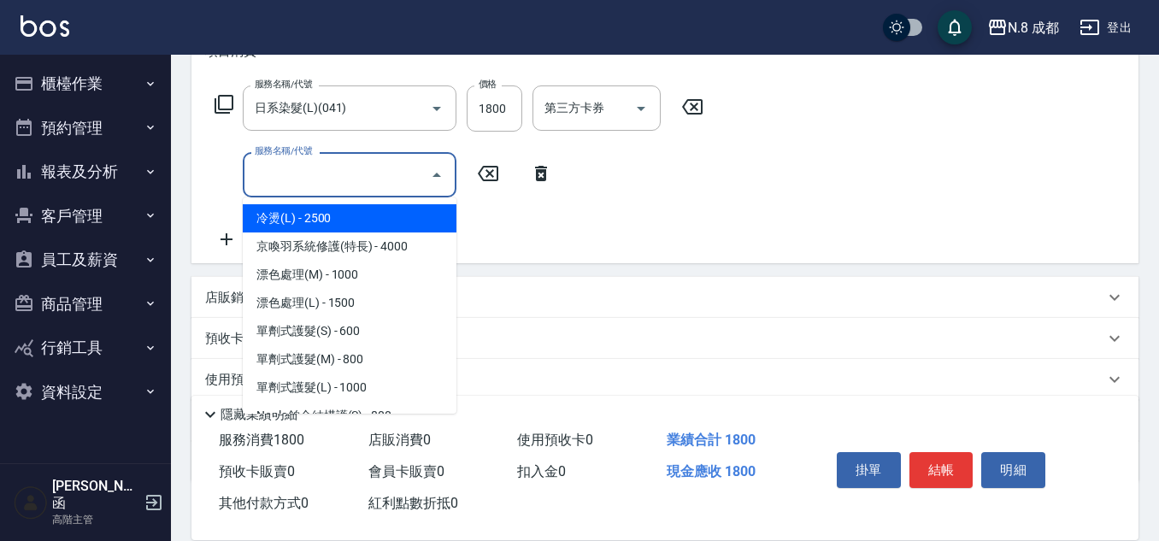
click at [361, 185] on input "服務名稱/代號" at bounding box center [336, 175] width 173 height 30
click at [570, 218] on div "服務名稱/代號 日系染髮(L)(041) 服務名稱/代號 價格 1800 價格 第三方卡券 第三方卡券 服務名稱/代號 服務名稱/代號" at bounding box center [459, 167] width 508 height 164
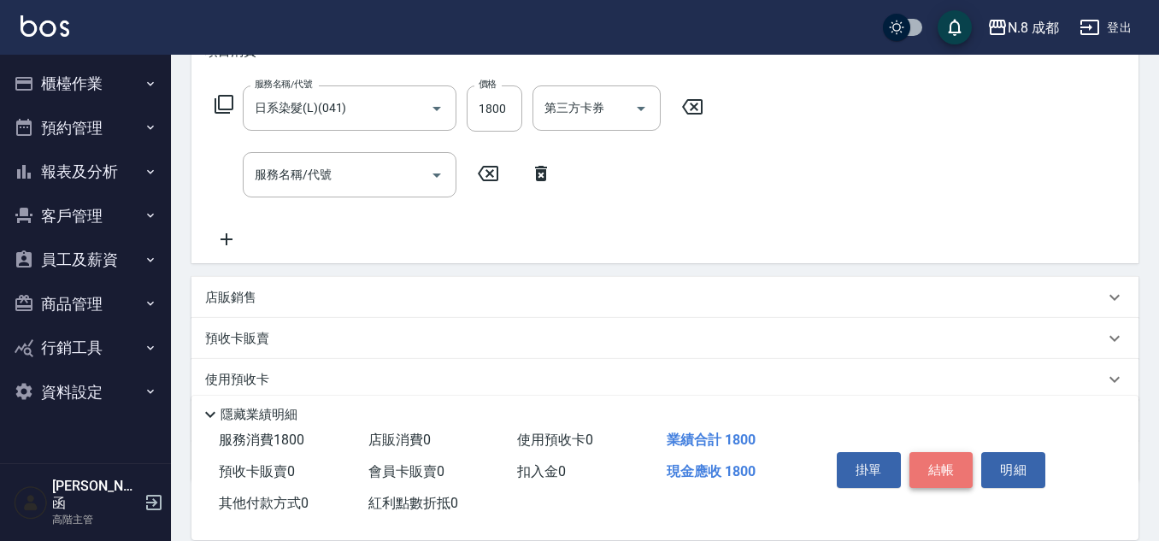
click at [943, 456] on button "結帳" at bounding box center [941, 470] width 64 height 36
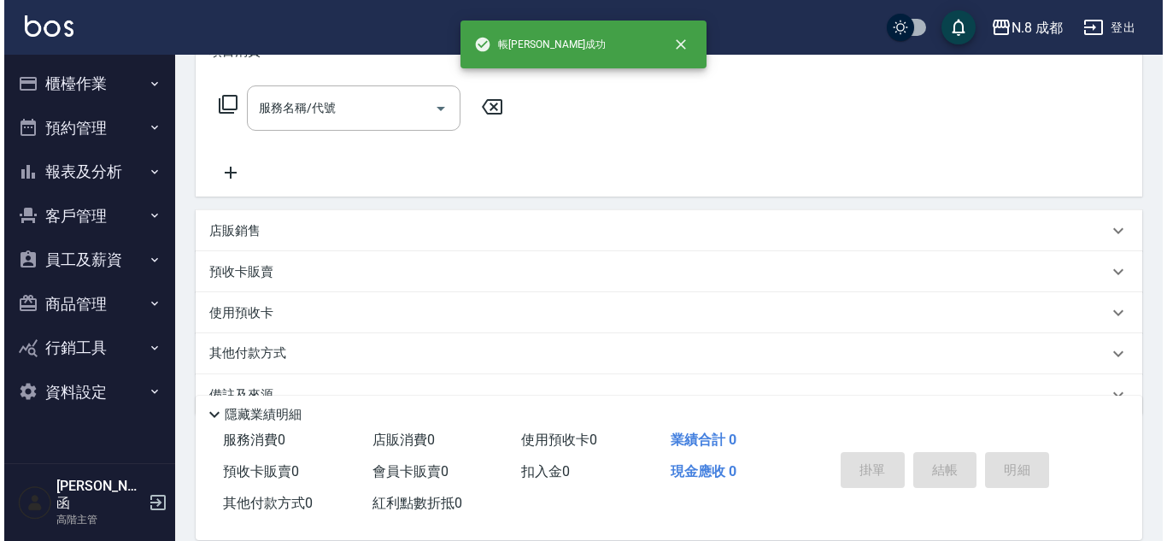
scroll to position [0, 0]
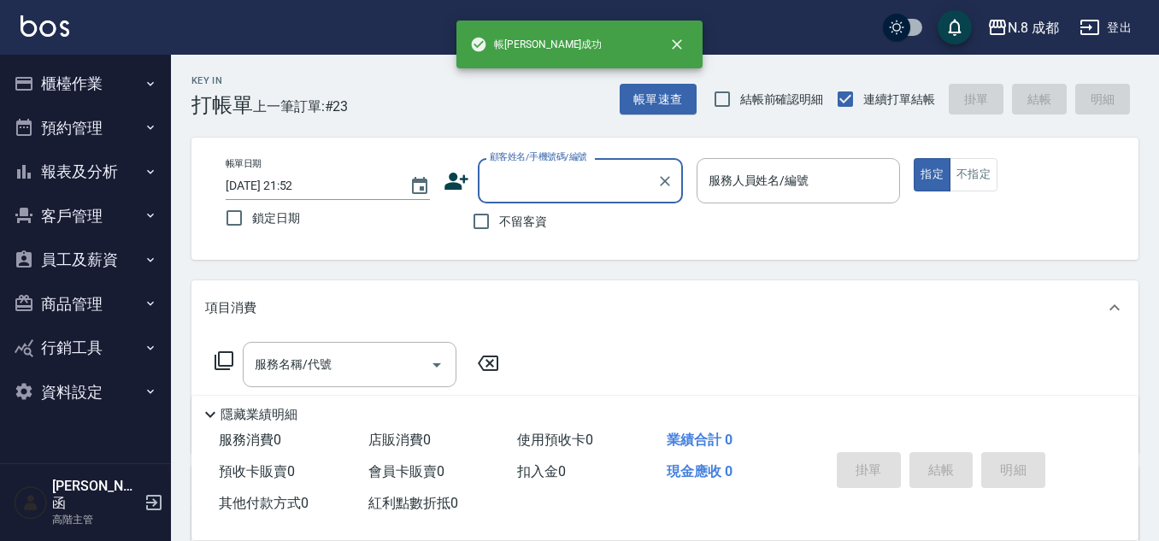
click at [564, 187] on input "顧客姓名/手機號碼/編號" at bounding box center [567, 181] width 164 height 30
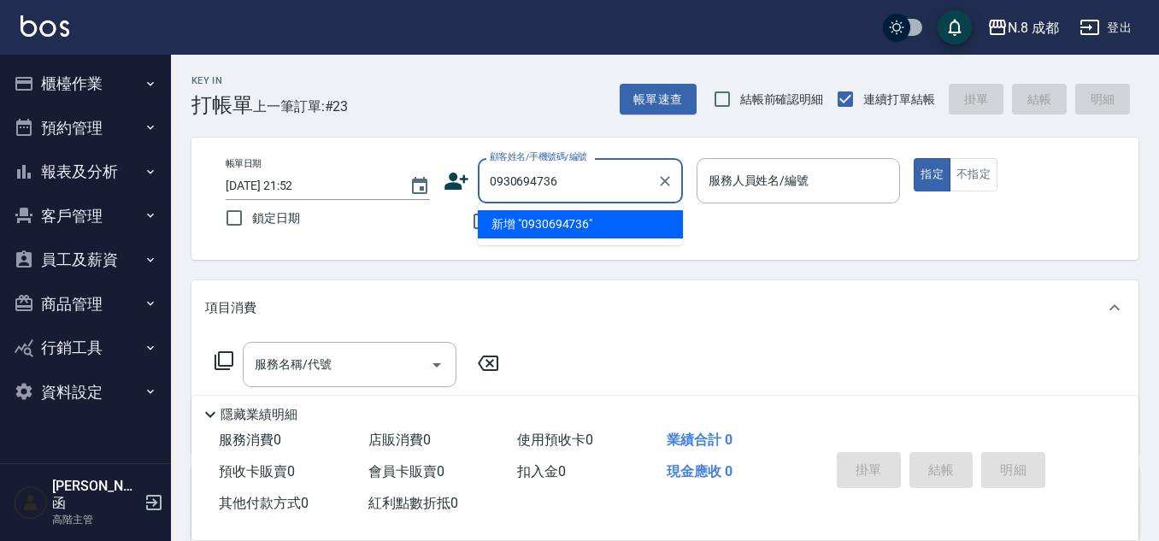
click at [588, 223] on li "新增 "0930694736"" at bounding box center [580, 224] width 205 height 28
type input "0930694736"
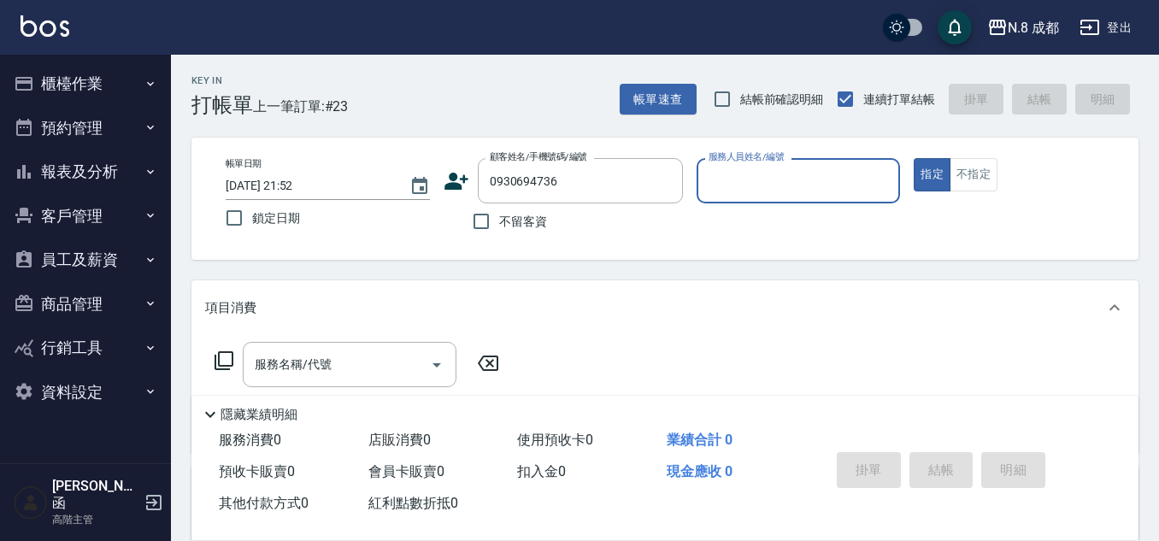
click at [467, 182] on icon at bounding box center [457, 181] width 26 height 26
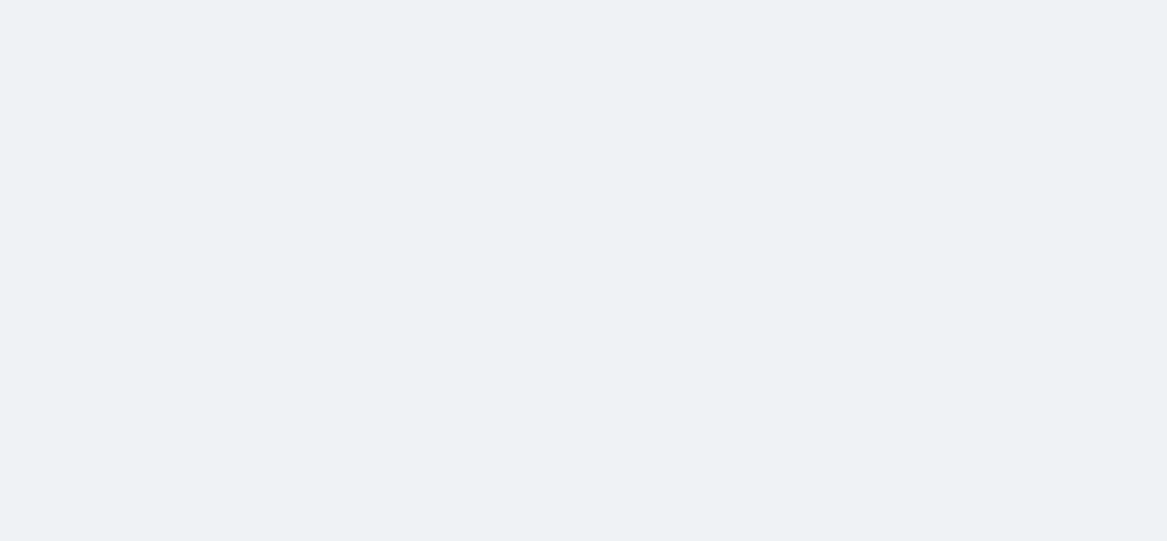
click at [657, 0] on html at bounding box center [583, 0] width 1167 height 0
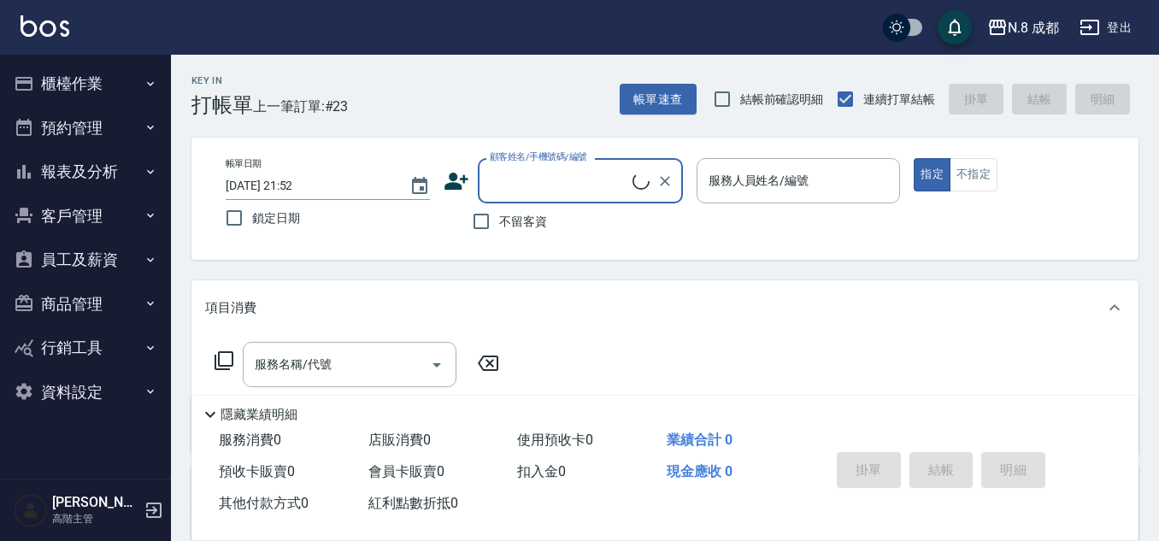
click at [503, 183] on input "顧客姓名/手機號碼/編號" at bounding box center [558, 181] width 147 height 30
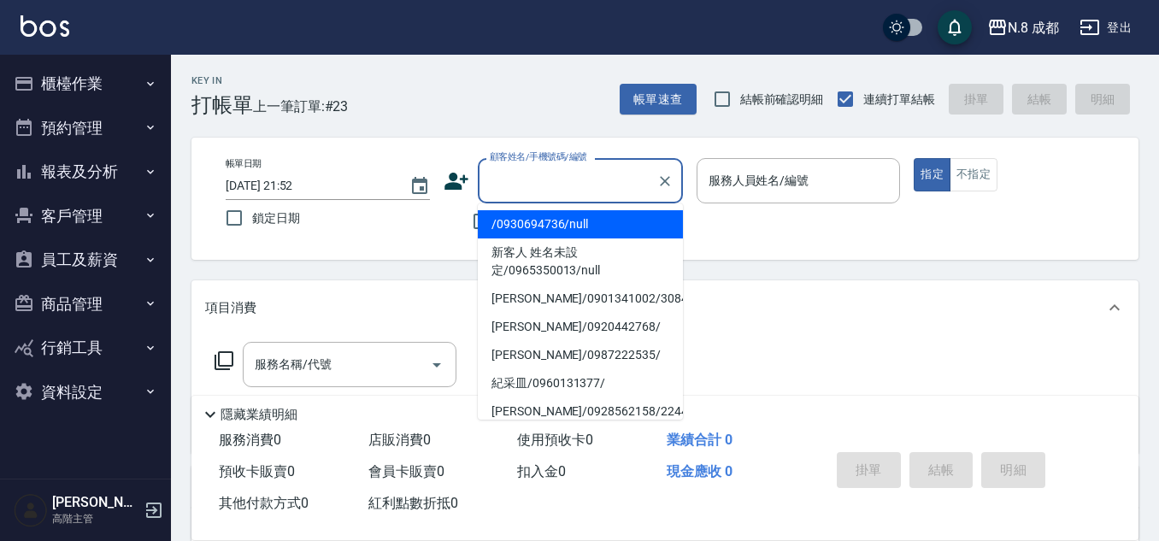
click at [538, 221] on li "/0930694736/null" at bounding box center [580, 224] width 205 height 28
type input "/0930694736/null"
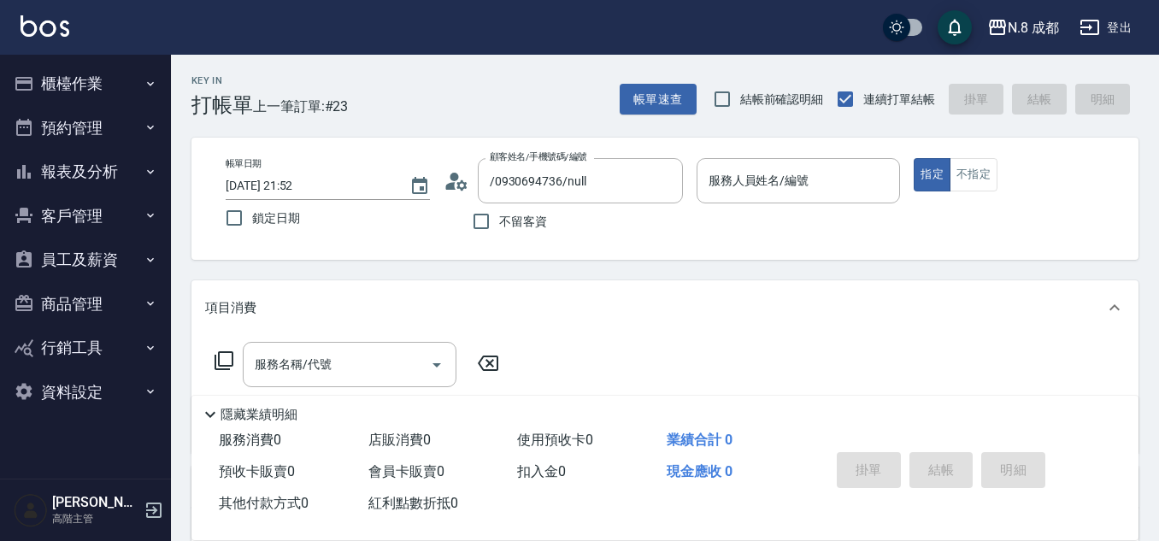
click at [450, 180] on icon at bounding box center [457, 181] width 26 height 26
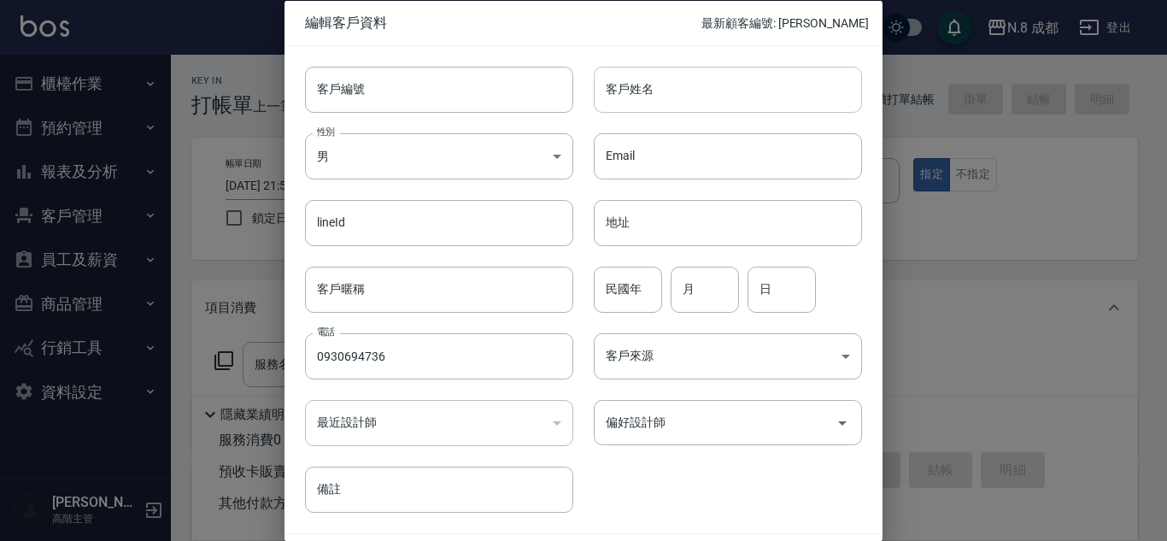
click at [675, 84] on input "客戶姓名" at bounding box center [728, 89] width 268 height 46
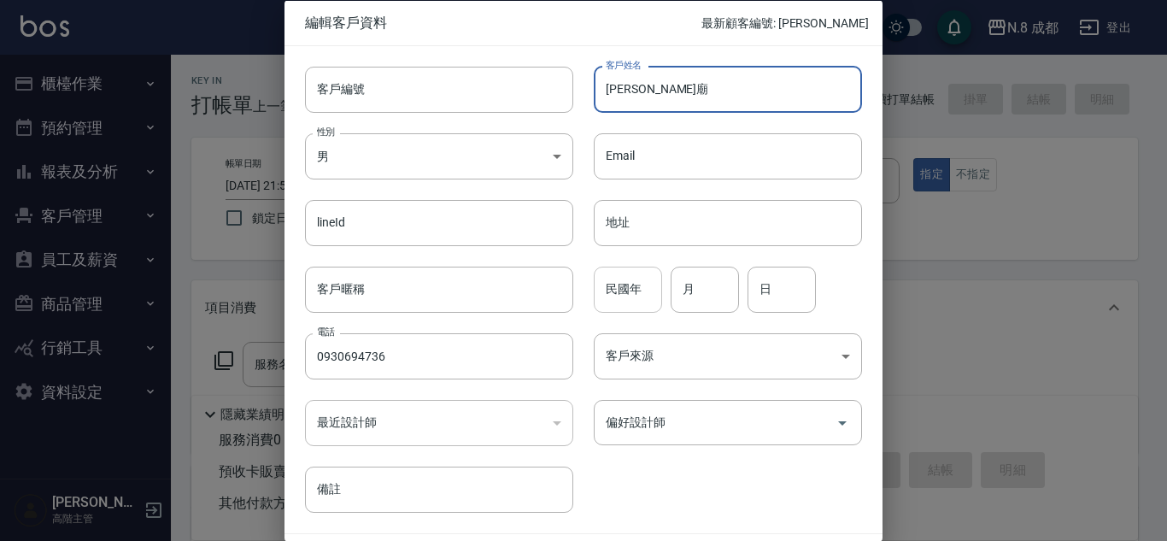
type input "李雅廟"
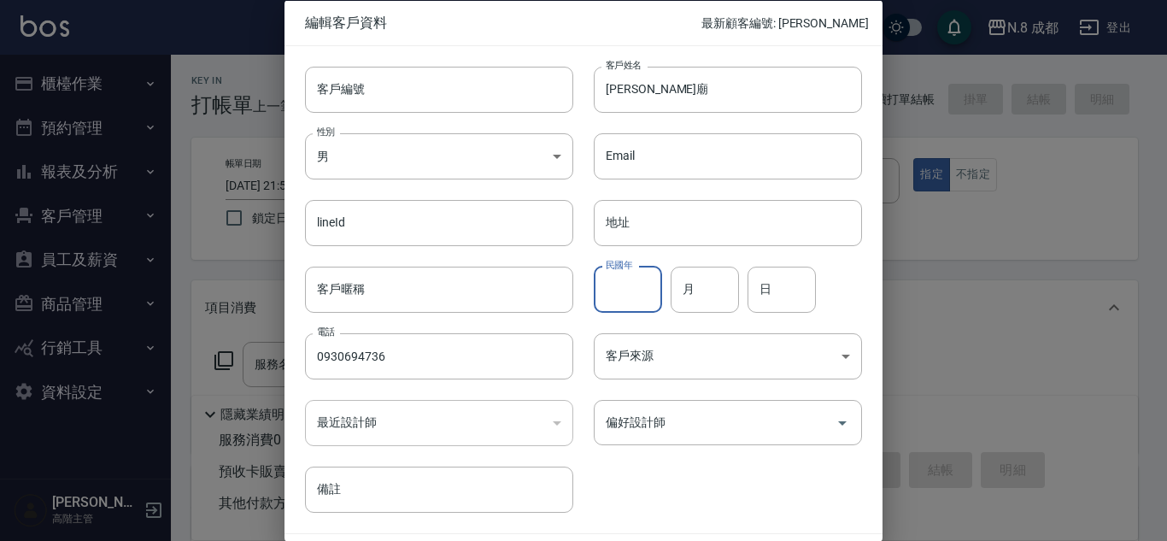
drag, startPoint x: 622, startPoint y: 294, endPoint x: 644, endPoint y: 294, distance: 22.2
click at [621, 294] on input "民國年" at bounding box center [628, 289] width 68 height 46
click at [675, 295] on input "月" at bounding box center [705, 289] width 68 height 46
type input "10"
click at [766, 301] on input "日" at bounding box center [782, 289] width 68 height 46
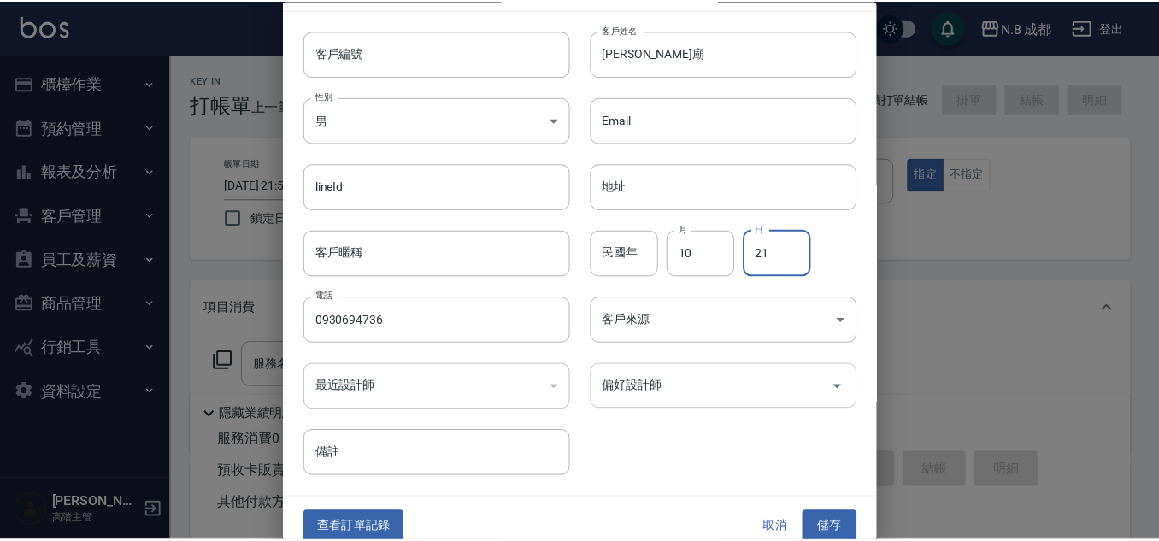
scroll to position [51, 0]
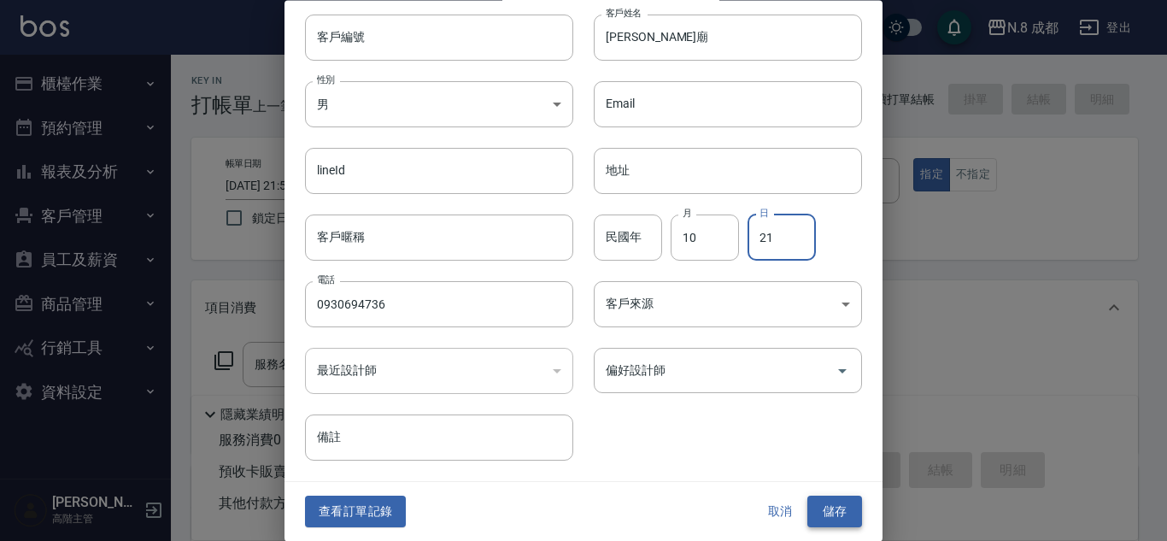
type input "21"
click at [830, 508] on button "儲存" at bounding box center [835, 513] width 55 height 32
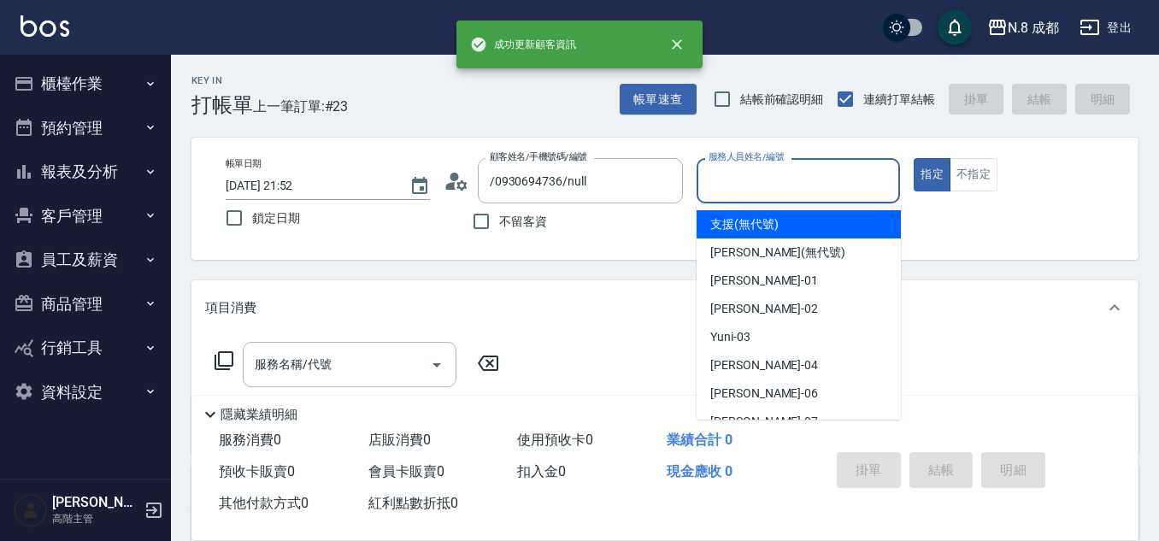
click at [826, 189] on input "服務人員姓名/編號" at bounding box center [798, 181] width 189 height 30
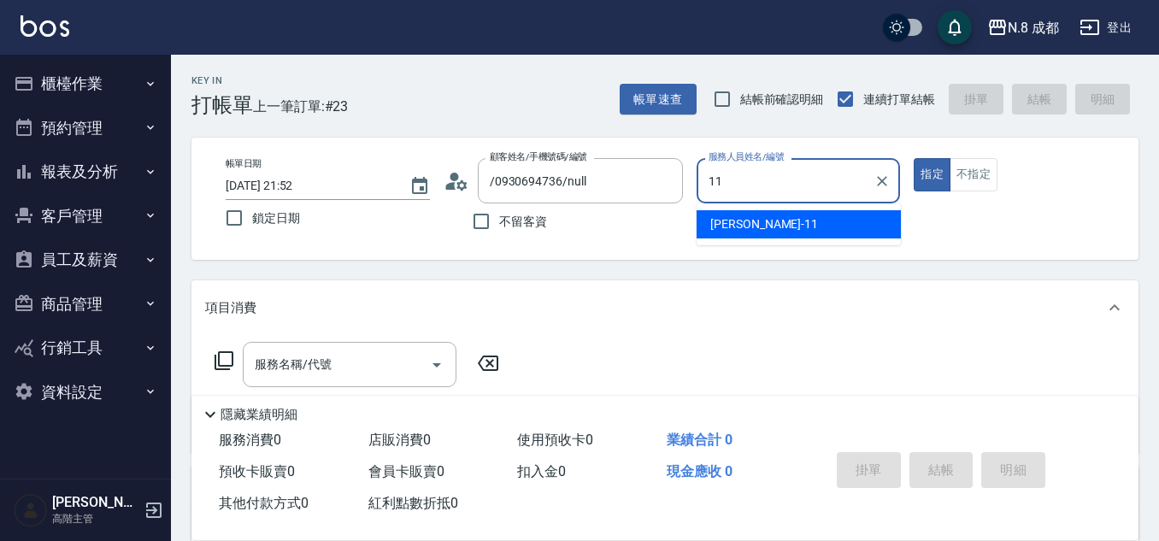
drag, startPoint x: 812, startPoint y: 221, endPoint x: 787, endPoint y: 222, distance: 24.8
click at [812, 222] on div "葉真甄 -11" at bounding box center [799, 224] width 204 height 28
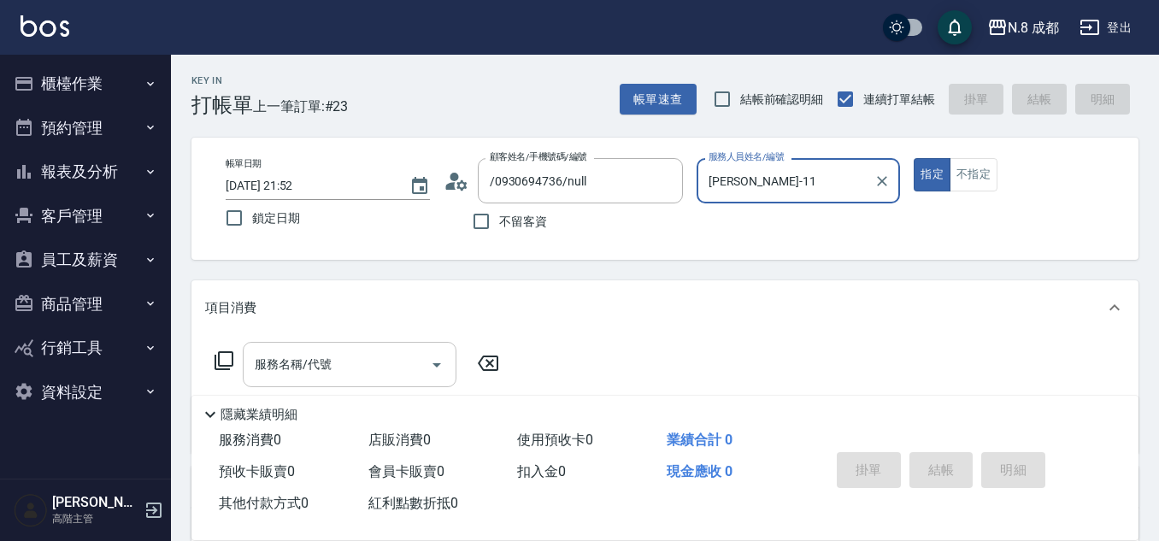
type input "[PERSON_NAME]-11"
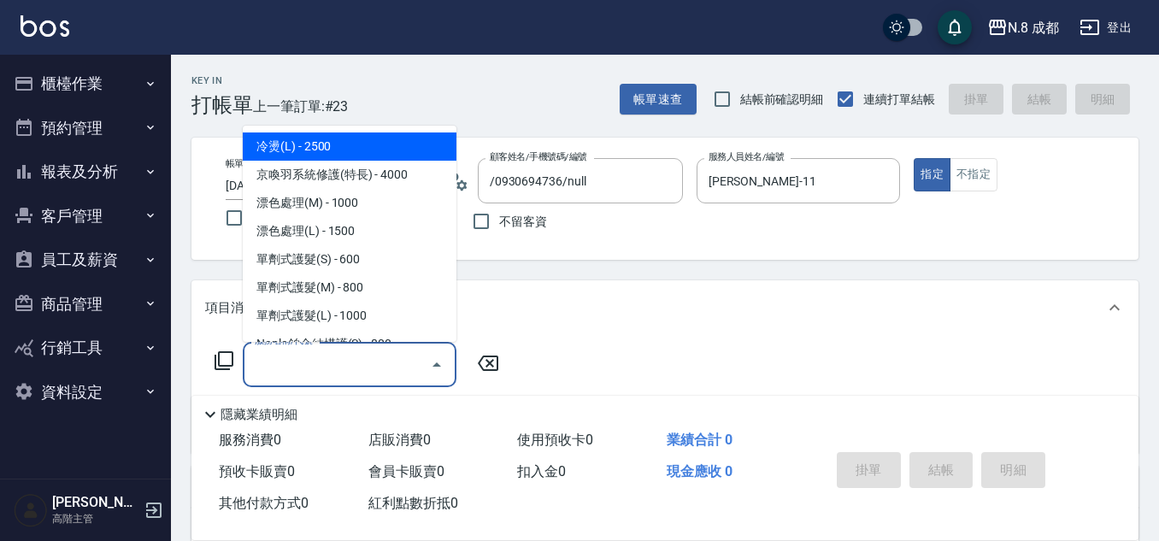
click at [305, 377] on input "服務名稱/代號" at bounding box center [336, 365] width 173 height 30
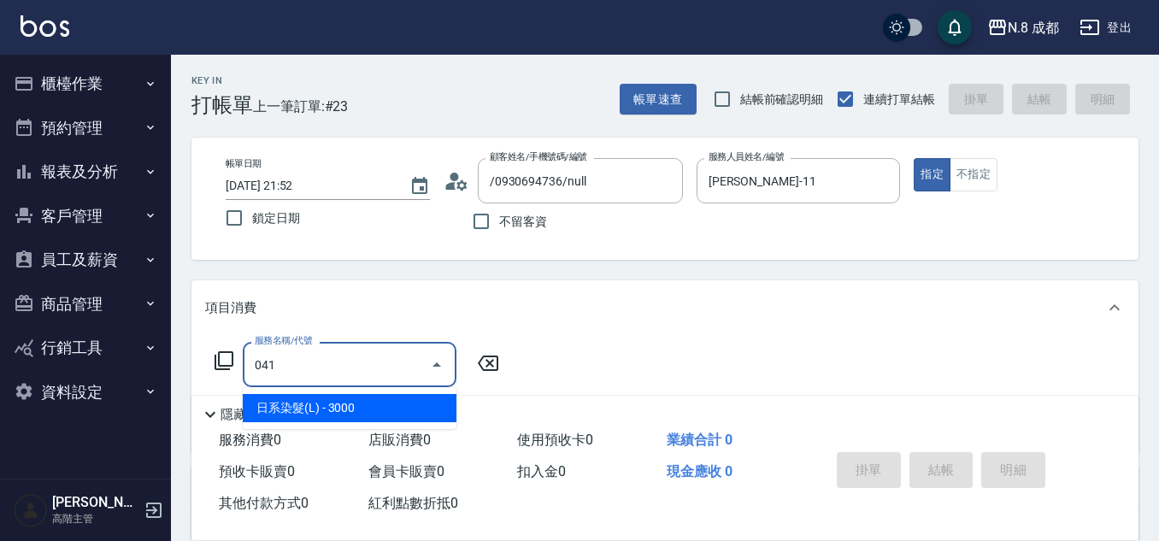
click at [344, 414] on span "日系染髮(L) - 3000" at bounding box center [350, 408] width 214 height 28
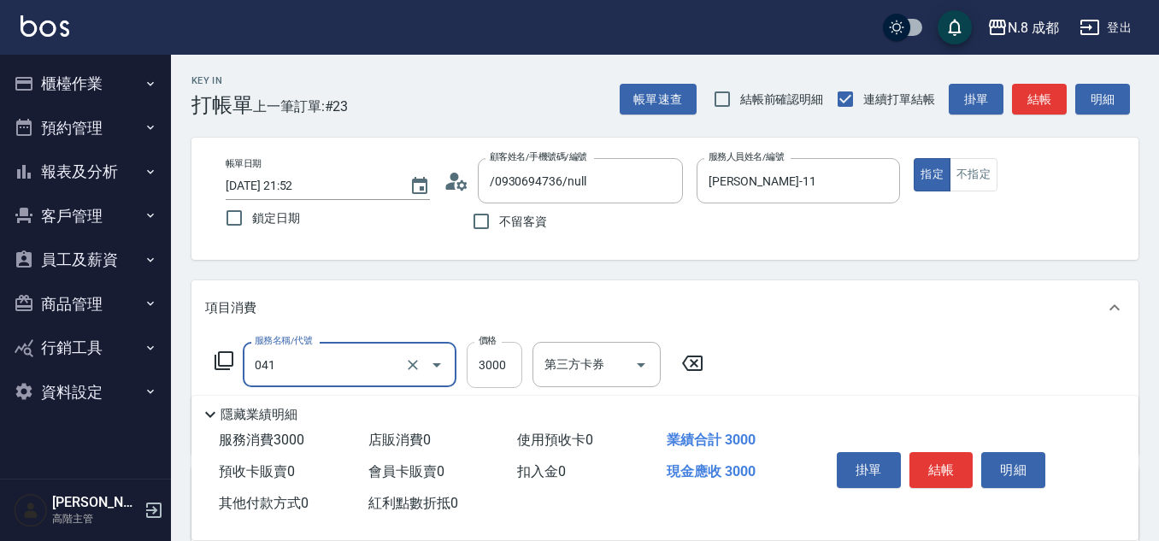
type input "日系染髮(L)(041)"
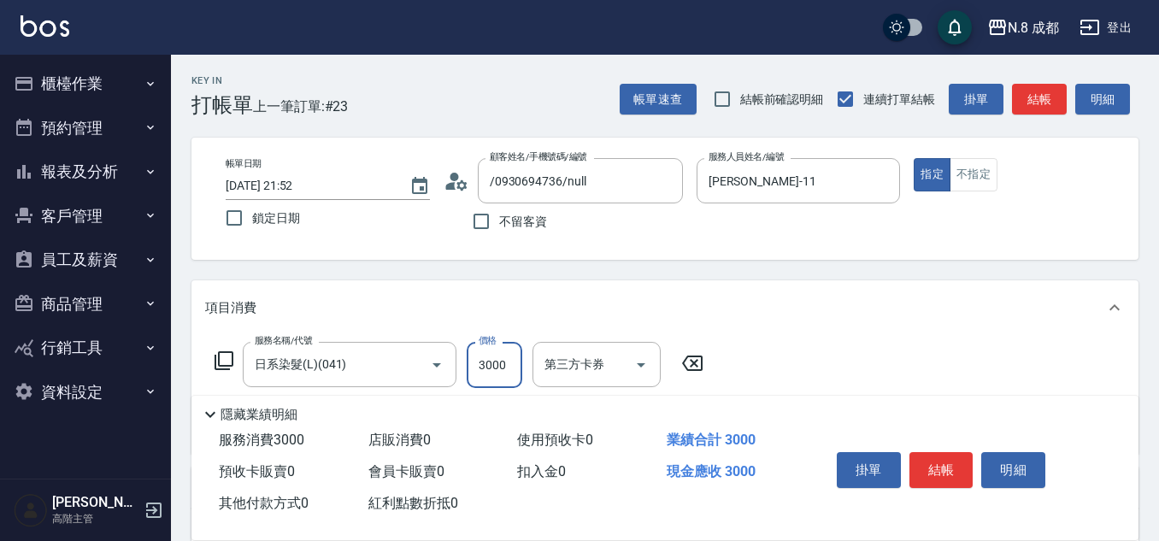
click at [490, 373] on input "3000" at bounding box center [495, 365] width 56 height 46
type input "33699"
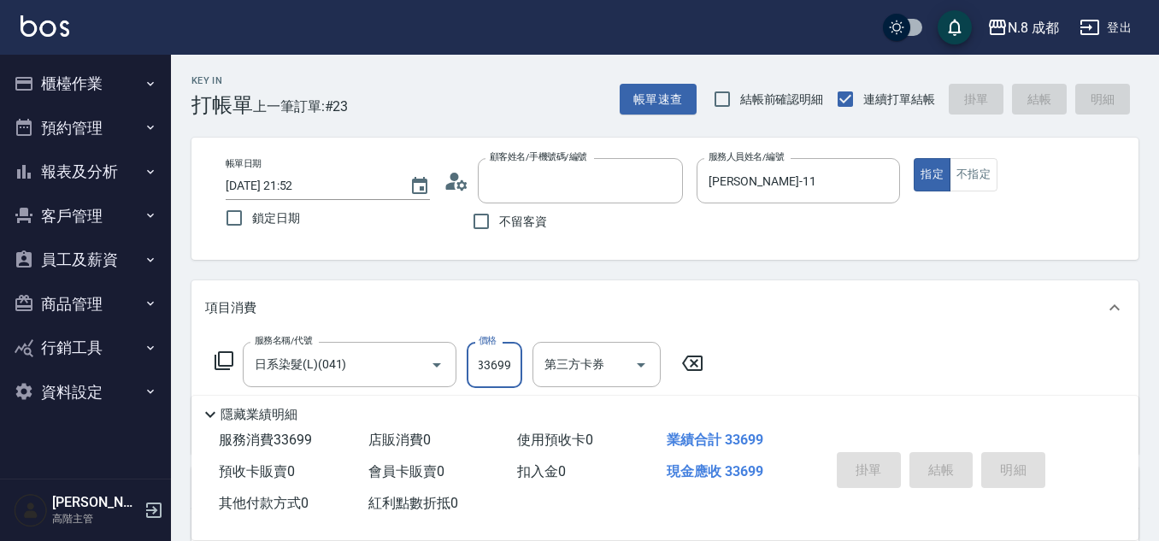
type input "2025/08/16 21:53"
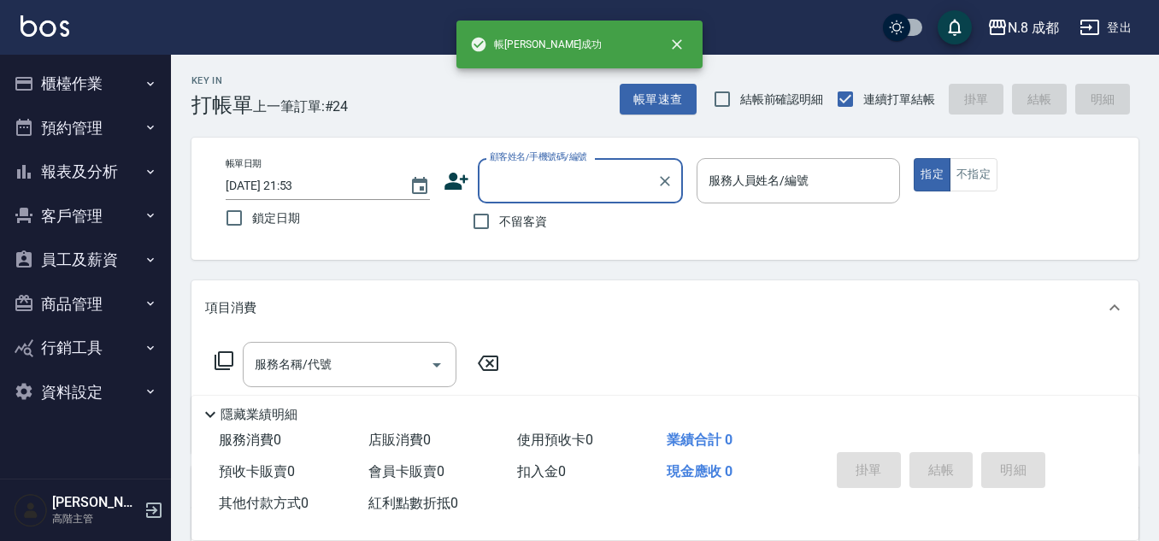
click at [132, 84] on button "櫃檯作業" at bounding box center [85, 84] width 157 height 44
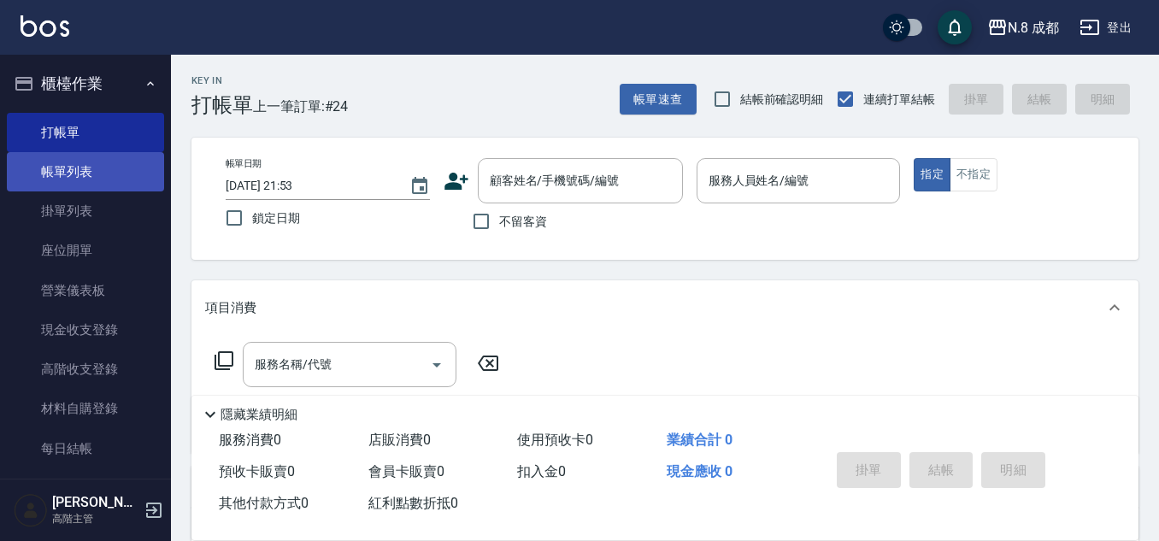
drag, startPoint x: 129, startPoint y: 137, endPoint x: 119, endPoint y: 158, distance: 23.7
click at [128, 137] on link "打帳單" at bounding box center [85, 132] width 157 height 39
click at [117, 162] on link "帳單列表" at bounding box center [85, 171] width 157 height 39
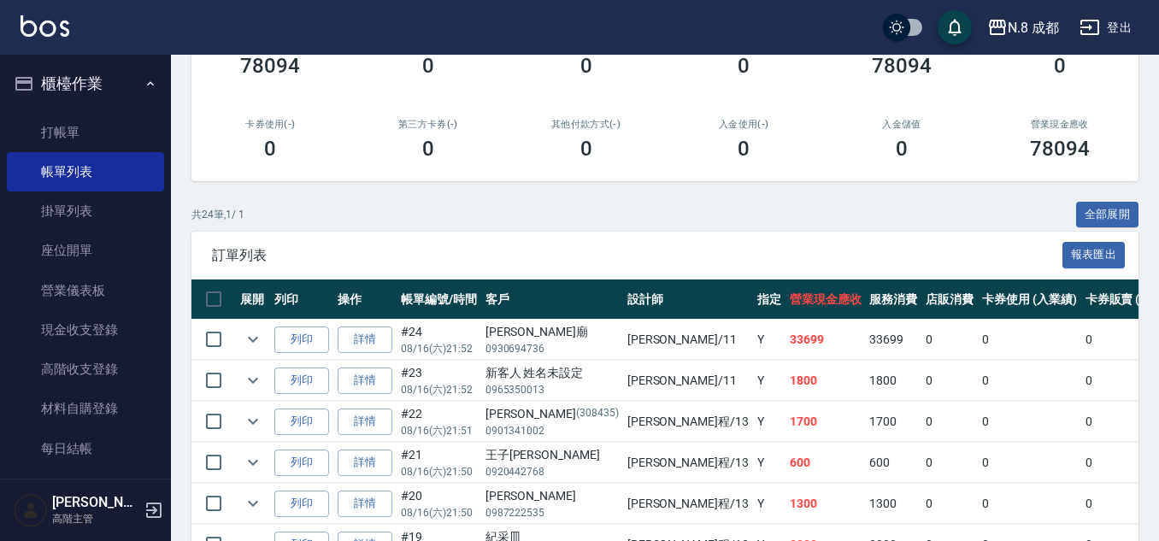
scroll to position [256, 0]
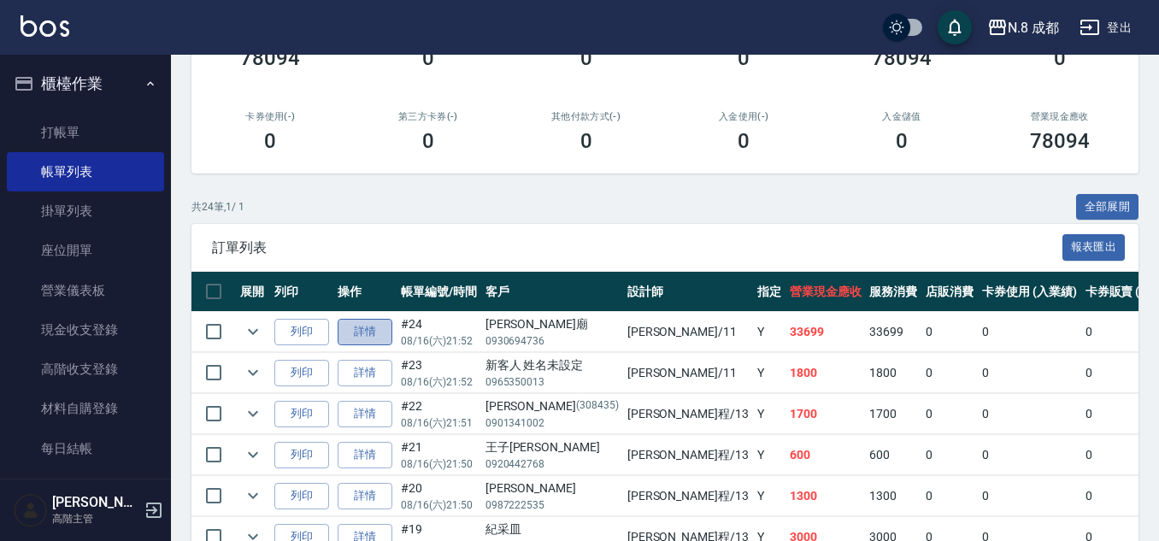
click at [365, 331] on link "詳情" at bounding box center [365, 332] width 55 height 26
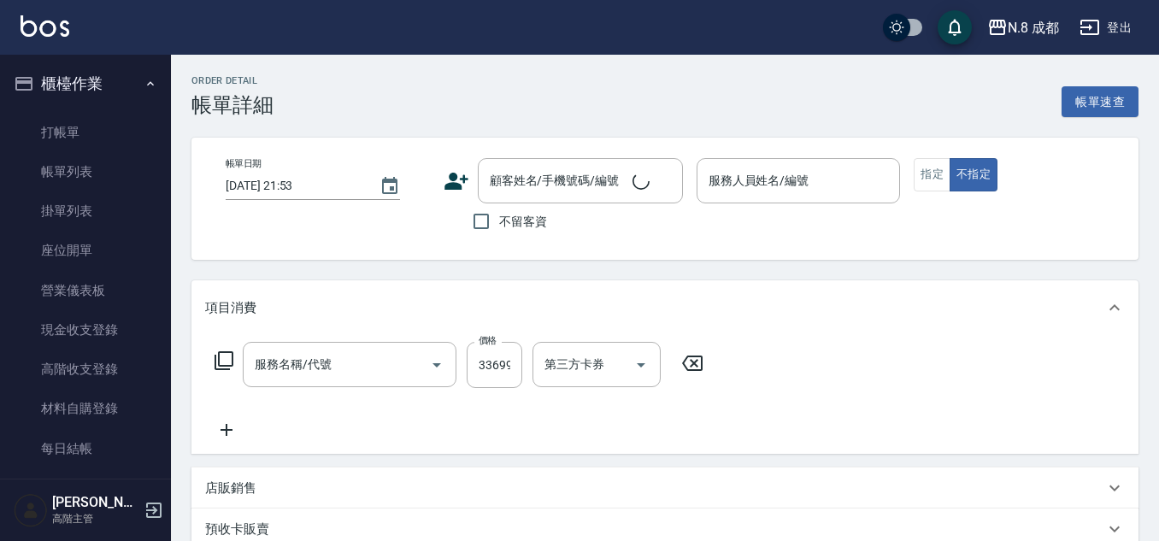
type input "2025/08/16 21:52"
type input "[PERSON_NAME]-11"
type input "日系染髮(L)(041)"
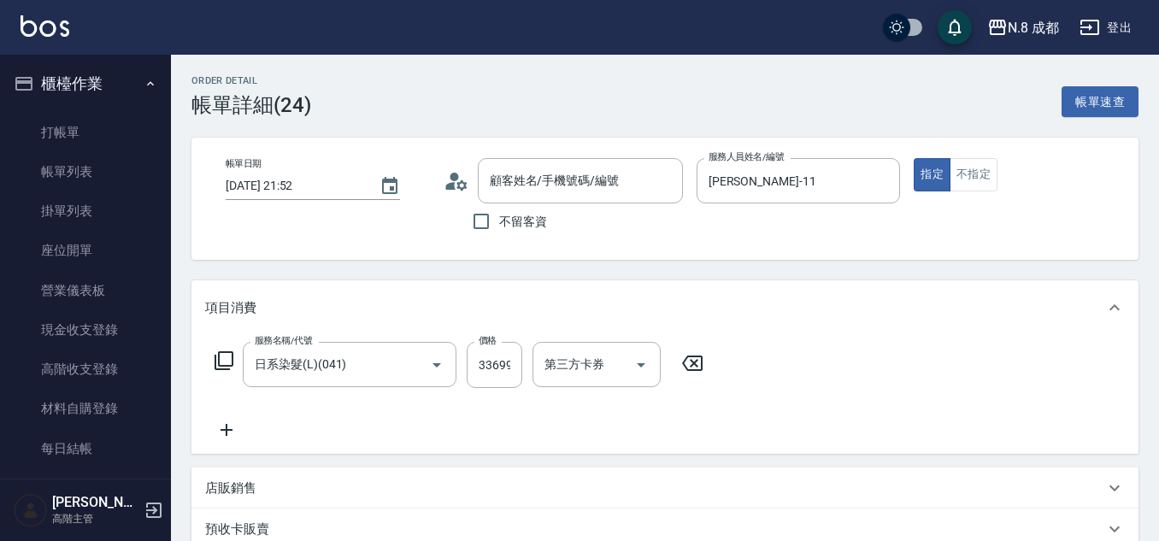
type input "李雅廟/0930694736/"
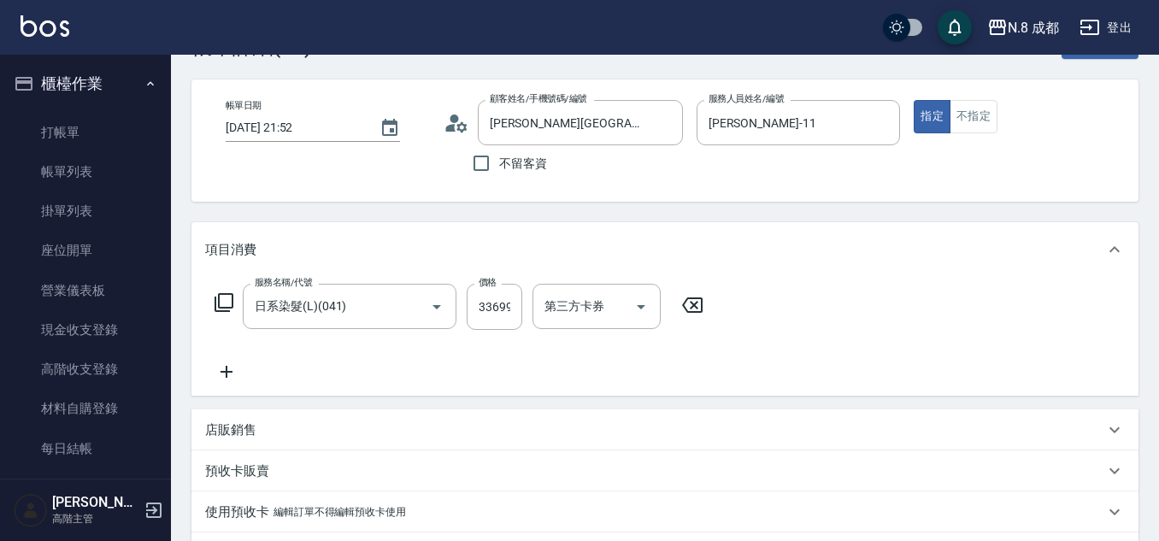
scroll to position [171, 0]
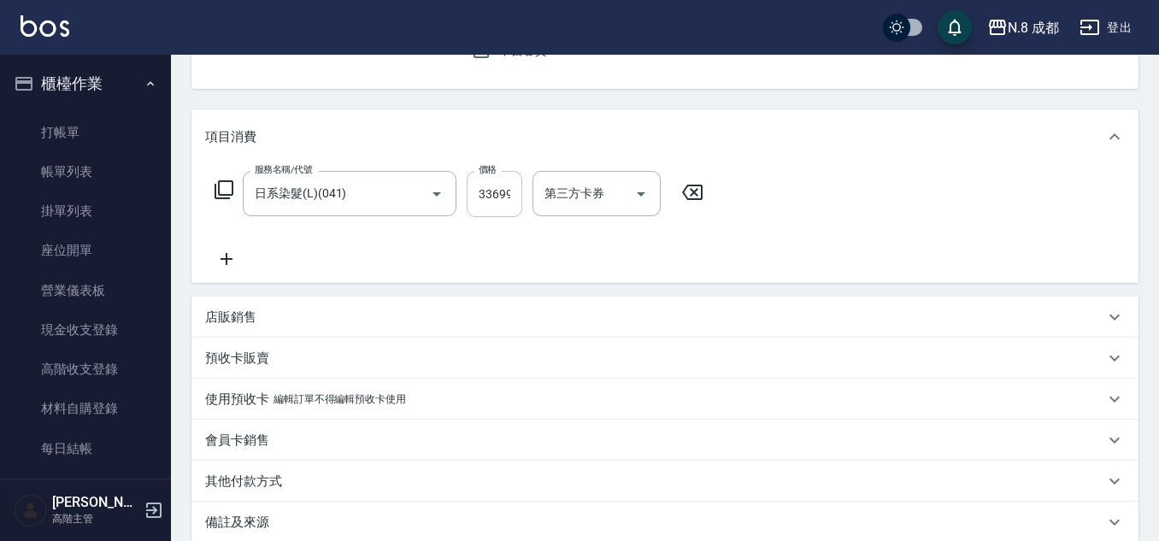
click at [485, 180] on input "33699" at bounding box center [495, 194] width 56 height 46
type input "3399"
click at [233, 260] on icon at bounding box center [226, 259] width 43 height 21
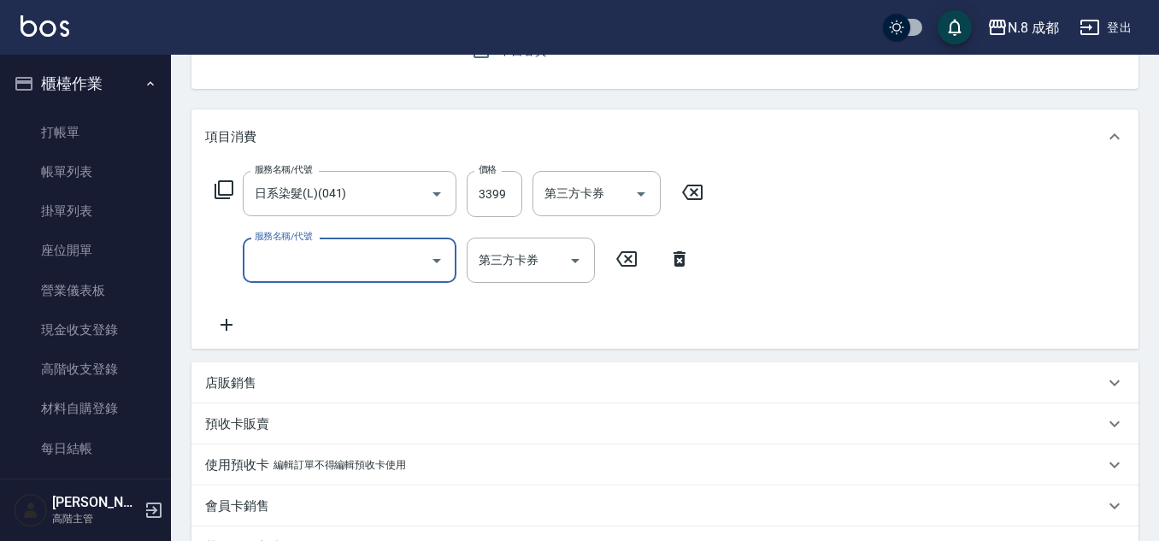
click at [344, 272] on input "服務名稱/代號" at bounding box center [336, 260] width 173 height 30
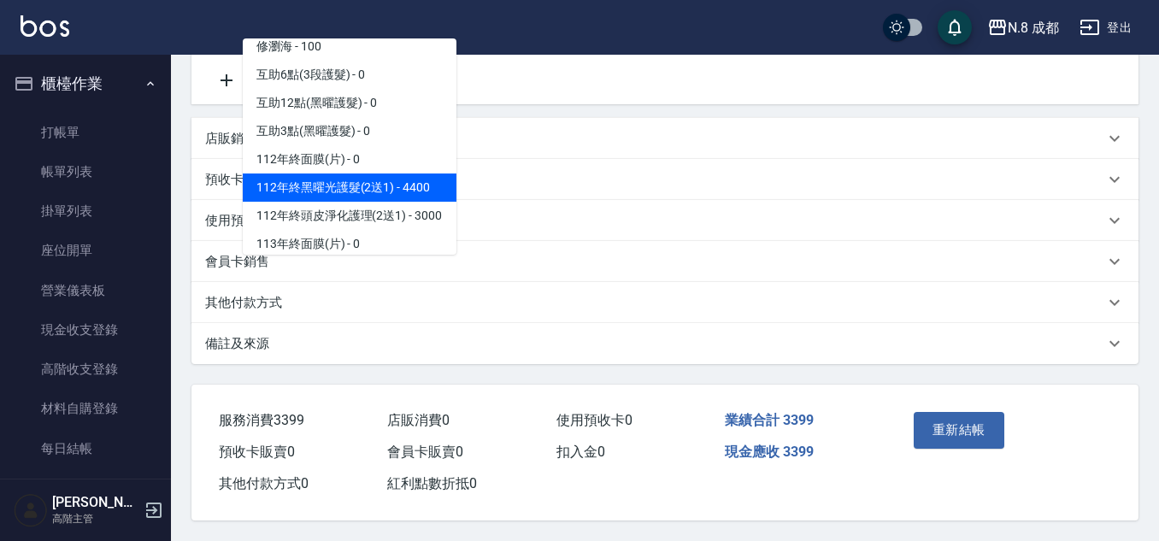
scroll to position [2305, 0]
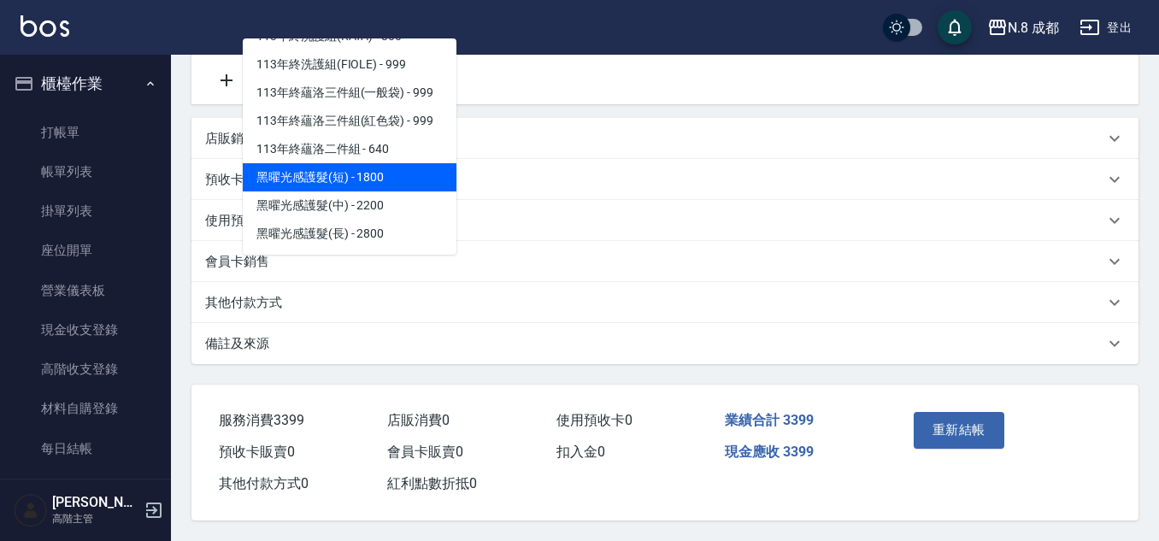
click at [379, 163] on span "黑曜光感護髮(短) - 1800" at bounding box center [350, 177] width 214 height 28
type input "黑曜光感護髮(短)(黑1)"
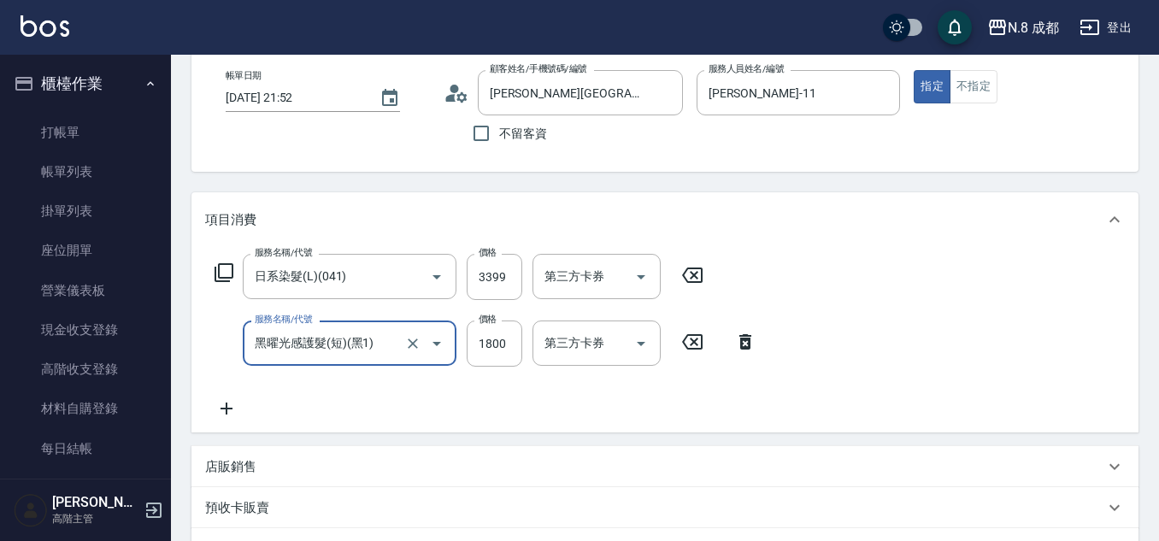
scroll to position [81, 0]
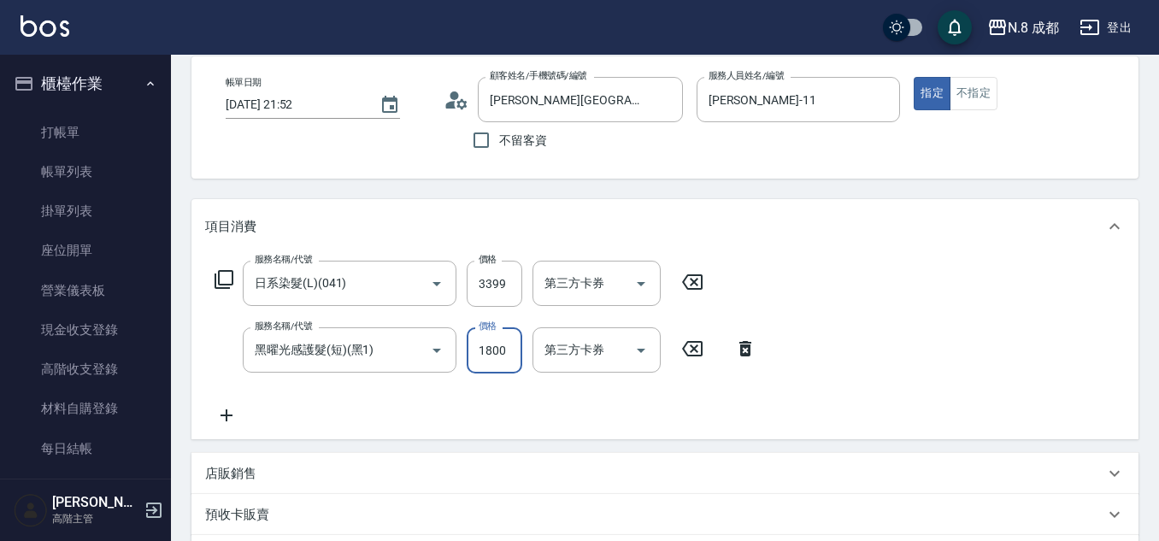
click at [497, 343] on input "1800" at bounding box center [495, 350] width 56 height 46
click at [514, 350] on input "18000" at bounding box center [495, 350] width 56 height 46
click at [513, 350] on input "18000" at bounding box center [495, 350] width 56 height 46
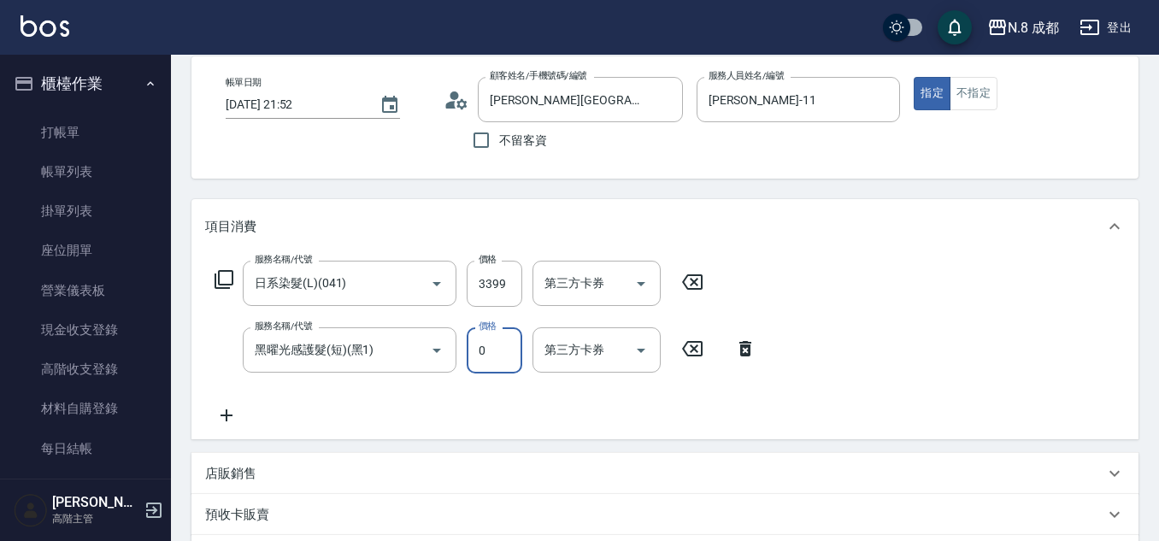
scroll to position [0, 0]
type input "0"
click at [863, 299] on div "服務名稱/代號 日系染髮(L)(041) 服務名稱/代號 價格 3399 價格 第三方卡券 第三方卡券 服務名稱/代號 黑曜光感護髮(短)(黑1) 服務名稱/…" at bounding box center [664, 346] width 947 height 185
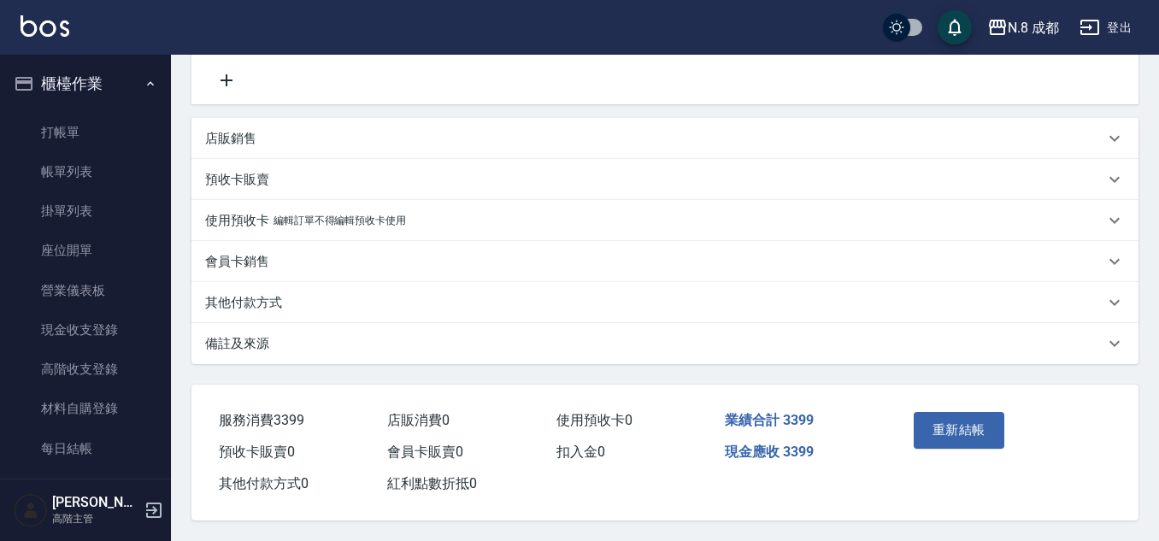
scroll to position [424, 0]
click at [938, 426] on button "重新結帳" at bounding box center [959, 430] width 91 height 36
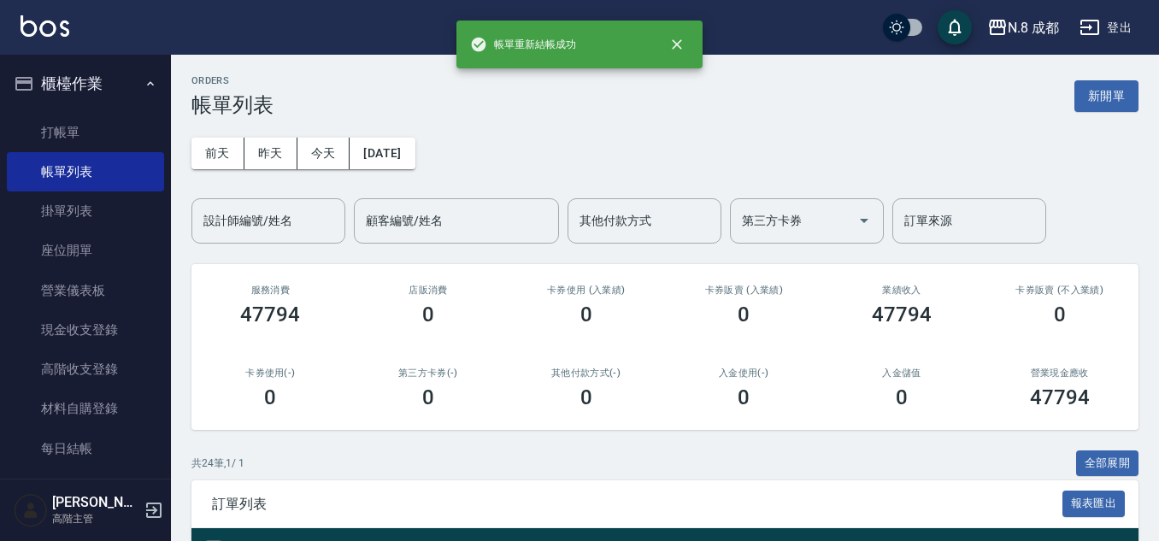
click at [714, 148] on div "前天 昨天 今天 2025/08/16 設計師編號/姓名 設計師編號/姓名 顧客編號/姓名 顧客編號/姓名 其他付款方式 其他付款方式 第三方卡券 第三方卡券…" at bounding box center [664, 180] width 947 height 126
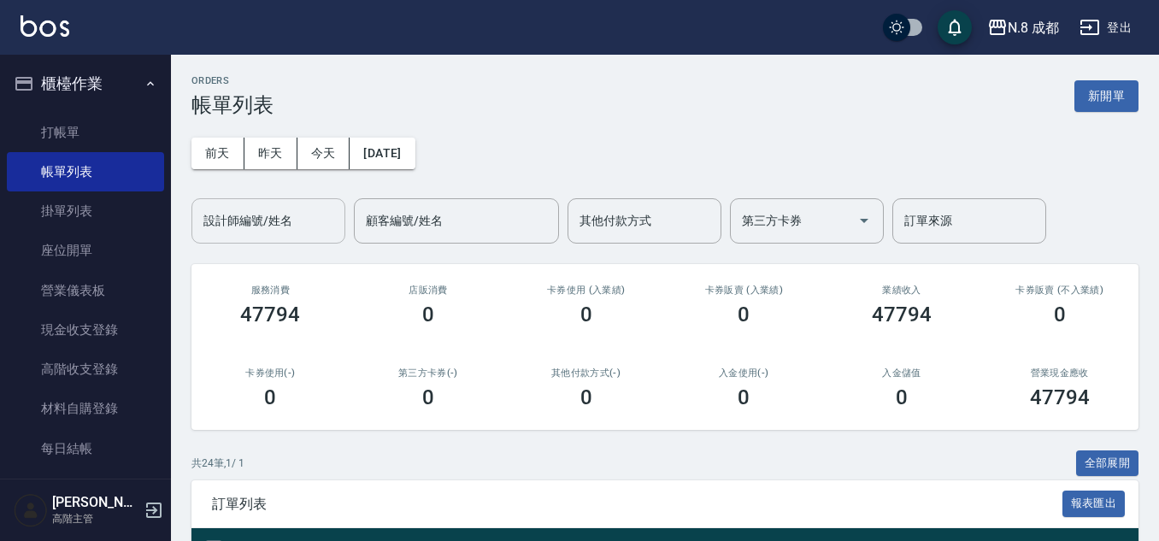
click at [260, 211] on div "設計師編號/姓名 設計師編號/姓名" at bounding box center [268, 220] width 154 height 45
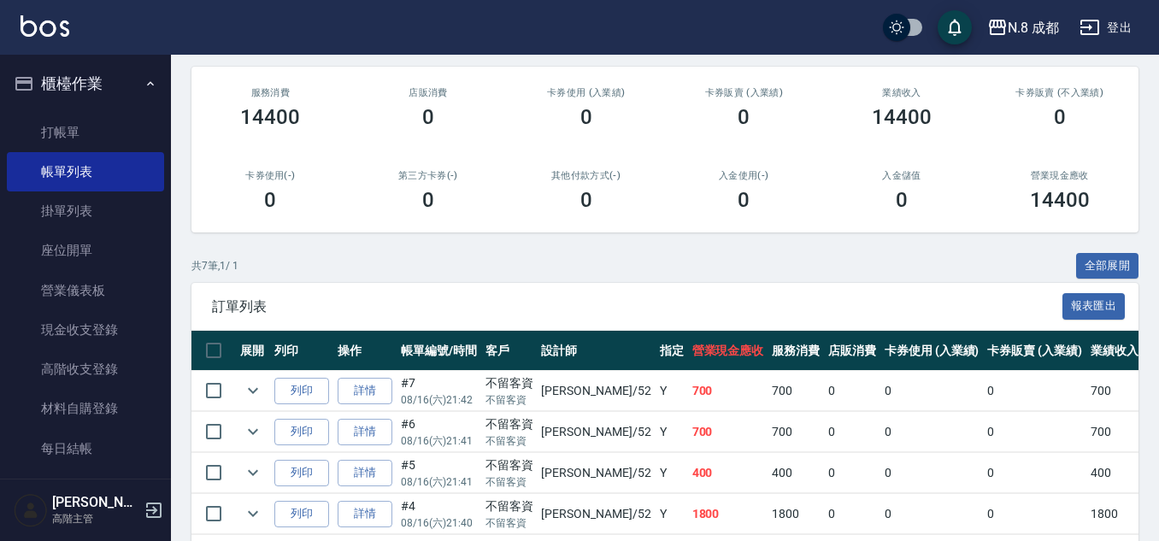
scroll to position [394, 0]
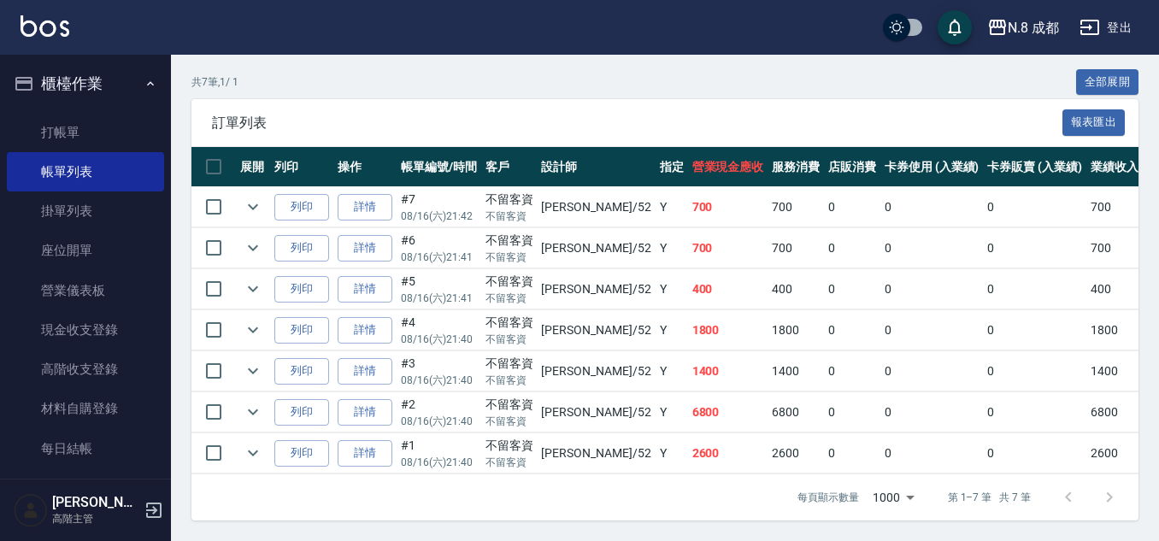
type input "[PERSON_NAME]-52"
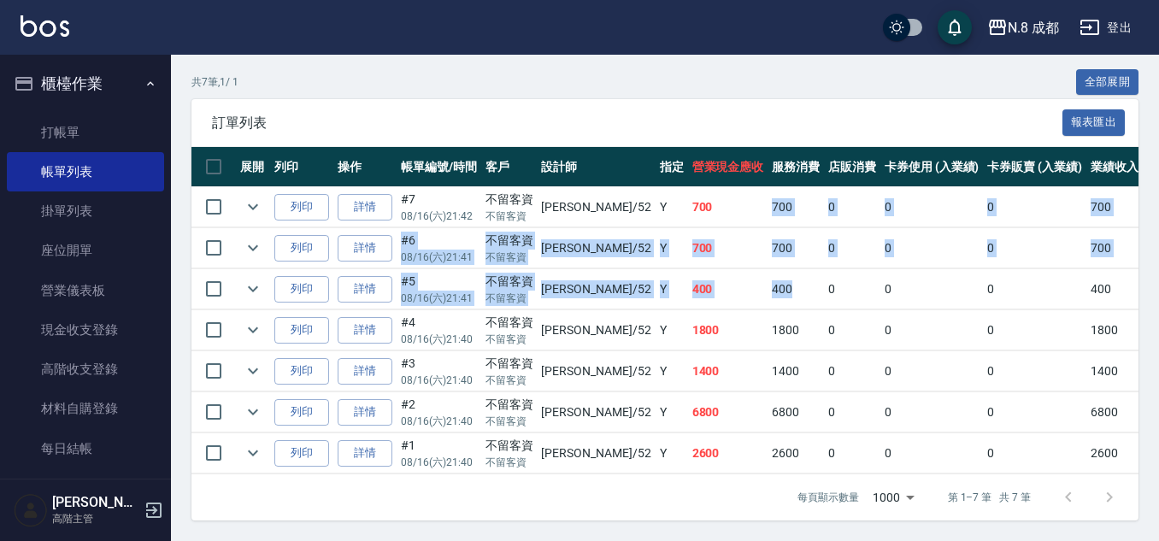
drag, startPoint x: 714, startPoint y: 203, endPoint x: 757, endPoint y: 267, distance: 78.2
click at [757, 267] on tbody "列印 詳情 #7 08/16 (六) 21:42 不留客資 不留客資 楊博舜 /52 Y 700 700 0 0 0 700 0 0 0 0 0 列印 詳情 …" at bounding box center [925, 330] width 1469 height 287
click at [767, 269] on td "400" at bounding box center [795, 289] width 56 height 40
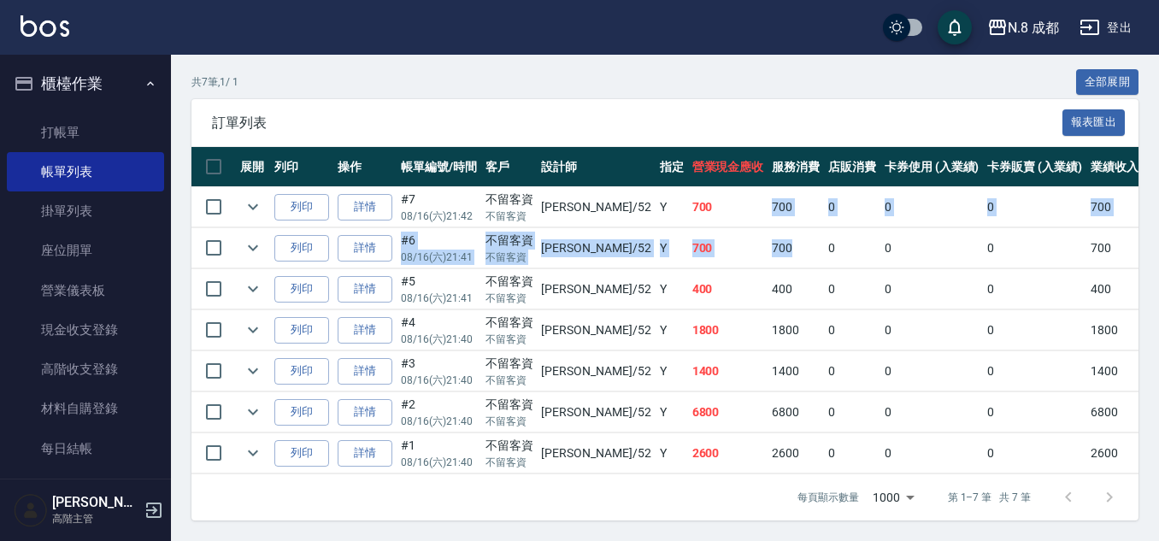
drag, startPoint x: 677, startPoint y: 174, endPoint x: 746, endPoint y: 244, distance: 98.5
click at [746, 244] on tbody "列印 詳情 #7 08/16 (六) 21:42 不留客資 不留客資 楊博舜 /52 Y 700 700 0 0 0 700 0 0 0 0 0 列印 詳情 …" at bounding box center [925, 330] width 1469 height 287
click at [767, 244] on td "700" at bounding box center [795, 248] width 56 height 40
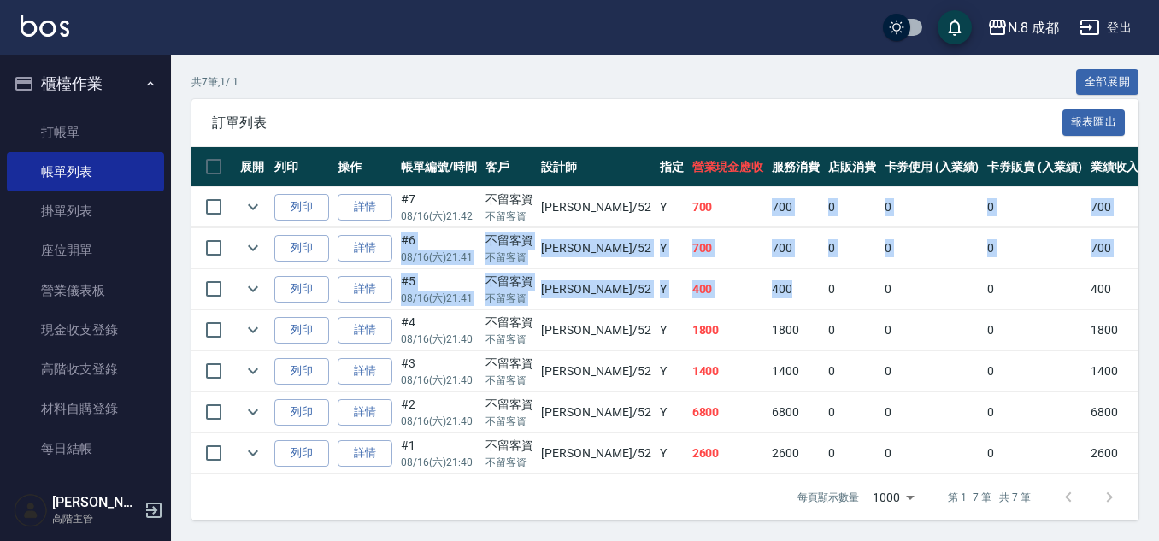
drag, startPoint x: 758, startPoint y: 284, endPoint x: 688, endPoint y: 203, distance: 106.6
click at [688, 205] on tbody "列印 詳情 #7 08/16 (六) 21:42 不留客資 不留客資 楊博舜 /52 Y 700 700 0 0 0 700 0 0 0 0 0 列印 詳情 …" at bounding box center [925, 330] width 1469 height 287
click at [688, 202] on td "700" at bounding box center [728, 207] width 80 height 40
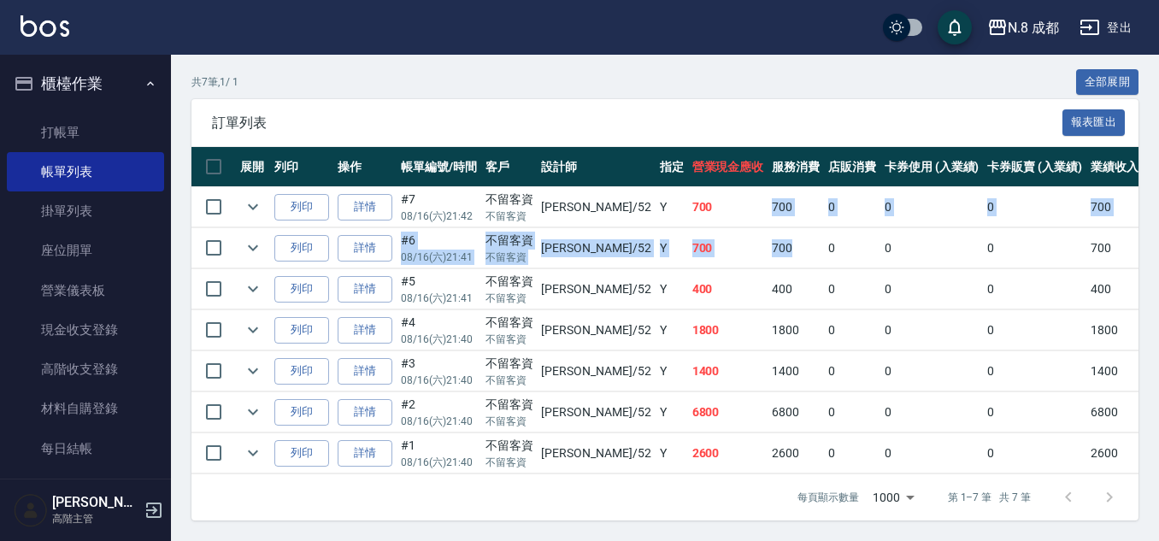
drag, startPoint x: 685, startPoint y: 191, endPoint x: 751, endPoint y: 244, distance: 85.2
click at [751, 244] on tbody "列印 詳情 #7 08/16 (六) 21:42 不留客資 不留客資 楊博舜 /52 Y 700 700 0 0 0 700 0 0 0 0 0 列印 詳情 …" at bounding box center [925, 330] width 1469 height 287
click at [767, 244] on td "700" at bounding box center [795, 248] width 56 height 40
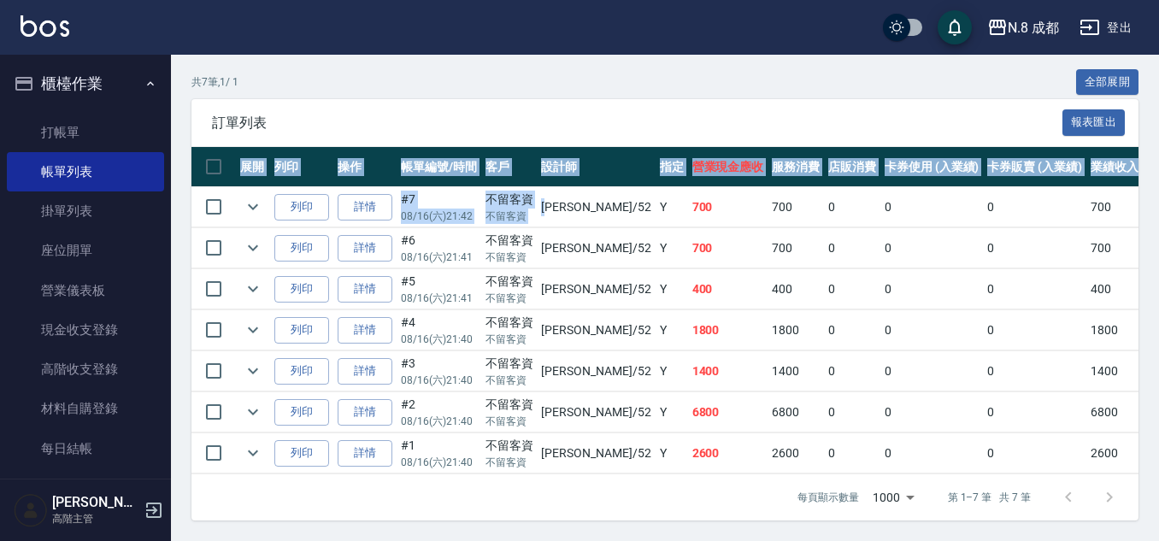
drag, startPoint x: 559, startPoint y: 175, endPoint x: 789, endPoint y: 463, distance: 368.5
click at [789, 463] on div "展開 列印 操作 帳單編號/時間 客戶 設計師 指定 營業現金應收 服務消費 店販消費 卡券使用 (入業績) 卡券販賣 (入業績) 業績收入 卡券販賣 (不入…" at bounding box center [664, 310] width 947 height 327
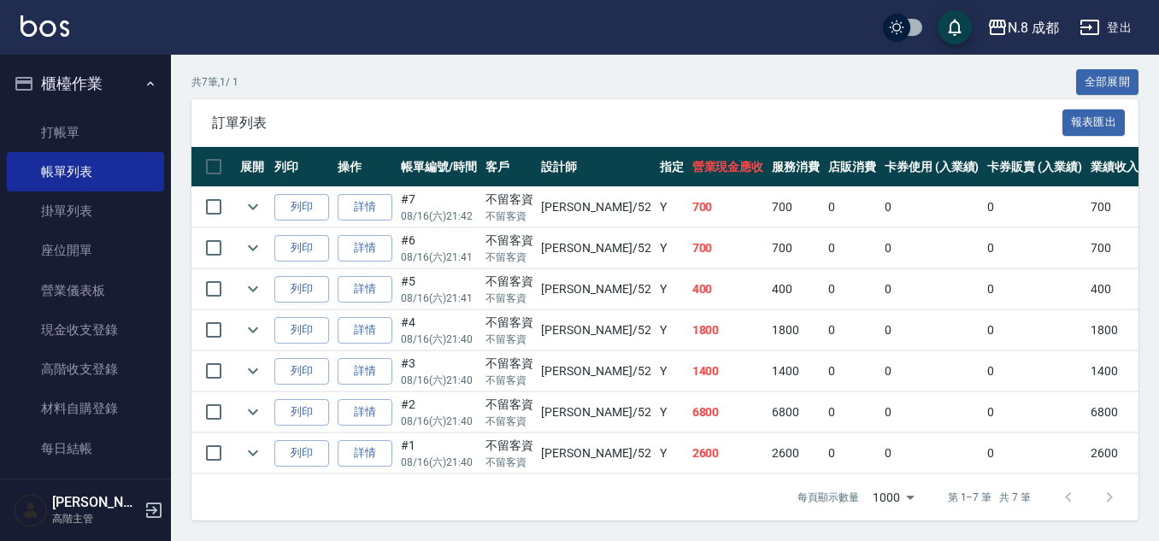
click at [824, 434] on td "0" at bounding box center [852, 453] width 56 height 40
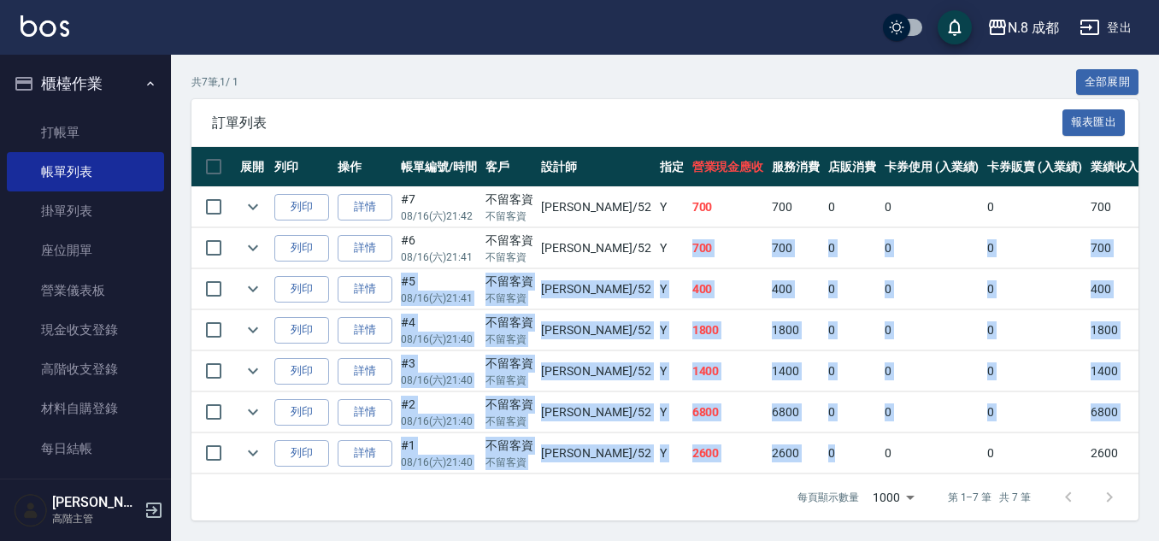
drag, startPoint x: 782, startPoint y: 435, endPoint x: 625, endPoint y: 210, distance: 274.3
click at [625, 210] on tbody "列印 詳情 #7 08/16 (六) 21:42 不留客資 不留客資 楊博舜 /52 Y 700 700 0 0 0 700 0 0 0 0 0 列印 詳情 …" at bounding box center [925, 330] width 1469 height 287
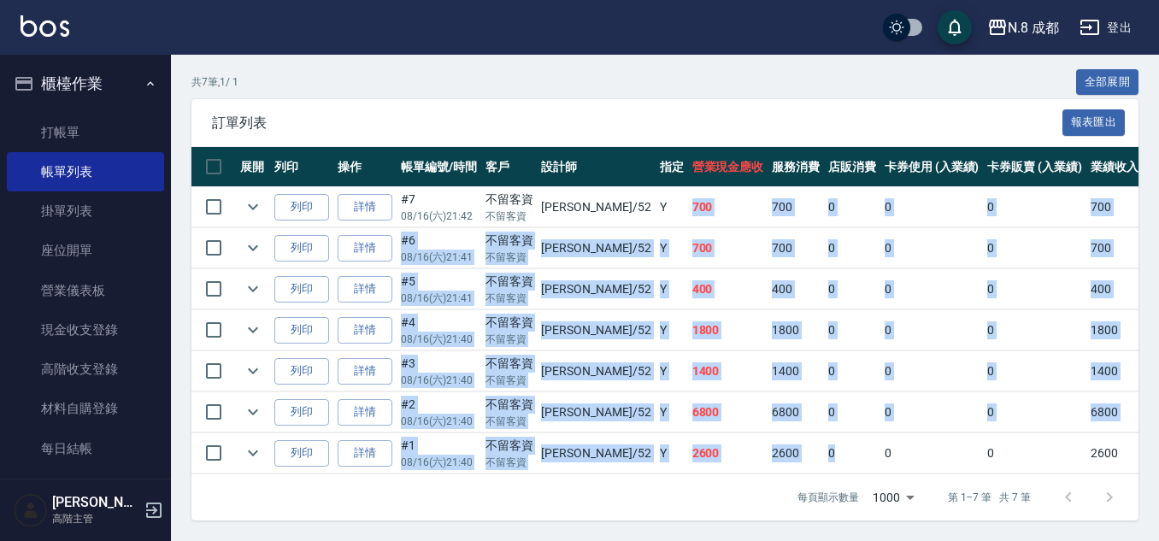
click at [655, 209] on td "Y" at bounding box center [671, 207] width 32 height 40
drag, startPoint x: 591, startPoint y: 190, endPoint x: 875, endPoint y: 426, distance: 369.0
click at [875, 426] on tbody "列印 詳情 #7 08/16 (六) 21:42 不留客資 不留客資 楊博舜 /52 Y 700 700 0 0 0 700 0 0 0 0 0 列印 詳情 …" at bounding box center [925, 330] width 1469 height 287
click at [880, 433] on td "0" at bounding box center [931, 453] width 103 height 40
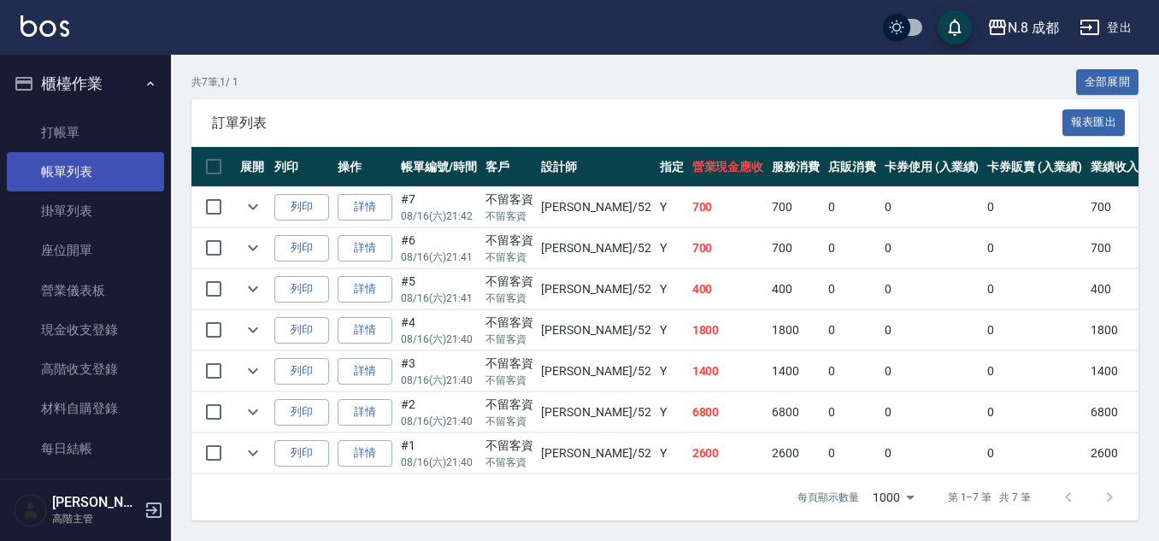
click at [99, 172] on link "帳單列表" at bounding box center [85, 171] width 157 height 39
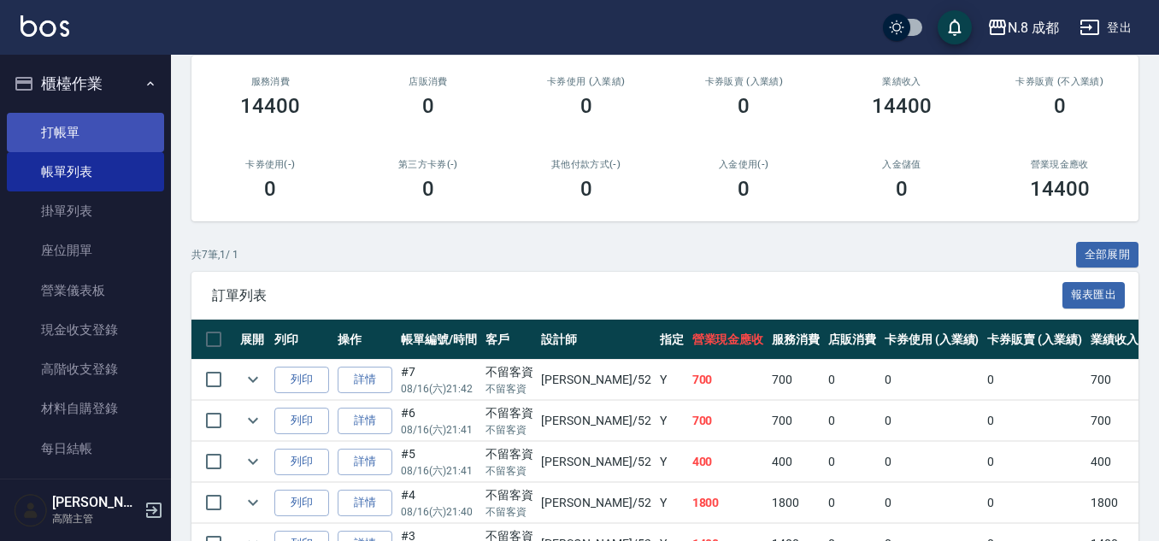
scroll to position [0, 0]
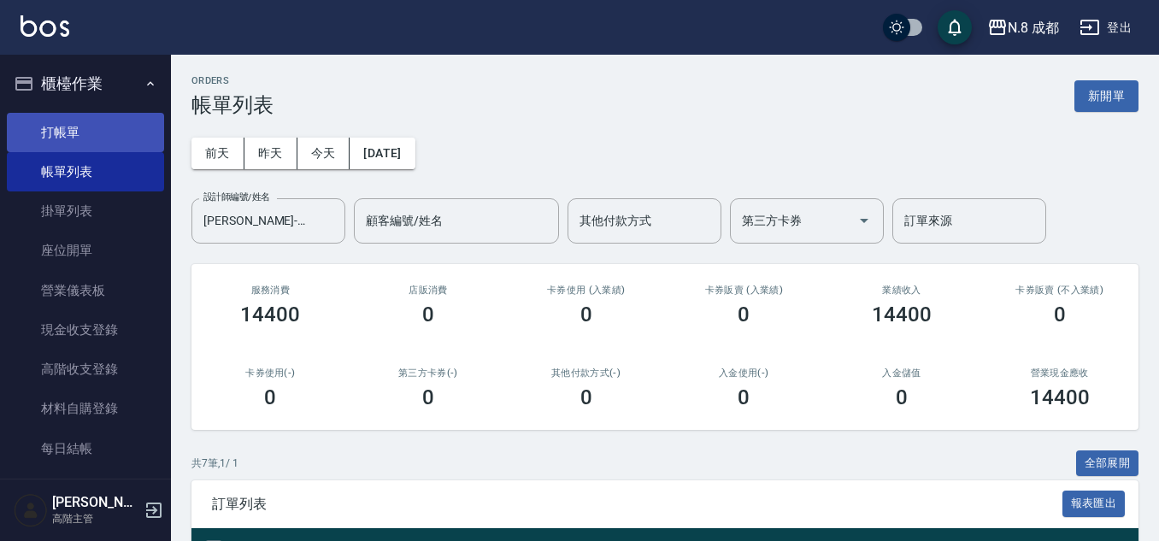
click at [126, 141] on link "打帳單" at bounding box center [85, 132] width 157 height 39
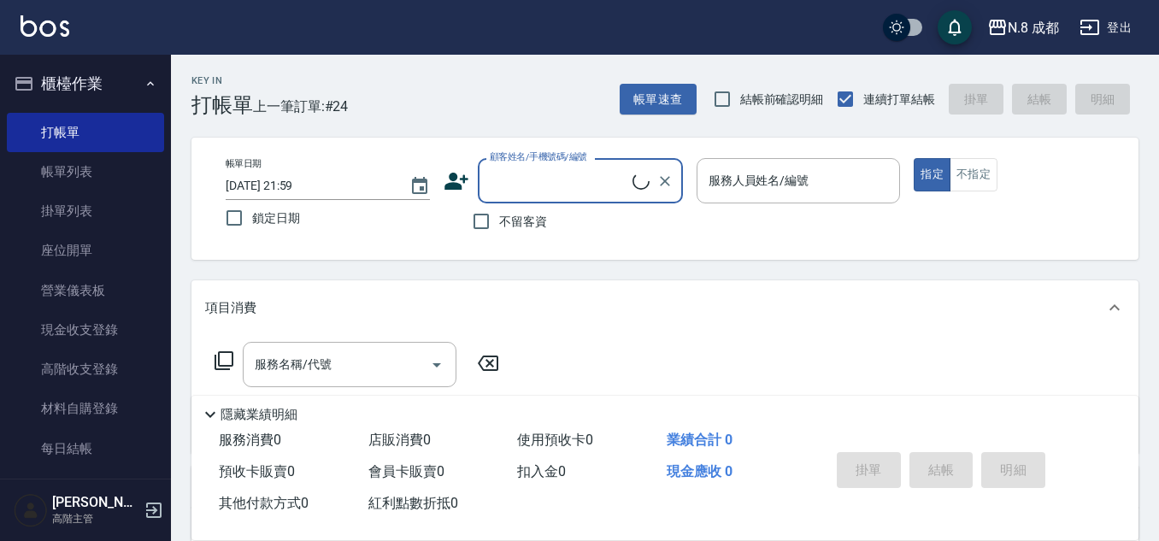
click at [615, 22] on div "N.8 成都 登出" at bounding box center [579, 27] width 1159 height 55
